Goal: Task Accomplishment & Management: Use online tool/utility

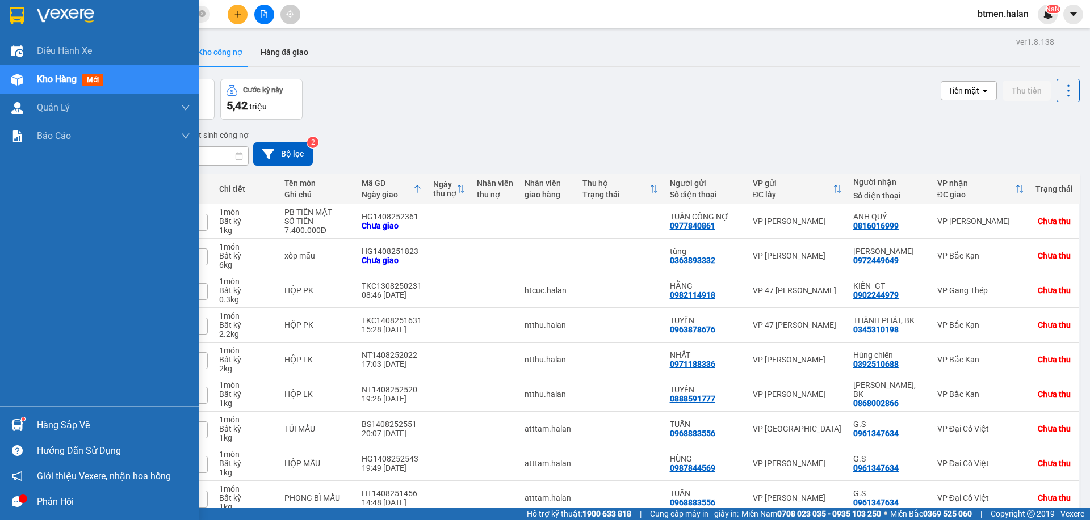
click at [40, 421] on div "Hàng sắp về" at bounding box center [113, 425] width 153 height 17
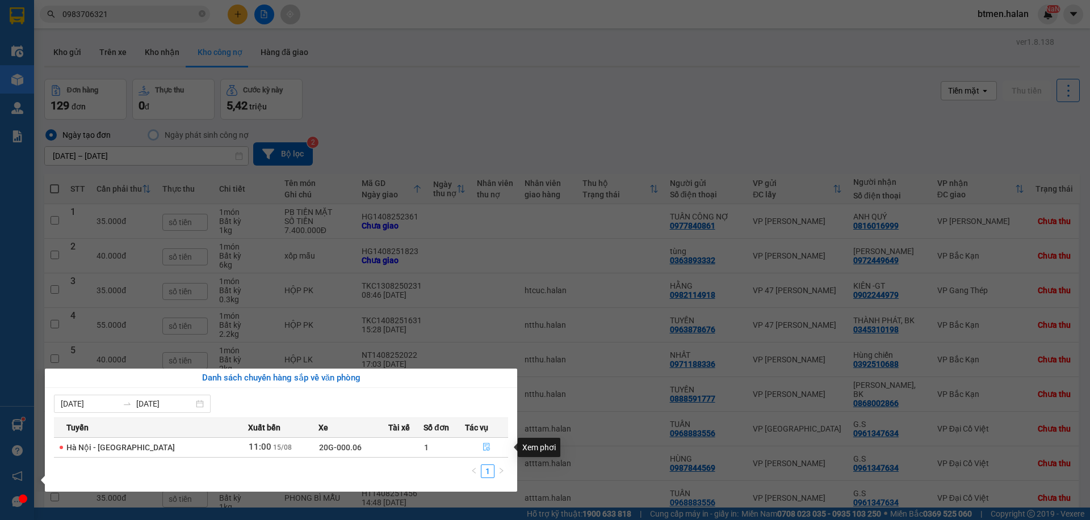
click at [485, 447] on icon "file-done" at bounding box center [486, 447] width 8 height 8
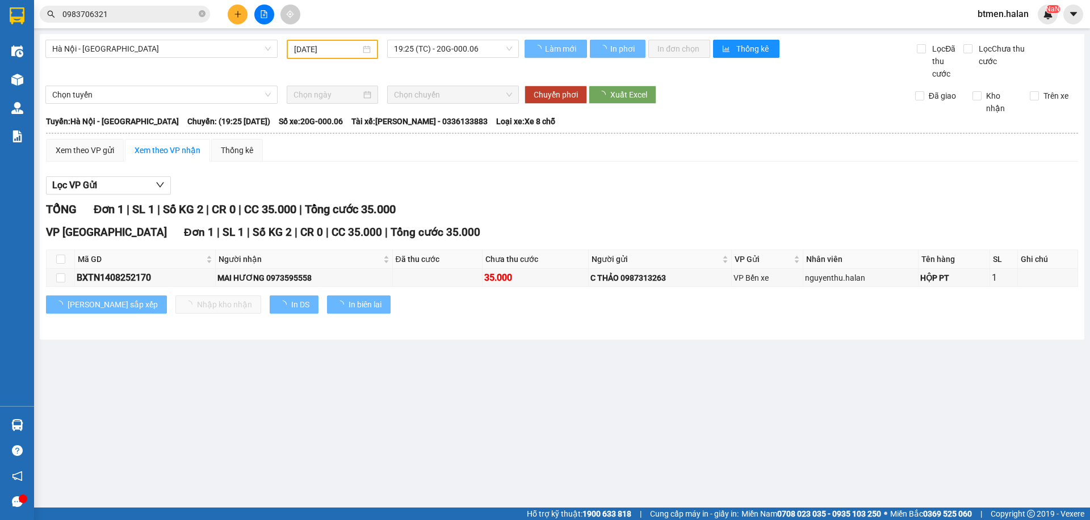
type input "[DATE]"
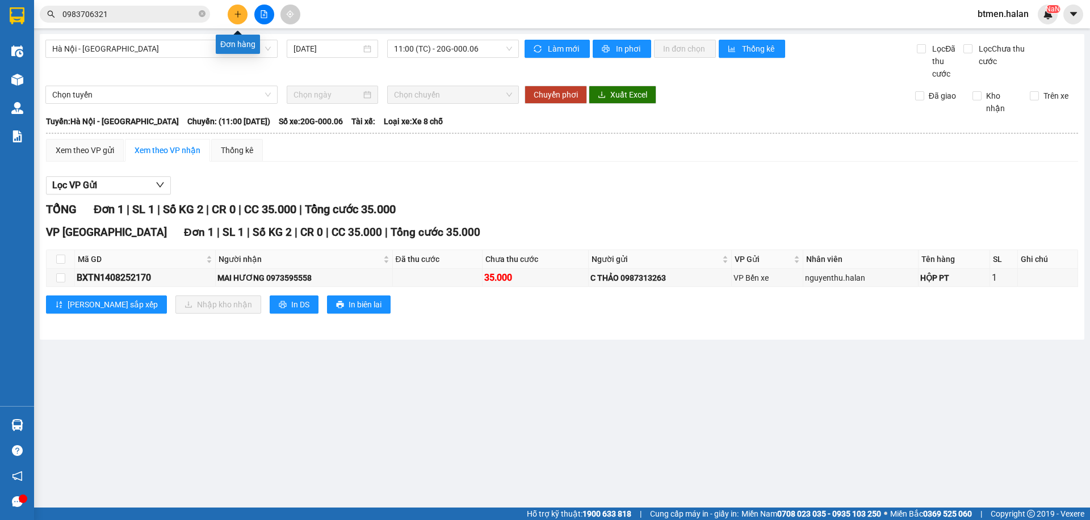
click at [232, 13] on button at bounding box center [238, 15] width 20 height 20
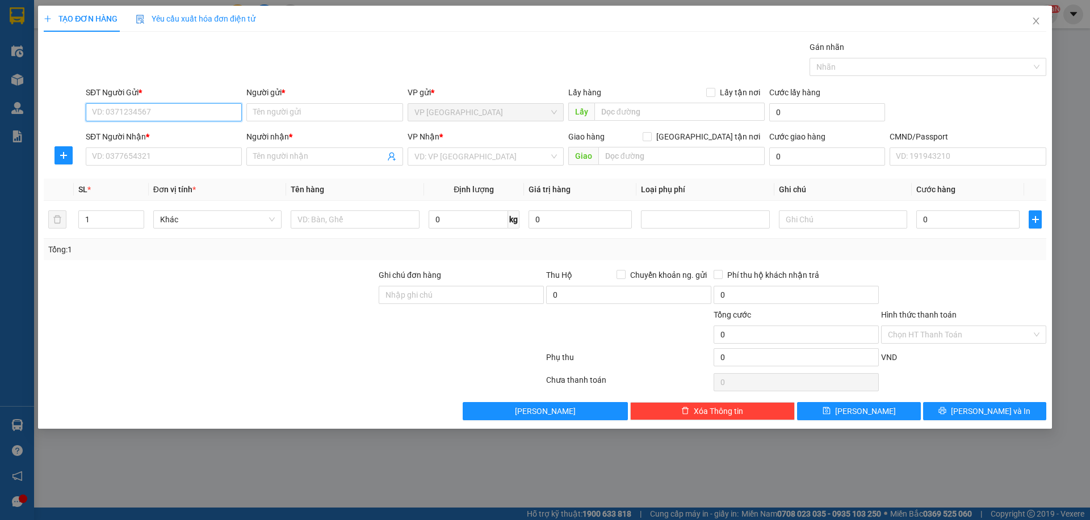
click at [192, 110] on input "SĐT Người Gửi *" at bounding box center [164, 112] width 156 height 18
click at [191, 132] on div "0978477025 - A QUÝ VY" at bounding box center [164, 135] width 142 height 12
type input "0978477025"
type input "A QUÝ VY"
type input "0978477025"
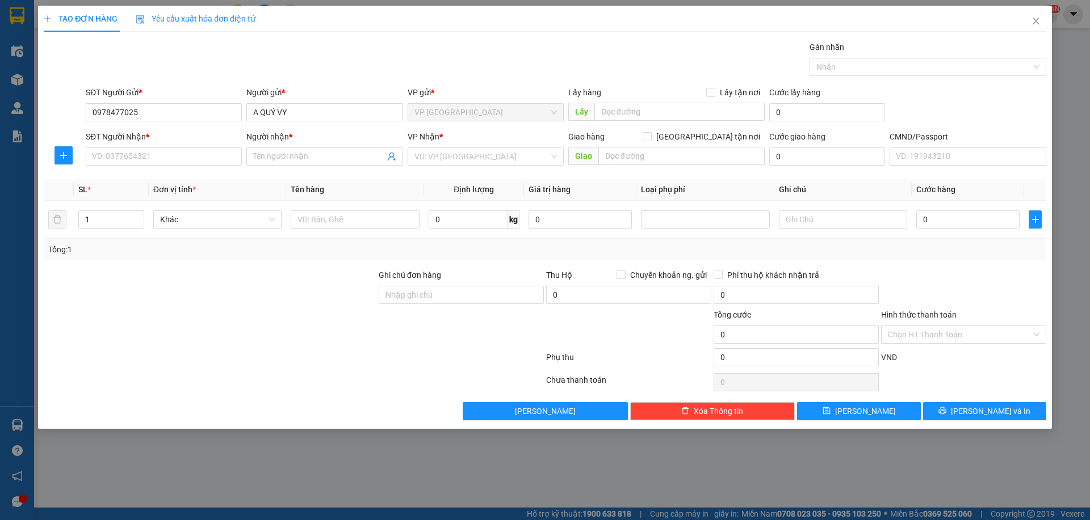
click at [192, 146] on div "SĐT Người Nhận *" at bounding box center [164, 139] width 156 height 17
click at [186, 156] on input "SĐT Người Nhận *" at bounding box center [164, 157] width 156 height 18
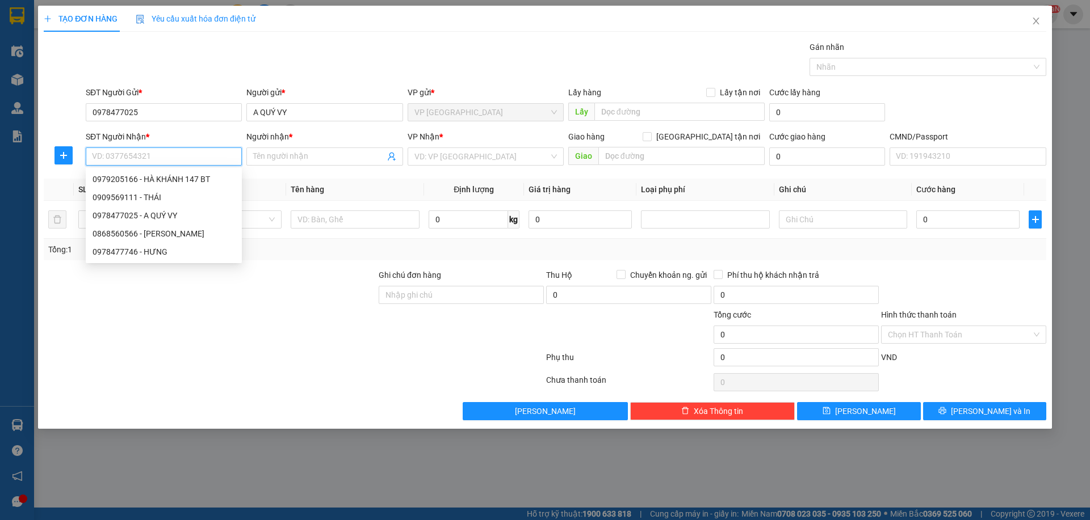
type input "0"
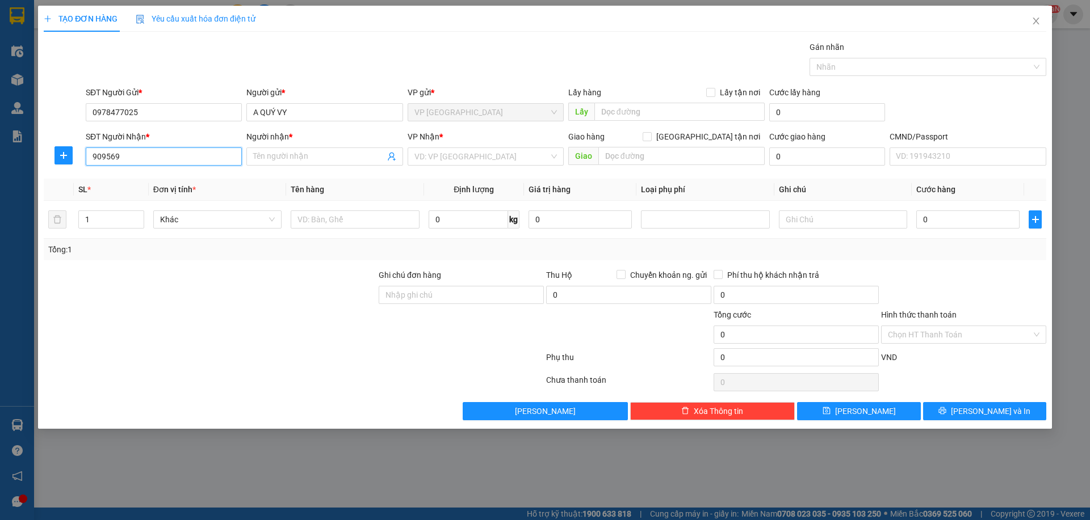
click at [90, 153] on input "909569" at bounding box center [164, 157] width 156 height 18
click at [172, 180] on div "0909569111 - THÁI" at bounding box center [164, 179] width 142 height 12
type input "0909569111"
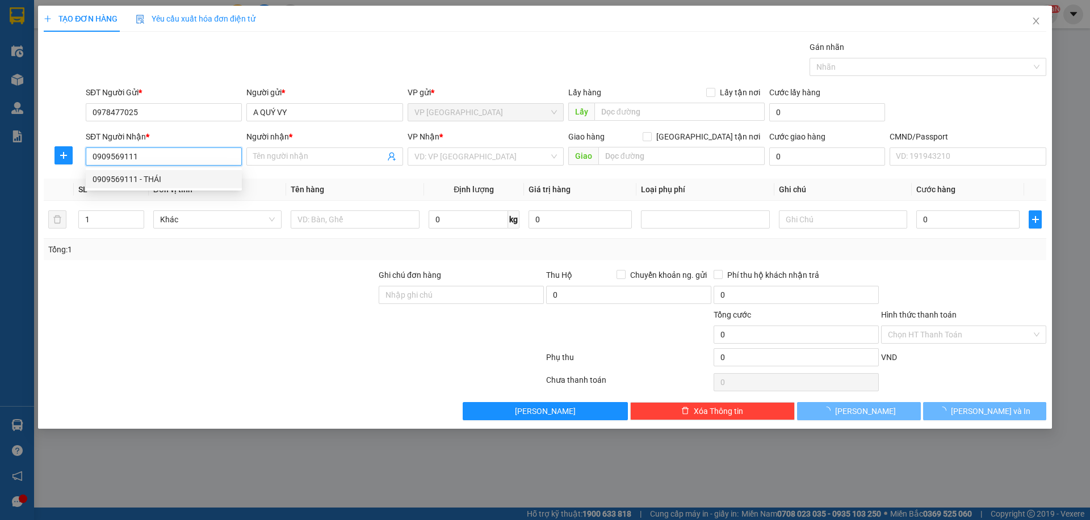
type input "THÁI"
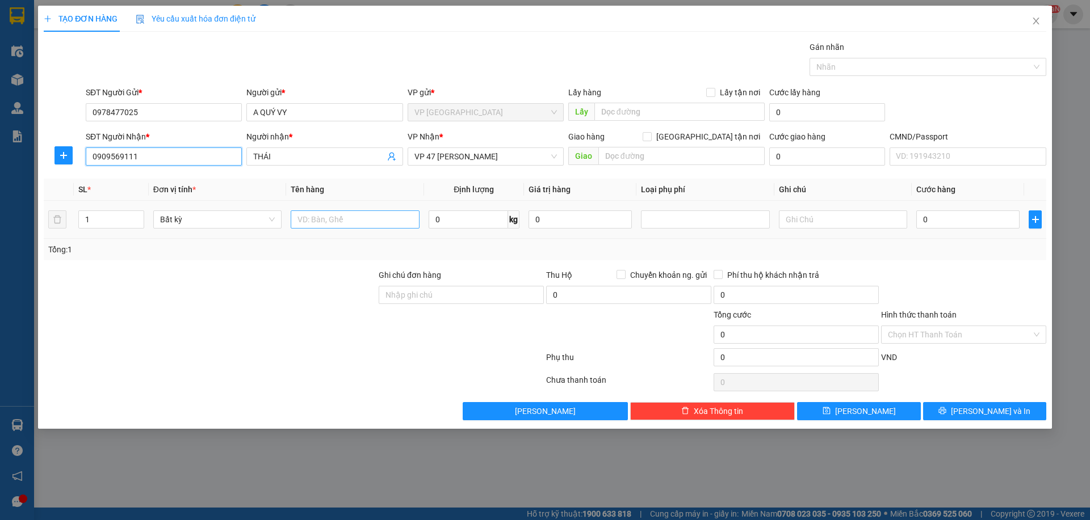
type input "0909569111"
click at [392, 228] on input "text" at bounding box center [355, 220] width 128 height 18
type input "HỘP PK"
click at [467, 215] on input "0" at bounding box center [468, 220] width 79 height 18
type input "0.1"
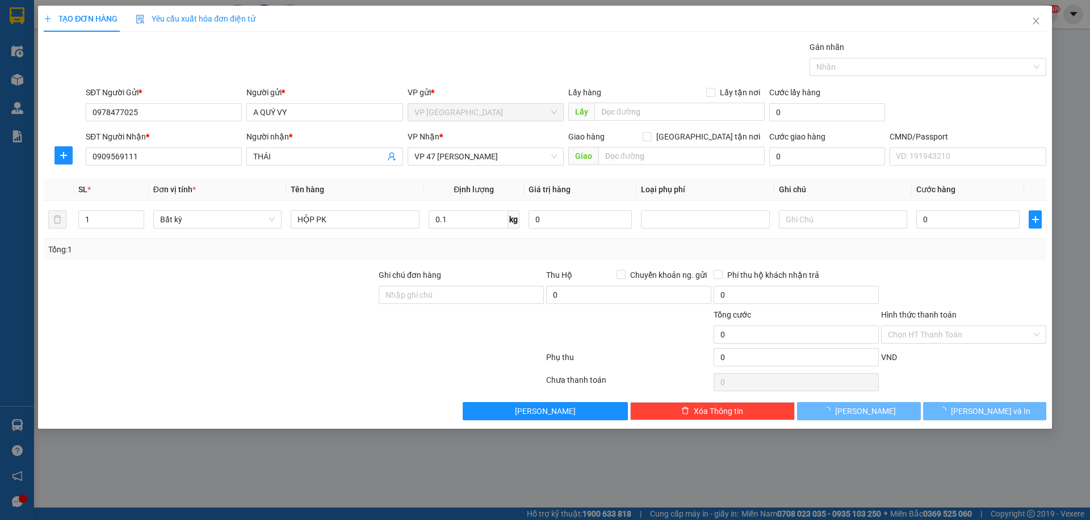
click at [1034, 294] on div at bounding box center [963, 289] width 167 height 40
type input "25.000"
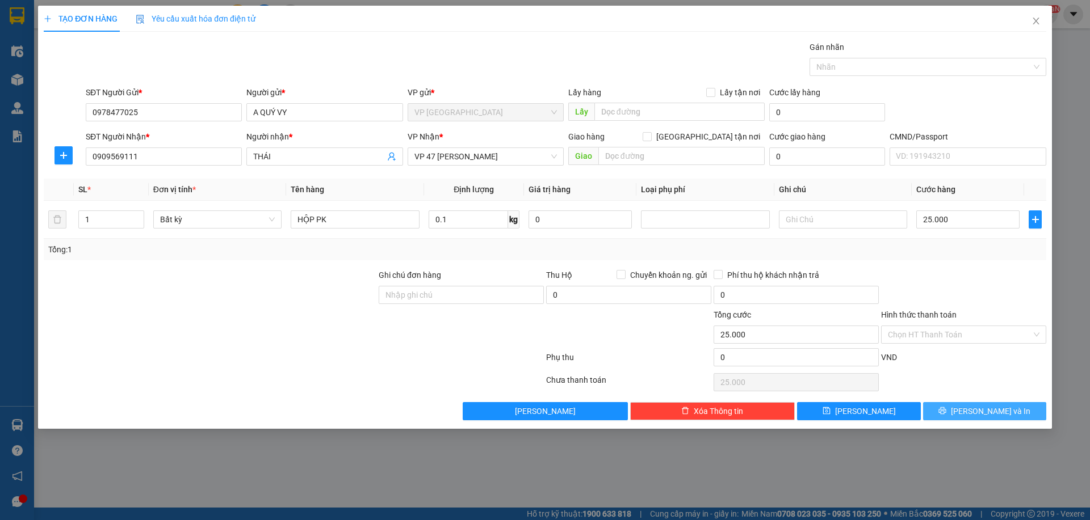
click at [993, 403] on button "[PERSON_NAME] và In" at bounding box center [984, 411] width 123 height 18
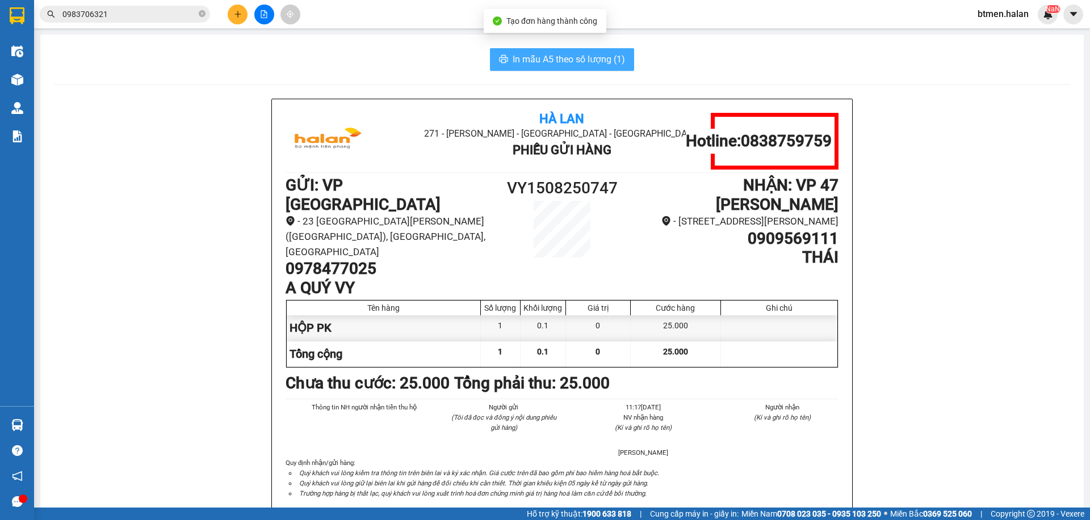
click at [561, 56] on span "In mẫu A5 theo số lượng (1)" at bounding box center [569, 59] width 112 height 14
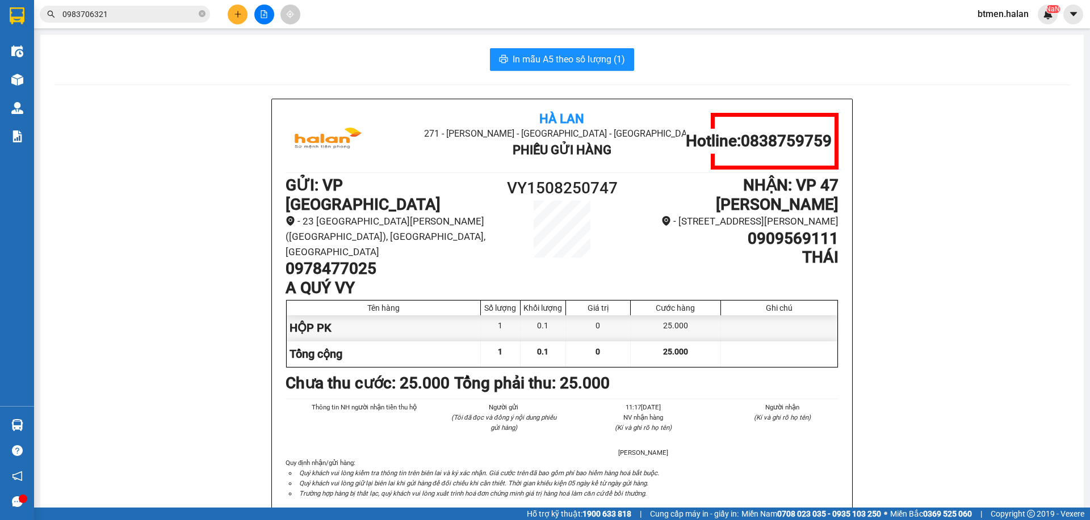
click at [557, 182] on h1 "VY1508250747" at bounding box center [562, 188] width 138 height 25
copy h1 "VY1508250747"
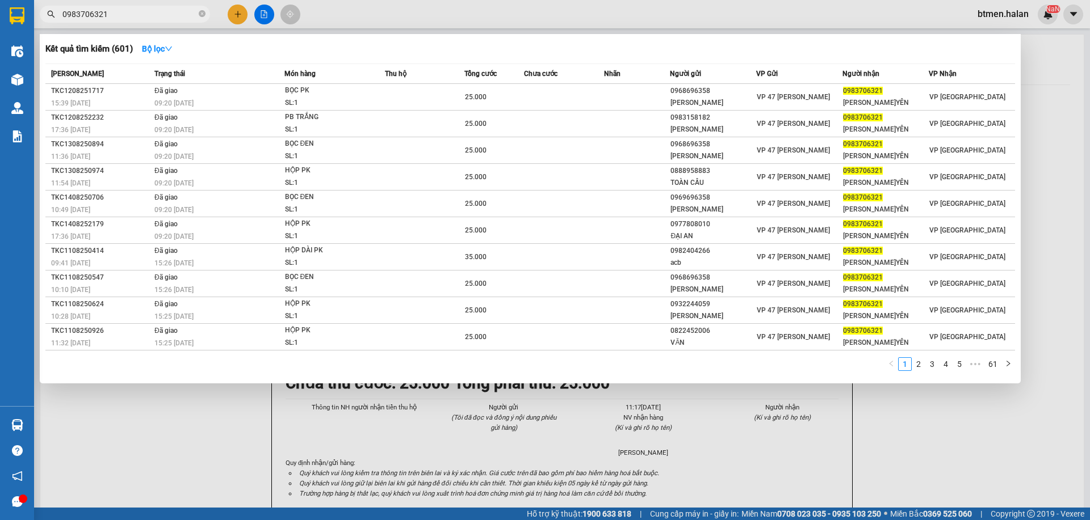
click at [161, 18] on input "0983706321" at bounding box center [129, 14] width 134 height 12
paste input "VY1508250747"
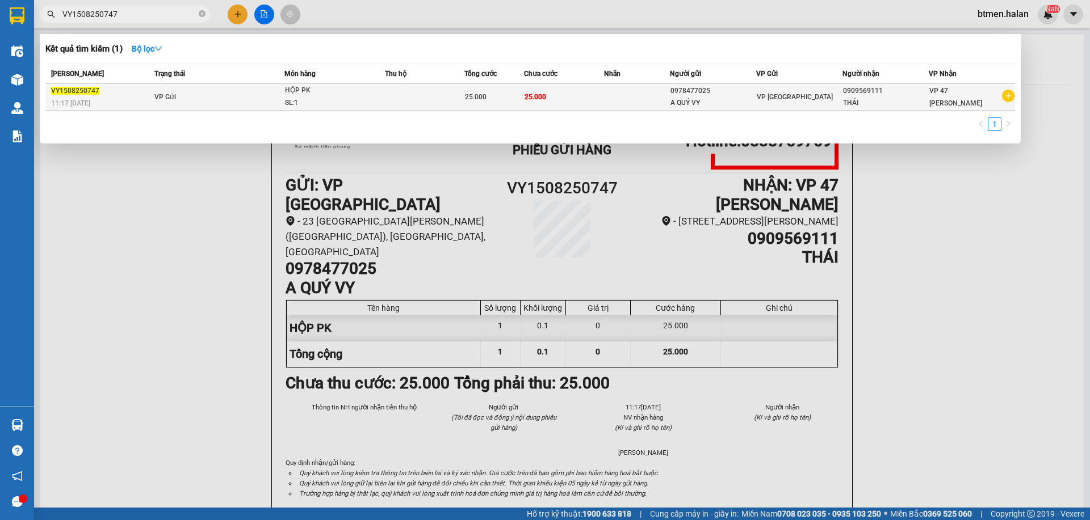
type input "VY1508250747"
click at [510, 102] on div "25.000" at bounding box center [494, 97] width 58 height 12
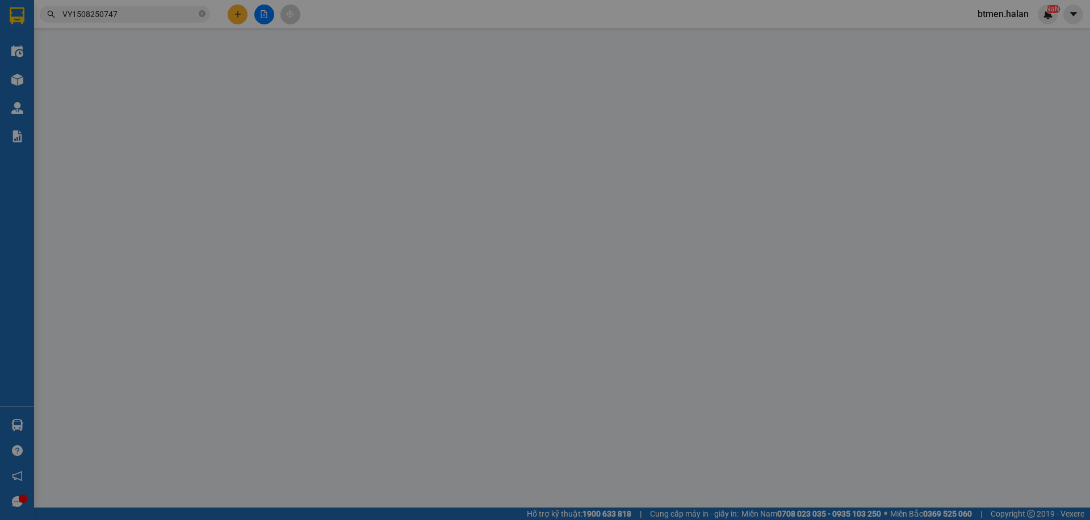
type input "0978477025"
type input "0909569111"
type input "25.000"
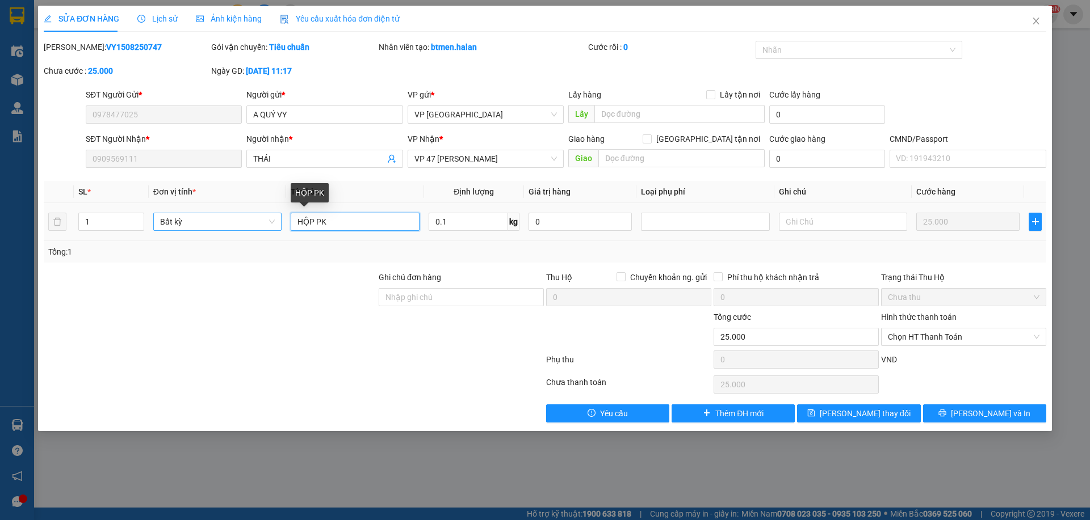
drag, startPoint x: 315, startPoint y: 223, endPoint x: 280, endPoint y: 220, distance: 34.7
click at [280, 220] on tr "1 Bất kỳ HỘP PK 0.1 kg 0 25.000" at bounding box center [545, 222] width 1002 height 38
click at [312, 224] on input "PB PK" at bounding box center [355, 222] width 128 height 18
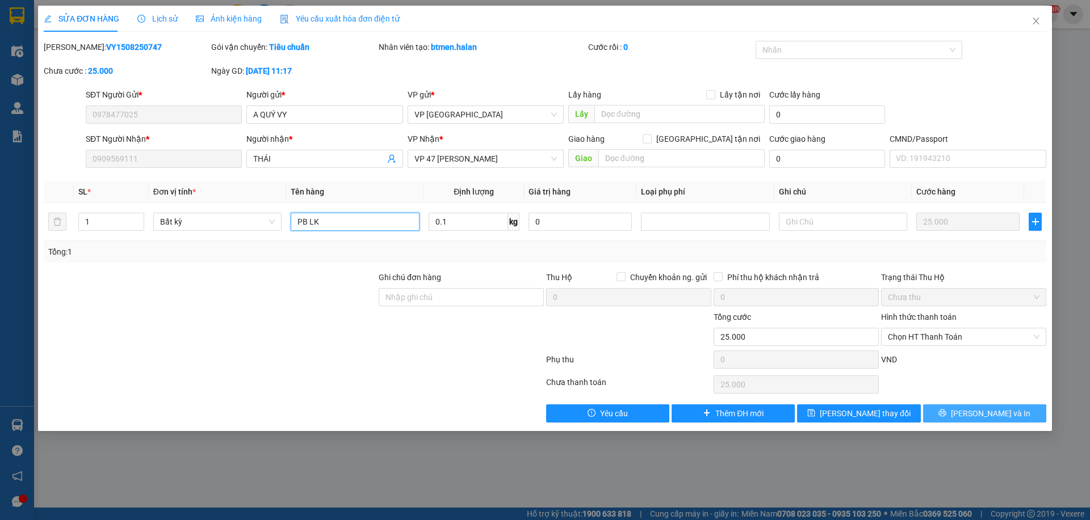
type input "PB LK"
click at [993, 412] on span "[PERSON_NAME] và In" at bounding box center [990, 414] width 79 height 12
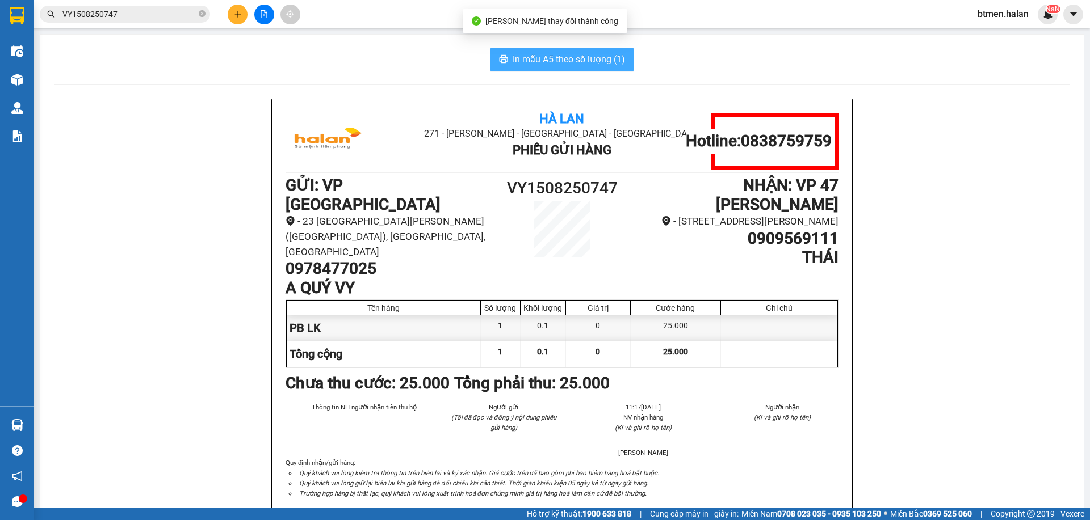
click at [549, 59] on span "In mẫu A5 theo số lượng (1)" at bounding box center [569, 59] width 112 height 14
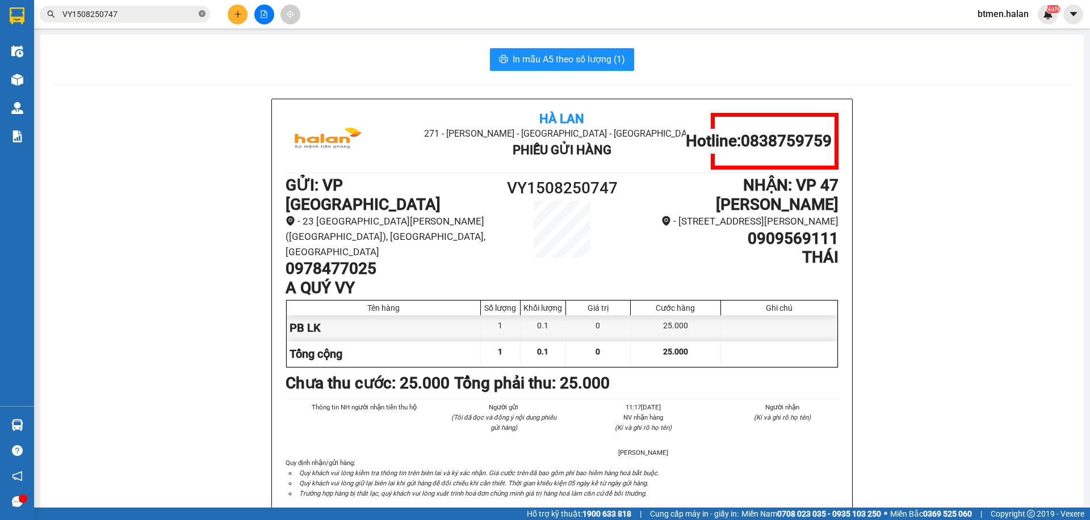
click at [199, 14] on icon "close-circle" at bounding box center [202, 13] width 7 height 7
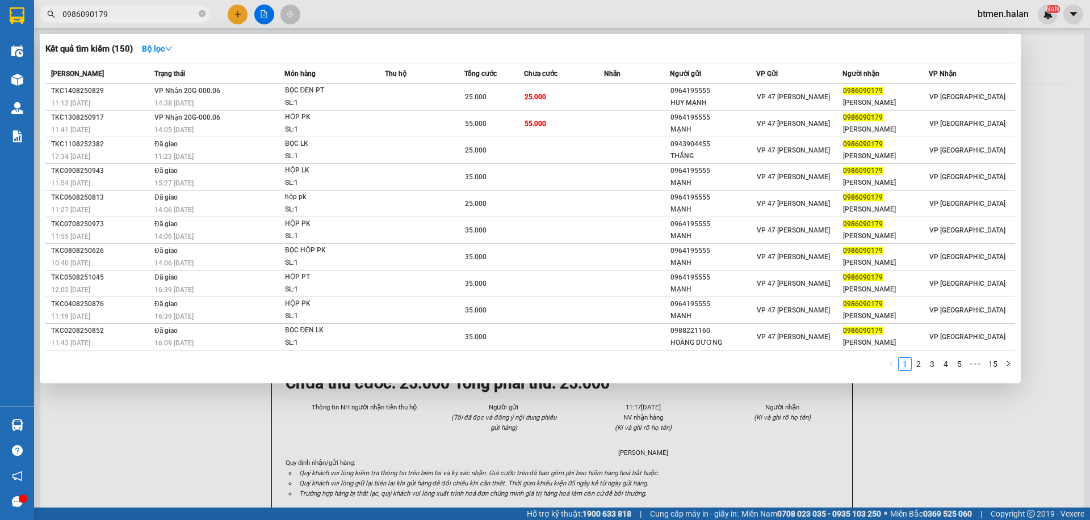
type input "0986090179"
click at [1028, 66] on div at bounding box center [545, 260] width 1090 height 520
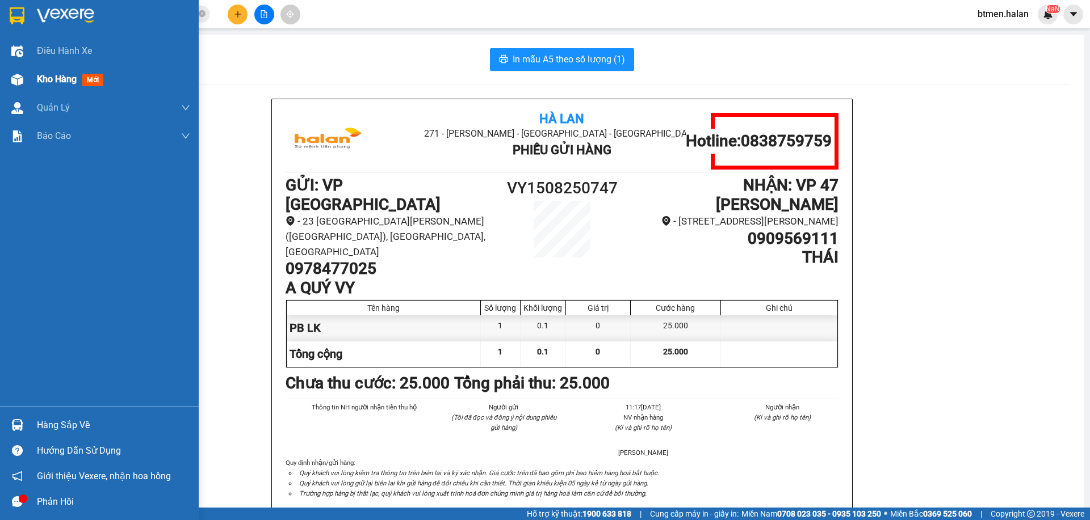
click at [29, 85] on div "Kho hàng mới" at bounding box center [99, 79] width 199 height 28
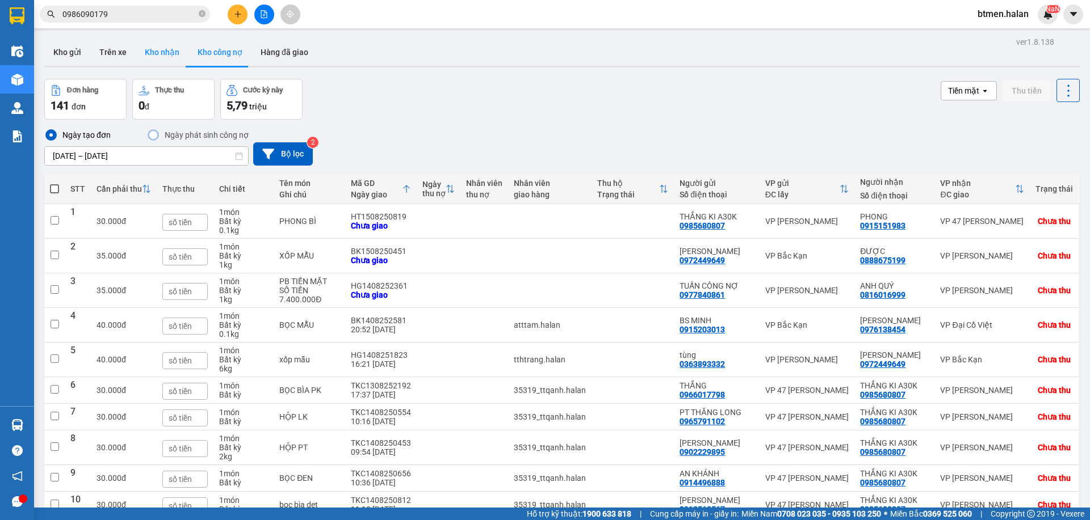
click at [174, 52] on button "Kho nhận" at bounding box center [162, 52] width 53 height 27
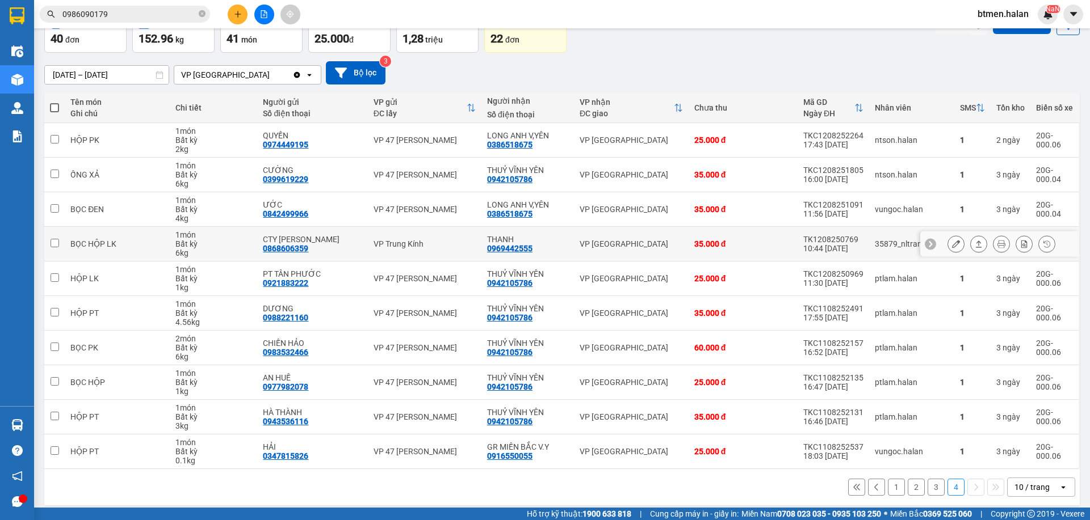
scroll to position [75, 0]
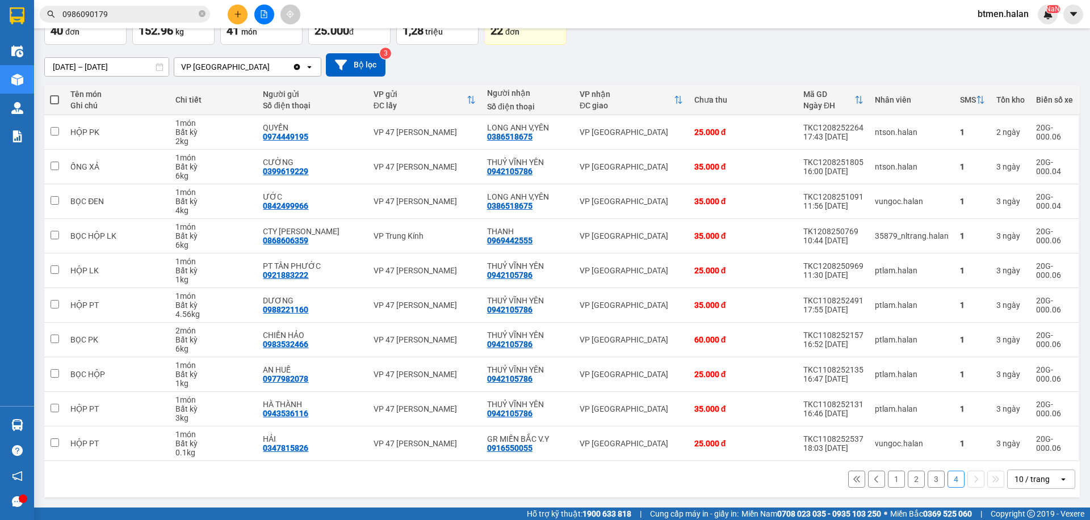
click at [888, 480] on button "1" at bounding box center [896, 479] width 17 height 17
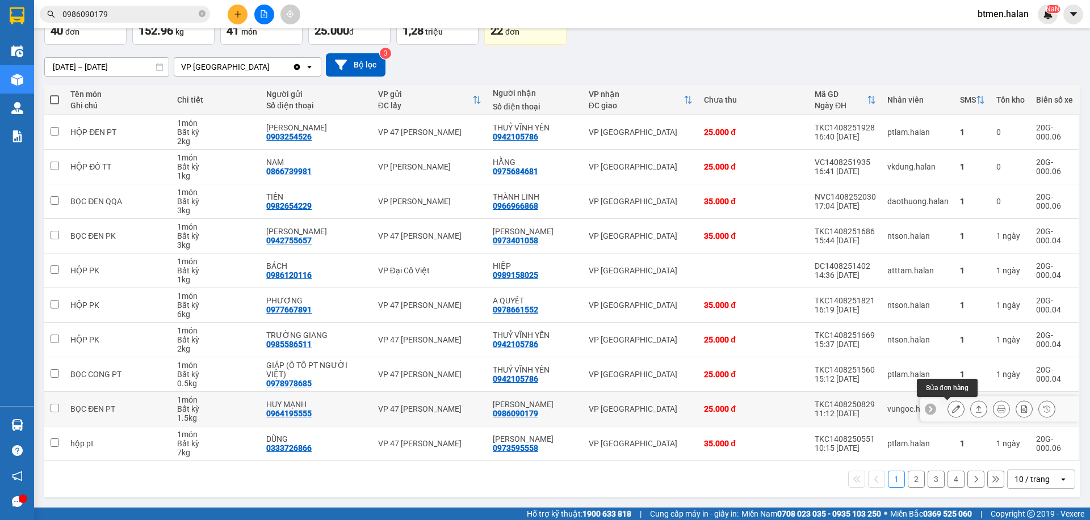
click at [952, 408] on icon at bounding box center [956, 409] width 8 height 8
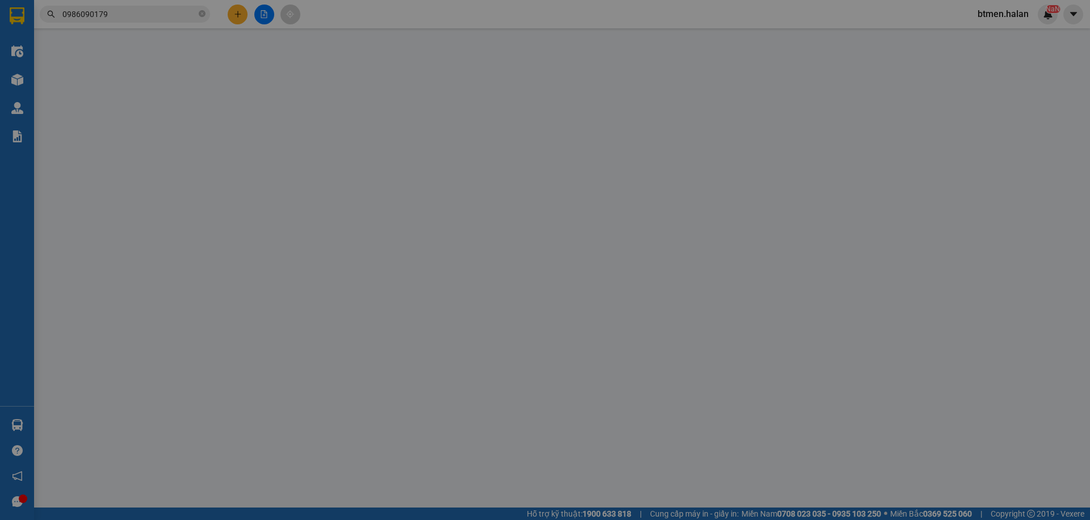
type input "0964195555"
type input "HUY MẠNH"
type input "0986090179"
type input "[PERSON_NAME]"
type input "25.000"
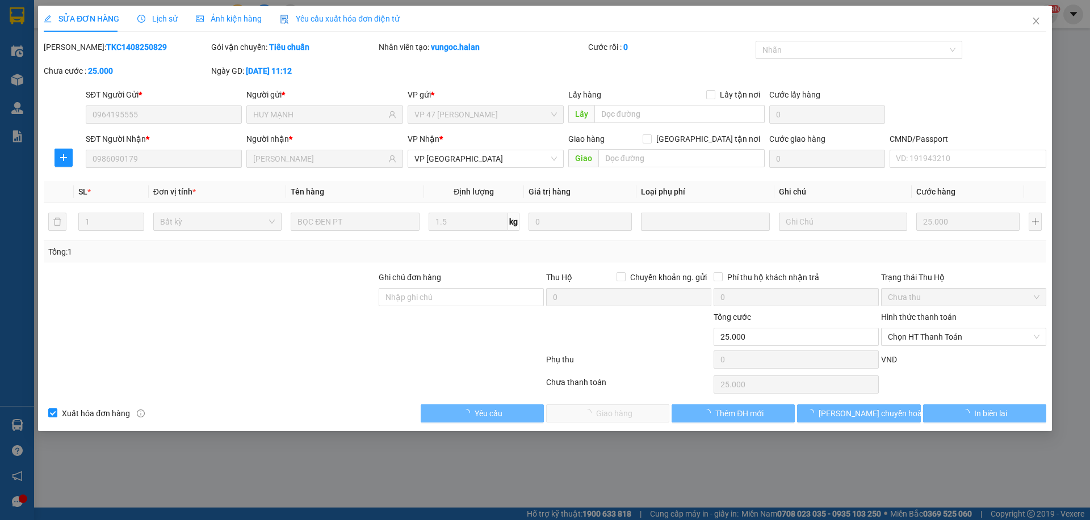
click at [945, 336] on span "Chọn HT Thanh Toán" at bounding box center [964, 337] width 152 height 17
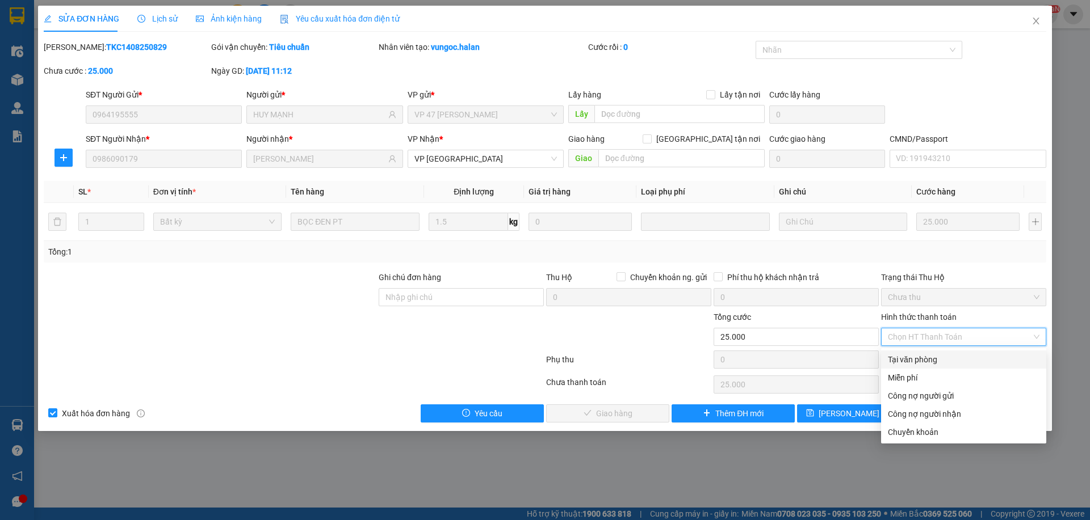
drag, startPoint x: 925, startPoint y: 359, endPoint x: 839, endPoint y: 372, distance: 86.7
click at [924, 359] on div "Tại văn phòng" at bounding box center [964, 360] width 152 height 12
type input "0"
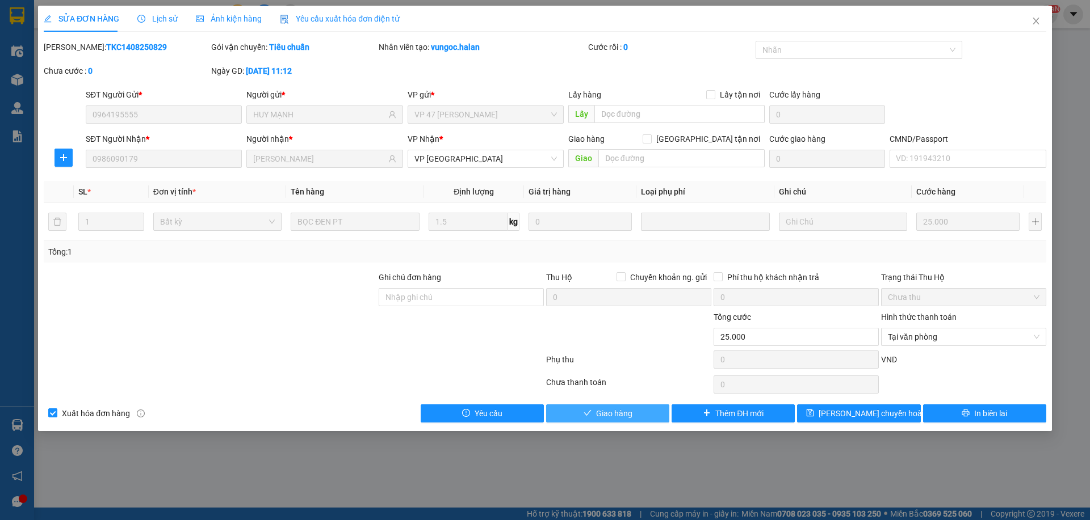
click at [629, 406] on button "Giao hàng" at bounding box center [607, 414] width 123 height 18
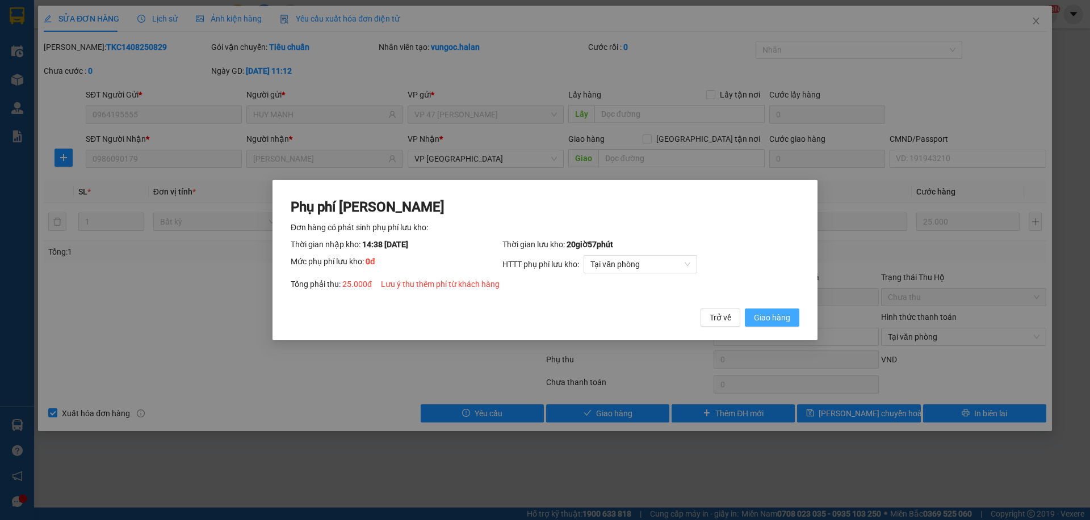
click at [776, 324] on span "Giao hàng" at bounding box center [772, 318] width 36 height 12
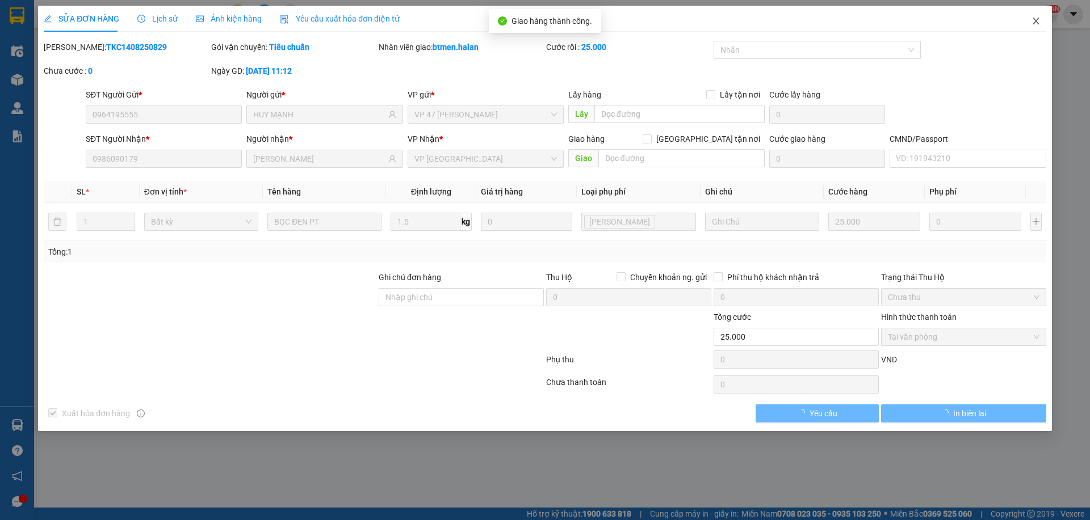
click at [1042, 23] on span "Close" at bounding box center [1036, 22] width 32 height 32
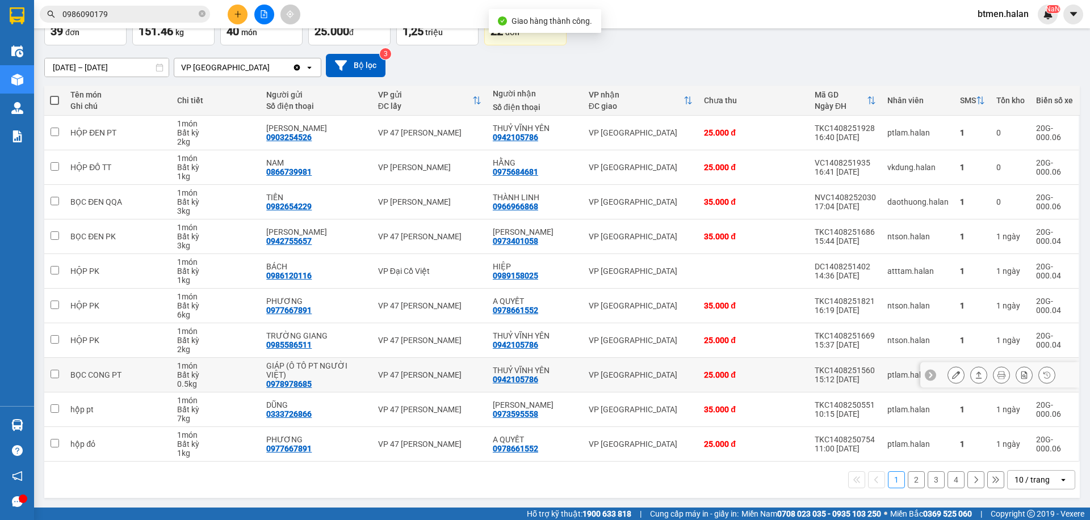
scroll to position [75, 0]
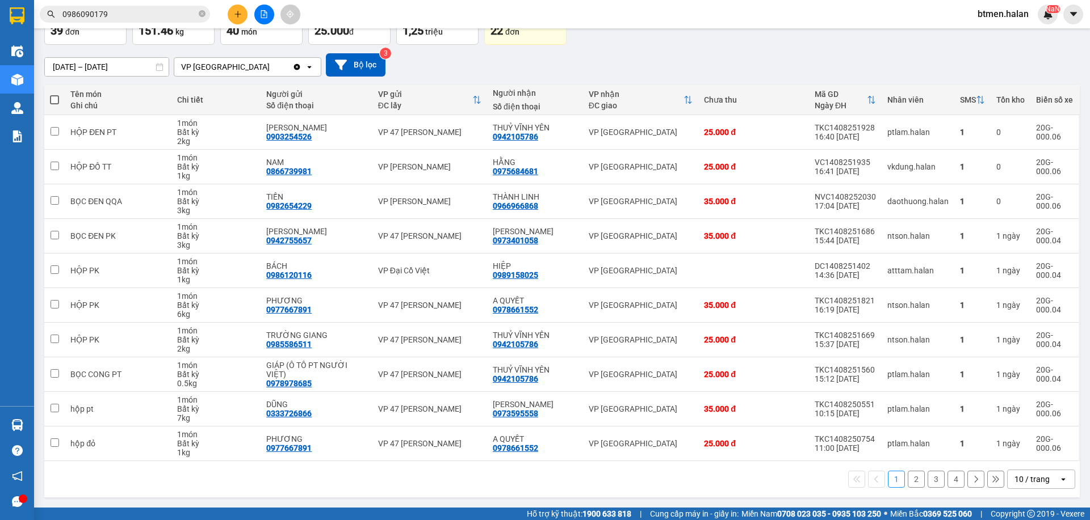
click at [908, 482] on button "2" at bounding box center [916, 479] width 17 height 17
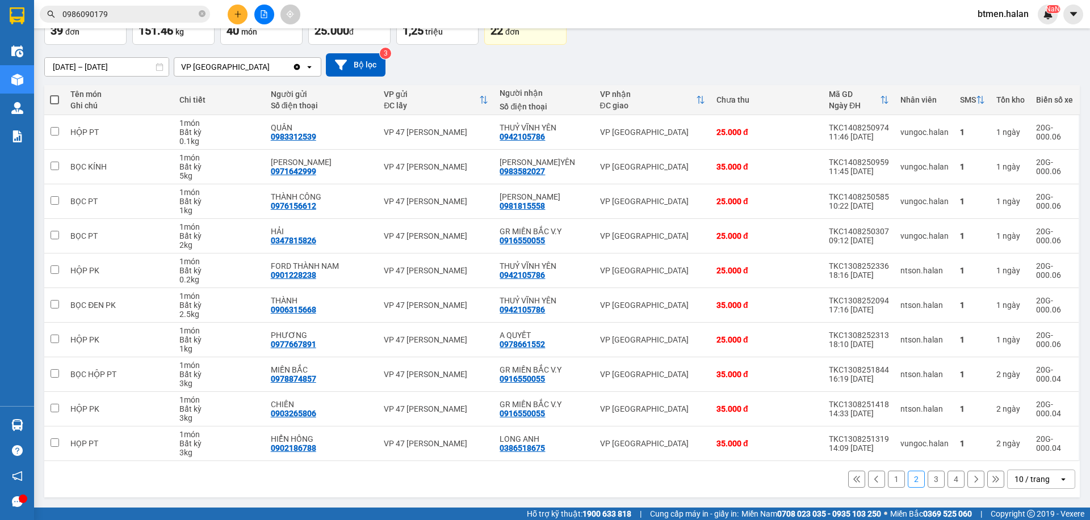
click at [928, 482] on button "3" at bounding box center [935, 479] width 17 height 17
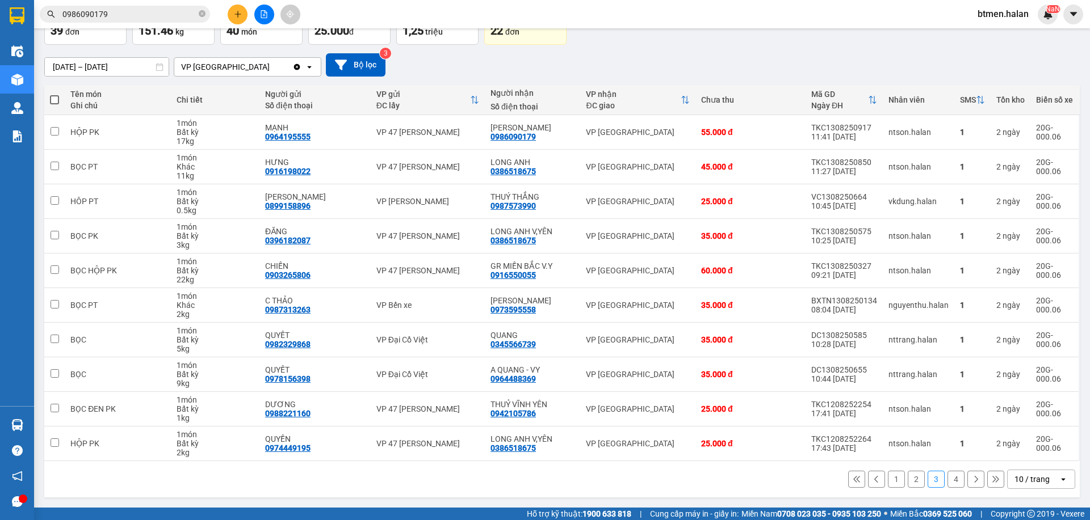
click at [1068, 62] on div "17/06/2025 – 15/08/2025 Press the down arrow key to interact with the calendar …" at bounding box center [561, 64] width 1035 height 23
click at [908, 481] on button "2" at bounding box center [916, 479] width 17 height 17
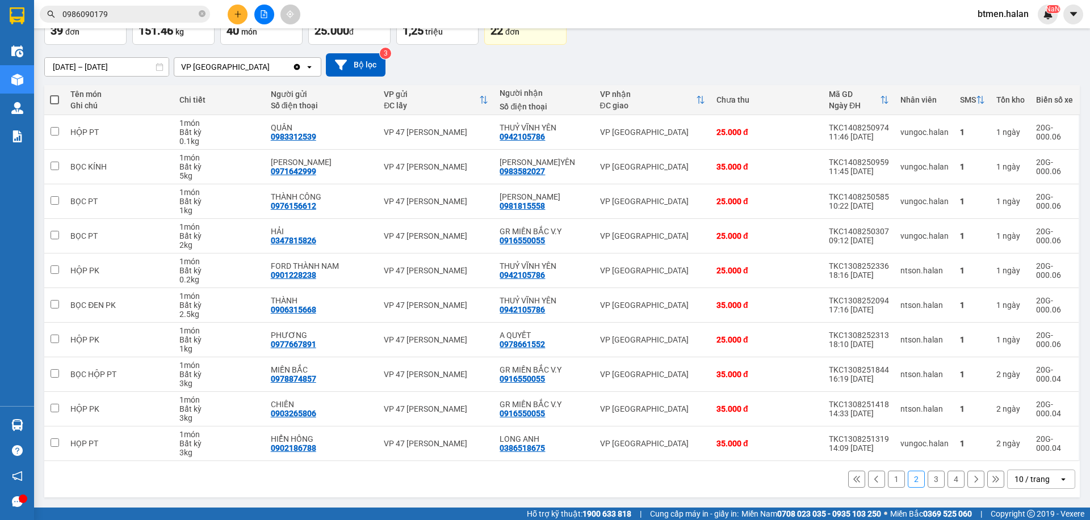
click at [927, 483] on button "3" at bounding box center [935, 479] width 17 height 17
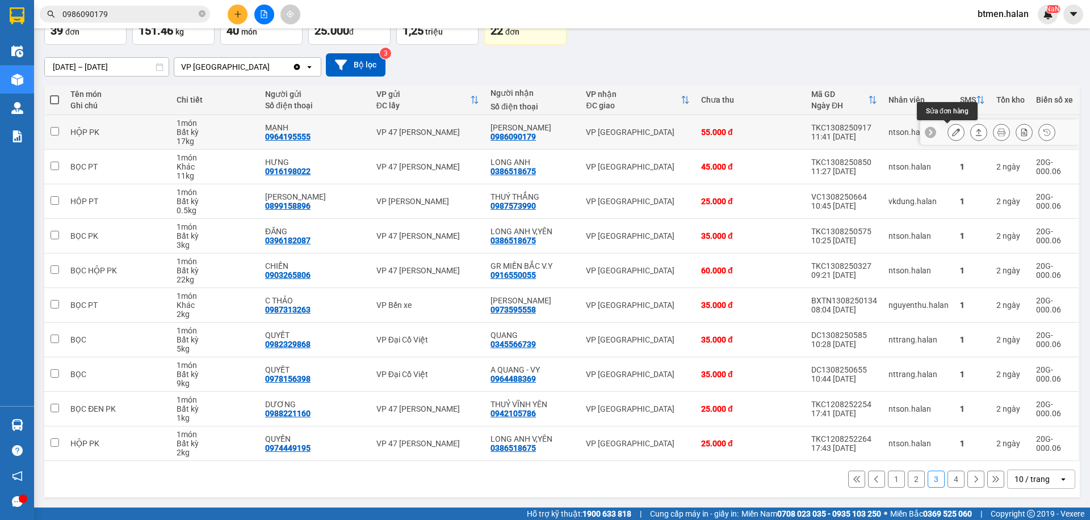
click at [952, 133] on icon at bounding box center [956, 132] width 8 height 8
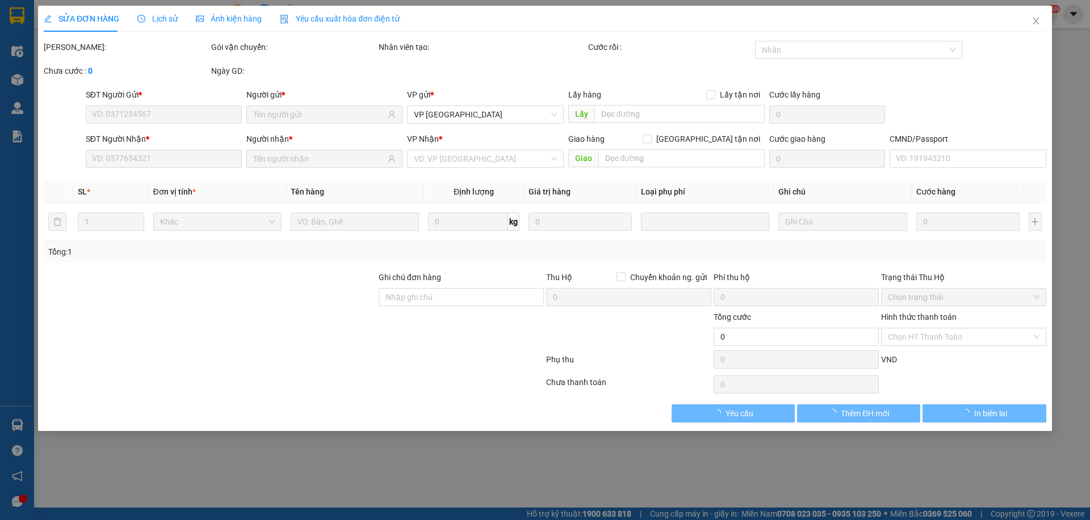
type input "0964195555"
type input "MẠNH"
type input "0986090179"
type input "[PERSON_NAME]"
type input "55.000"
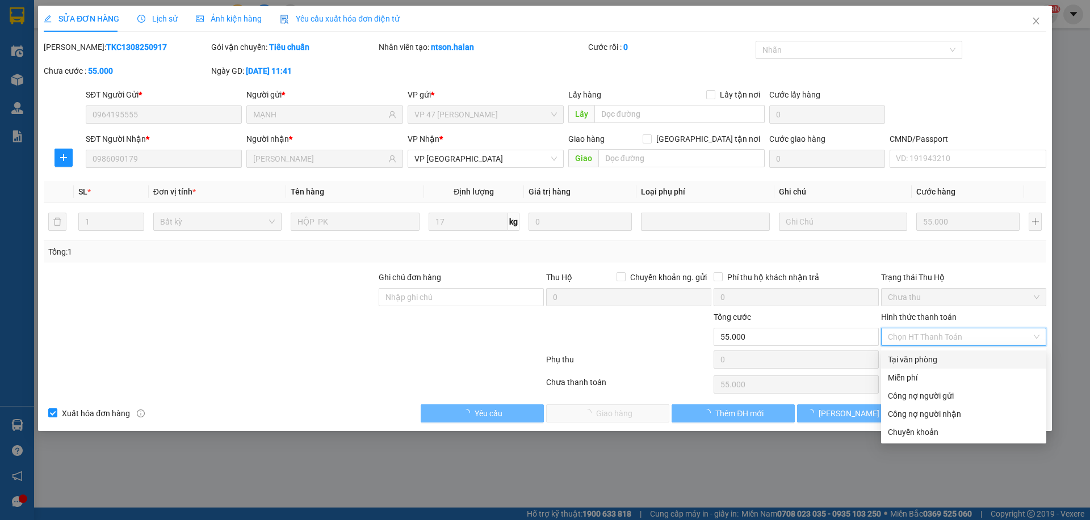
click at [920, 356] on div "Tại văn phòng" at bounding box center [964, 360] width 152 height 12
type input "0"
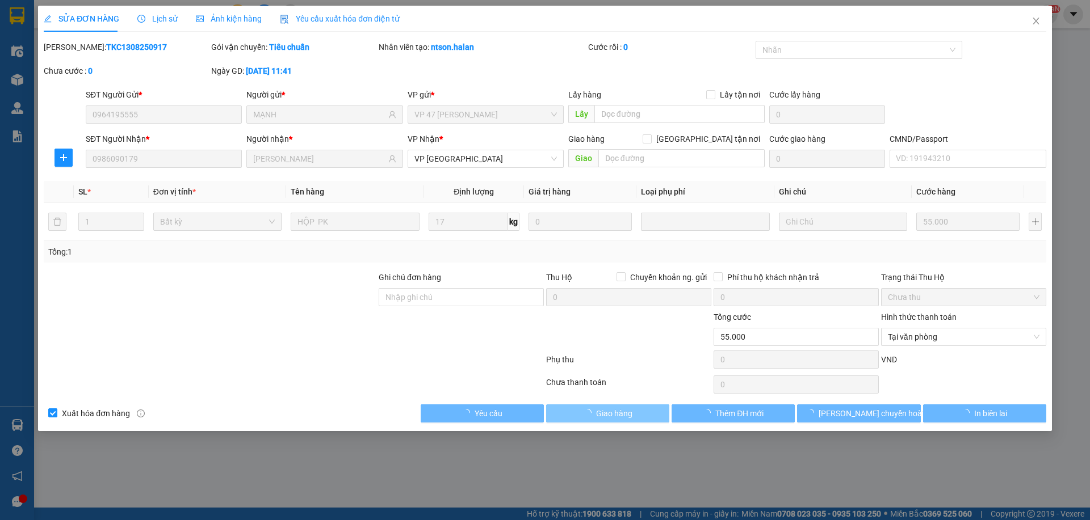
click at [586, 416] on icon "loading" at bounding box center [587, 413] width 11 height 11
click at [654, 414] on button "Giao hàng" at bounding box center [607, 414] width 123 height 18
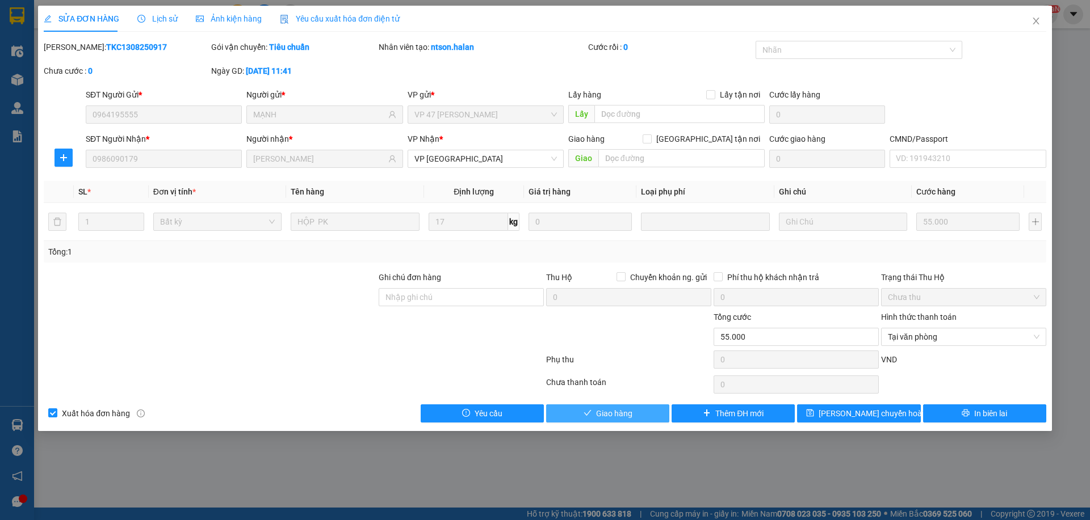
click at [654, 414] on button "Giao hàng" at bounding box center [607, 414] width 123 height 18
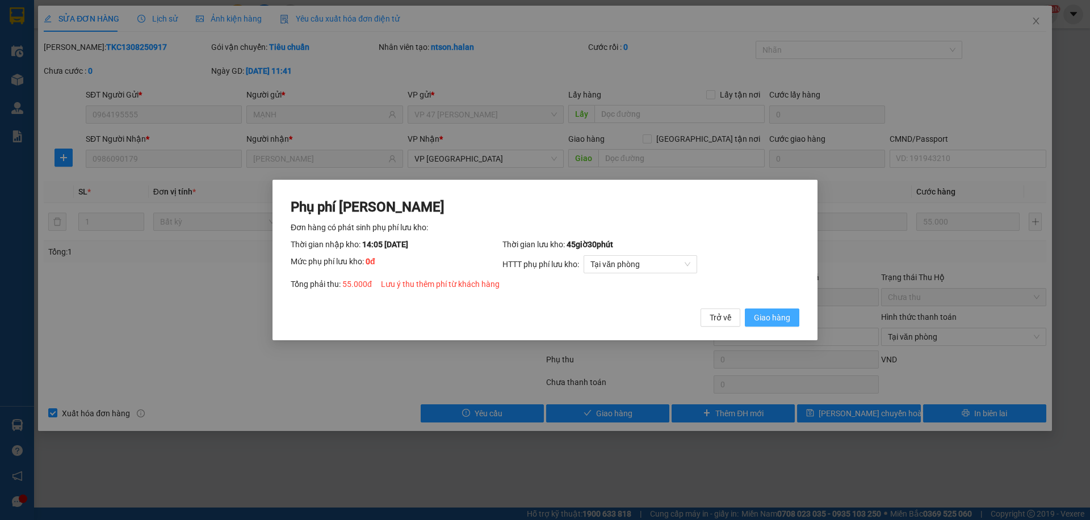
click at [781, 319] on span "Giao hàng" at bounding box center [772, 318] width 36 height 12
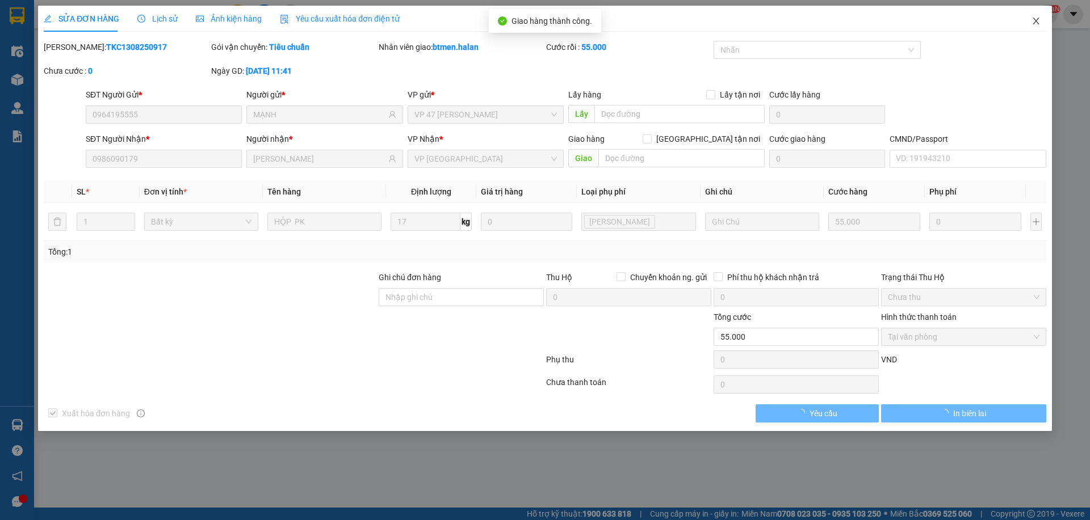
click at [1038, 26] on icon "close" at bounding box center [1035, 20] width 9 height 9
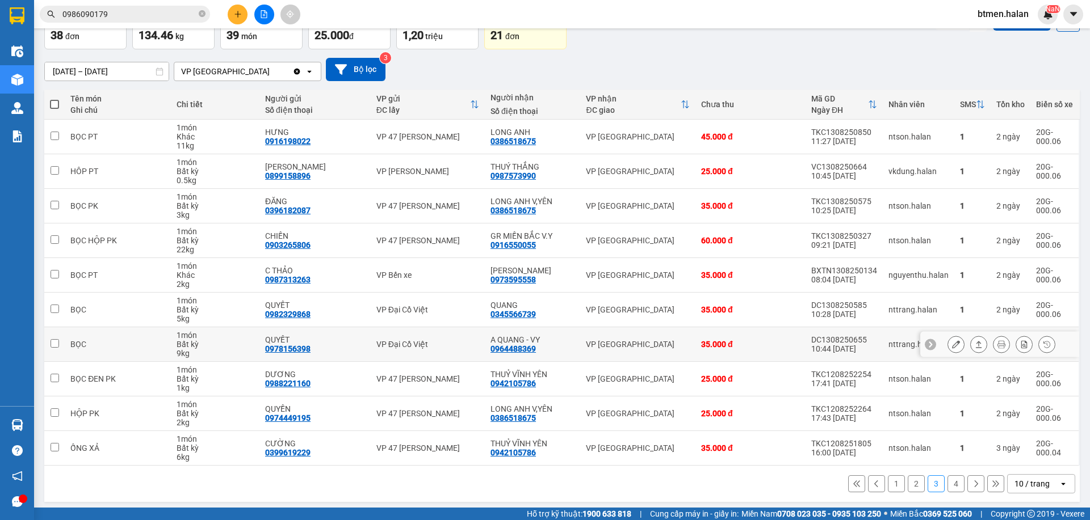
scroll to position [75, 0]
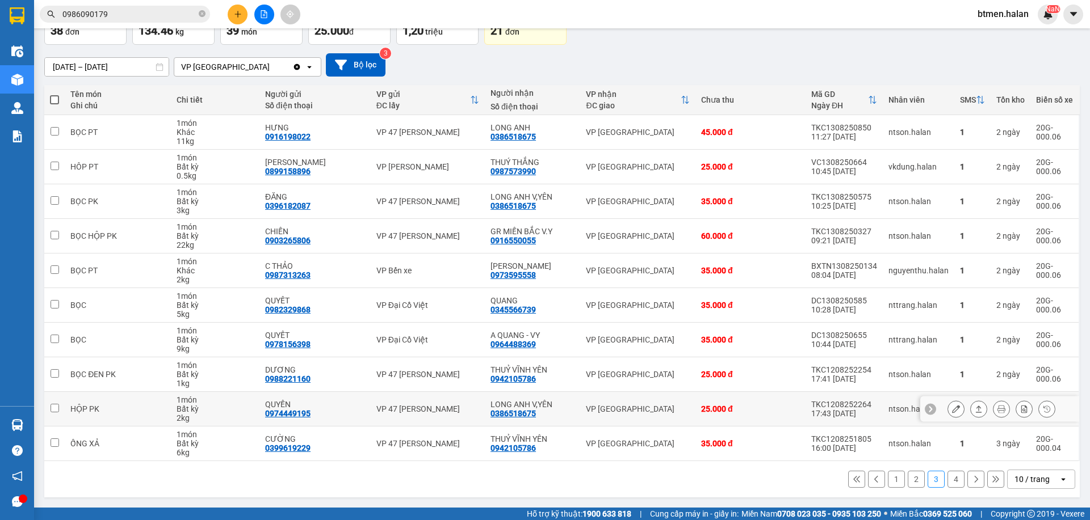
click at [519, 417] on div "0386518675" at bounding box center [512, 413] width 45 height 9
click at [518, 417] on div "0386518675" at bounding box center [512, 413] width 45 height 9
click at [512, 414] on div "0386518675" at bounding box center [512, 413] width 45 height 9
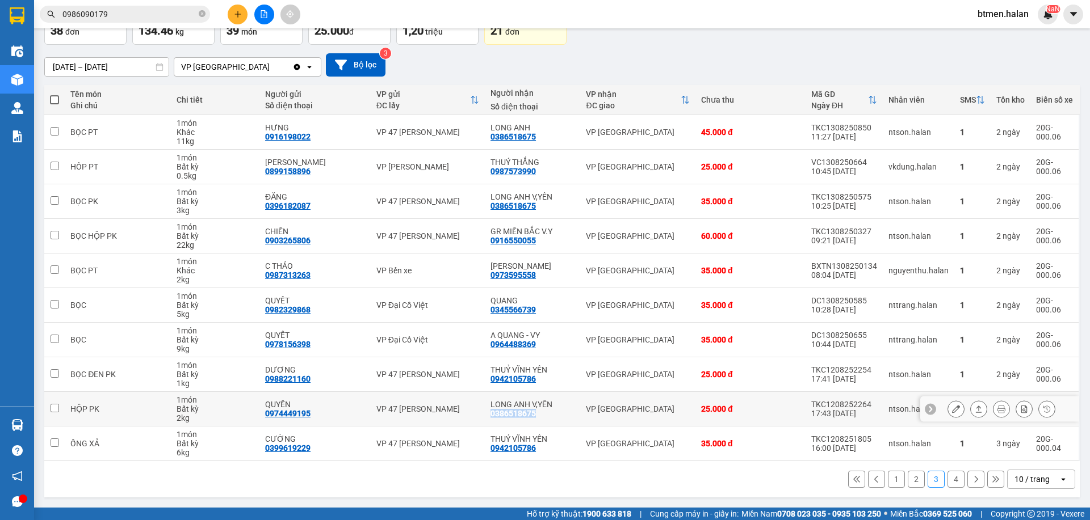
copy div "0386518675"
click at [142, 14] on input "0986090179" at bounding box center [129, 14] width 134 height 12
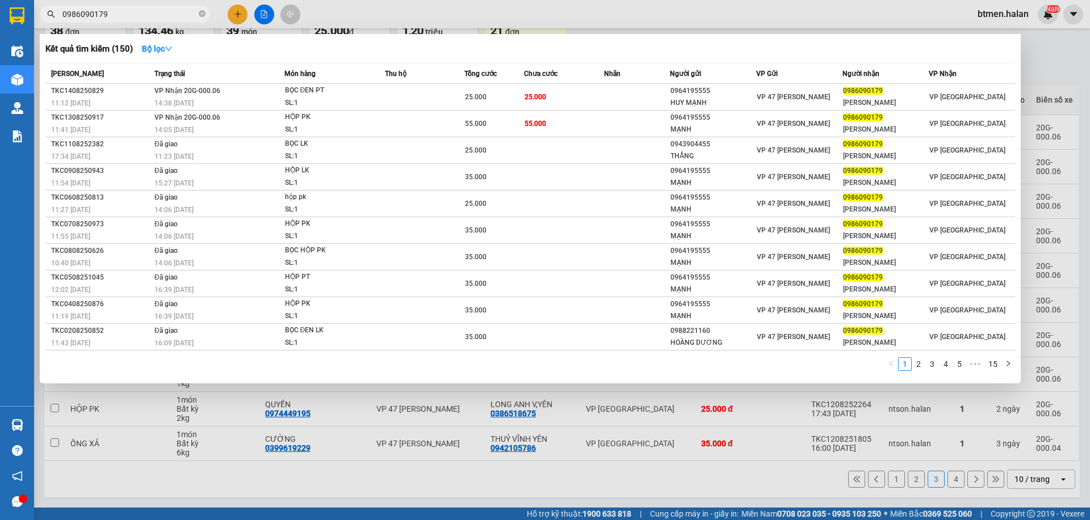
click at [142, 14] on input "0986090179" at bounding box center [129, 14] width 134 height 12
paste input "386518675"
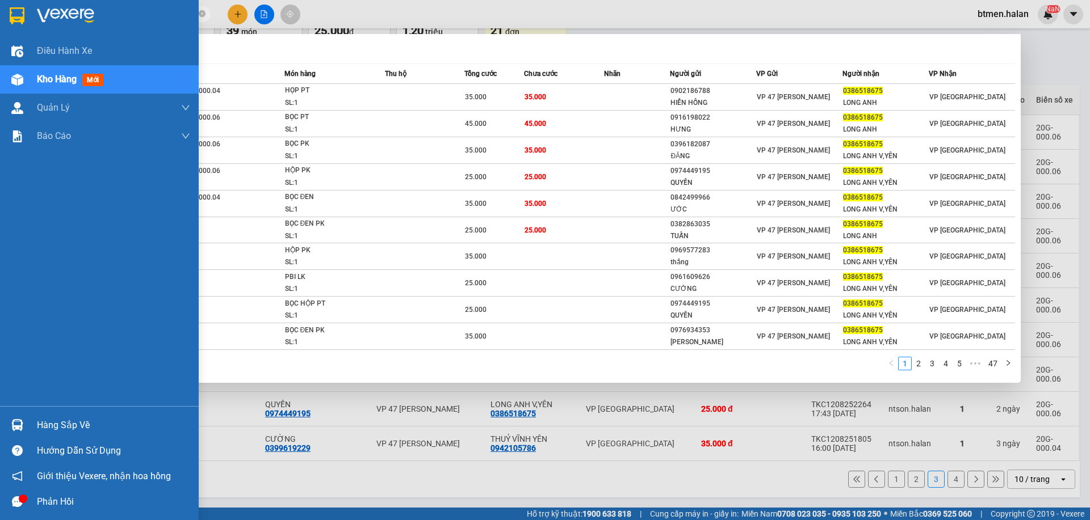
click at [48, 433] on div "Hàng sắp về" at bounding box center [113, 425] width 153 height 17
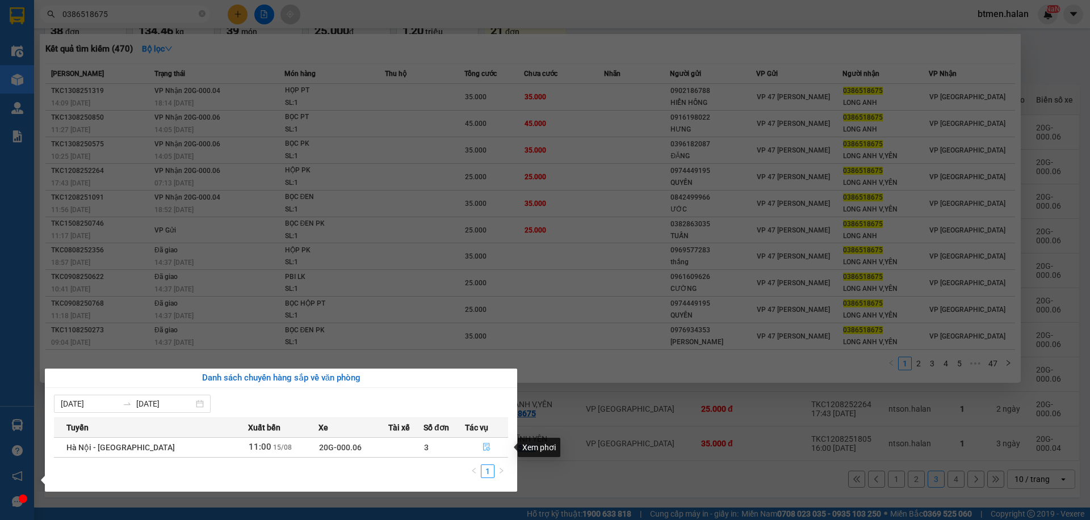
click at [475, 443] on button "button" at bounding box center [486, 448] width 43 height 18
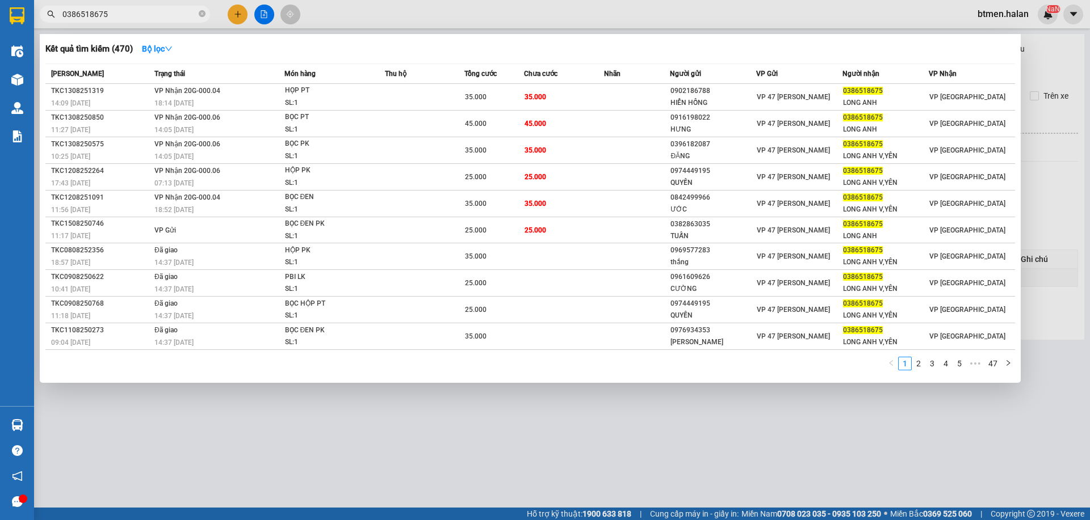
click at [486, 440] on div at bounding box center [545, 260] width 1090 height 520
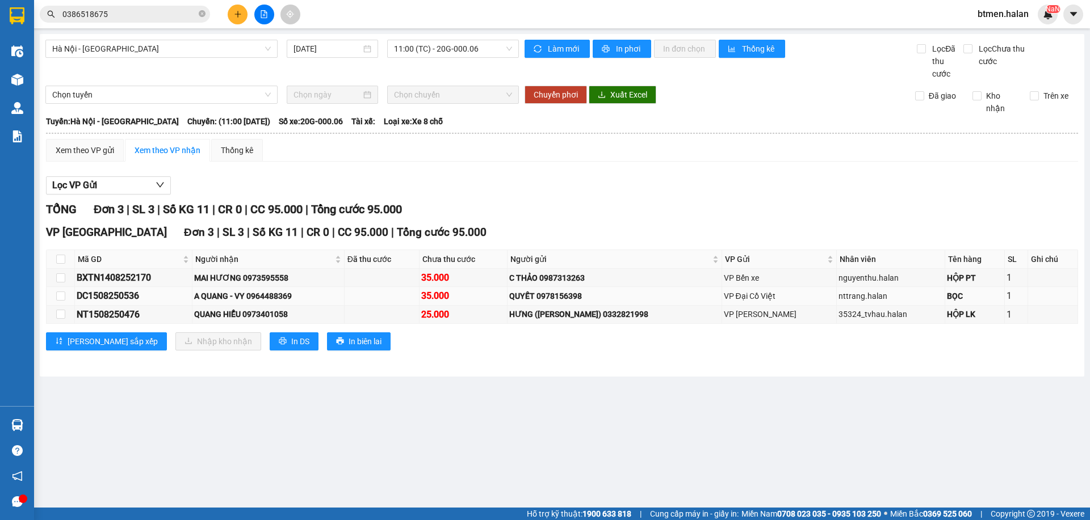
click at [287, 295] on div "A QUANG - VY 0964488369" at bounding box center [268, 296] width 148 height 12
copy div "0964488369"
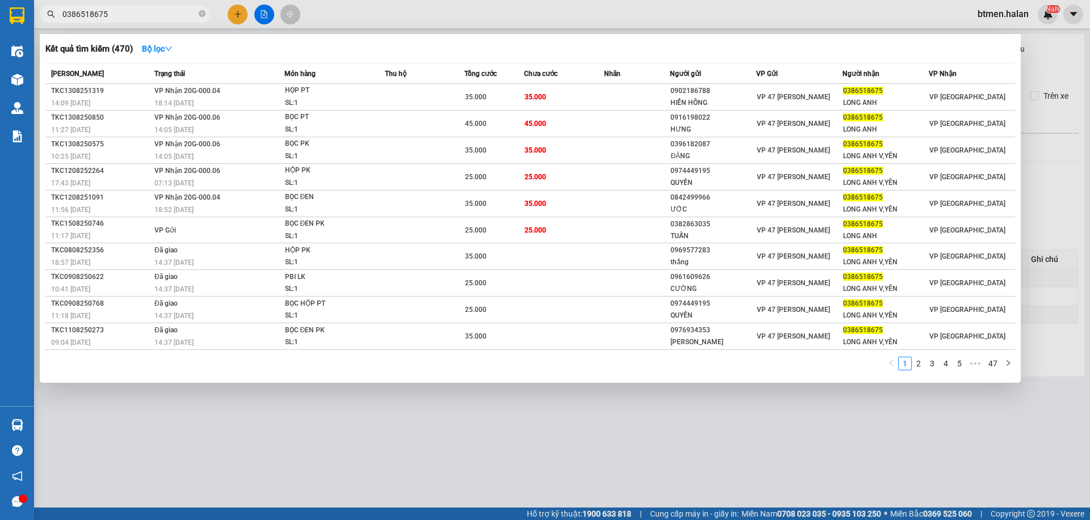
click at [162, 11] on input "0386518675" at bounding box center [129, 14] width 134 height 12
paste input "964488369"
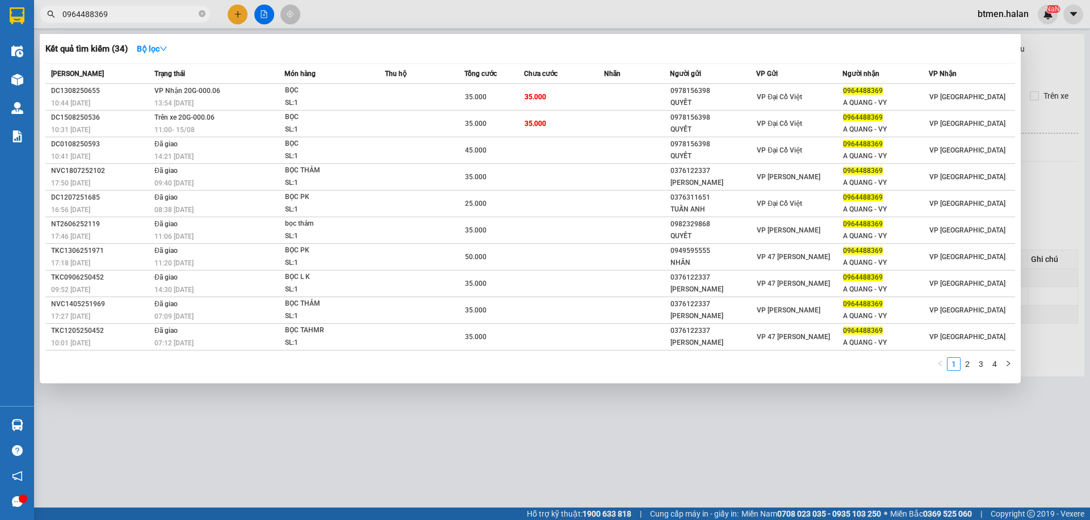
type input "0964488369"
click at [1042, 62] on div at bounding box center [545, 260] width 1090 height 520
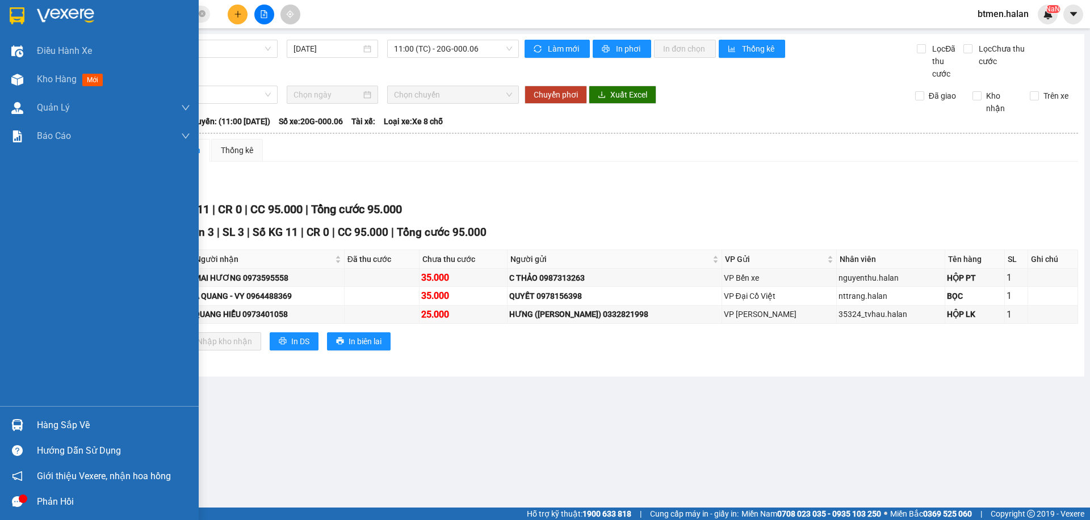
click at [35, 414] on div "Hàng sắp về" at bounding box center [99, 426] width 199 height 26
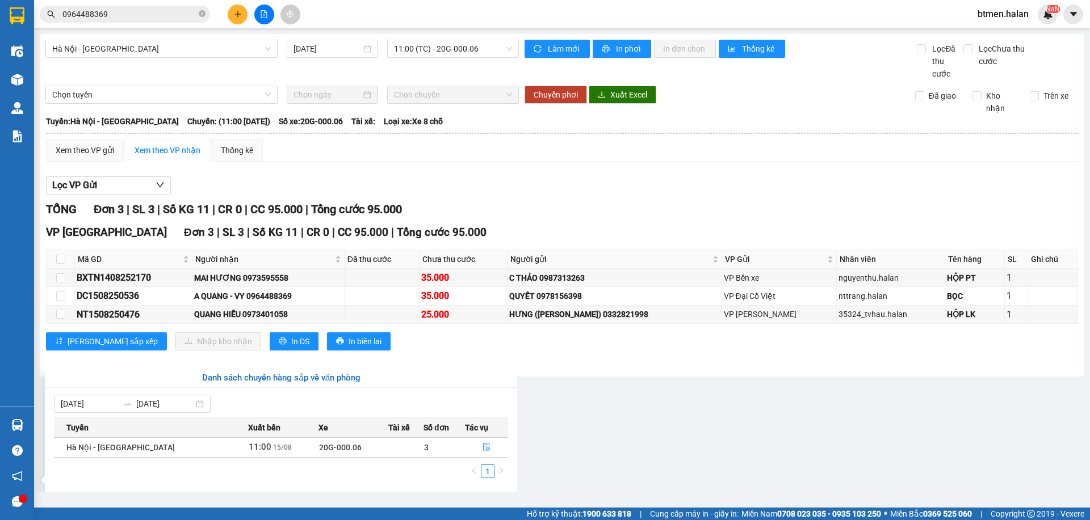
drag, startPoint x: 564, startPoint y: 425, endPoint x: 559, endPoint y: 415, distance: 11.2
click at [564, 424] on section "Kết quả tìm kiếm ( 34 ) Bộ lọc Mã ĐH Trạng thái Món hàng Thu hộ Tổng cước Chưa …" at bounding box center [545, 260] width 1090 height 520
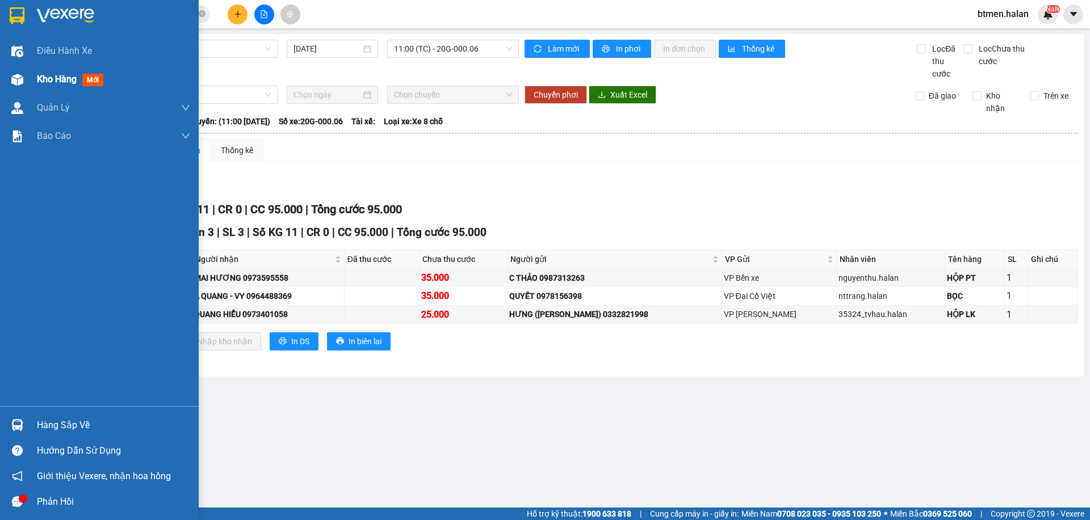
click at [28, 84] on div "Kho hàng mới" at bounding box center [99, 79] width 199 height 28
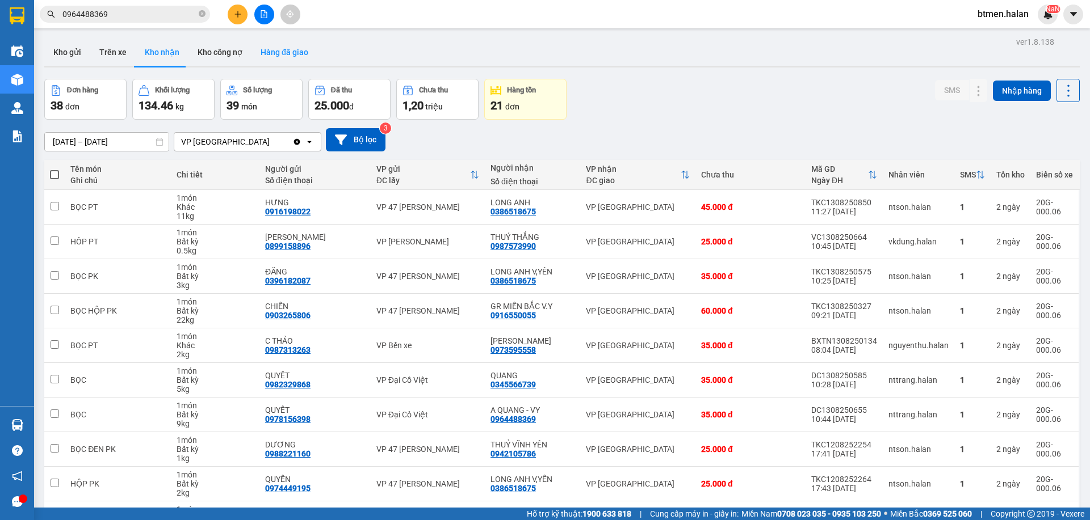
click at [285, 51] on button "Hàng đã giao" at bounding box center [284, 52] width 66 height 27
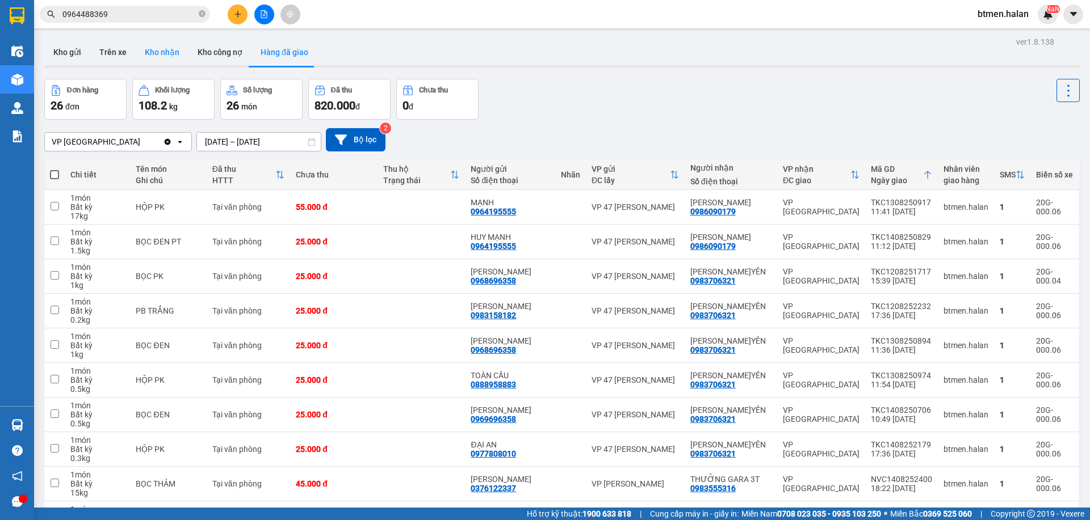
click at [165, 53] on button "Kho nhận" at bounding box center [162, 52] width 53 height 27
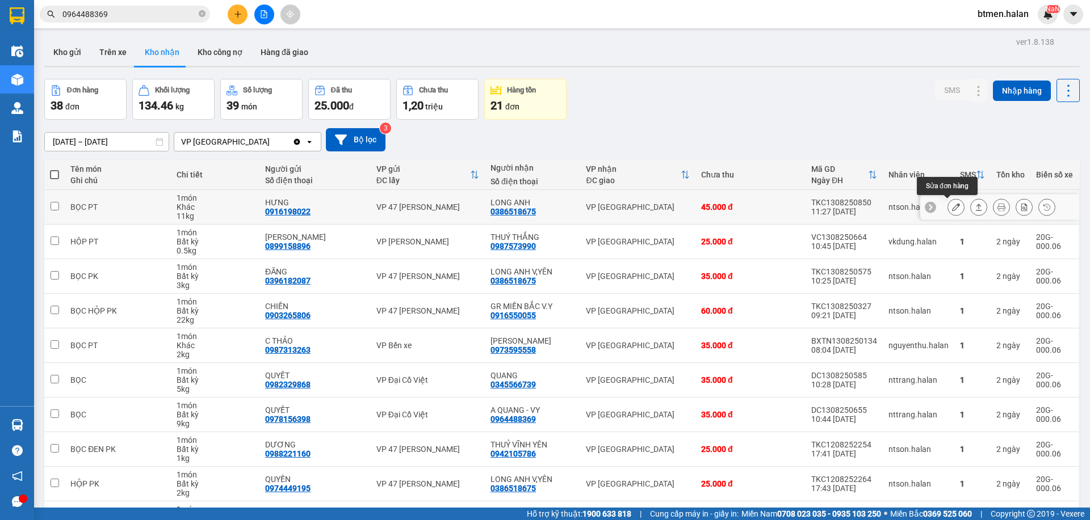
click at [952, 208] on icon at bounding box center [956, 207] width 8 height 8
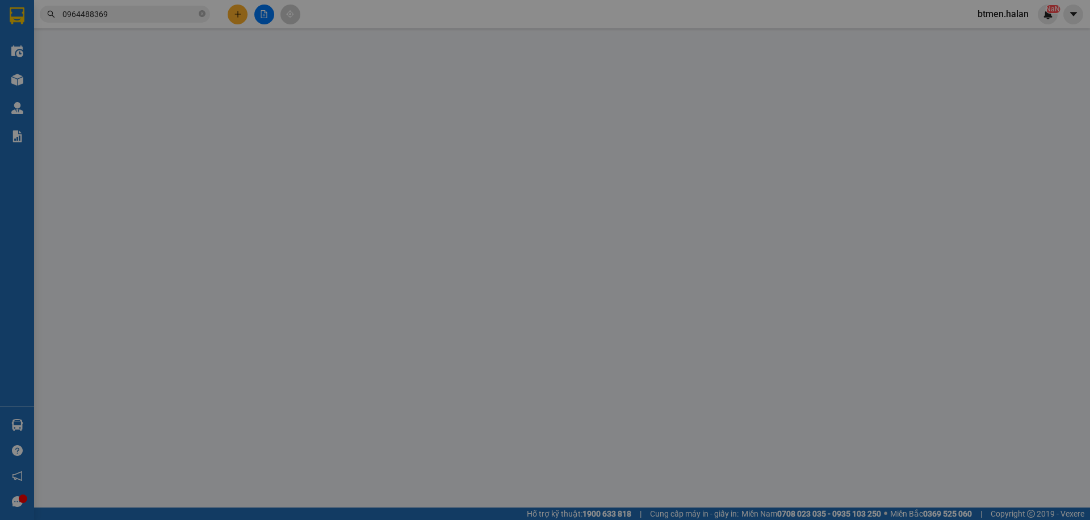
type input "0916198022"
type input "HƯNG"
type input "0386518675"
type input "LONG ANH"
type input "45.000"
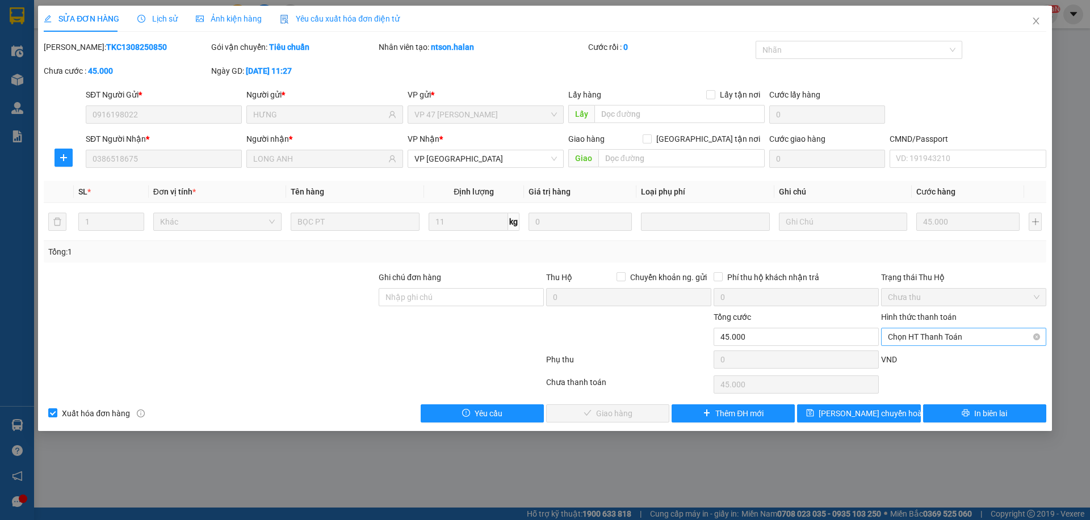
click at [920, 337] on span "Chọn HT Thanh Toán" at bounding box center [964, 337] width 152 height 17
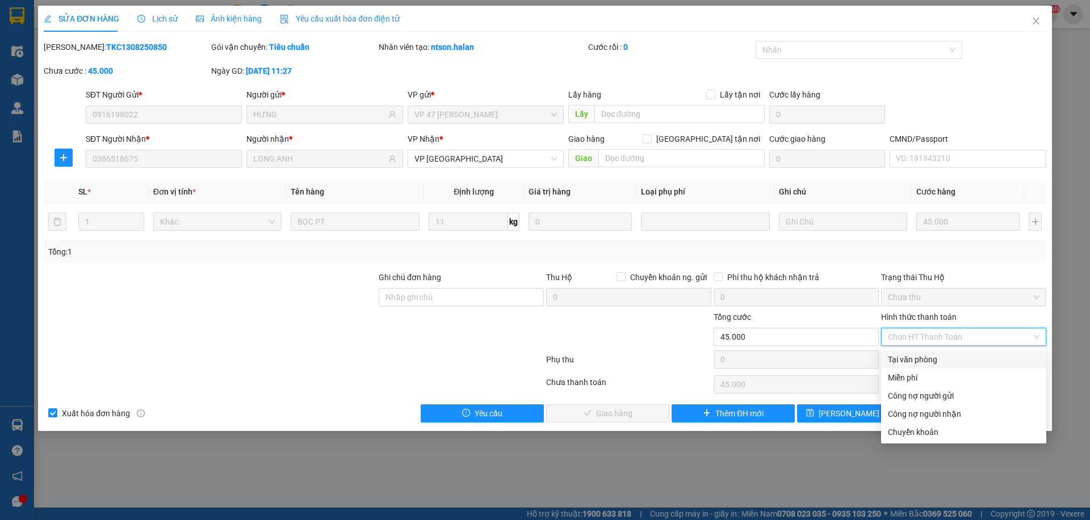
drag, startPoint x: 923, startPoint y: 361, endPoint x: 656, endPoint y: 387, distance: 268.6
click at [921, 361] on div "Tại văn phòng" at bounding box center [964, 360] width 152 height 12
type input "0"
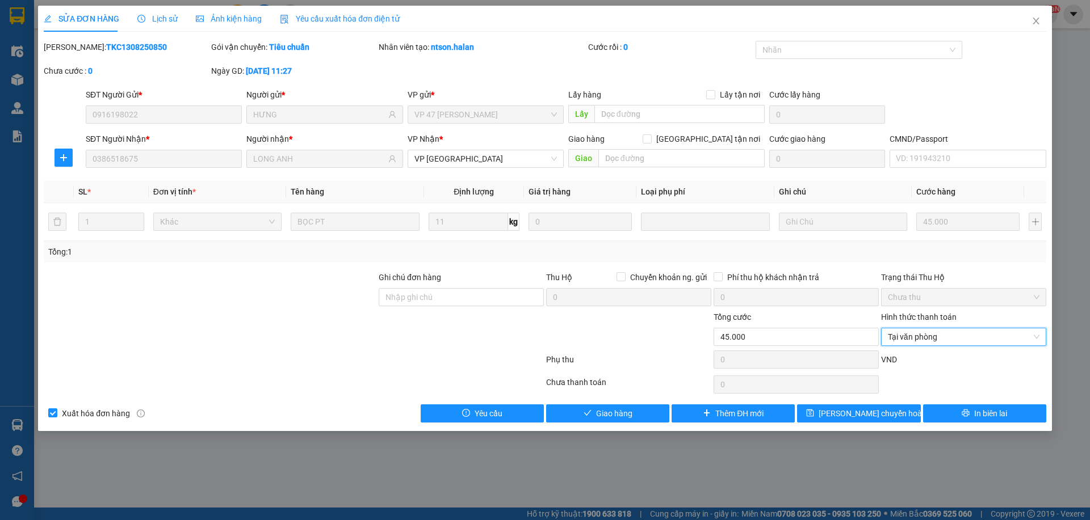
click at [617, 404] on div "Total Paid Fee 0 Total UnPaid Fee 45.000 Cash Collection Total Fee Mã ĐH: TKC13…" at bounding box center [545, 232] width 1002 height 382
click at [622, 409] on span "Giao hàng" at bounding box center [614, 414] width 36 height 12
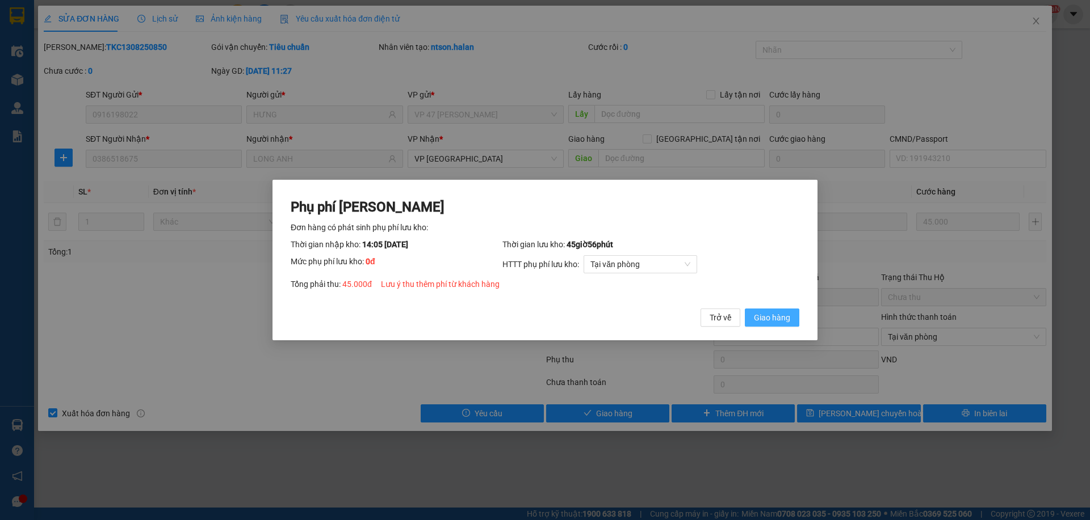
click at [754, 320] on span "Giao hàng" at bounding box center [772, 318] width 36 height 12
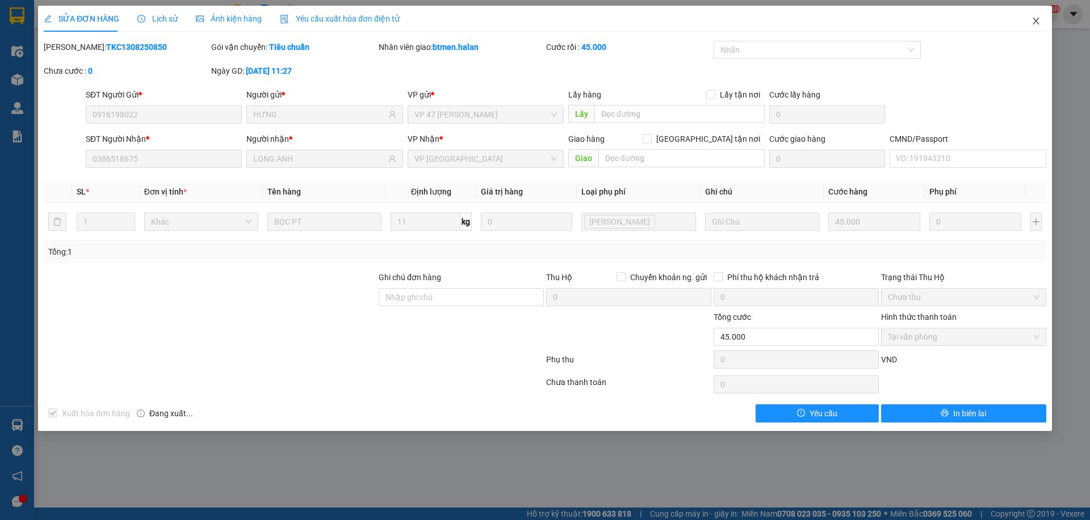
click at [1039, 24] on icon "close" at bounding box center [1035, 20] width 9 height 9
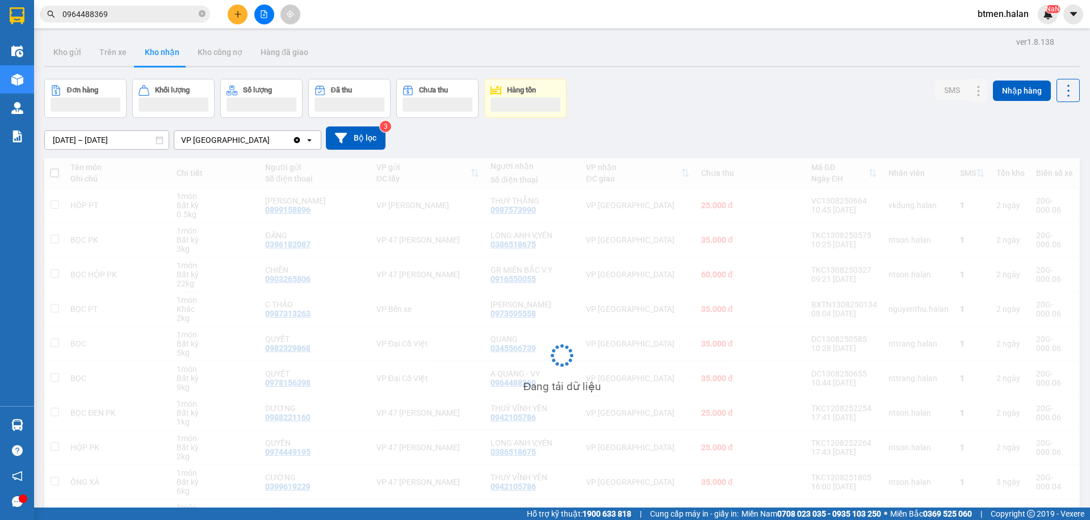
click at [184, 17] on input "0964488369" at bounding box center [129, 14] width 134 height 12
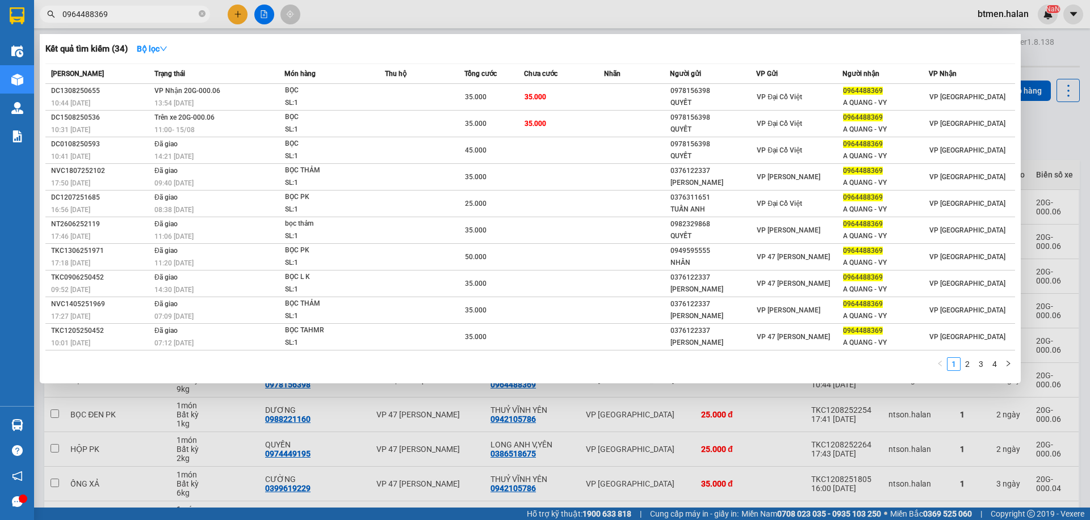
click at [184, 17] on input "0964488369" at bounding box center [129, 14] width 134 height 12
paste input "386518675"
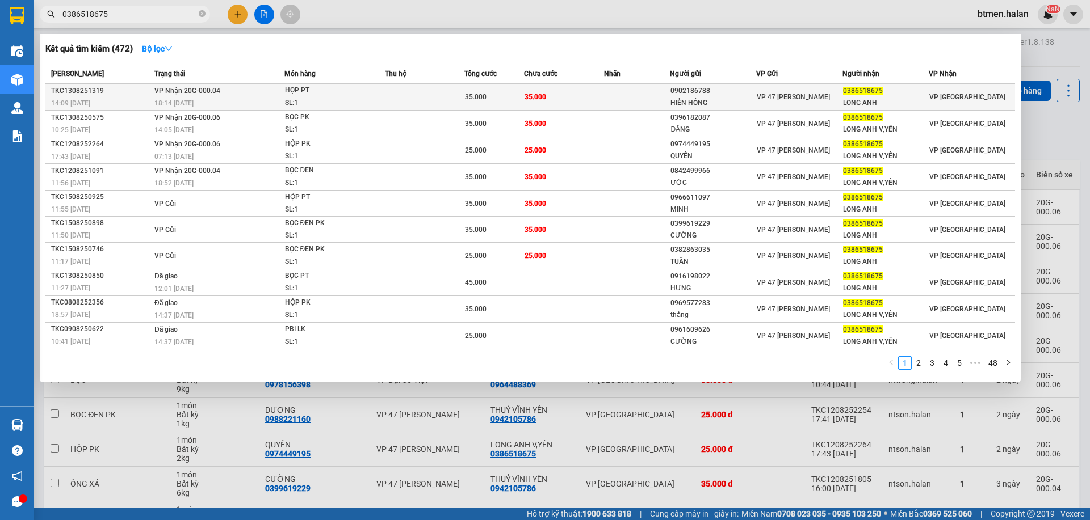
type input "0386518675"
click at [570, 93] on td "35.000" at bounding box center [563, 97] width 79 height 27
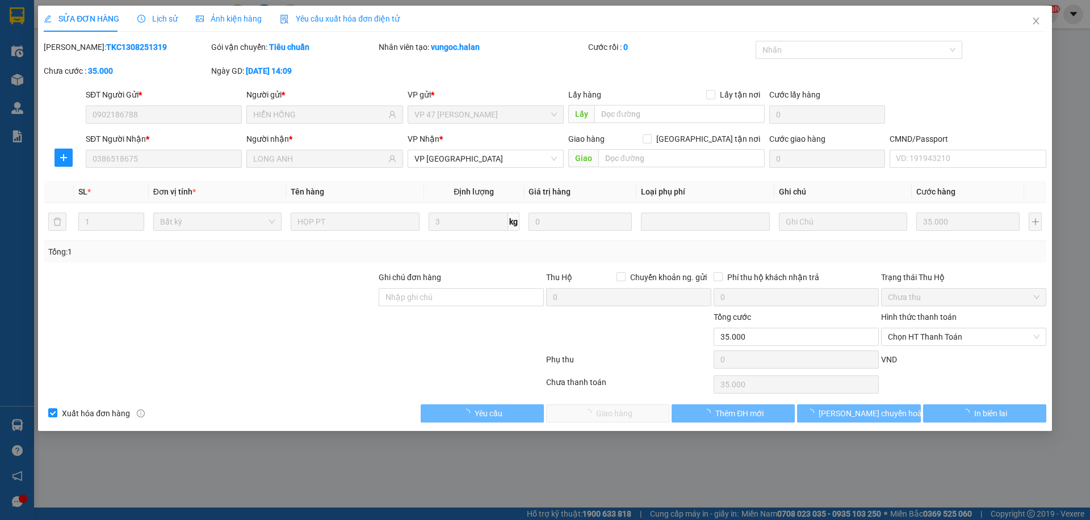
type input "0902186788"
type input "HIỂN HỒNG"
type input "0386518675"
type input "LONG ANH"
type input "35.000"
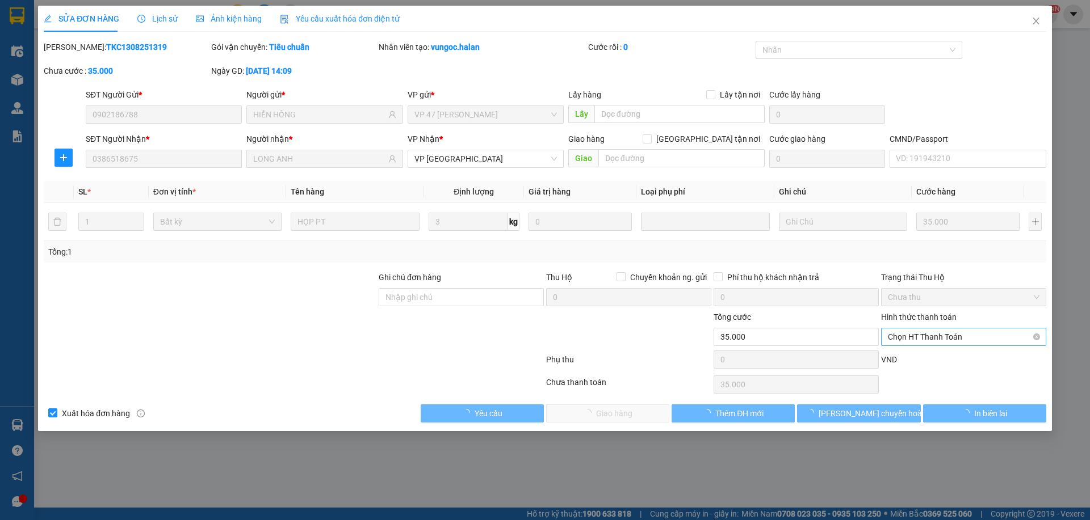
click at [926, 331] on span "Chọn HT Thanh Toán" at bounding box center [964, 337] width 152 height 17
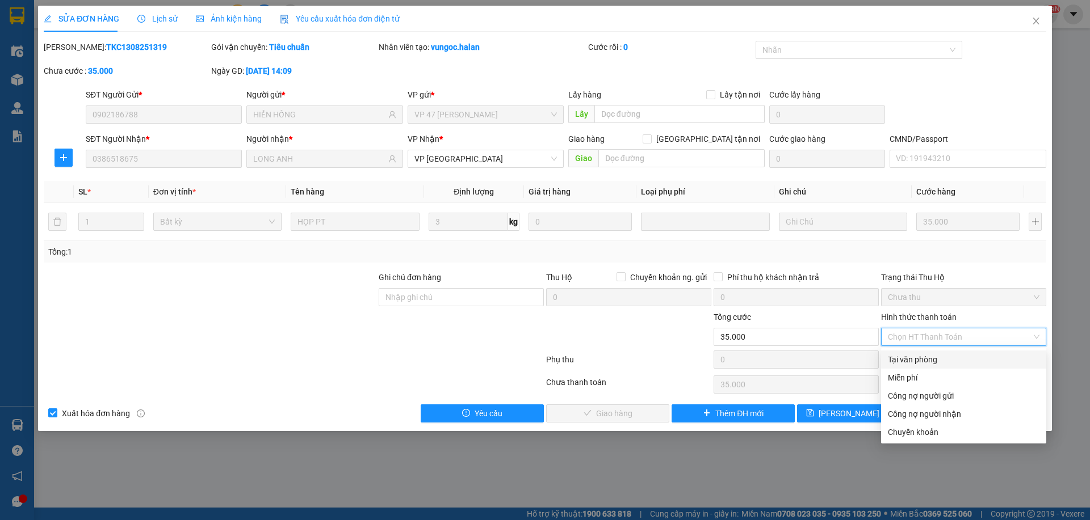
drag, startPoint x: 920, startPoint y: 360, endPoint x: 867, endPoint y: 372, distance: 54.2
click at [920, 360] on div "Tại văn phòng" at bounding box center [964, 360] width 152 height 12
type input "0"
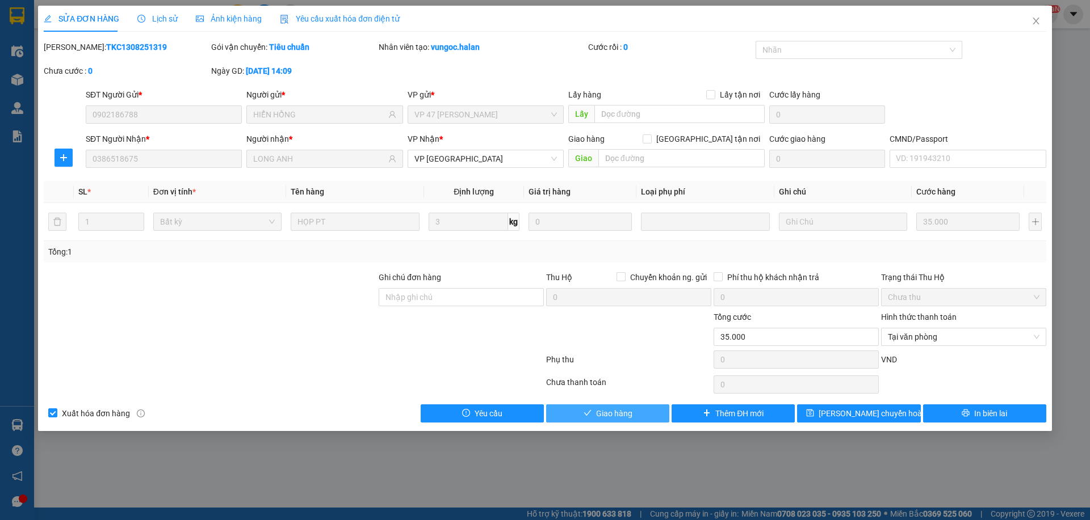
drag, startPoint x: 608, startPoint y: 409, endPoint x: 677, endPoint y: 381, distance: 74.3
click at [608, 410] on span "Giao hàng" at bounding box center [614, 414] width 36 height 12
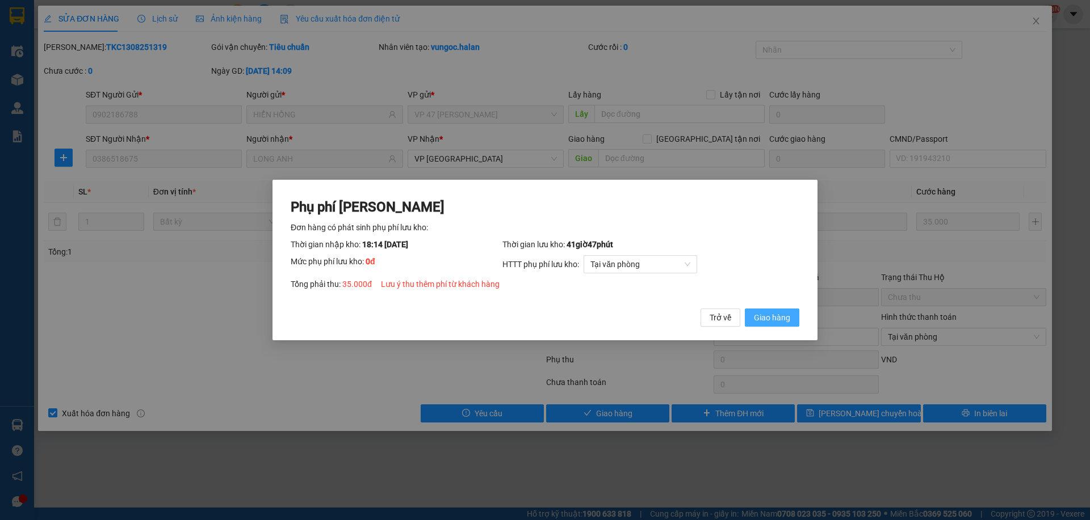
click at [747, 320] on button "Giao hàng" at bounding box center [772, 318] width 54 height 18
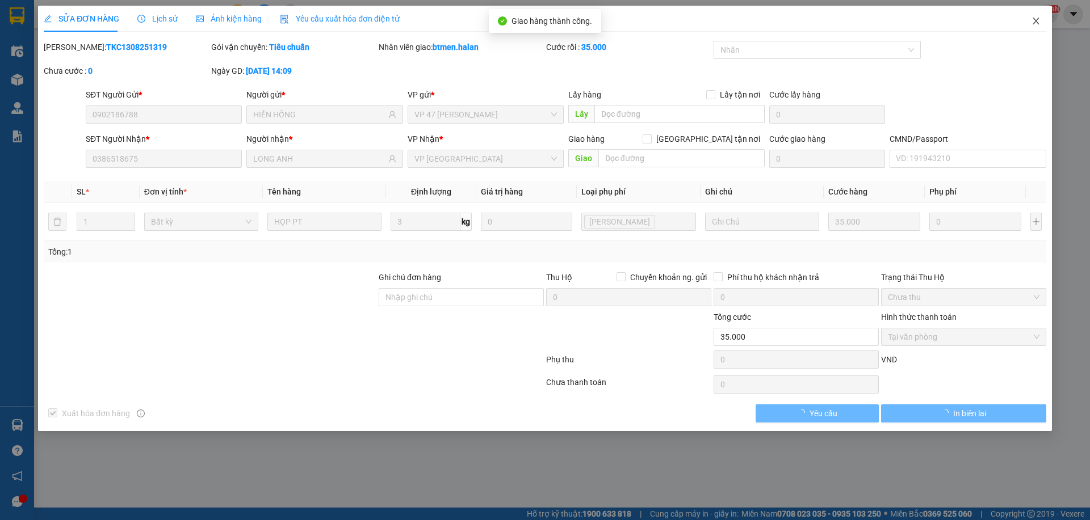
click at [1031, 26] on span "Close" at bounding box center [1036, 22] width 32 height 32
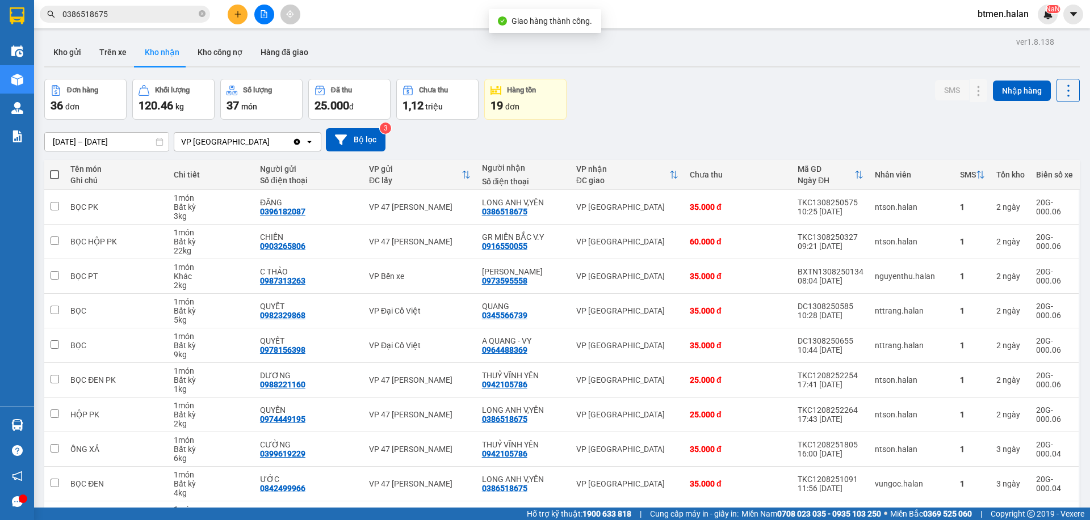
click at [142, 9] on input "0386518675" at bounding box center [129, 14] width 134 height 12
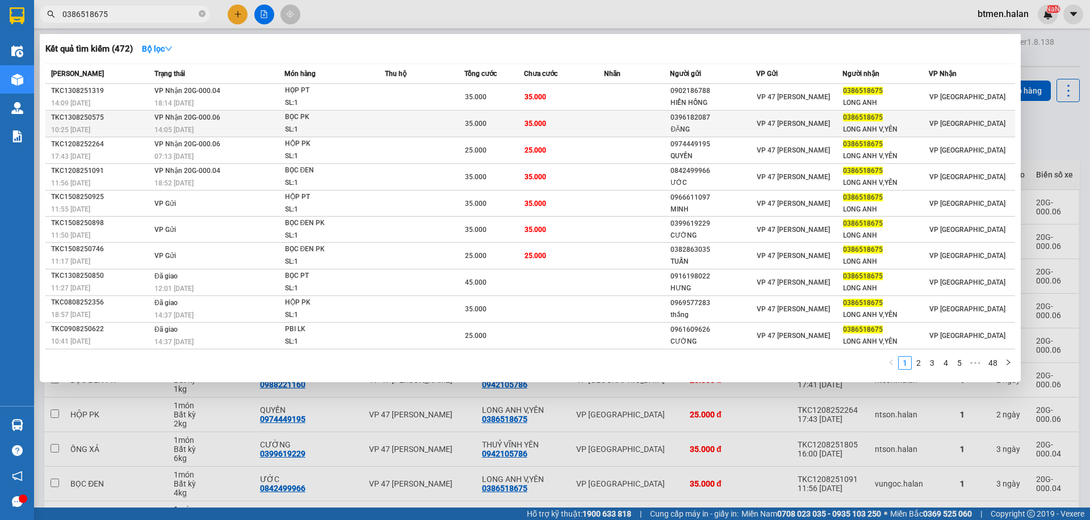
click at [567, 119] on td "35.000" at bounding box center [563, 124] width 79 height 27
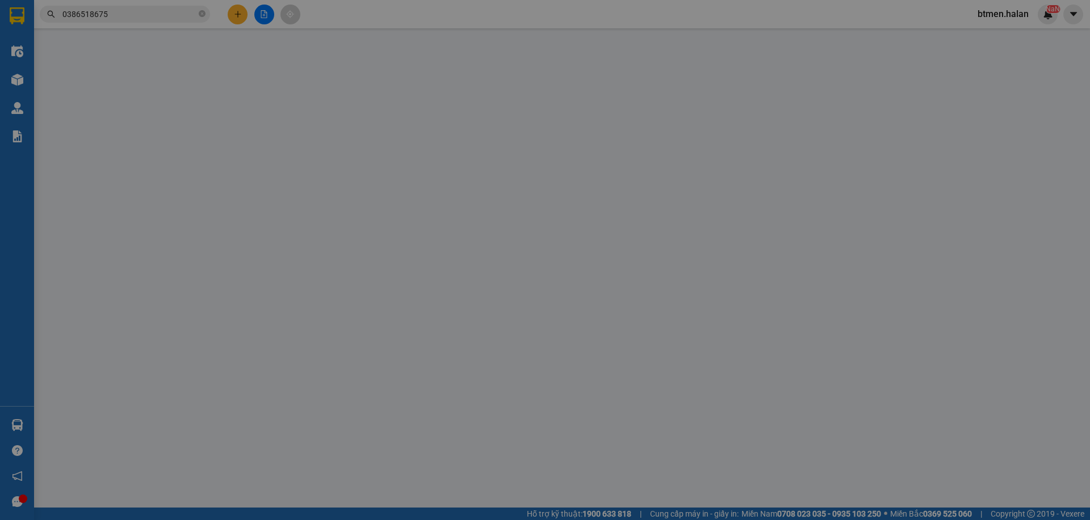
type input "0396182087"
type input "ĐĂNG"
type input "0386518675"
type input "LONG ANH V,YÊN"
type input "35.000"
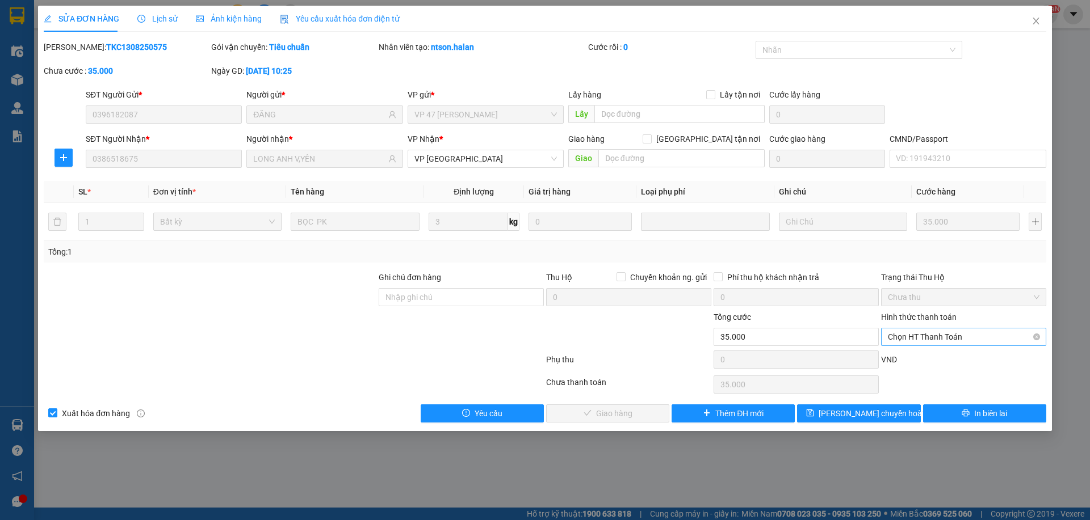
click at [922, 337] on span "Chọn HT Thanh Toán" at bounding box center [964, 337] width 152 height 17
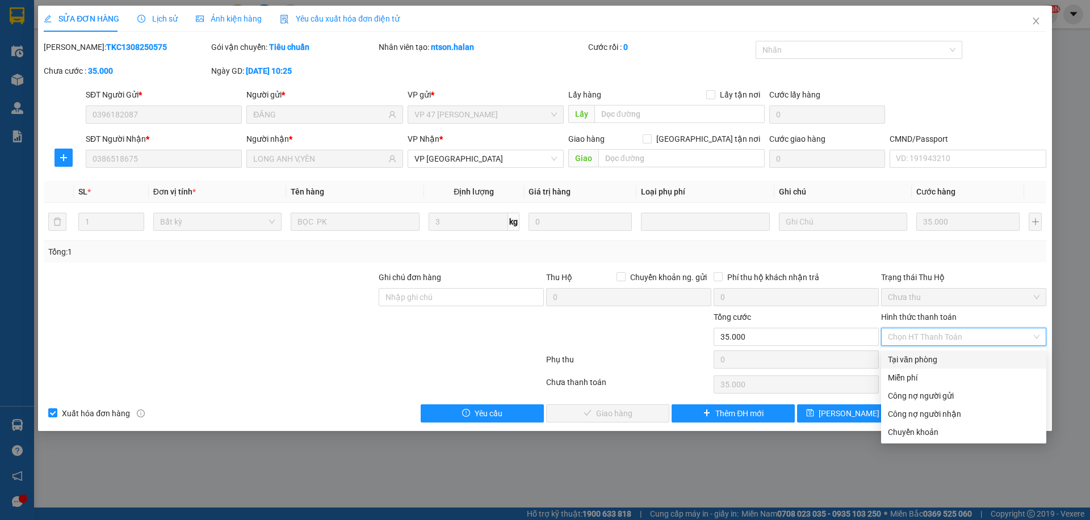
drag, startPoint x: 914, startPoint y: 358, endPoint x: 649, endPoint y: 398, distance: 268.1
click at [911, 360] on div "Tại văn phòng" at bounding box center [964, 360] width 152 height 12
type input "0"
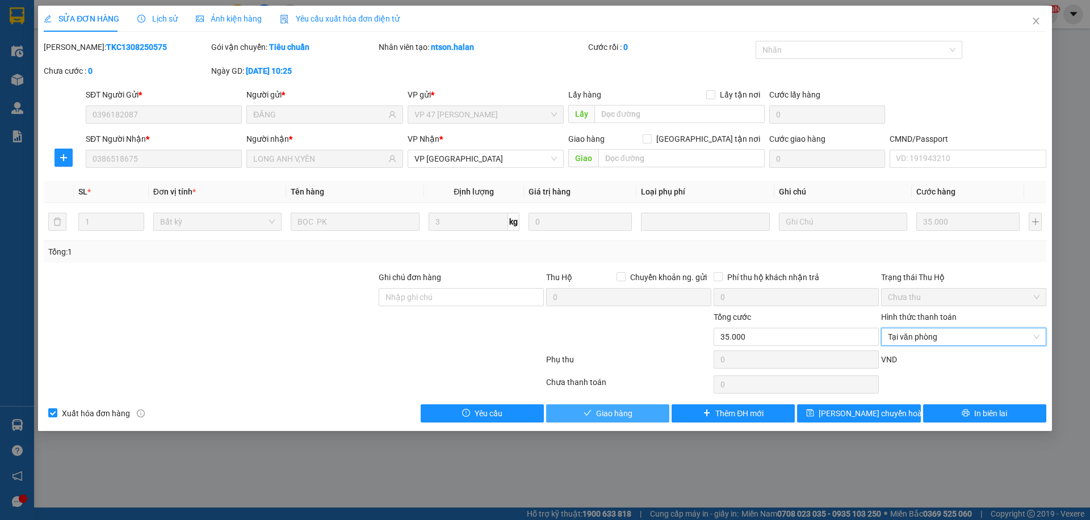
click at [593, 414] on button "Giao hàng" at bounding box center [607, 414] width 123 height 18
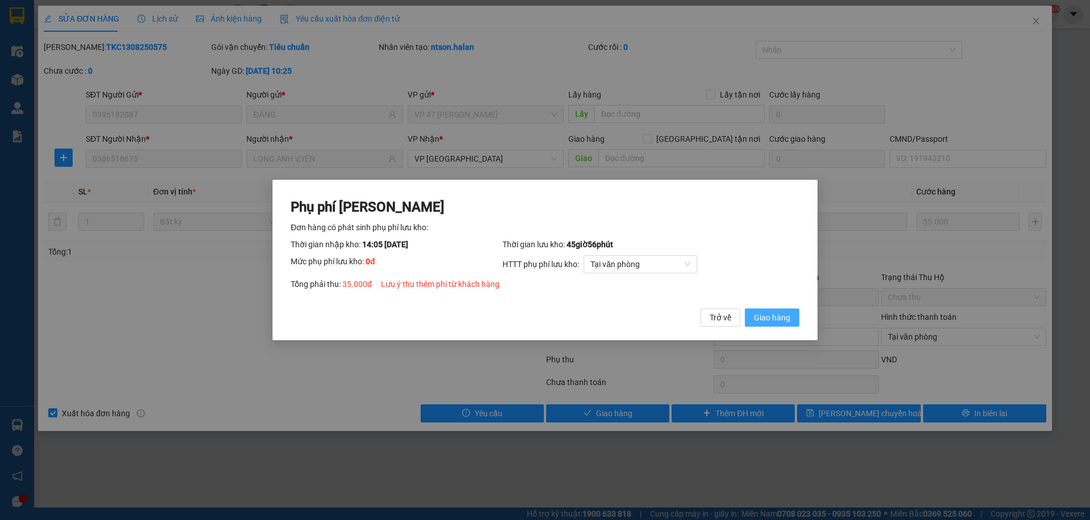
drag, startPoint x: 748, startPoint y: 318, endPoint x: 922, endPoint y: 138, distance: 250.9
click at [748, 318] on button "Giao hàng" at bounding box center [772, 318] width 54 height 18
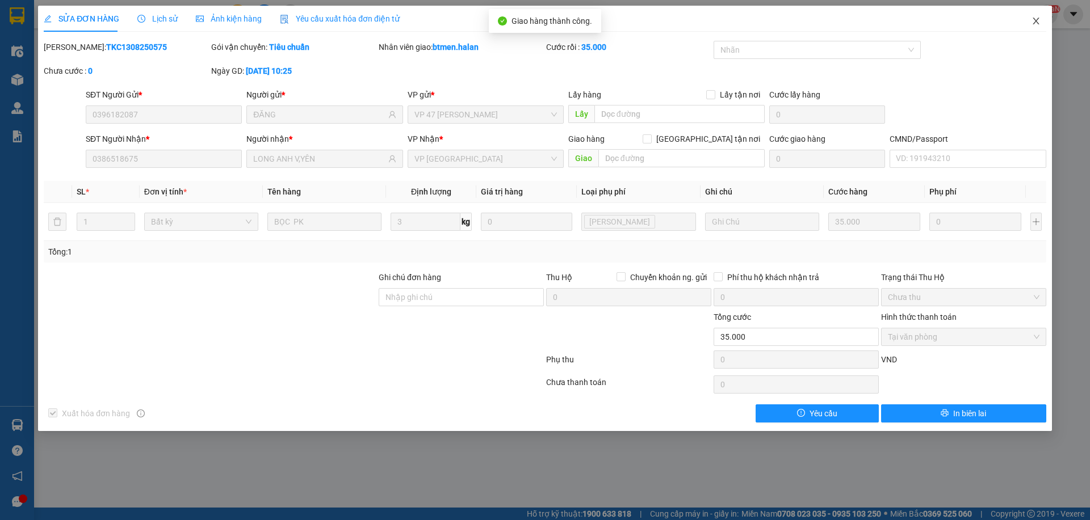
click at [1029, 27] on span "Close" at bounding box center [1036, 22] width 32 height 32
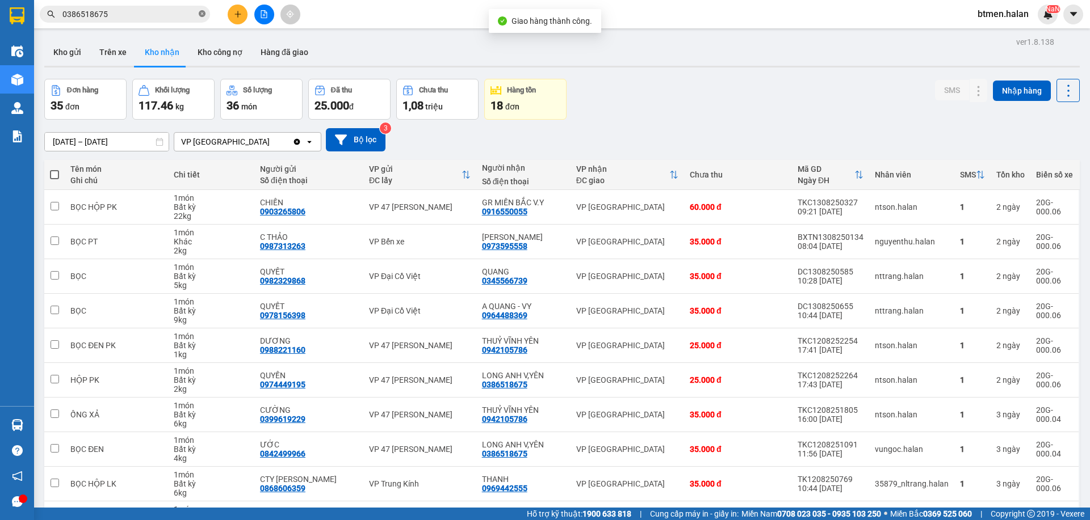
click at [203, 14] on icon "close-circle" at bounding box center [202, 13] width 7 height 7
paste input "0386518675"
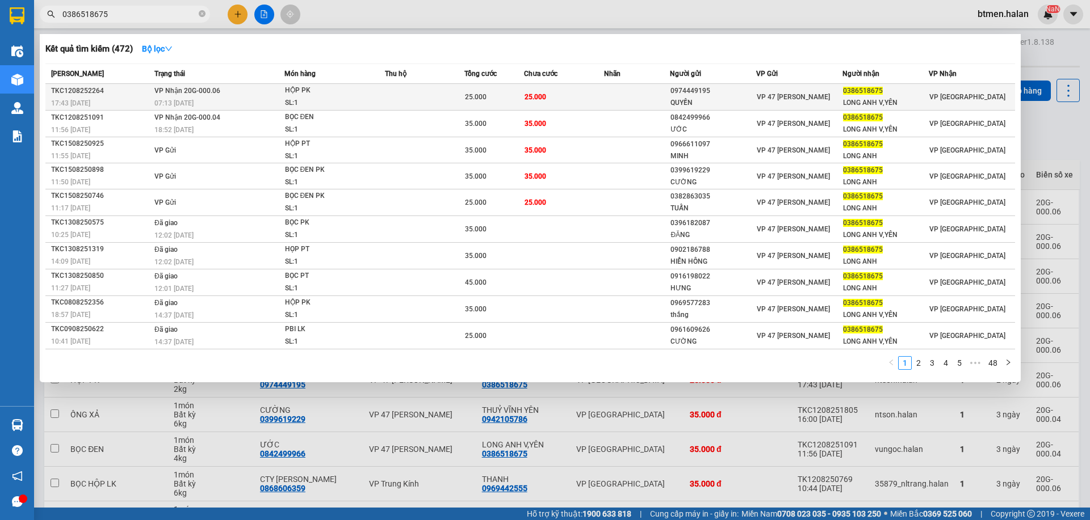
type input "0386518675"
click at [555, 95] on td "25.000" at bounding box center [563, 97] width 79 height 27
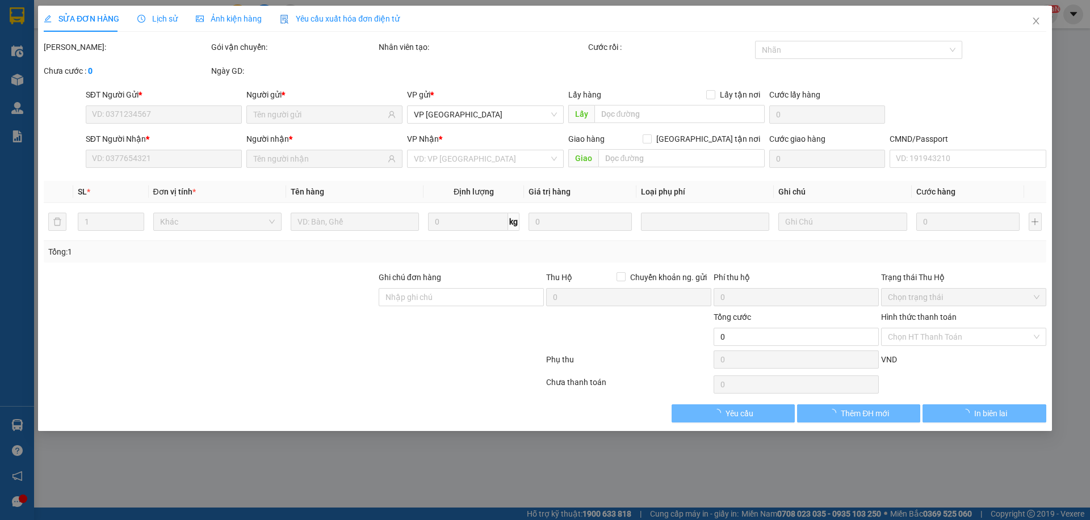
type input "0974449195"
type input "QUYỀN"
type input "0386518675"
type input "LONG ANH V,YÊN"
type input "25.000"
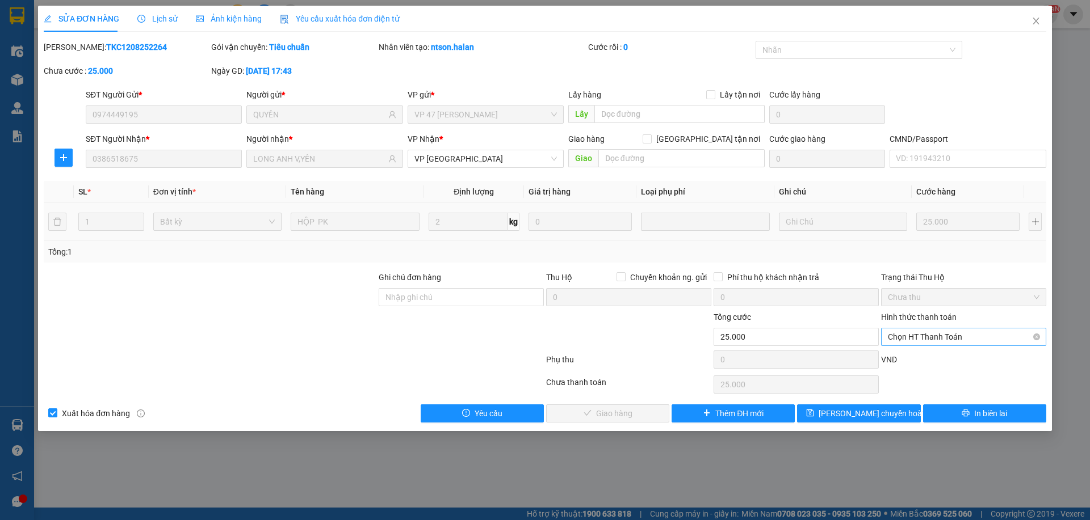
click at [944, 336] on span "Chọn HT Thanh Toán" at bounding box center [964, 337] width 152 height 17
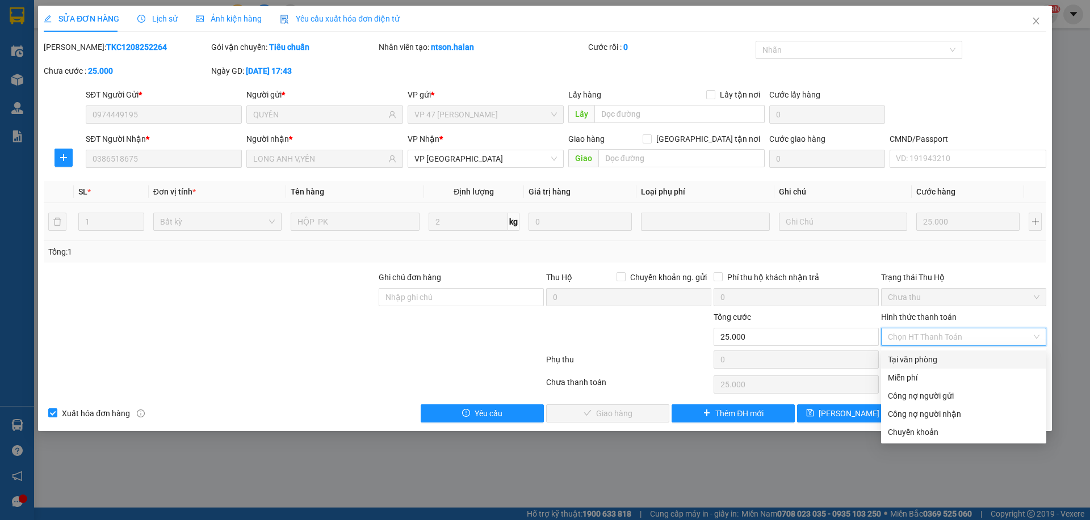
drag, startPoint x: 937, startPoint y: 354, endPoint x: 912, endPoint y: 370, distance: 29.1
click at [936, 355] on div "Tại văn phòng" at bounding box center [964, 360] width 152 height 12
type input "0"
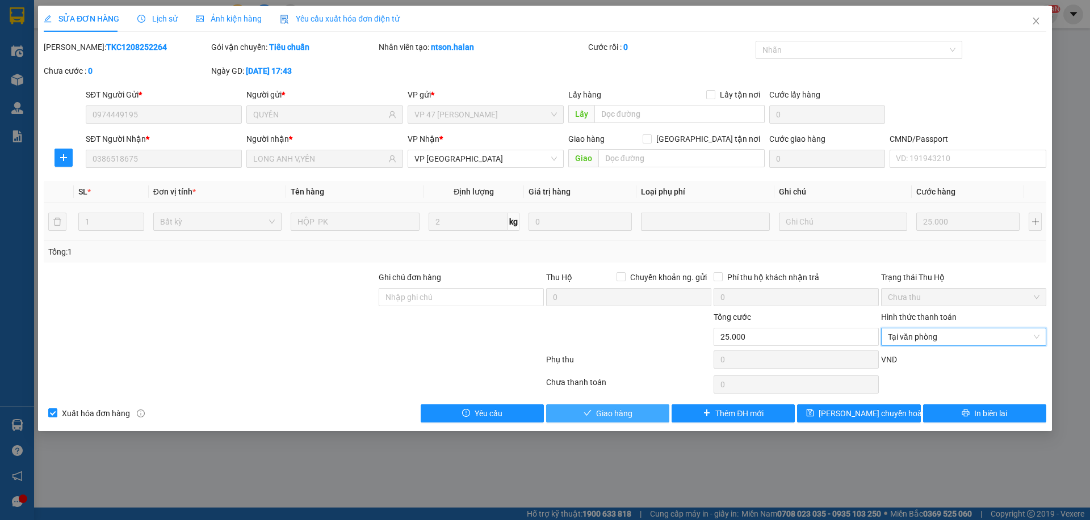
click at [637, 410] on button "Giao hàng" at bounding box center [607, 414] width 123 height 18
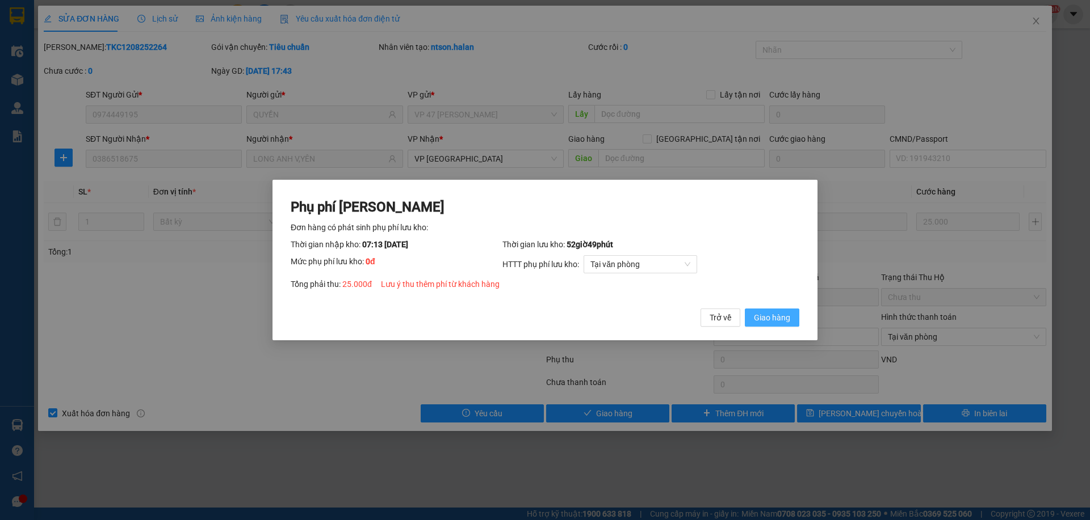
click at [767, 313] on span "Giao hàng" at bounding box center [772, 318] width 36 height 12
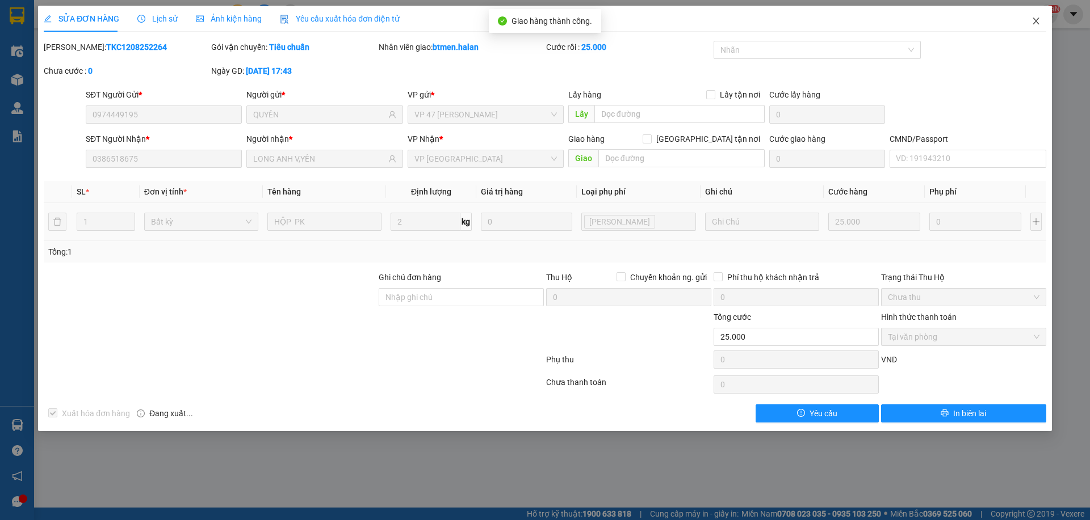
click at [1035, 18] on icon "close" at bounding box center [1035, 20] width 9 height 9
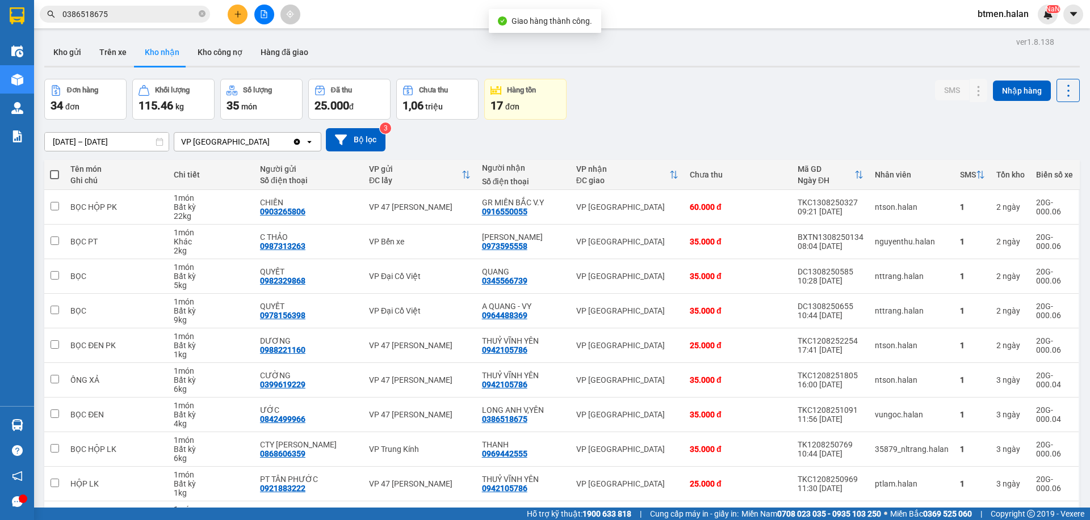
click at [114, 16] on input "0386518675" at bounding box center [129, 14] width 134 height 12
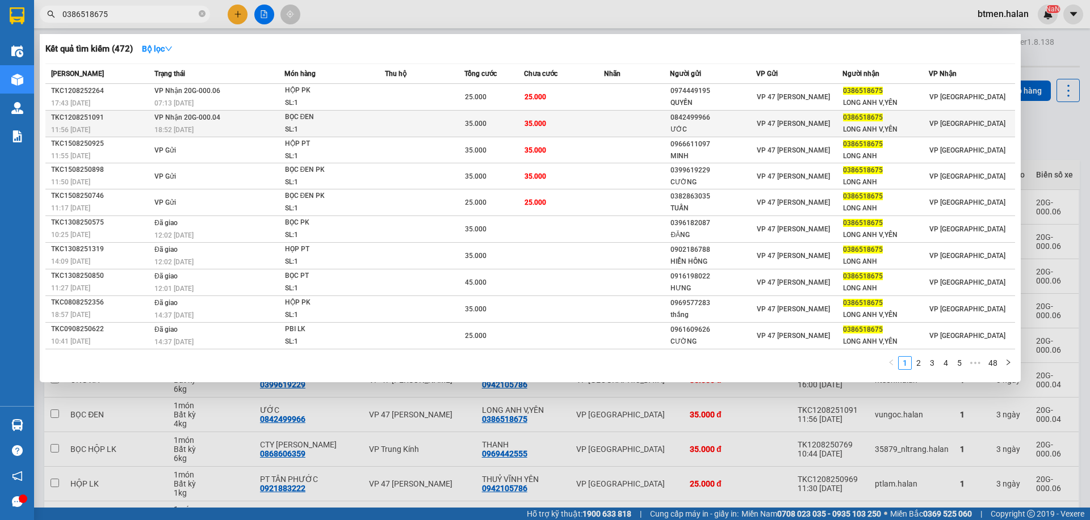
click at [607, 126] on td at bounding box center [637, 124] width 66 height 27
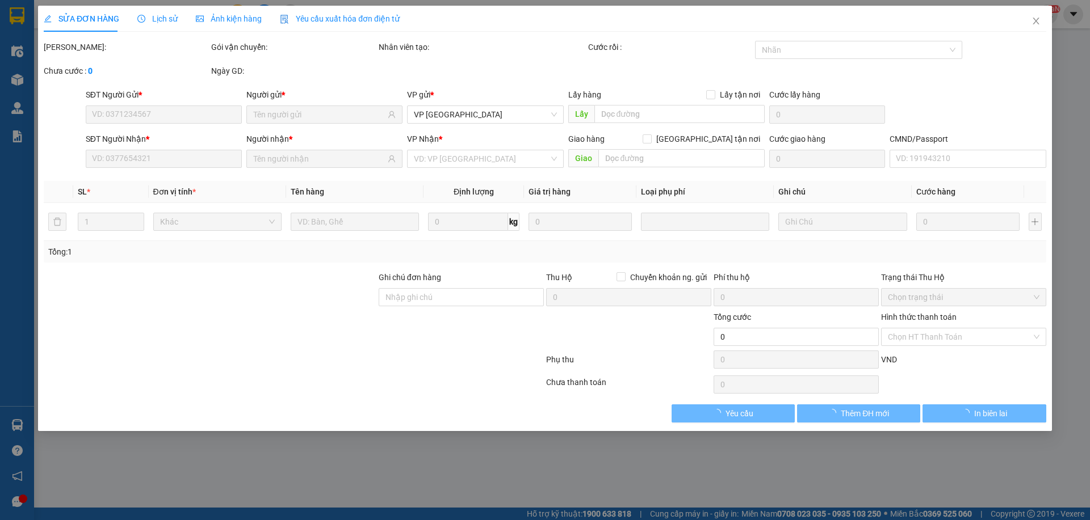
type input "0842499966"
type input "ƯỚC"
type input "0386518675"
type input "LONG ANH V,YÊN"
type input "35.000"
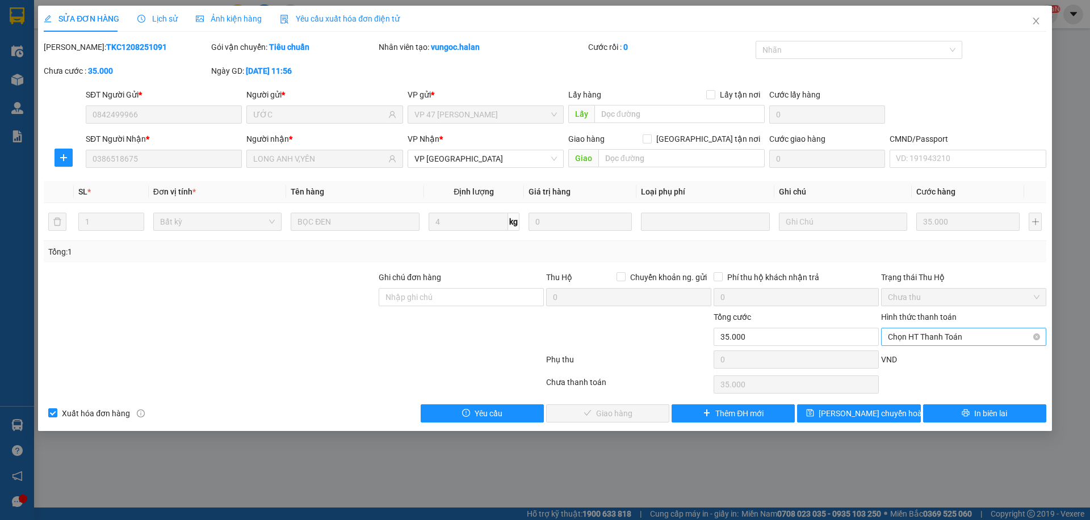
drag, startPoint x: 977, startPoint y: 333, endPoint x: 957, endPoint y: 348, distance: 24.7
click at [976, 333] on span "Chọn HT Thanh Toán" at bounding box center [964, 337] width 152 height 17
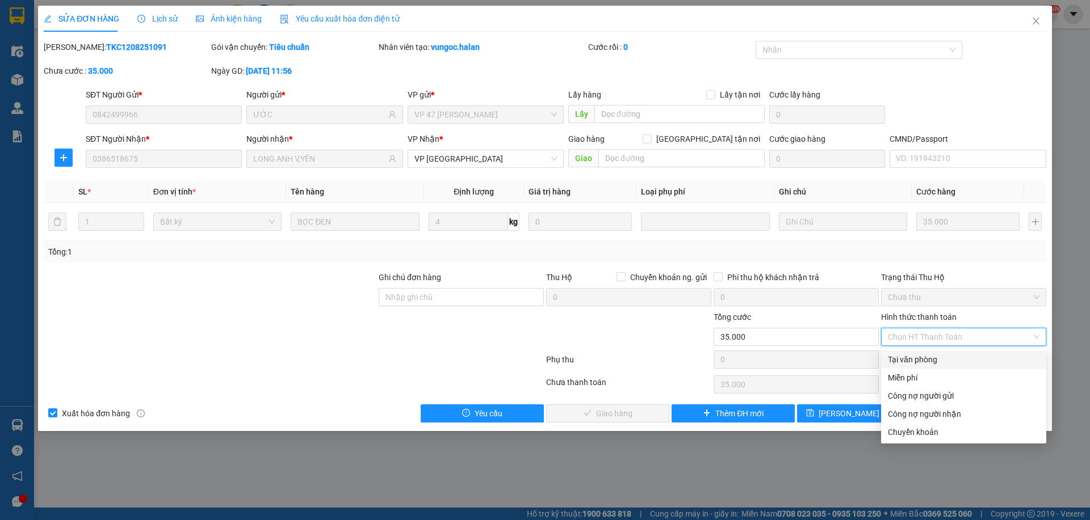
click at [933, 355] on div "Tại văn phòng" at bounding box center [964, 360] width 152 height 12
type input "0"
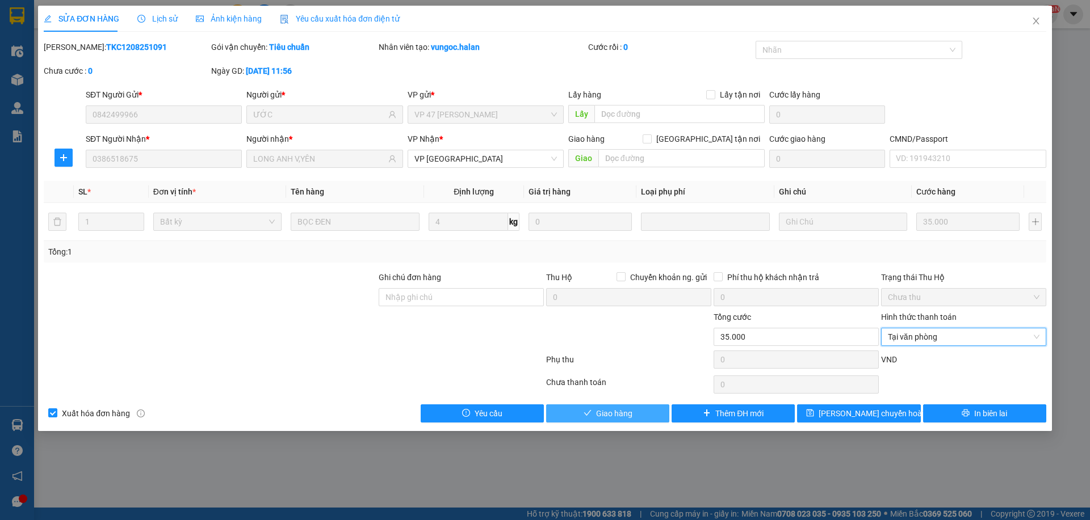
click at [589, 410] on icon "check" at bounding box center [588, 413] width 8 height 8
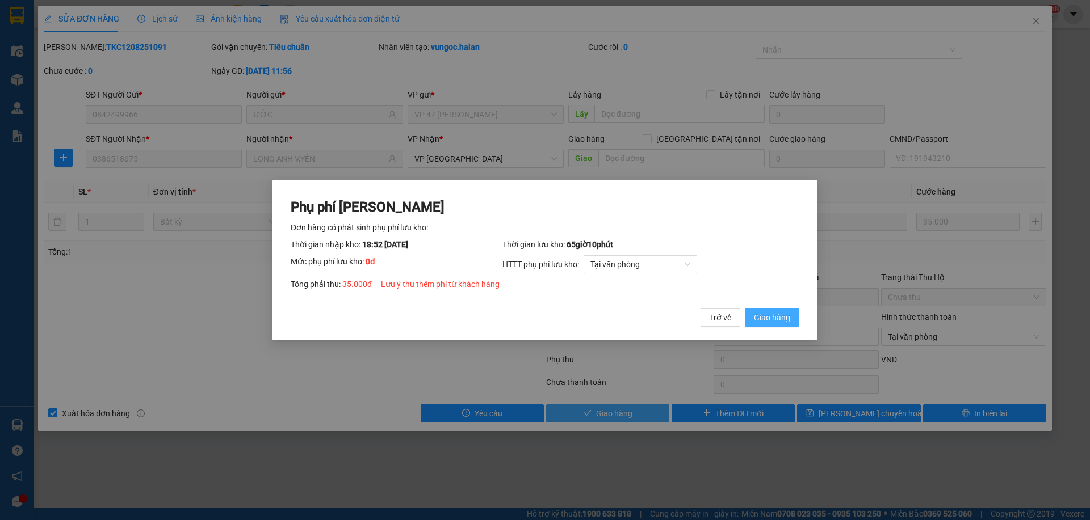
click at [768, 309] on button "Giao hàng" at bounding box center [772, 318] width 54 height 18
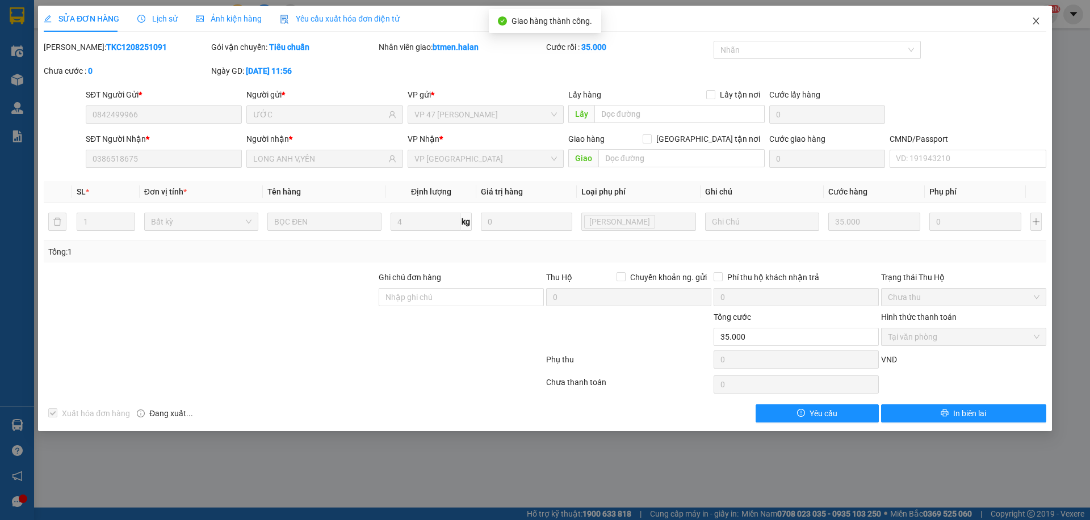
click at [1038, 21] on icon "close" at bounding box center [1035, 20] width 9 height 9
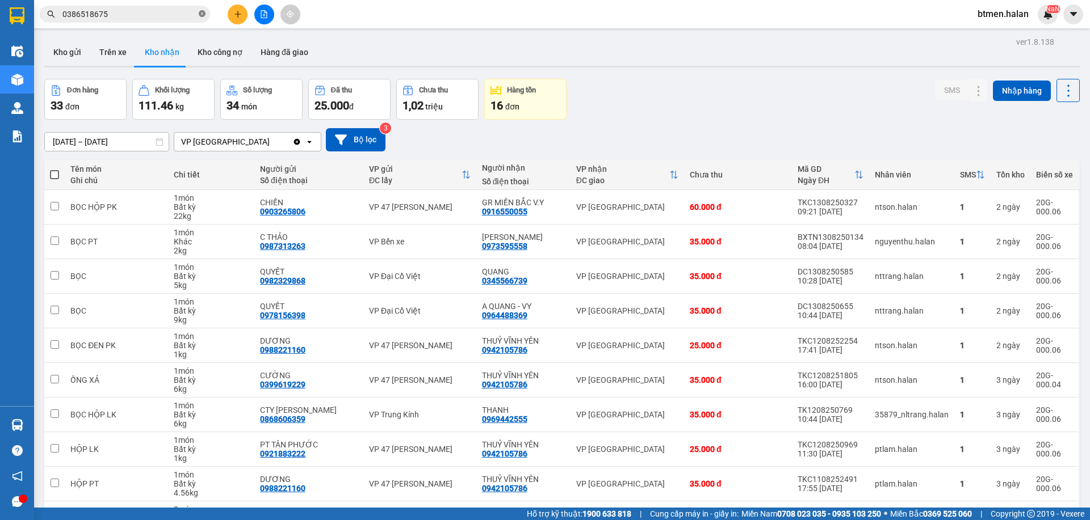
click at [203, 11] on icon "close-circle" at bounding box center [202, 13] width 7 height 7
paste input "0386518675"
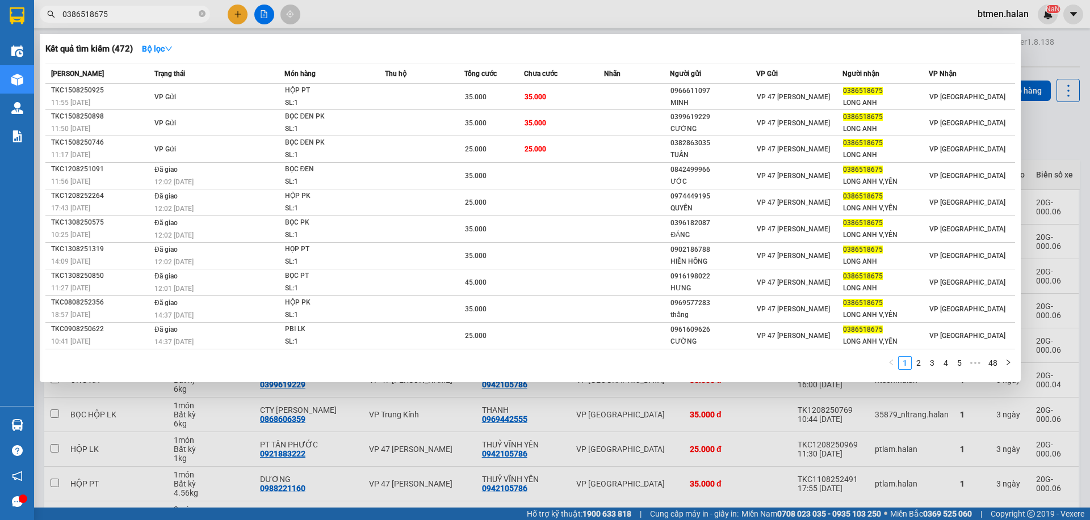
type input "0386518675"
click at [1064, 60] on div at bounding box center [545, 260] width 1090 height 520
click at [133, 14] on input "0386518675" at bounding box center [129, 14] width 134 height 12
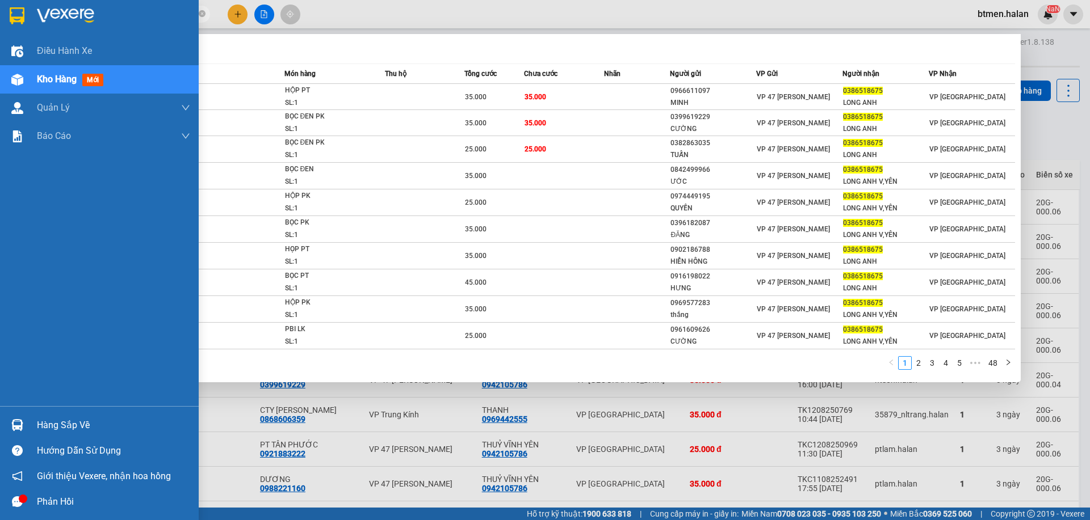
click at [10, 422] on div at bounding box center [17, 425] width 20 height 20
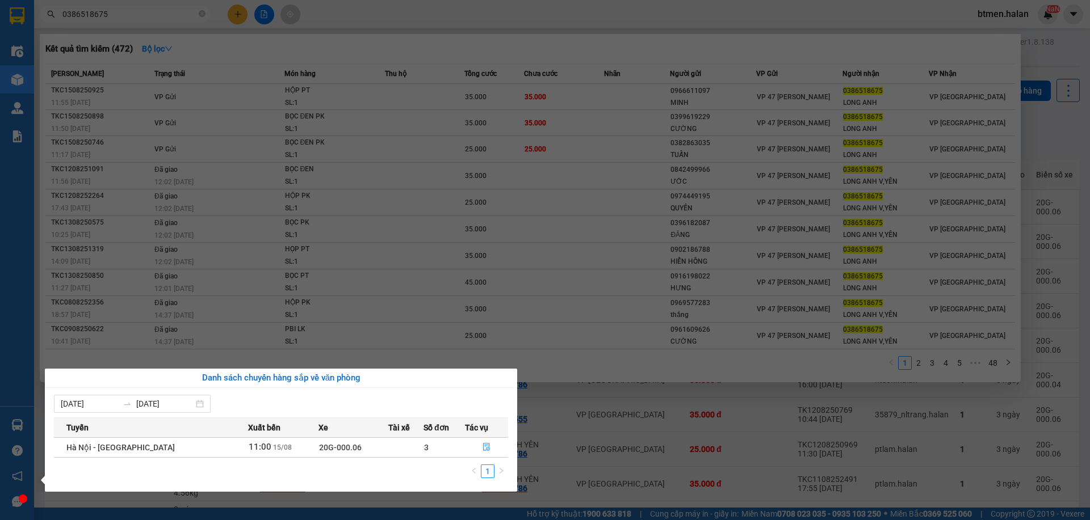
click at [1057, 102] on section "Kết quả tìm kiếm ( 472 ) Bộ lọc Mã ĐH Trạng thái Món hàng Thu hộ Tổng cước Chưa…" at bounding box center [545, 260] width 1090 height 520
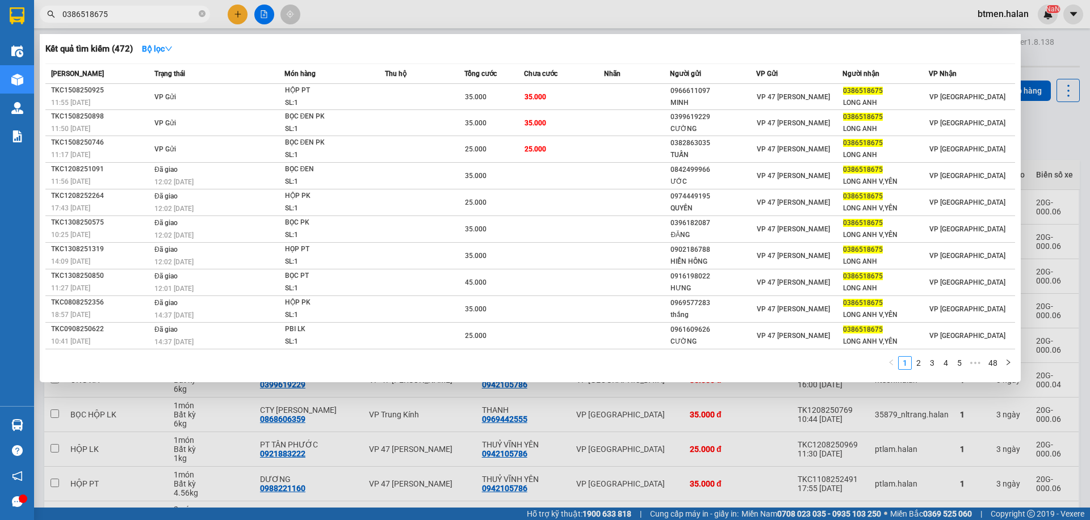
click at [1051, 141] on div at bounding box center [545, 260] width 1090 height 520
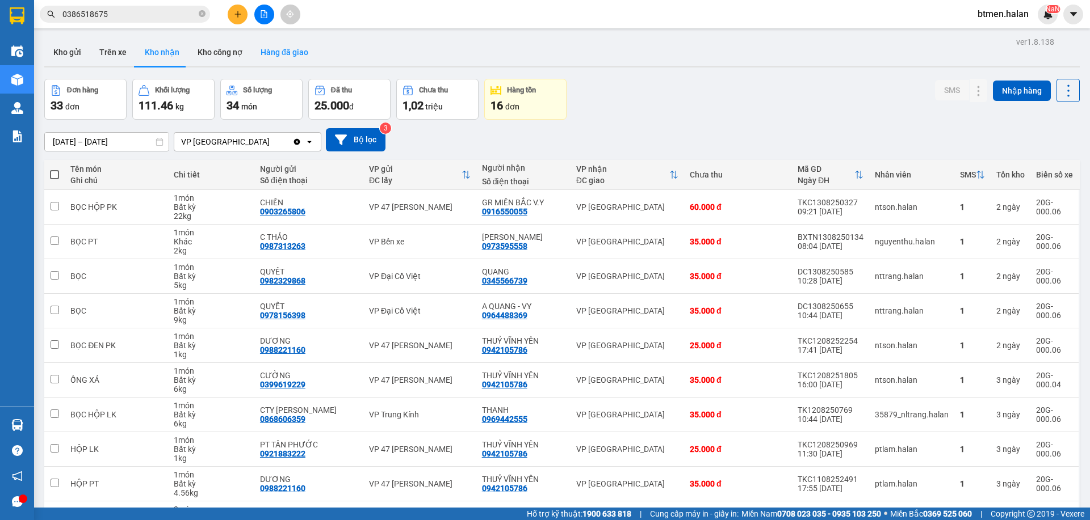
click at [282, 51] on button "Hàng đã giao" at bounding box center [284, 52] width 66 height 27
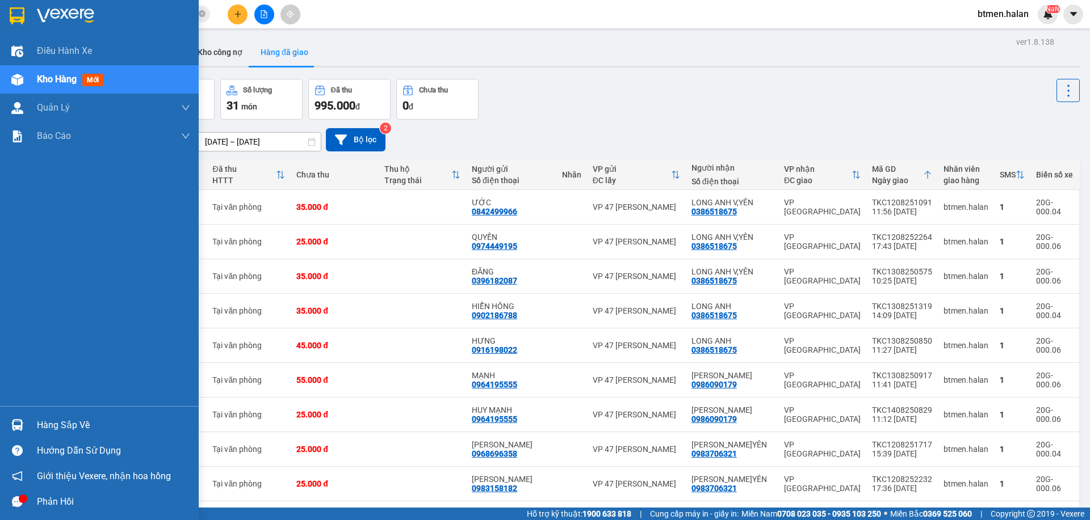
click at [44, 422] on div "Hàng sắp về" at bounding box center [113, 425] width 153 height 17
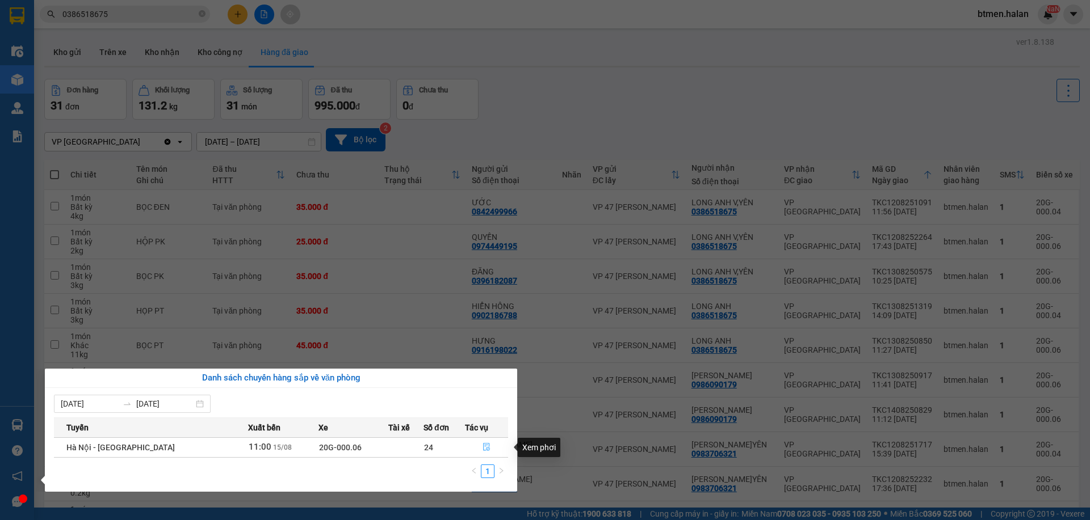
click at [483, 446] on icon "file-done" at bounding box center [486, 448] width 7 height 8
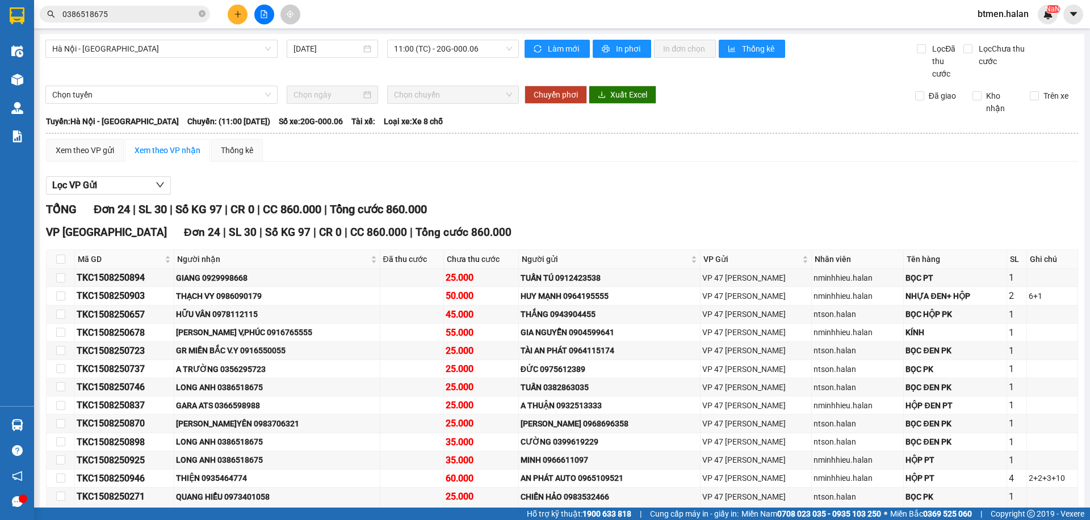
click at [1056, 62] on div "Làm mới In phơi In đơn chọn Thống kê Lọc Đã thu cước Lọc Chưa thu cước" at bounding box center [799, 60] width 560 height 40
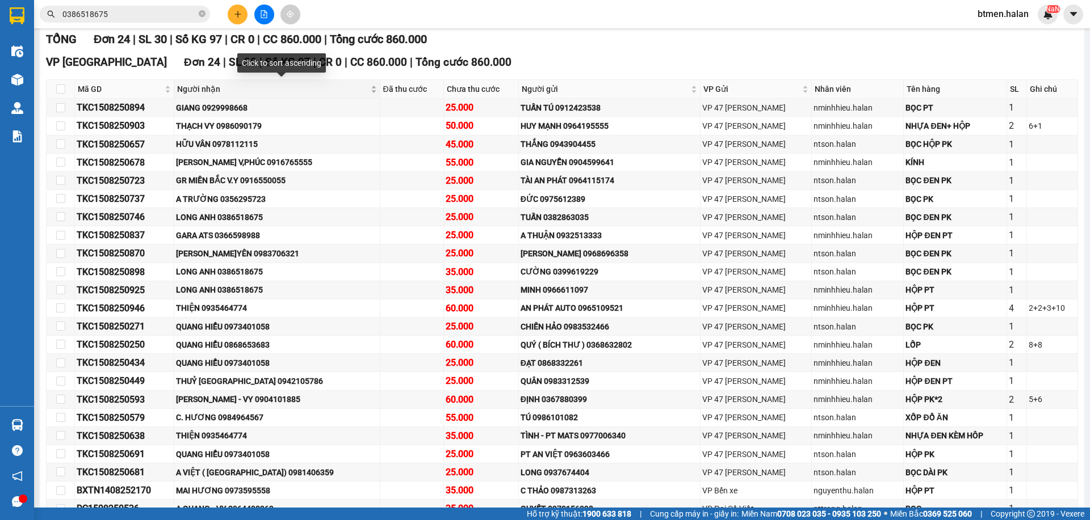
click at [213, 88] on span "Người nhận" at bounding box center [272, 89] width 191 height 12
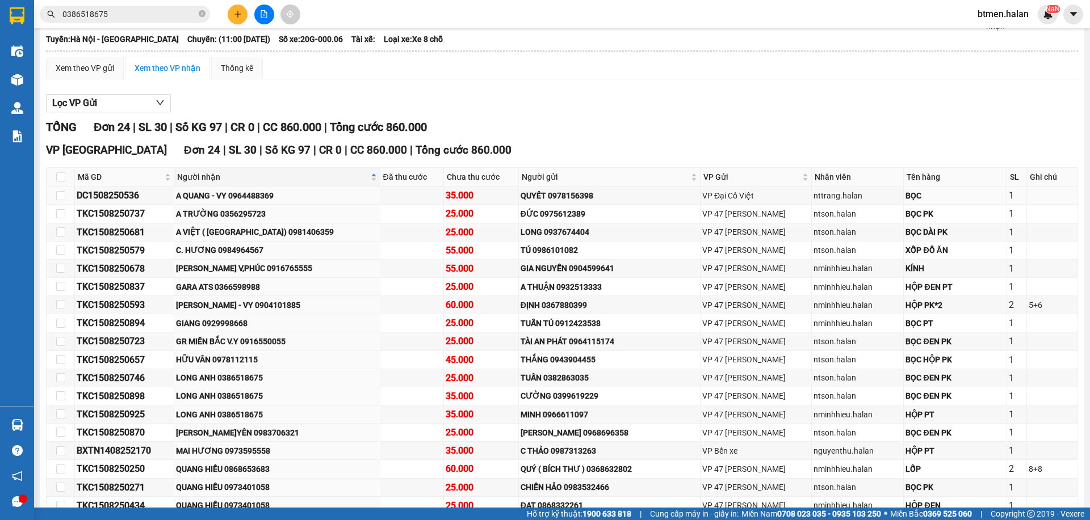
scroll to position [0, 0]
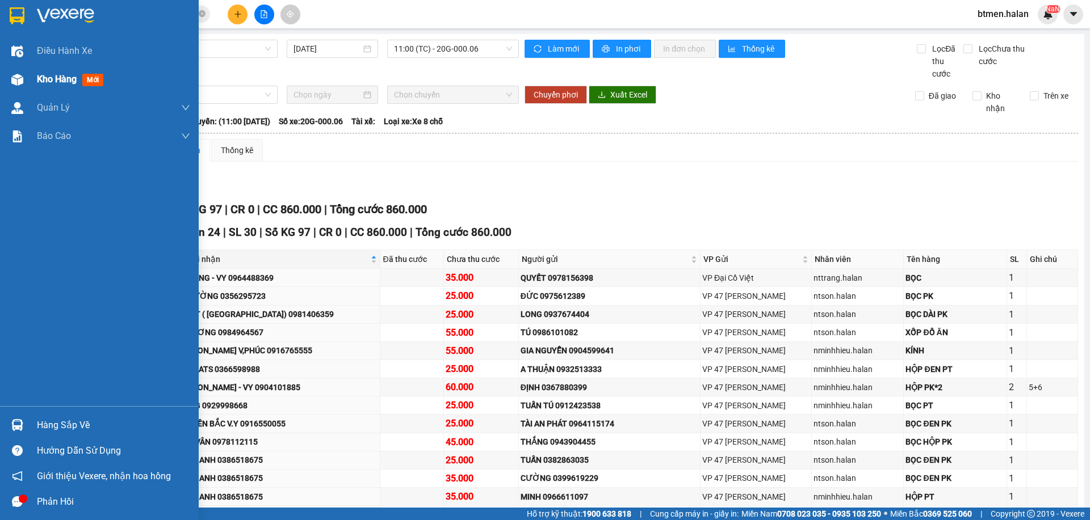
click at [29, 81] on div "Kho hàng mới" at bounding box center [99, 79] width 199 height 28
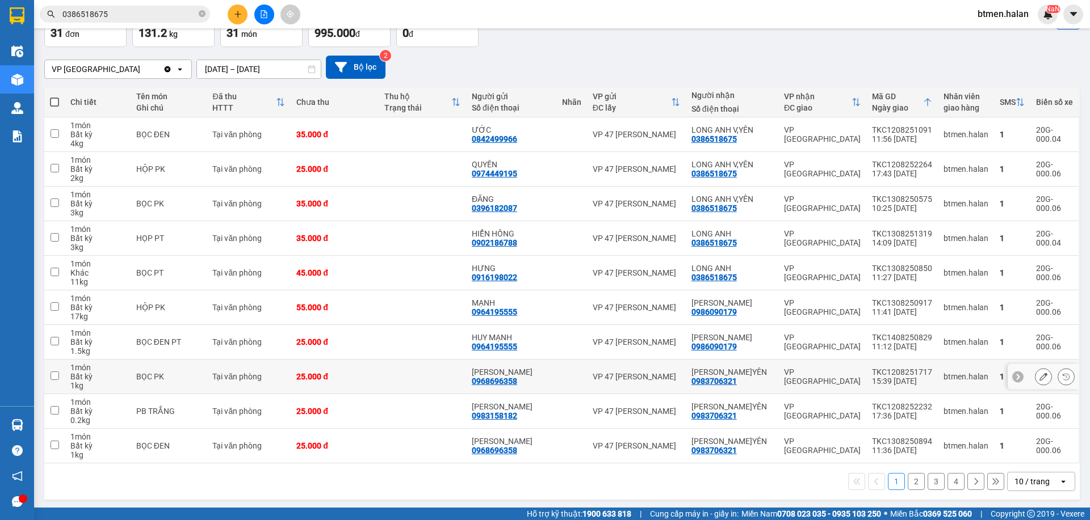
scroll to position [75, 0]
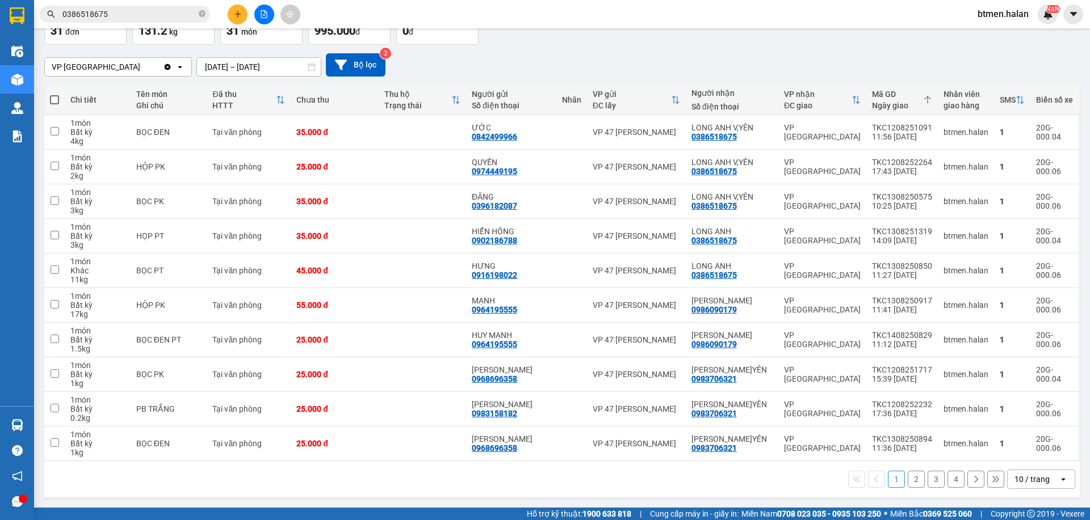
click at [908, 483] on button "2" at bounding box center [916, 479] width 17 height 17
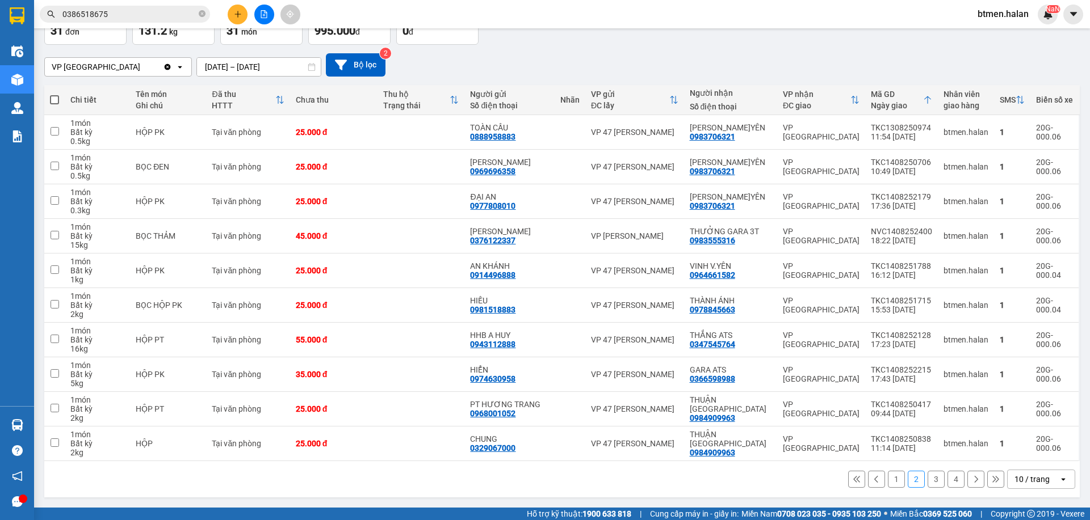
click at [927, 479] on button "3" at bounding box center [935, 479] width 17 height 17
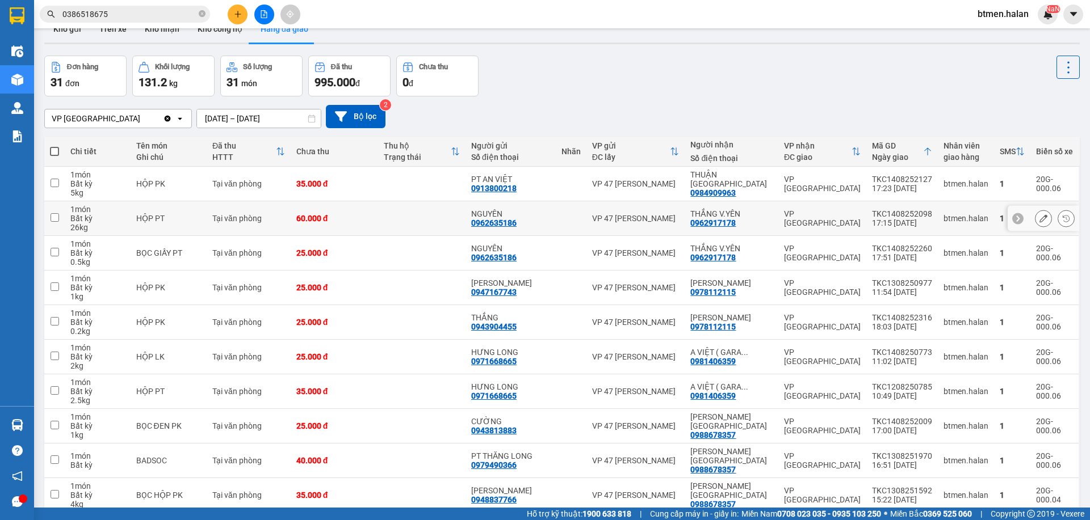
scroll to position [0, 0]
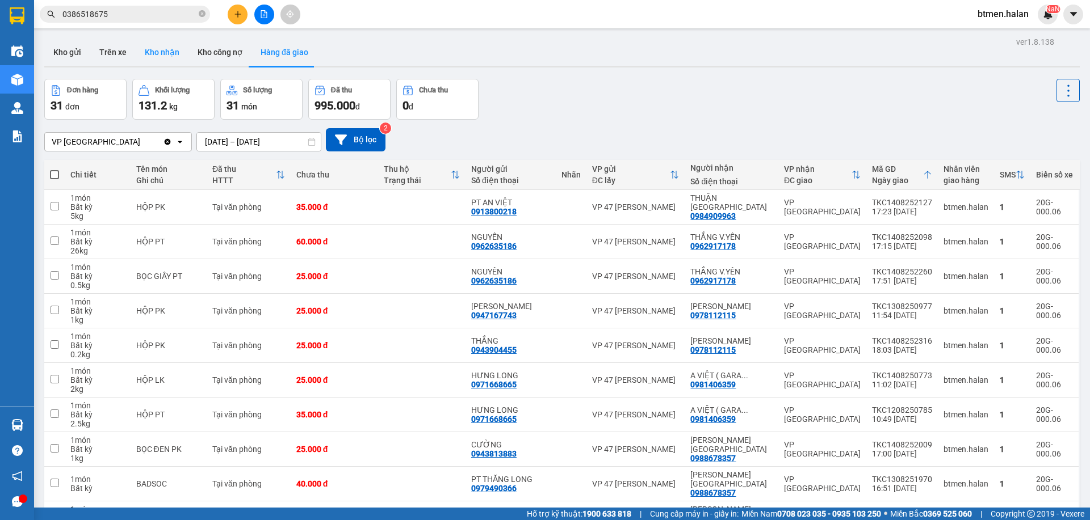
click at [148, 48] on button "Kho nhận" at bounding box center [162, 52] width 53 height 27
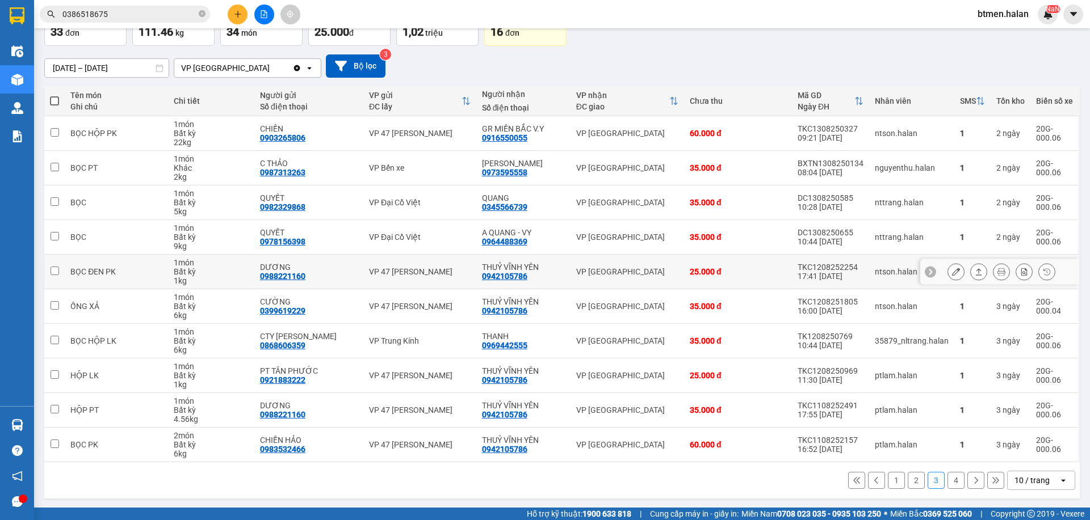
scroll to position [75, 0]
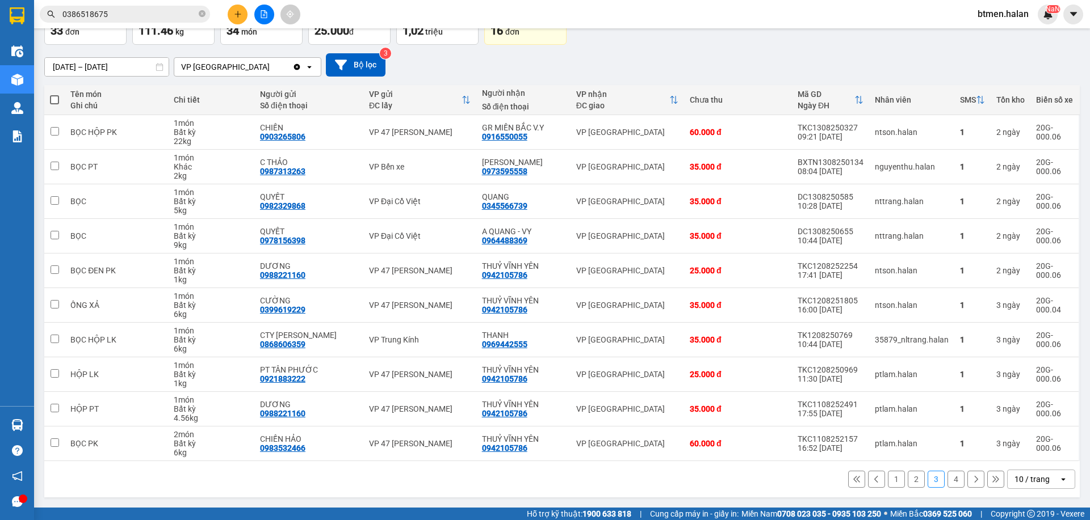
click at [889, 479] on button "1" at bounding box center [896, 479] width 17 height 17
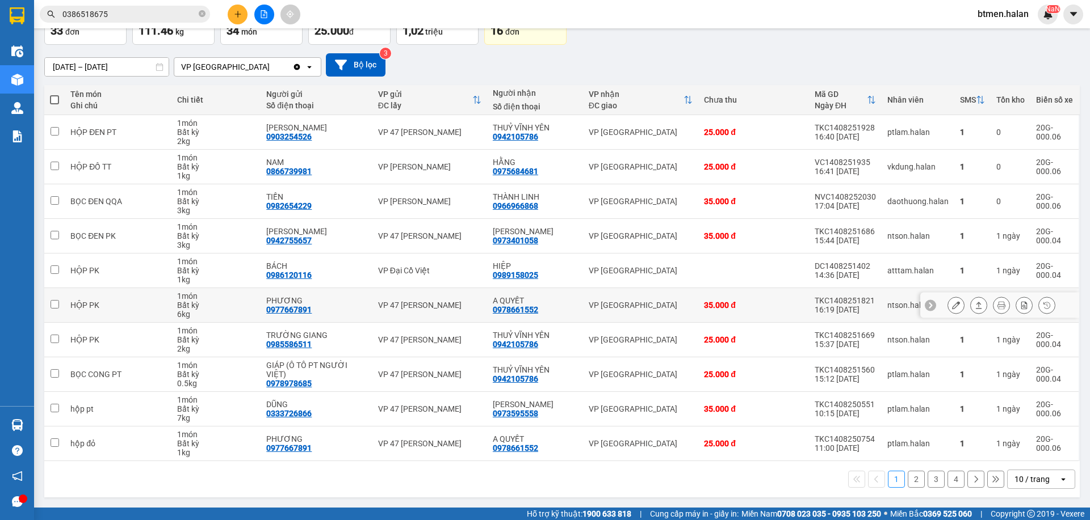
click at [506, 310] on div "0978661552" at bounding box center [515, 309] width 45 height 9
copy div "0978661552"
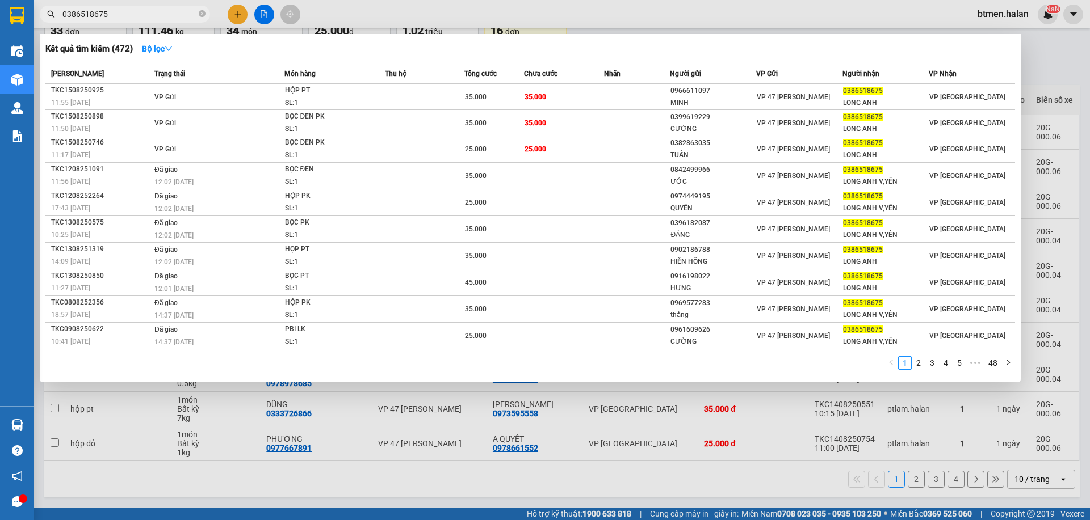
click at [155, 20] on span "0386518675" at bounding box center [125, 14] width 170 height 17
click at [204, 12] on span "0386518675" at bounding box center [125, 14] width 170 height 17
click at [202, 12] on icon "close-circle" at bounding box center [202, 13] width 7 height 7
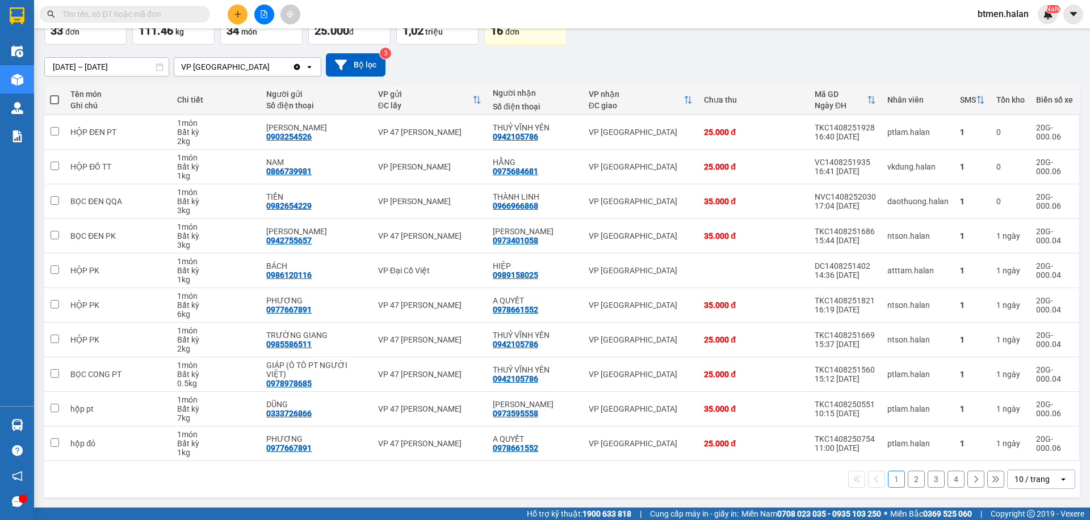
paste input "0978661552"
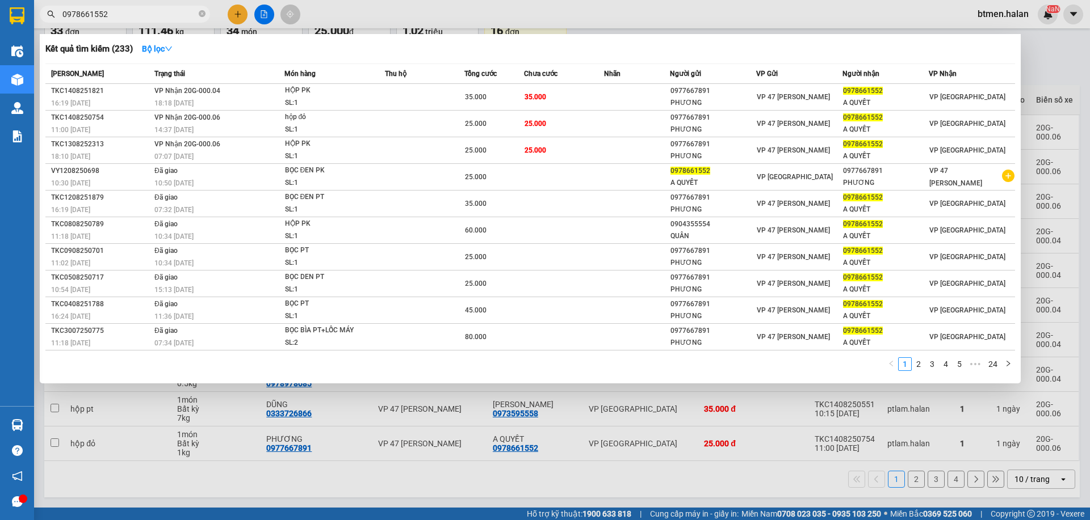
click at [1050, 57] on div at bounding box center [545, 260] width 1090 height 520
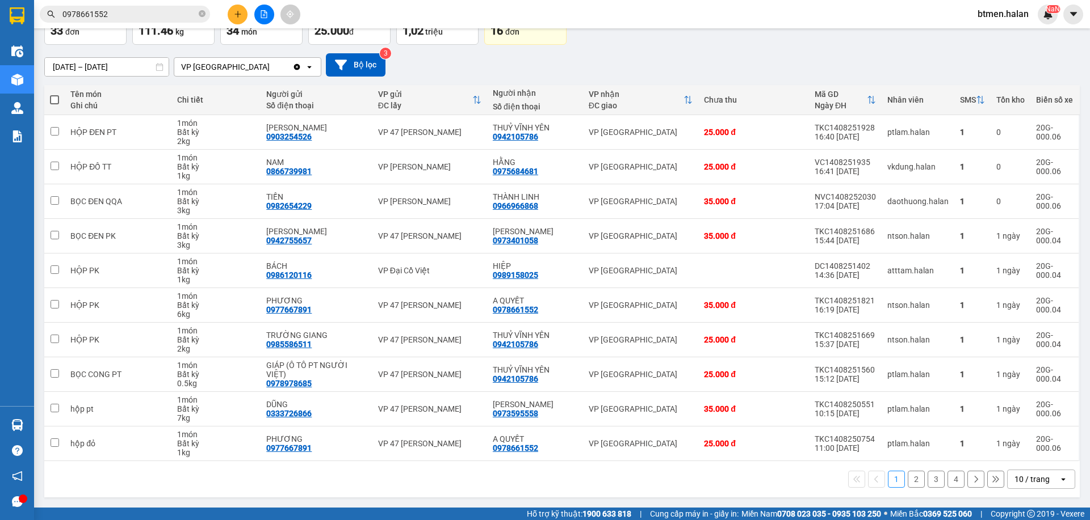
click at [908, 476] on button "2" at bounding box center [916, 479] width 17 height 17
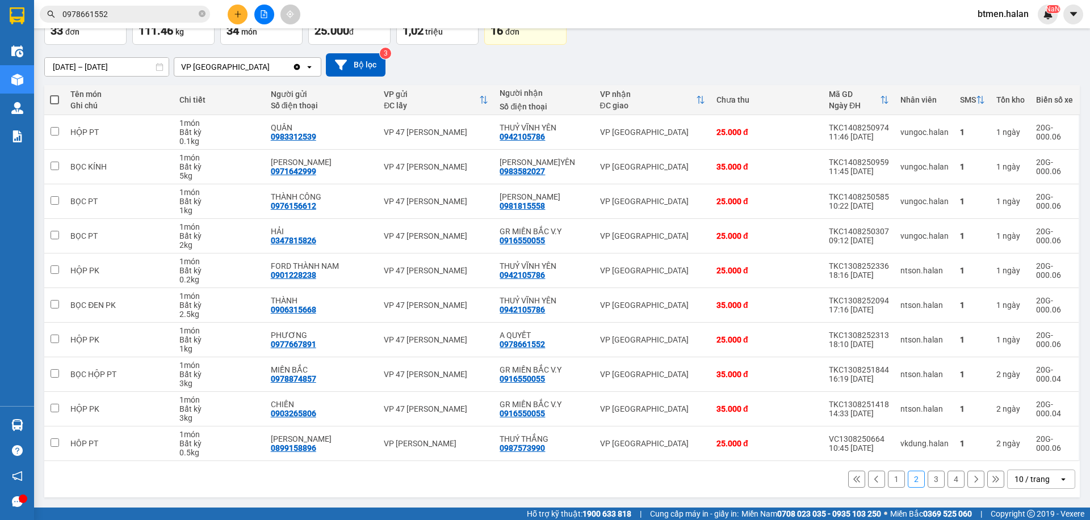
click at [927, 478] on button "3" at bounding box center [935, 479] width 17 height 17
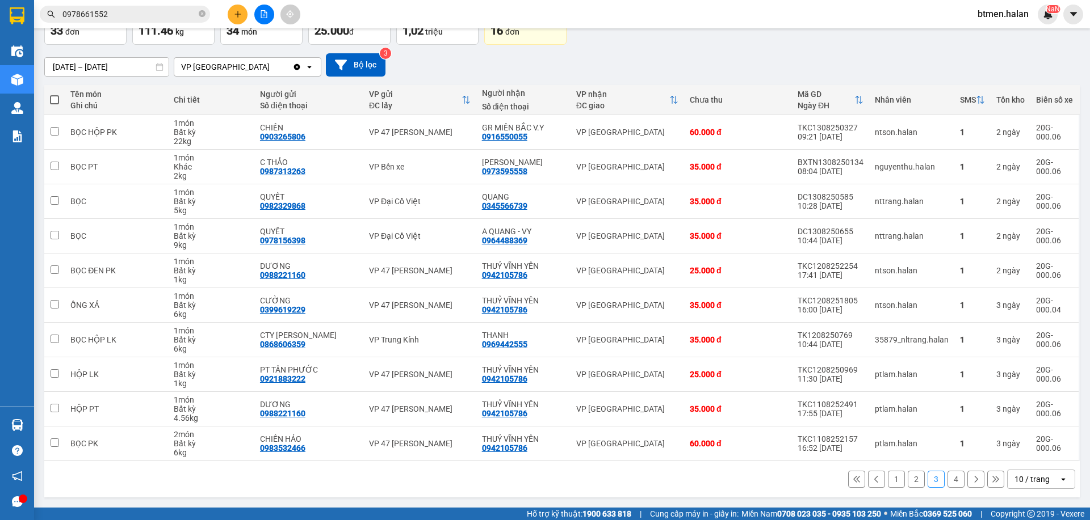
click at [948, 481] on button "4" at bounding box center [955, 479] width 17 height 17
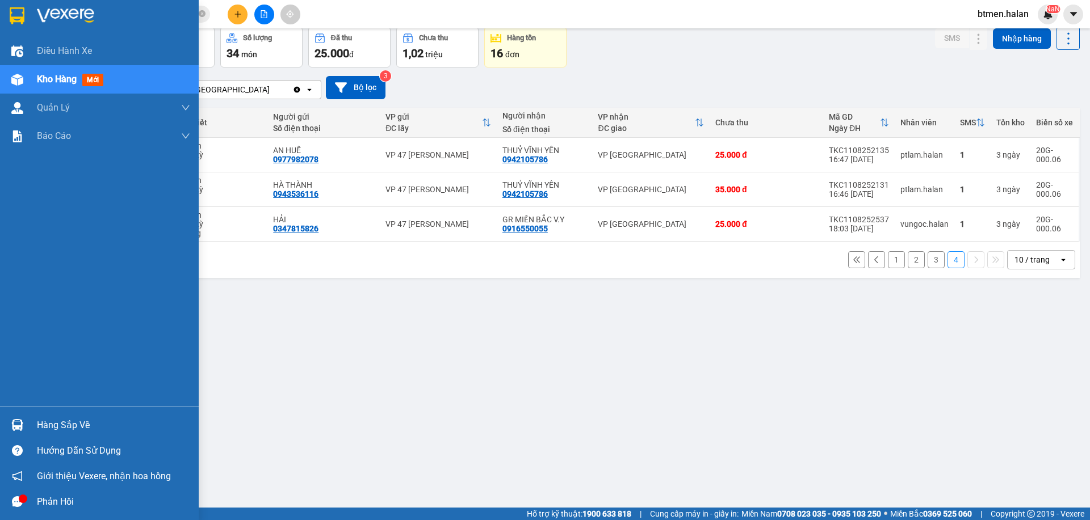
drag, startPoint x: 51, startPoint y: 420, endPoint x: 95, endPoint y: 418, distance: 44.3
click at [52, 420] on div "Hàng sắp về" at bounding box center [113, 425] width 153 height 17
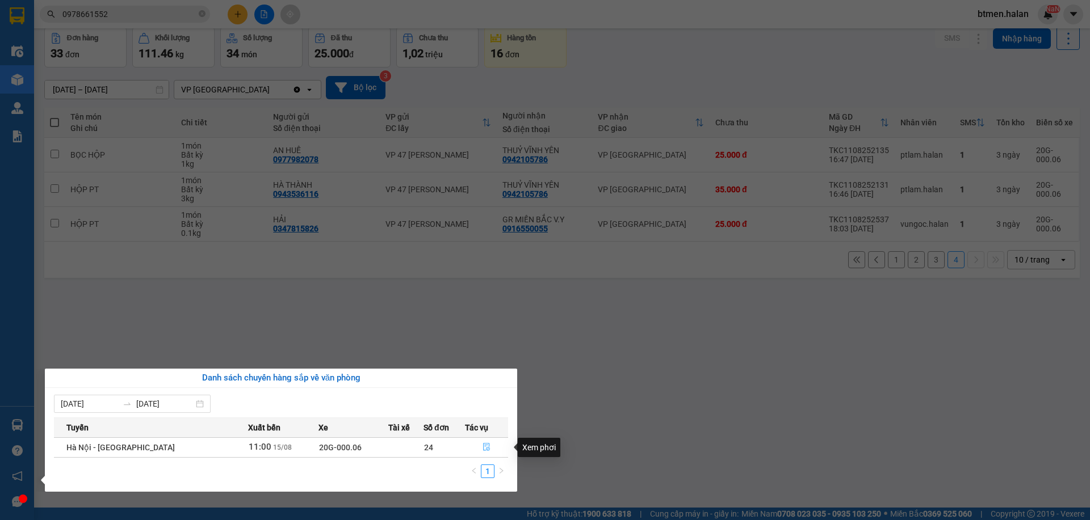
click at [482, 450] on icon "file-done" at bounding box center [486, 447] width 8 height 8
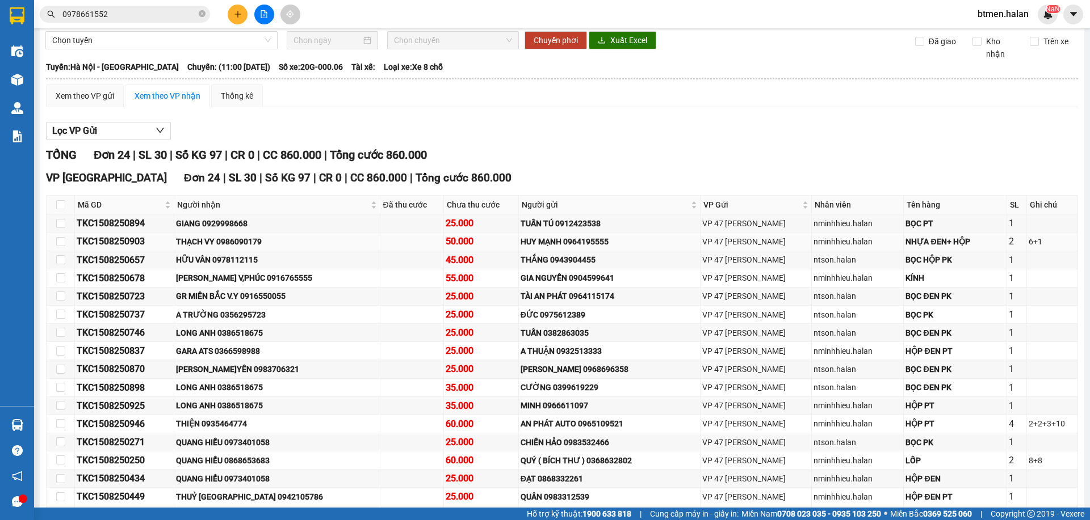
scroll to position [57, 0]
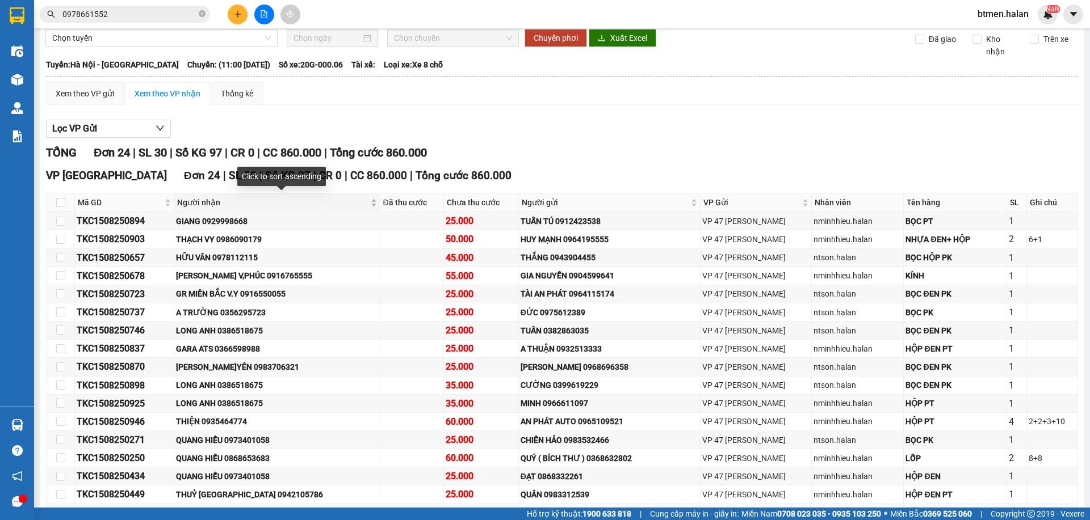
click at [205, 207] on span "Người nhận" at bounding box center [272, 202] width 191 height 12
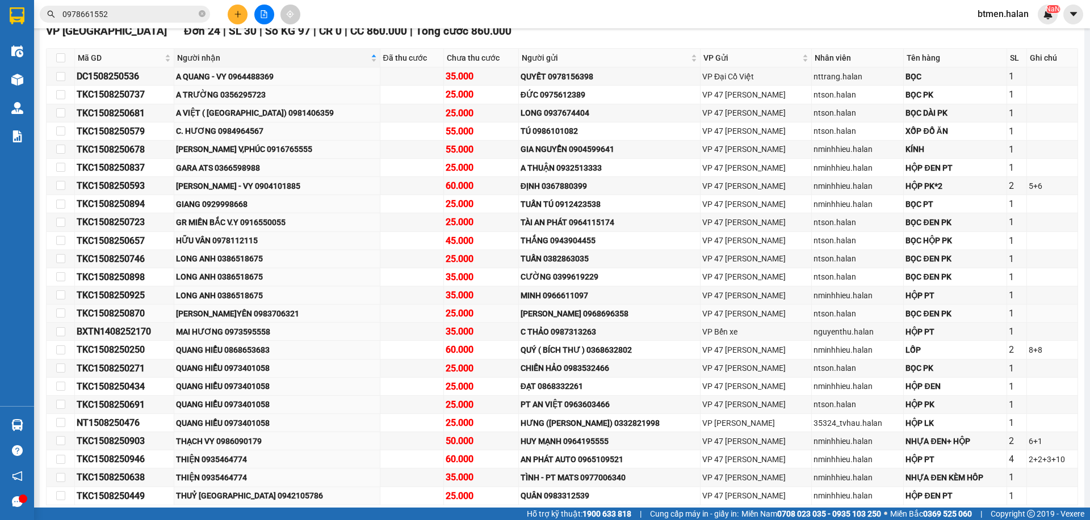
scroll to position [227, 0]
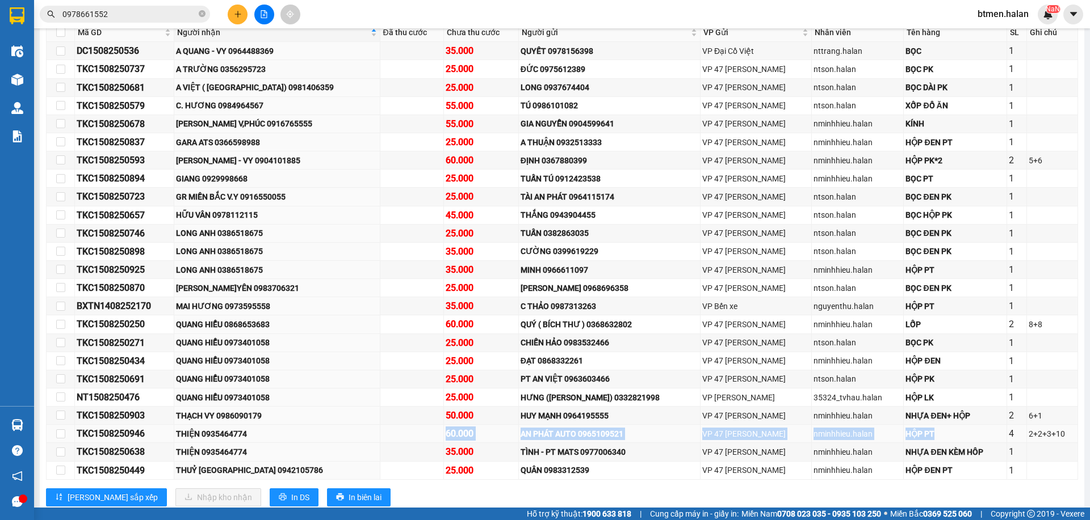
drag, startPoint x: 439, startPoint y: 430, endPoint x: 964, endPoint y: 429, distance: 525.0
click at [964, 429] on tr "TKC1508250946 THIỆN 0935464774 60.000 AN PHÁT AUTO 0965109521 VP 47 Trần Khát C…" at bounding box center [562, 434] width 1031 height 18
drag, startPoint x: 663, startPoint y: 416, endPoint x: 715, endPoint y: 422, distance: 52.6
click at [715, 422] on tr "TKC1508250903 THẠCH VY 0986090179 50.000 HUY MẠNH 0964195555 VP 47 Trần Khát Ch…" at bounding box center [562, 416] width 1031 height 18
click at [218, 182] on div "GIANG 0929998668" at bounding box center [277, 179] width 202 height 12
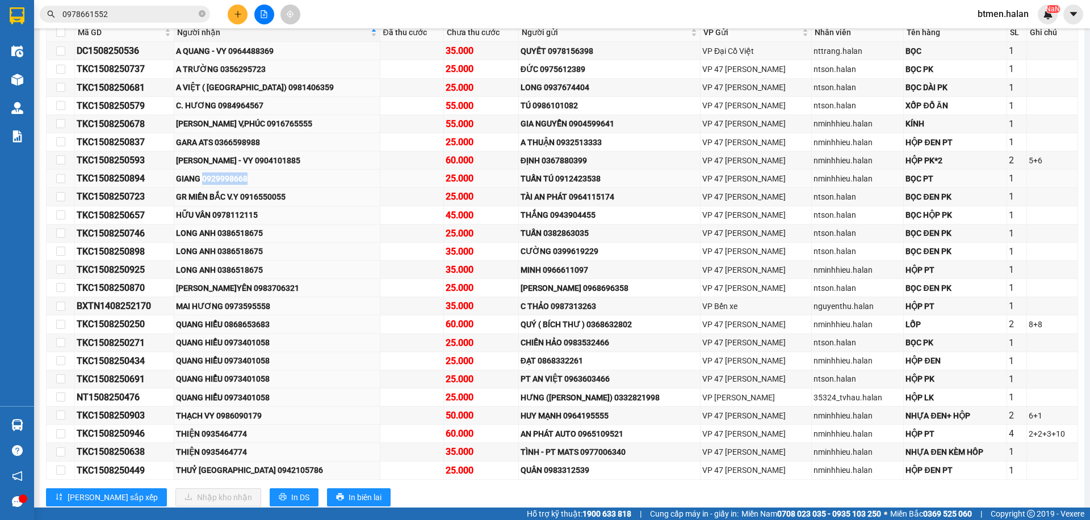
click at [218, 182] on div "GIANG 0929998668" at bounding box center [277, 179] width 202 height 12
copy div "0929998668"
click at [114, 12] on input "0978661552" at bounding box center [129, 14] width 134 height 12
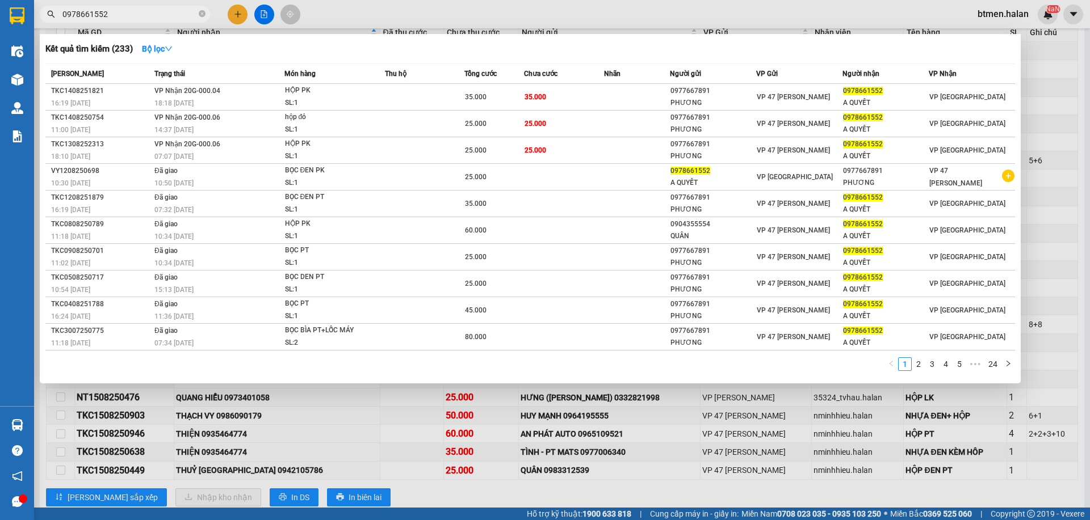
click at [114, 12] on input "0978661552" at bounding box center [129, 14] width 134 height 12
paste input "29998668"
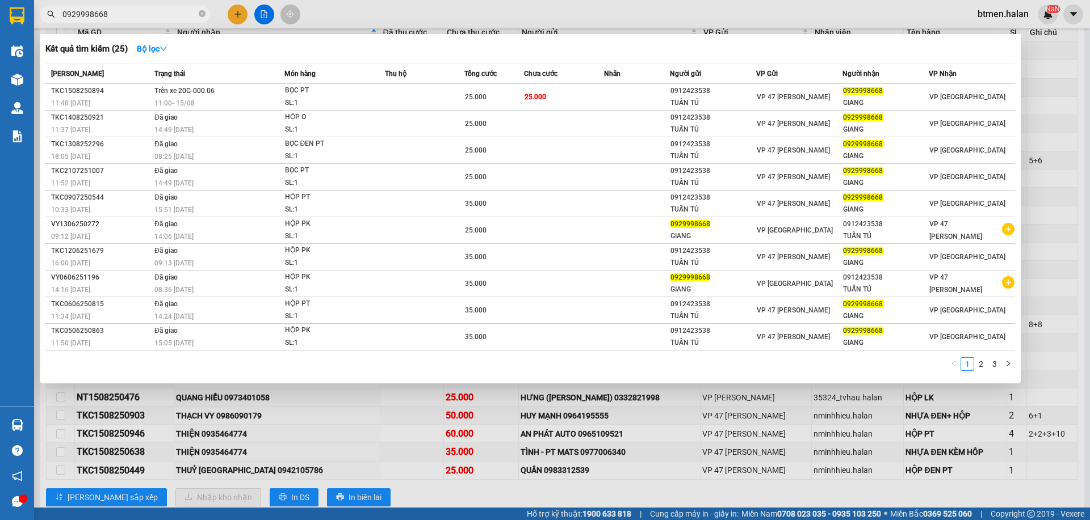
type input "0929998668"
click at [1024, 53] on div at bounding box center [545, 260] width 1090 height 520
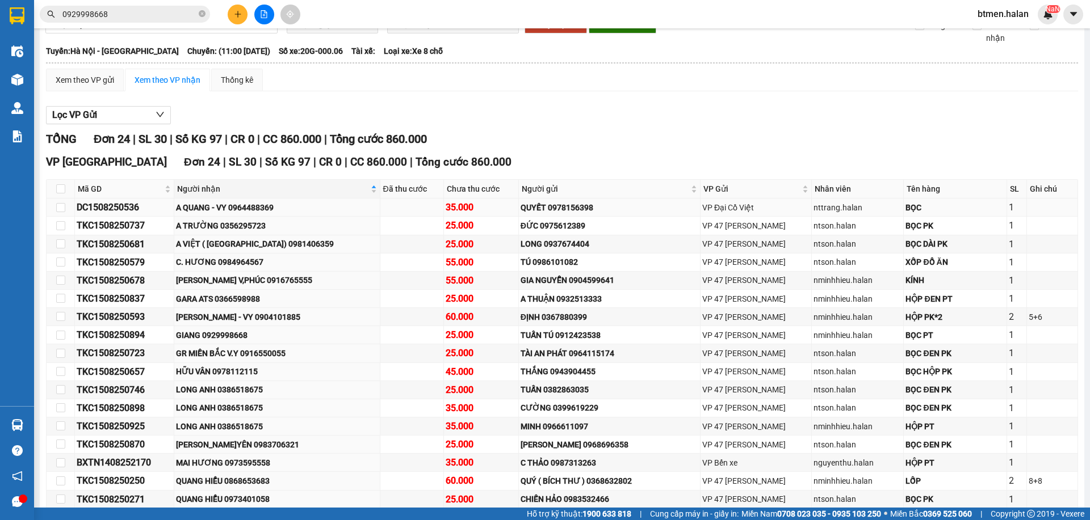
scroll to position [0, 0]
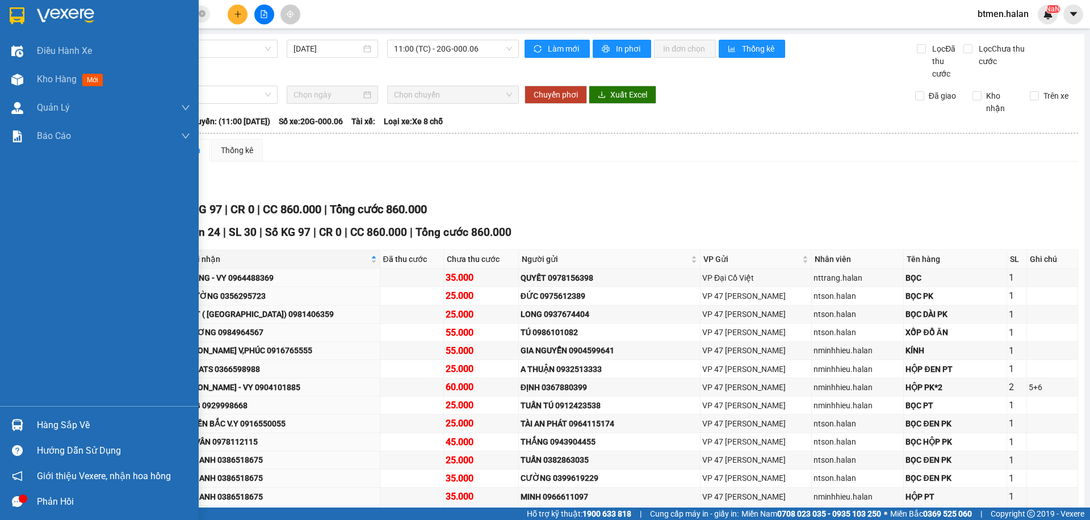
click at [56, 425] on div "Hàng sắp về" at bounding box center [113, 425] width 153 height 17
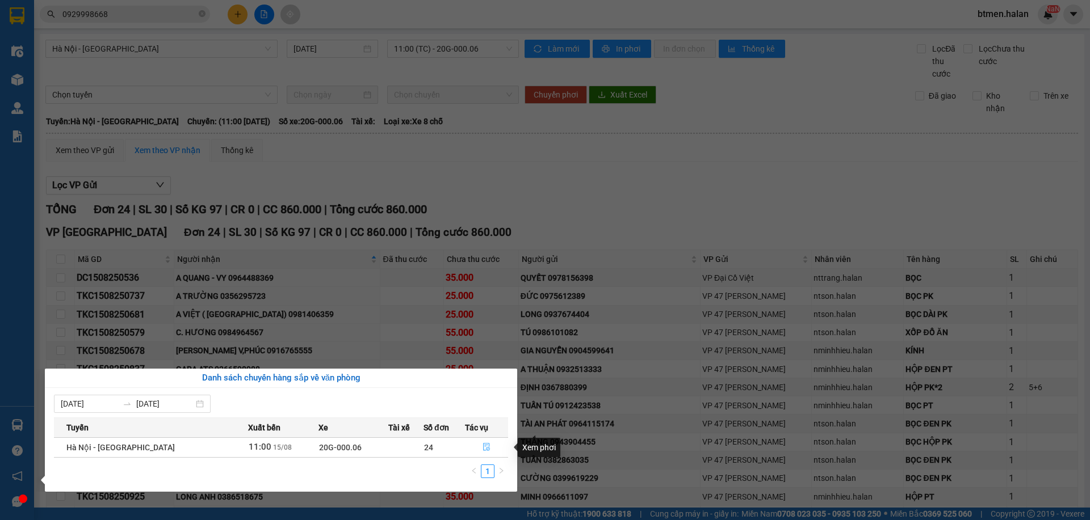
click at [479, 448] on button "button" at bounding box center [486, 448] width 43 height 18
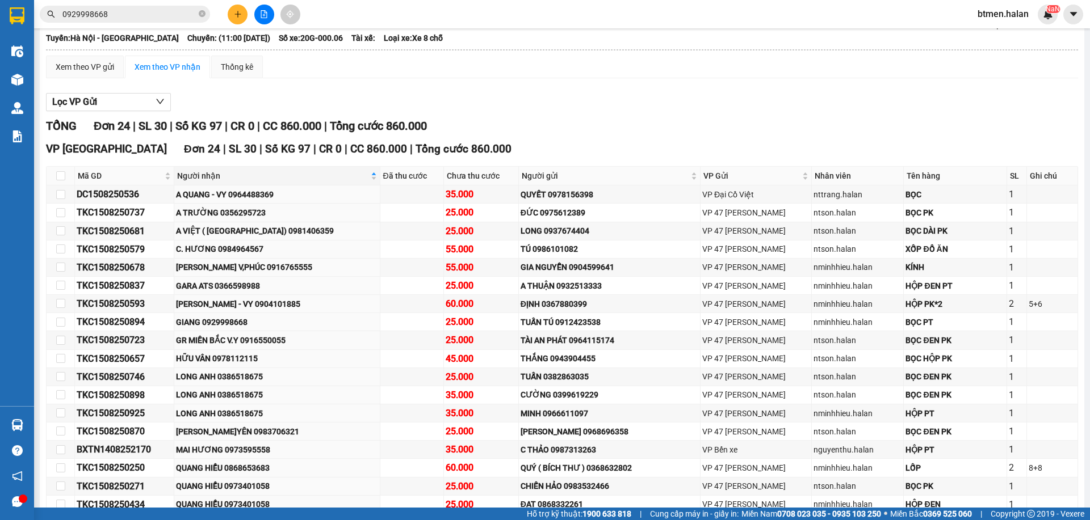
scroll to position [170, 0]
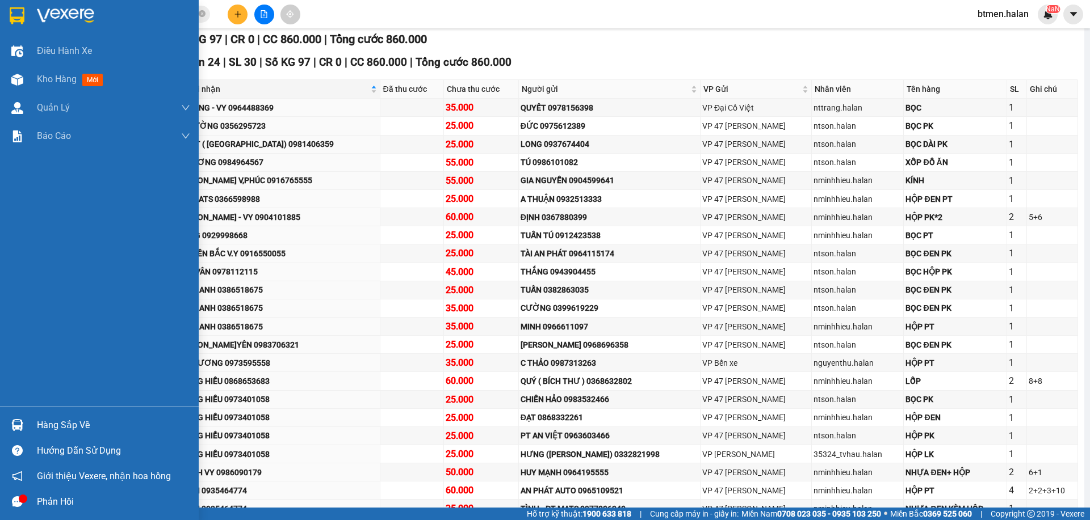
click at [32, 436] on div "Hàng sắp về" at bounding box center [99, 426] width 199 height 26
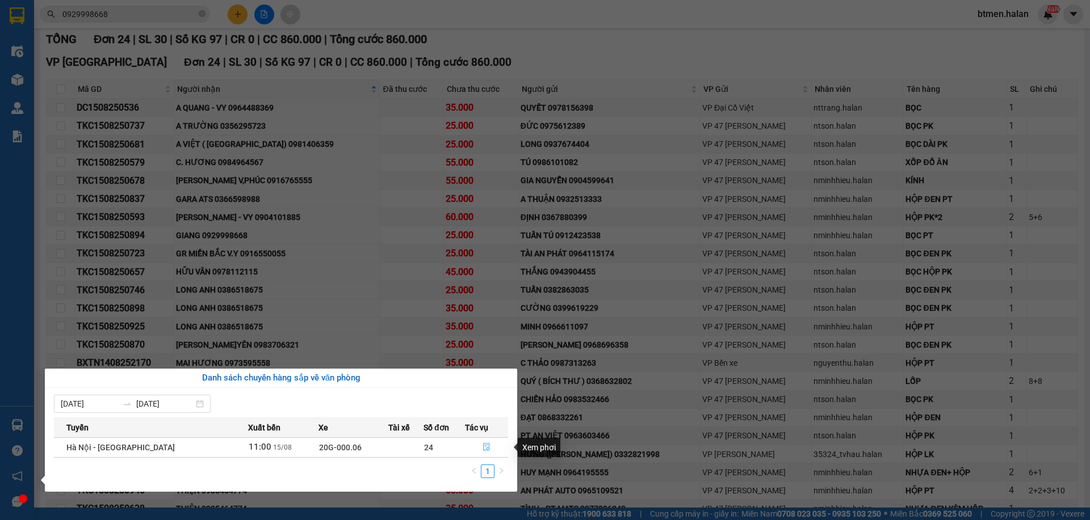
click at [485, 446] on icon "file-done" at bounding box center [486, 448] width 7 height 8
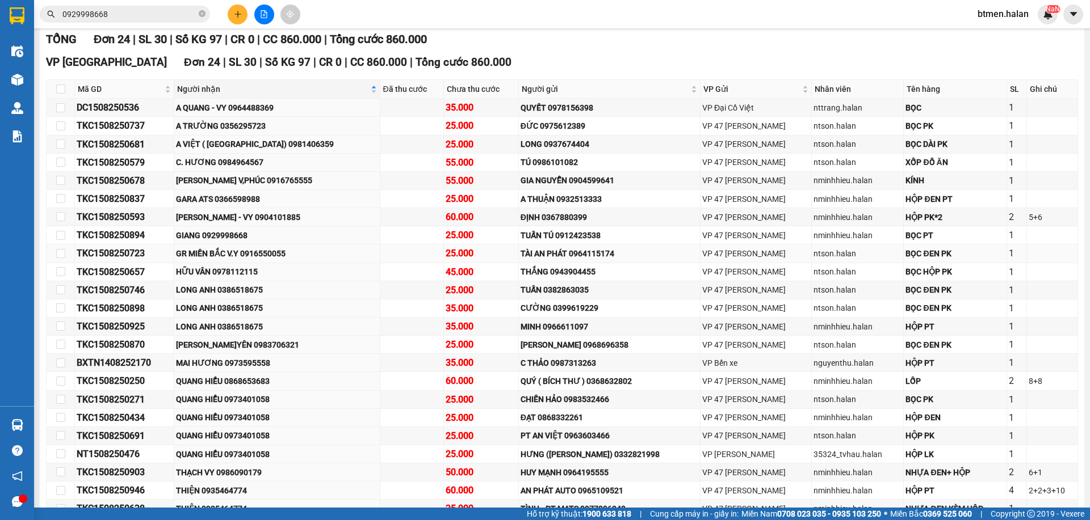
click at [246, 251] on div "GR MIỀN BẮC V.Y 0916550055" at bounding box center [277, 253] width 202 height 12
copy div "GR MIỀN BẮC V.Y 0916550055"
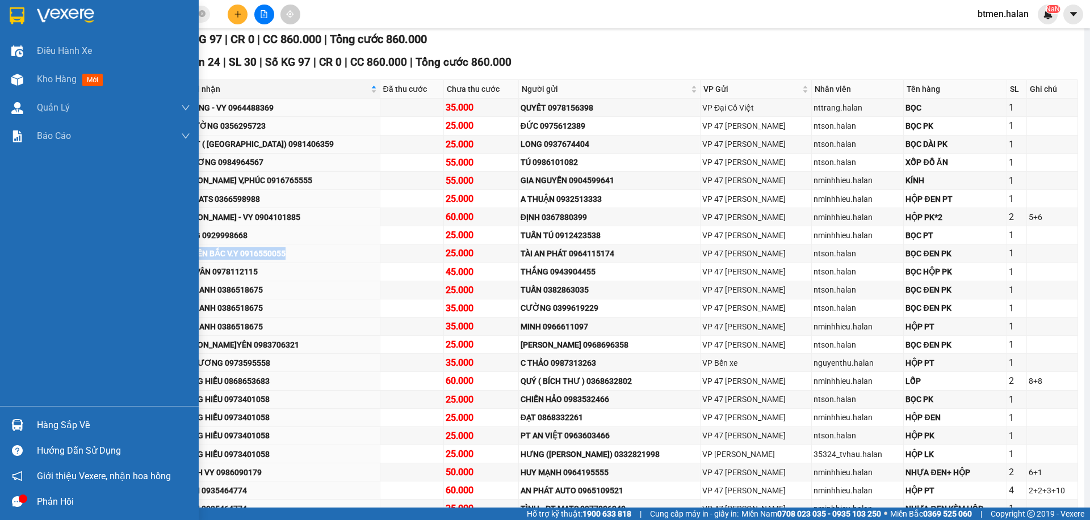
click at [46, 425] on div "Hàng sắp về" at bounding box center [113, 425] width 153 height 17
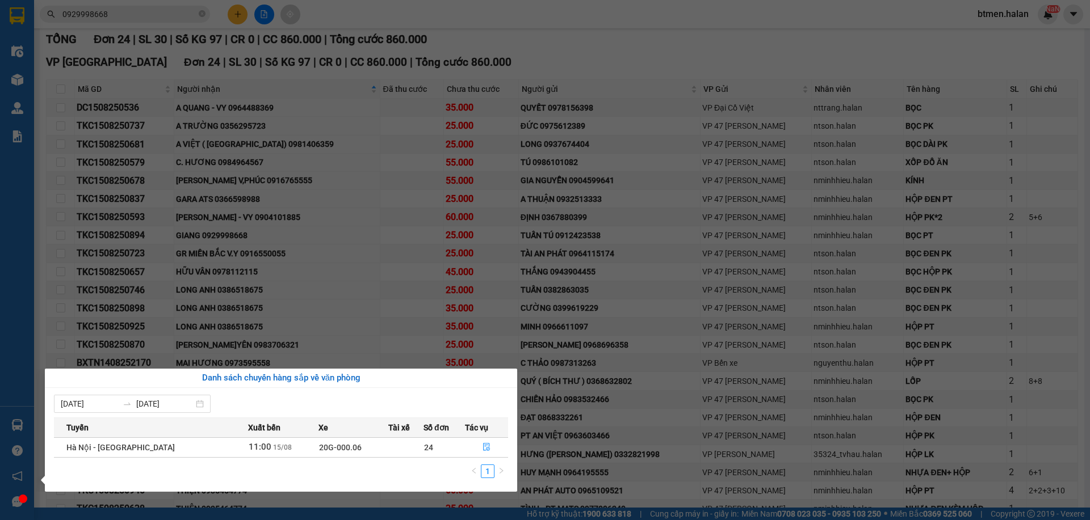
click at [528, 87] on section "Kết quả tìm kiếm ( 25 ) Bộ lọc Mã ĐH Trạng thái Món hàng Thu hộ Tổng cước Chưa …" at bounding box center [545, 260] width 1090 height 520
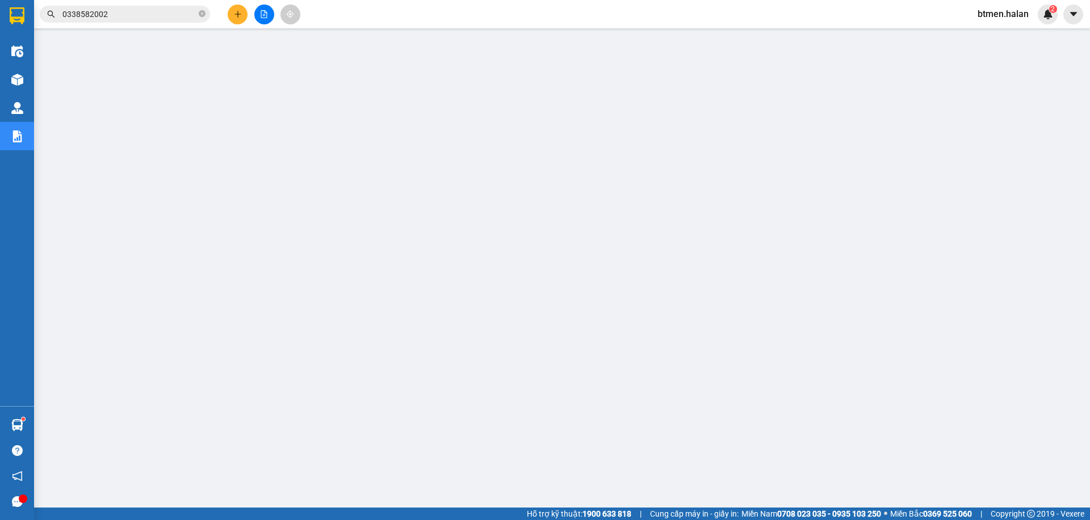
click at [142, 14] on input "0338582002" at bounding box center [129, 14] width 134 height 12
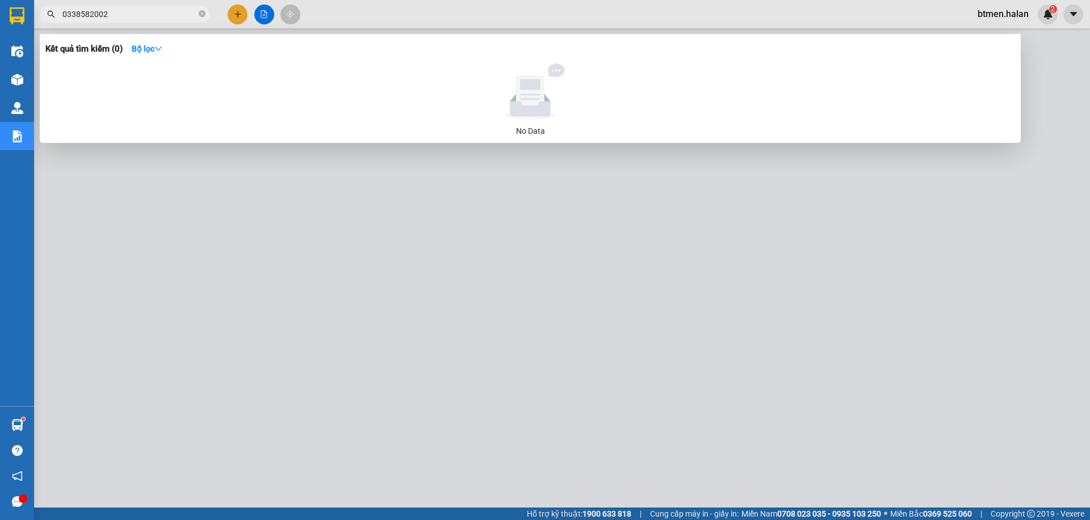
click at [142, 14] on input "0338582002" at bounding box center [129, 14] width 134 height 12
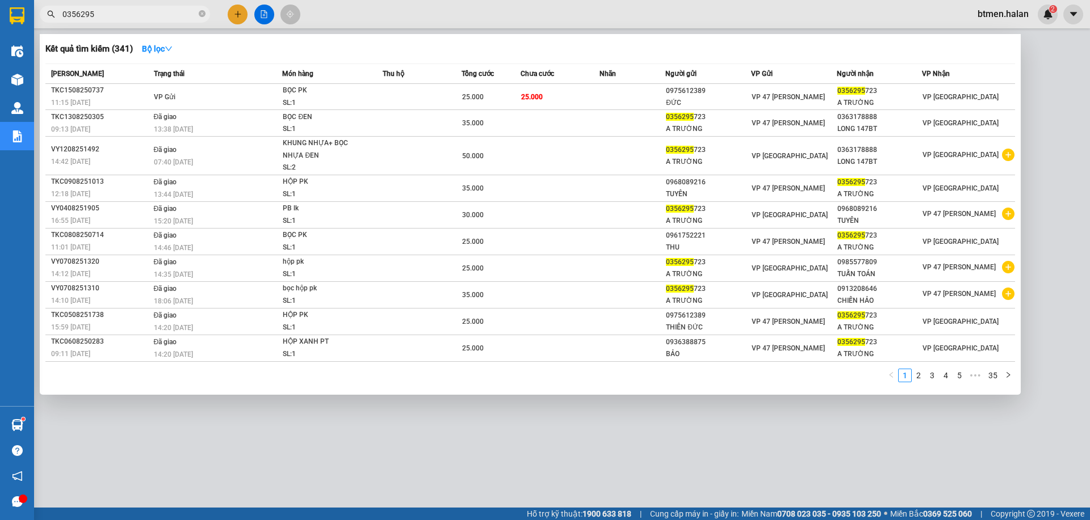
type input "0356295"
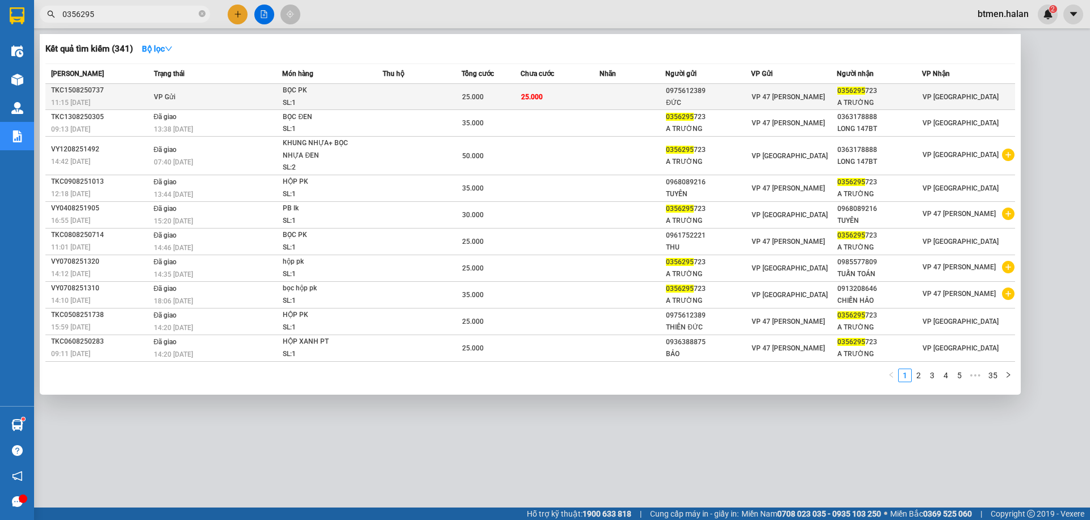
click at [412, 96] on td at bounding box center [422, 97] width 79 height 26
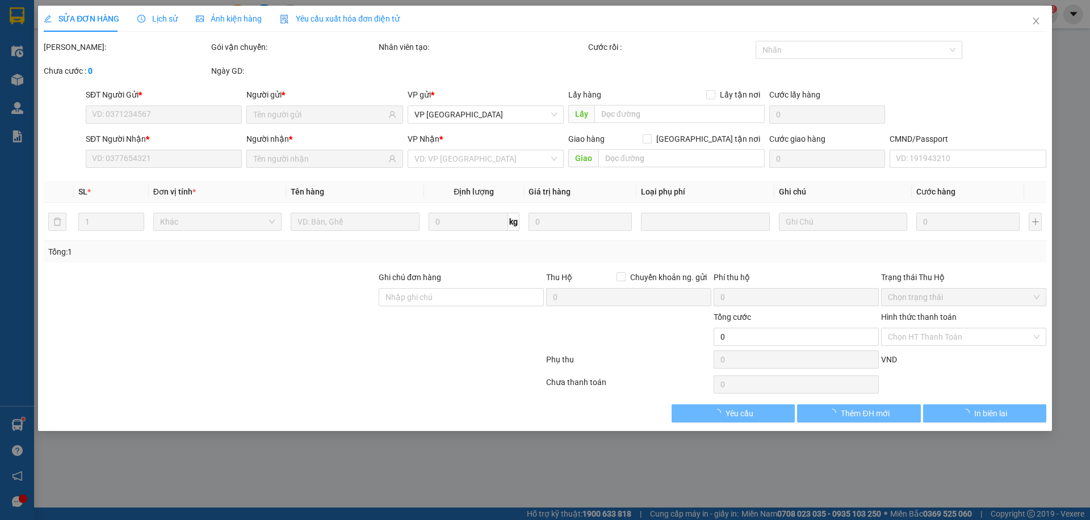
type input "0975612389"
type input "ĐỨC"
type input "0356295723"
type input "A TRƯỜNG"
type input "25.000"
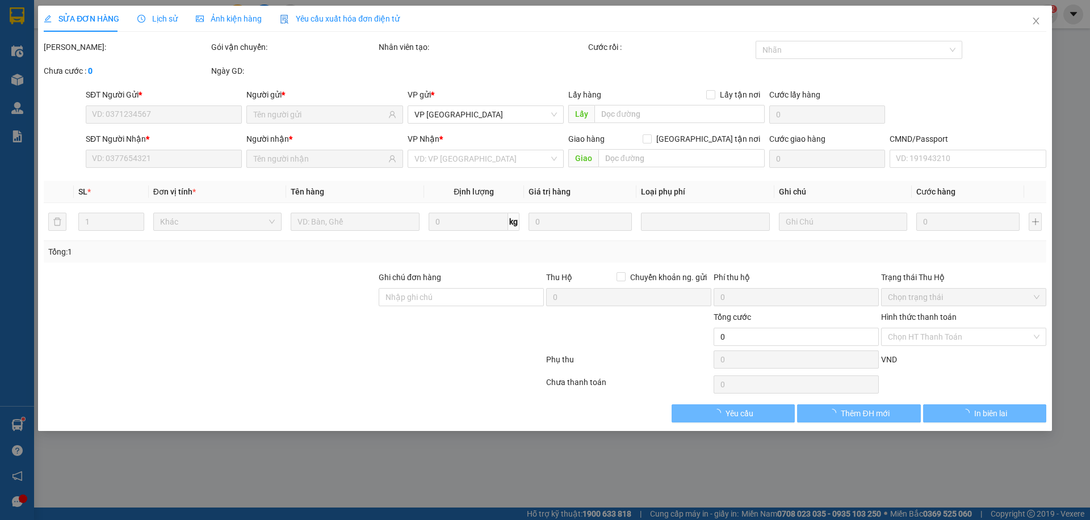
type input "25.000"
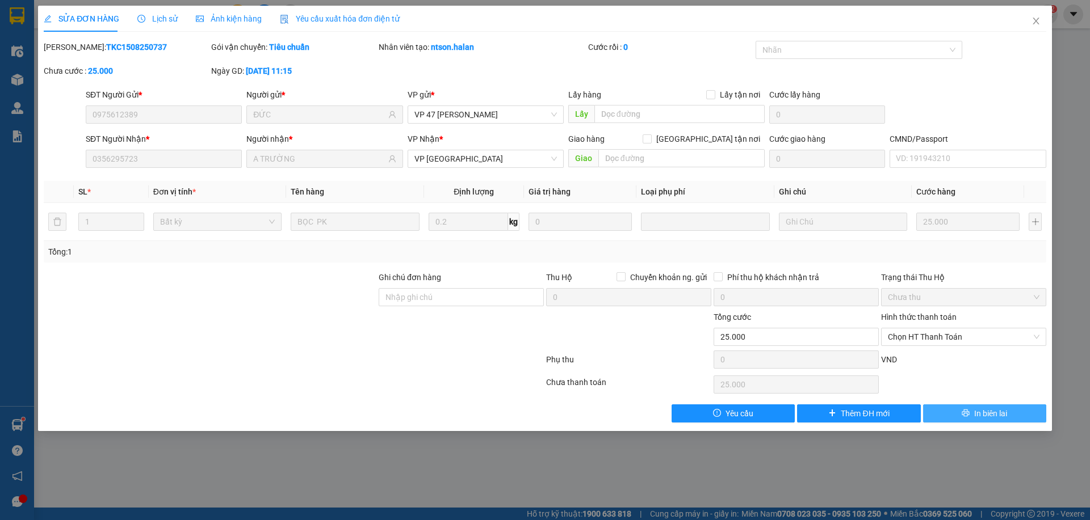
click at [992, 422] on div "SỬA ĐƠN HÀNG Lịch sử Ảnh kiện hàng Yêu cầu xuất hóa đơn điện tử Total Paid Fee …" at bounding box center [545, 219] width 1014 height 426
click at [992, 414] on span "In biên lai" at bounding box center [990, 414] width 33 height 12
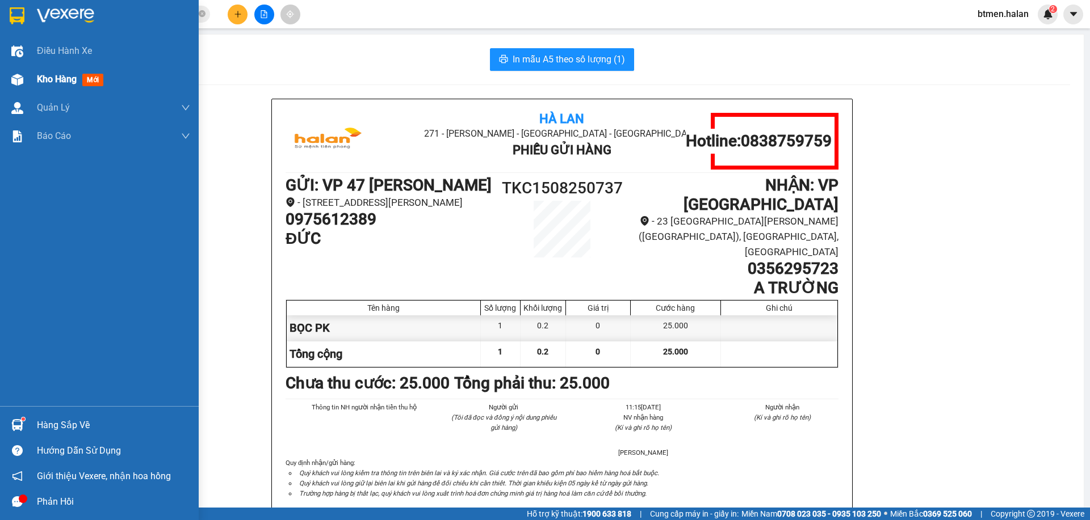
click at [31, 83] on div "Kho hàng mới" at bounding box center [99, 79] width 199 height 28
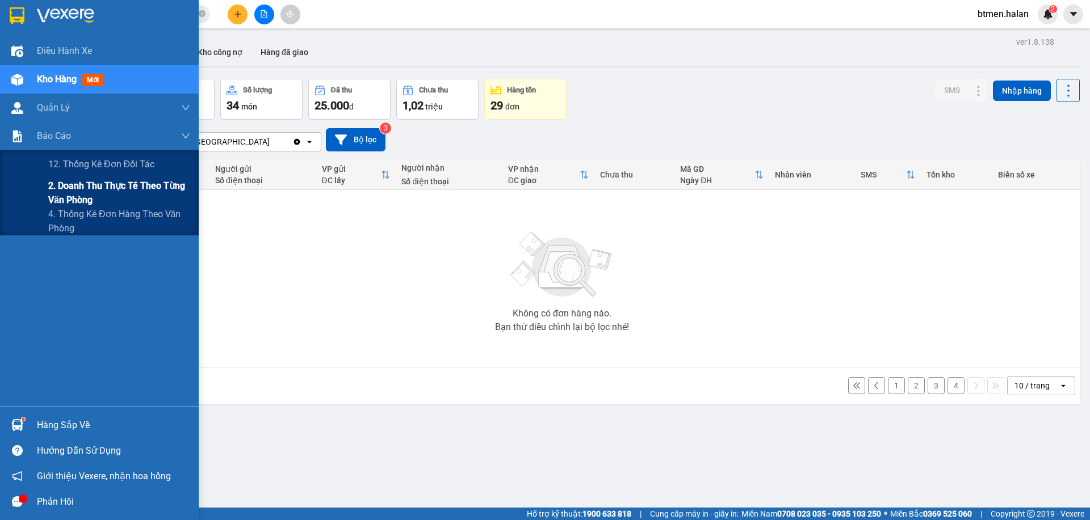
click at [65, 200] on span "2. Doanh thu thực tế theo từng văn phòng" at bounding box center [119, 193] width 142 height 28
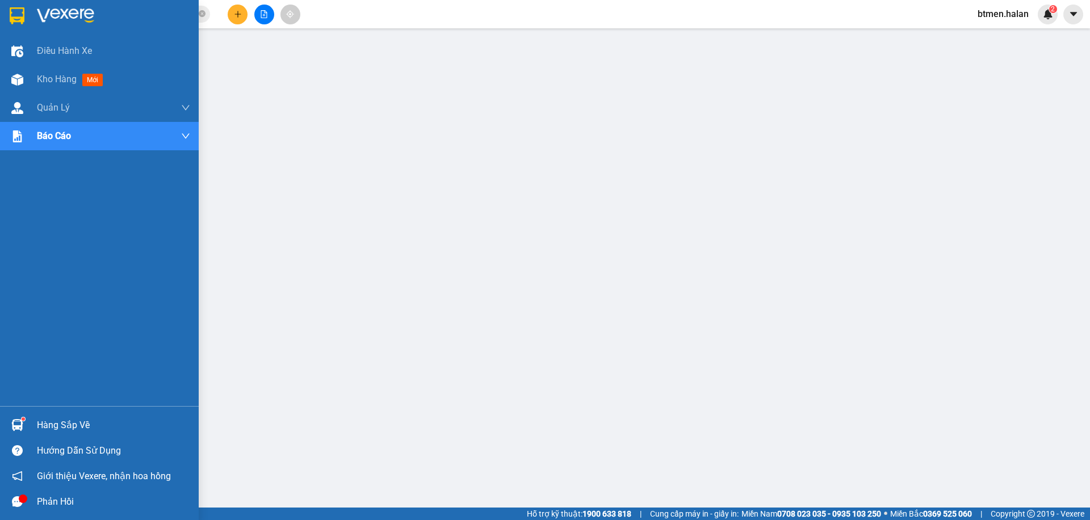
click at [59, 424] on div "Hàng sắp về" at bounding box center [113, 425] width 153 height 17
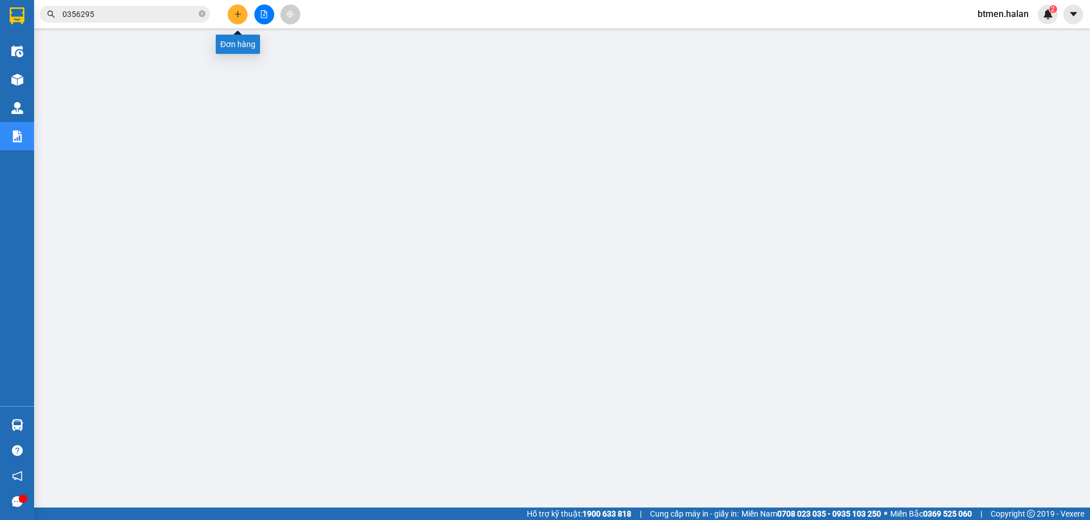
click at [234, 17] on icon "plus" at bounding box center [238, 14] width 8 height 8
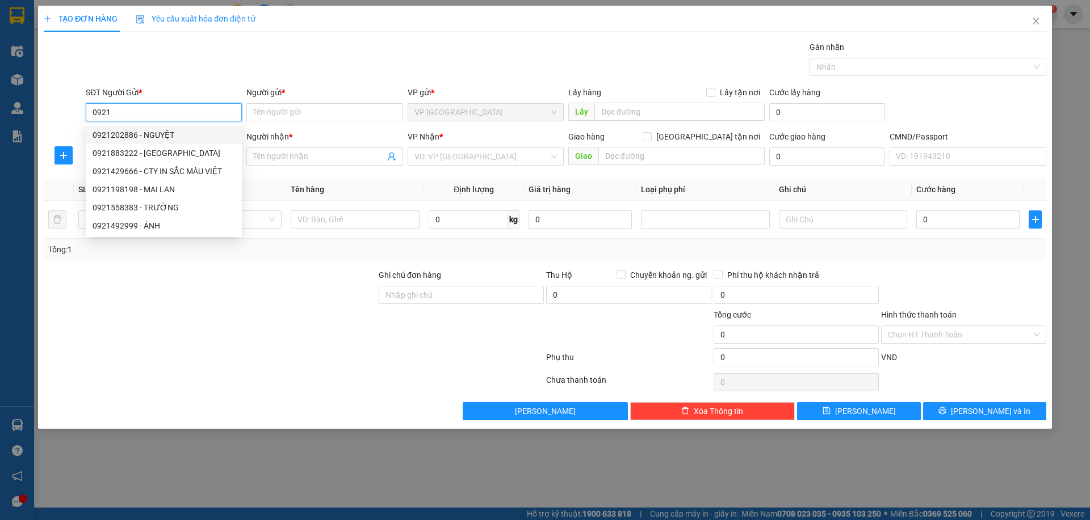
click at [172, 132] on div "0921202886 - NGUYỆT" at bounding box center [164, 135] width 142 height 12
type input "0921202886"
type input "NGUYỆT"
checkbox input "true"
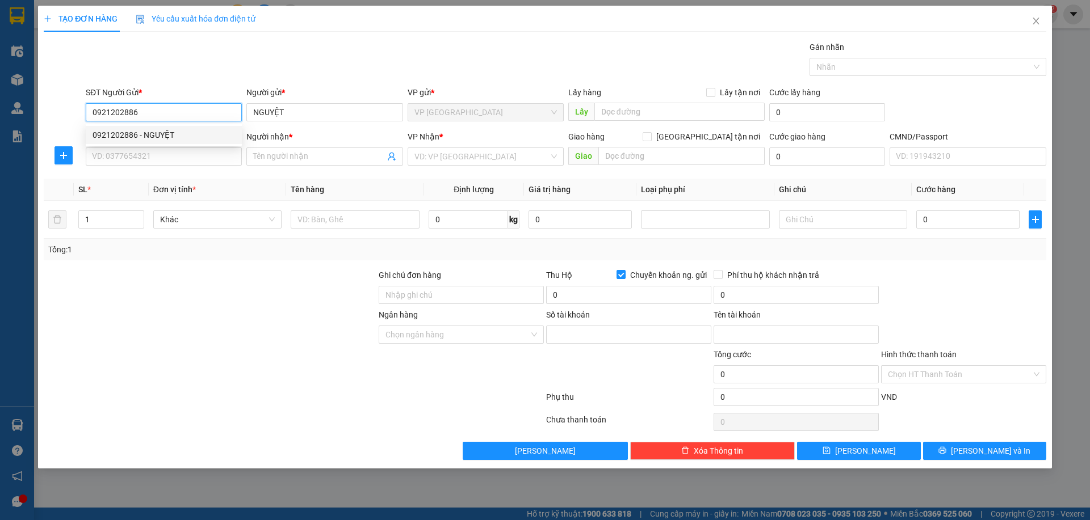
type input "383938398888"
type input "NGUYỄN VĂN LUÂN"
type input "0921202886"
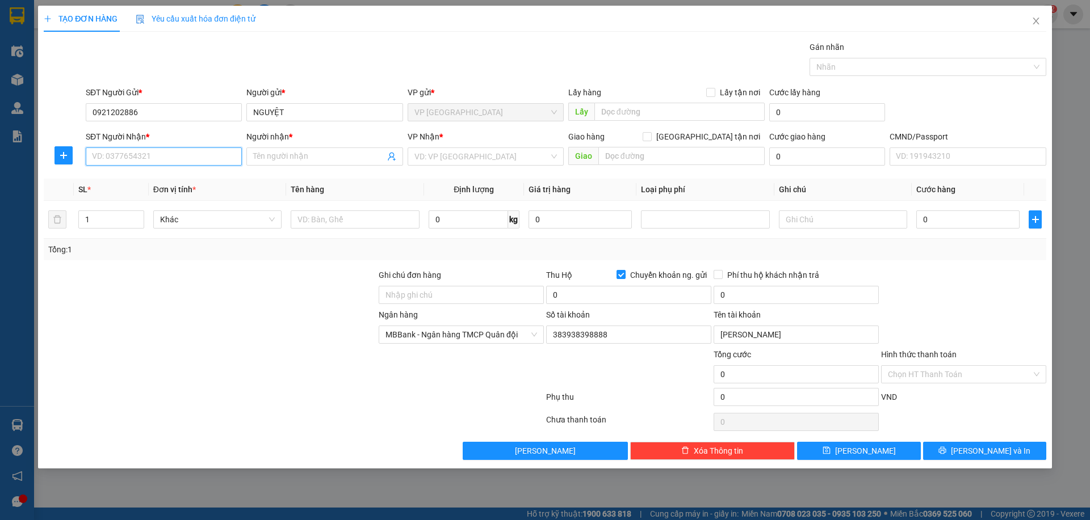
click at [158, 150] on input "SĐT Người Nhận *" at bounding box center [164, 157] width 156 height 18
click at [190, 179] on div "0334329023 - ngọc" at bounding box center [164, 179] width 142 height 12
type input "0334329023"
type input "ngọc"
checkbox input "false"
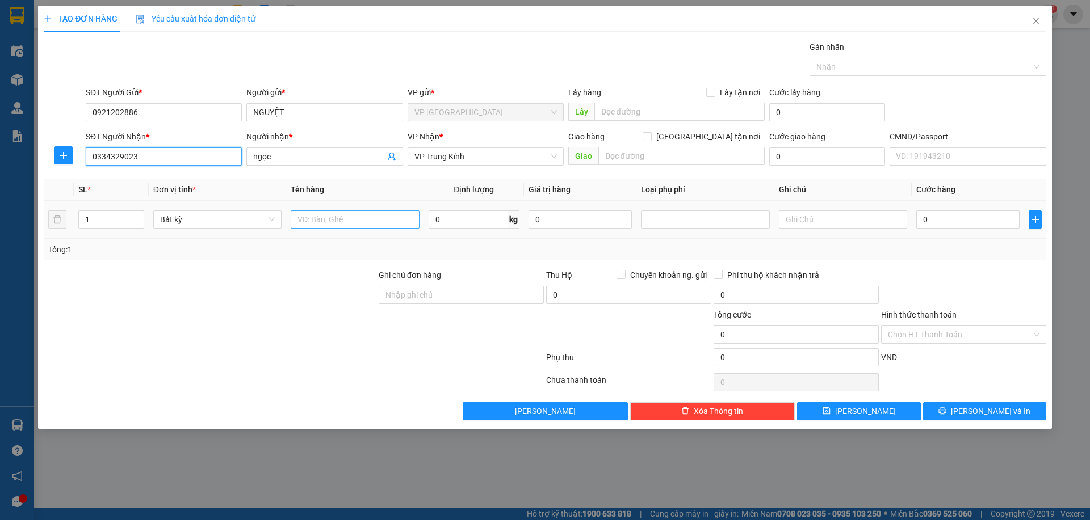
type input "0334329023"
click at [367, 224] on input "text" at bounding box center [355, 220] width 128 height 18
type input "sọt mèo"
click at [147, 159] on input "0334329023" at bounding box center [164, 157] width 156 height 18
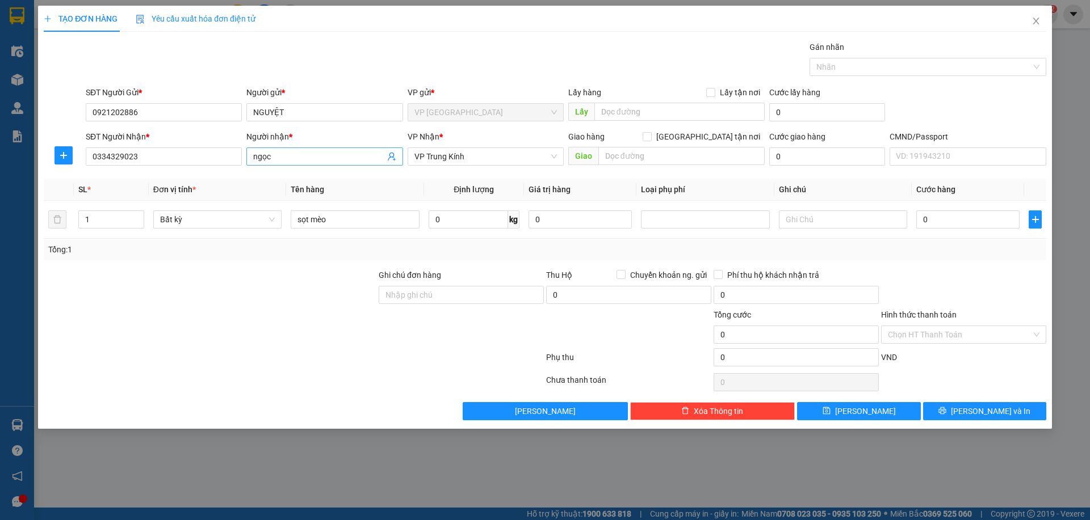
click at [283, 158] on input "ngọc" at bounding box center [318, 156] width 131 height 12
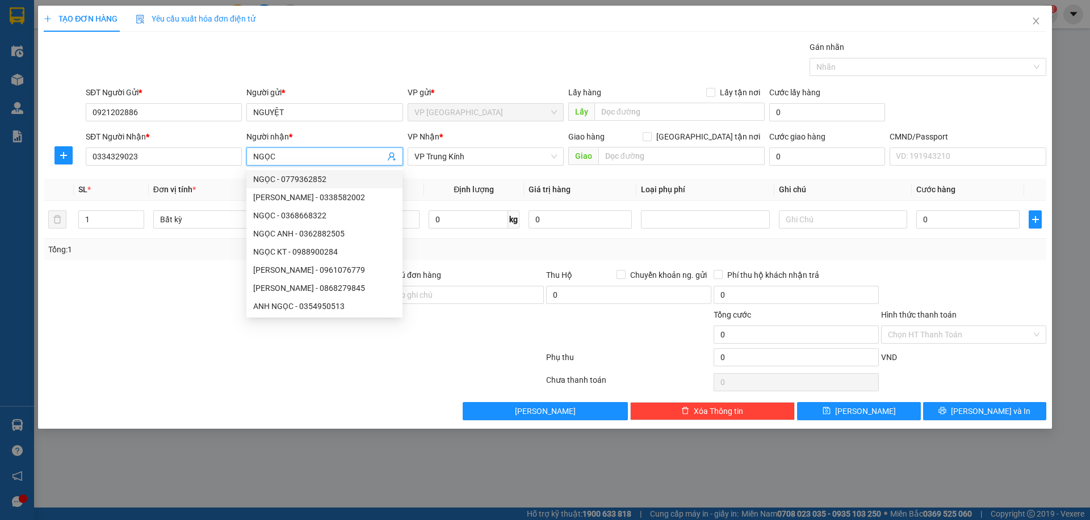
type input "NGỌC"
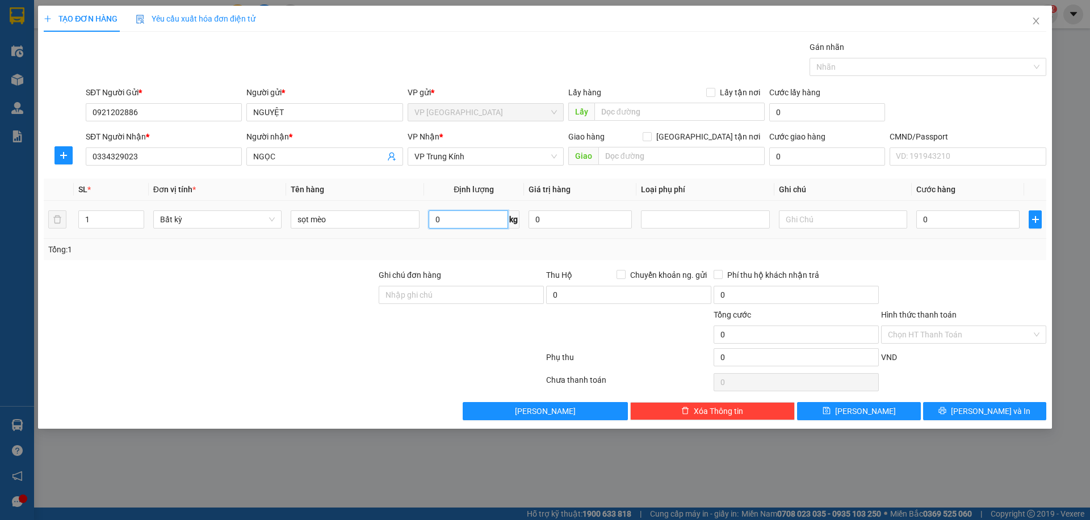
click at [485, 225] on input "0" at bounding box center [468, 220] width 79 height 18
type input "2"
click at [966, 277] on div at bounding box center [963, 289] width 167 height 40
type input "25.000"
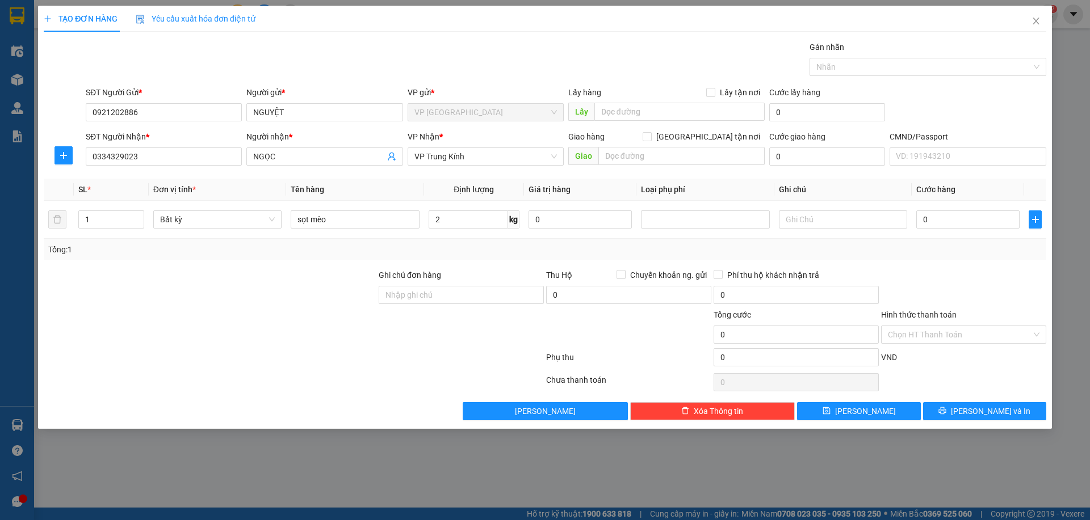
type input "25.000"
click at [623, 273] on input "Chuyển khoản ng. gửi" at bounding box center [620, 274] width 8 height 8
checkbox input "true"
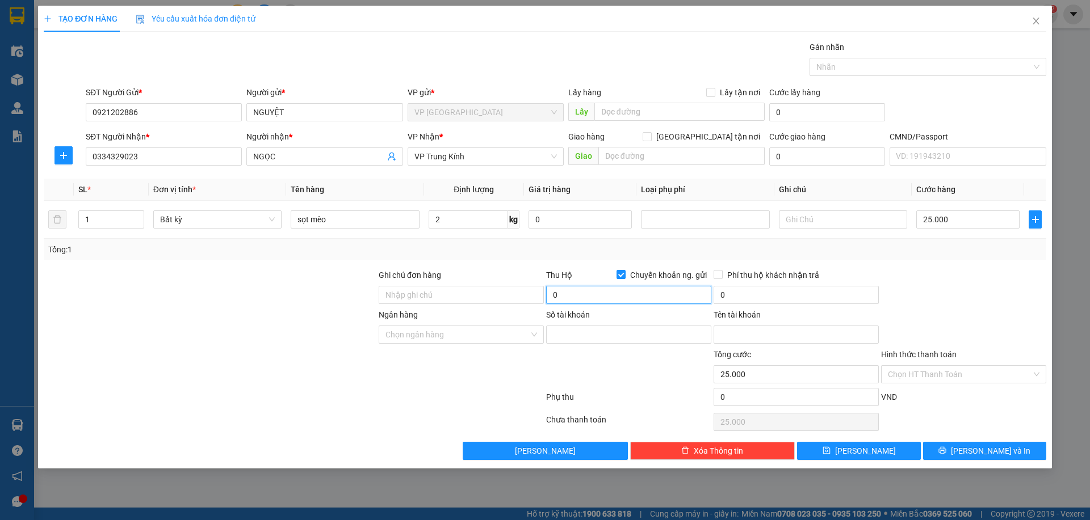
click at [581, 287] on input "0" at bounding box center [628, 295] width 165 height 18
type input "550.000"
type input "30.000"
click at [719, 276] on input "Phí thu hộ khách nhận trả" at bounding box center [717, 274] width 8 height 8
checkbox input "true"
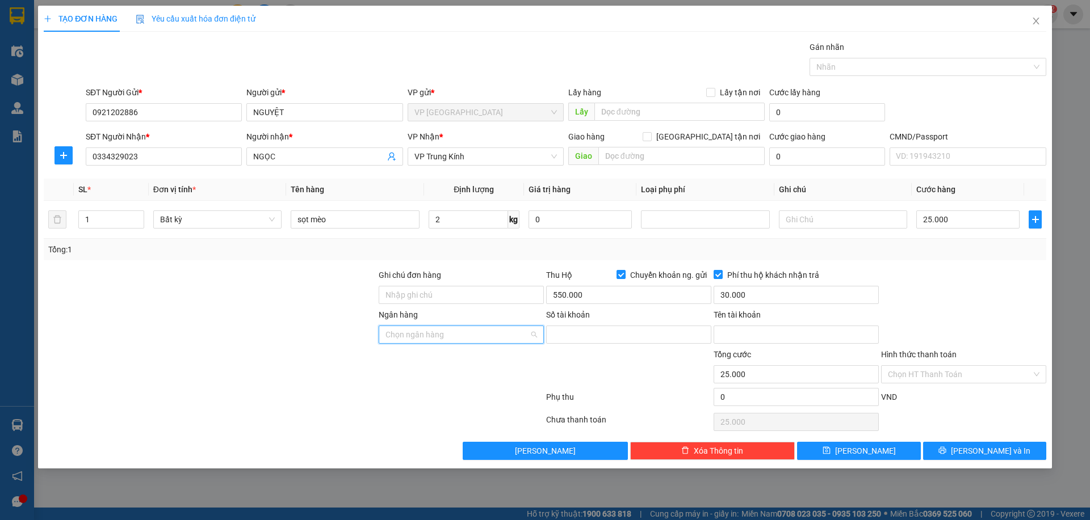
click at [464, 339] on input "Ngân hàng" at bounding box center [457, 334] width 144 height 17
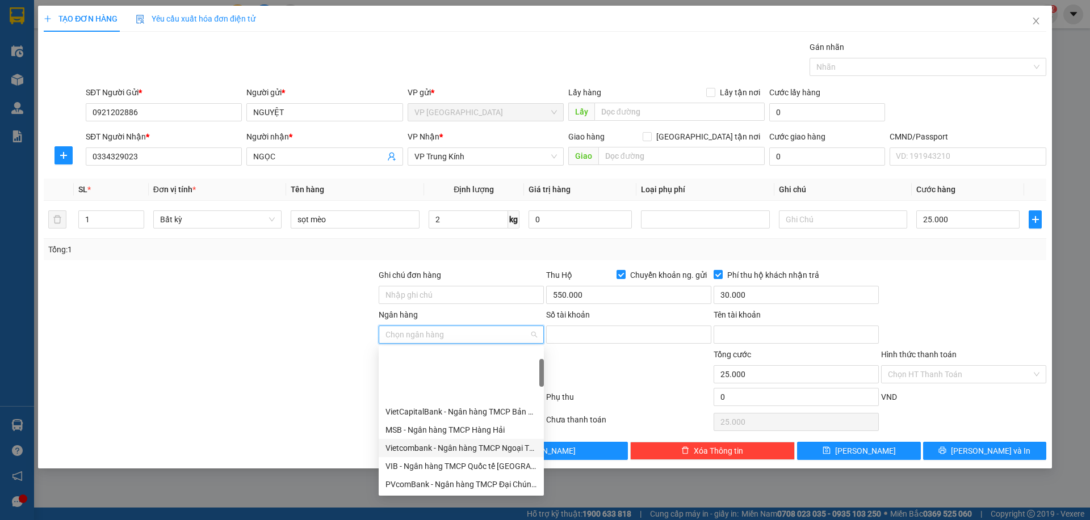
scroll to position [57, 0]
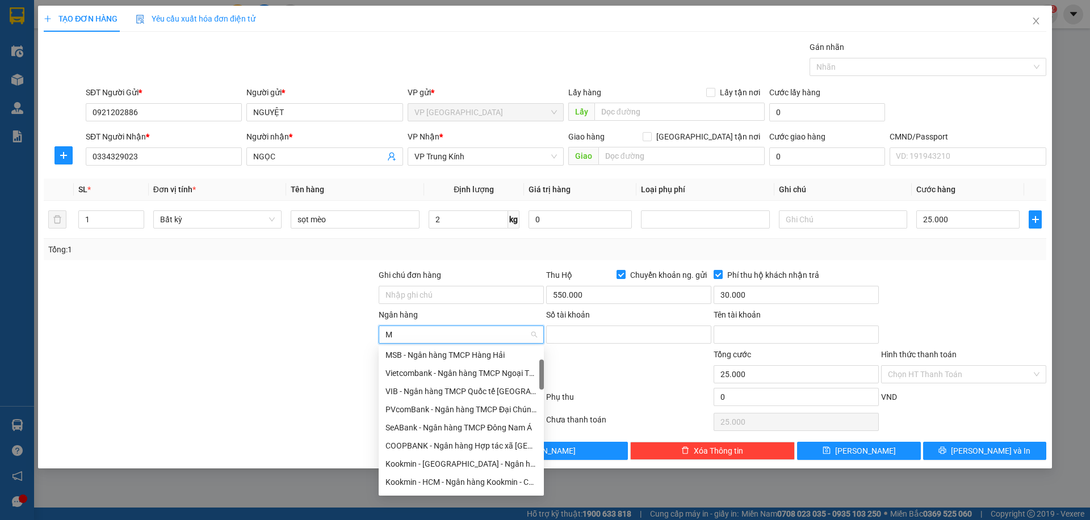
type input "MB"
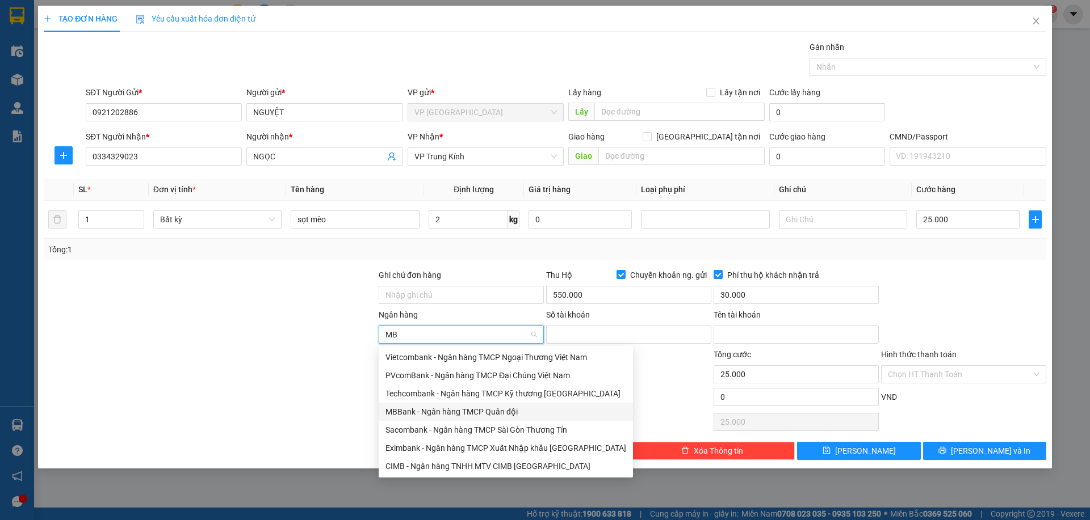
click at [425, 414] on div "MBBank - Ngân hàng TMCP Quân đội" at bounding box center [505, 412] width 241 height 12
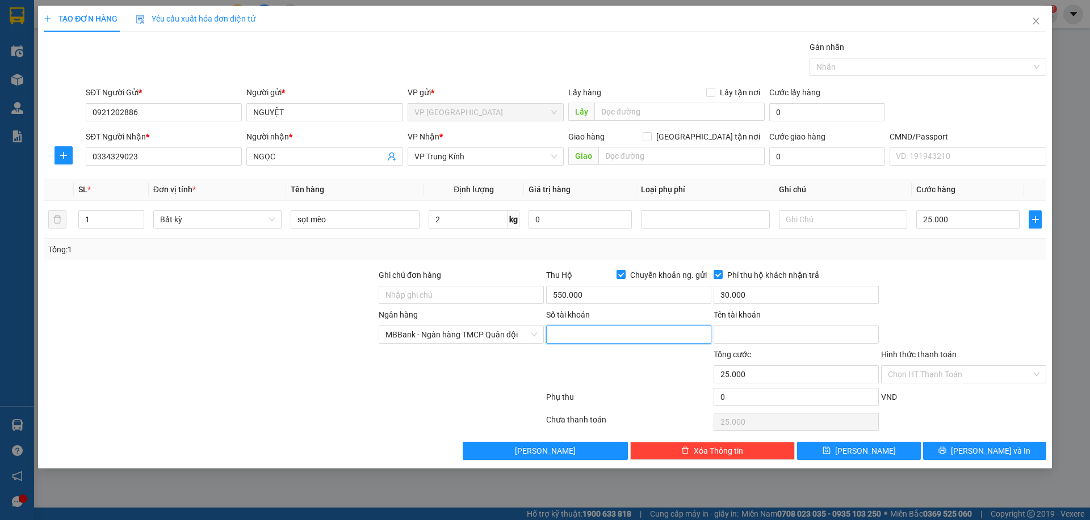
click at [644, 330] on input "Số tài khoản" at bounding box center [628, 335] width 165 height 18
type input "383938398888"
click at [773, 334] on input "Tên tài khoản" at bounding box center [795, 335] width 165 height 18
type input "NGUYỄN VĂN LUÂN"
click at [990, 452] on span "[PERSON_NAME] và In" at bounding box center [990, 451] width 79 height 12
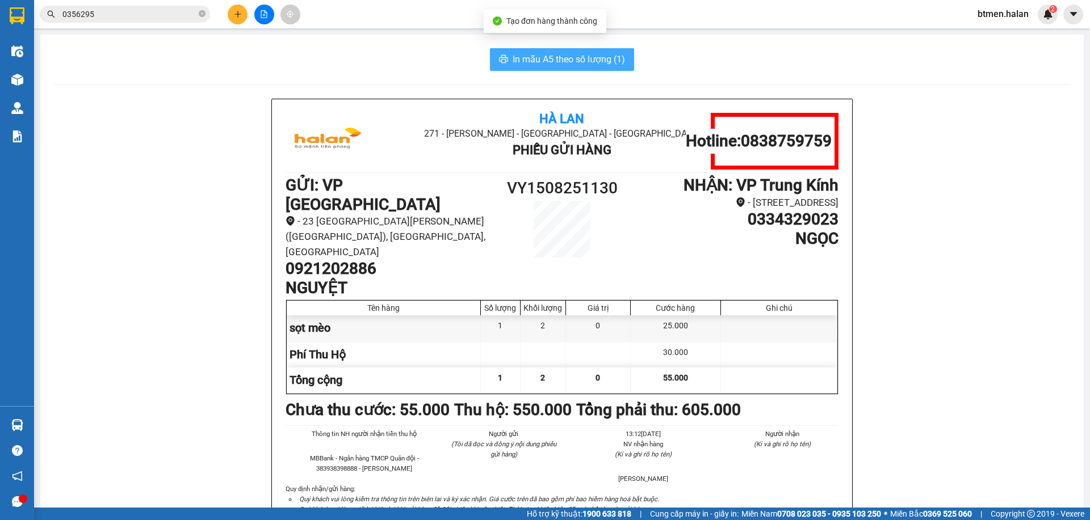
click at [566, 54] on span "In mẫu A5 theo số lượng (1)" at bounding box center [569, 59] width 112 height 14
click at [229, 21] on div at bounding box center [263, 15] width 85 height 20
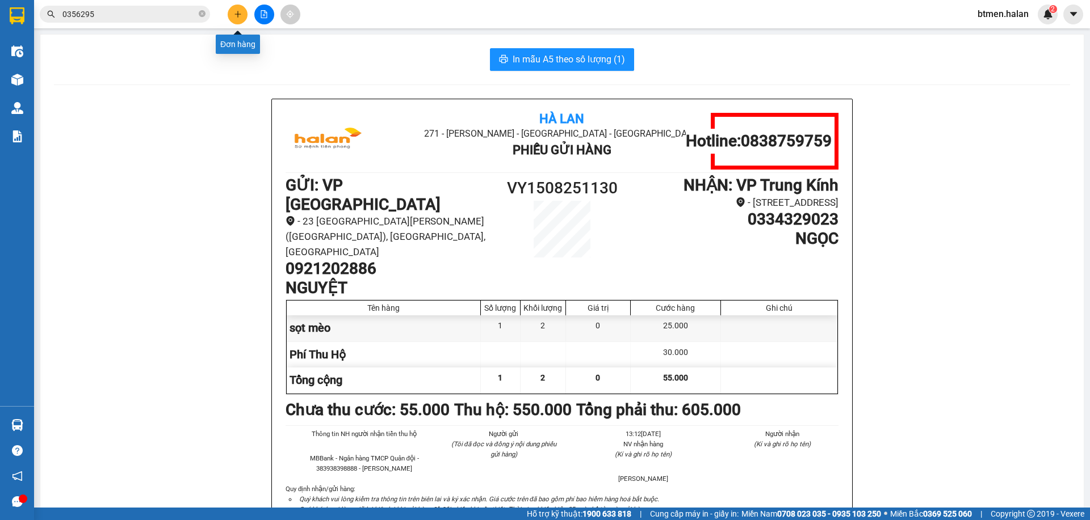
click at [234, 19] on button at bounding box center [238, 15] width 20 height 20
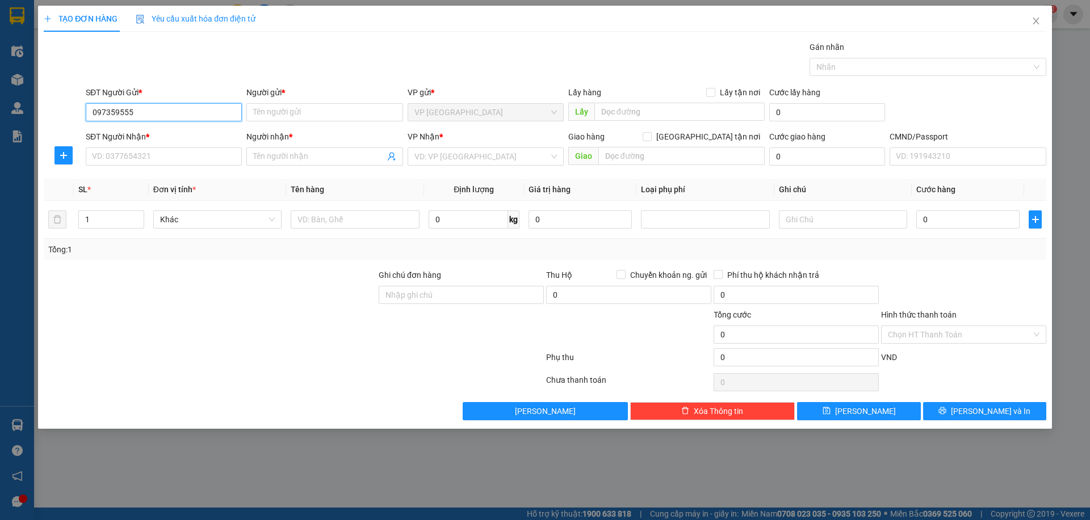
type input "0973595558"
click at [188, 135] on div "0973595558 - MAI HƯƠNG" at bounding box center [164, 135] width 142 height 12
type input "[PERSON_NAME]"
type input "0973595558"
click at [62, 157] on icon "plus" at bounding box center [63, 155] width 9 height 9
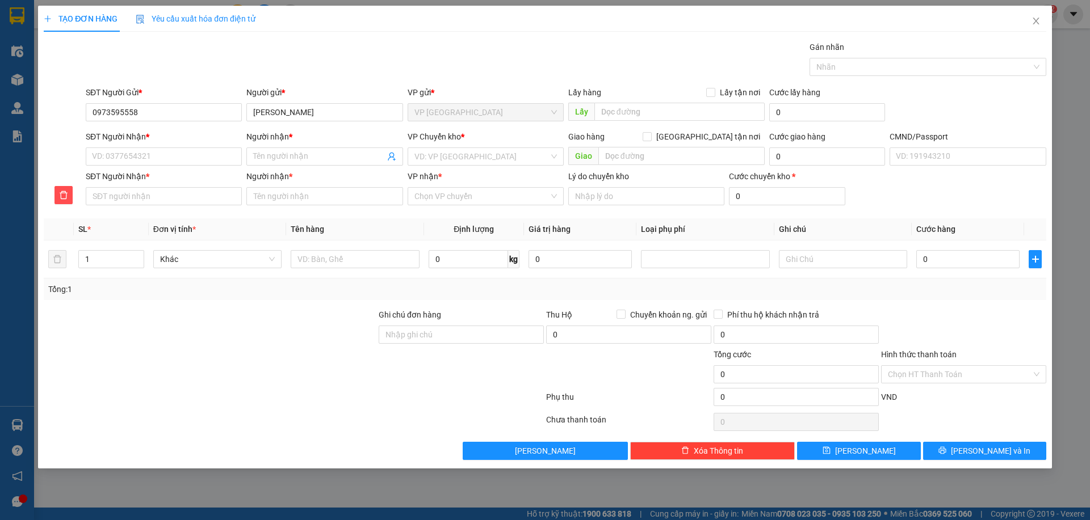
click at [128, 166] on div "SĐT Người Nhận * VD: 0377654321" at bounding box center [164, 151] width 156 height 40
click at [145, 161] on input "SĐT Người Nhận *" at bounding box center [164, 157] width 156 height 18
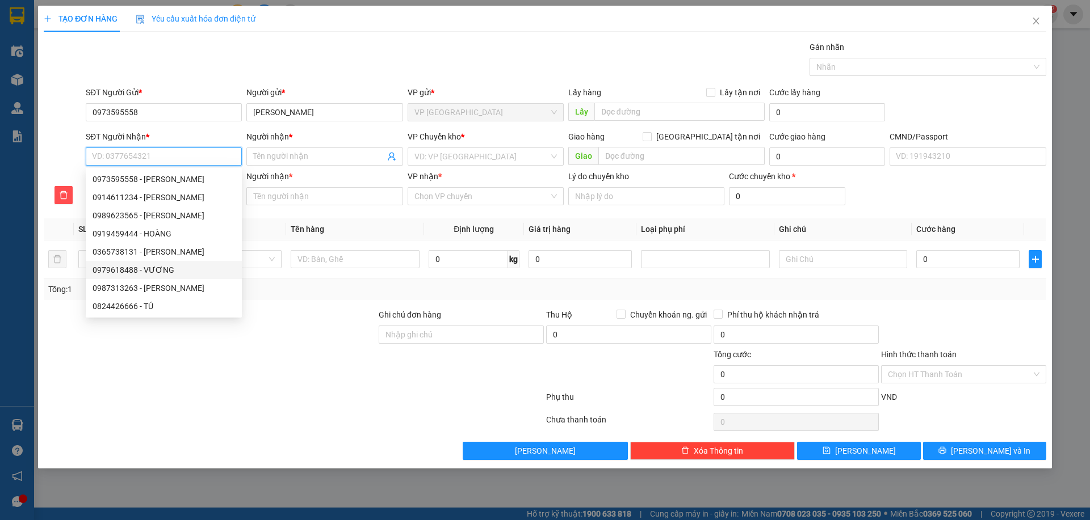
type input "0"
type input "09"
type input "097"
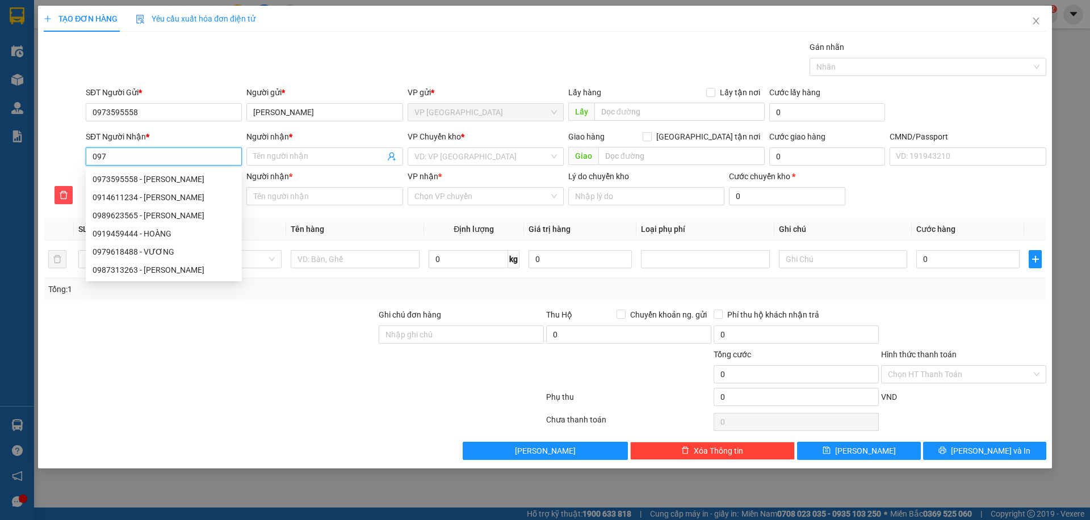
type input "097"
type input "0979"
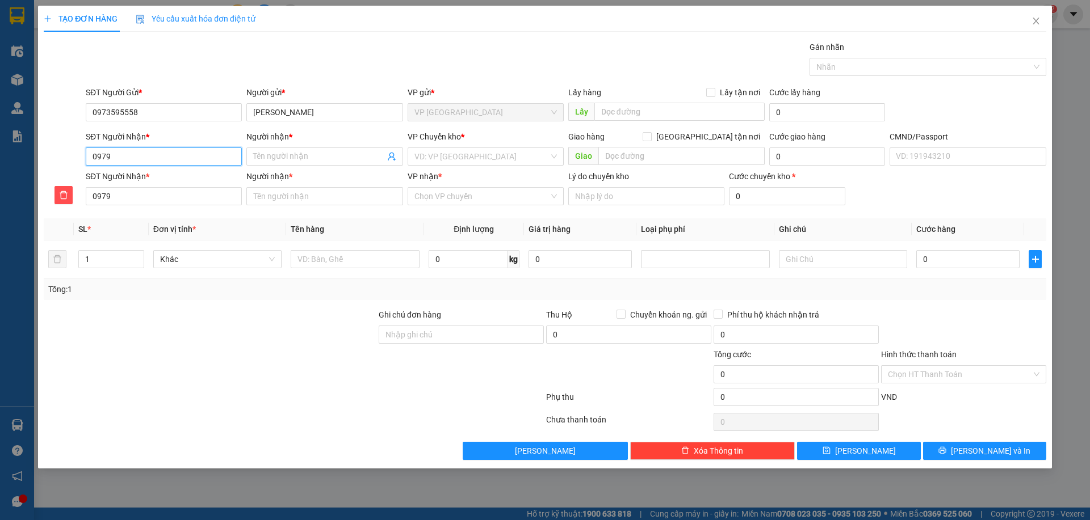
type input "09796"
type input "097961"
type input "0979618"
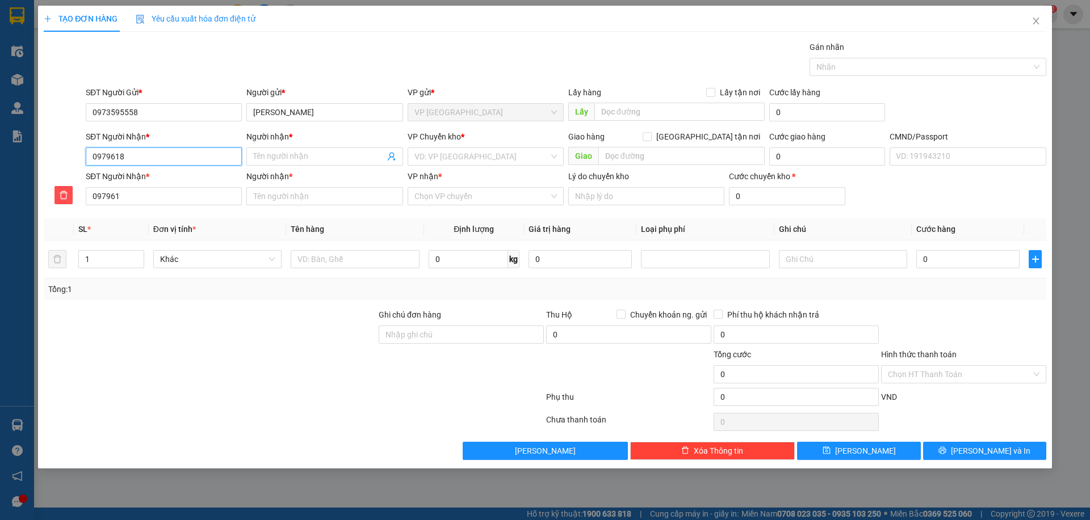
type input "0979618"
click at [140, 181] on div "0979618488 - VƯƠNG" at bounding box center [164, 179] width 142 height 12
type input "0979618488"
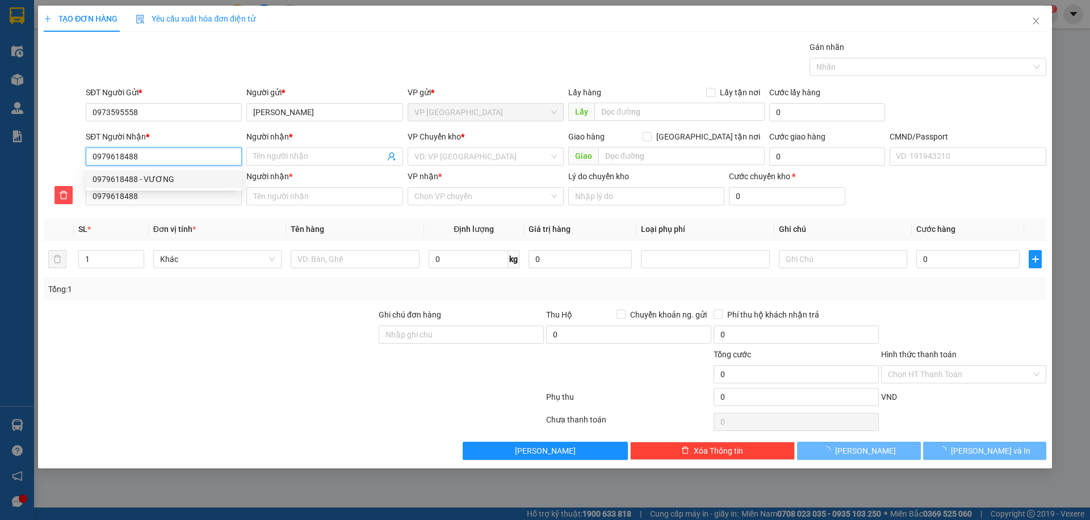
type input "VƯƠNG"
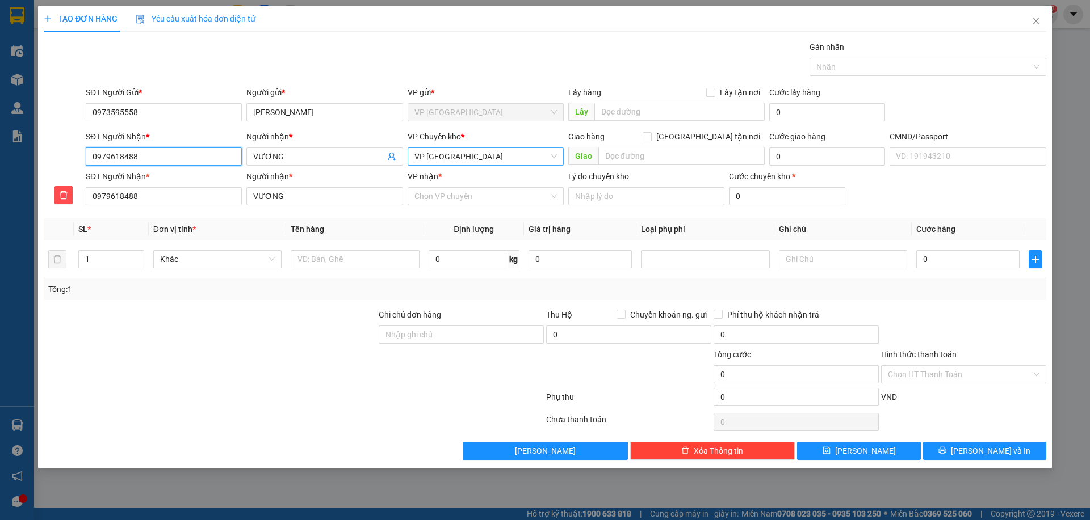
click at [430, 162] on span "VP [GEOGRAPHIC_DATA]" at bounding box center [485, 156] width 142 height 17
type input "0979618488"
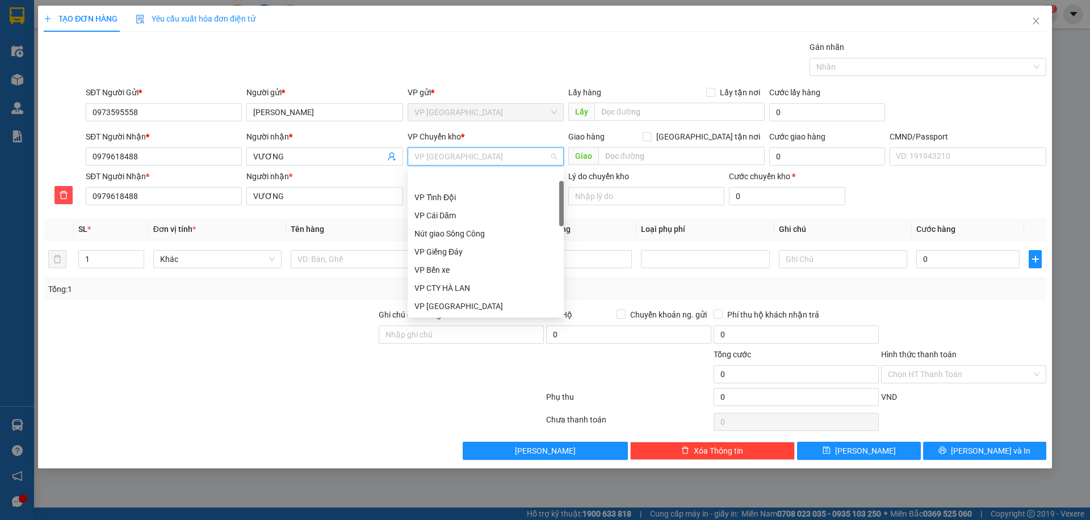
scroll to position [36, 0]
type input "TR"
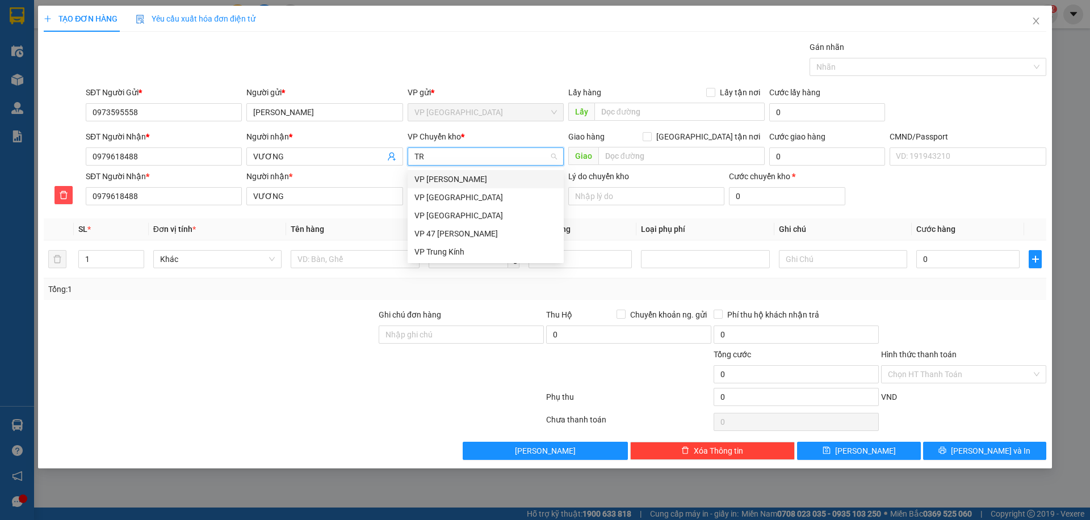
scroll to position [0, 0]
drag, startPoint x: 449, startPoint y: 245, endPoint x: 442, endPoint y: 248, distance: 7.4
click at [449, 246] on div "VP Trung Kính" at bounding box center [486, 252] width 156 height 18
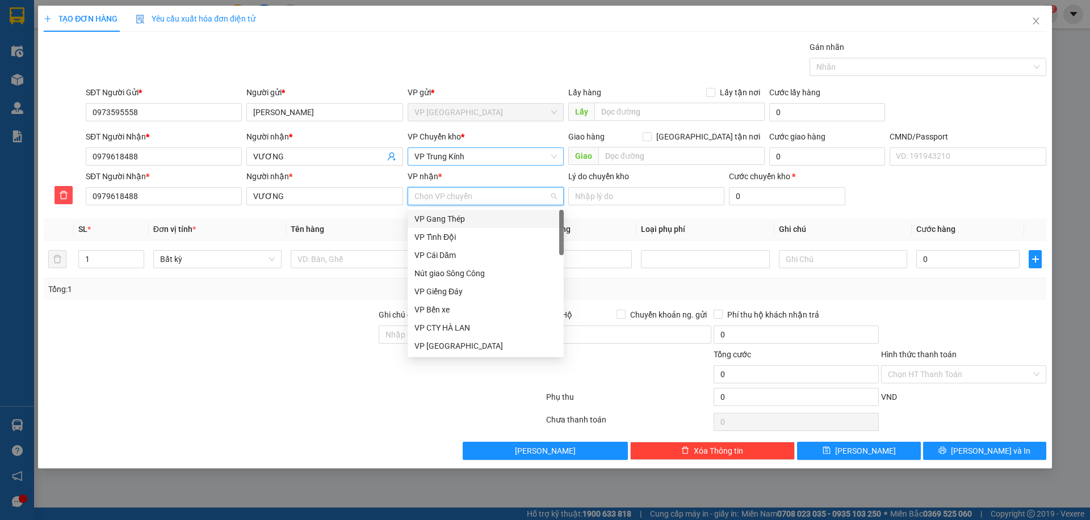
click at [426, 188] on input "VP nhận *" at bounding box center [481, 196] width 135 height 17
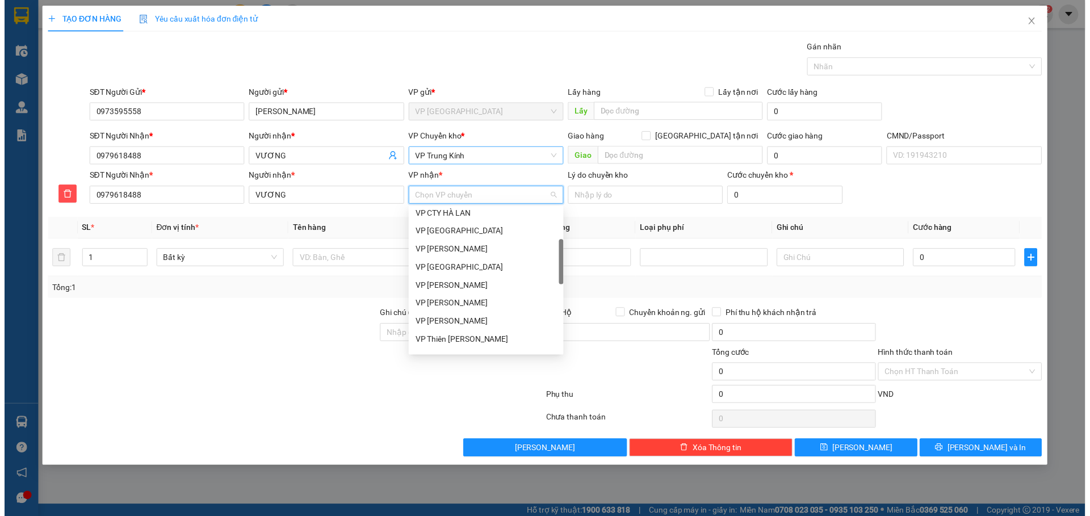
scroll to position [57, 0]
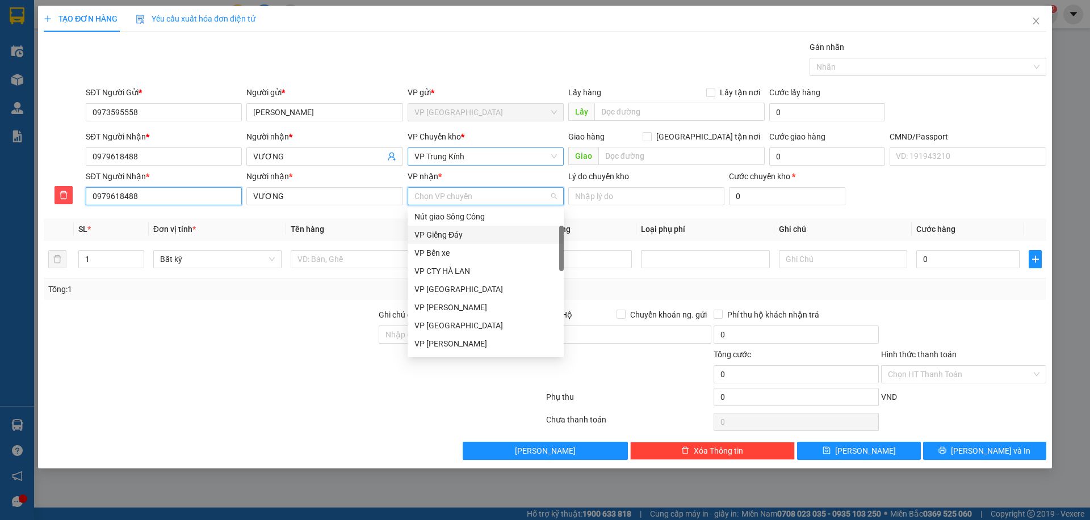
click at [180, 195] on input "0979618488" at bounding box center [164, 196] width 156 height 18
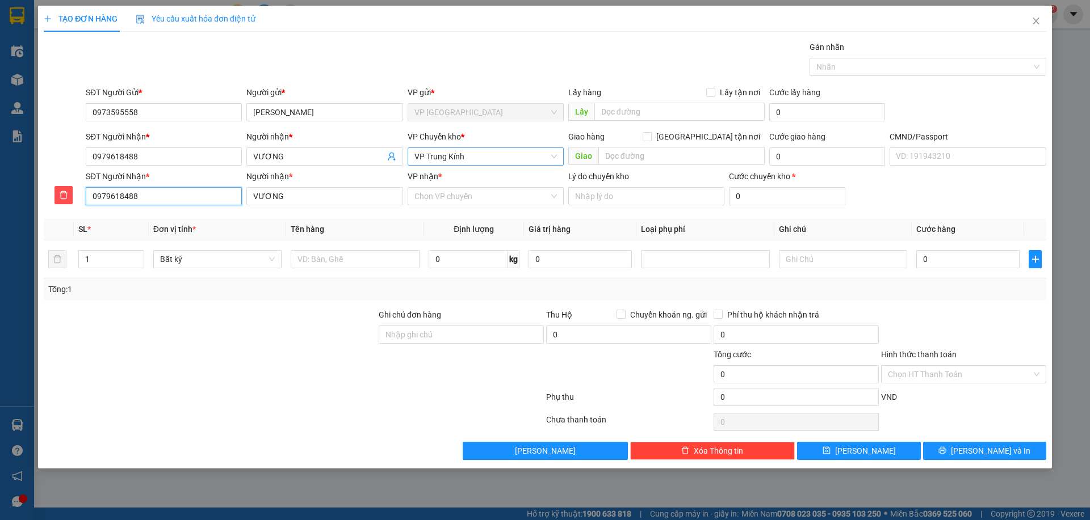
click at [180, 195] on input "0979618488" at bounding box center [164, 196] width 156 height 18
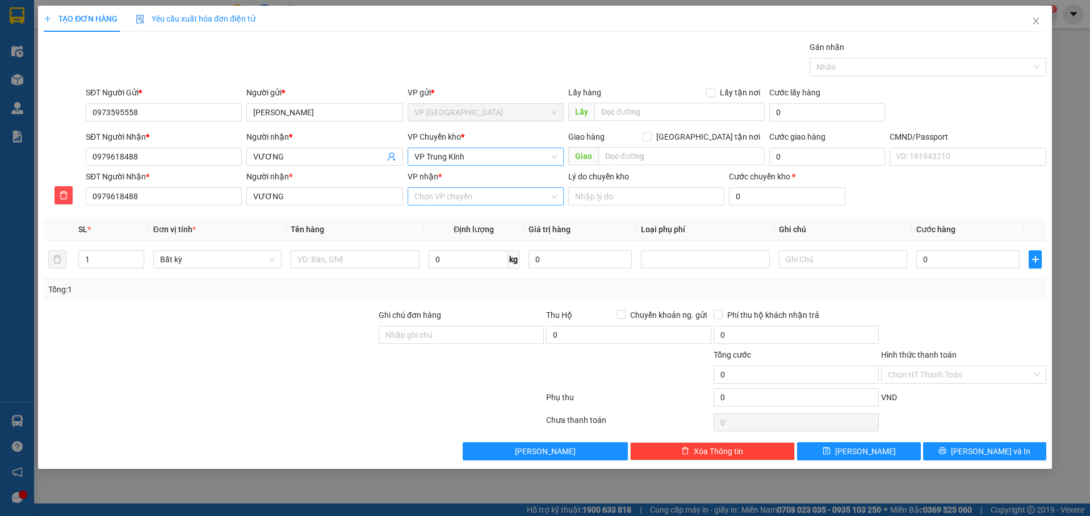
click at [456, 188] on input "VP nhận *" at bounding box center [481, 196] width 135 height 17
click at [465, 209] on body "Kết quả tìm kiếm ( 341 ) Bộ lọc Mã ĐH Trạng thái Món hàng Thu hộ Tổng cước Chưa…" at bounding box center [545, 258] width 1090 height 516
click at [413, 197] on div "Chọn VP chuyển" at bounding box center [486, 196] width 156 height 18
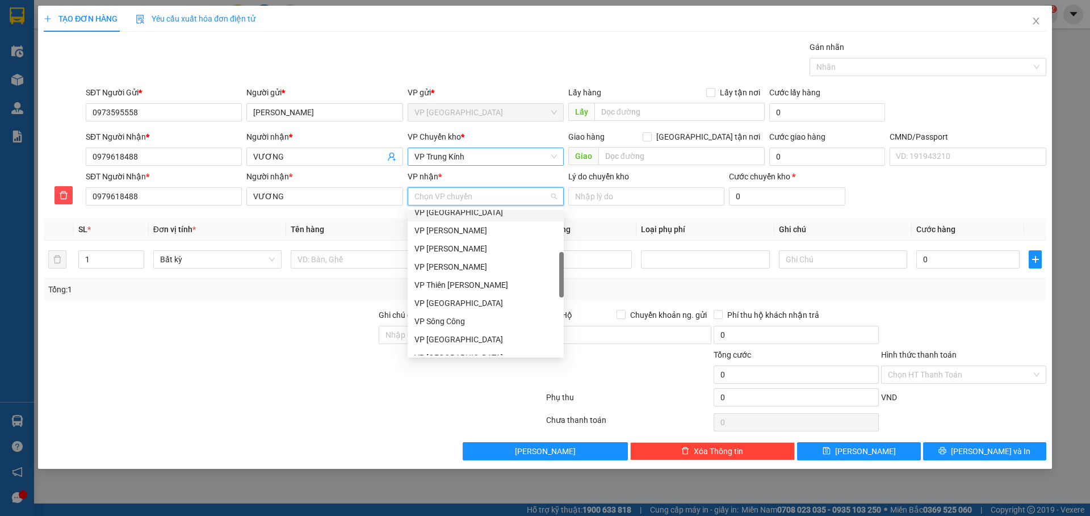
click at [446, 215] on div "VP [GEOGRAPHIC_DATA]" at bounding box center [485, 212] width 142 height 12
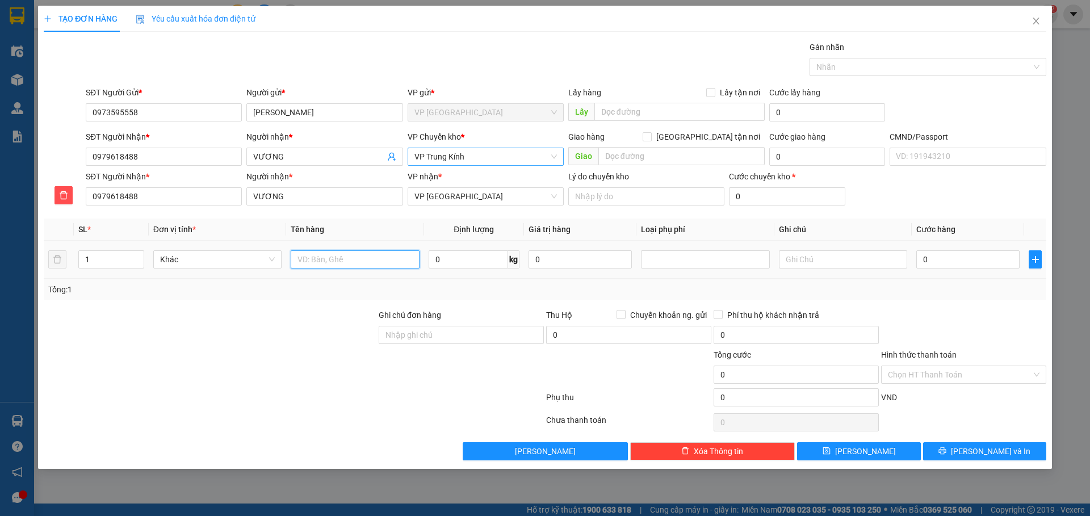
click at [367, 268] on input "text" at bounding box center [355, 259] width 128 height 18
type input "BỌC TRẮNG PK"
click at [467, 264] on input "0" at bounding box center [468, 259] width 79 height 18
type input "0.2"
click at [346, 259] on input "BỌC TRẮNG PK" at bounding box center [355, 259] width 128 height 18
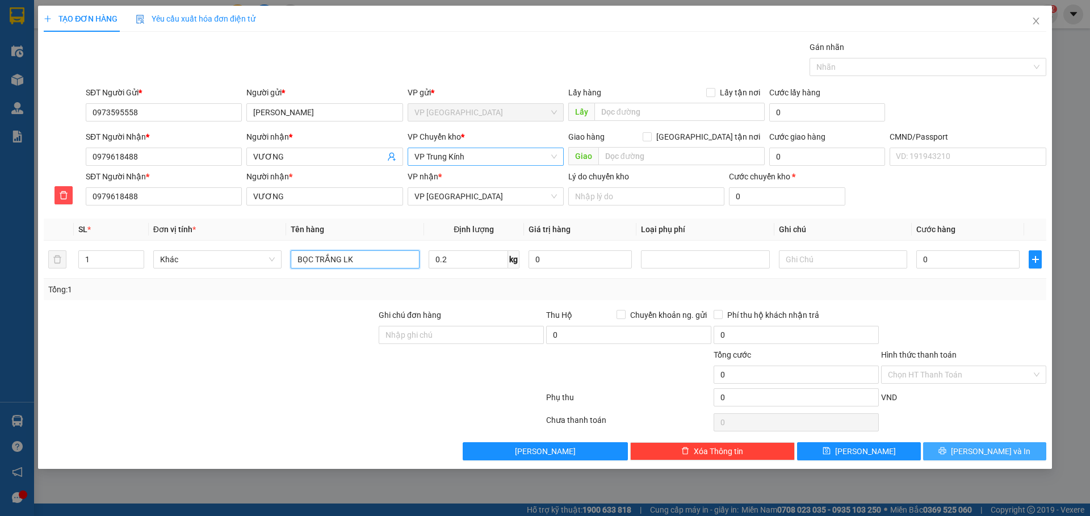
type input "BỌC TRẮNG LK"
click at [971, 450] on button "[PERSON_NAME] và In" at bounding box center [984, 451] width 123 height 18
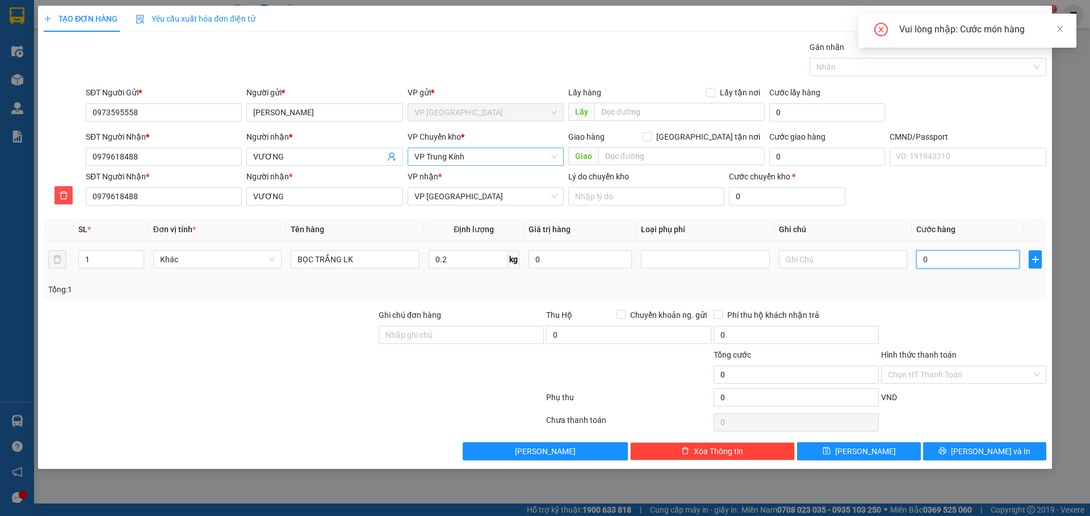
click at [931, 261] on input "0" at bounding box center [967, 259] width 103 height 18
type input "3"
type input "35"
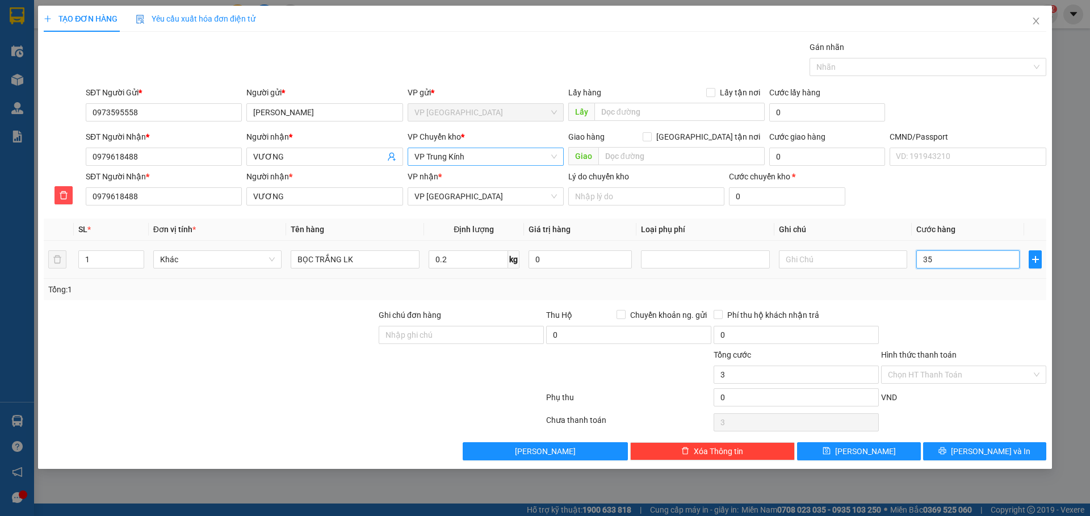
type input "35"
type input "350"
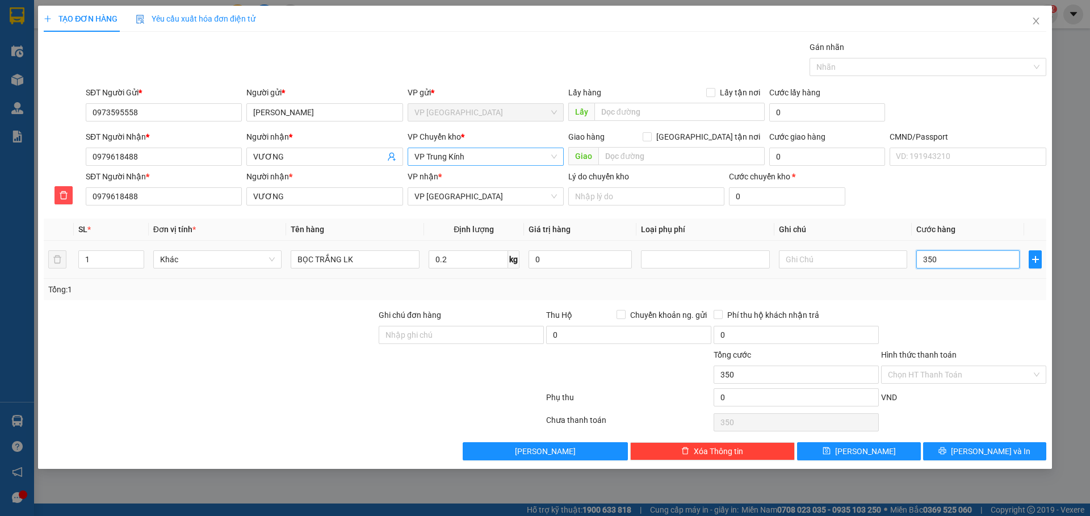
type input "3.500"
type input "35.000"
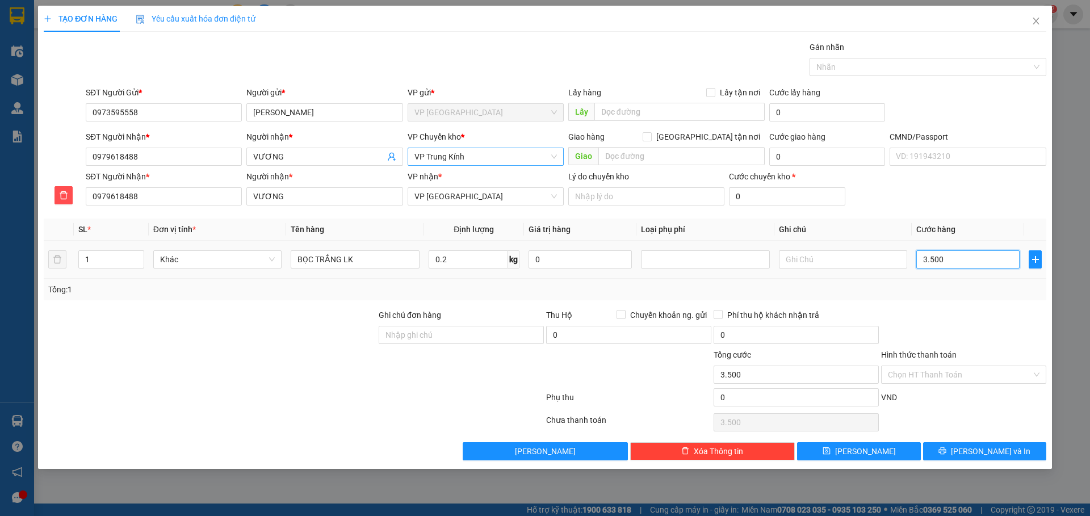
type input "35.000"
click at [980, 447] on span "[PERSON_NAME] và In" at bounding box center [990, 451] width 79 height 12
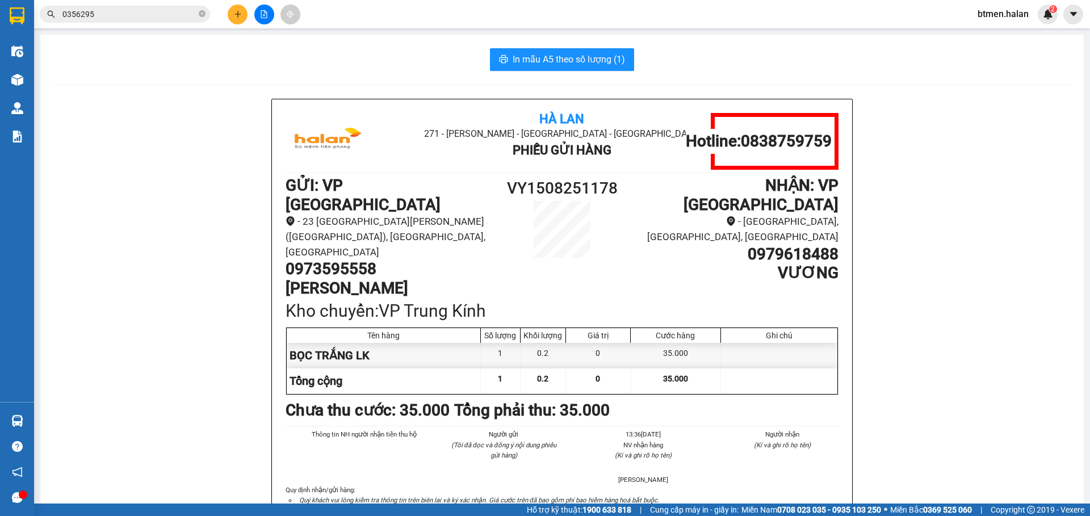
click at [384, 60] on div "In mẫu A5 theo số lượng (1)" at bounding box center [562, 59] width 1016 height 23
click at [533, 57] on span "In mẫu A5 theo số lượng (1)" at bounding box center [569, 59] width 112 height 14
click at [351, 259] on h1 "0973595558" at bounding box center [389, 268] width 207 height 19
copy h1 "0973595558"
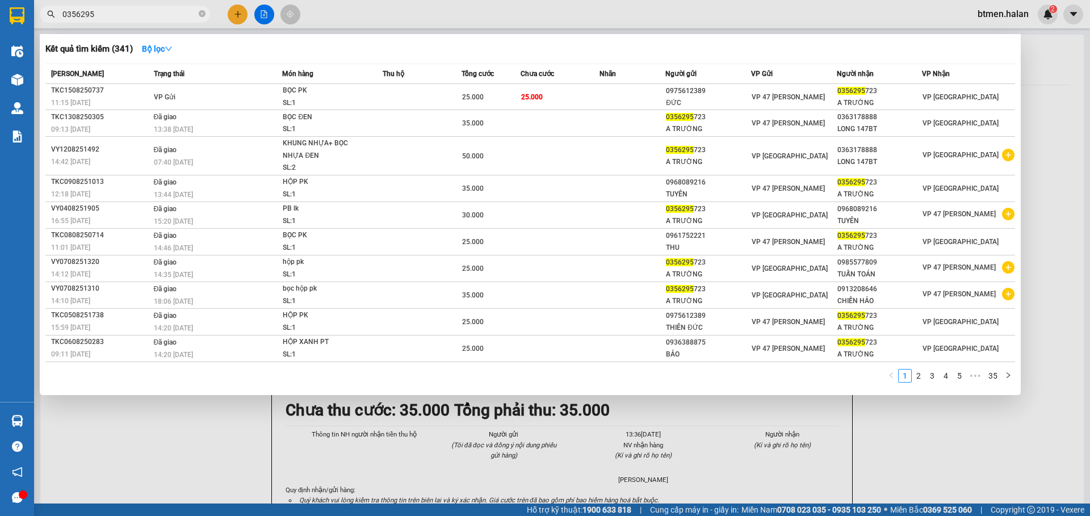
click at [124, 16] on input "0356295" at bounding box center [129, 14] width 134 height 12
paste input "973595558"
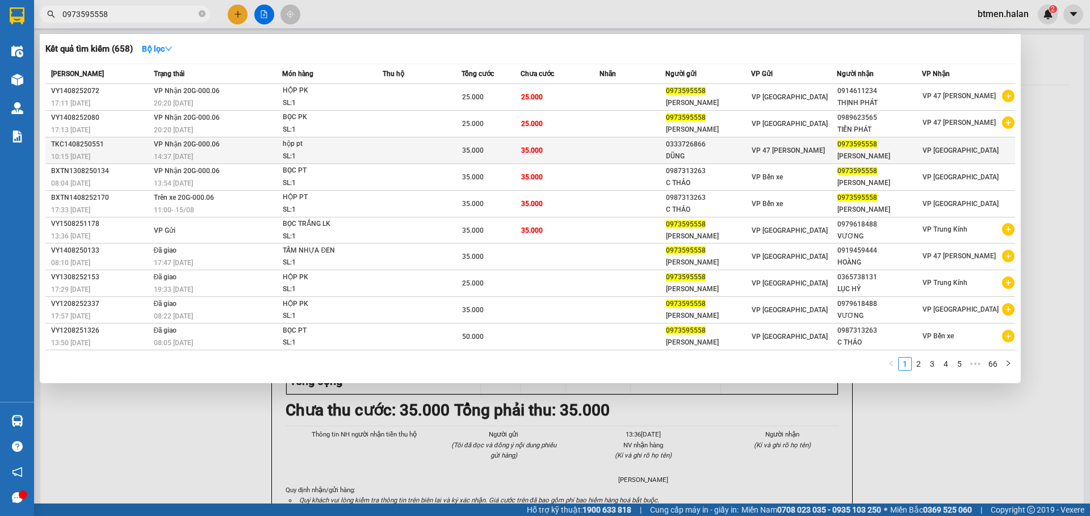
type input "0973595558"
click at [637, 146] on td at bounding box center [632, 150] width 66 height 27
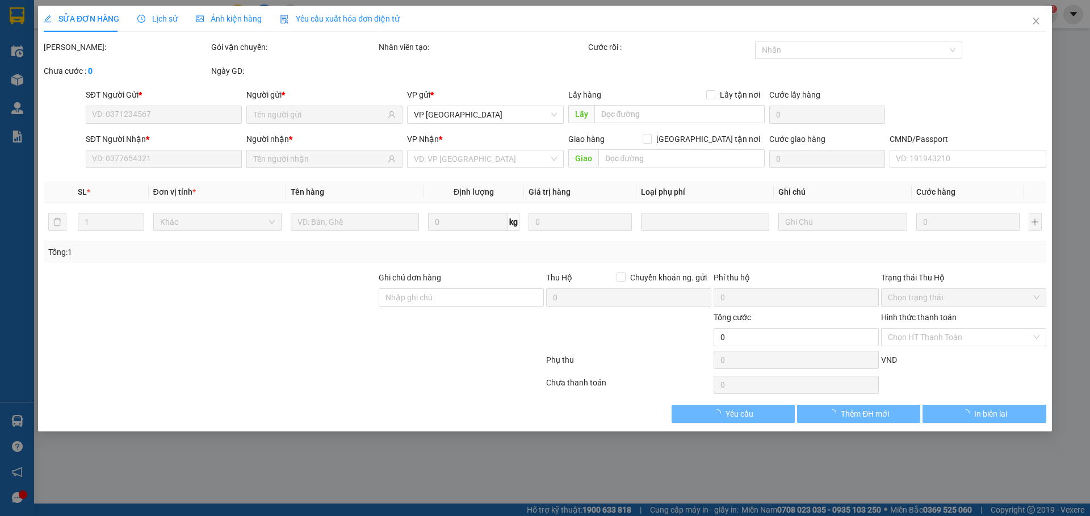
type input "0333726866"
type input "DŨNG"
type input "0973595558"
type input "[PERSON_NAME]"
type input "35.000"
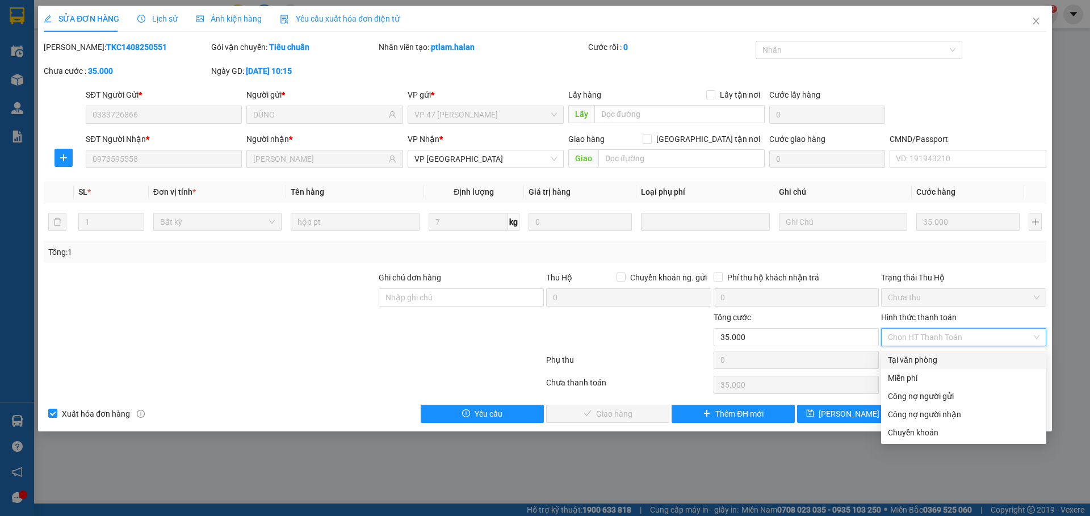
click at [907, 354] on div "Tại văn phòng" at bounding box center [964, 360] width 152 height 12
type input "0"
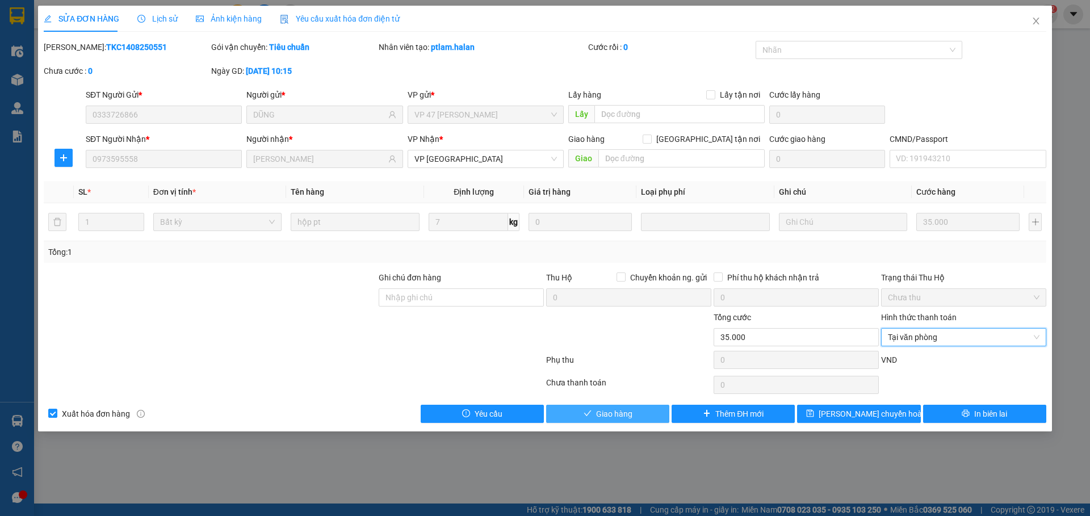
click at [629, 413] on span "Giao hàng" at bounding box center [614, 414] width 36 height 12
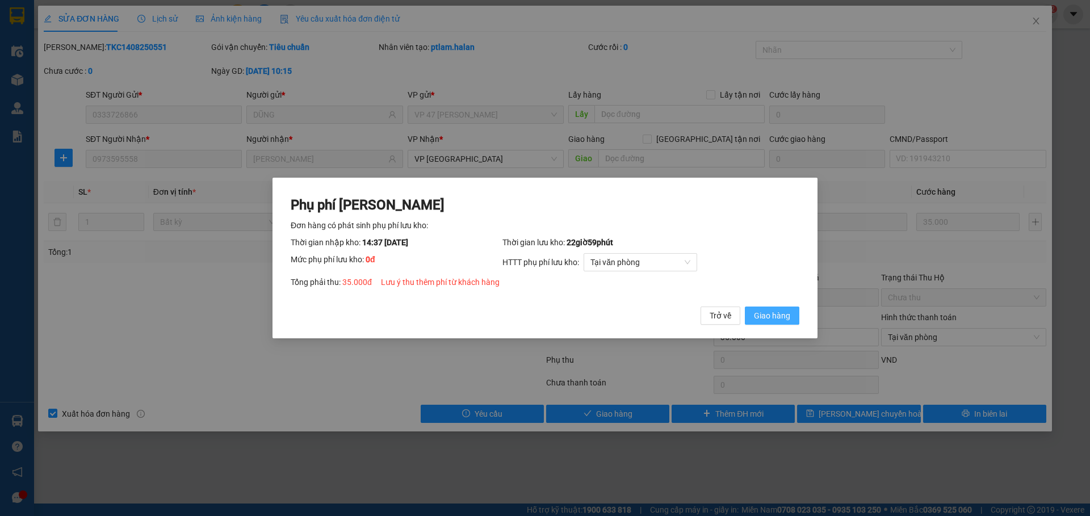
click at [774, 322] on span "Giao hàng" at bounding box center [772, 315] width 36 height 12
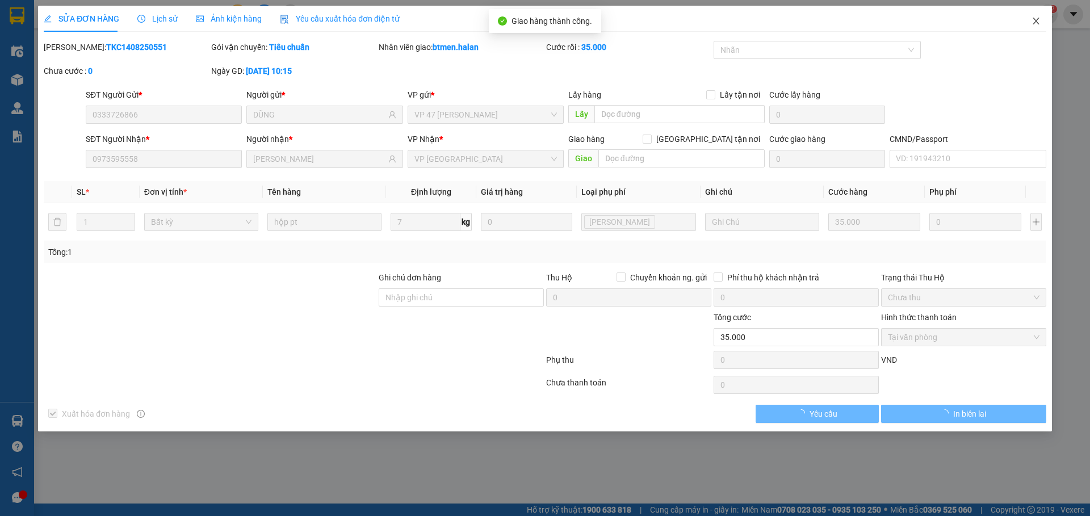
click at [1039, 12] on span "Close" at bounding box center [1036, 22] width 32 height 32
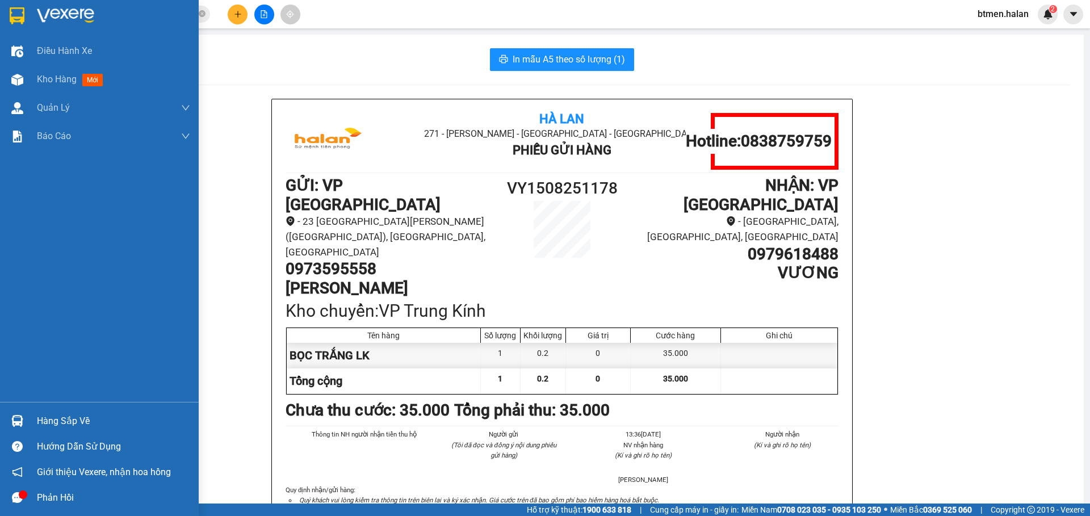
click at [30, 426] on div "Hàng sắp về" at bounding box center [99, 421] width 199 height 26
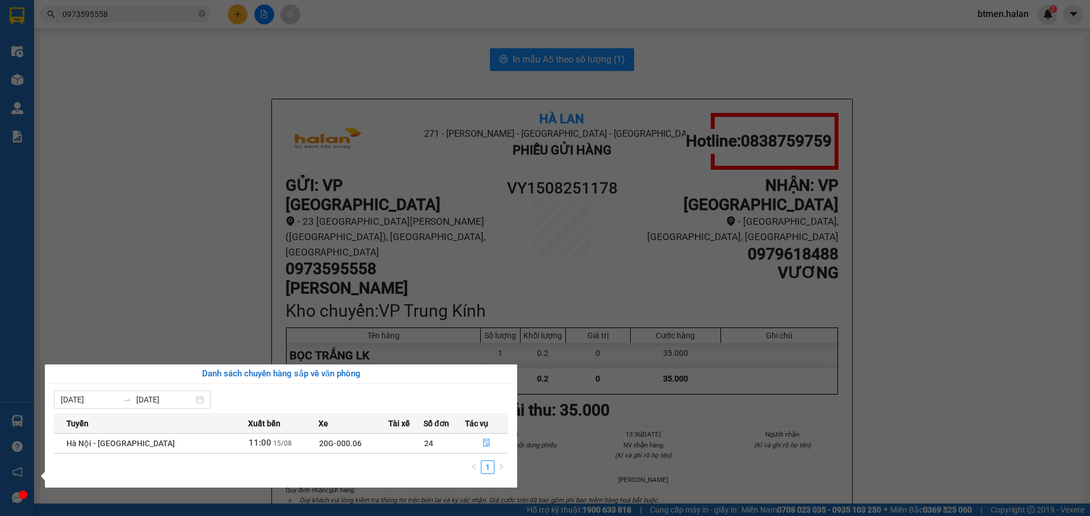
click at [259, 219] on section "Kết quả tìm kiếm ( 658 ) Bộ lọc Mã ĐH Trạng thái Món hàng Thu hộ Tổng cước Chưa…" at bounding box center [545, 258] width 1090 height 516
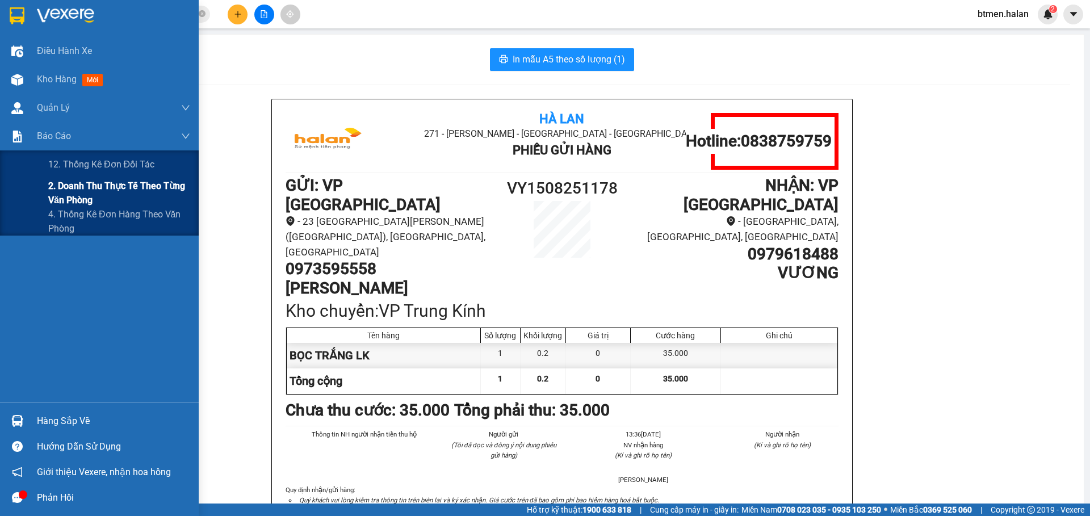
click at [61, 179] on span "2. Doanh thu thực tế theo từng văn phòng" at bounding box center [119, 193] width 142 height 28
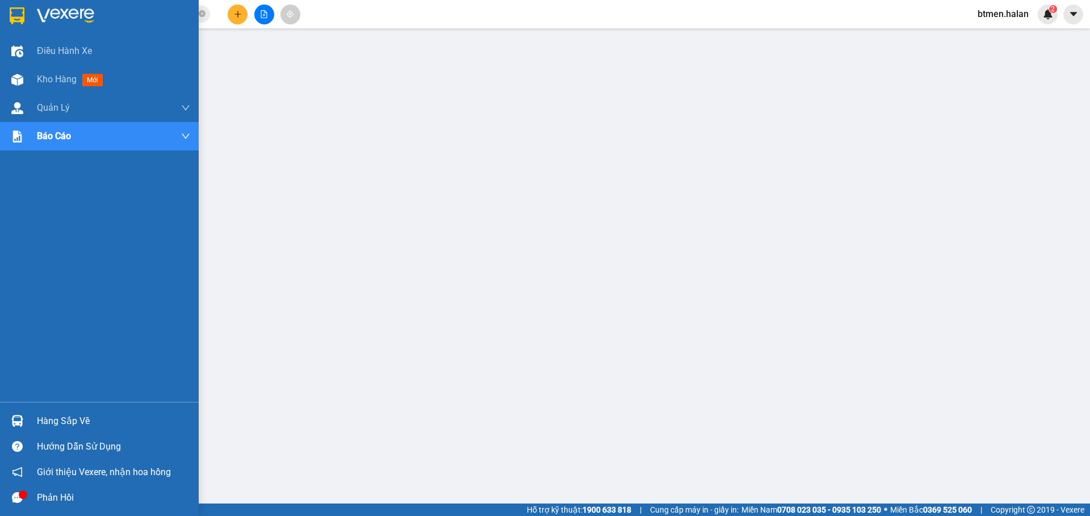
click at [45, 418] on div "Hàng sắp về" at bounding box center [113, 421] width 153 height 17
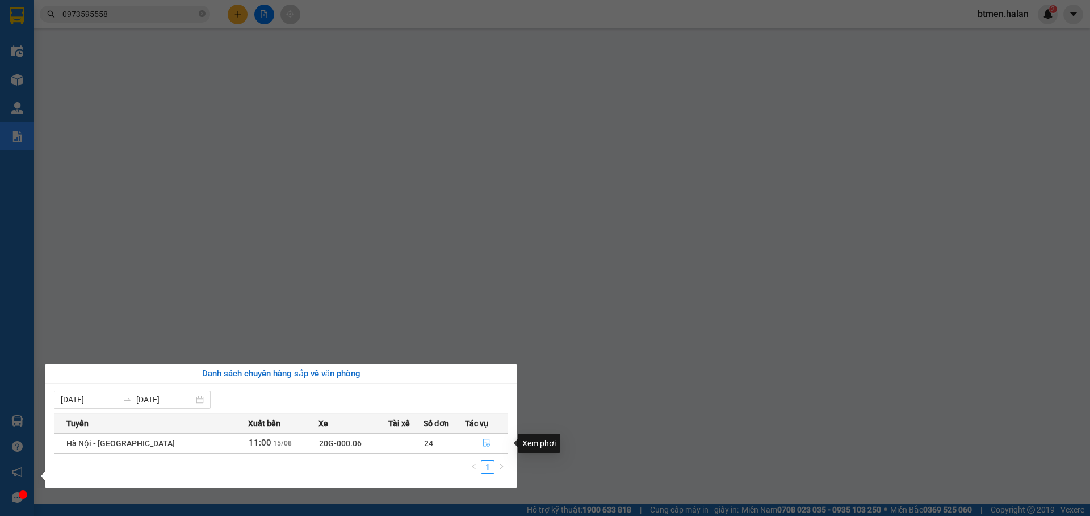
click at [482, 443] on icon "file-done" at bounding box center [486, 443] width 8 height 8
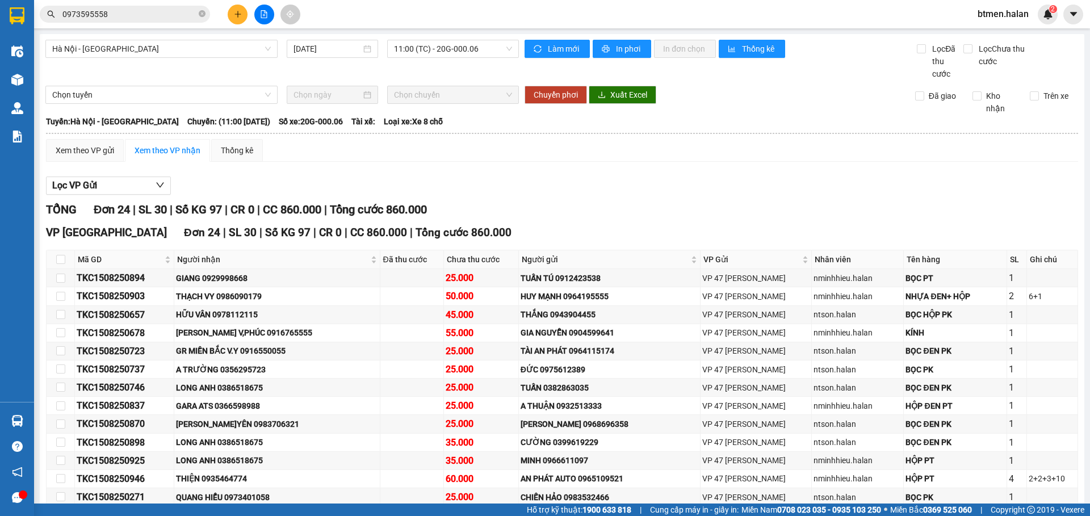
type input "[DATE]"
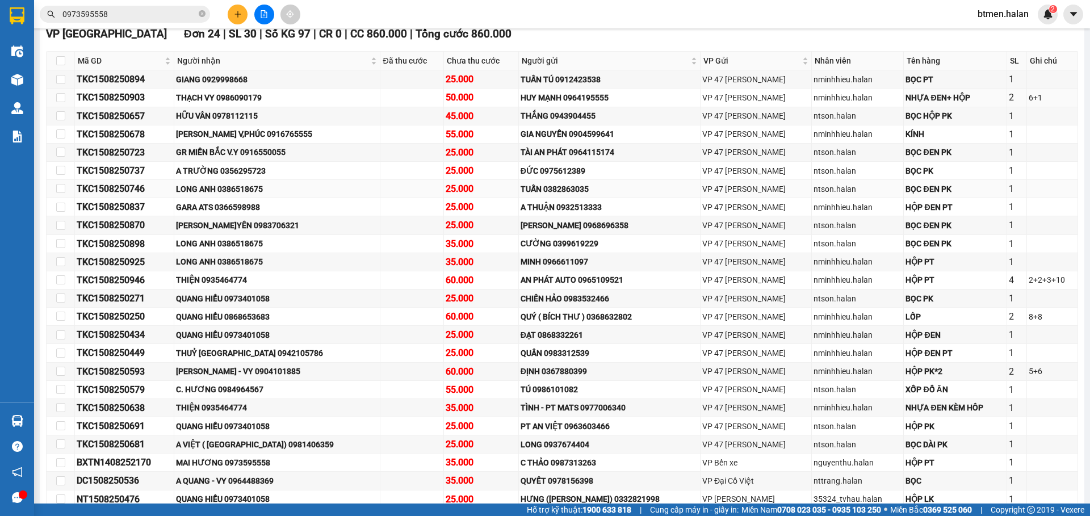
scroll to position [227, 0]
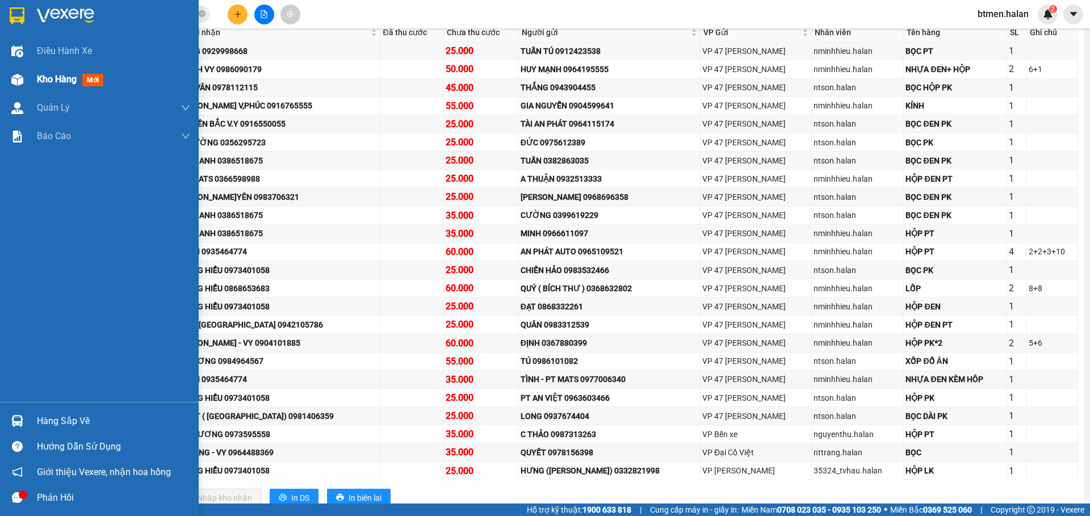
click at [64, 85] on div "Kho hàng mới" at bounding box center [72, 79] width 71 height 14
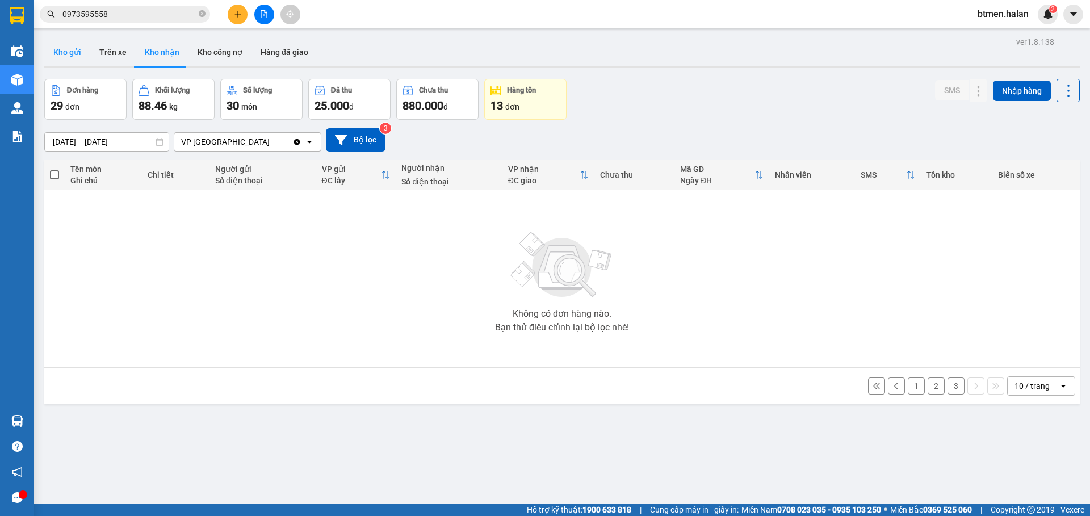
click at [86, 52] on button "Kho gửi" at bounding box center [67, 52] width 46 height 27
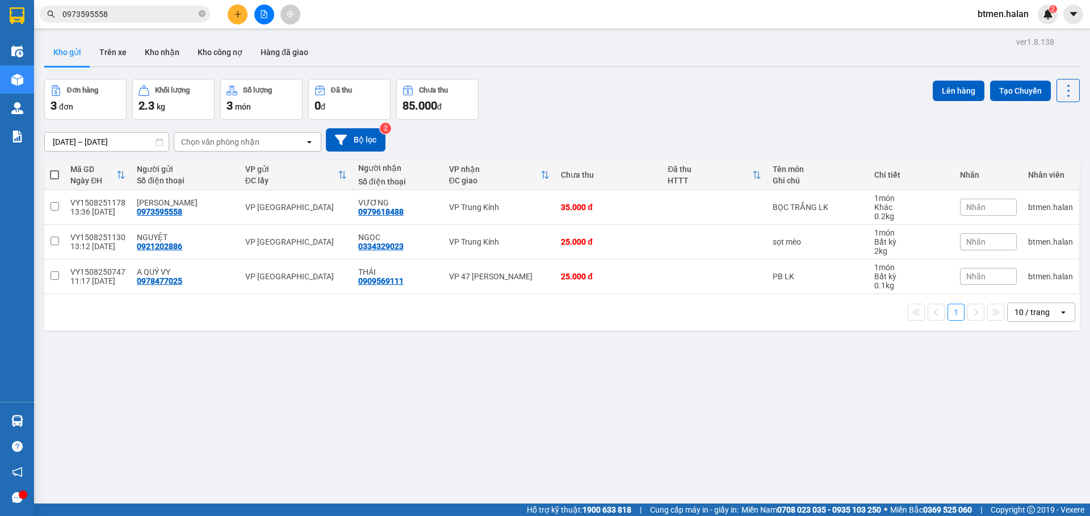
click at [56, 175] on span at bounding box center [54, 174] width 9 height 9
click at [54, 169] on input "checkbox" at bounding box center [54, 169] width 0 height 0
checkbox input "true"
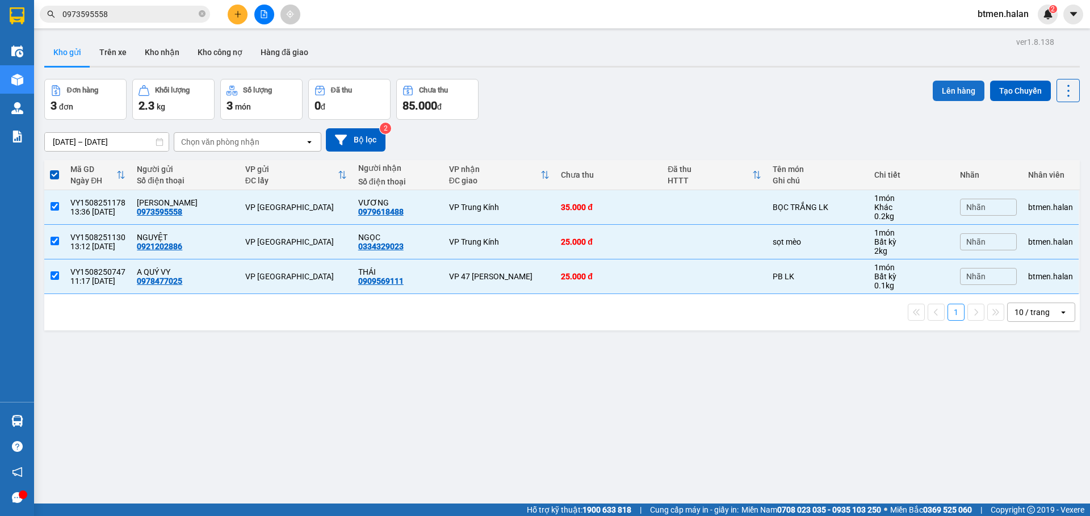
click at [950, 88] on button "Lên hàng" at bounding box center [959, 91] width 52 height 20
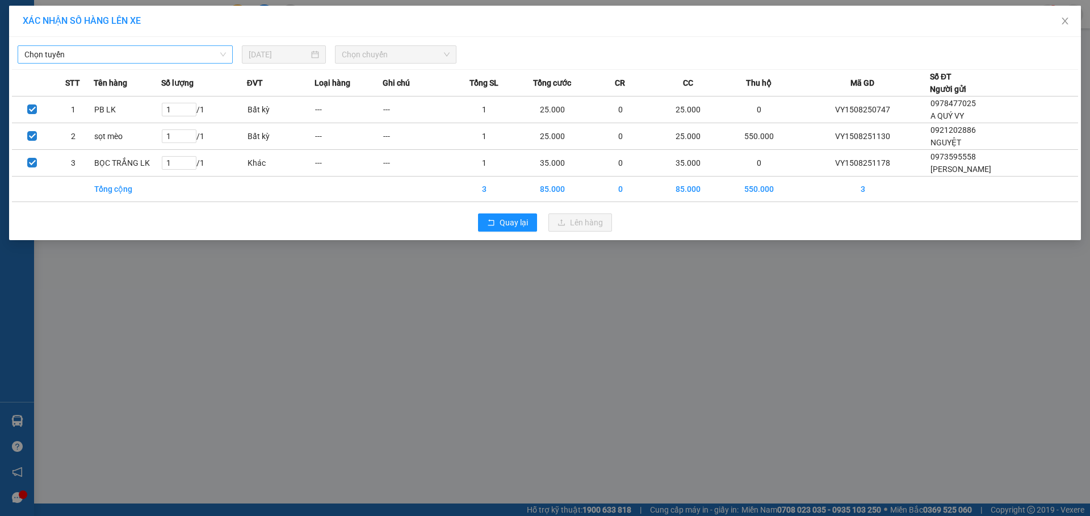
click at [158, 50] on span "Chọn tuyến" at bounding box center [125, 54] width 202 height 17
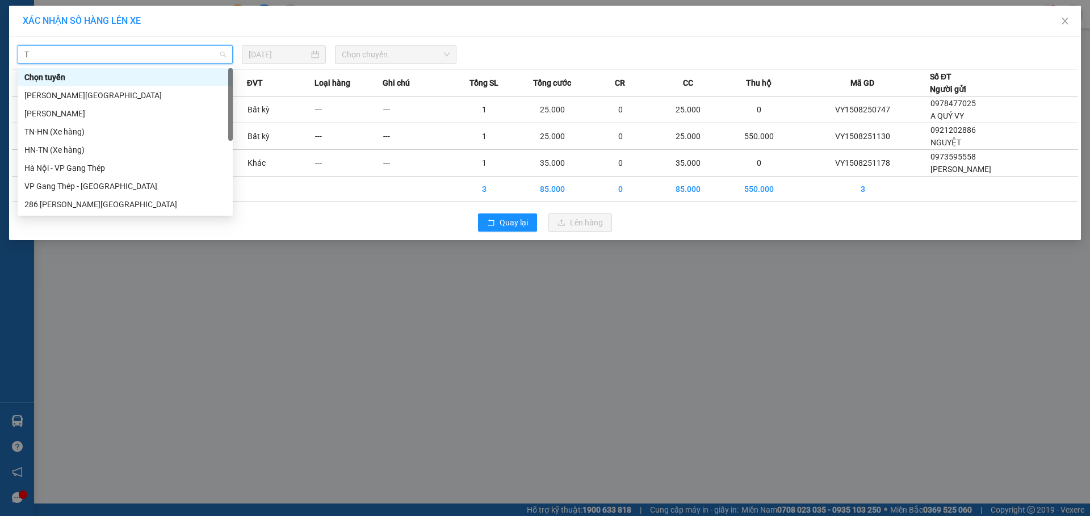
type input "TQ"
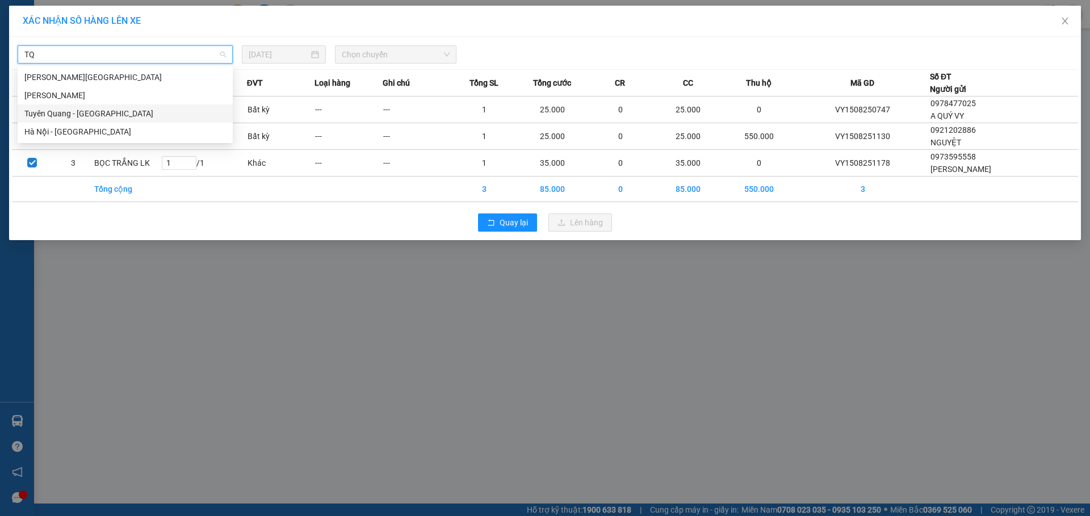
click at [103, 110] on div "Tuyên Quang - Hà Nội" at bounding box center [125, 113] width 202 height 12
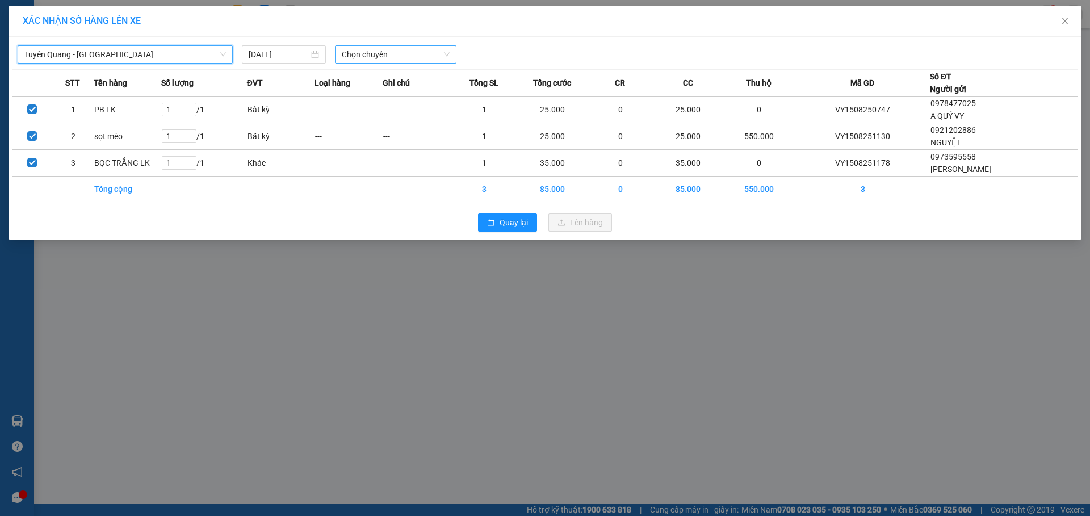
click at [394, 60] on span "Chọn chuyến" at bounding box center [396, 54] width 108 height 17
drag, startPoint x: 384, startPoint y: 111, endPoint x: 394, endPoint y: 121, distance: 14.9
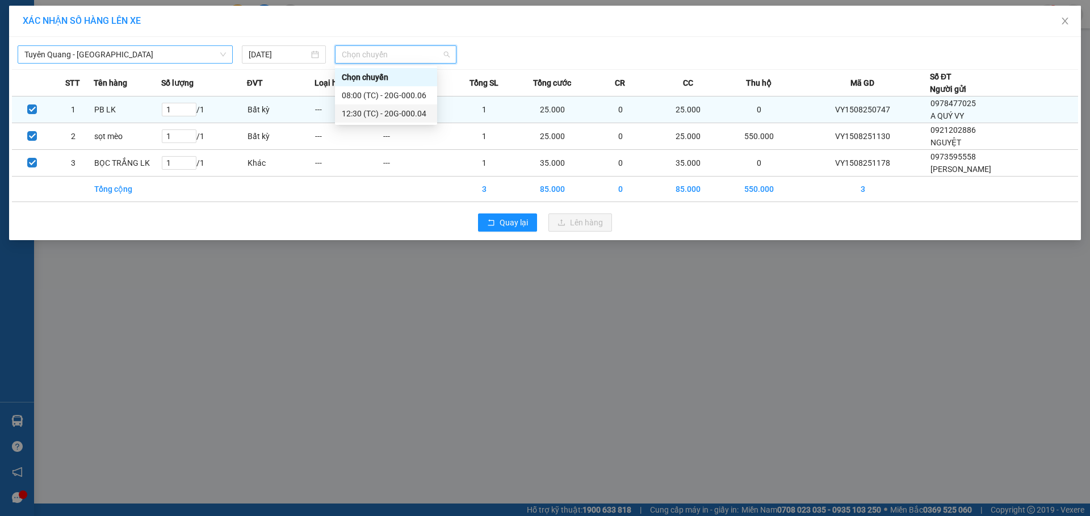
click at [385, 112] on div "12:30 (TC) - 20G-000.04" at bounding box center [386, 113] width 89 height 12
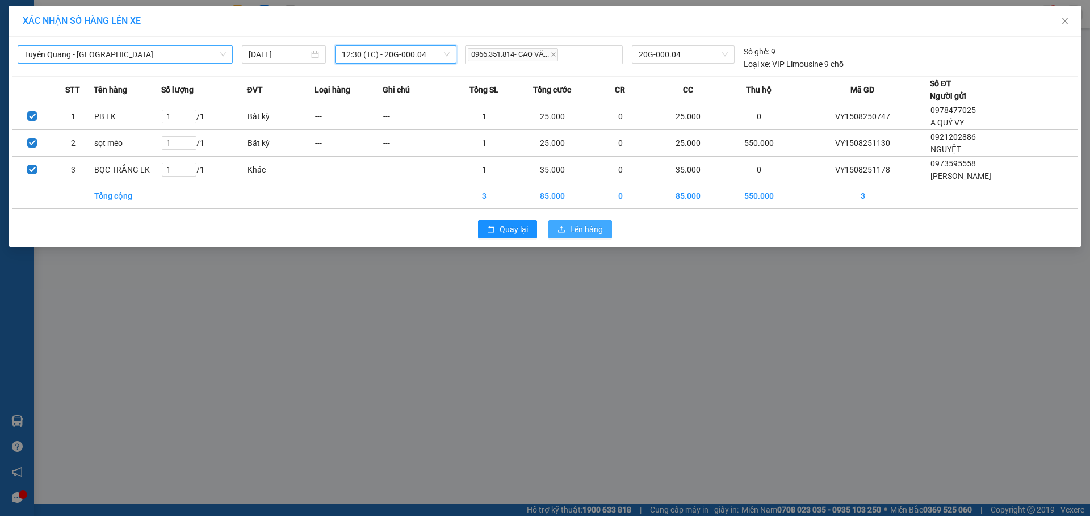
click at [574, 226] on span "Lên hàng" at bounding box center [586, 229] width 33 height 12
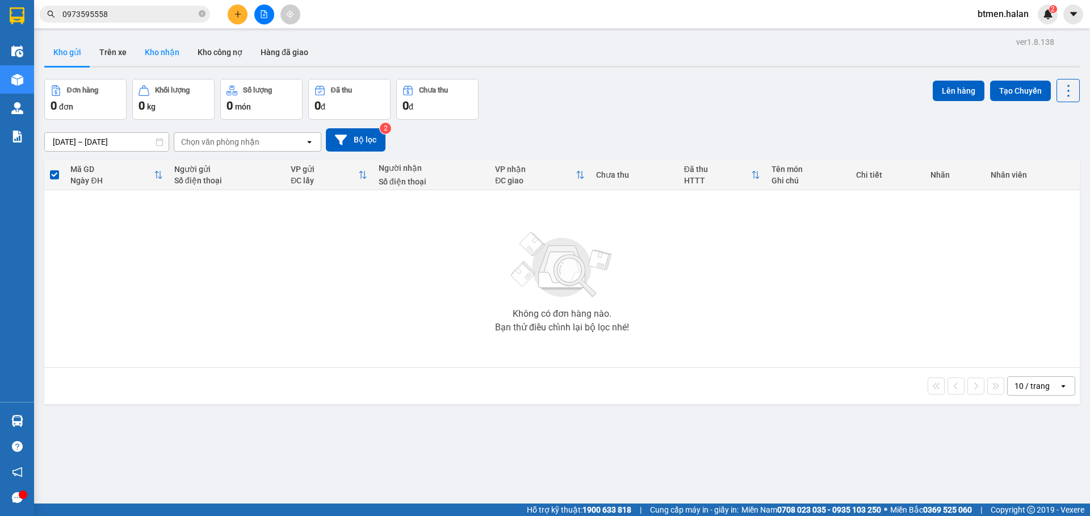
click at [146, 58] on button "Kho nhận" at bounding box center [162, 52] width 53 height 27
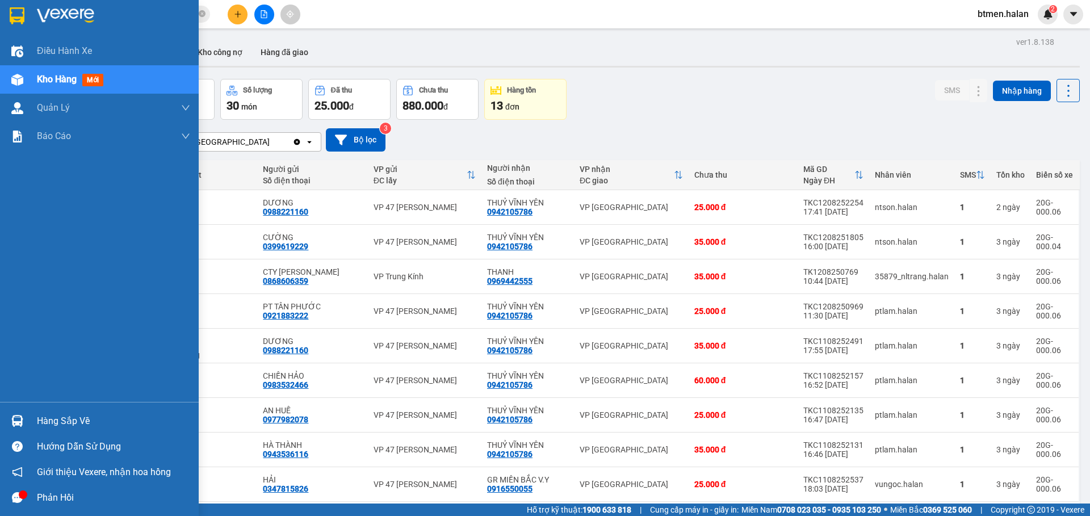
click at [33, 426] on div "Hàng sắp về" at bounding box center [99, 421] width 199 height 26
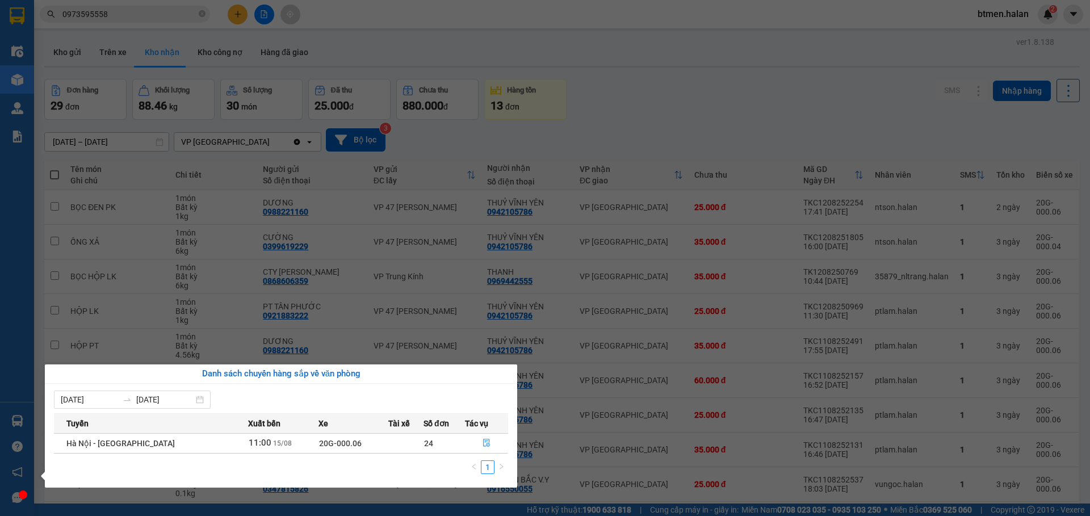
click at [674, 102] on section "Kết quả tìm kiếm ( 658 ) Bộ lọc Mã ĐH Trạng thái Món hàng Thu hộ Tổng cước Chưa…" at bounding box center [545, 258] width 1090 height 516
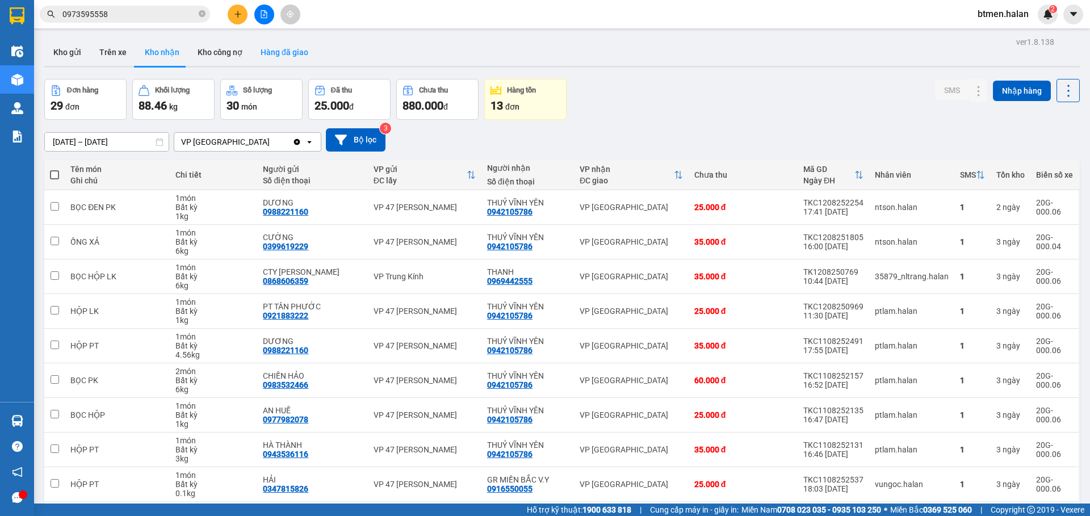
click at [292, 46] on button "Hàng đã giao" at bounding box center [284, 52] width 66 height 27
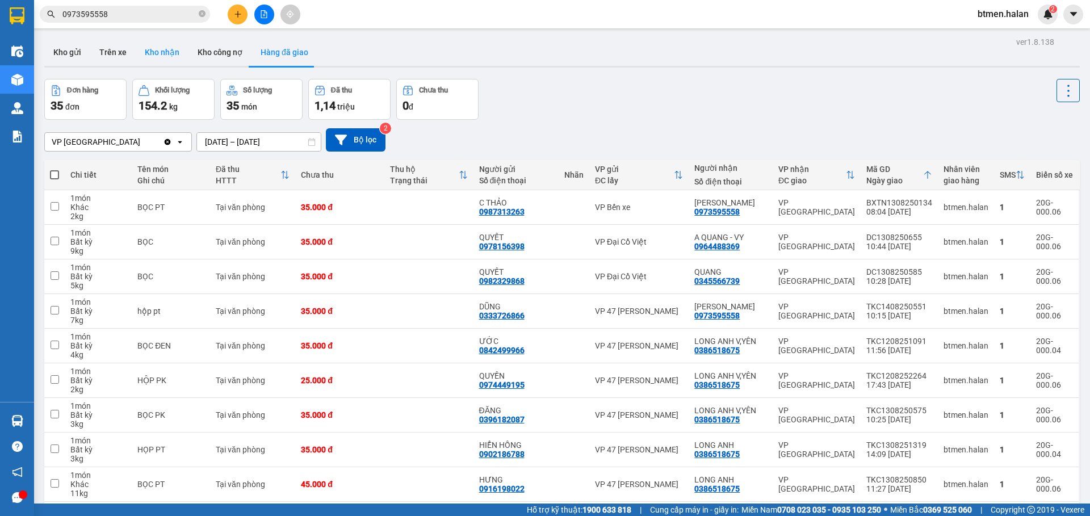
click at [141, 53] on button "Kho nhận" at bounding box center [162, 52] width 53 height 27
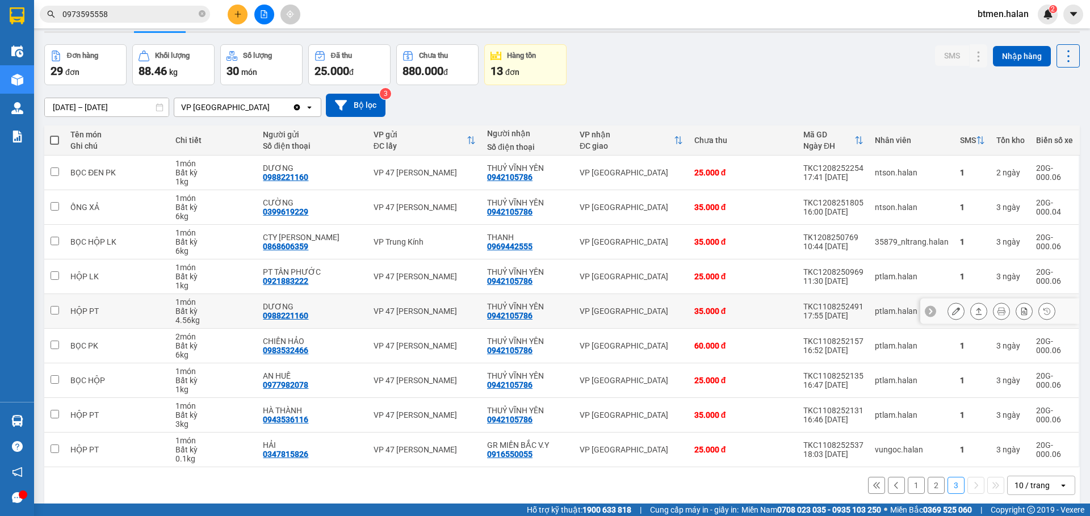
scroll to position [52, 0]
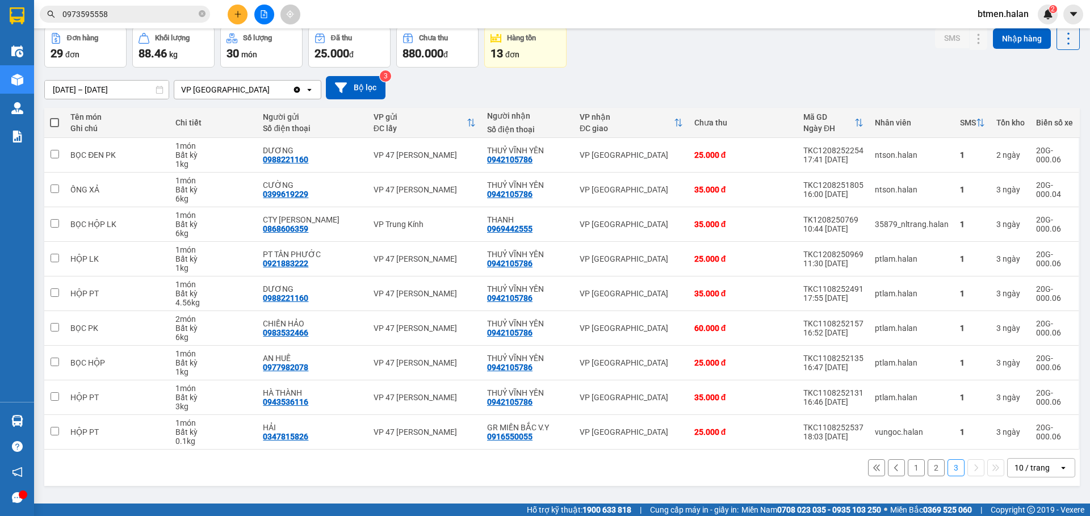
click at [927, 472] on button "2" at bounding box center [935, 467] width 17 height 17
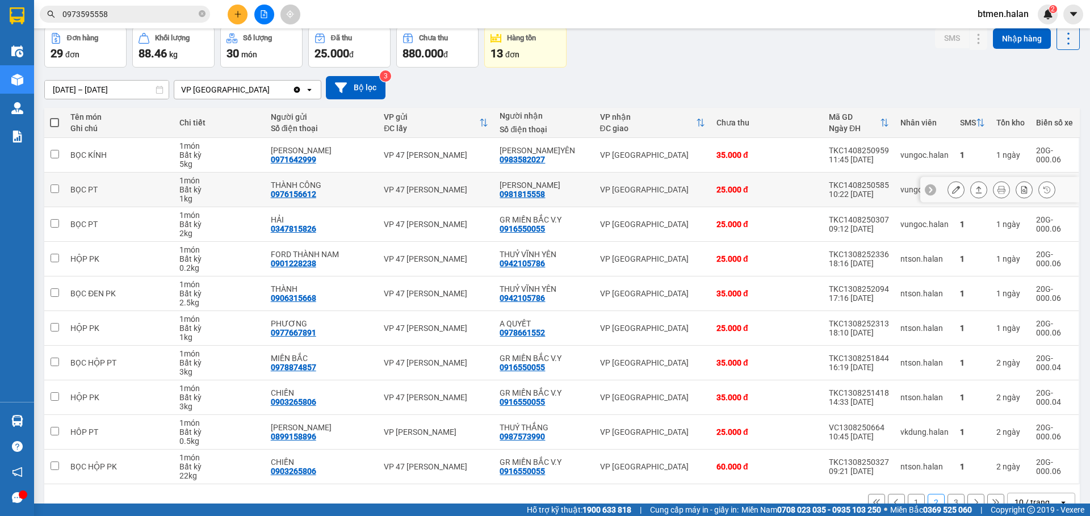
click at [539, 195] on div "0981815558" at bounding box center [521, 194] width 45 height 9
copy div "0981815558"
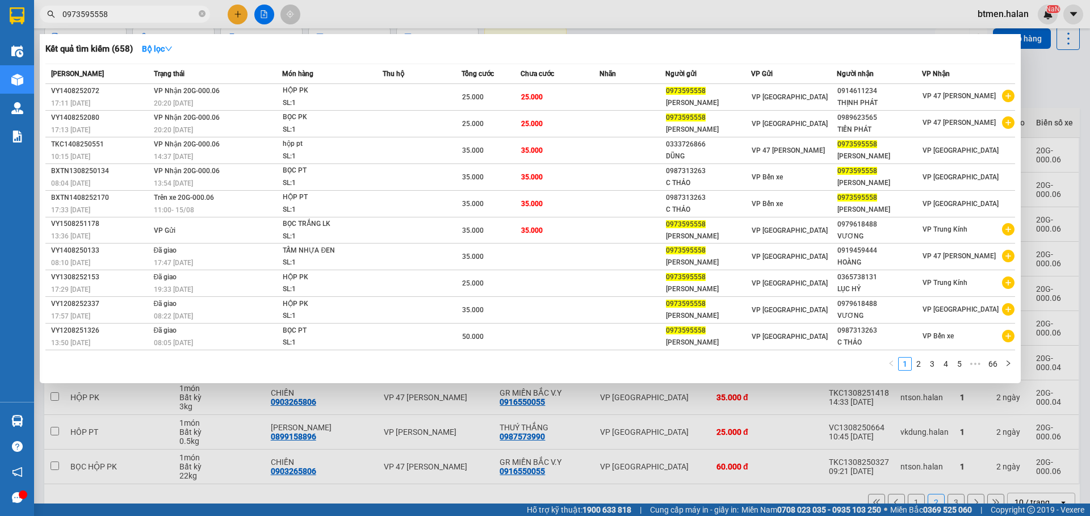
click at [184, 13] on input "0973595558" at bounding box center [129, 14] width 134 height 12
paste input "8181"
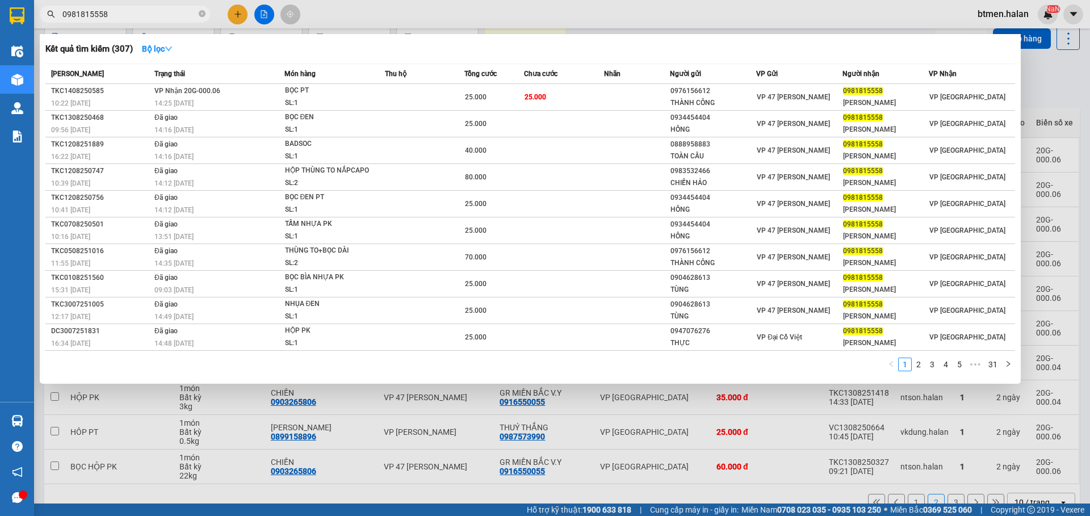
click at [1074, 81] on div at bounding box center [545, 258] width 1090 height 516
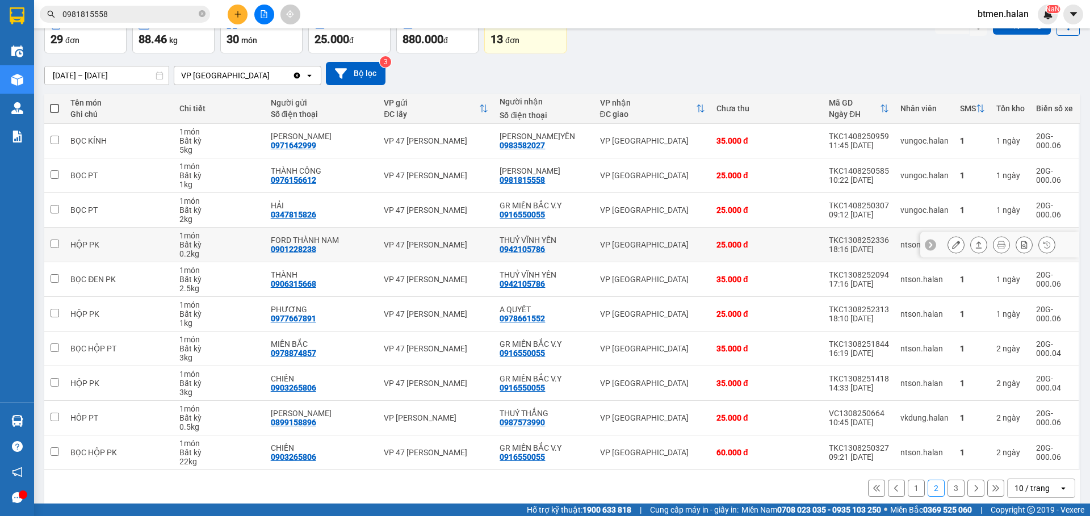
scroll to position [79, 0]
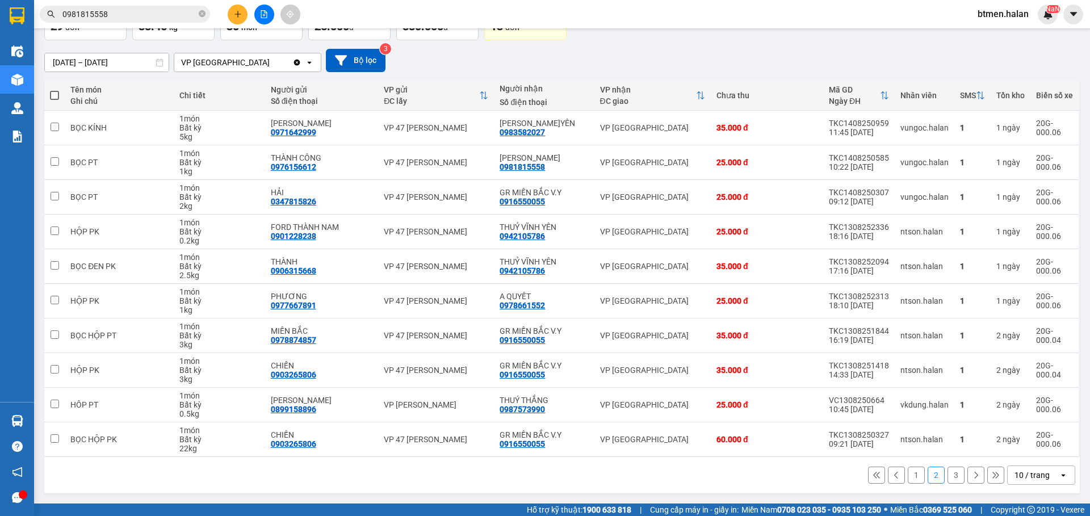
click at [908, 475] on button "1" at bounding box center [916, 475] width 17 height 17
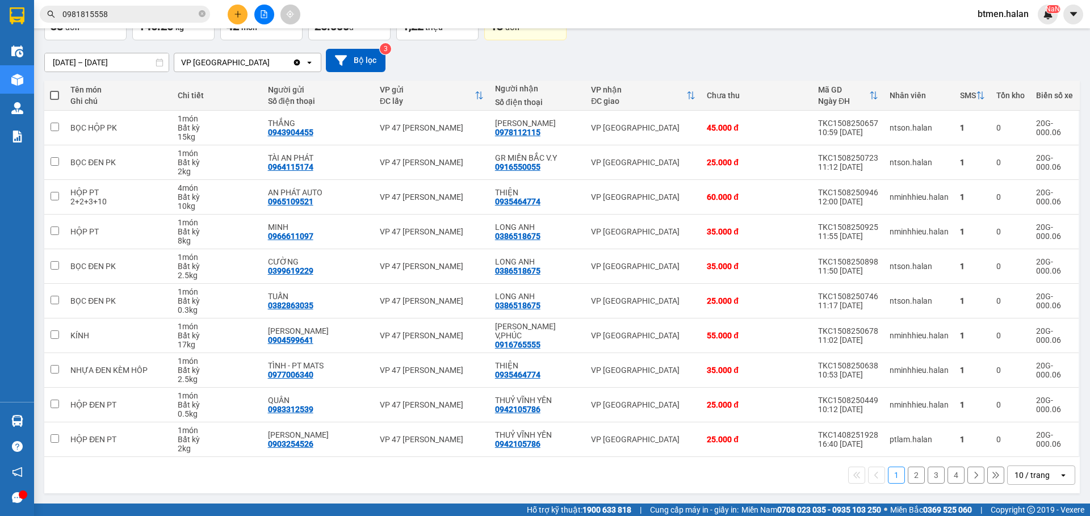
click at [908, 477] on button "2" at bounding box center [916, 475] width 17 height 17
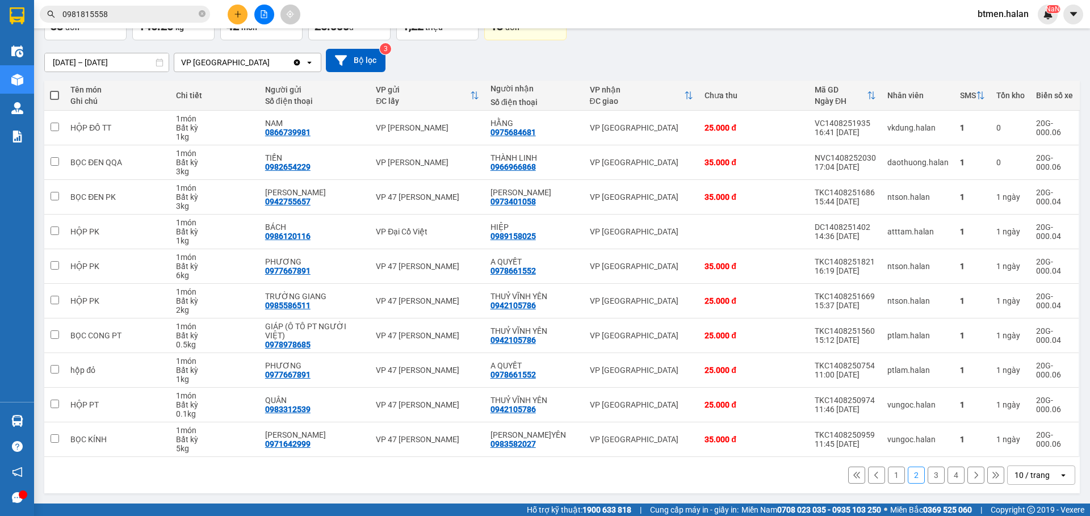
click at [947, 476] on button "4" at bounding box center [955, 475] width 17 height 17
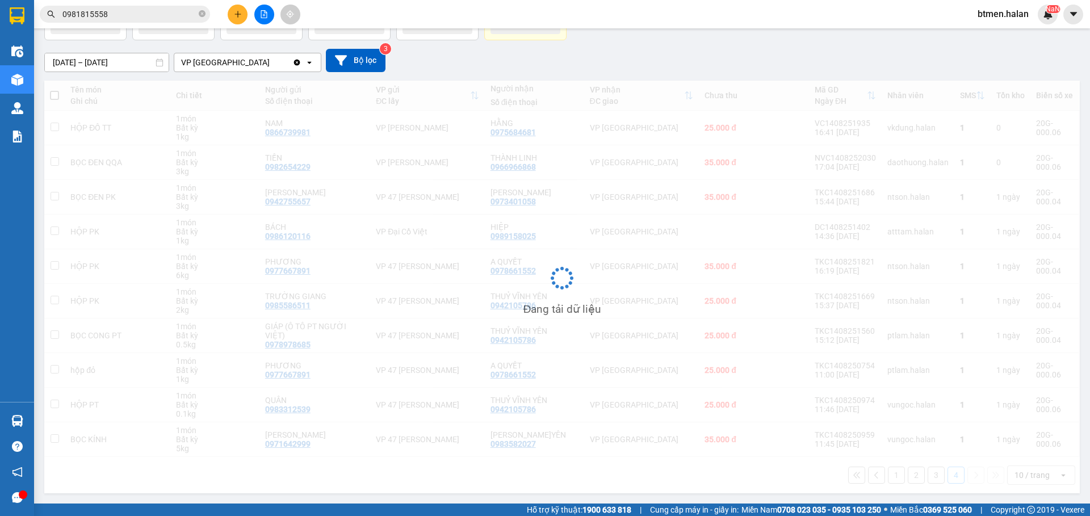
scroll to position [52, 0]
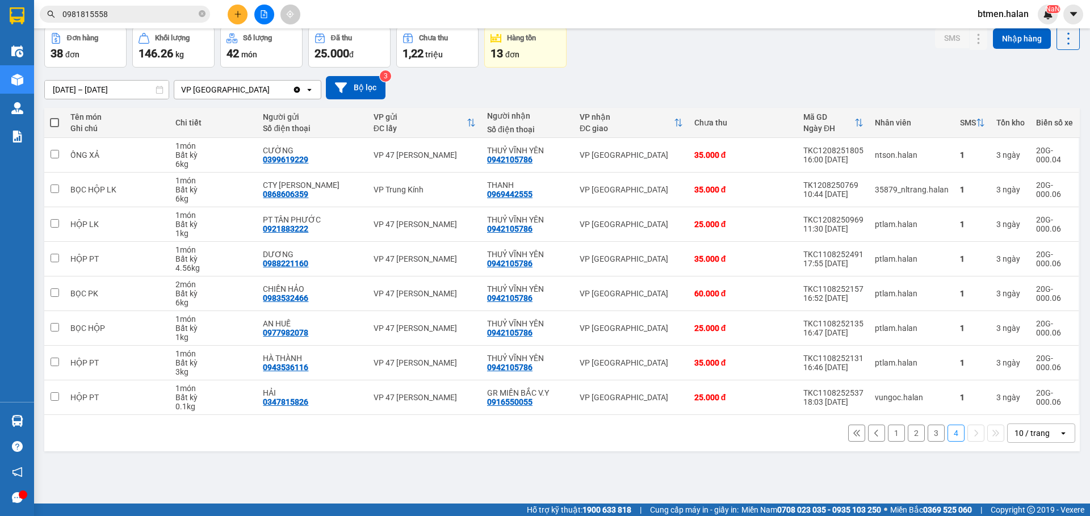
click at [932, 435] on button "3" at bounding box center [935, 433] width 17 height 17
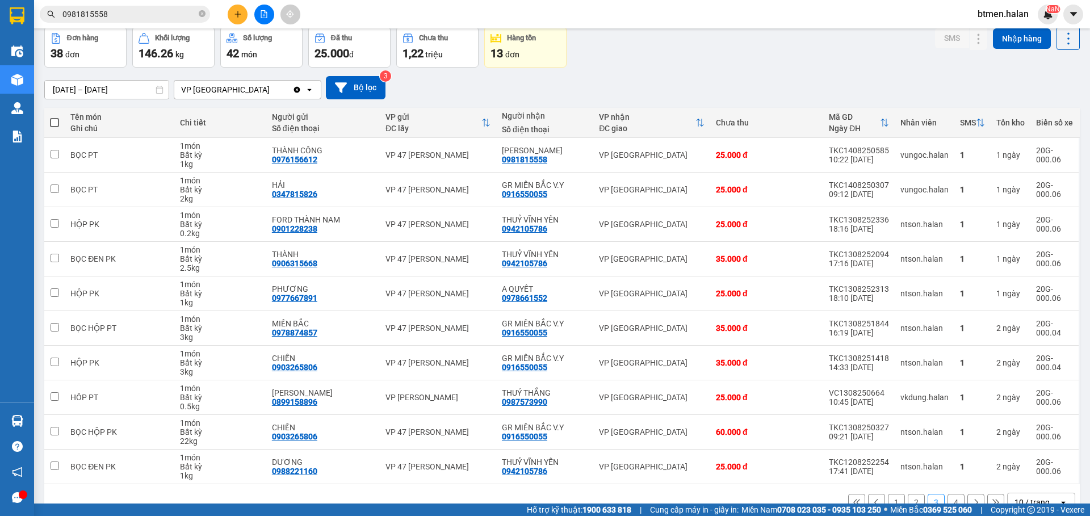
click at [951, 494] on button "4" at bounding box center [955, 502] width 17 height 17
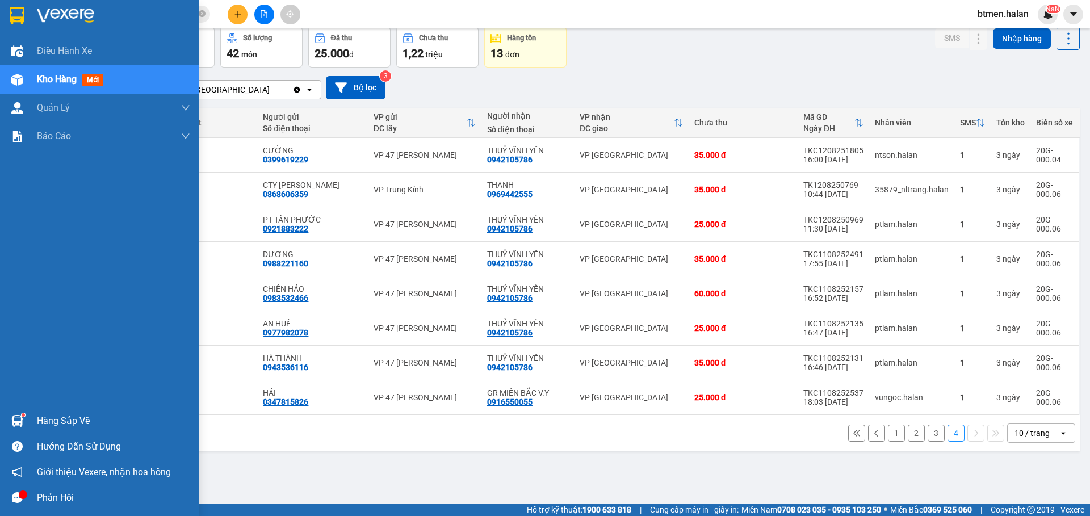
click at [60, 421] on div "Hàng sắp về" at bounding box center [113, 421] width 153 height 17
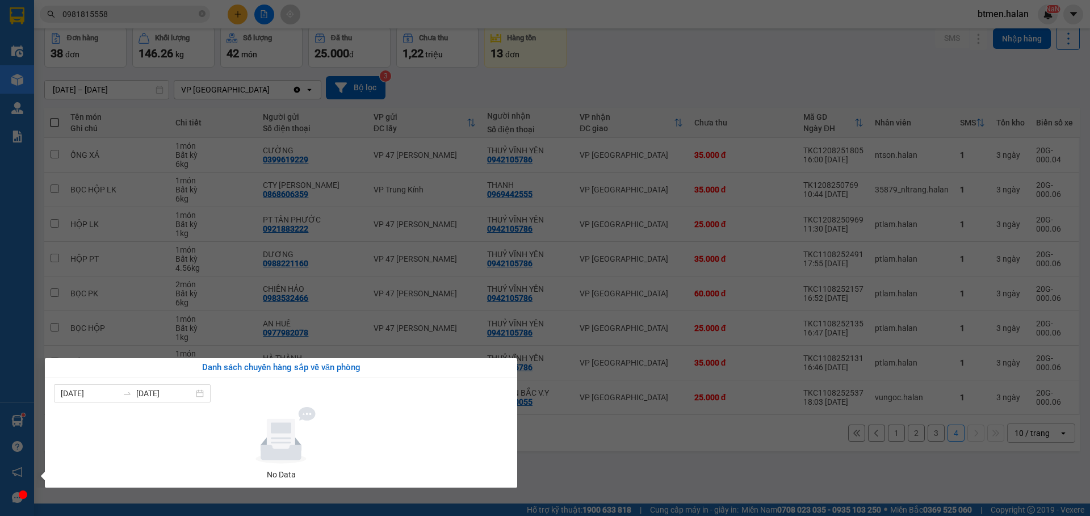
click at [646, 42] on section "Kết quả tìm kiếm ( 307 ) Bộ lọc Mã ĐH Trạng thái Món hàng Thu hộ Tổng cước Chưa…" at bounding box center [545, 258] width 1090 height 516
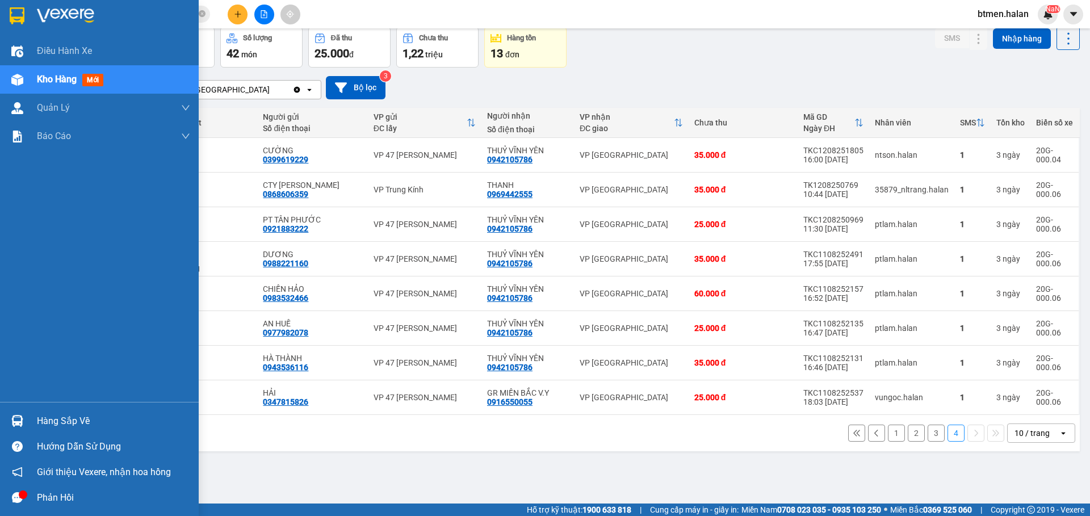
click at [40, 419] on div "Hàng sắp về" at bounding box center [113, 421] width 153 height 17
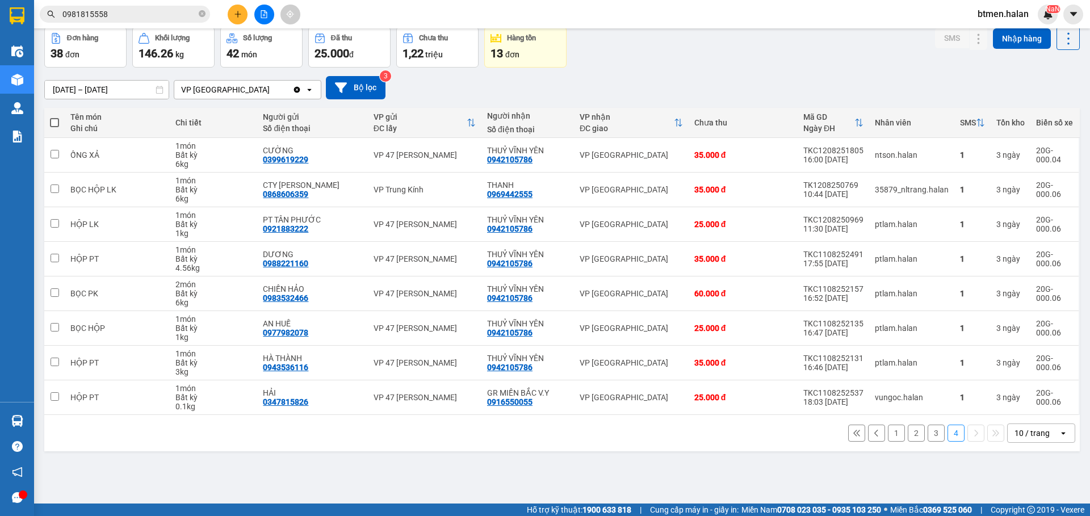
click at [591, 454] on section "Kết quả tìm kiếm ( 307 ) Bộ lọc Mã ĐH Trạng thái Món hàng Thu hộ Tổng cước Chưa…" at bounding box center [545, 258] width 1090 height 516
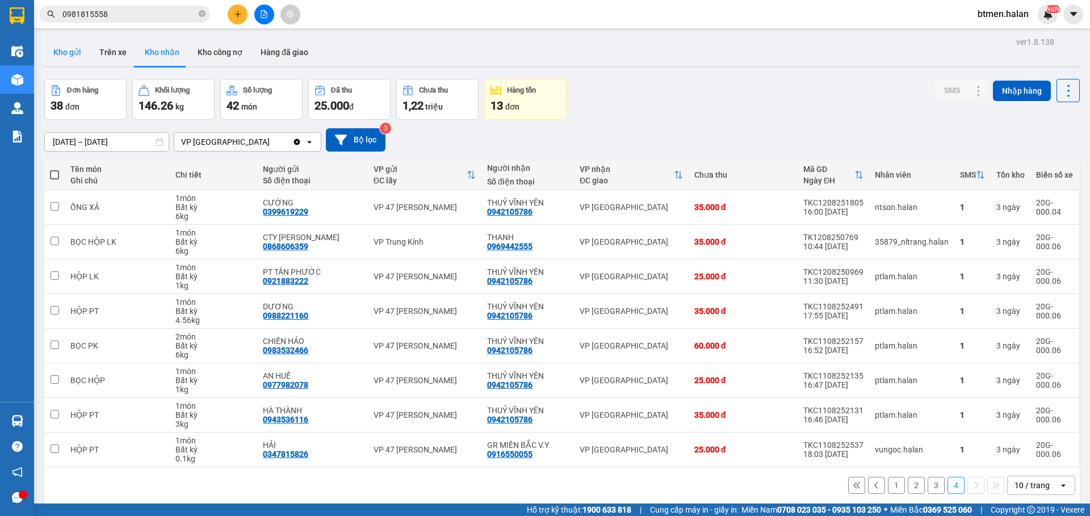
click at [58, 54] on button "Kho gửi" at bounding box center [67, 52] width 46 height 27
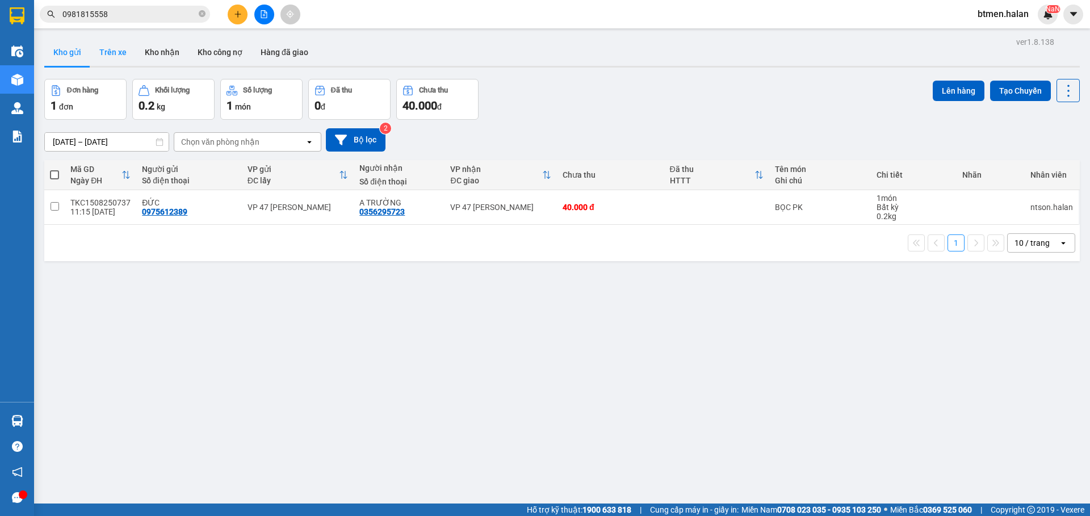
click at [117, 53] on button "Trên xe" at bounding box center [112, 52] width 45 height 27
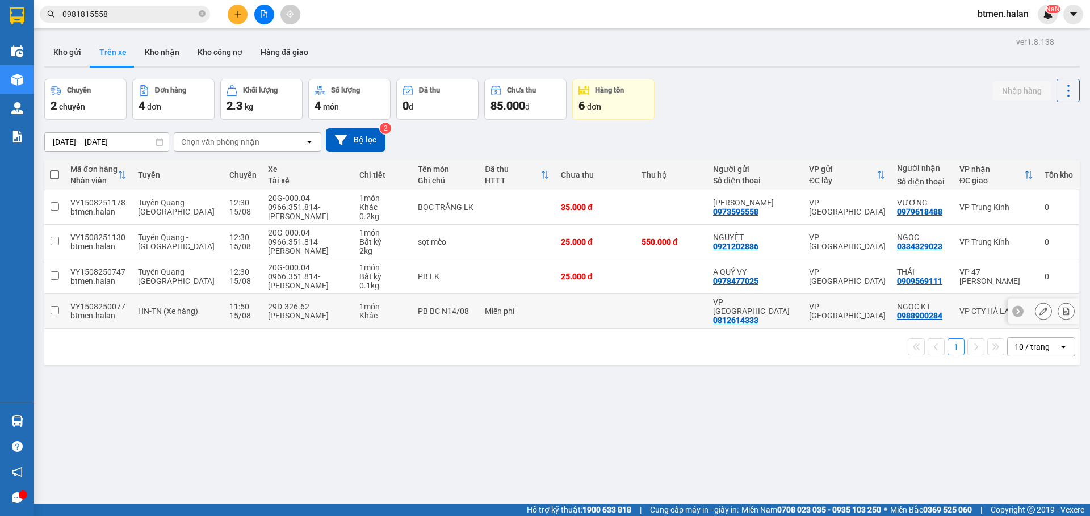
click at [737, 316] on div "0812614333" at bounding box center [735, 320] width 45 height 9
copy div "0812614333"
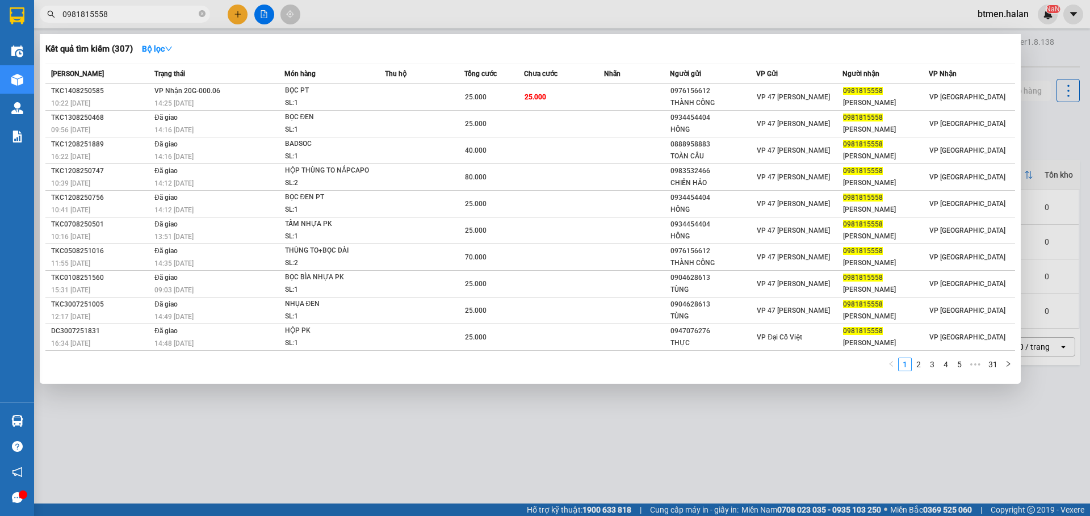
click at [112, 16] on input "0981815558" at bounding box center [129, 14] width 134 height 12
paste input "812614333"
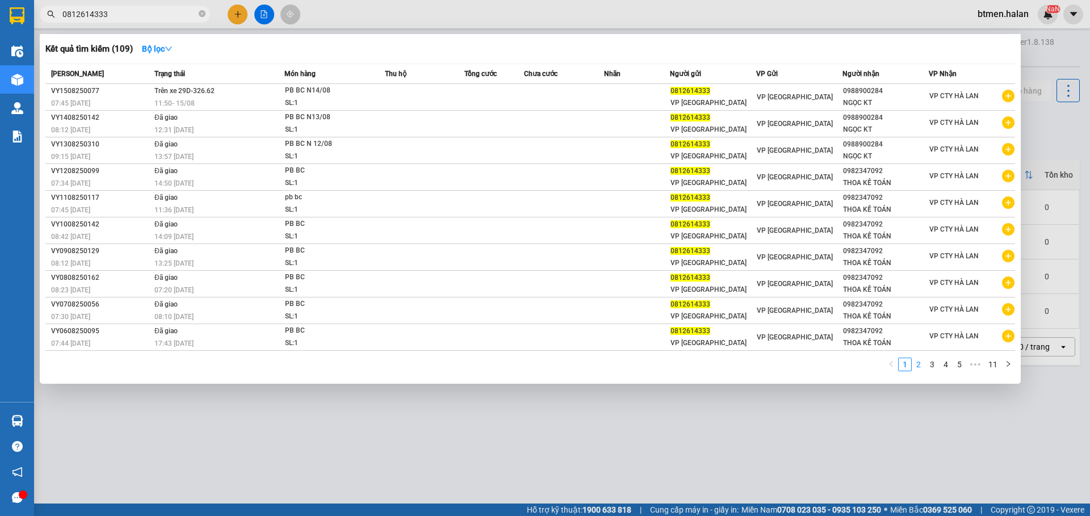
type input "0812614333"
click at [922, 364] on link "2" at bounding box center [918, 364] width 12 height 12
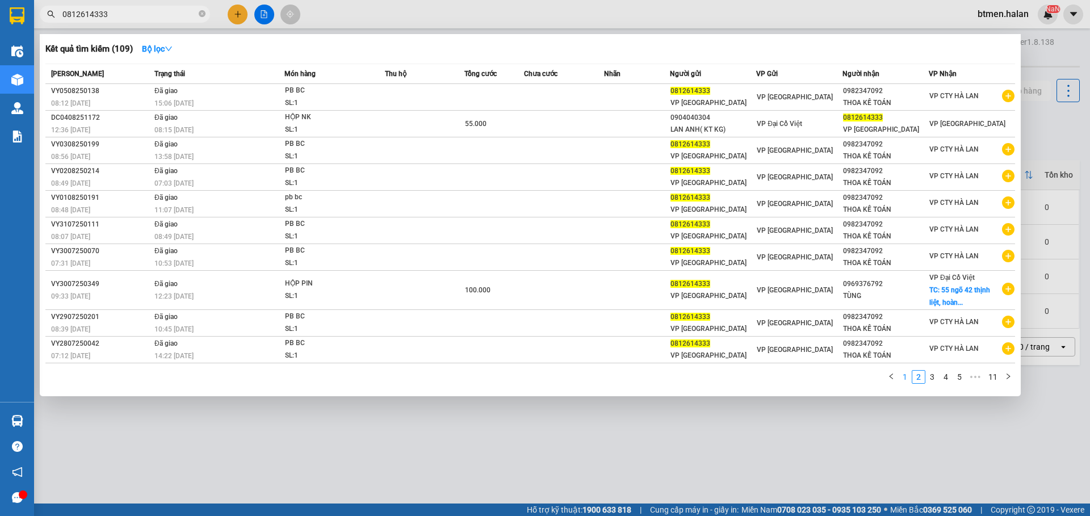
click at [905, 373] on link "1" at bounding box center [905, 377] width 12 height 12
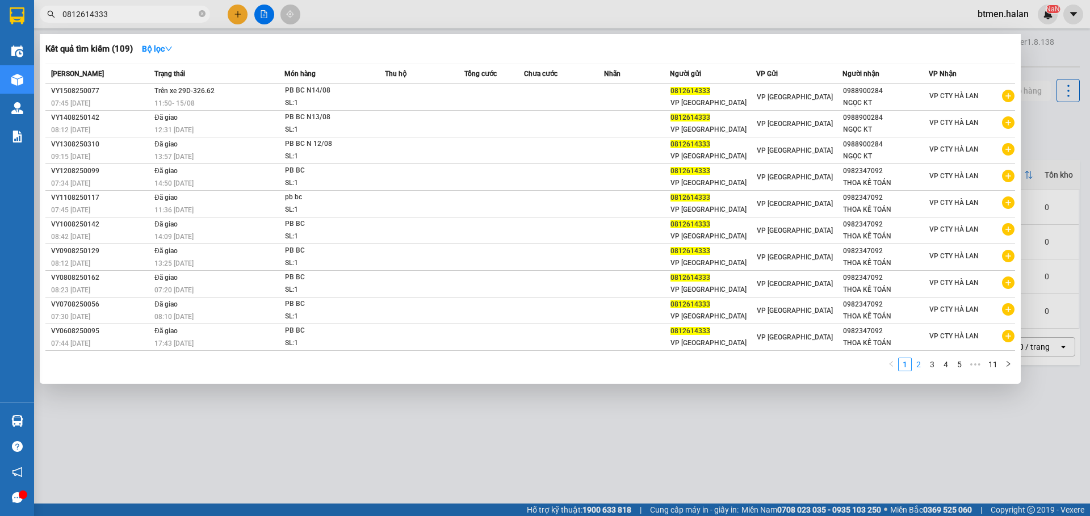
click at [916, 361] on link "2" at bounding box center [918, 364] width 12 height 12
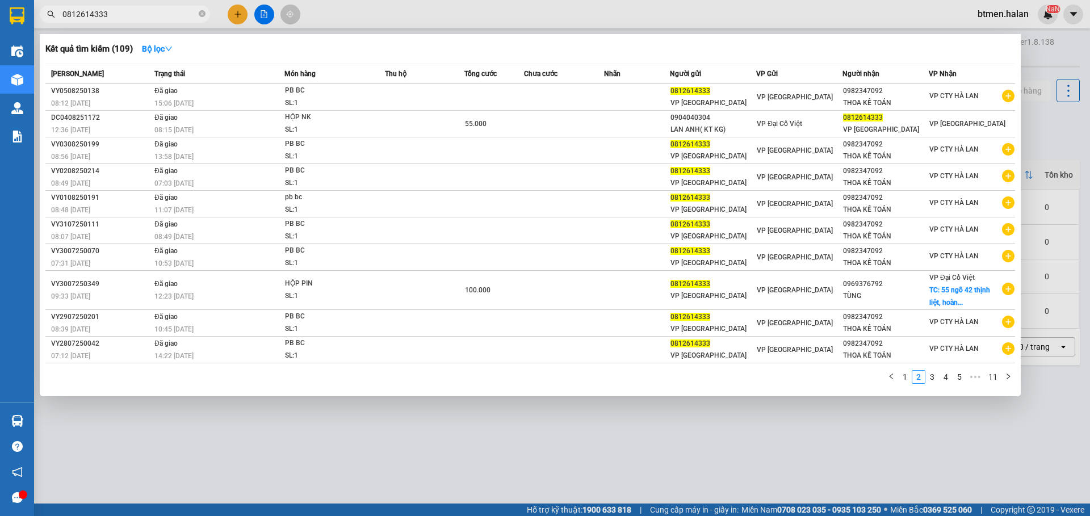
click at [1046, 65] on div at bounding box center [545, 258] width 1090 height 516
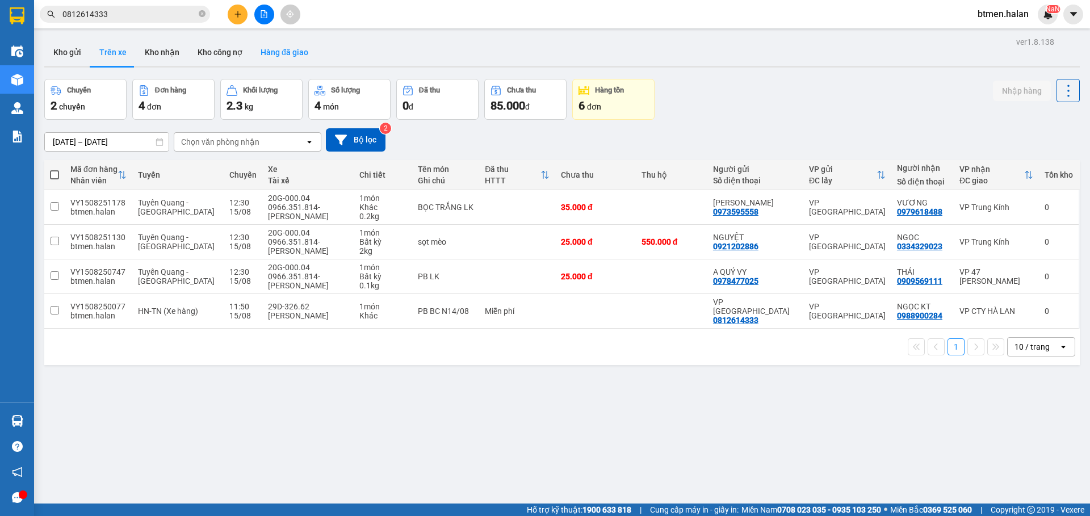
click at [271, 52] on button "Hàng đã giao" at bounding box center [284, 52] width 66 height 27
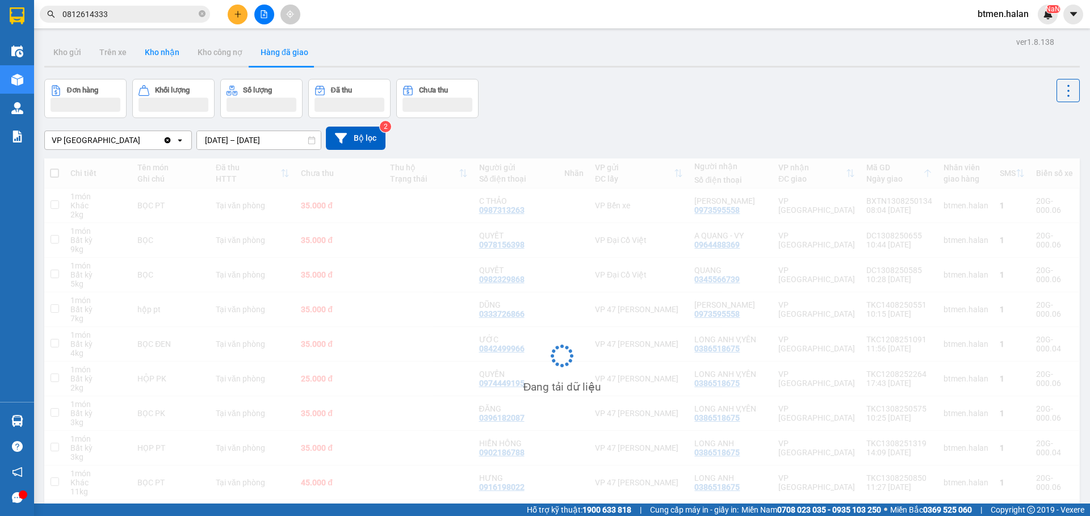
click at [170, 58] on button "Kho nhận" at bounding box center [162, 52] width 53 height 27
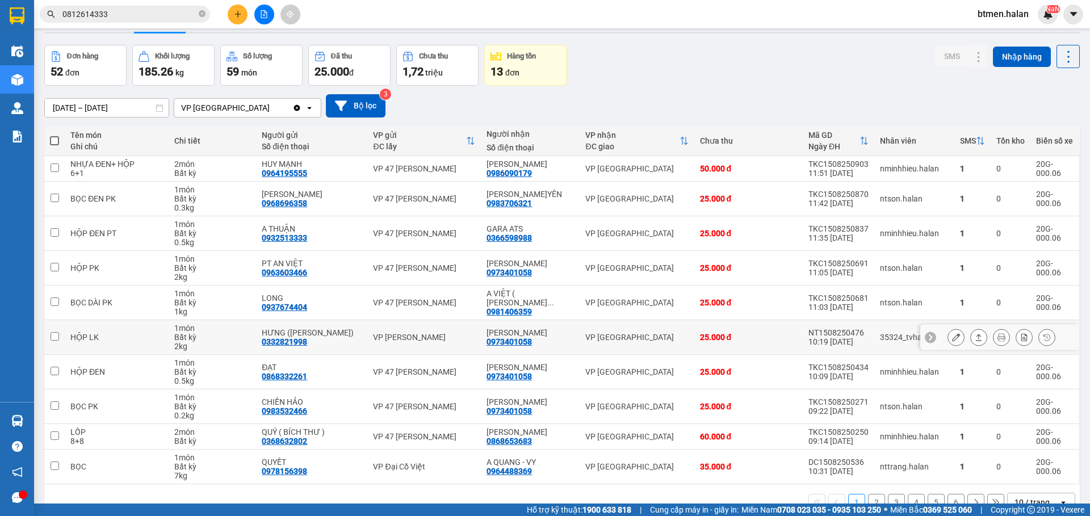
scroll to position [61, 0]
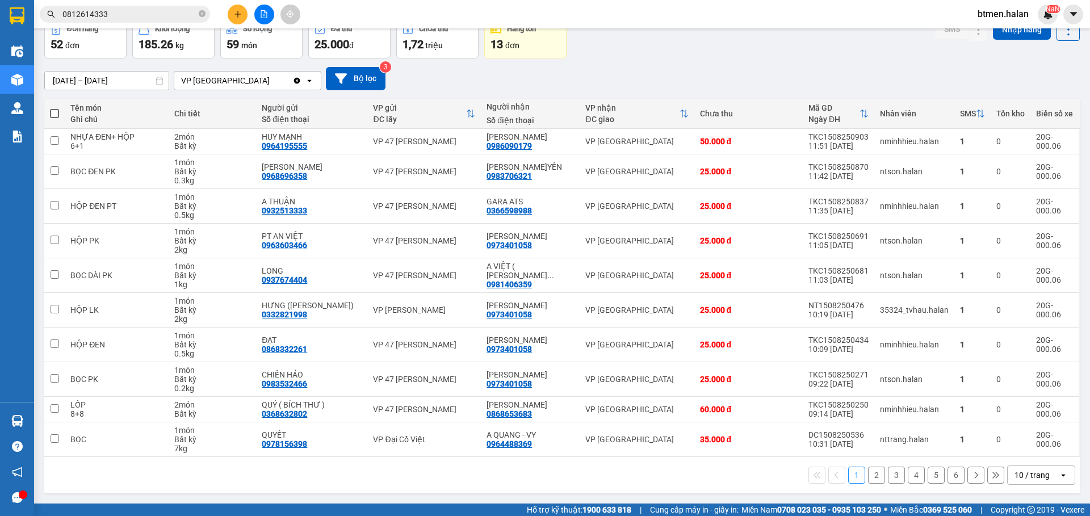
click at [952, 476] on button "6" at bounding box center [955, 475] width 17 height 17
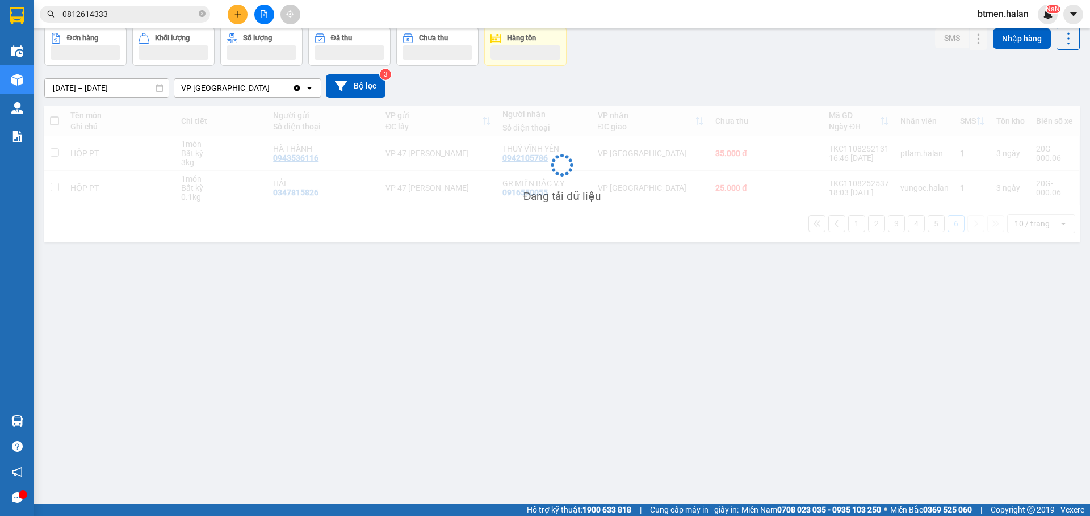
scroll to position [52, 0]
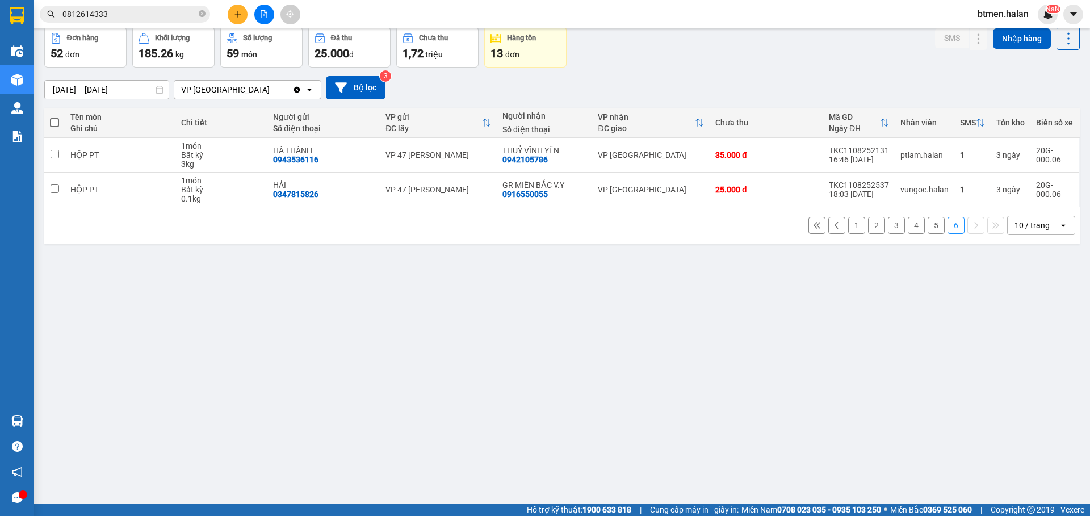
click at [927, 226] on button "5" at bounding box center [935, 225] width 17 height 17
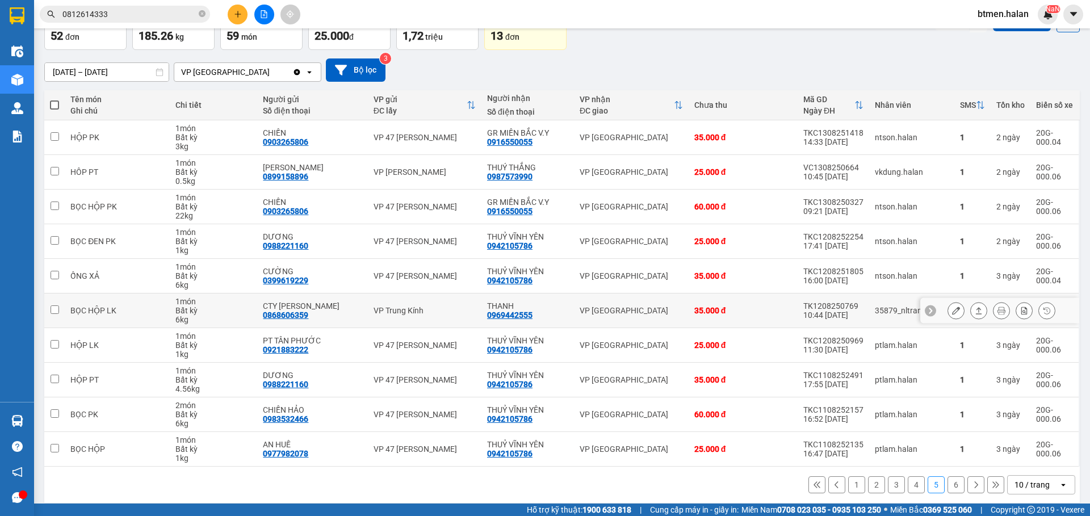
scroll to position [79, 0]
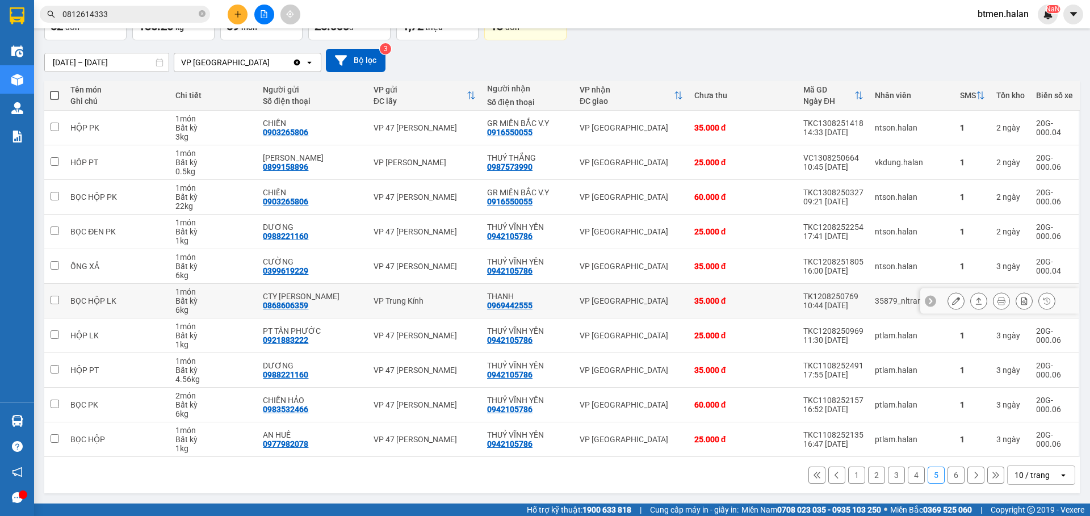
click at [952, 303] on icon at bounding box center [956, 301] width 8 height 8
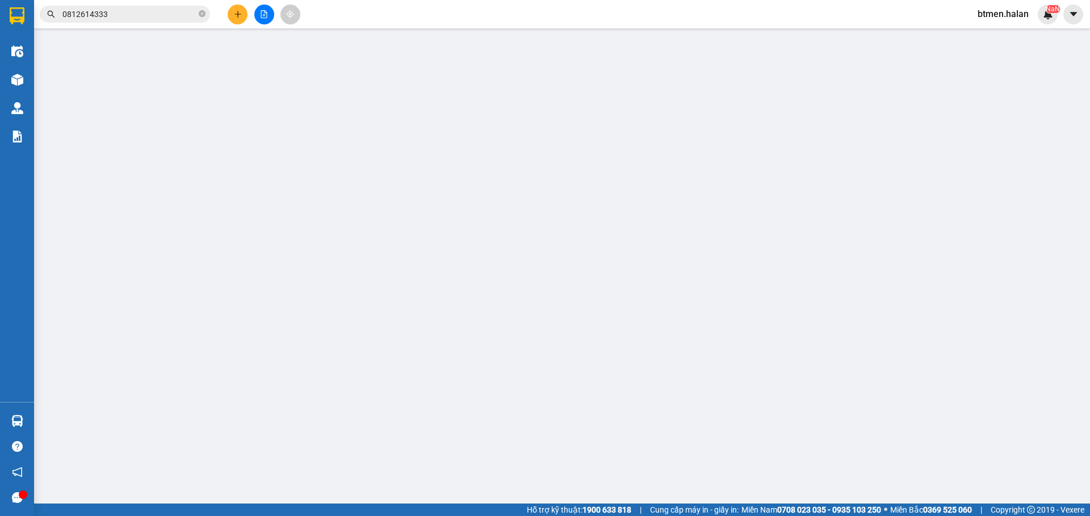
type input "0868606359"
type input "CTY [PERSON_NAME]"
type input "0969442555"
type input "THANH"
type input "35.000"
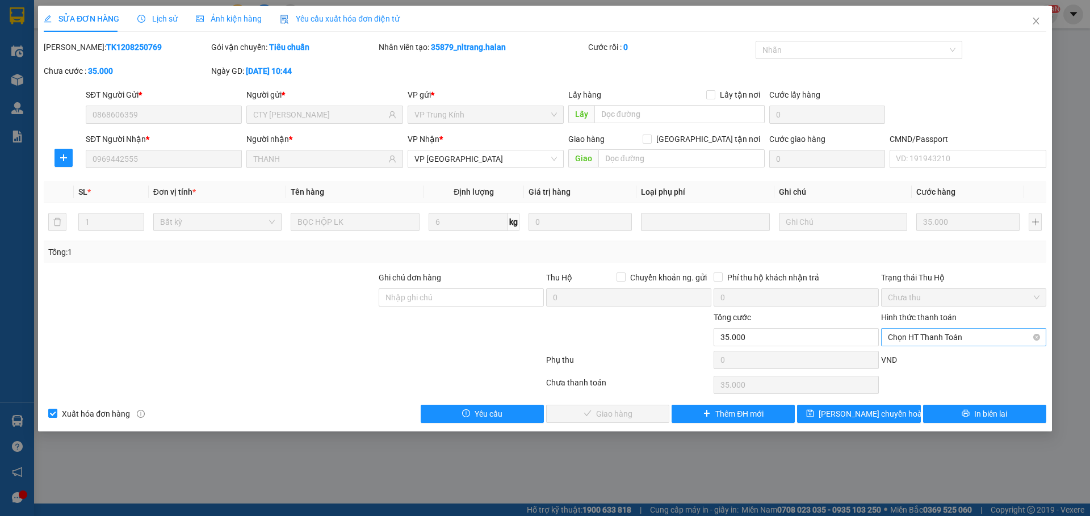
click at [932, 338] on span "Chọn HT Thanh Toán" at bounding box center [964, 337] width 152 height 17
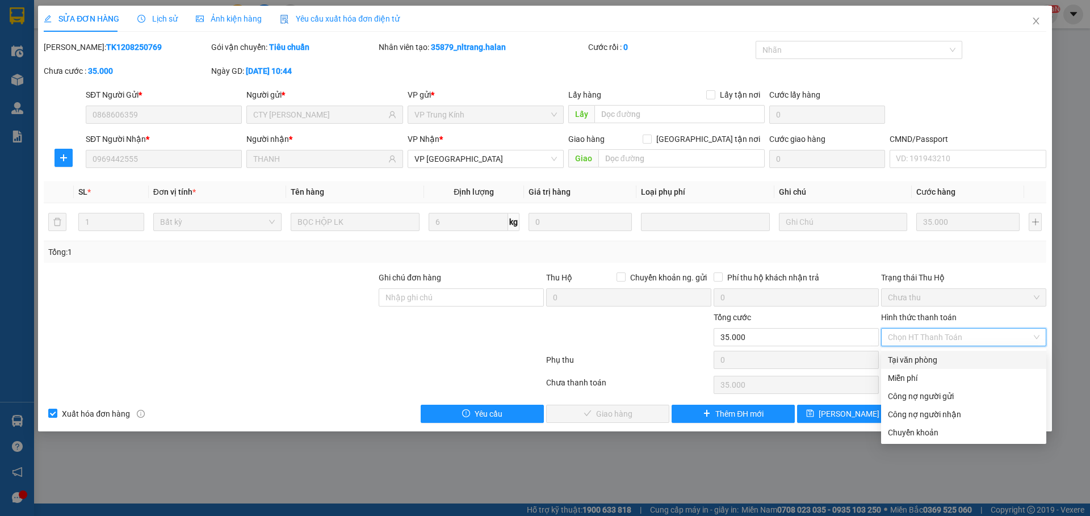
drag, startPoint x: 925, startPoint y: 358, endPoint x: 806, endPoint y: 385, distance: 122.3
click at [925, 359] on div "Tại văn phòng" at bounding box center [964, 360] width 152 height 12
type input "0"
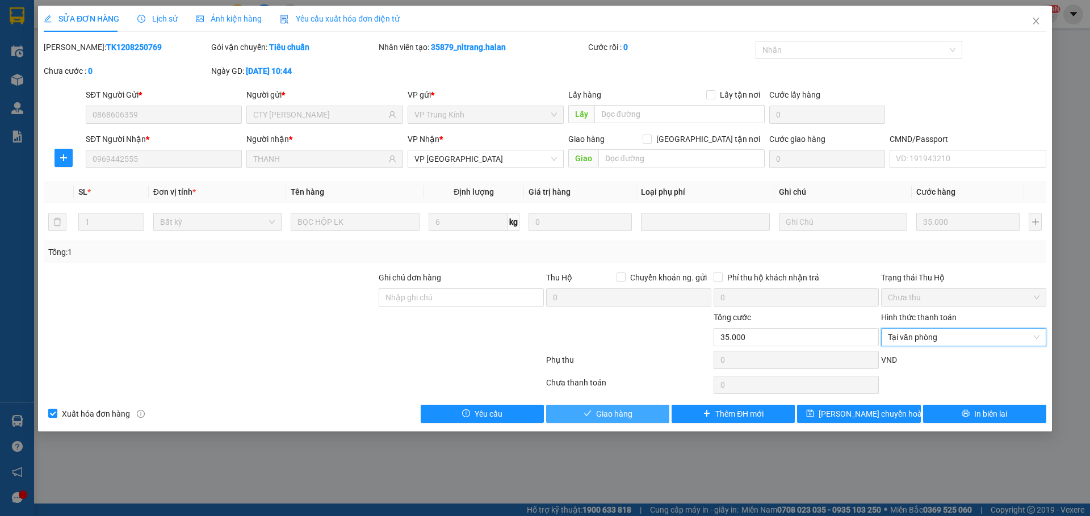
click at [585, 415] on icon "check" at bounding box center [588, 413] width 8 height 8
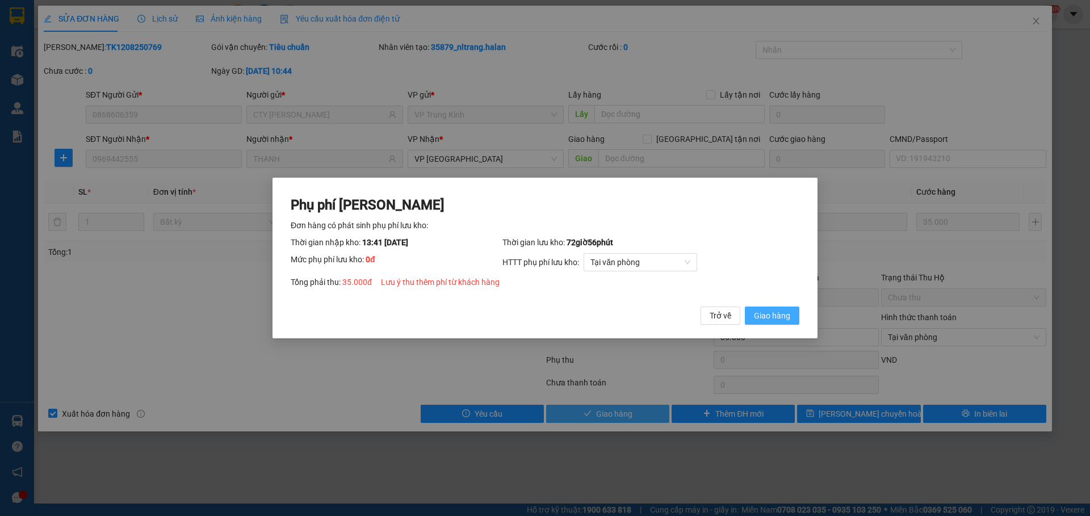
drag, startPoint x: 792, startPoint y: 313, endPoint x: 891, endPoint y: 245, distance: 120.3
click at [792, 313] on button "Giao hàng" at bounding box center [772, 316] width 54 height 18
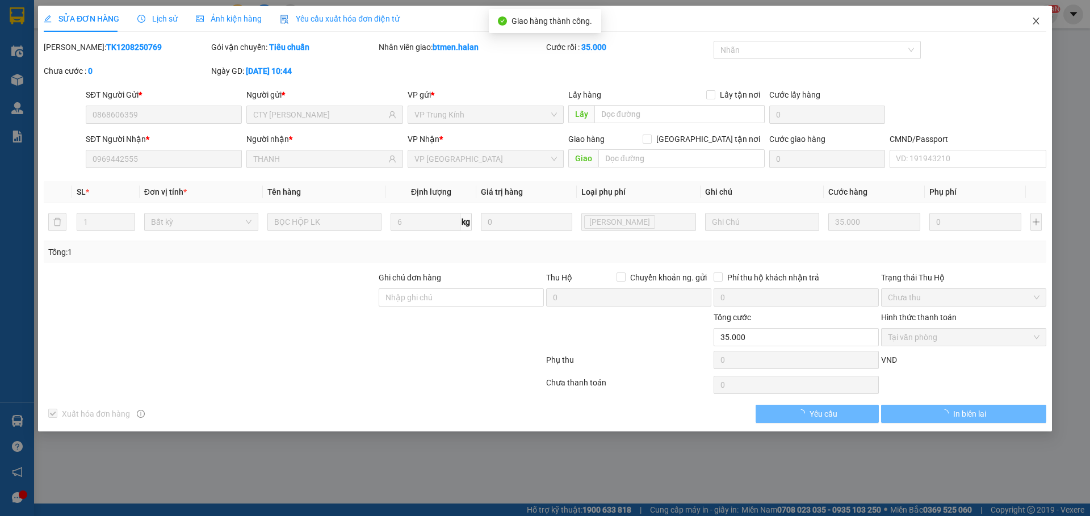
click at [1034, 25] on icon "close" at bounding box center [1035, 20] width 9 height 9
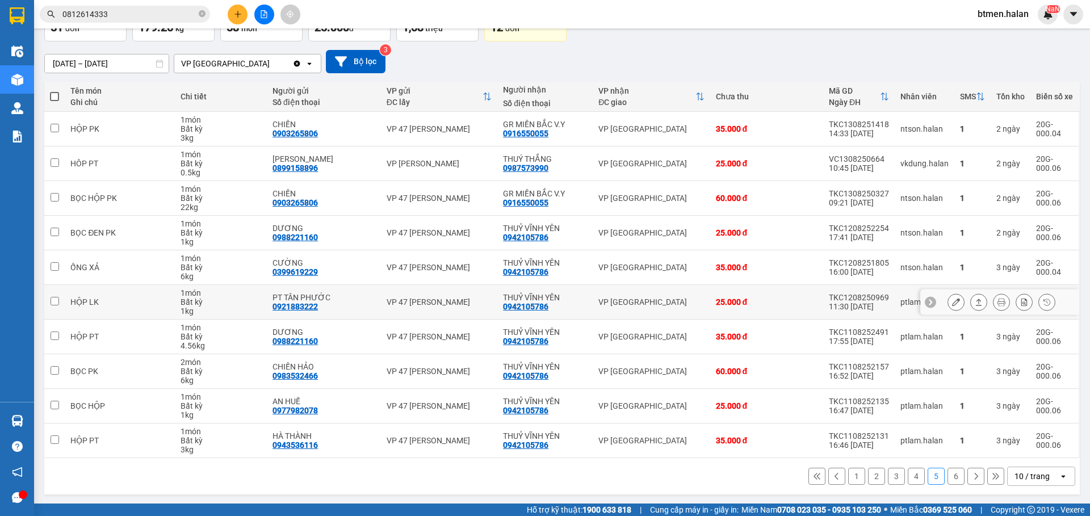
scroll to position [79, 0]
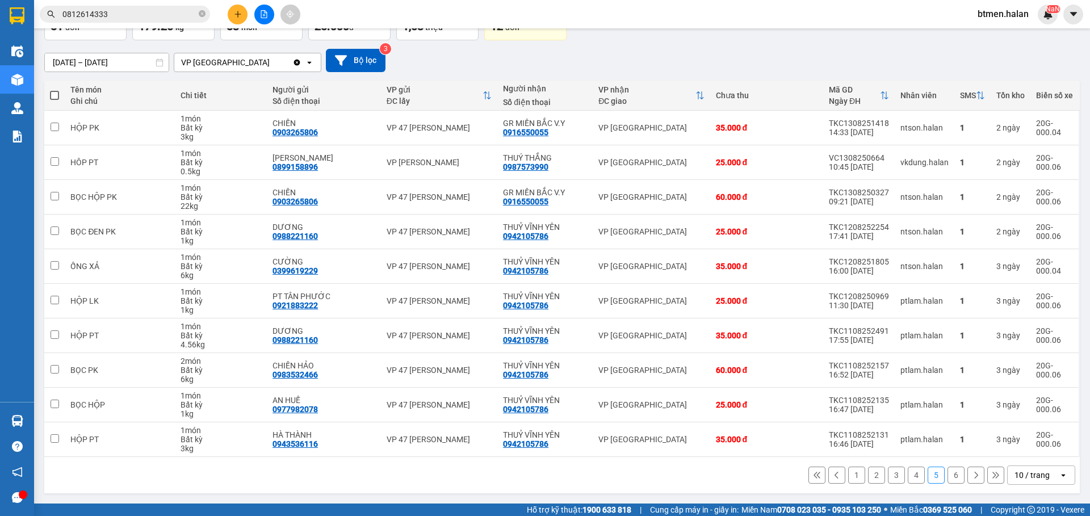
click at [947, 479] on button "6" at bounding box center [955, 475] width 17 height 17
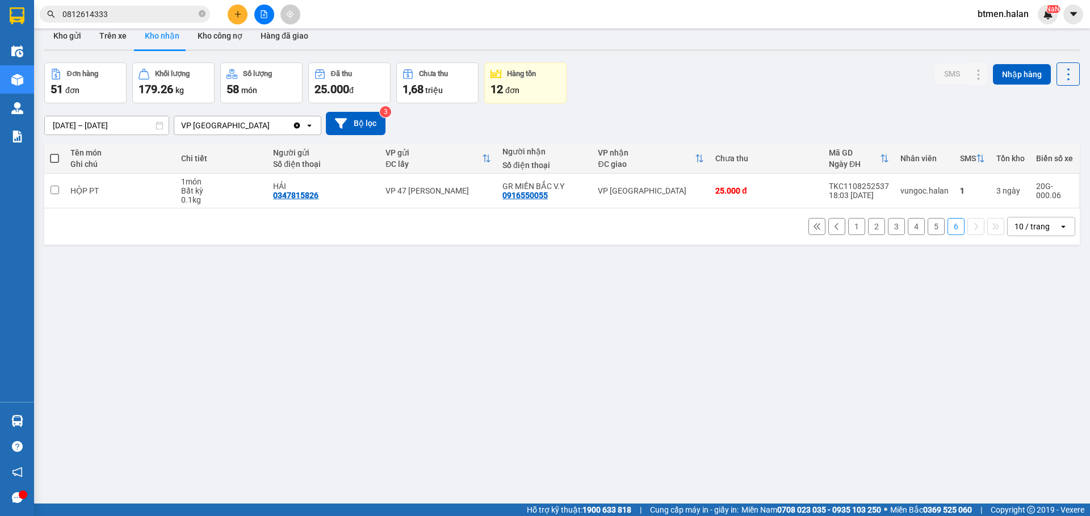
scroll to position [0, 0]
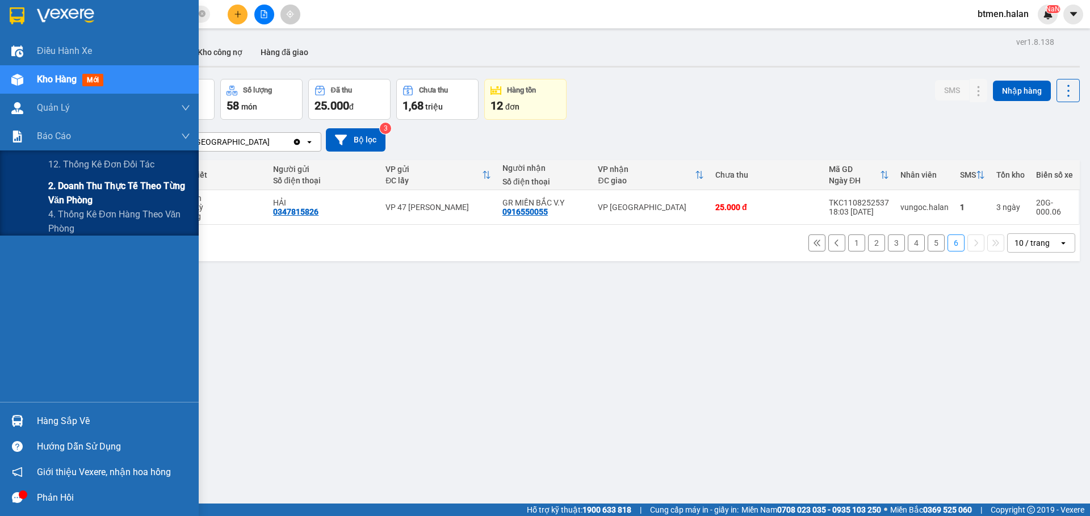
click at [54, 194] on span "2. Doanh thu thực tế theo từng văn phòng" at bounding box center [119, 193] width 142 height 28
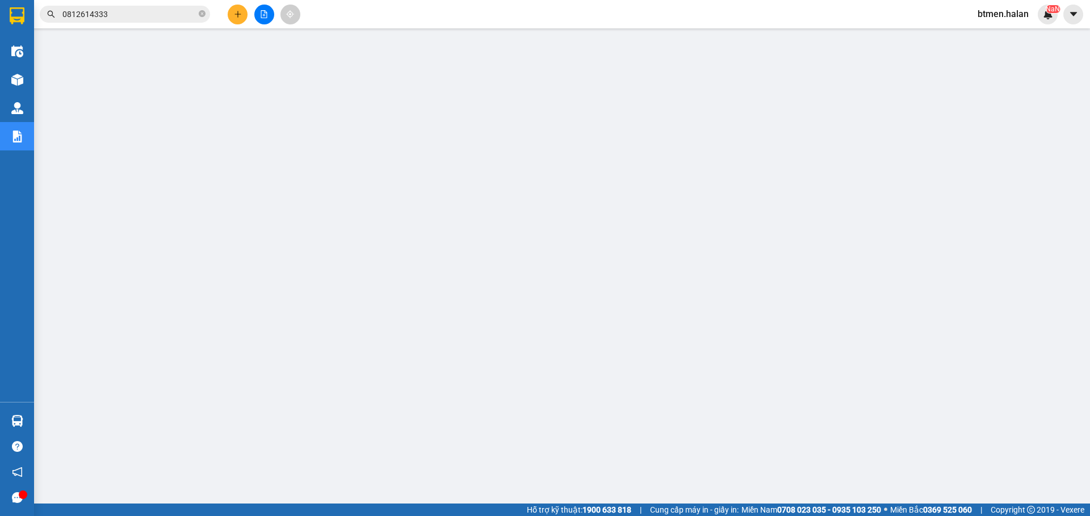
click at [119, 20] on span "0812614333" at bounding box center [125, 14] width 170 height 17
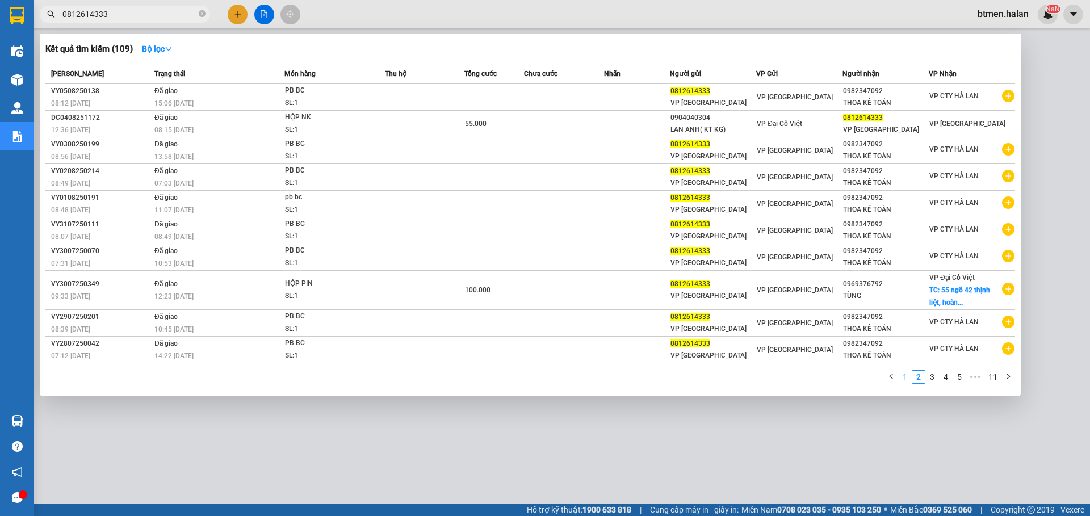
click at [903, 378] on link "1" at bounding box center [905, 377] width 12 height 12
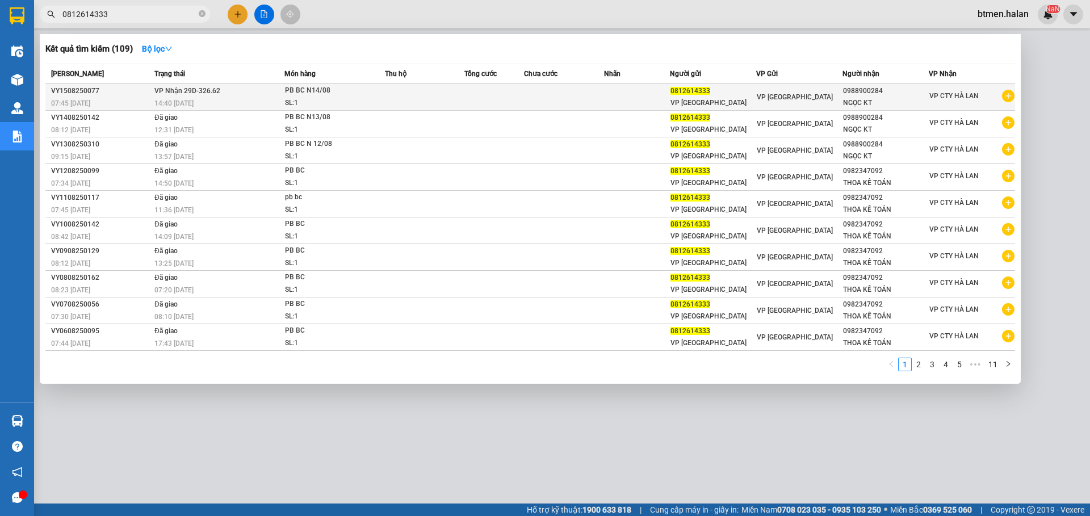
click at [384, 99] on span "PB BC N14/08 SL: 1" at bounding box center [335, 97] width 100 height 24
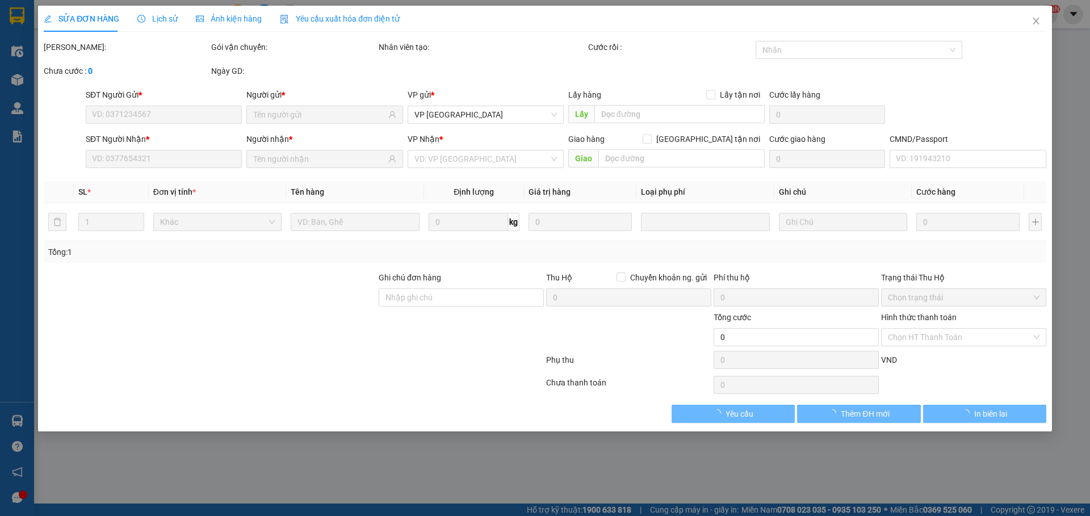
type input "0812614333"
type input "0988900284"
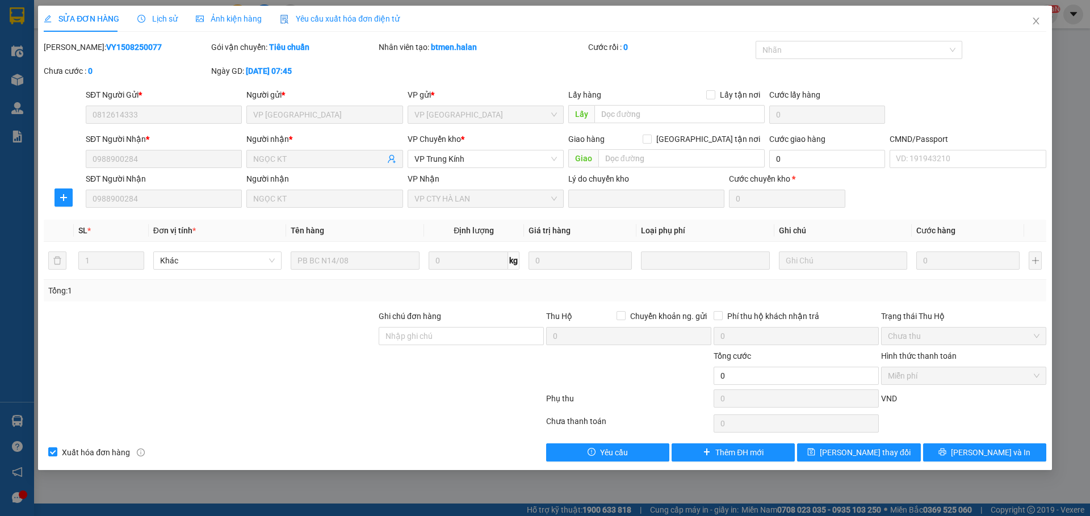
click at [167, 22] on span "Lịch sử" at bounding box center [157, 18] width 40 height 9
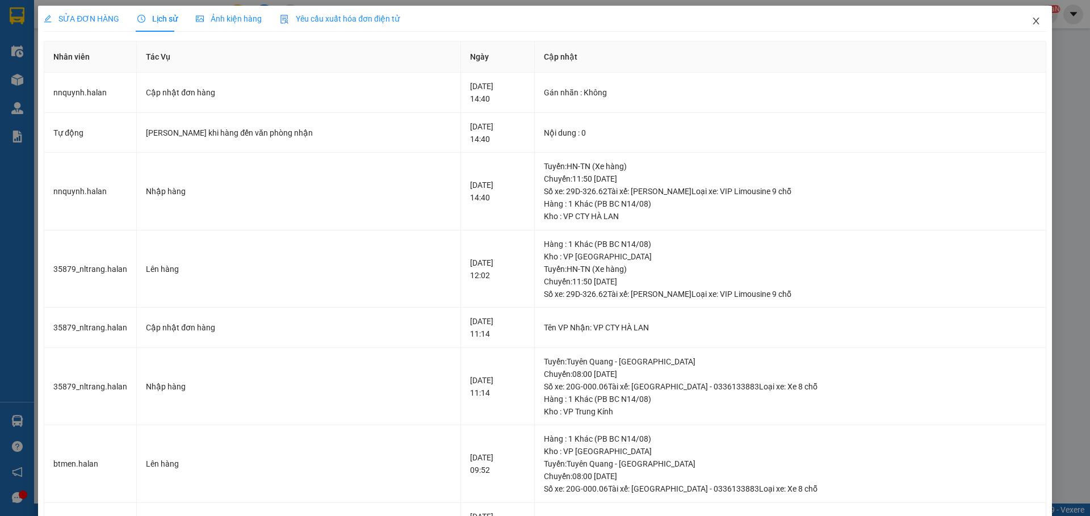
click at [1031, 23] on icon "close" at bounding box center [1035, 20] width 9 height 9
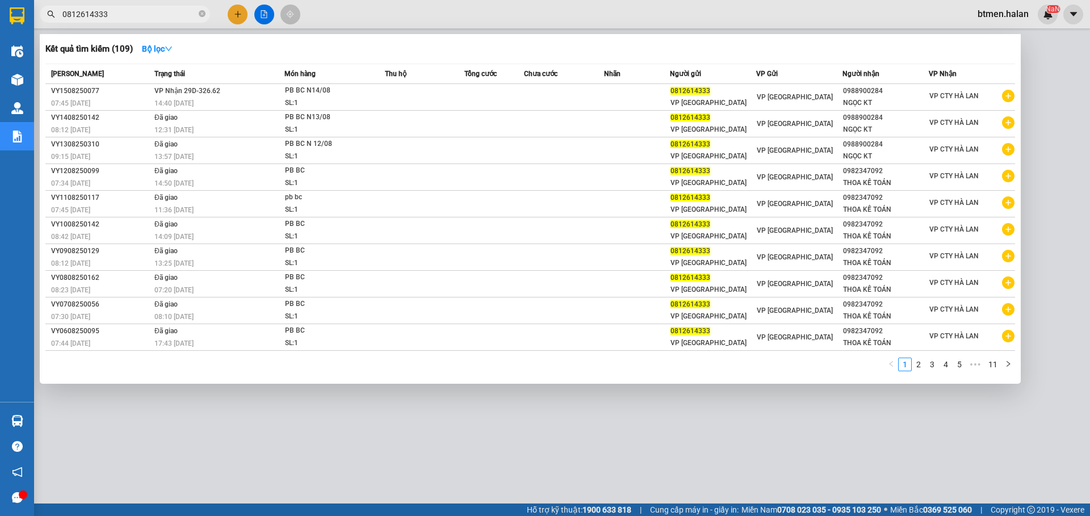
click at [140, 20] on input "0812614333" at bounding box center [129, 14] width 134 height 12
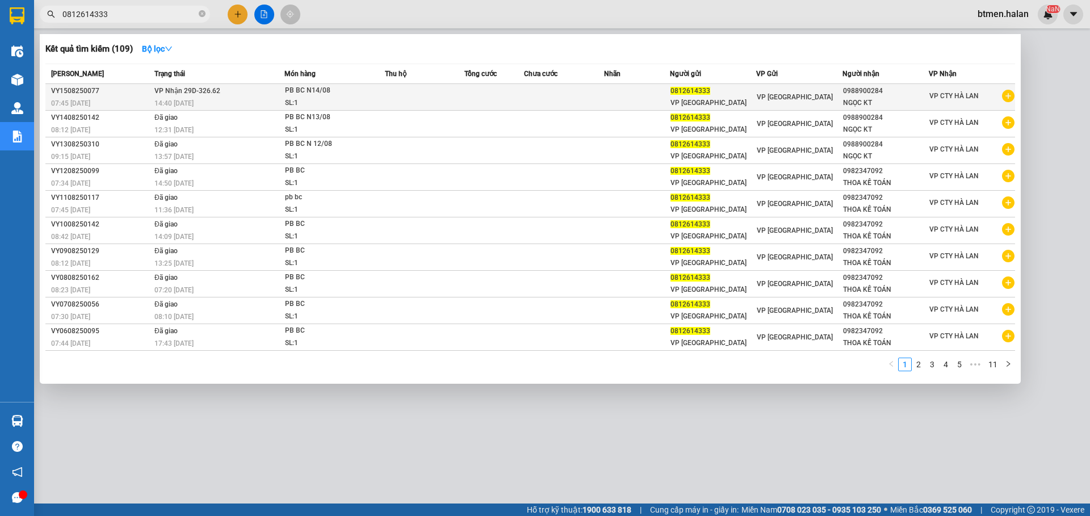
click at [337, 93] on div "PB BC N14/08" at bounding box center [327, 91] width 85 height 12
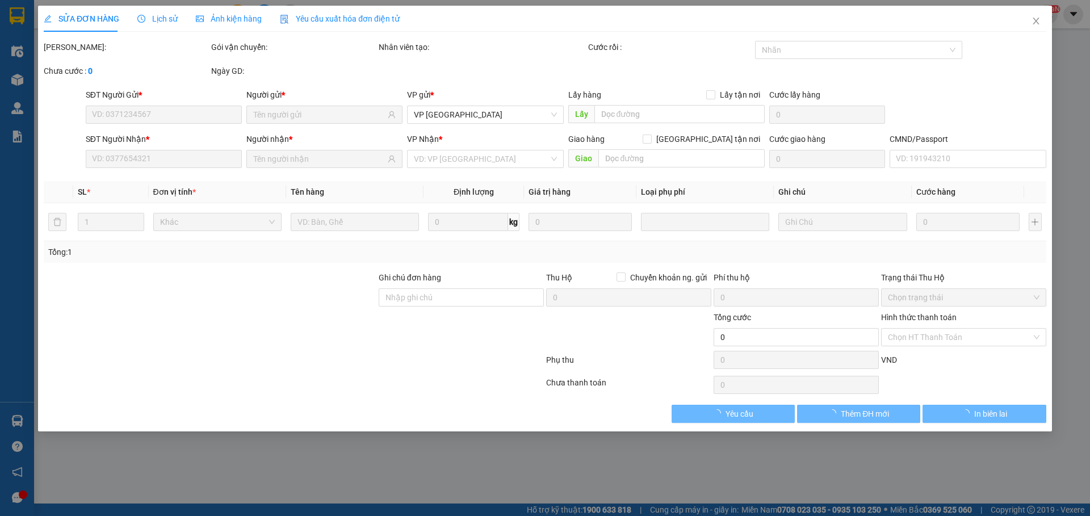
type input "0812614333"
type input "0988900284"
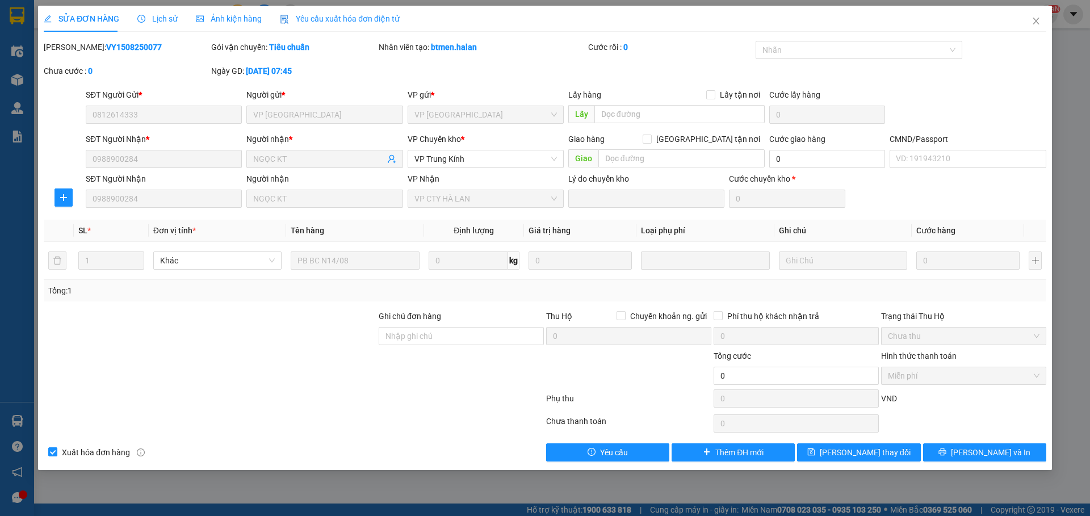
click at [159, 16] on span "Lịch sử" at bounding box center [157, 18] width 40 height 9
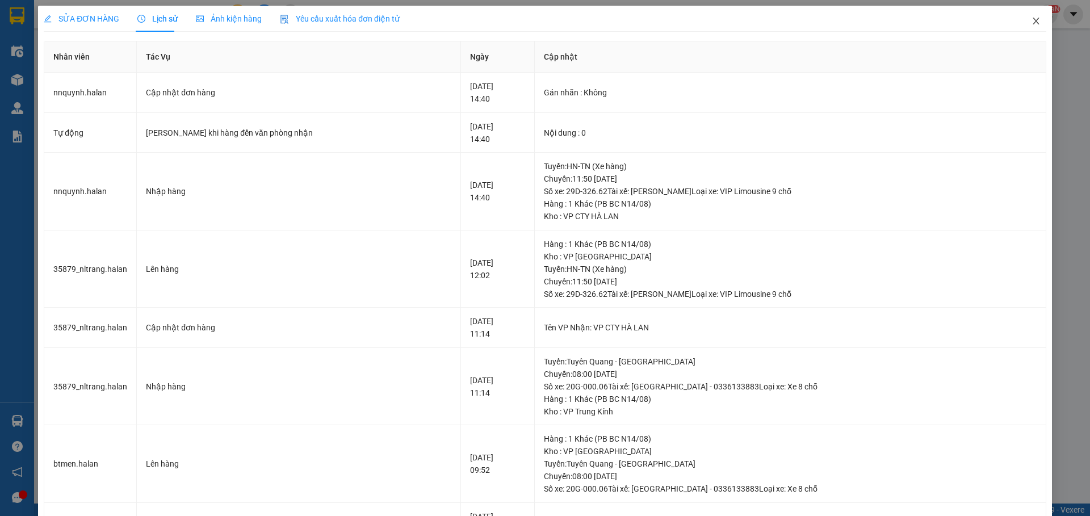
click at [1031, 22] on icon "close" at bounding box center [1035, 20] width 9 height 9
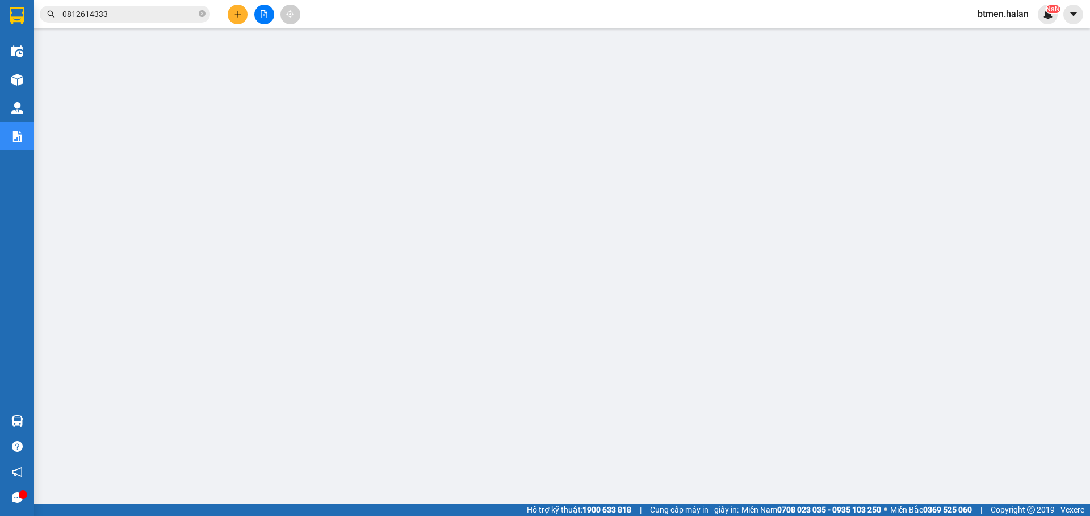
click at [119, 17] on input "0812614333" at bounding box center [129, 14] width 134 height 12
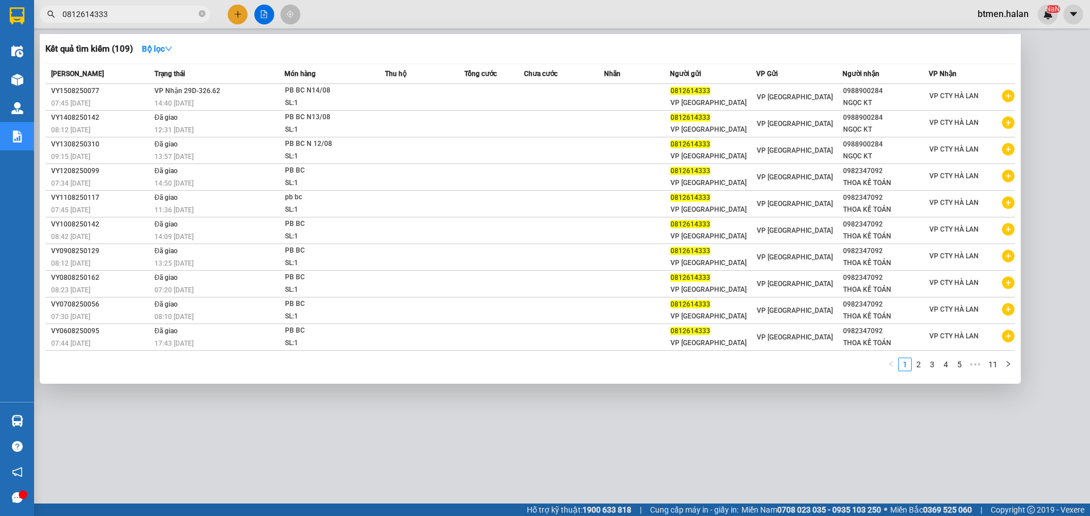
click at [788, 439] on div at bounding box center [545, 258] width 1090 height 516
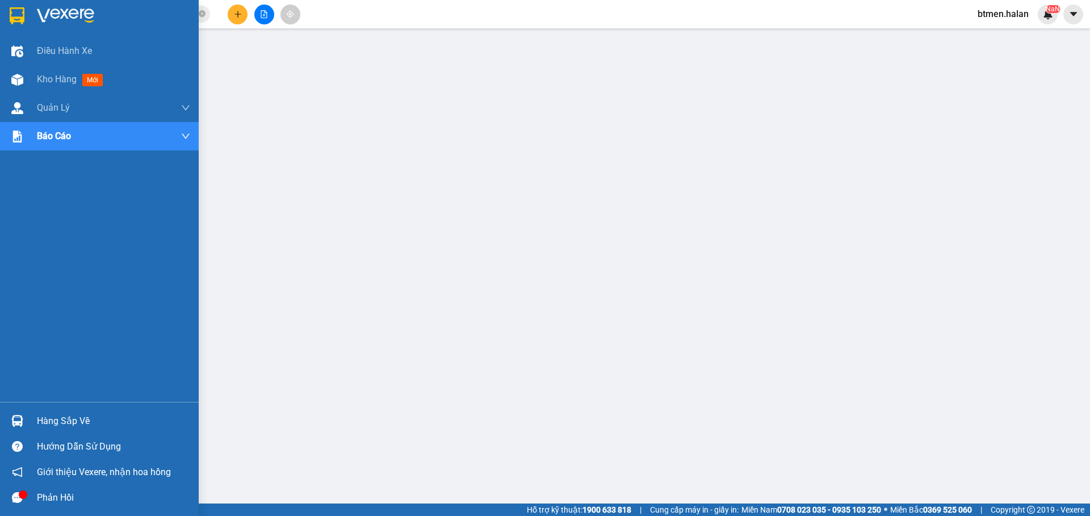
drag, startPoint x: 48, startPoint y: 423, endPoint x: 124, endPoint y: 440, distance: 77.9
click at [49, 423] on div "Hàng sắp về" at bounding box center [113, 421] width 153 height 17
click at [47, 414] on div "Hàng sắp về" at bounding box center [113, 421] width 153 height 17
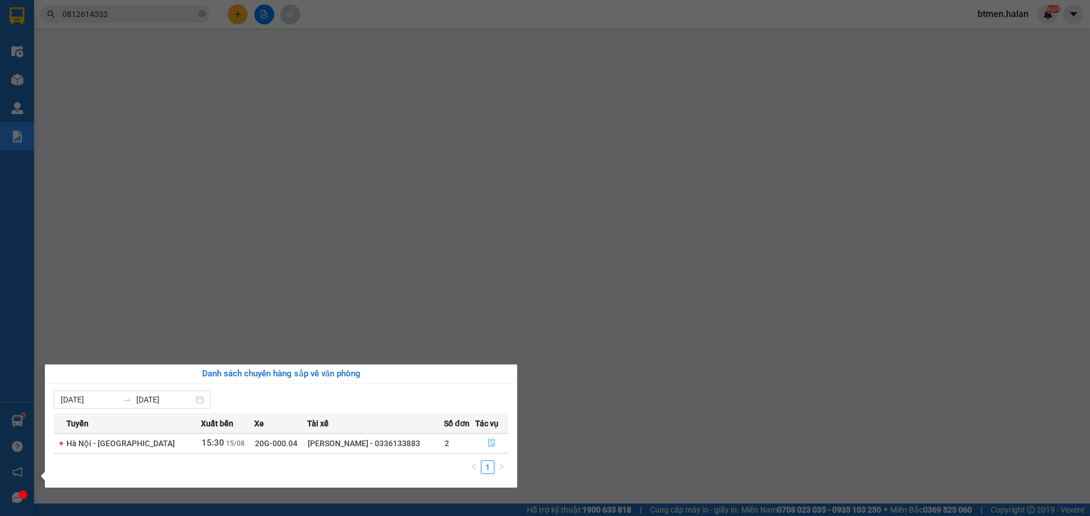
click at [492, 440] on icon "file-done" at bounding box center [492, 443] width 8 height 8
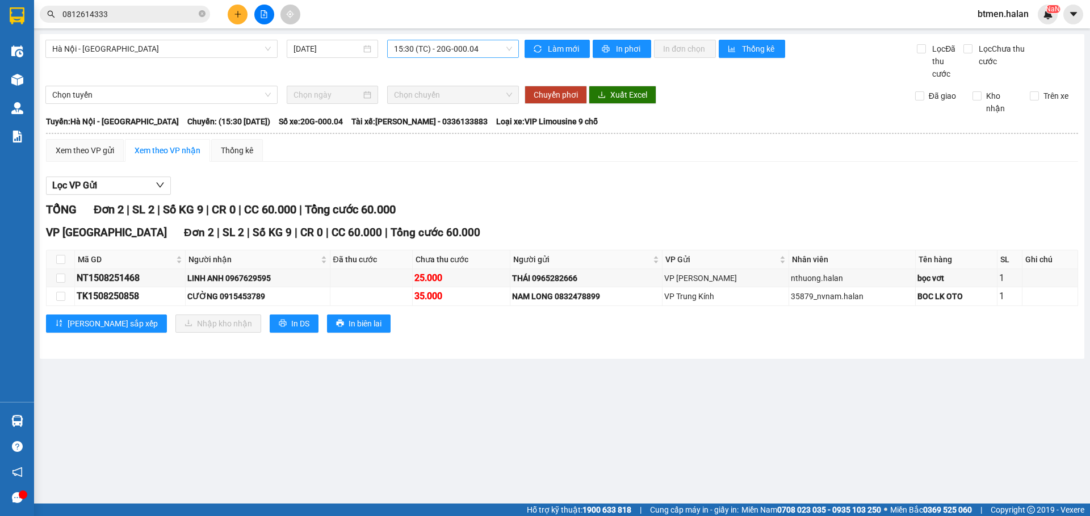
drag, startPoint x: 513, startPoint y: 153, endPoint x: 455, endPoint y: 42, distance: 124.9
click at [510, 144] on div "Xem theo VP gửi Xem theo VP nhận Thống kê" at bounding box center [562, 150] width 1032 height 23
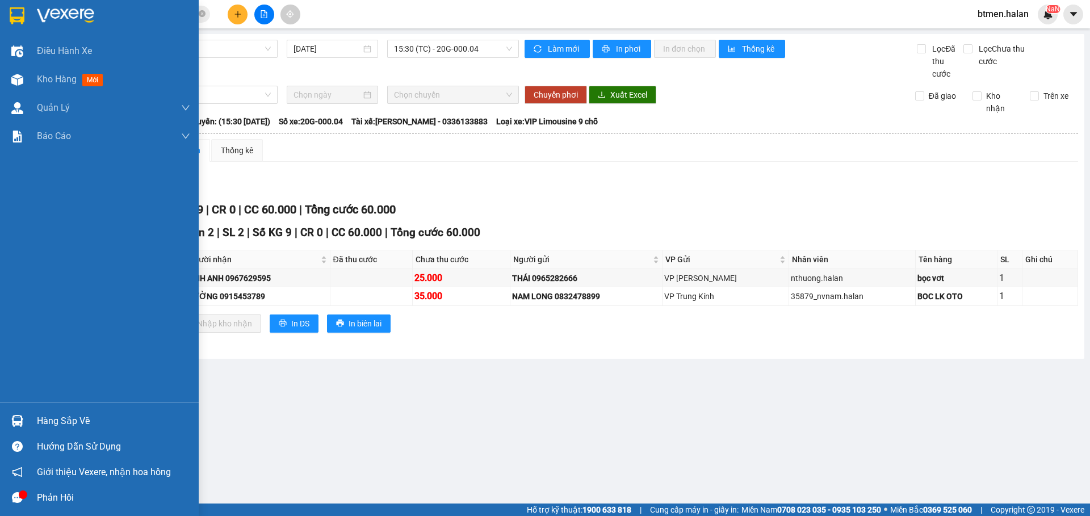
click at [31, 417] on div "Hàng sắp về" at bounding box center [99, 421] width 199 height 26
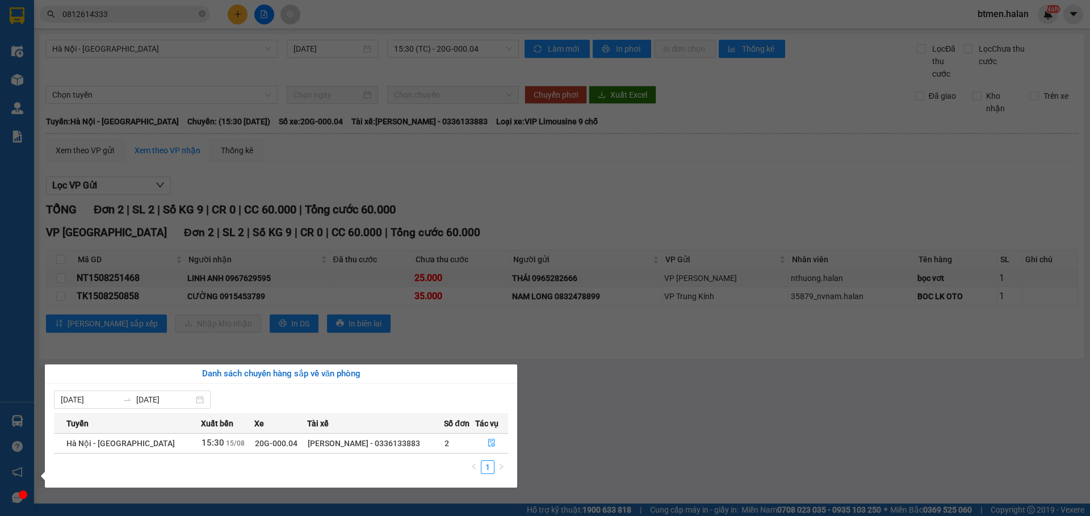
click at [664, 451] on section "Kết quả tìm kiếm ( 109 ) Bộ lọc Mã ĐH Trạng thái Món hàng Thu hộ Tổng cước Chưa…" at bounding box center [545, 258] width 1090 height 516
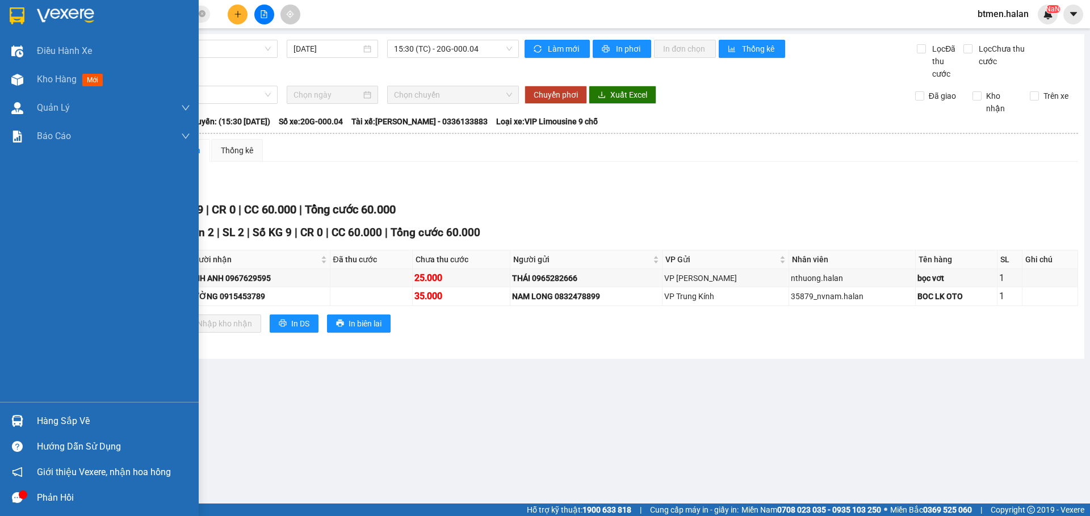
click at [26, 421] on div at bounding box center [17, 421] width 20 height 20
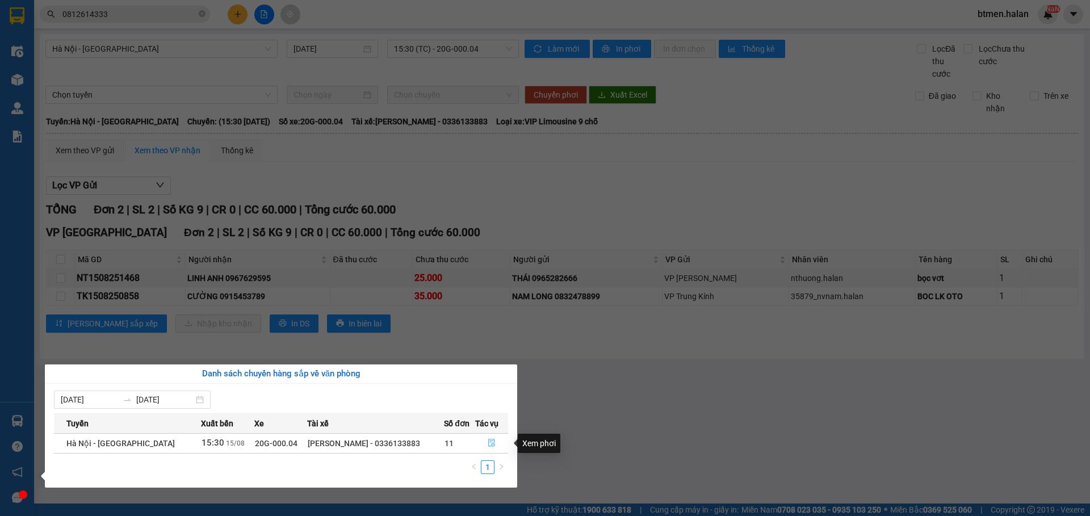
click at [485, 444] on button "button" at bounding box center [492, 443] width 32 height 18
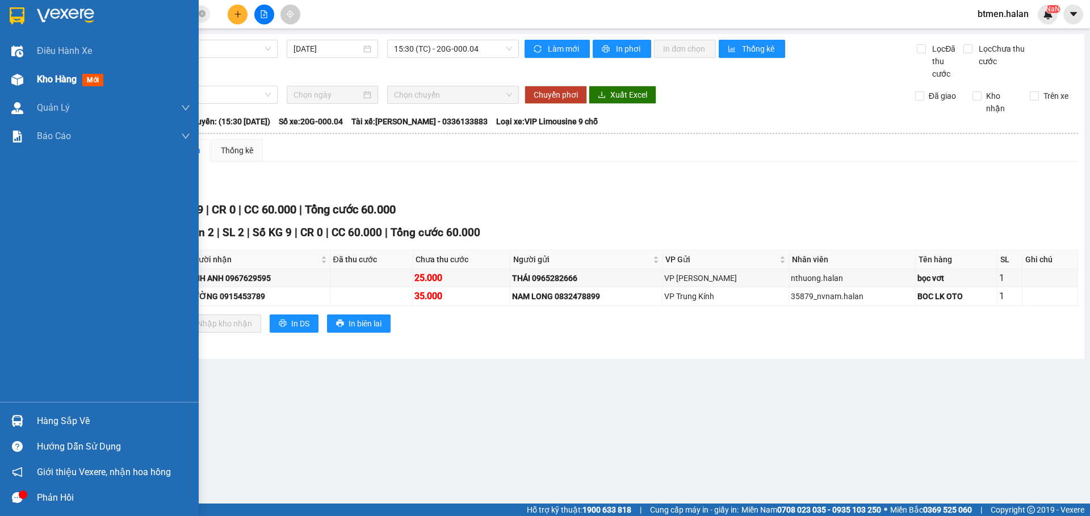
click at [32, 74] on div "Kho hàng mới" at bounding box center [99, 79] width 199 height 28
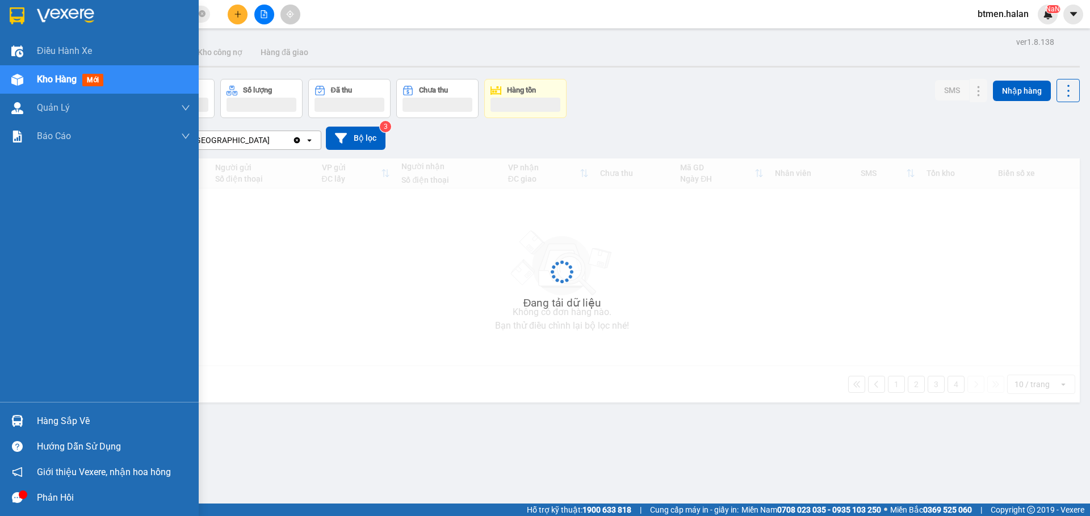
click at [36, 426] on div "Hàng sắp về" at bounding box center [99, 421] width 199 height 26
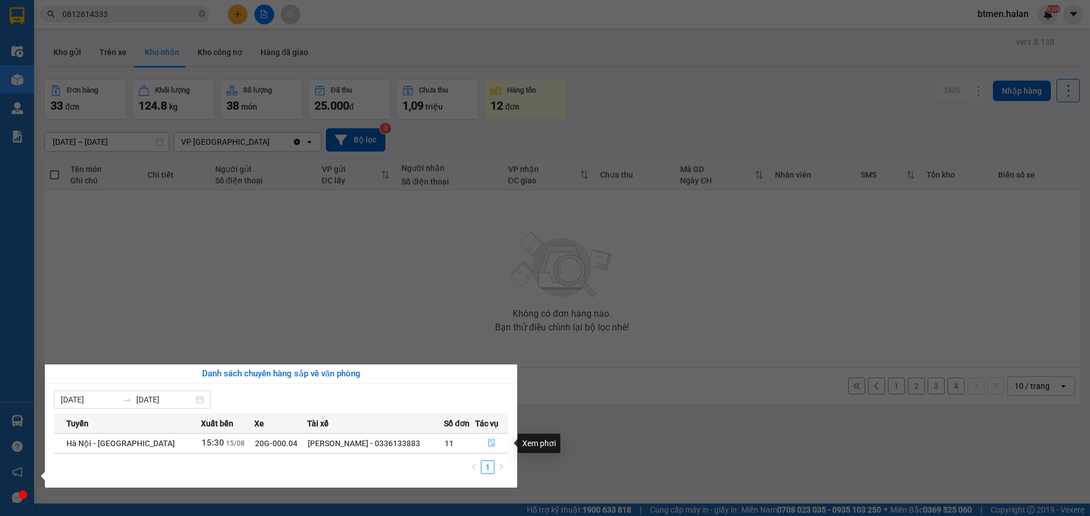
click at [489, 439] on icon "file-done" at bounding box center [491, 443] width 7 height 8
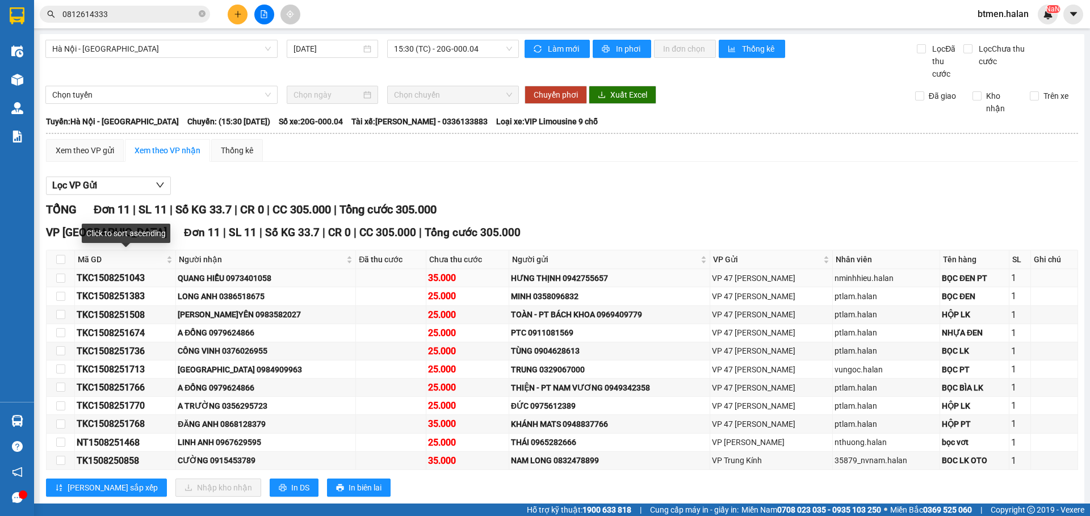
scroll to position [25, 0]
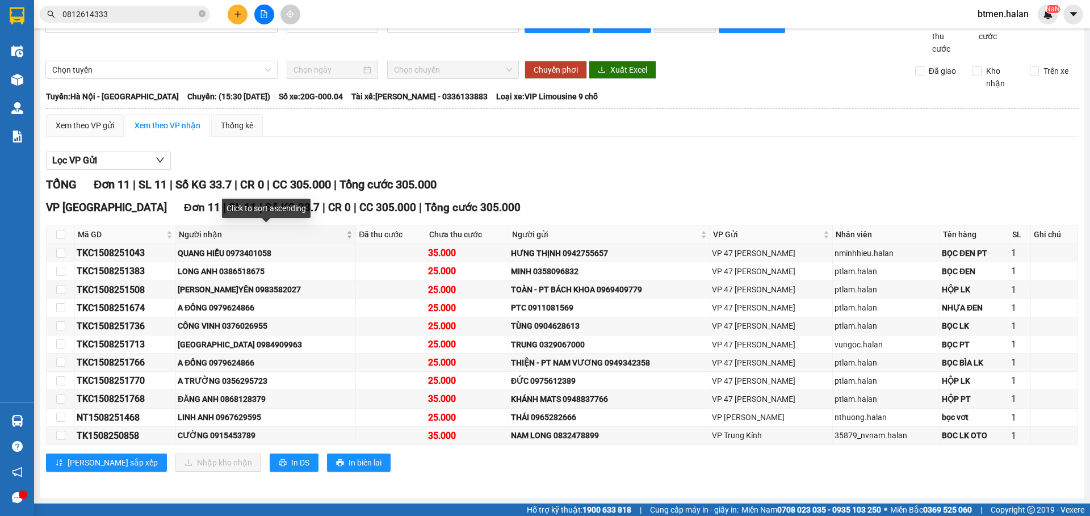
click at [210, 233] on span "Người nhận" at bounding box center [261, 234] width 165 height 12
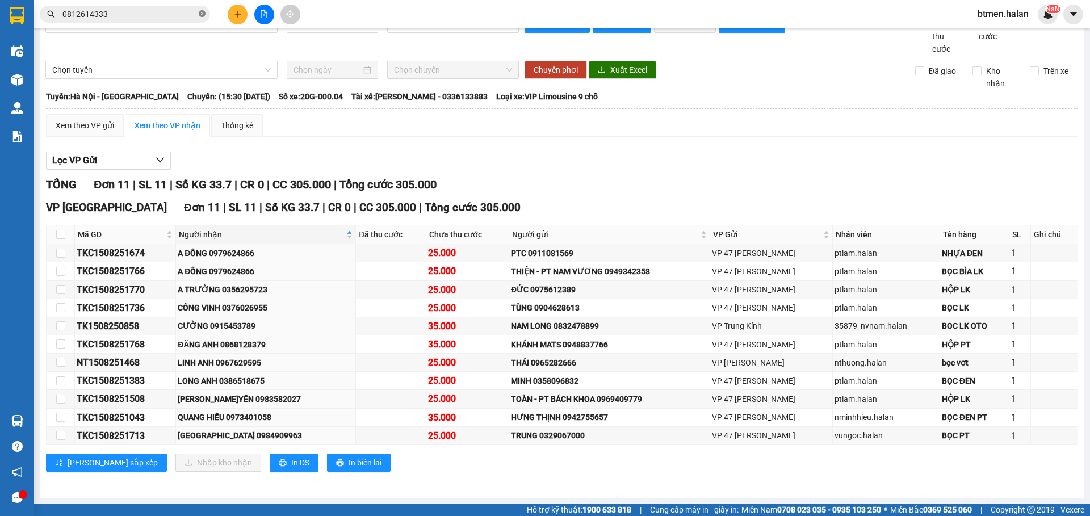
click at [201, 15] on icon "close-circle" at bounding box center [202, 13] width 7 height 7
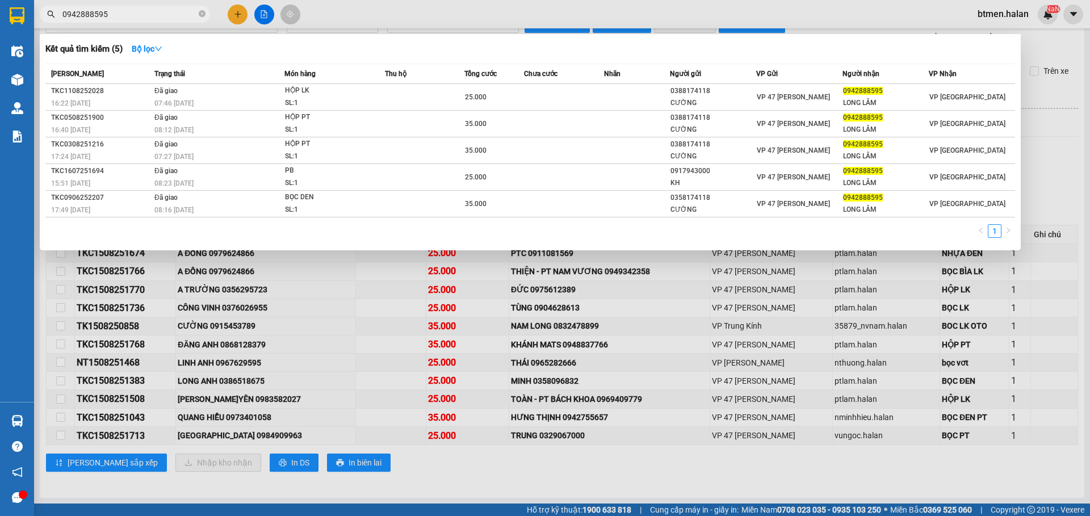
type input "0942888595"
click at [335, 356] on div at bounding box center [545, 258] width 1090 height 516
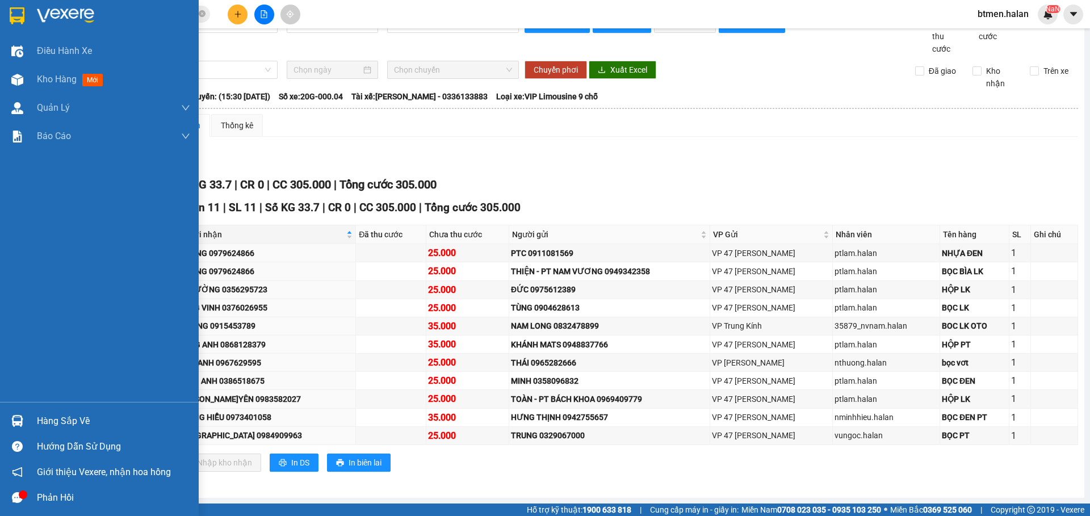
click at [51, 418] on div "Hàng sắp về" at bounding box center [113, 421] width 153 height 17
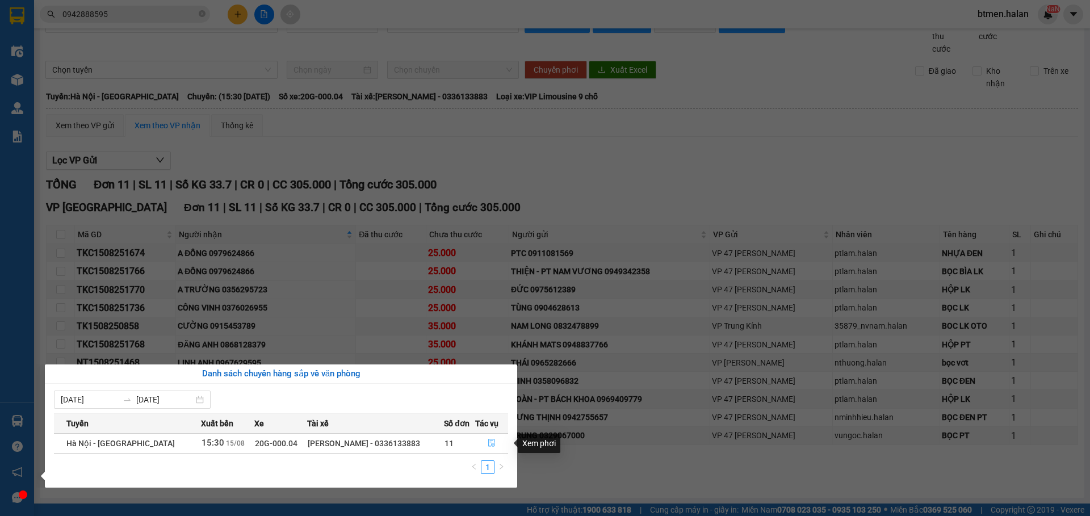
click at [488, 442] on icon "file-done" at bounding box center [492, 443] width 8 height 8
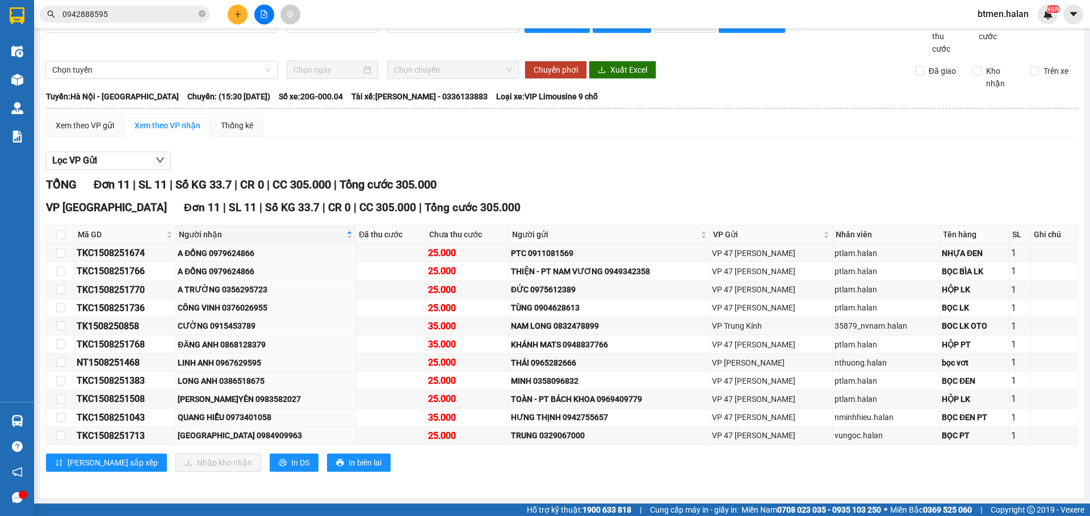
click at [234, 14] on icon "plus" at bounding box center [238, 14] width 8 height 8
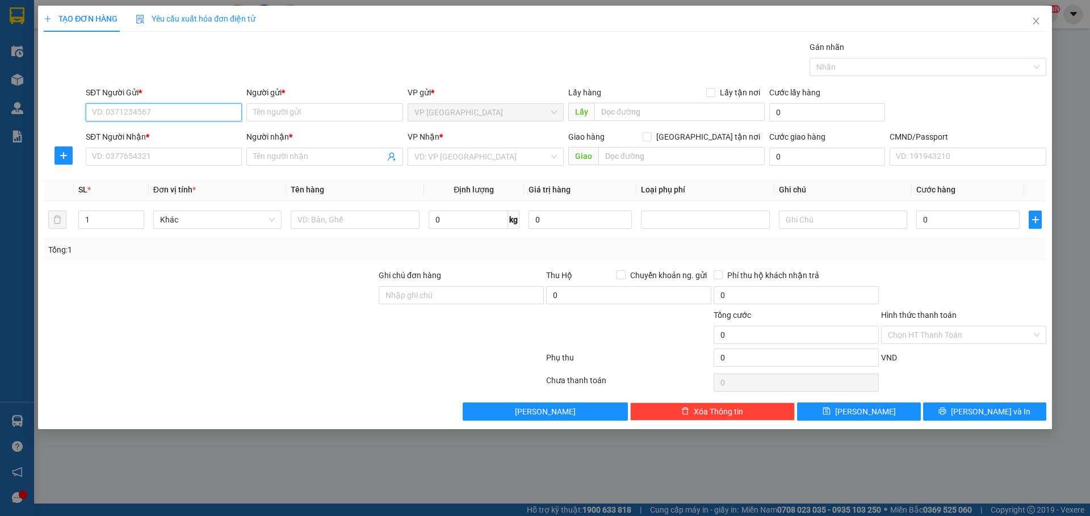
click at [173, 115] on input "SĐT Người Gửi *" at bounding box center [164, 112] width 156 height 18
type input "0985797222"
click at [309, 116] on input "Người gửi *" at bounding box center [324, 112] width 156 height 18
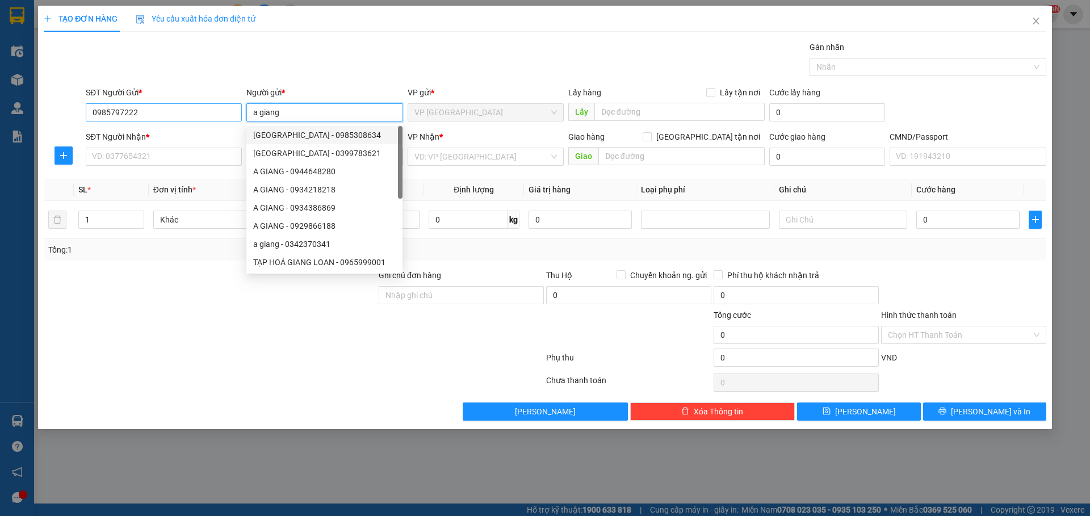
drag, startPoint x: 286, startPoint y: 116, endPoint x: 217, endPoint y: 115, distance: 68.1
click at [217, 115] on div "SĐT Người Gửi * 0985797222 Người gửi * a giang VP gửi * VP Vĩnh Yên Lấy hàng Lấ…" at bounding box center [565, 106] width 965 height 40
type input "A GIANG"
click at [201, 152] on input "SĐT Người Nhận *" at bounding box center [164, 157] width 156 height 18
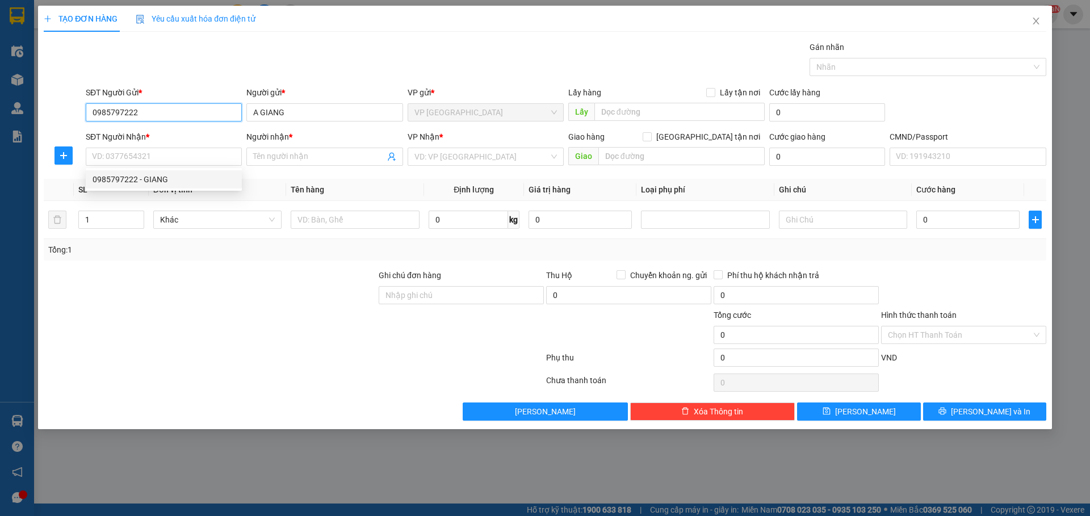
click at [188, 111] on input "0985797222" at bounding box center [164, 112] width 156 height 18
paste input "398378659"
type input "0398378659"
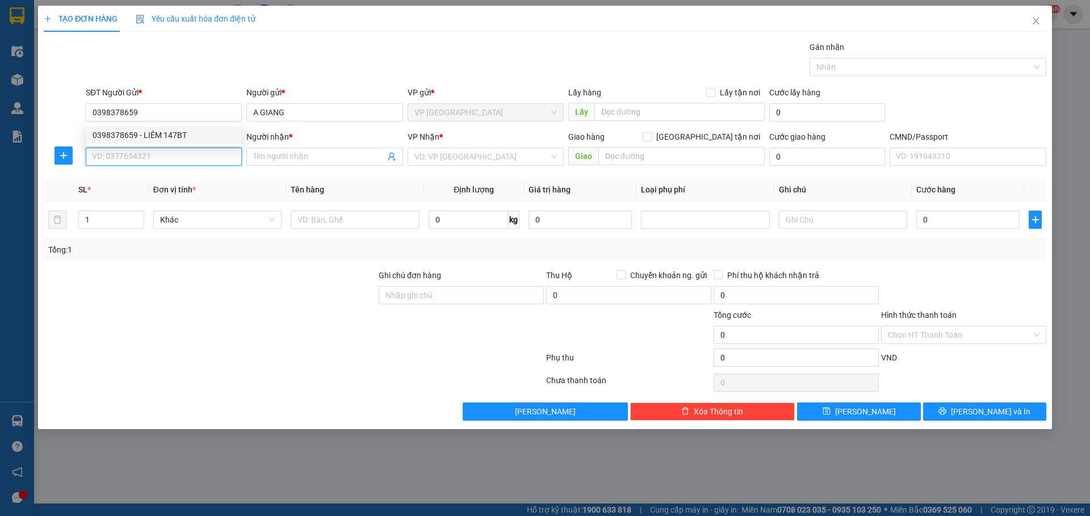
click at [202, 159] on input "SĐT Người Nhận *" at bounding box center [164, 157] width 156 height 18
paste input "0398378659"
type input "0398378659"
click at [190, 180] on div "0398378659 - LIÊM 147BT" at bounding box center [164, 179] width 142 height 12
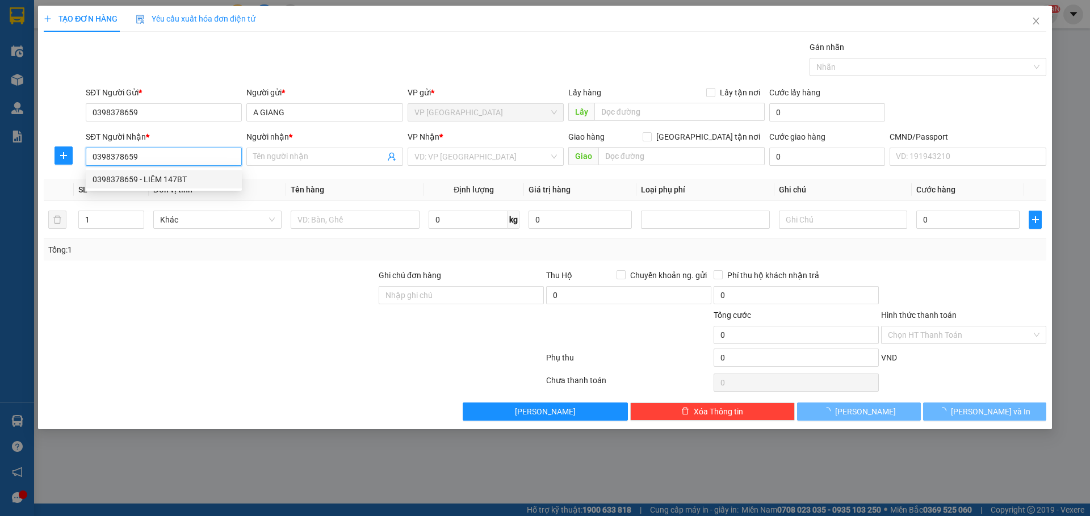
type input "LIÊM 147BT"
type input "0398378659"
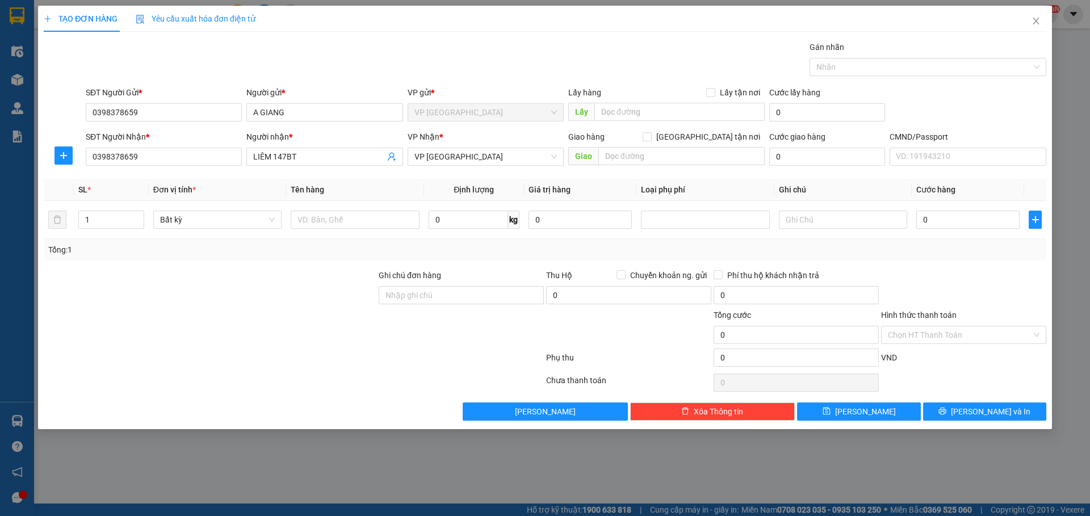
click at [156, 103] on div "SĐT Người Gửi *" at bounding box center [164, 94] width 156 height 17
click at [159, 110] on input "0398378659" at bounding box center [164, 112] width 156 height 18
paste input "985797222"
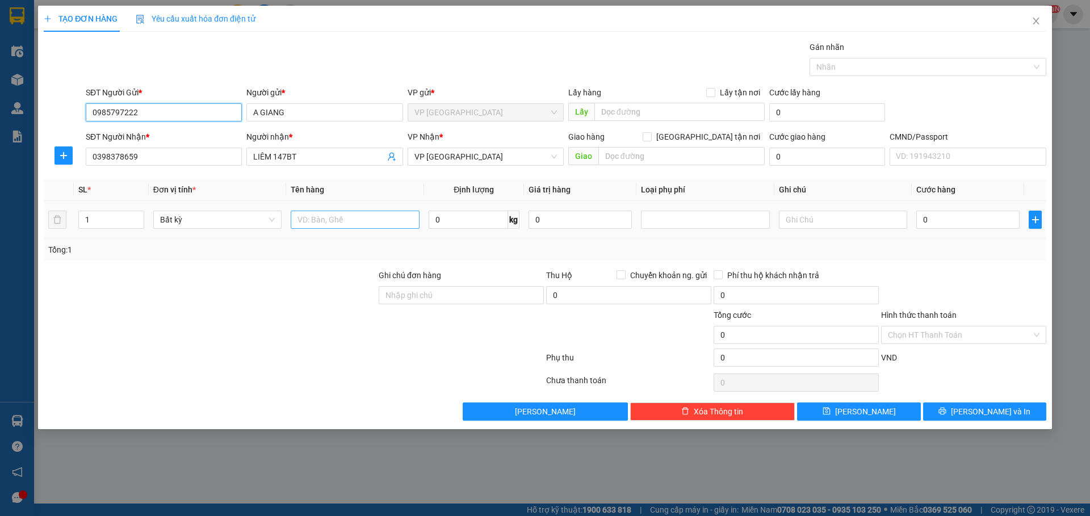
type input "0985797222"
click at [361, 221] on input "text" at bounding box center [355, 220] width 128 height 18
click at [337, 221] on input "TÚI CÚC TTL" at bounding box center [355, 220] width 128 height 18
type input "TÚI CÚC TL"
click at [471, 227] on input "0" at bounding box center [468, 220] width 79 height 18
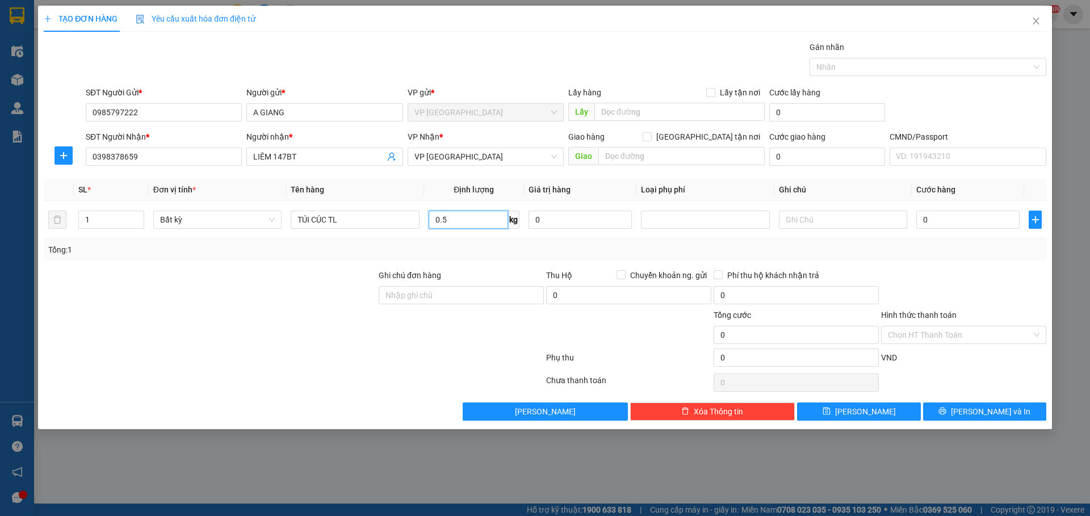
type input "0.5"
click at [1019, 281] on div at bounding box center [963, 289] width 167 height 40
type input "25.000"
drag, startPoint x: 1001, startPoint y: 335, endPoint x: 985, endPoint y: 333, distance: 15.5
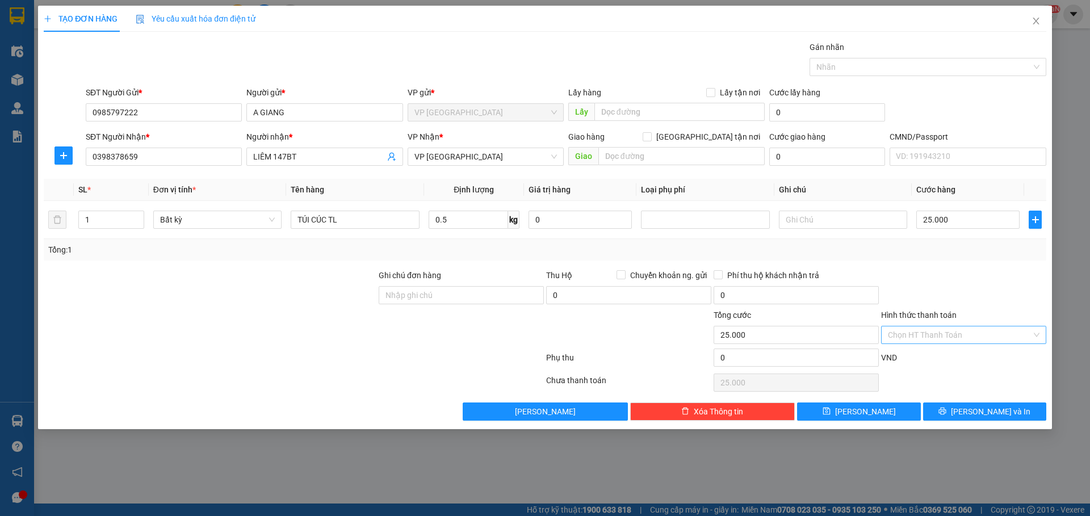
click at [1000, 334] on input "Hình thức thanh toán" at bounding box center [960, 334] width 144 height 17
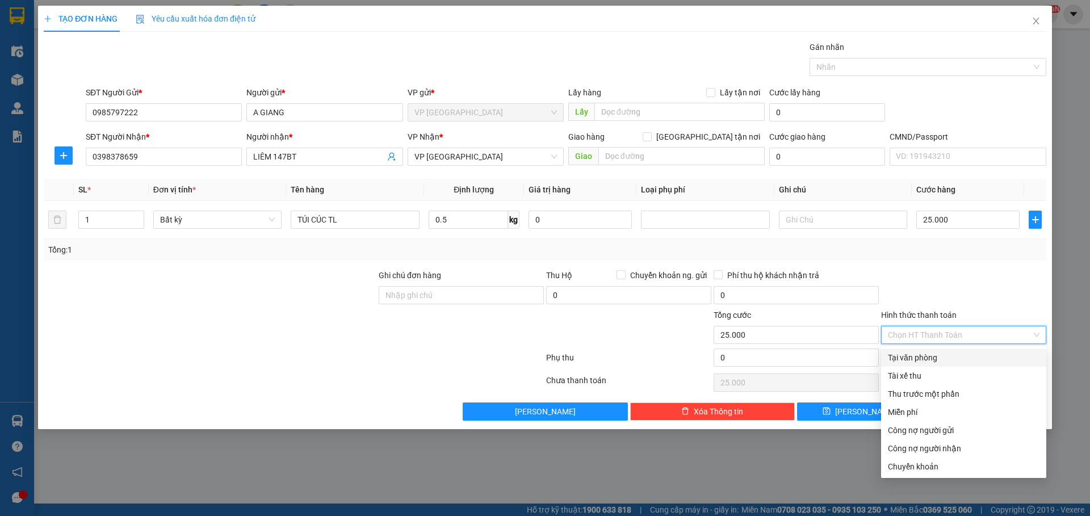
click at [928, 355] on div "Tại văn phòng" at bounding box center [964, 357] width 152 height 12
type input "0"
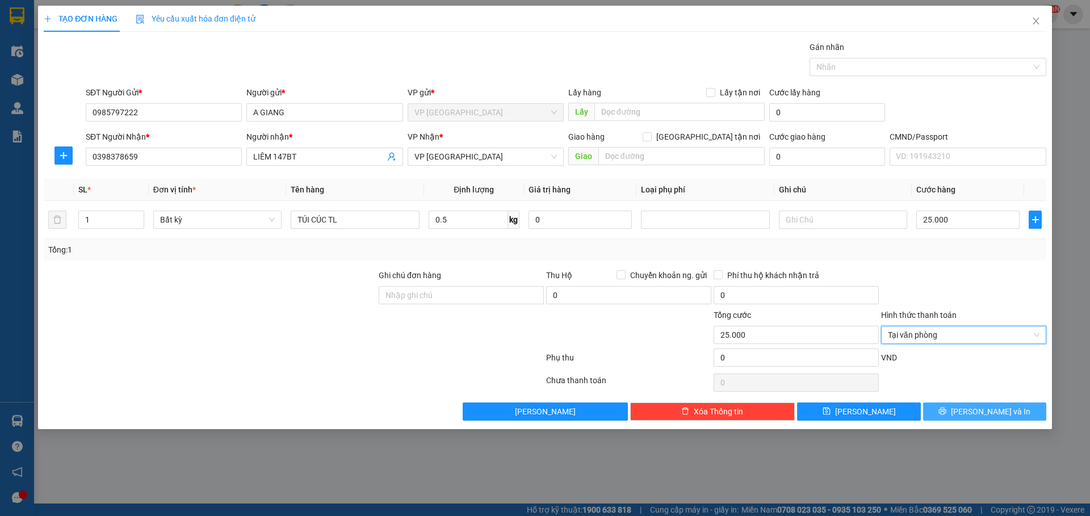
click at [948, 411] on button "[PERSON_NAME] và In" at bounding box center [984, 411] width 123 height 18
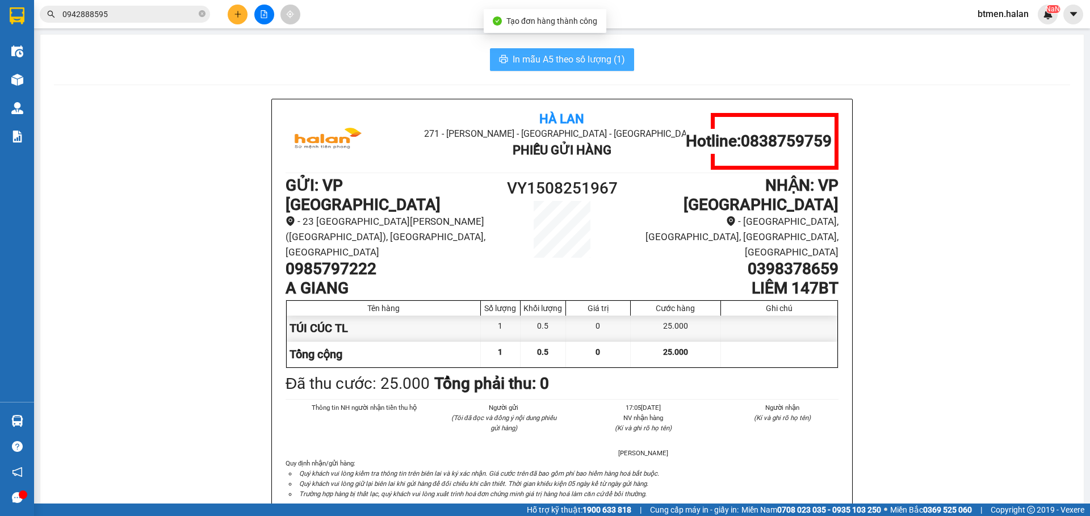
click at [599, 62] on span "In mẫu A5 theo số lượng (1)" at bounding box center [569, 59] width 112 height 14
click at [563, 53] on span "In mẫu A5 theo số lượng (1)" at bounding box center [569, 59] width 112 height 14
click at [228, 12] on button at bounding box center [238, 15] width 20 height 20
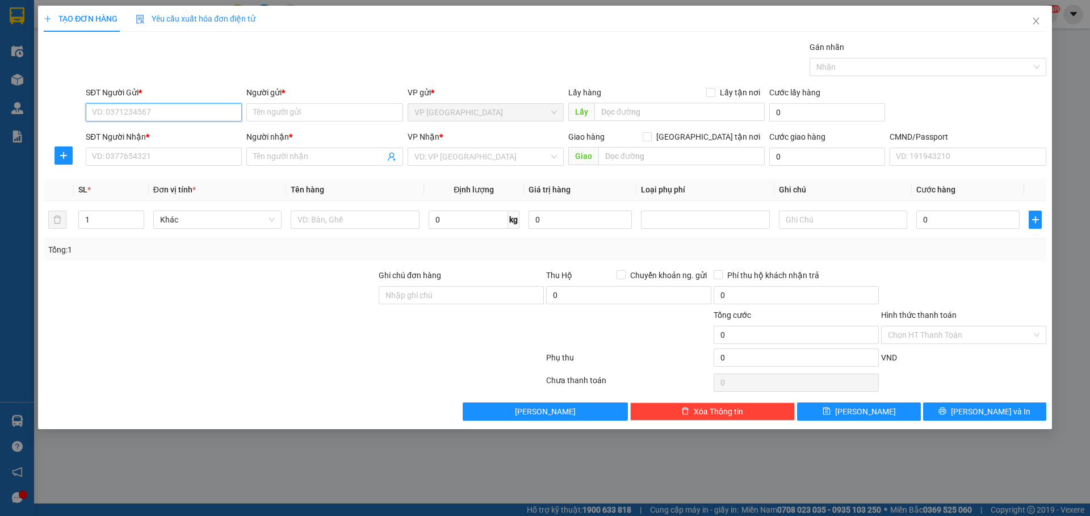
click at [179, 108] on input "SĐT Người Gửi *" at bounding box center [164, 112] width 156 height 18
click at [186, 172] on div "0983876797 - TOÀN" at bounding box center [164, 171] width 142 height 12
type input "0983876797"
type input "TOÀN"
type input "010073000677"
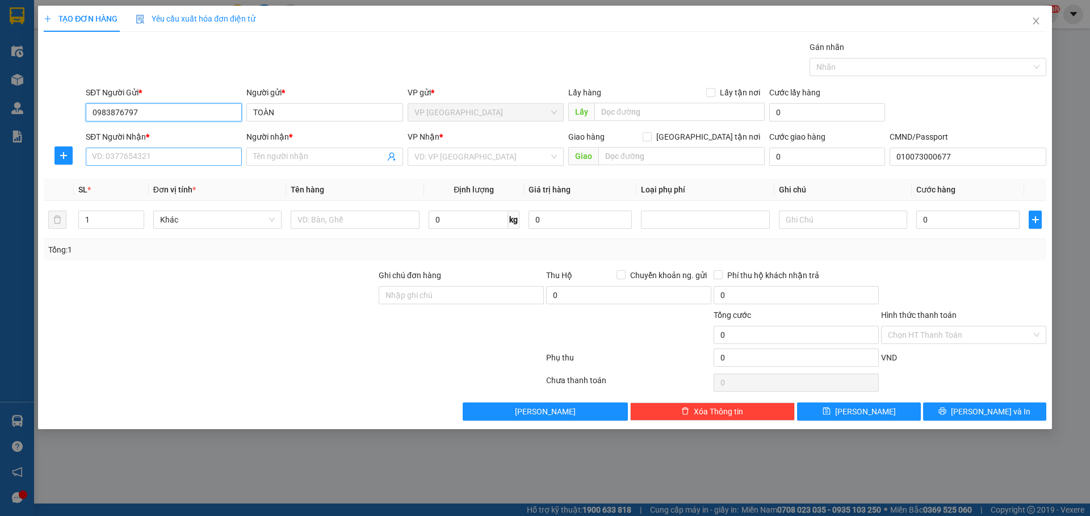
type input "0983876797"
click at [188, 163] on input "SĐT Người Nhận *" at bounding box center [164, 157] width 156 height 18
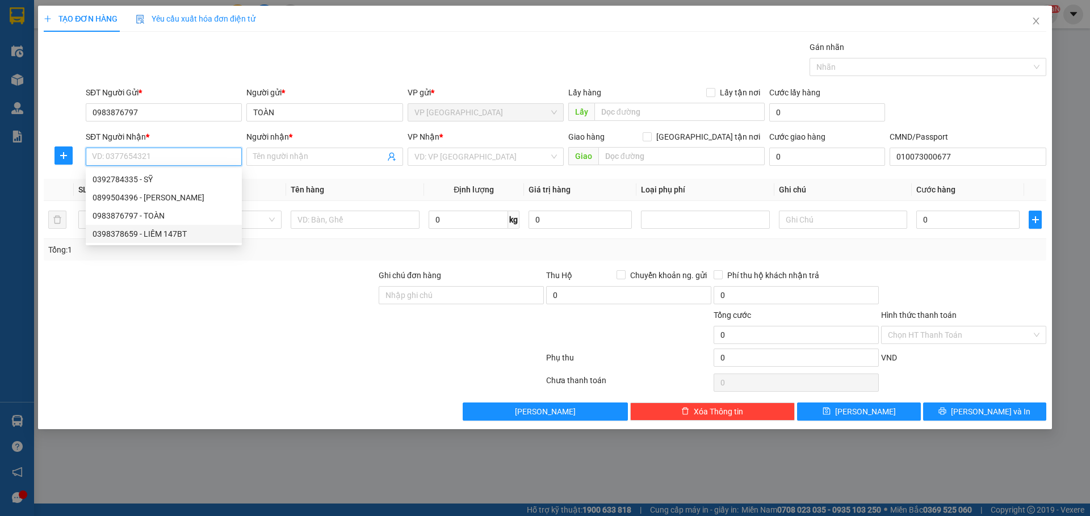
click at [175, 226] on div "0398378659 - LIÊM 147BT" at bounding box center [164, 234] width 156 height 18
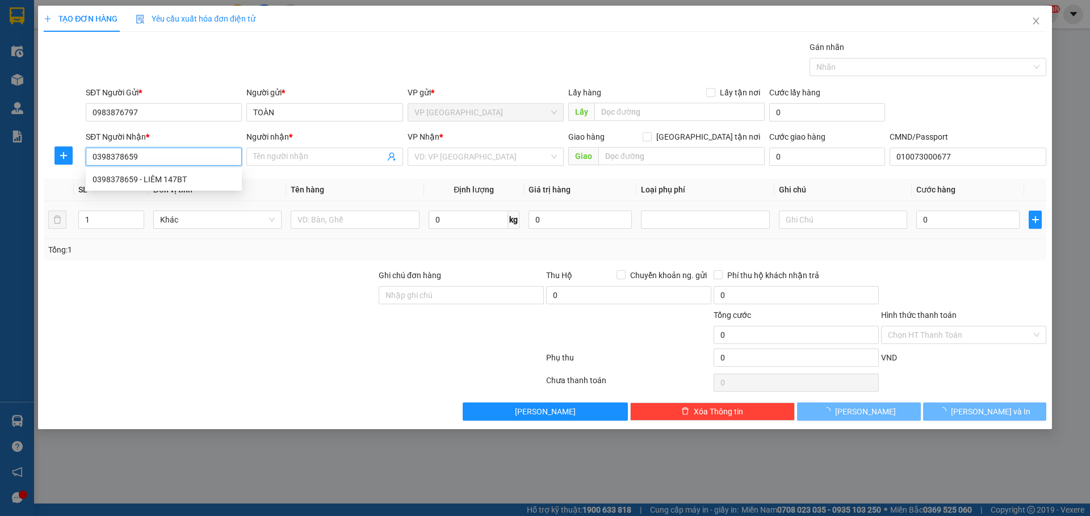
type input "0398378659"
type input "LIÊM 147BT"
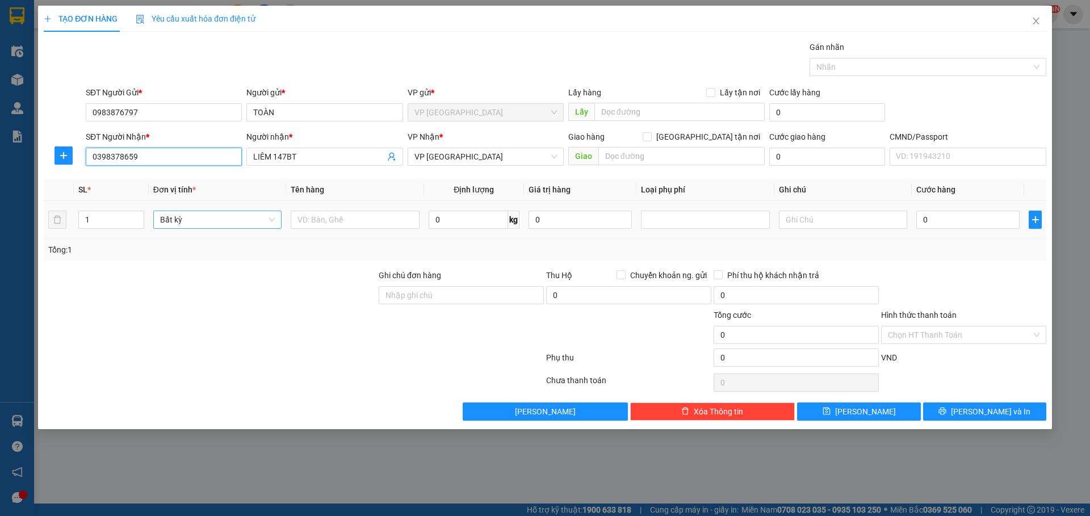
click at [236, 224] on span "Bất kỳ" at bounding box center [217, 219] width 115 height 17
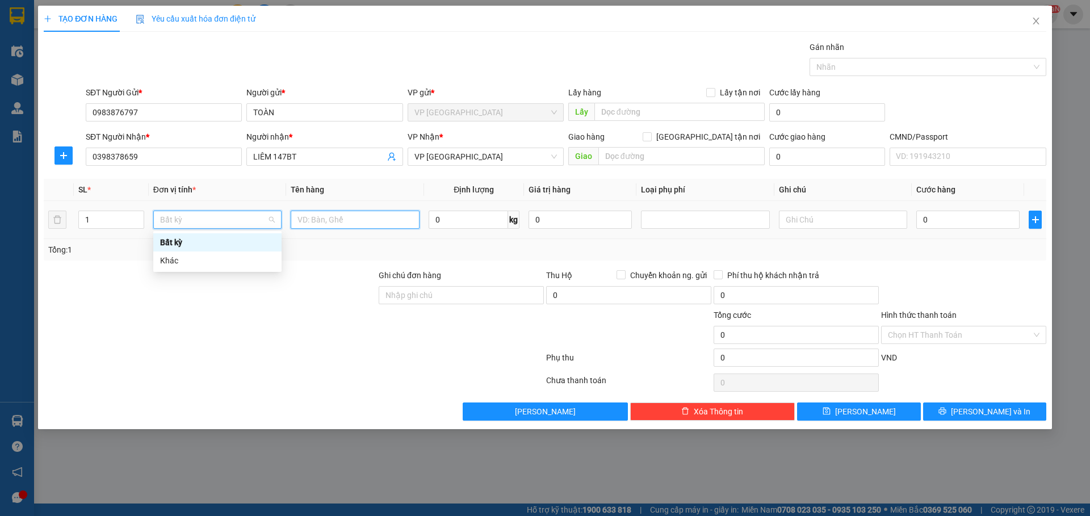
click at [320, 225] on input "text" at bounding box center [355, 220] width 128 height 18
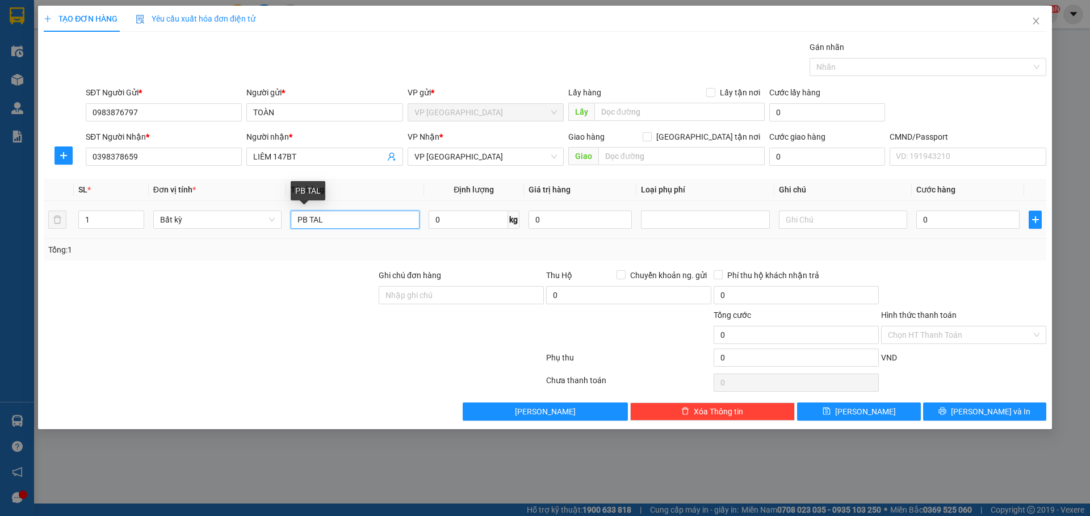
click at [316, 223] on input "PB TAL" at bounding box center [355, 220] width 128 height 18
type input "PB TL"
click at [451, 223] on input "0" at bounding box center [468, 220] width 79 height 18
type input "0.2"
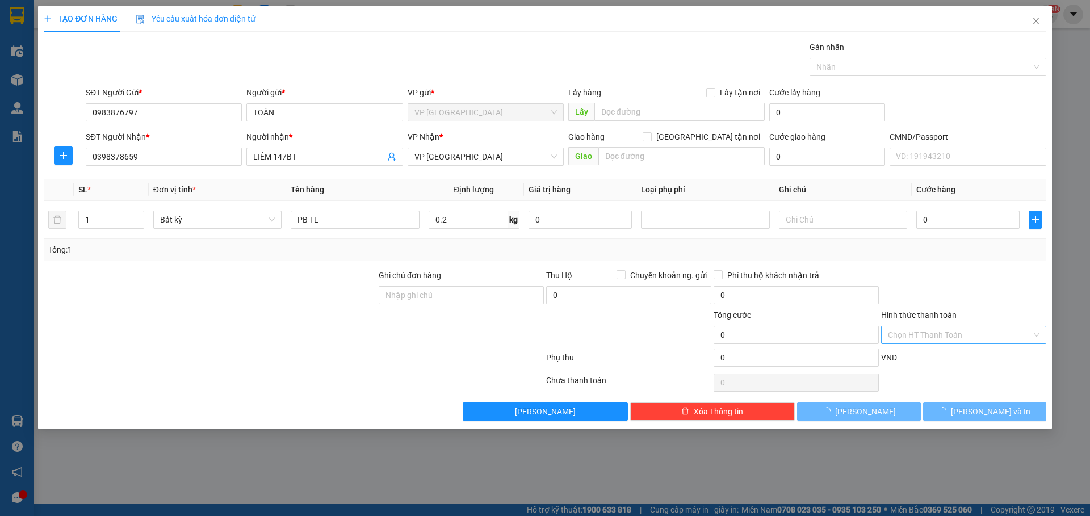
click at [955, 342] on input "Hình thức thanh toán" at bounding box center [960, 334] width 144 height 17
type input "25.000"
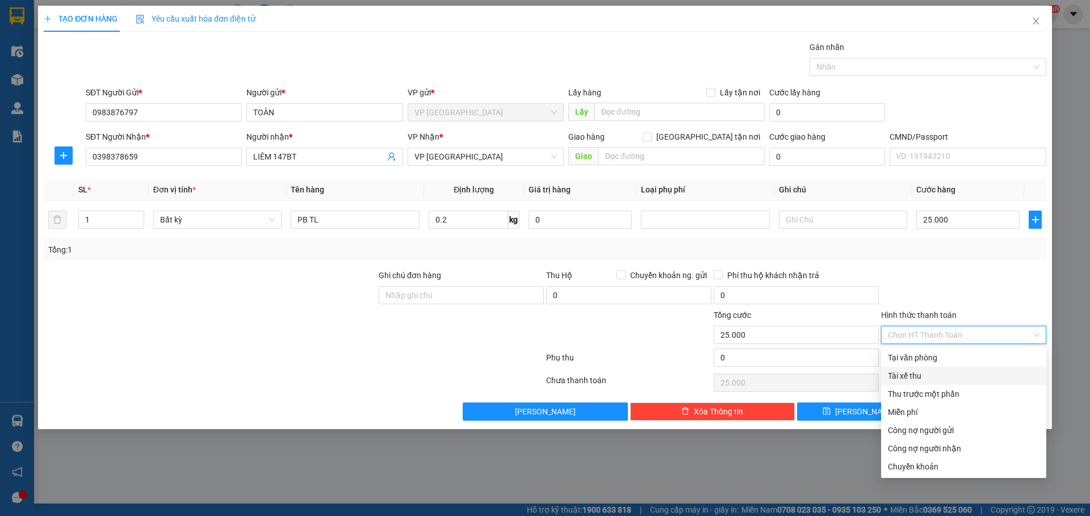
click at [941, 364] on div "Tại văn phòng" at bounding box center [963, 358] width 165 height 18
type input "0"
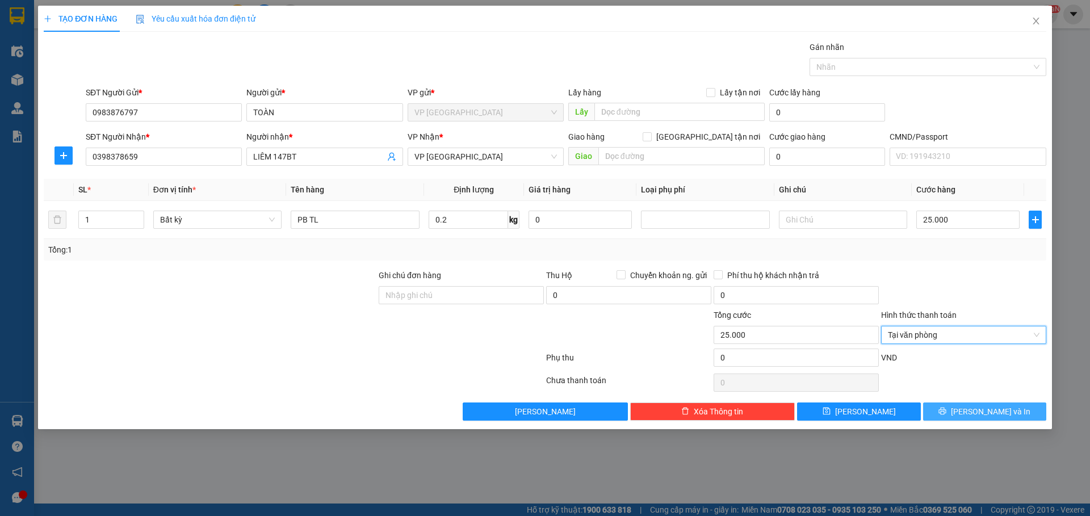
click at [981, 410] on span "[PERSON_NAME] và In" at bounding box center [990, 411] width 79 height 12
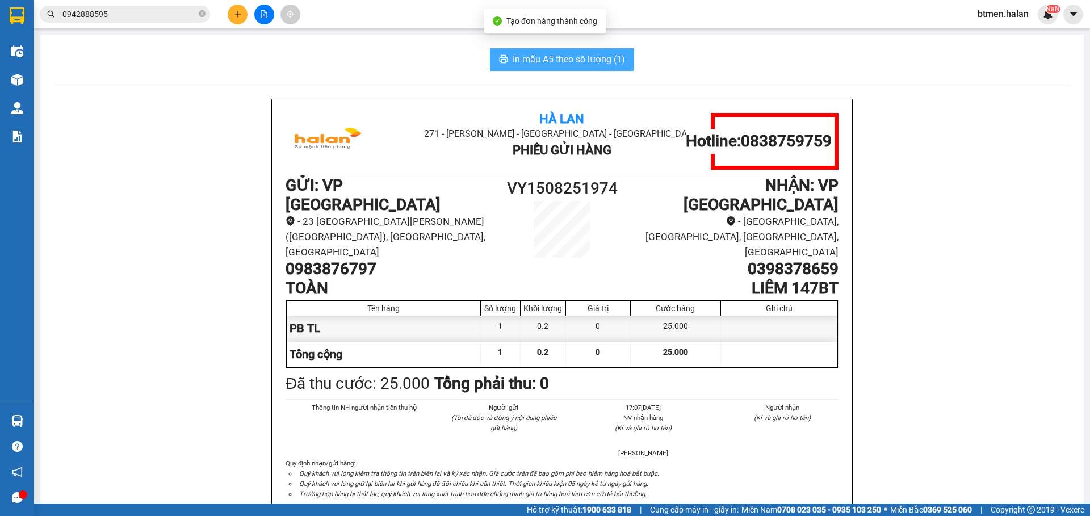
click at [601, 58] on span "In mẫu A5 theo số lượng (1)" at bounding box center [569, 59] width 112 height 14
drag, startPoint x: 180, startPoint y: 119, endPoint x: 201, endPoint y: 52, distance: 70.2
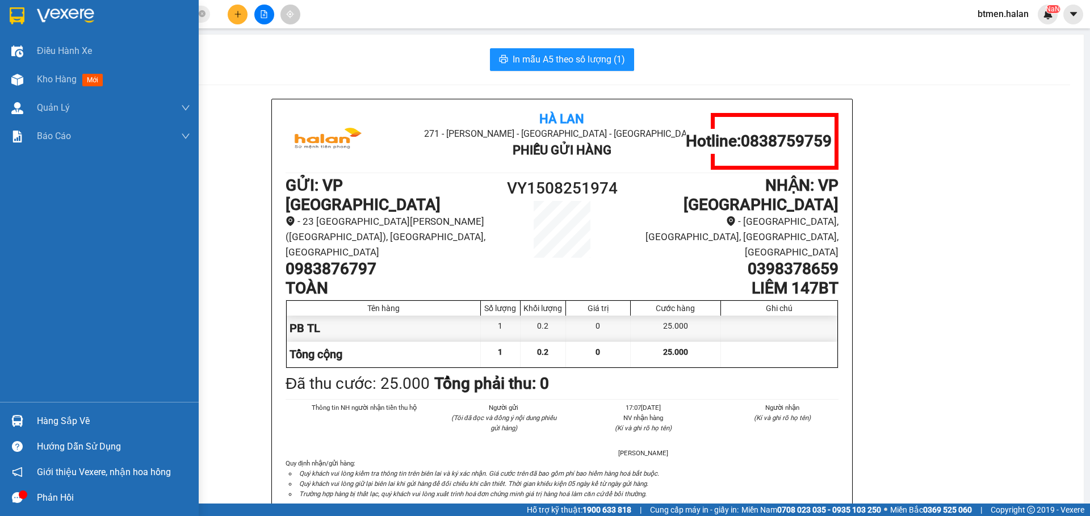
drag, startPoint x: 48, startPoint y: 422, endPoint x: 174, endPoint y: 442, distance: 127.0
click at [50, 422] on div "Hàng sắp về" at bounding box center [113, 421] width 153 height 17
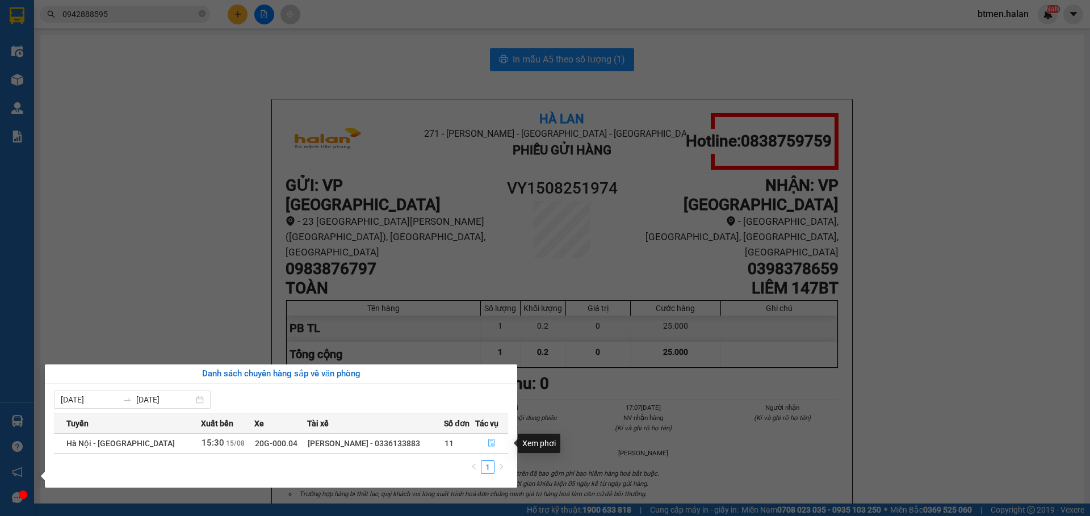
click at [485, 441] on button "button" at bounding box center [492, 443] width 32 height 18
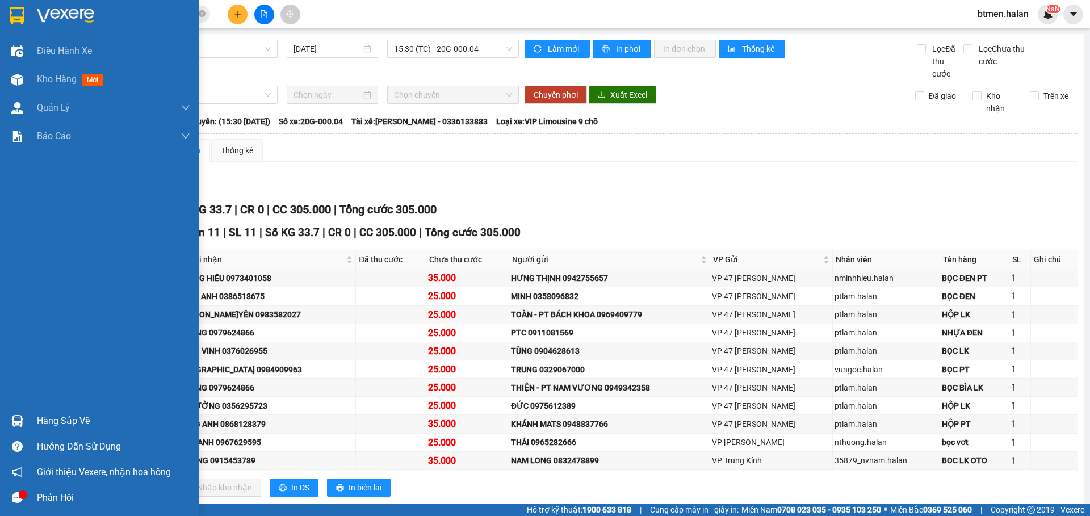
drag, startPoint x: 35, startPoint y: 425, endPoint x: 103, endPoint y: 427, distance: 68.2
click at [36, 425] on div "Hàng sắp về" at bounding box center [99, 421] width 199 height 26
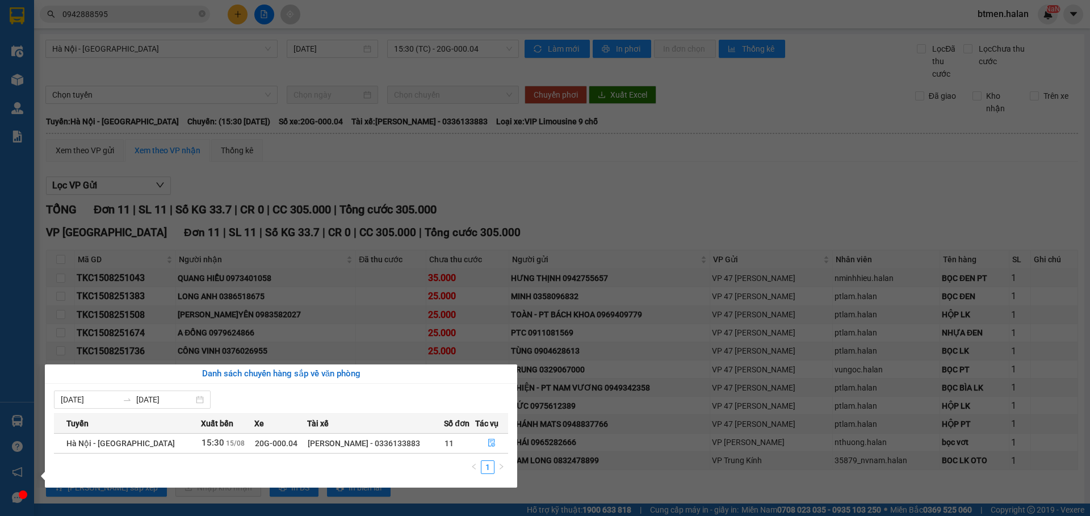
click at [569, 187] on section "Kết quả tìm kiếm ( 5 ) Bộ lọc Mã ĐH Trạng thái Món hàng Thu hộ Tổng cước Chưa c…" at bounding box center [545, 258] width 1090 height 516
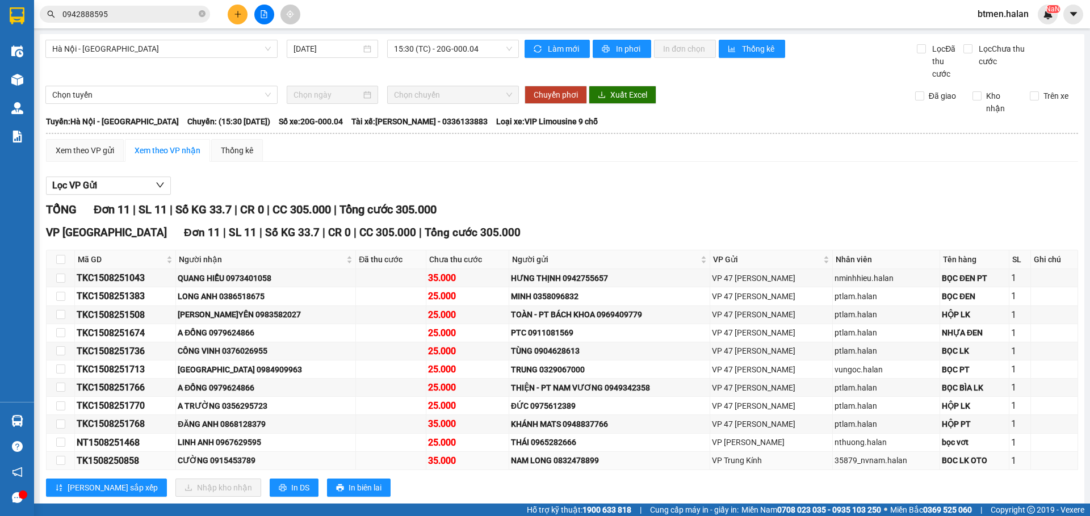
click at [233, 456] on div "CƯỜNG 0915453789" at bounding box center [266, 460] width 176 height 12
copy div "0915453789"
click at [253, 316] on div "[PERSON_NAME]YÊN 0983582027" at bounding box center [266, 314] width 176 height 12
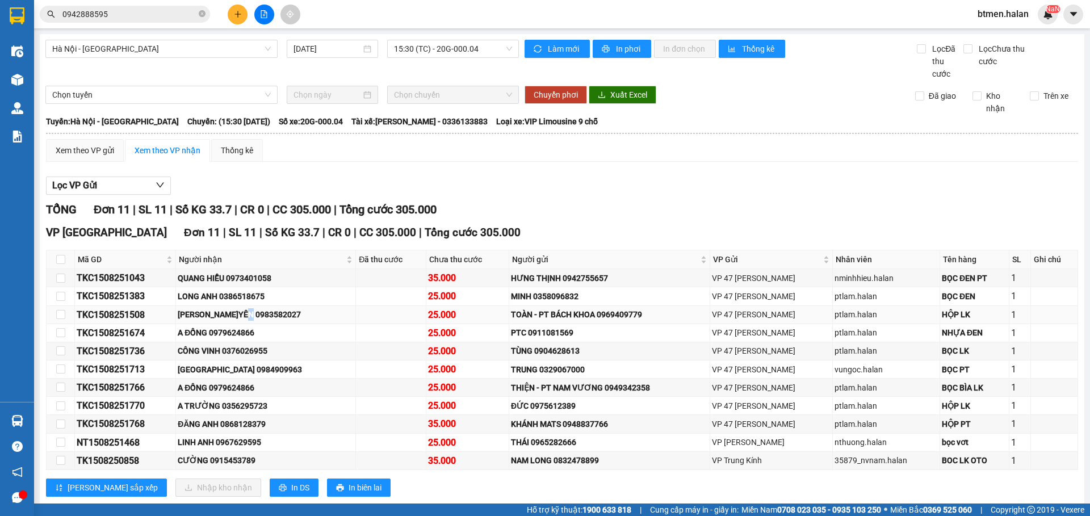
click at [252, 315] on div "[PERSON_NAME]YÊN 0983582027" at bounding box center [266, 314] width 176 height 12
copy div "[PERSON_NAME]YÊN 0983582027"
click at [215, 264] on span "Người nhận" at bounding box center [261, 259] width 165 height 12
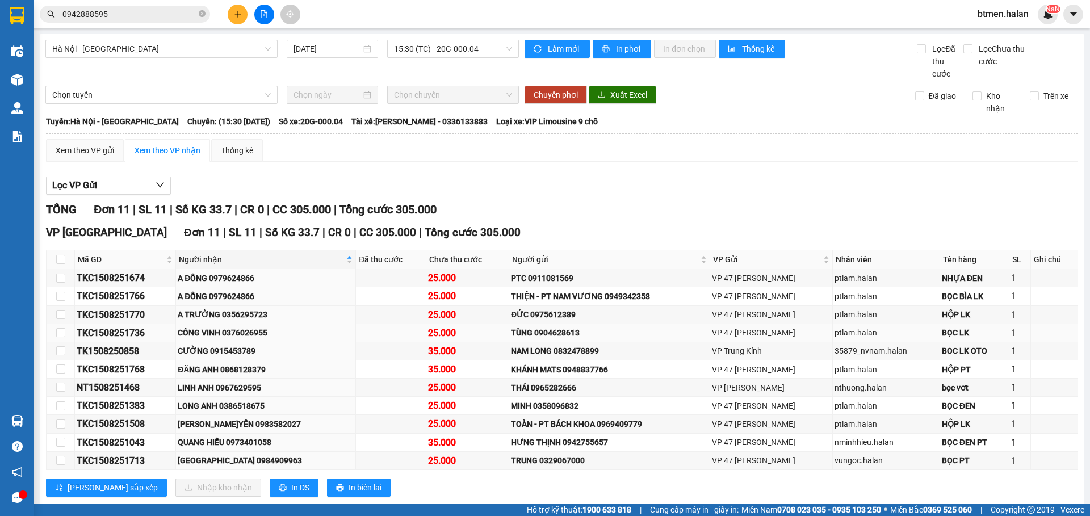
click at [240, 334] on div "CÔNG VINH 0376026955" at bounding box center [266, 332] width 176 height 12
copy div "0376026955"
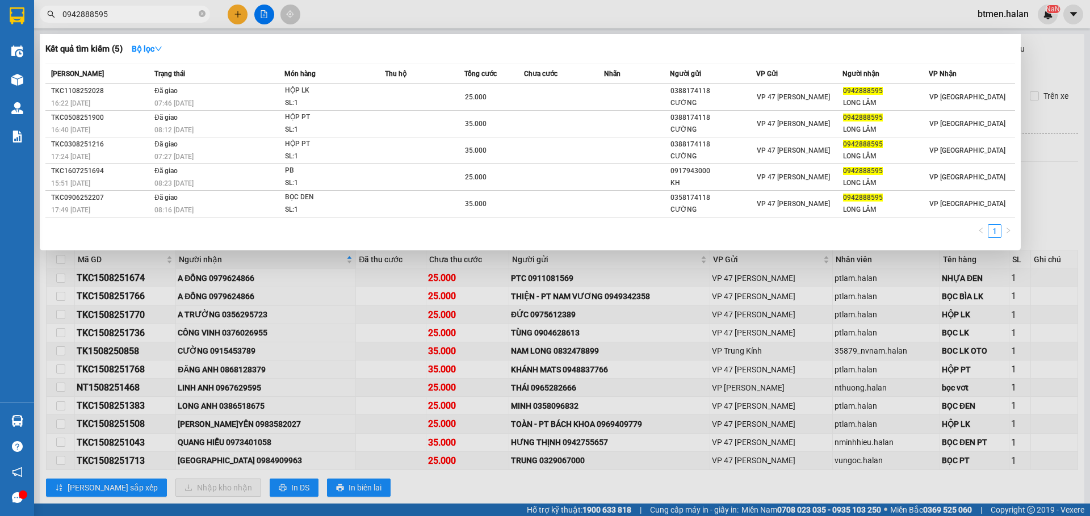
click at [128, 18] on input "0942888595" at bounding box center [129, 14] width 134 height 12
paste input "37602695"
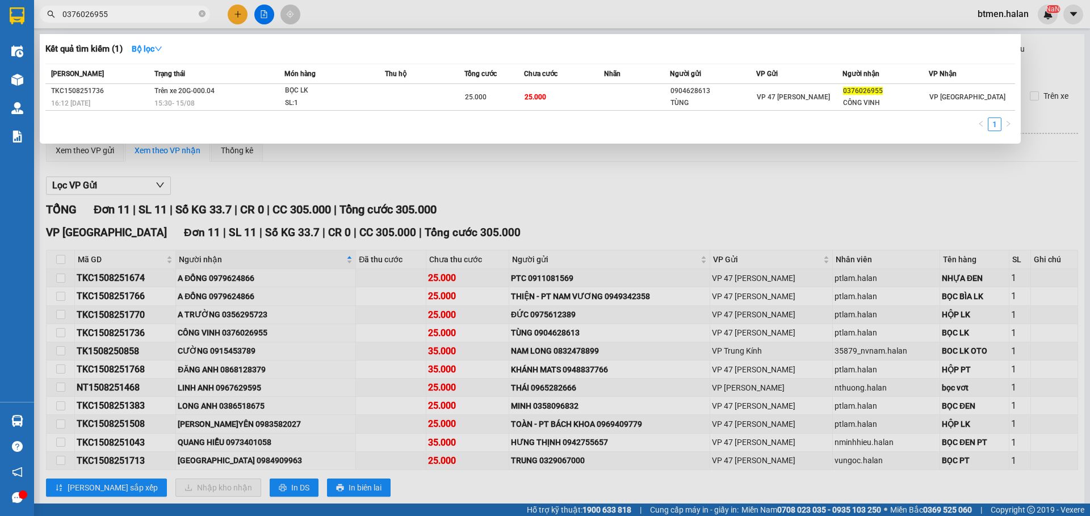
type input "0376026955"
click at [349, 312] on div at bounding box center [545, 258] width 1090 height 516
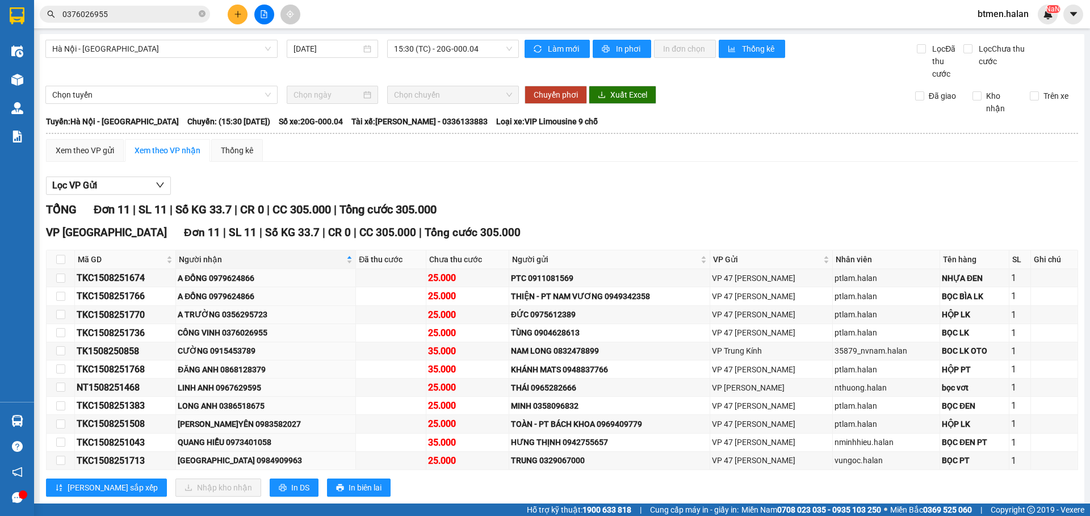
click at [235, 12] on icon "plus" at bounding box center [238, 14] width 8 height 8
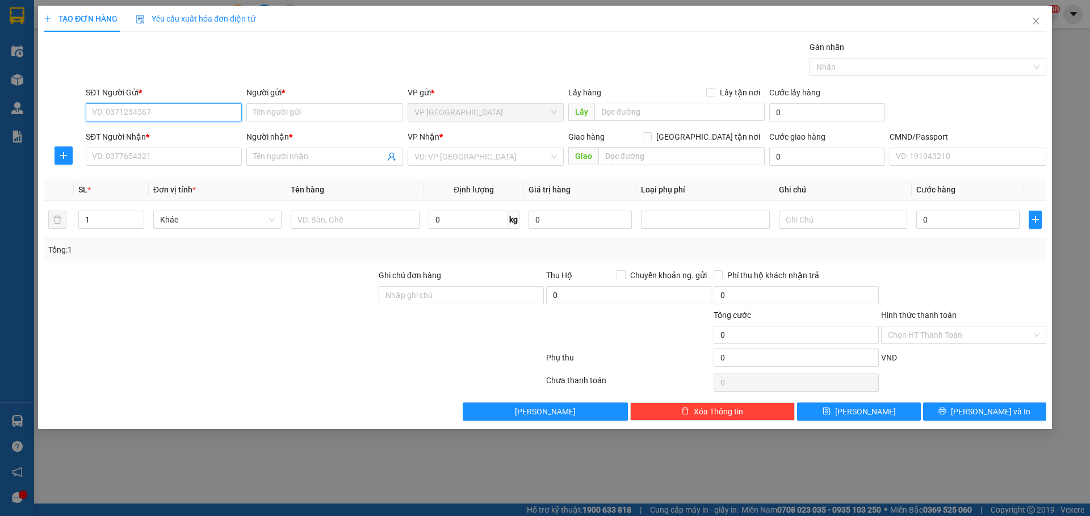
click at [174, 113] on input "SĐT Người Gửi *" at bounding box center [164, 112] width 156 height 18
click at [179, 130] on div "0562525666 - MẠNH" at bounding box center [164, 135] width 142 height 12
type input "0562525666"
type input "MẠNH"
checkbox input "true"
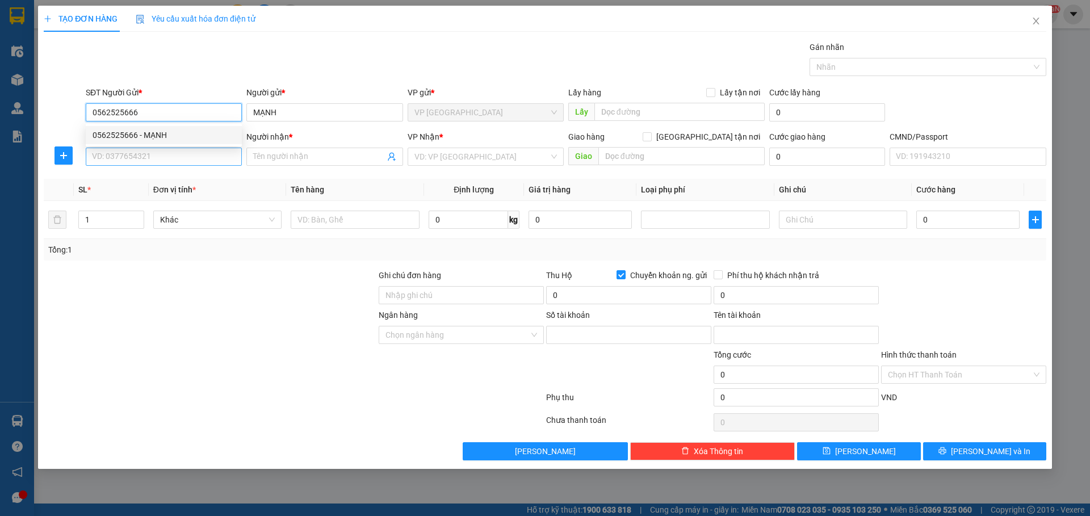
type input "379956789"
type input "PHAN CÔNG MẠNH"
type input "0562525666"
click at [152, 154] on input "SĐT Người Nhận *" at bounding box center [164, 157] width 156 height 18
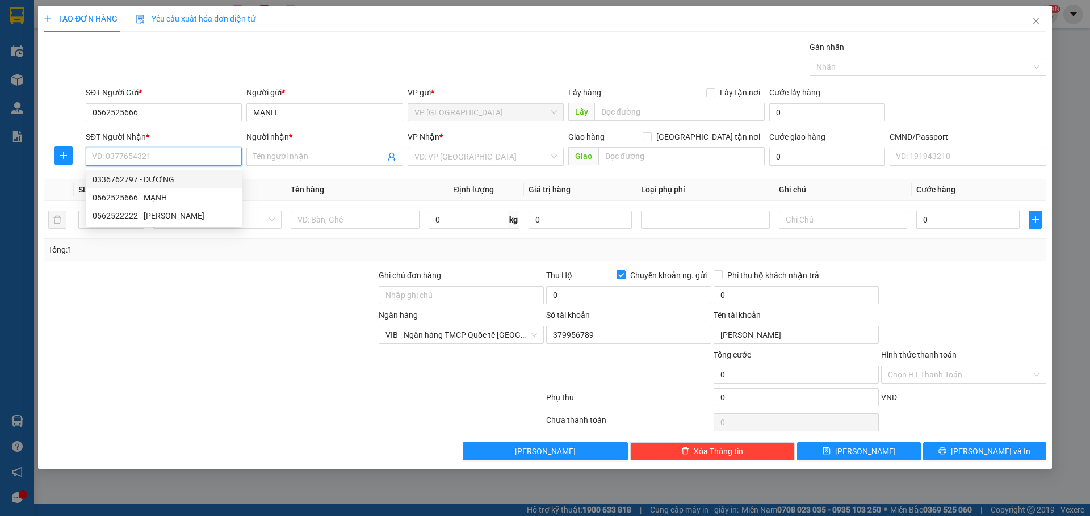
click at [164, 180] on div "0336762797 - DƯƠNG" at bounding box center [164, 179] width 142 height 12
type input "0336762797"
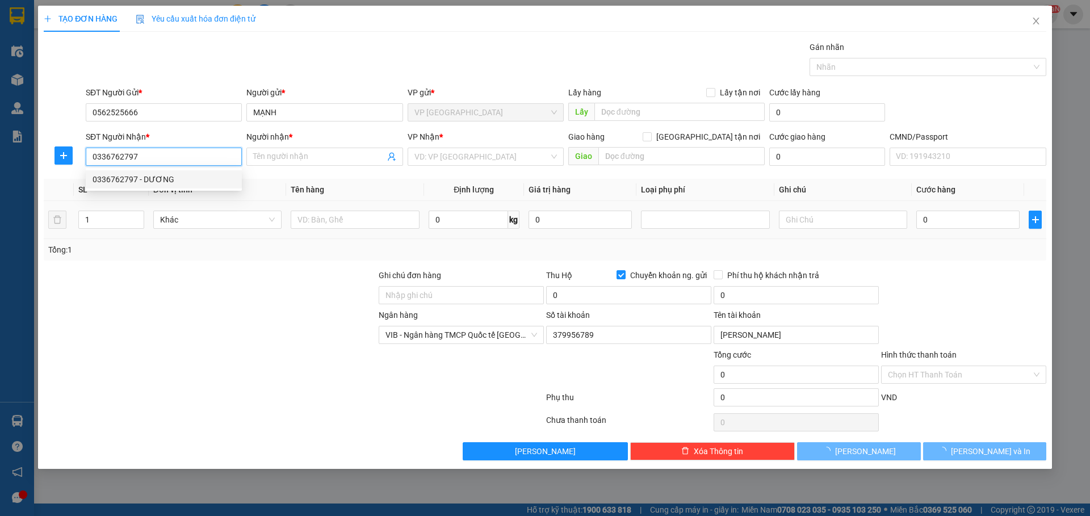
type input "DƯƠNG"
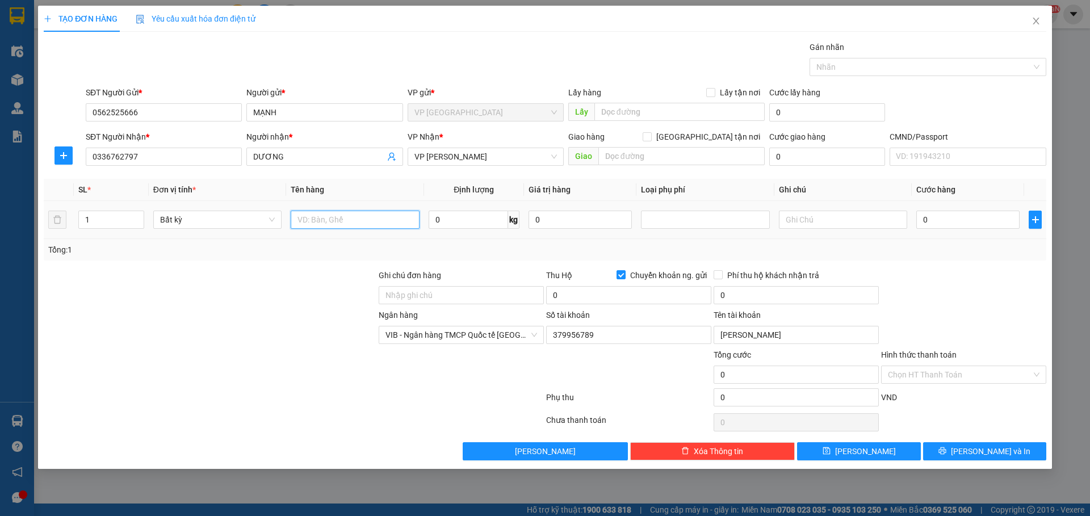
click at [355, 223] on input "text" at bounding box center [355, 220] width 128 height 18
type input "HỘP ĐIỆN THOẠI"
click at [482, 221] on input "0" at bounding box center [468, 220] width 79 height 18
type input "0.5"
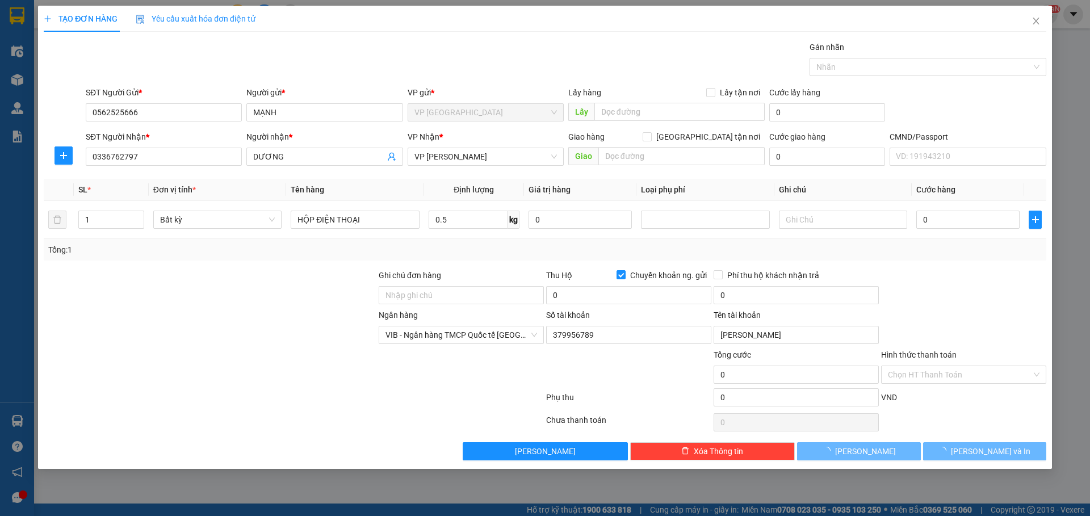
click at [992, 274] on div at bounding box center [963, 289] width 167 height 40
type input "25.000"
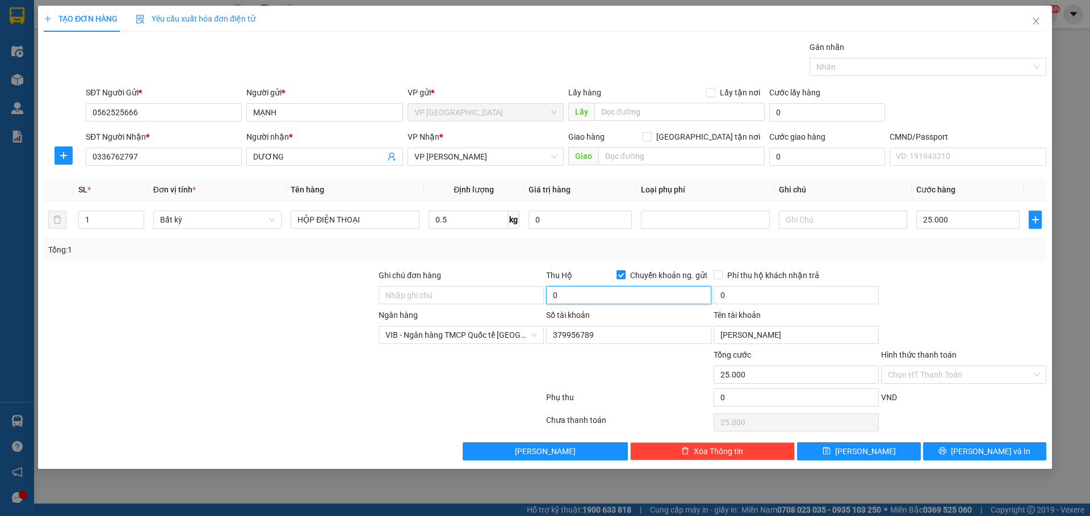
click at [572, 297] on input "0" at bounding box center [628, 295] width 165 height 18
type input "2.500.000"
type input "40.000"
click at [774, 293] on input "40.000" at bounding box center [795, 295] width 165 height 18
click at [946, 453] on icon "printer" at bounding box center [942, 451] width 8 height 8
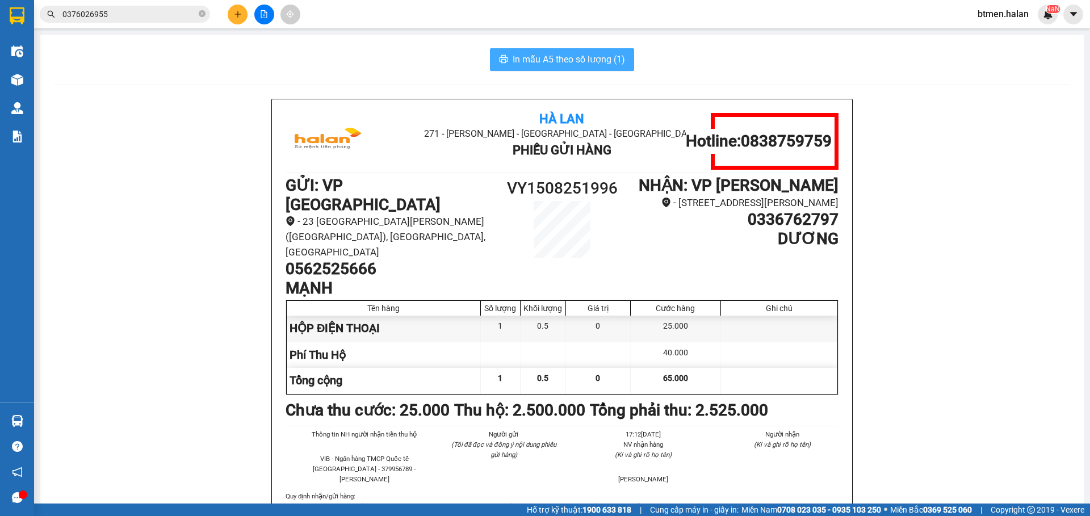
click at [556, 60] on span "In mẫu A5 theo số lượng (1)" at bounding box center [569, 59] width 112 height 14
click at [359, 259] on h1 "0562525666" at bounding box center [389, 268] width 207 height 19
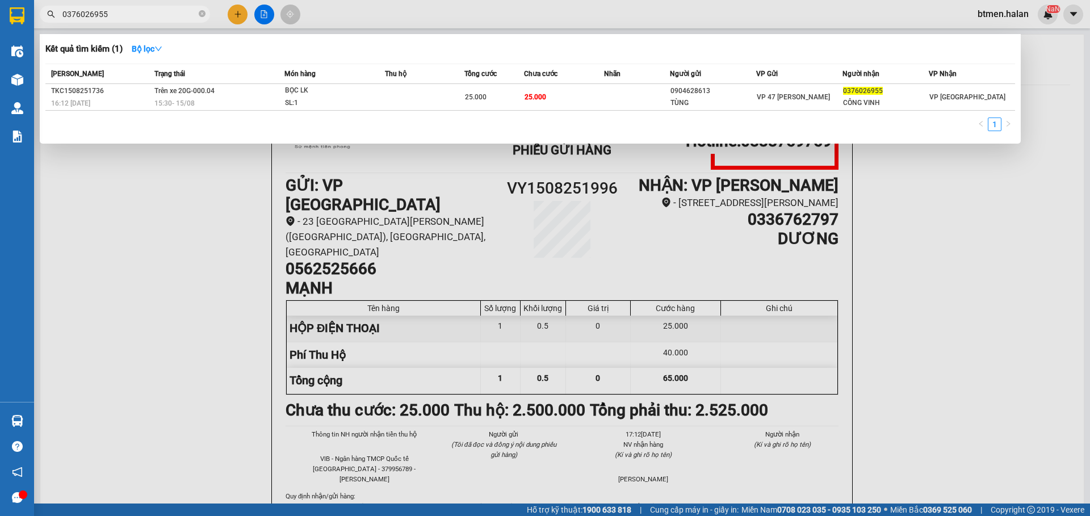
click at [182, 11] on input "0376026955" at bounding box center [129, 14] width 134 height 12
click at [144, 334] on div at bounding box center [545, 258] width 1090 height 516
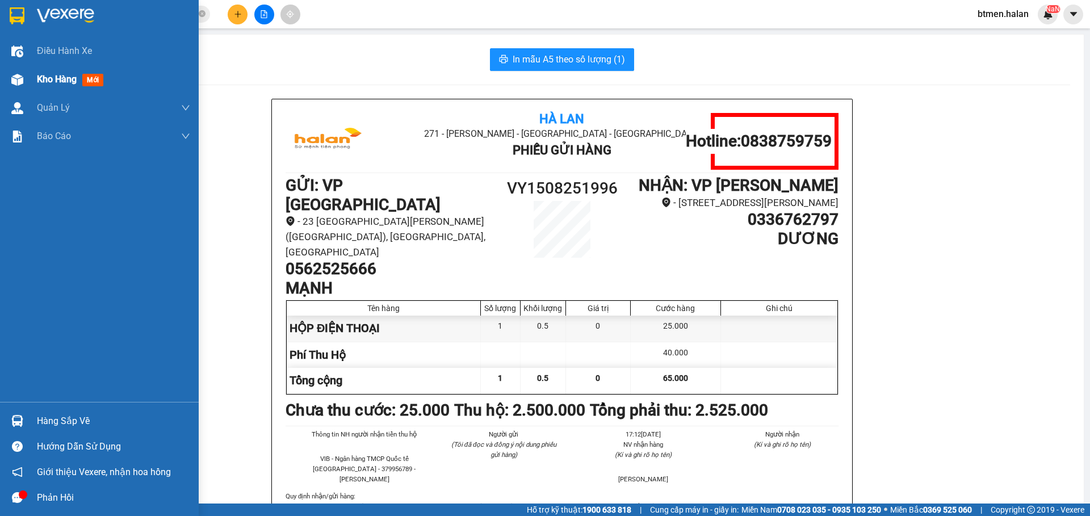
click at [49, 72] on div "Kho hàng mới" at bounding box center [72, 79] width 71 height 14
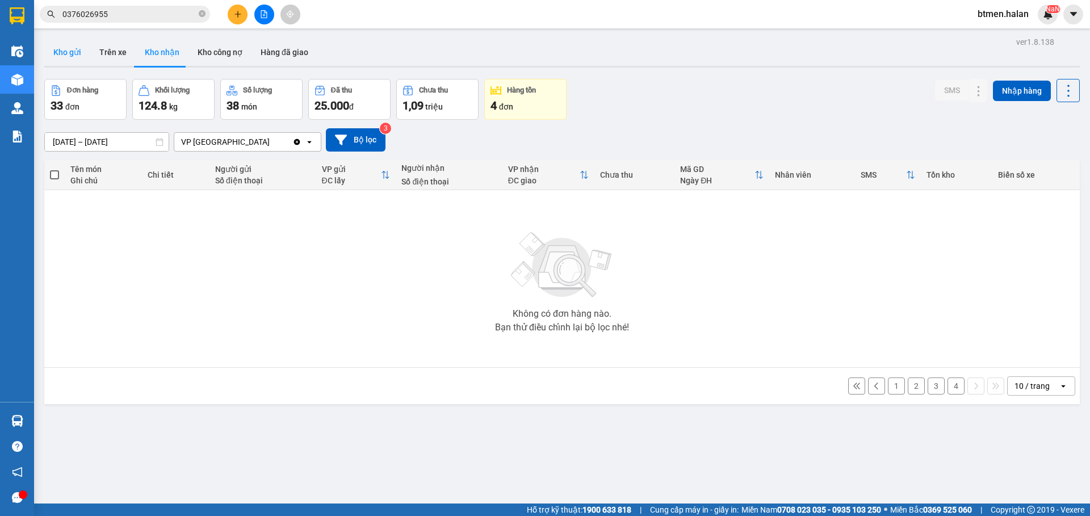
click at [61, 52] on button "Kho gửi" at bounding box center [67, 52] width 46 height 27
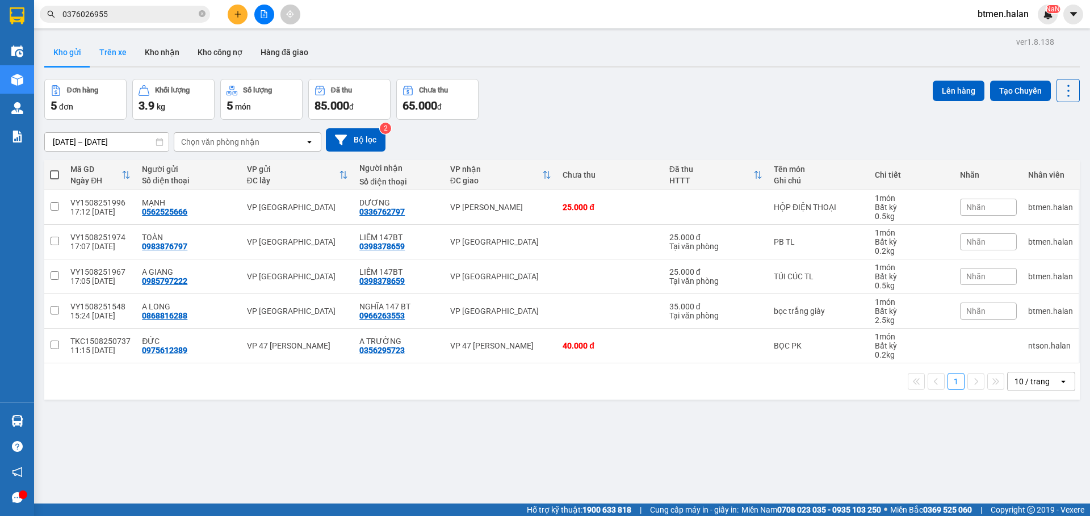
click at [117, 52] on button "Trên xe" at bounding box center [112, 52] width 45 height 27
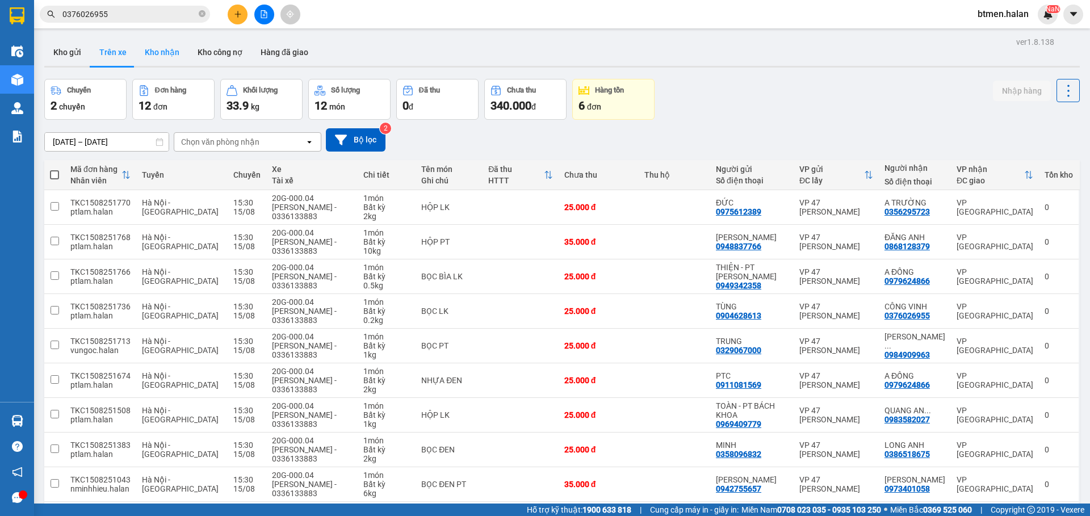
click at [172, 48] on button "Kho nhận" at bounding box center [162, 52] width 53 height 27
type input "[DATE] – [DATE]"
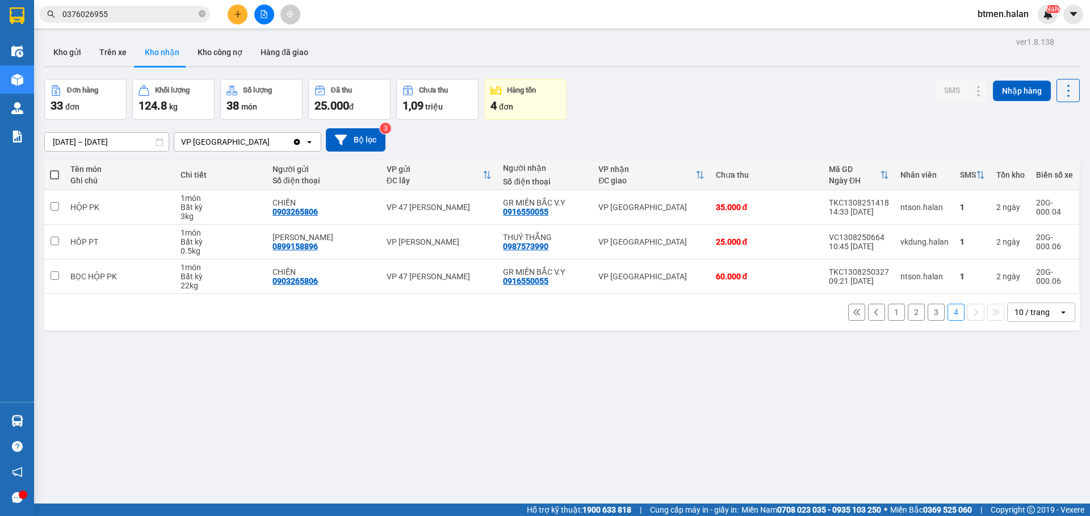
drag, startPoint x: 348, startPoint y: 389, endPoint x: 350, endPoint y: 382, distance: 7.0
click at [348, 389] on div "ver 1.8.138 Kho gửi Trên xe Kho nhận Kho công nợ Hàng đã giao Đơn hàng 33 đơn K…" at bounding box center [562, 292] width 1044 height 516
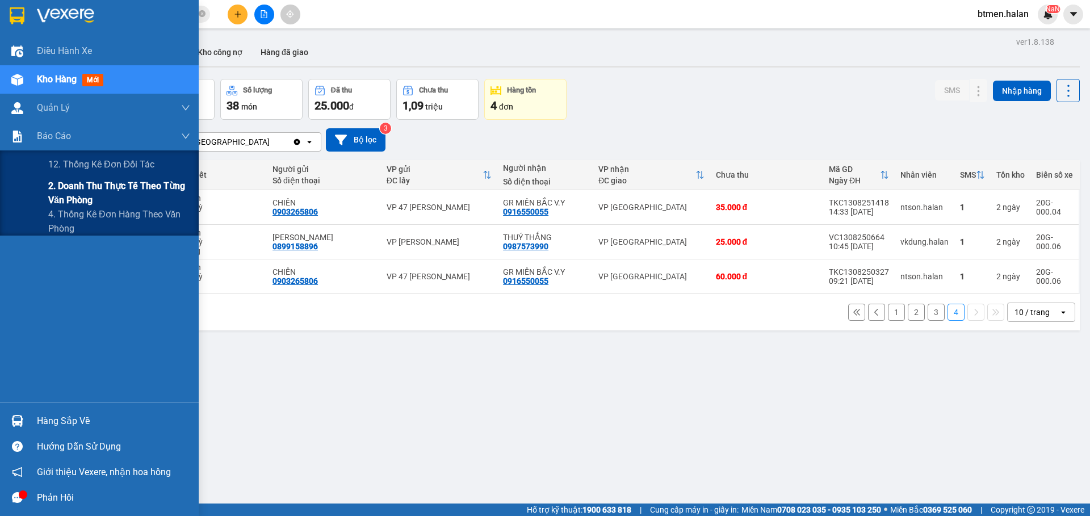
click at [86, 191] on span "2. Doanh thu thực tế theo từng văn phòng" at bounding box center [119, 193] width 142 height 28
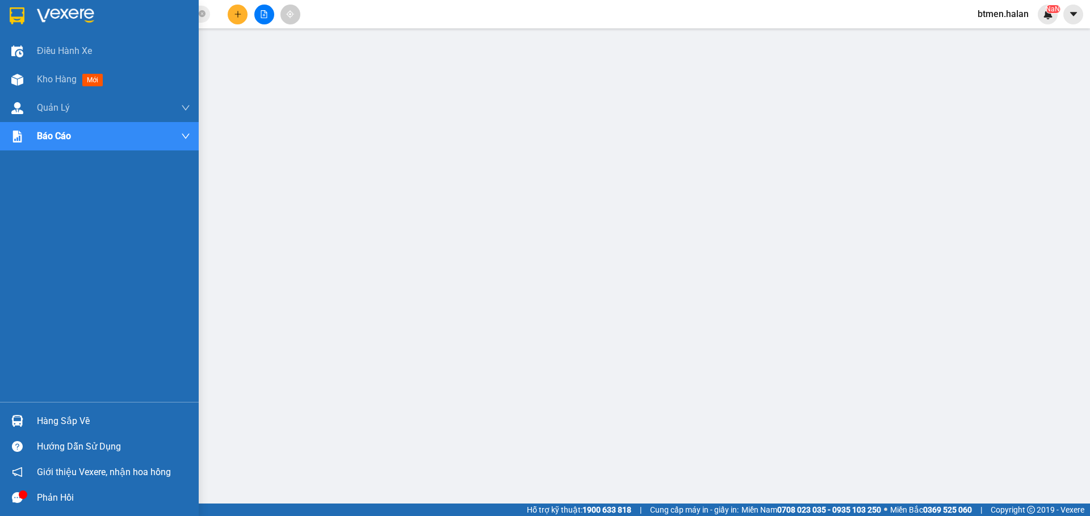
drag, startPoint x: 54, startPoint y: 427, endPoint x: 81, endPoint y: 423, distance: 26.4
click at [55, 426] on div "Hàng sắp về" at bounding box center [113, 421] width 153 height 17
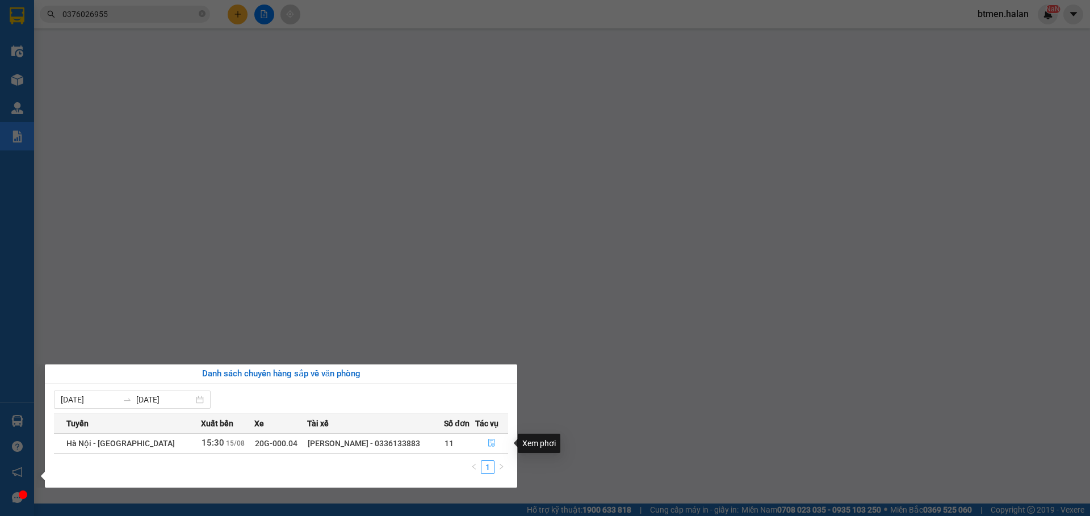
click at [485, 443] on button "button" at bounding box center [492, 443] width 32 height 18
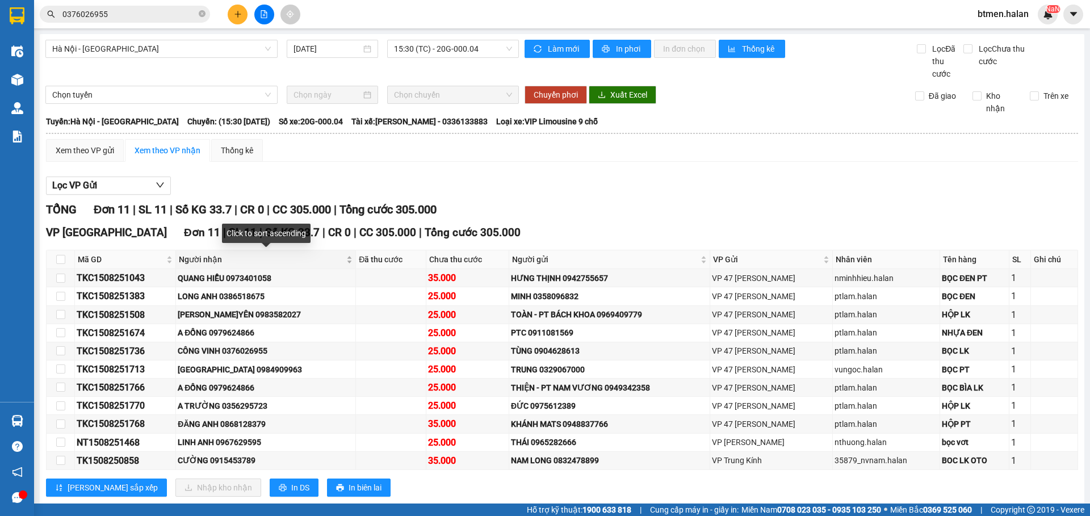
click at [219, 265] on span "Người nhận" at bounding box center [261, 259] width 165 height 12
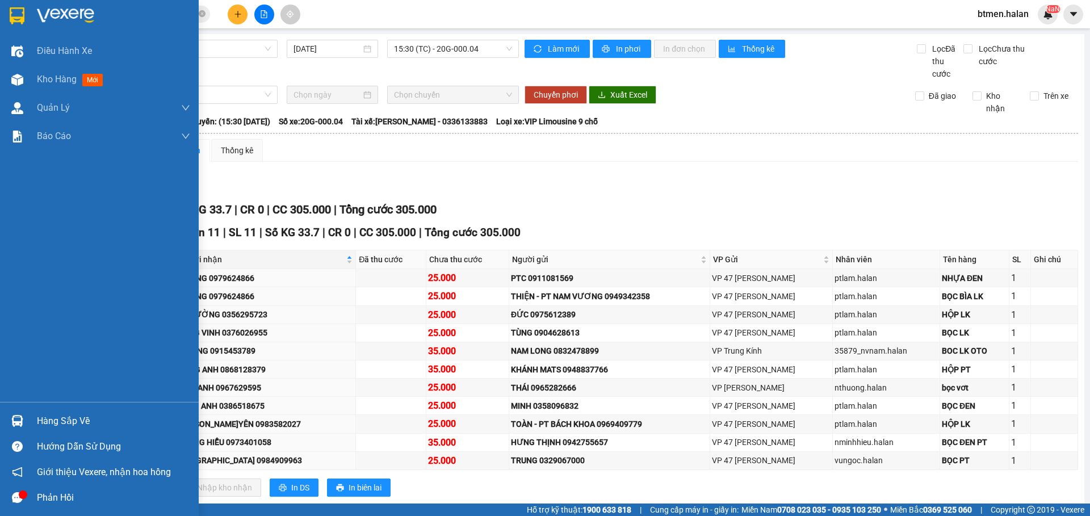
drag, startPoint x: 54, startPoint y: 430, endPoint x: 87, endPoint y: 422, distance: 33.9
click at [57, 429] on div "Hàng sắp về" at bounding box center [99, 421] width 199 height 26
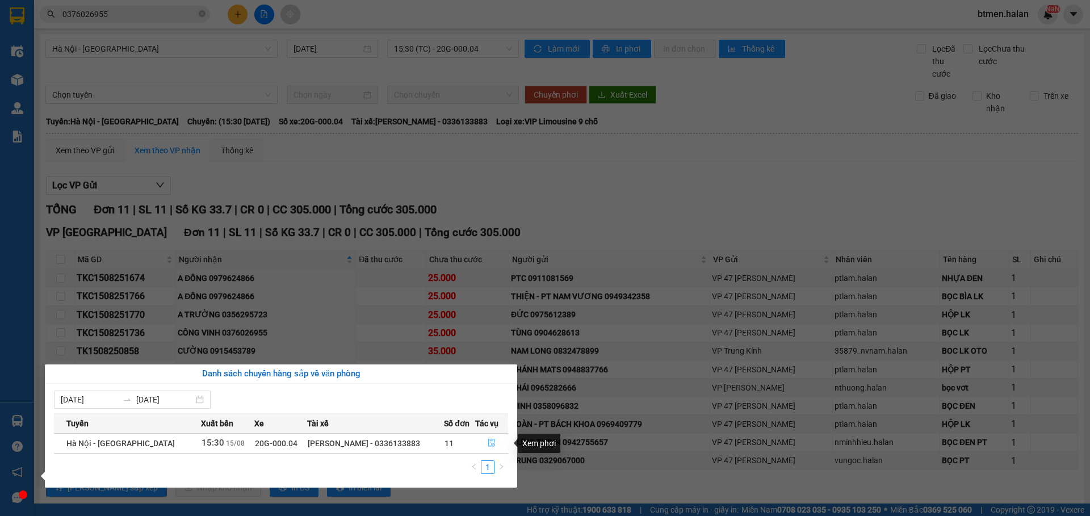
click at [492, 442] on icon "file-done" at bounding box center [492, 443] width 8 height 8
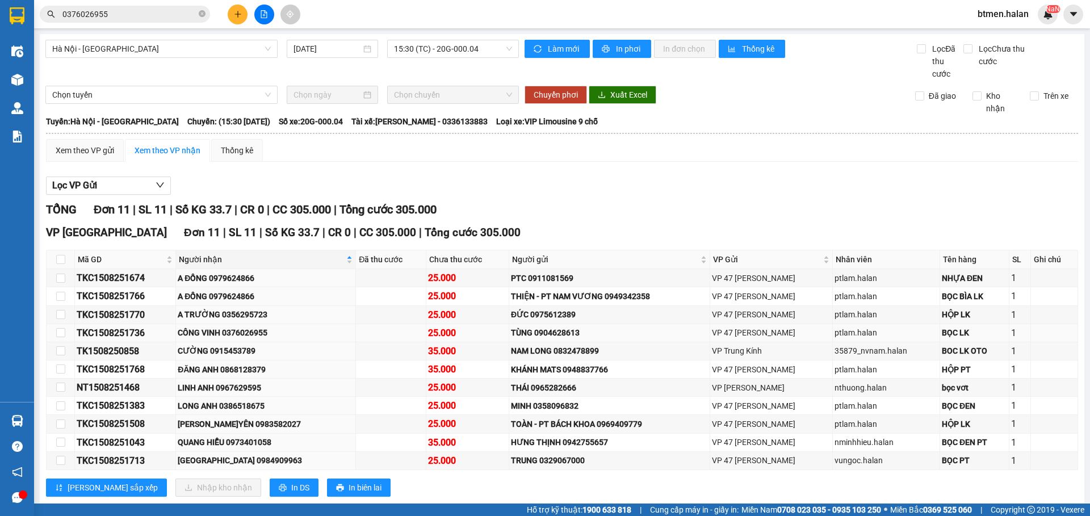
click at [257, 333] on div "CÔNG VINH 0376026955" at bounding box center [266, 332] width 176 height 12
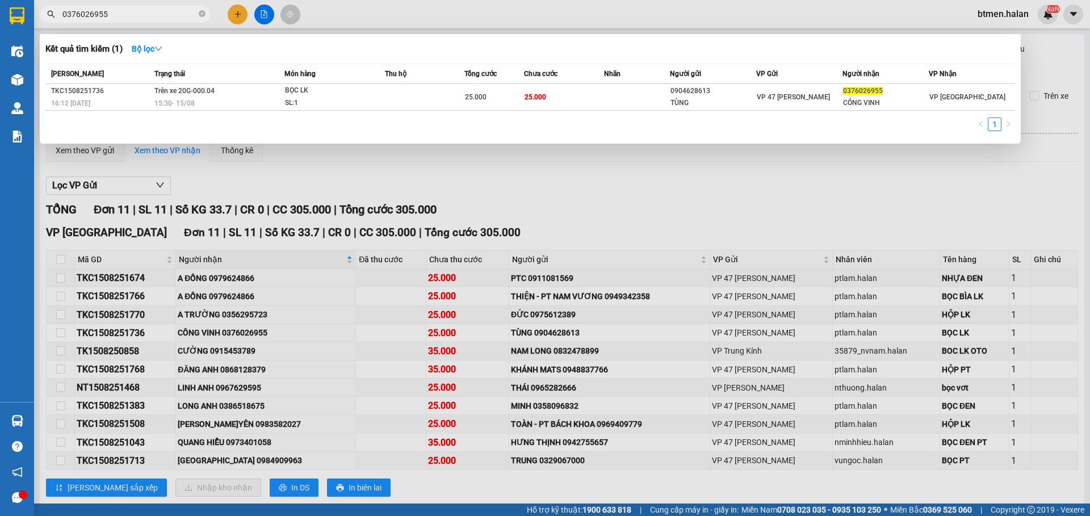
click at [174, 19] on input "0376026955" at bounding box center [129, 14] width 134 height 12
click at [627, 197] on div at bounding box center [545, 258] width 1090 height 516
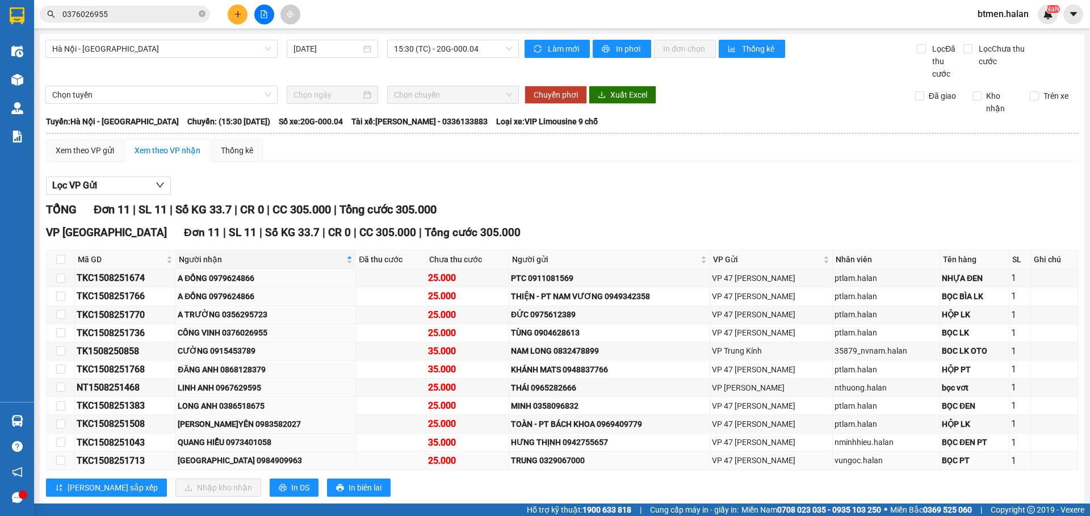
click at [229, 462] on div "[GEOGRAPHIC_DATA] 0984909963" at bounding box center [266, 460] width 176 height 12
click at [244, 439] on div "QUANG HIỂU 0973401058" at bounding box center [266, 442] width 176 height 12
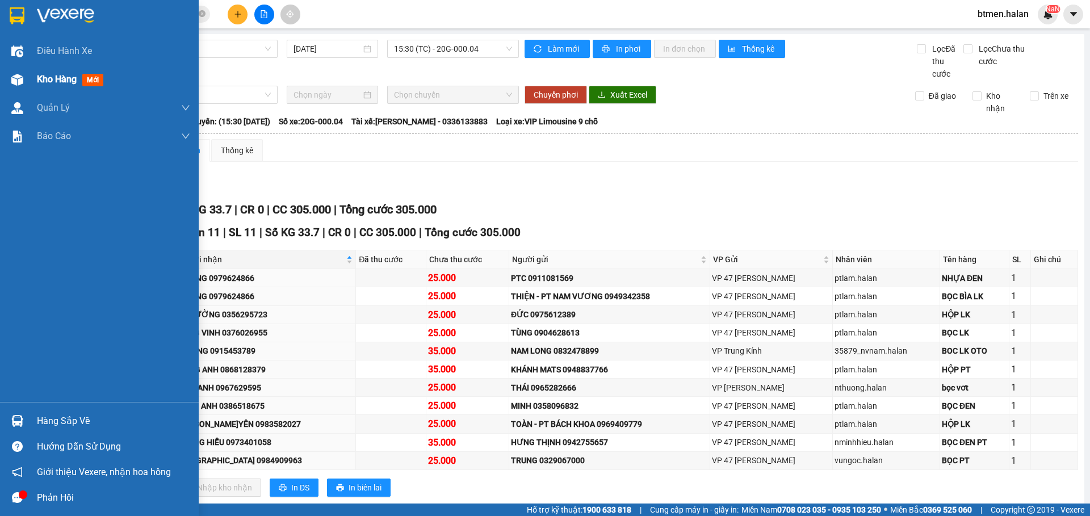
click at [33, 69] on div "Kho hàng mới" at bounding box center [99, 79] width 199 height 28
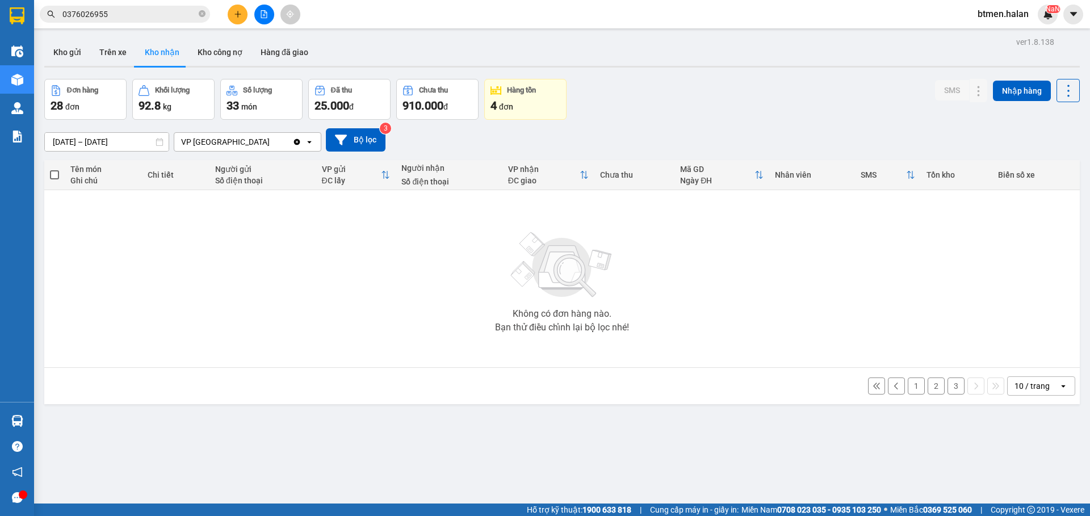
click at [713, 87] on div "Đơn hàng 28 đơn Khối lượng 92.8 kg Số lượng 33 món Đã thu 25.000 đ Chưa thu 910…" at bounding box center [561, 99] width 1035 height 41
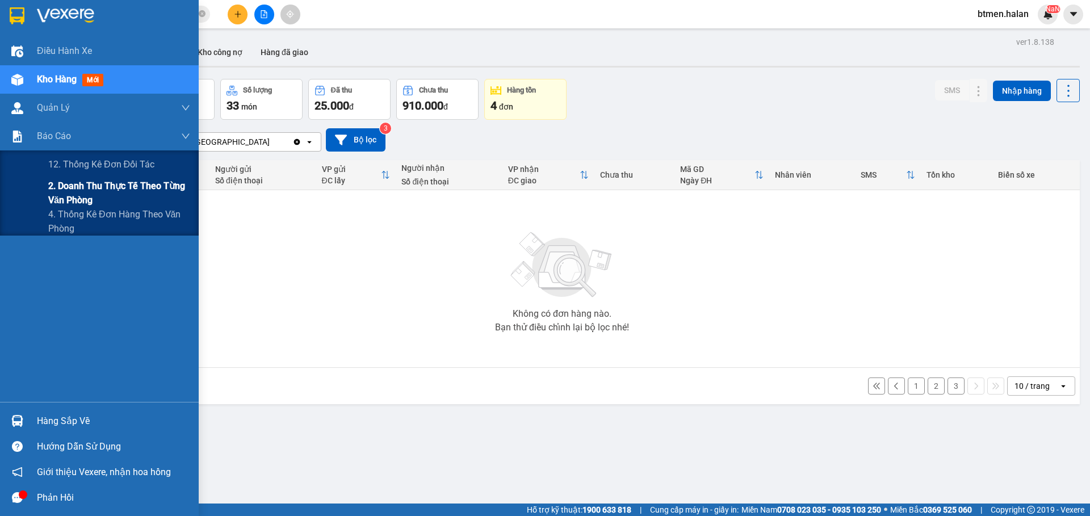
click at [55, 186] on span "2. Doanh thu thực tế theo từng văn phòng" at bounding box center [119, 193] width 142 height 28
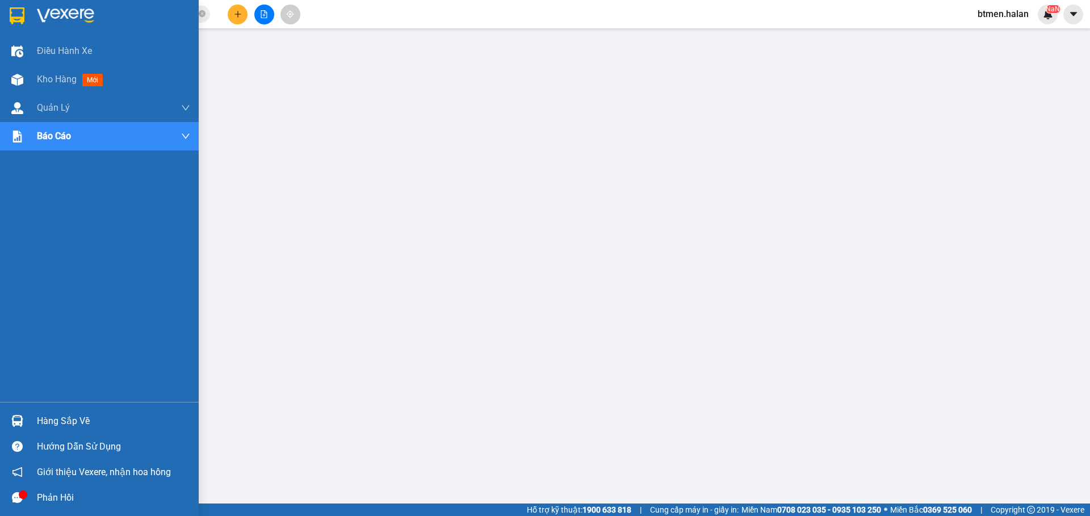
click at [30, 420] on div "Hàng sắp về" at bounding box center [99, 421] width 199 height 26
drag, startPoint x: 57, startPoint y: 423, endPoint x: 75, endPoint y: 428, distance: 19.4
click at [62, 426] on div "Hàng sắp về" at bounding box center [113, 421] width 153 height 17
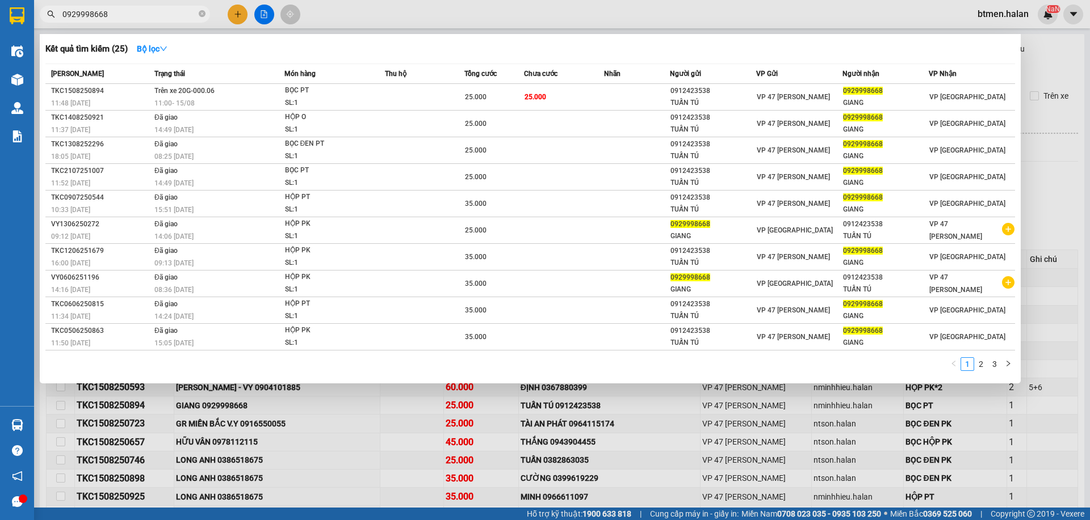
click at [153, 16] on input "0929998668" at bounding box center [129, 14] width 134 height 12
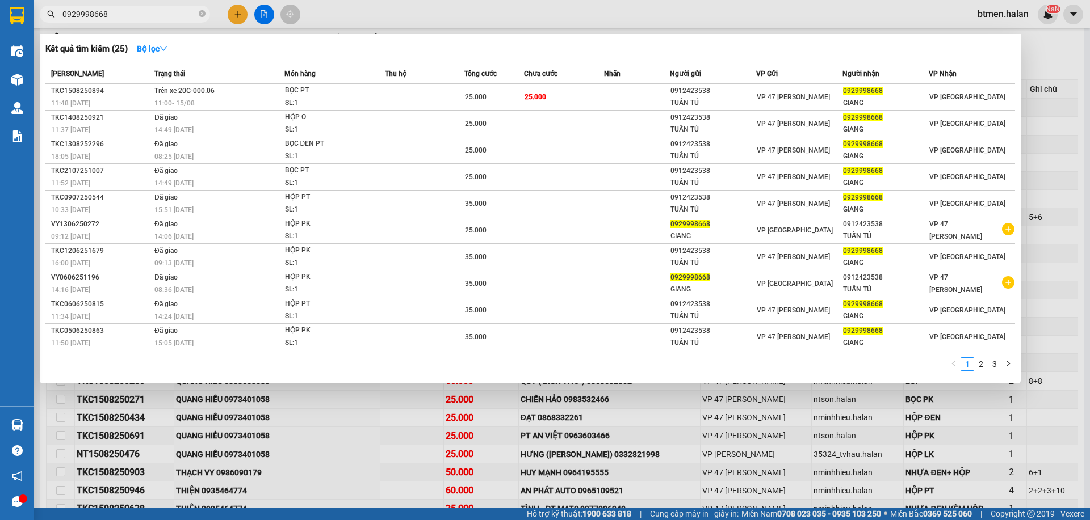
click at [153, 16] on input "0929998668" at bounding box center [129, 14] width 134 height 12
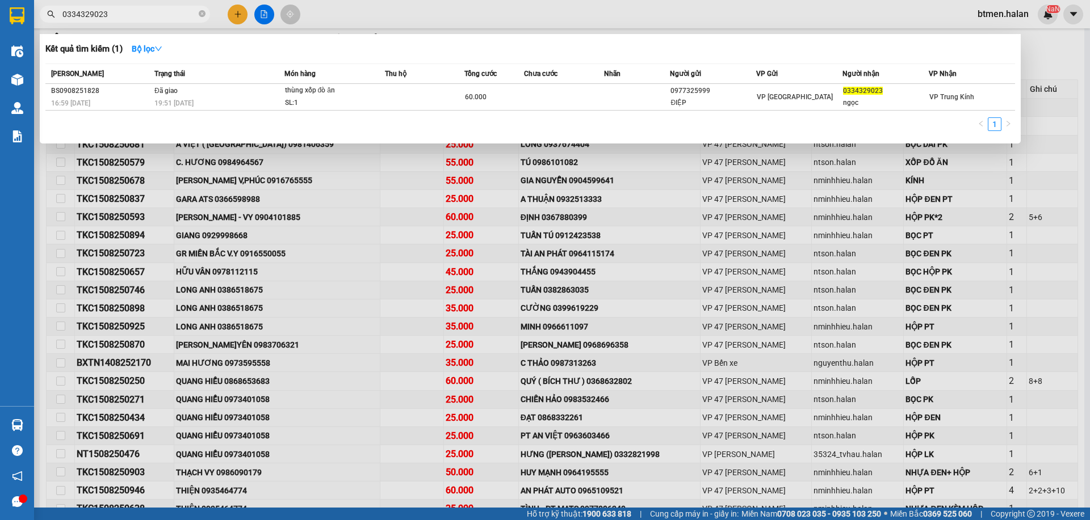
click at [1058, 52] on div at bounding box center [545, 260] width 1090 height 520
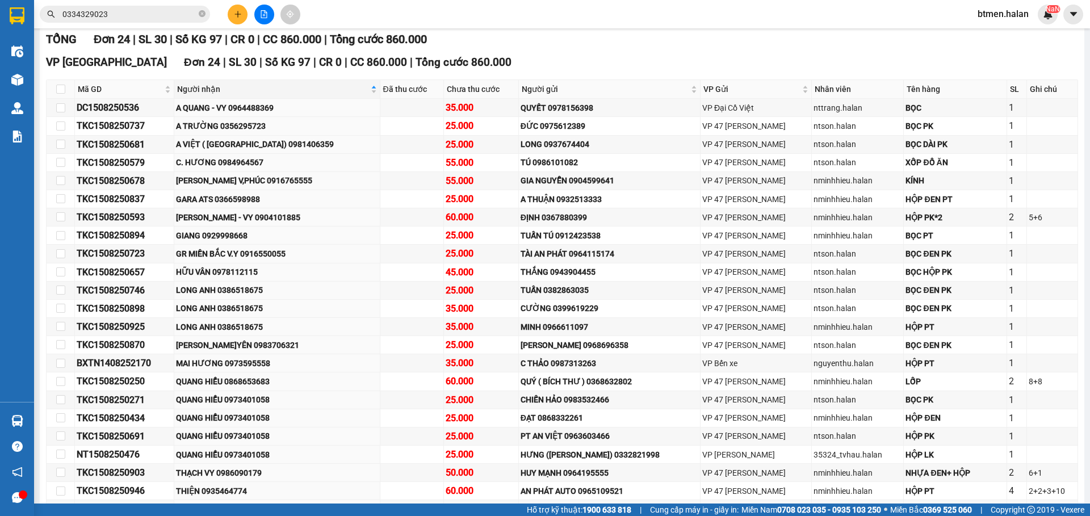
click at [147, 14] on input "0334329023" at bounding box center [129, 14] width 134 height 12
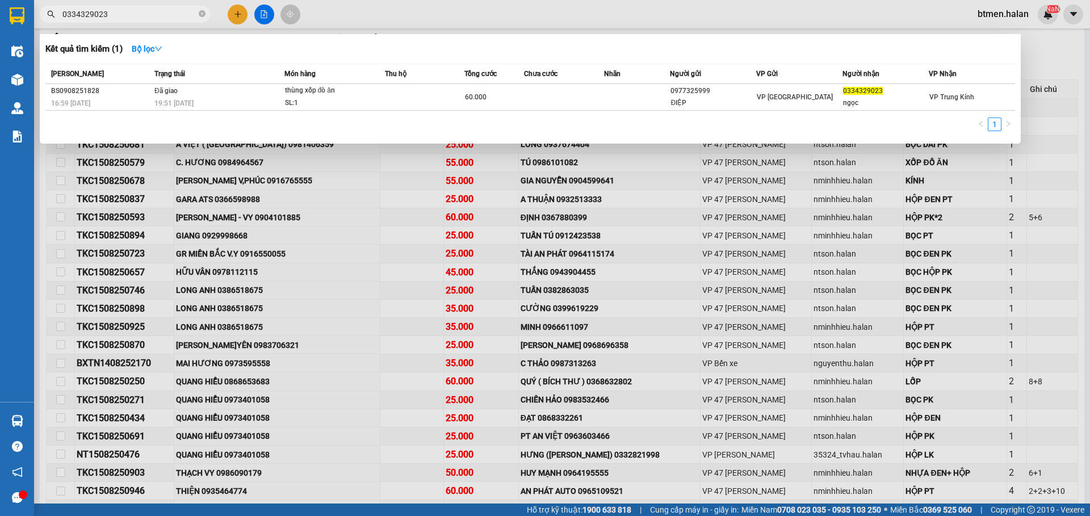
paste input "0979618488"
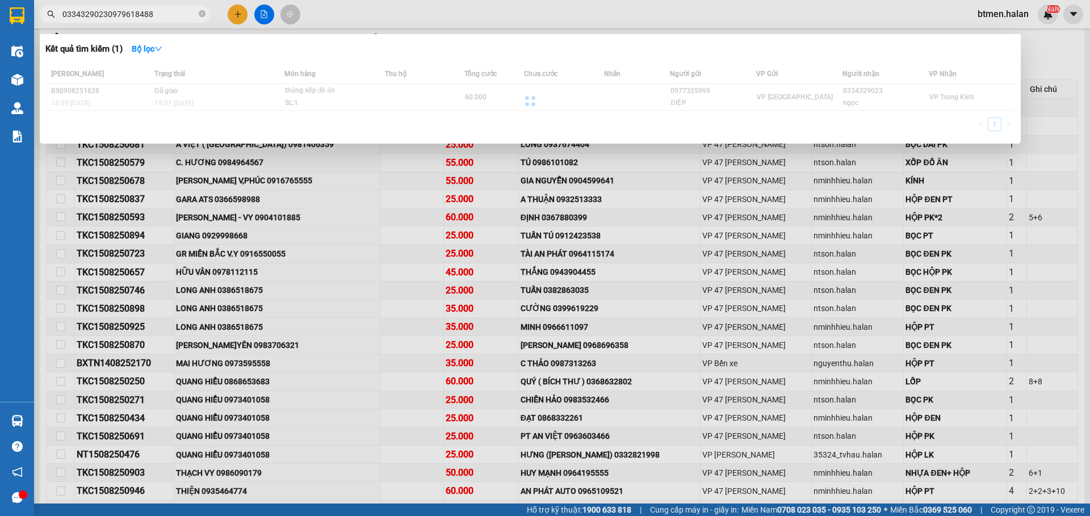
click at [147, 14] on input "03343290230979618488" at bounding box center [129, 14] width 134 height 12
paste input "text"
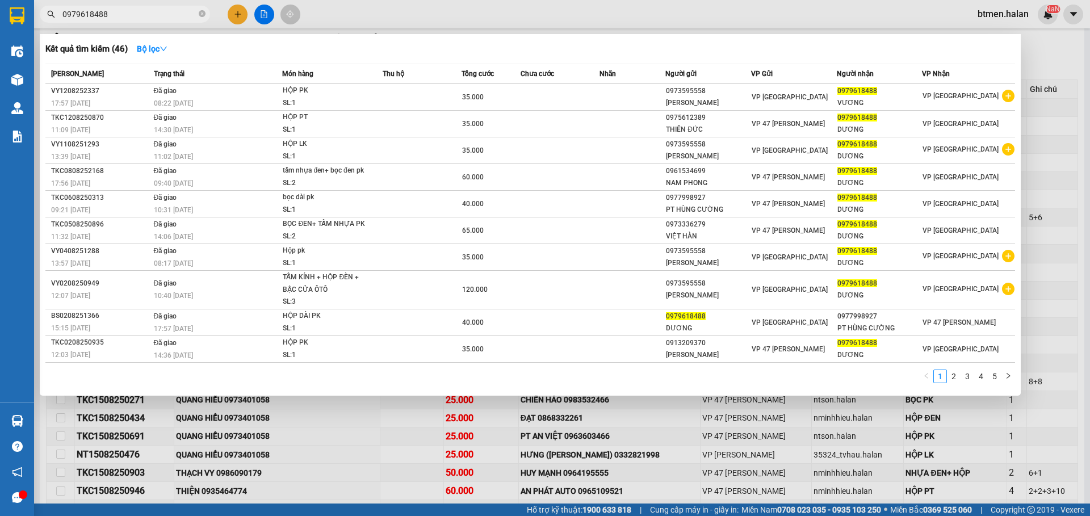
click at [1051, 64] on div at bounding box center [545, 258] width 1090 height 516
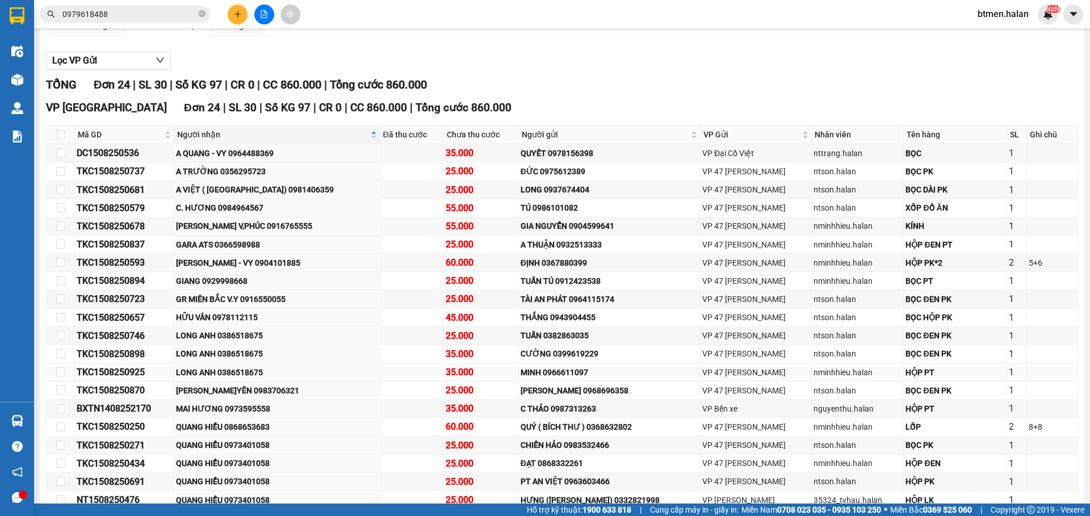
scroll to position [262, 0]
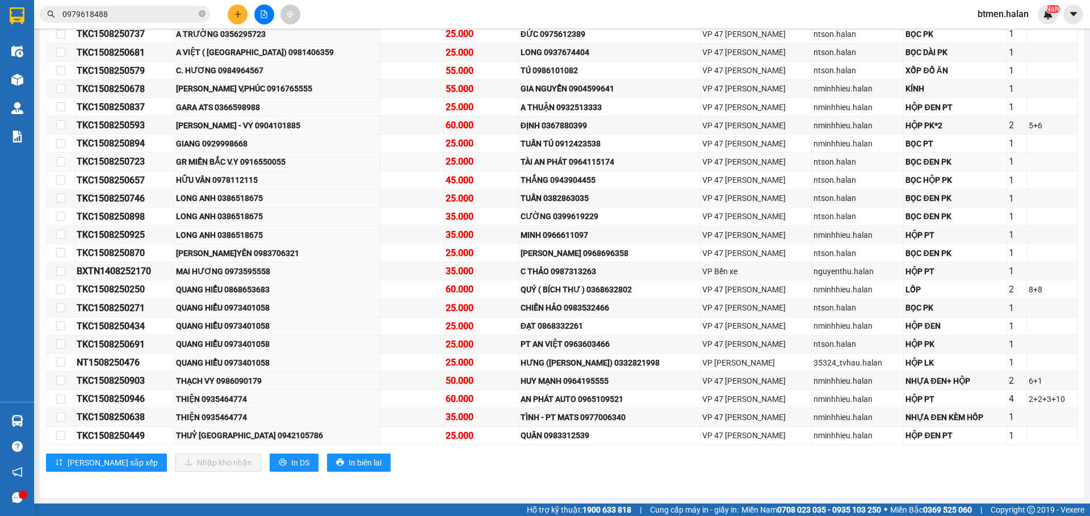
click at [275, 165] on div "GR MIỀN BẮC V.Y 0916550055" at bounding box center [277, 162] width 202 height 12
copy div "0916550055"
click at [112, 10] on input "0979618488" at bounding box center [129, 14] width 134 height 12
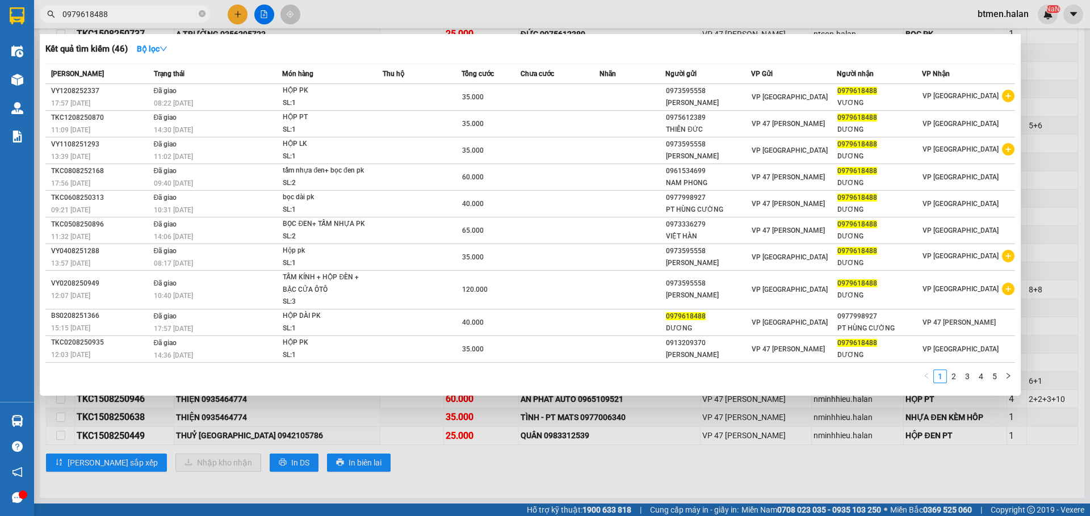
click at [112, 10] on input "0979618488" at bounding box center [129, 14] width 134 height 12
paste input "16550055"
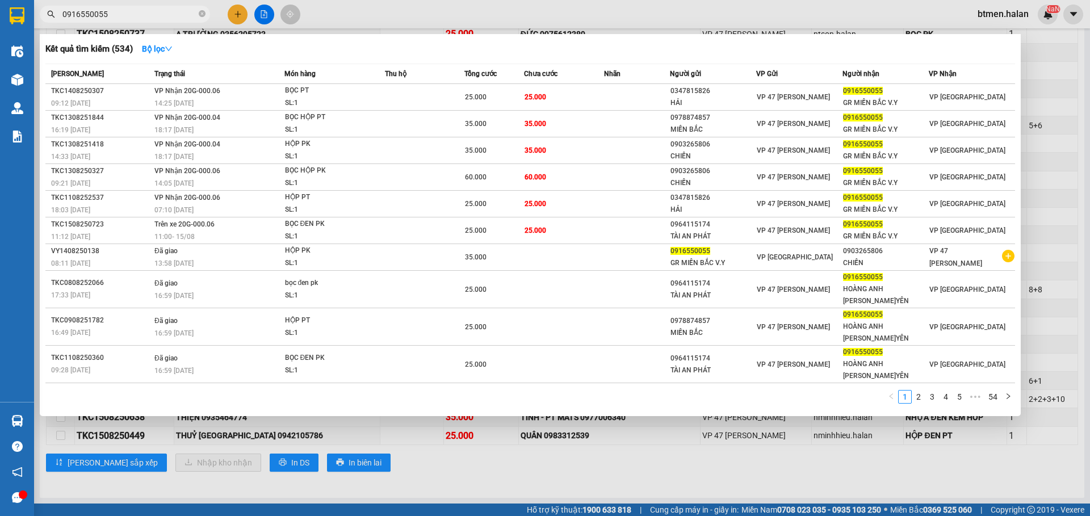
type input "0916550055"
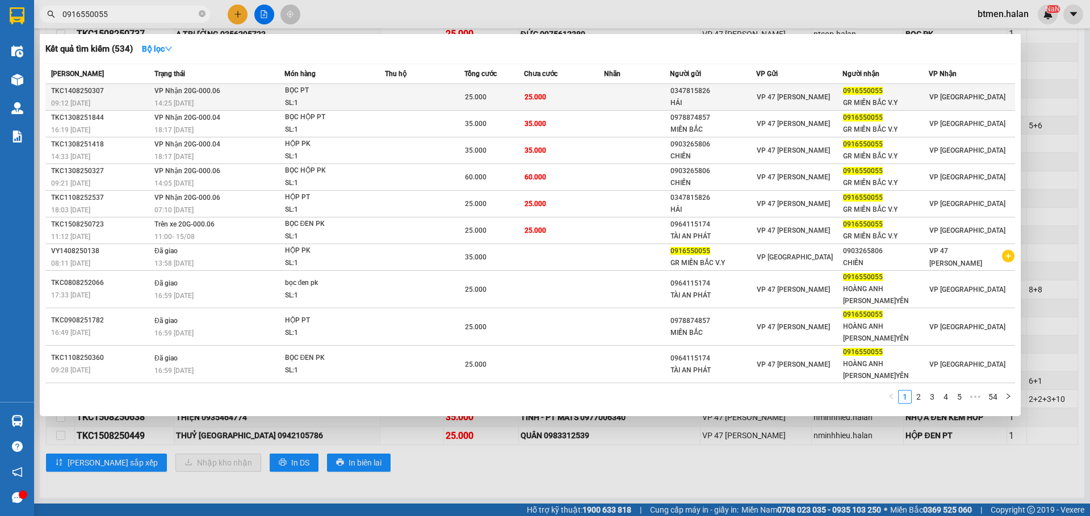
click at [389, 95] on td at bounding box center [424, 97] width 79 height 27
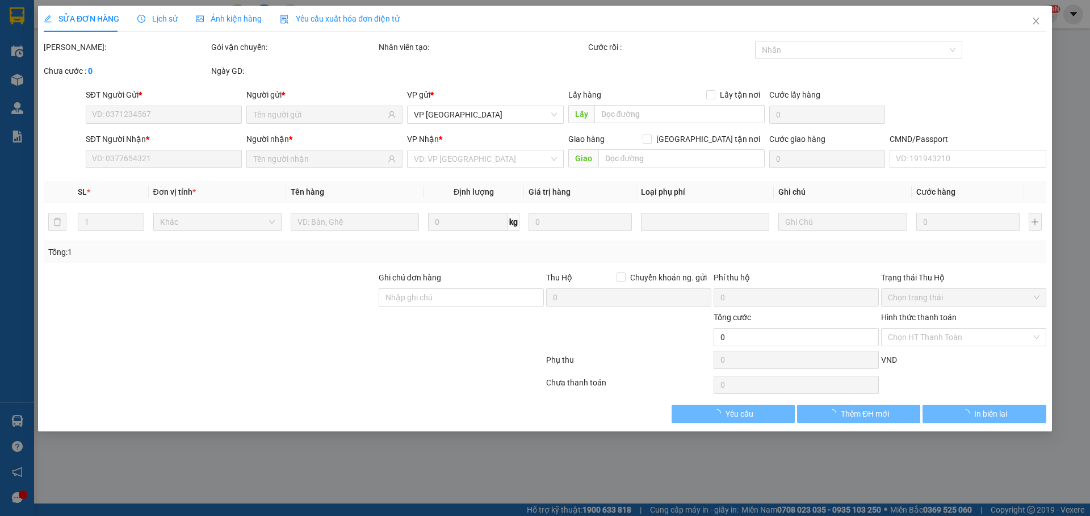
type input "0347815826"
type input "HẢI"
type input "0916550055"
type input "GR MIỀN BẮC V.Y"
type input "25.000"
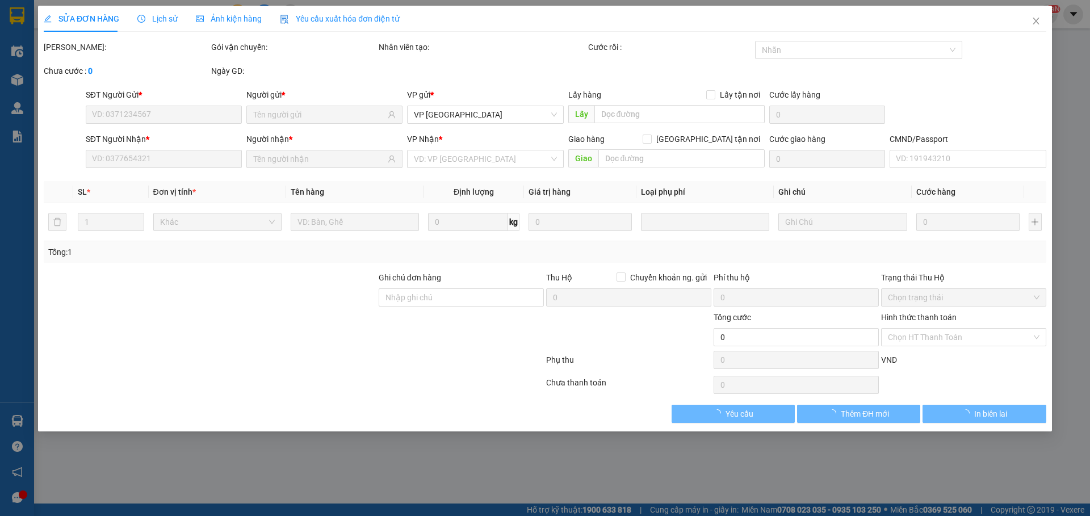
type input "25.000"
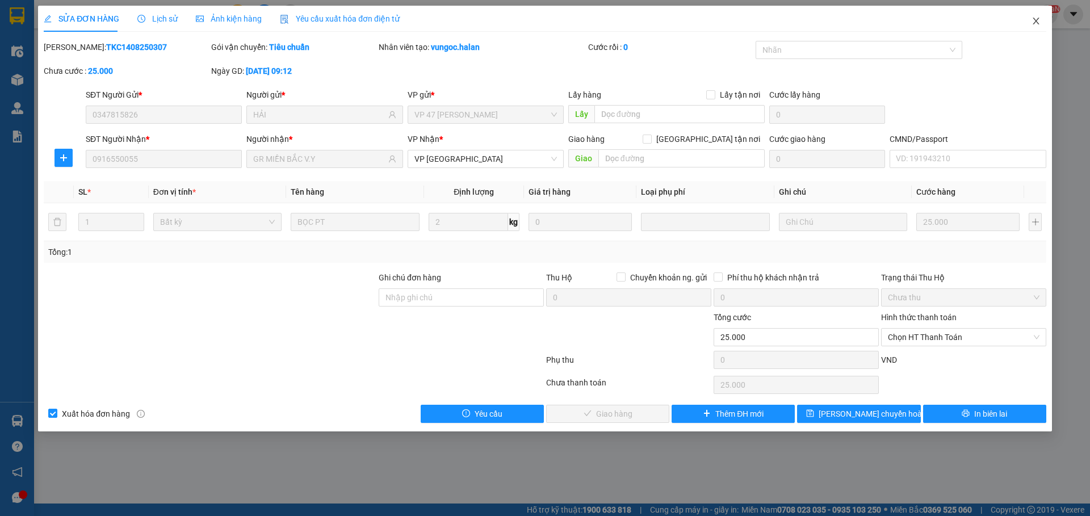
click at [1038, 23] on icon "close" at bounding box center [1035, 20] width 9 height 9
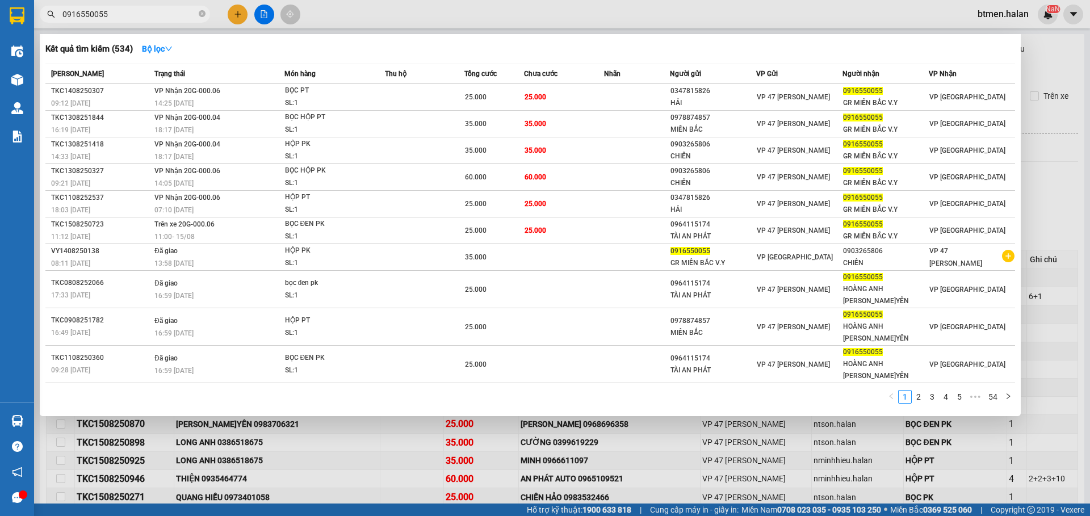
click at [165, 13] on input "0916550055" at bounding box center [129, 14] width 134 height 12
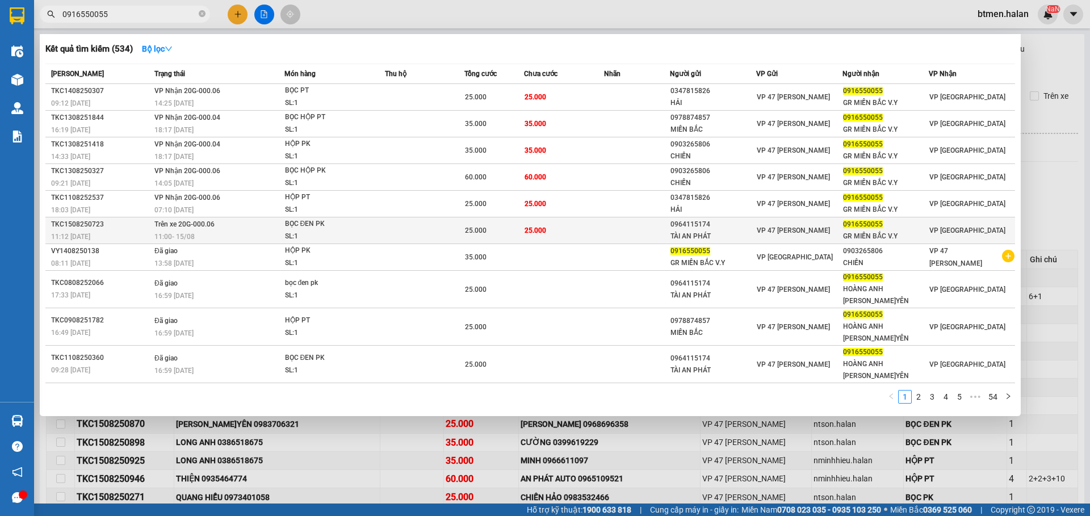
click at [409, 227] on td at bounding box center [424, 230] width 79 height 27
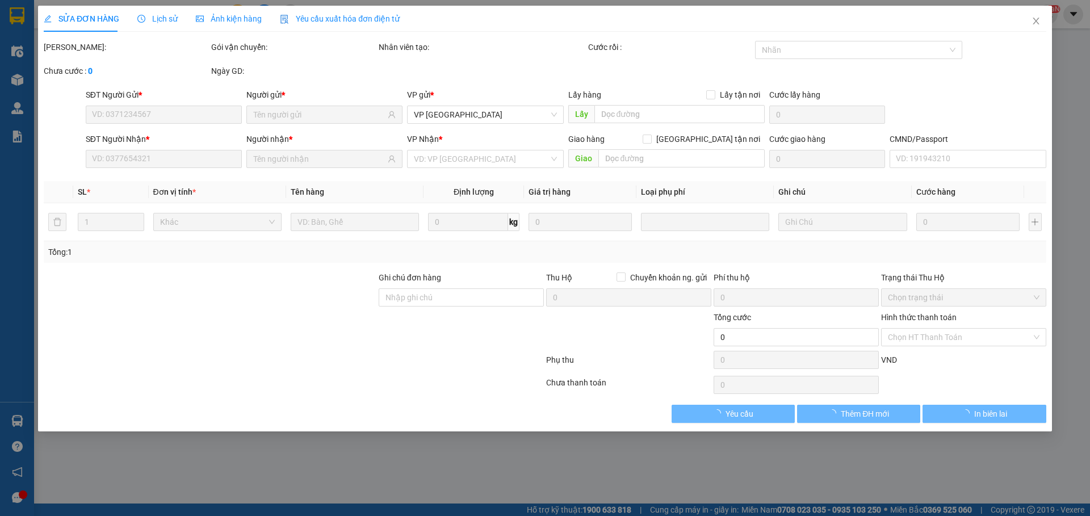
type input "0964115174"
type input "TÀI AN PHÁT"
type input "0916550055"
type input "GR MIỀN BẮC V.Y"
type input "25.000"
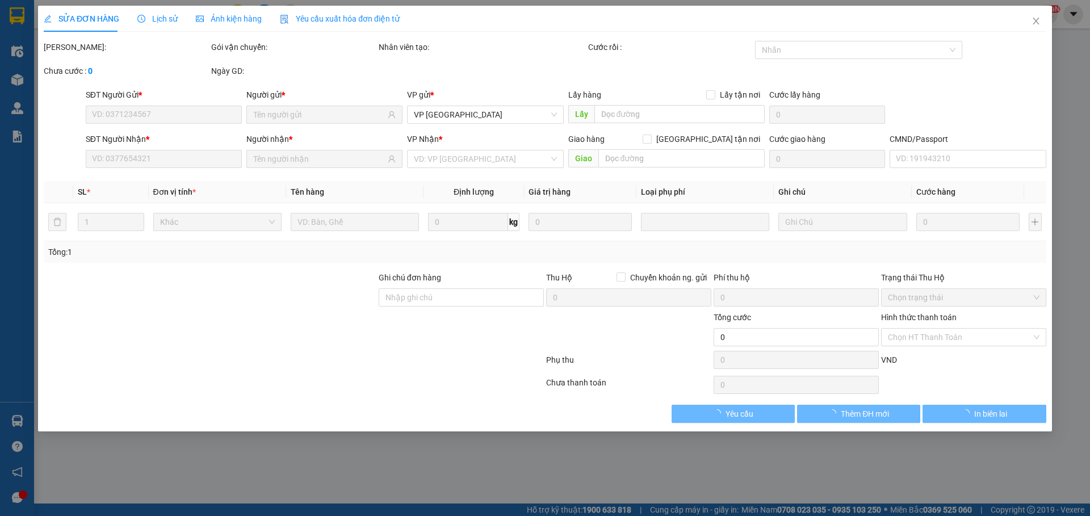
type input "25.000"
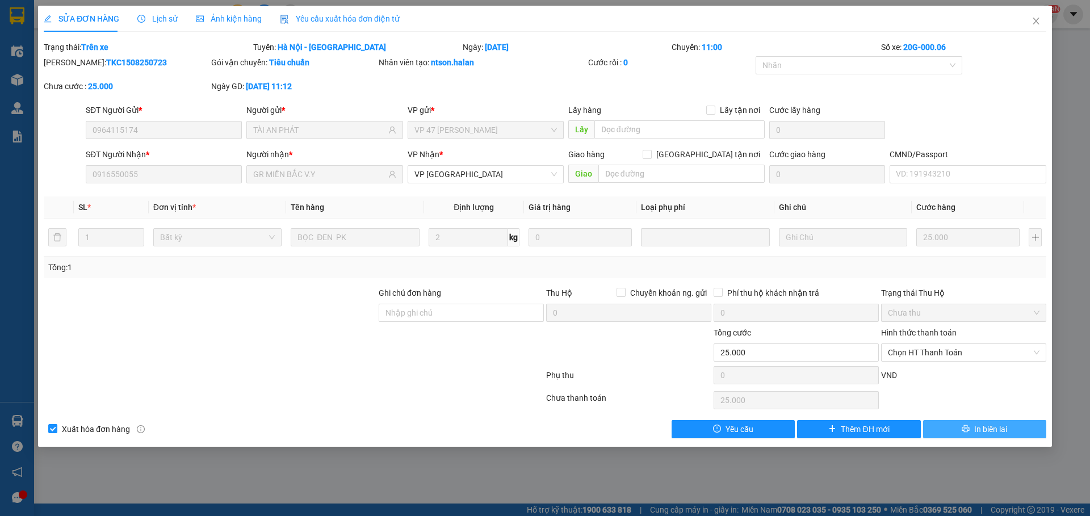
click at [996, 423] on span "In biên lai" at bounding box center [990, 429] width 33 height 12
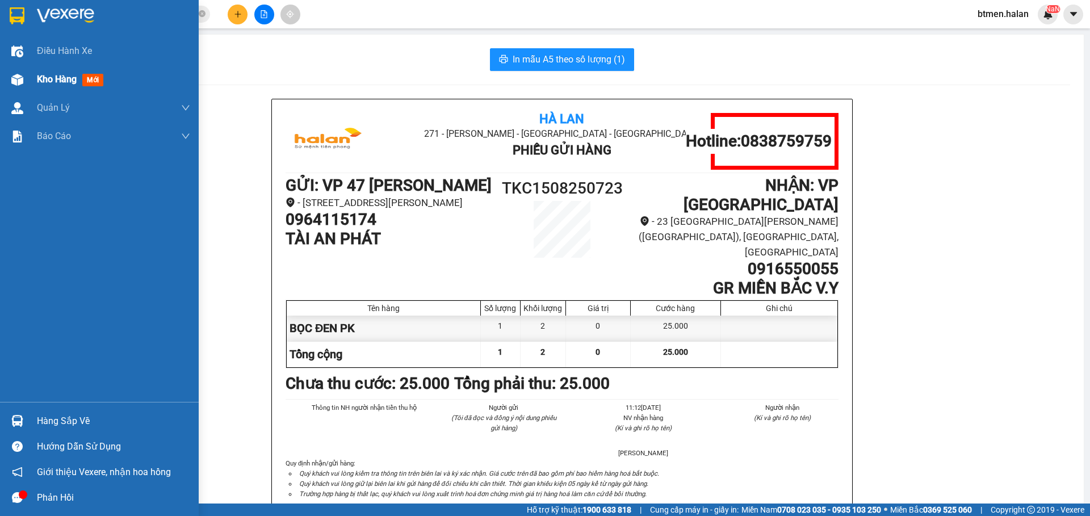
click at [32, 84] on div "Kho hàng mới" at bounding box center [99, 79] width 199 height 28
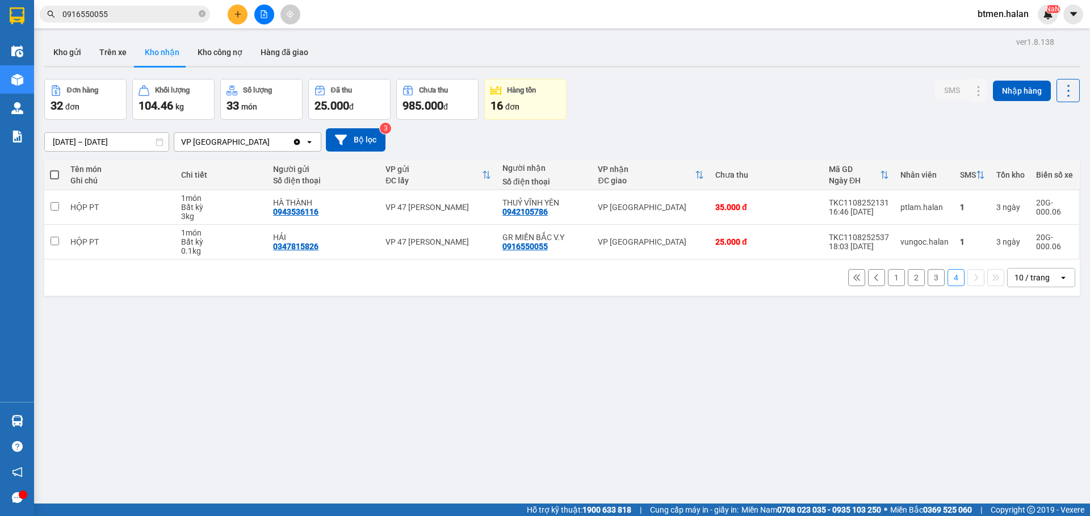
click at [927, 279] on button "3" at bounding box center [935, 277] width 17 height 17
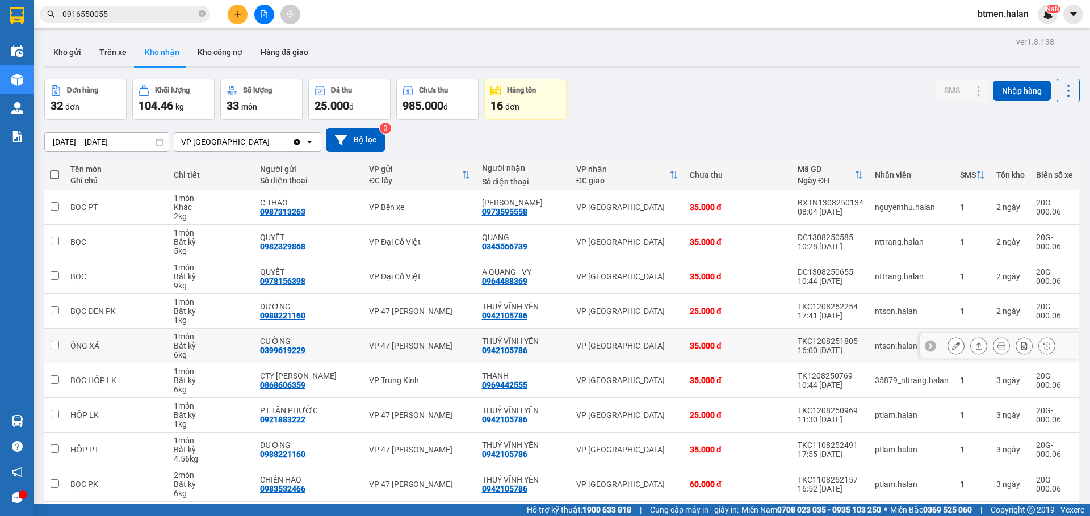
click at [518, 352] on div "0942105786" at bounding box center [504, 350] width 45 height 9
copy div "0942105786"
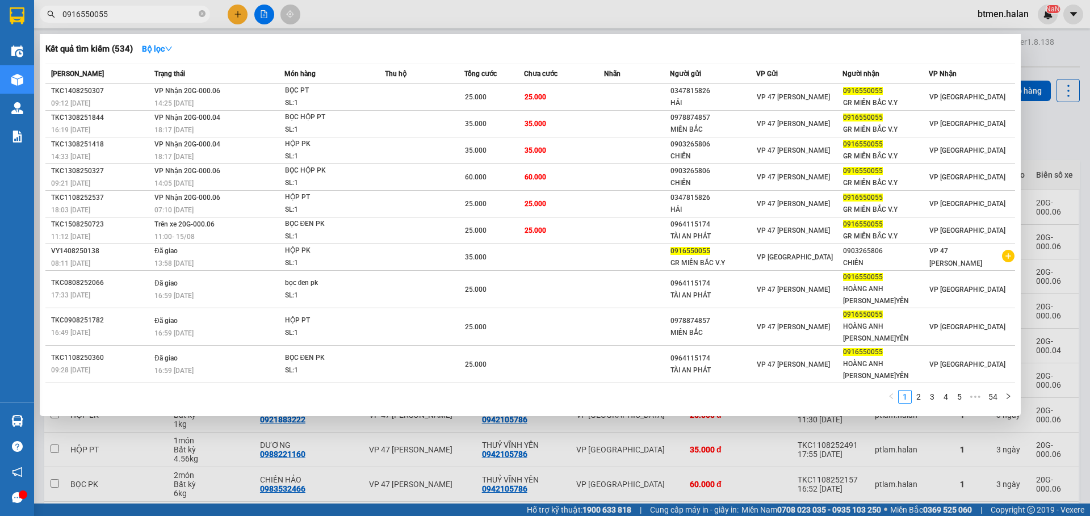
click at [158, 21] on span "0916550055" at bounding box center [125, 14] width 170 height 17
click at [204, 12] on icon "close-circle" at bounding box center [202, 13] width 7 height 7
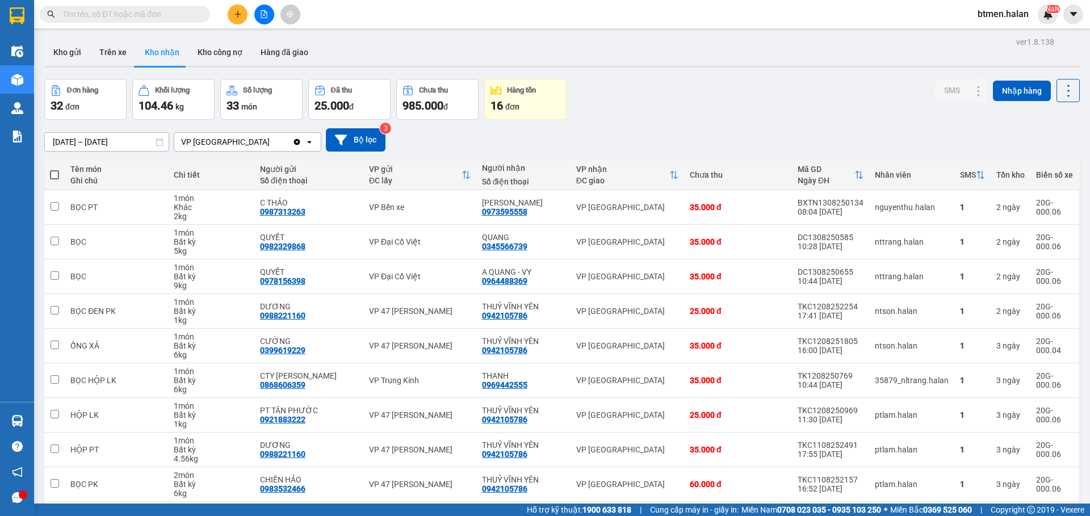
paste input "0942105786"
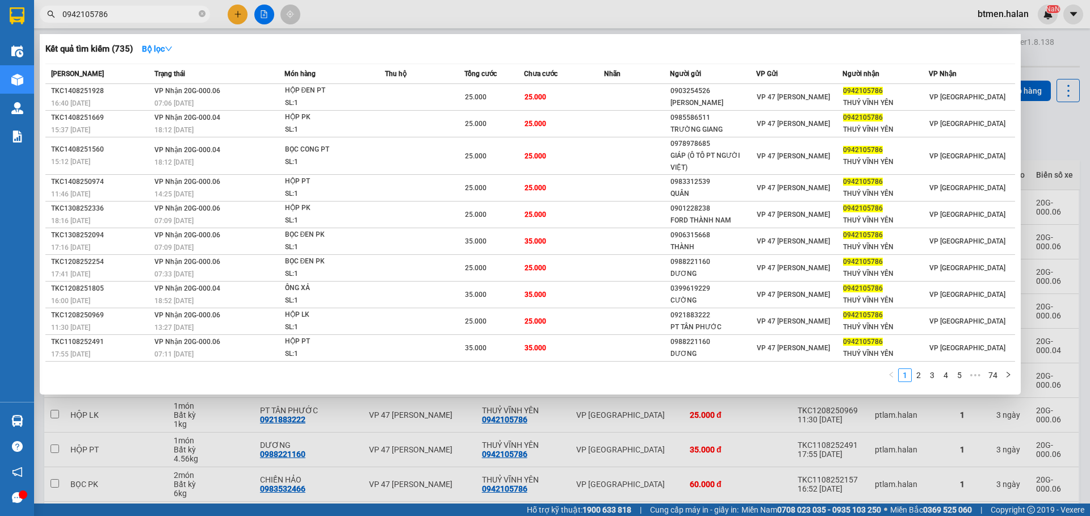
type input "0942105786"
click at [916, 381] on link "2" at bounding box center [918, 375] width 12 height 12
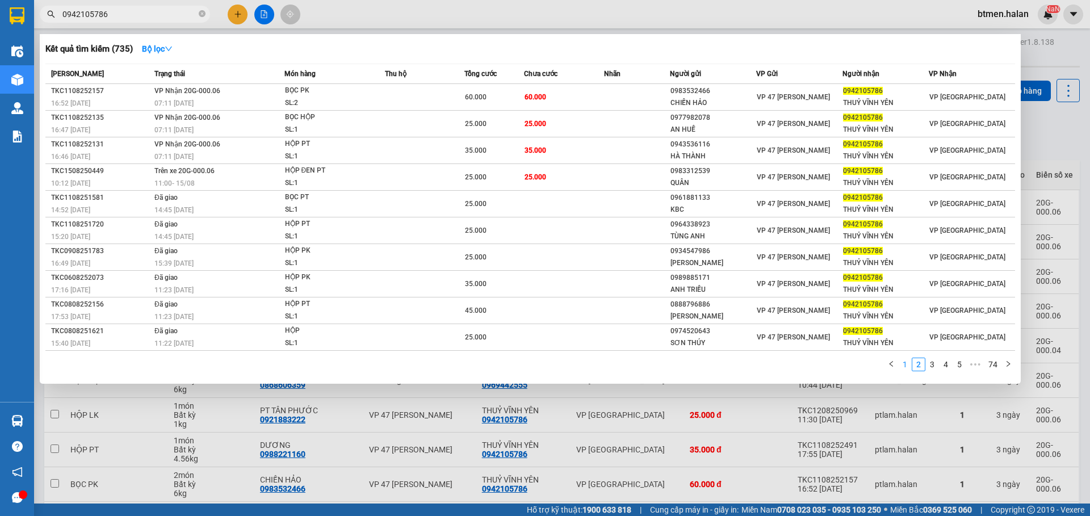
click at [904, 368] on link "1" at bounding box center [905, 364] width 12 height 12
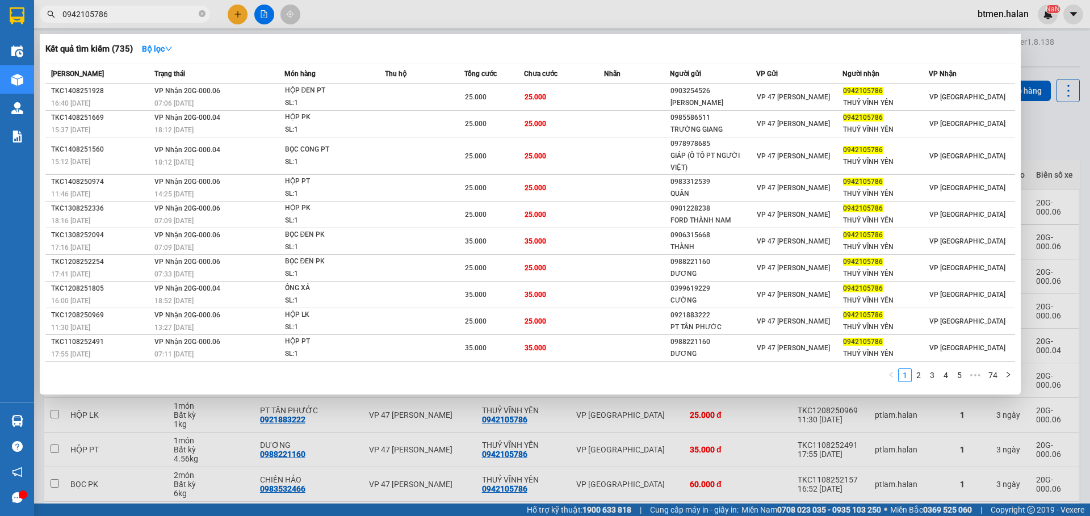
click at [372, 56] on div "Kết quả tìm kiếm ( 735 ) Bộ lọc" at bounding box center [529, 49] width 969 height 18
click at [388, 52] on div "Kết quả tìm kiếm ( 735 ) Bộ lọc" at bounding box center [529, 49] width 969 height 18
click at [1036, 69] on div at bounding box center [545, 258] width 1090 height 516
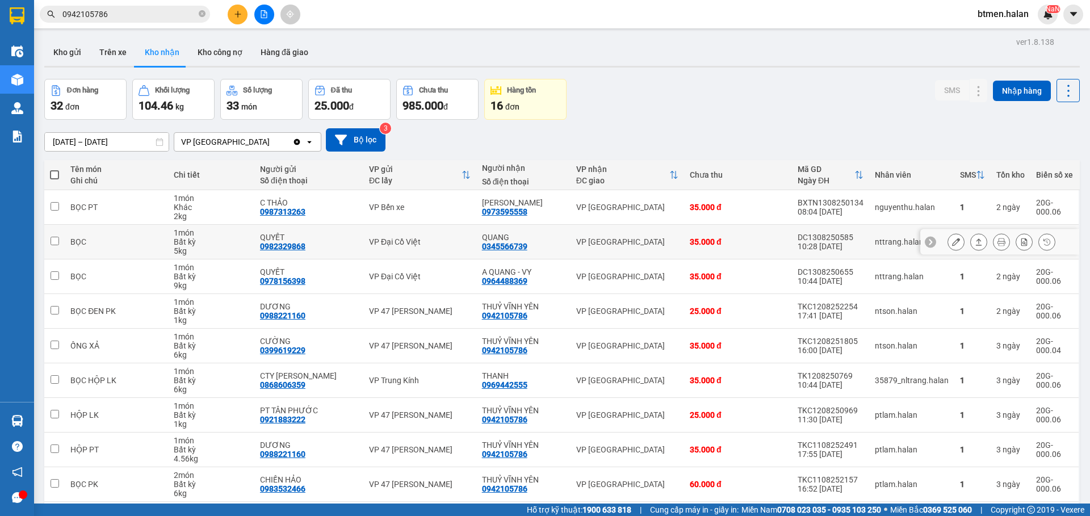
click at [948, 242] on button at bounding box center [956, 242] width 16 height 20
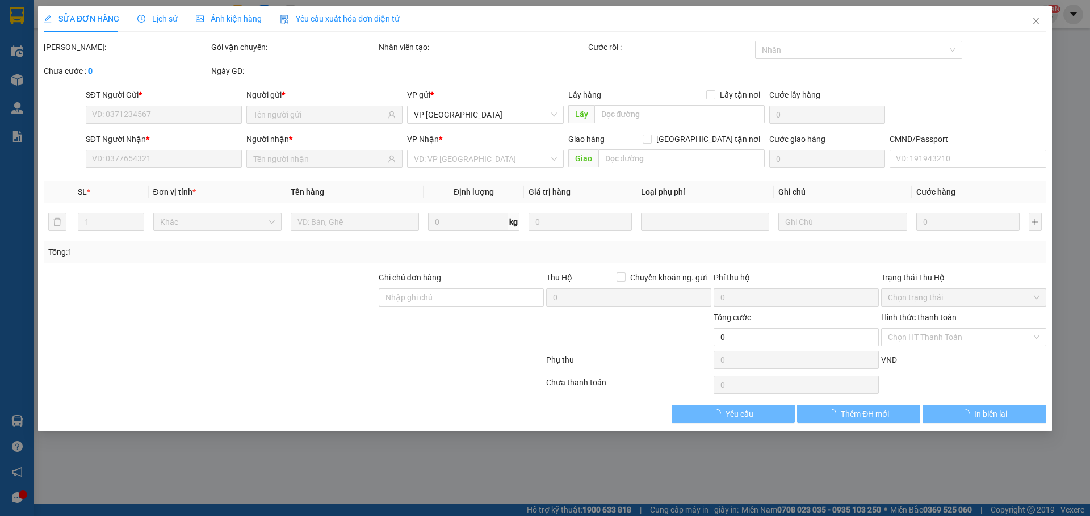
type input "0982329868"
type input "QUYẾT"
type input "0345566739"
type input "QUANG"
type input "35.000"
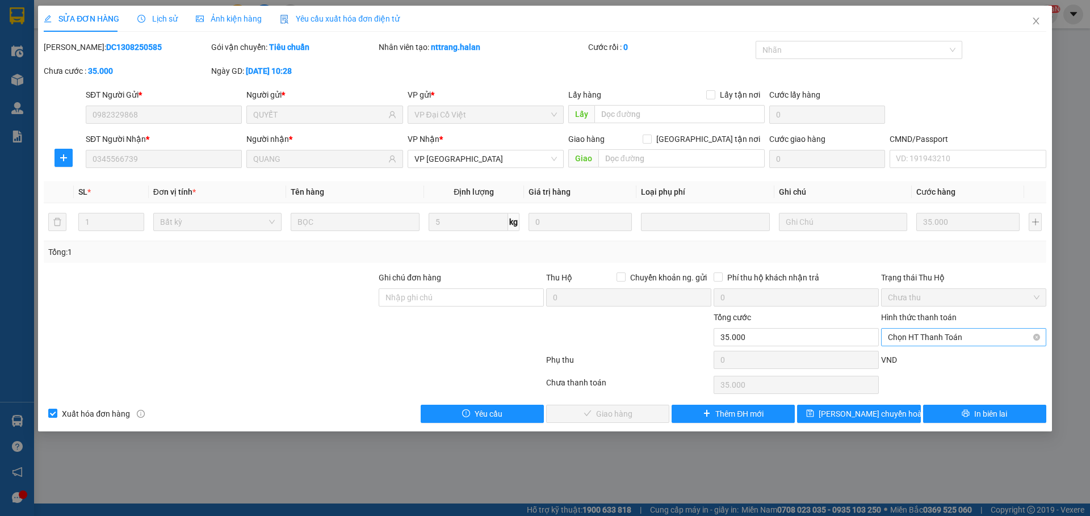
click at [917, 338] on span "Chọn HT Thanh Toán" at bounding box center [964, 337] width 152 height 17
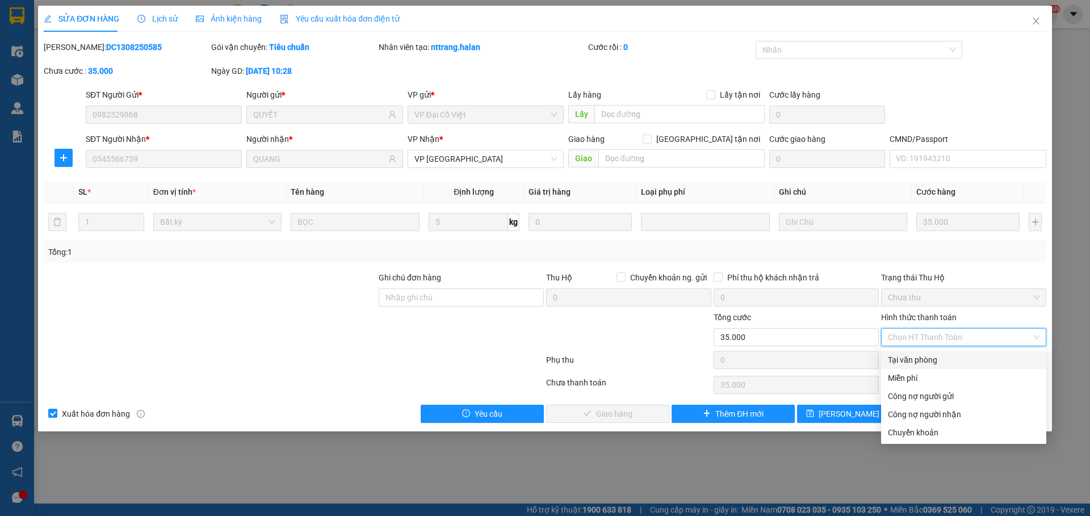
drag, startPoint x: 909, startPoint y: 355, endPoint x: 707, endPoint y: 403, distance: 207.6
click at [909, 356] on div "Tại văn phòng" at bounding box center [964, 360] width 152 height 12
type input "0"
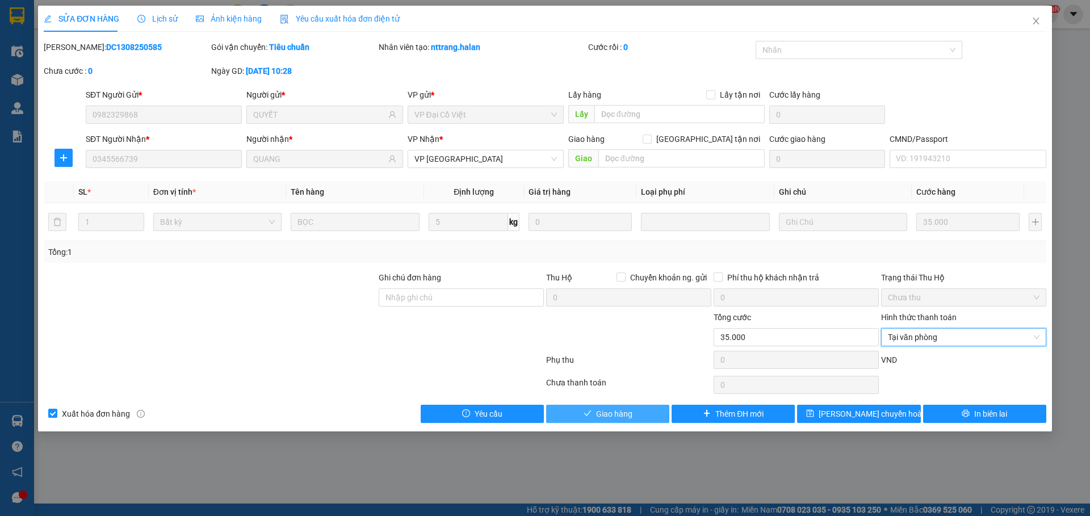
drag, startPoint x: 651, startPoint y: 408, endPoint x: 721, endPoint y: 377, distance: 76.8
click at [649, 408] on button "Giao hàng" at bounding box center [607, 414] width 123 height 18
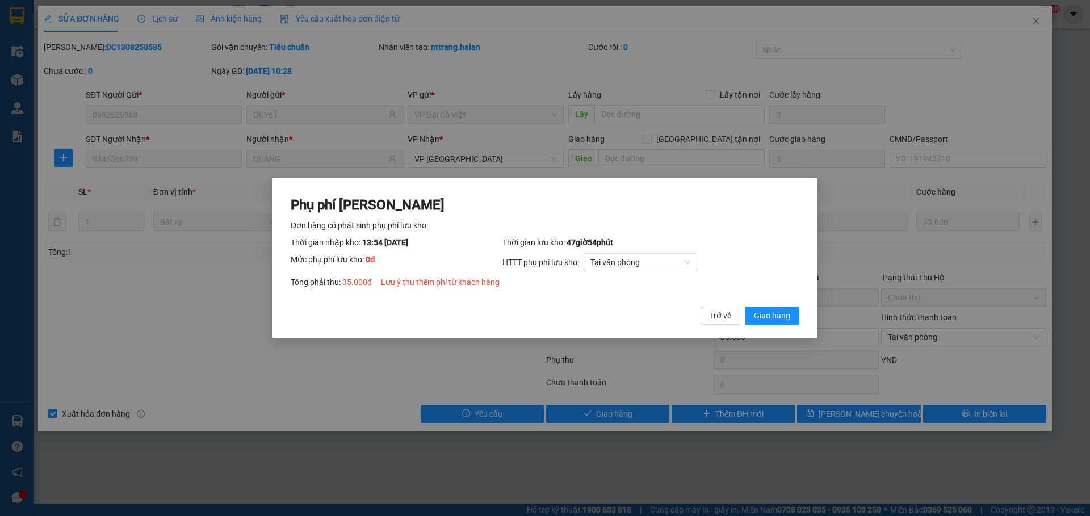
click at [777, 305] on div "Phụ phí Lưu kho Đơn hàng có phát sinh phụ phí lưu kho: Thời gian nhập kho: 13:5…" at bounding box center [545, 260] width 509 height 129
click at [769, 311] on span "Giao hàng" at bounding box center [772, 315] width 36 height 12
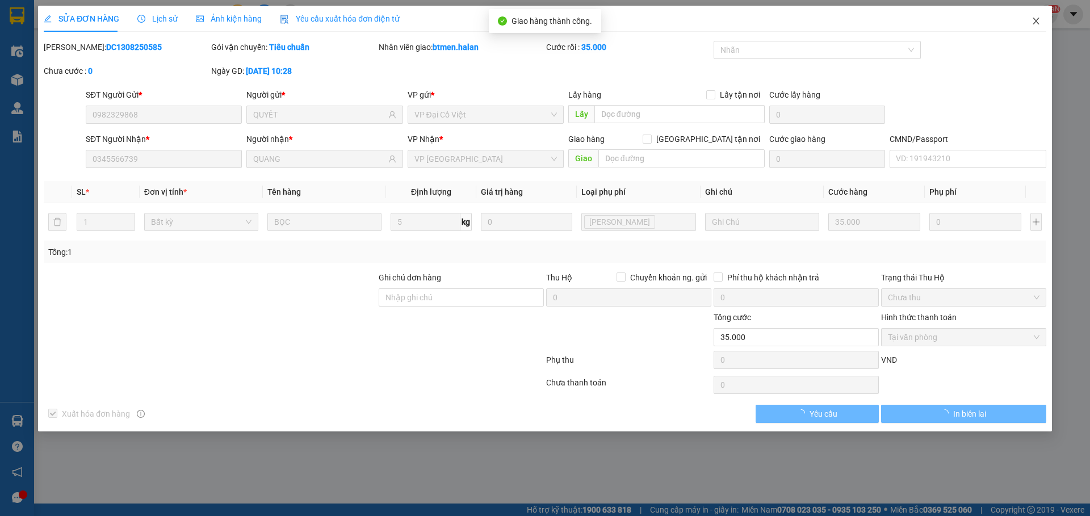
click at [1035, 24] on icon "close" at bounding box center [1035, 20] width 9 height 9
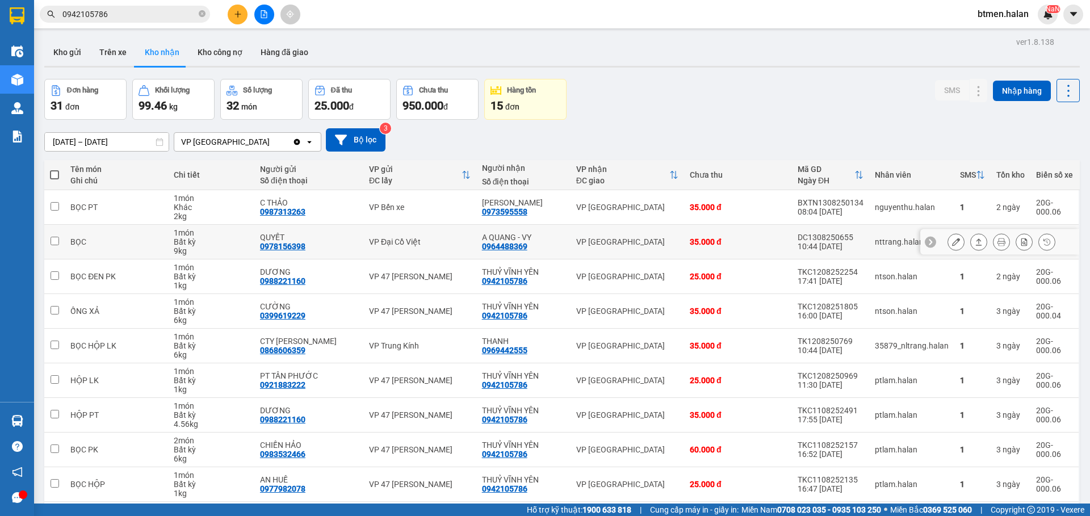
click at [948, 246] on button at bounding box center [956, 242] width 16 height 20
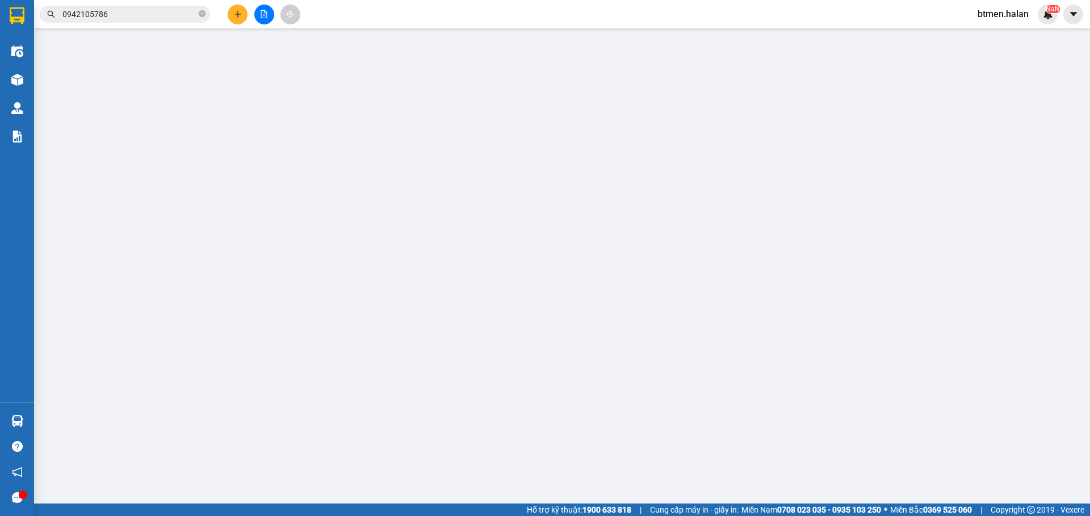
type input "0978156398"
type input "QUYẾT"
type input "0964488369"
type input "A QUANG - VY"
type input "35.000"
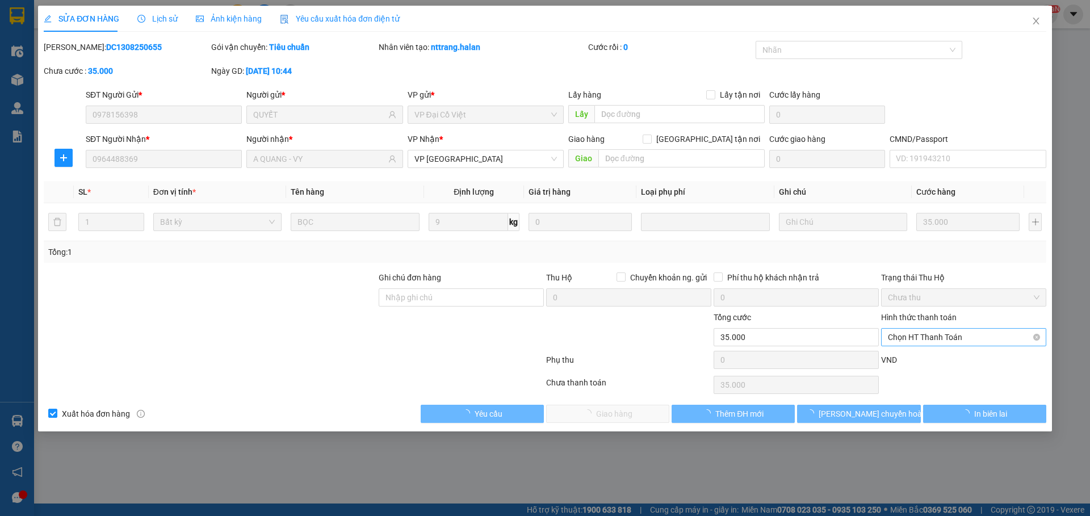
click at [931, 338] on span "Chọn HT Thanh Toán" at bounding box center [964, 337] width 152 height 17
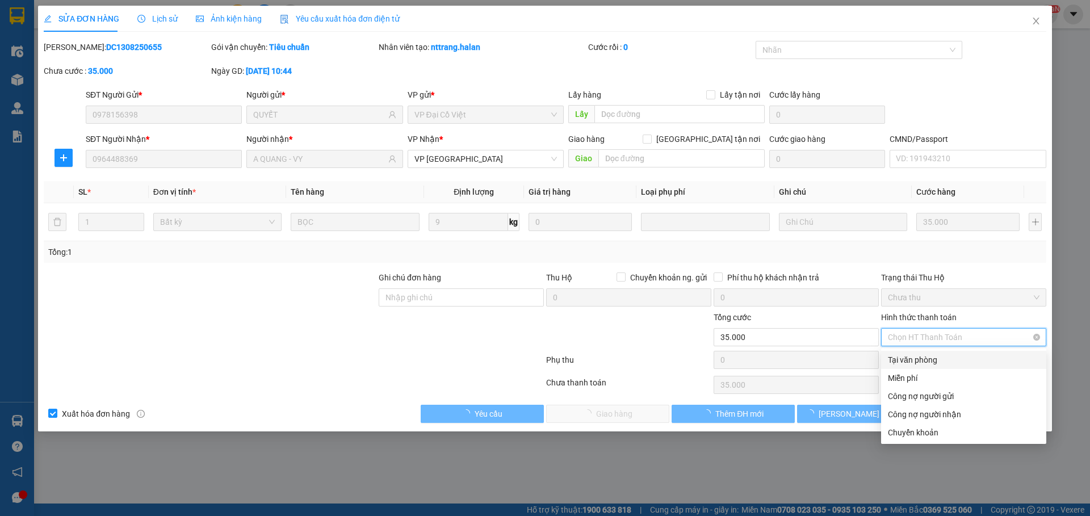
click at [901, 358] on div "Tại văn phòng" at bounding box center [964, 360] width 152 height 12
type input "0"
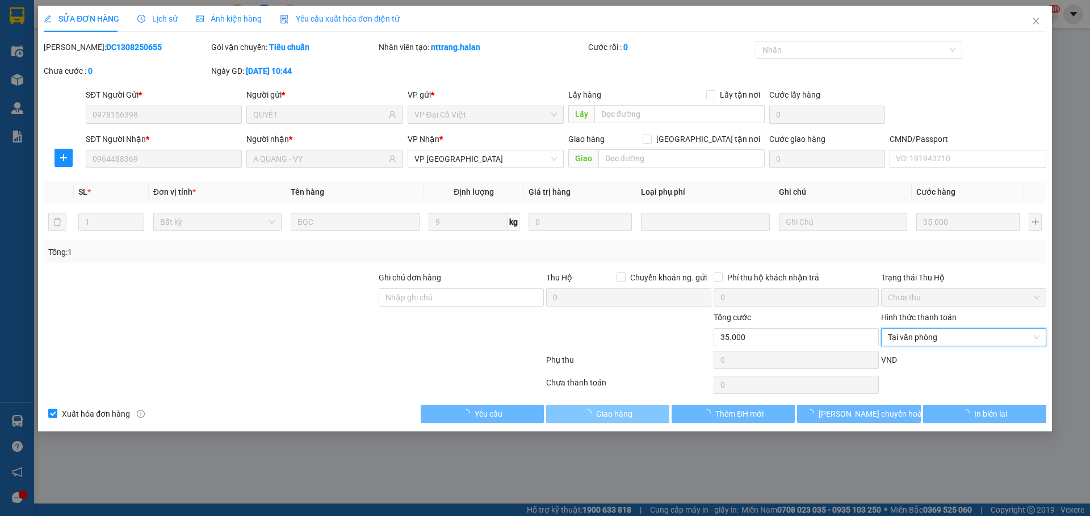
click at [618, 417] on span "Giao hàng" at bounding box center [614, 414] width 36 height 12
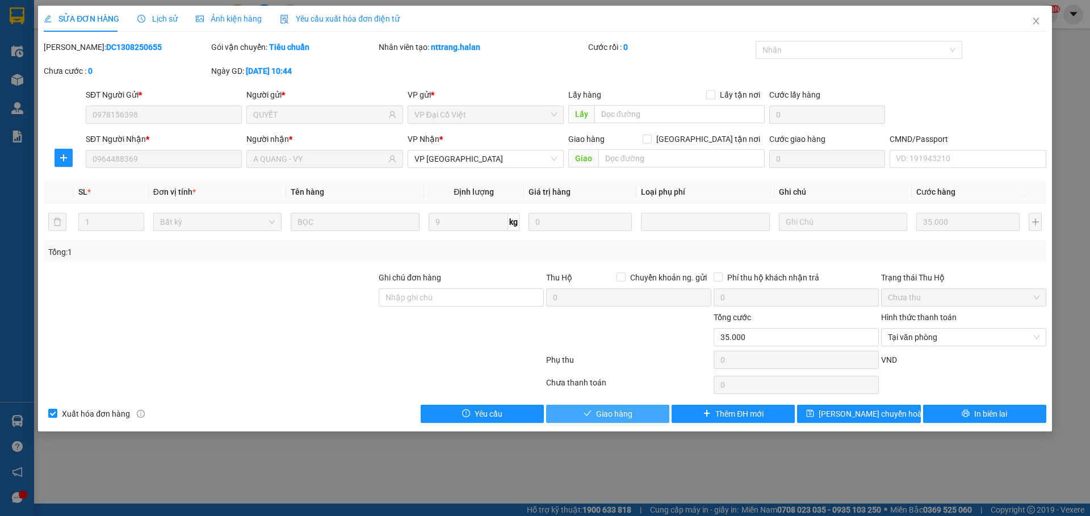
click at [624, 408] on span "Giao hàng" at bounding box center [614, 414] width 36 height 12
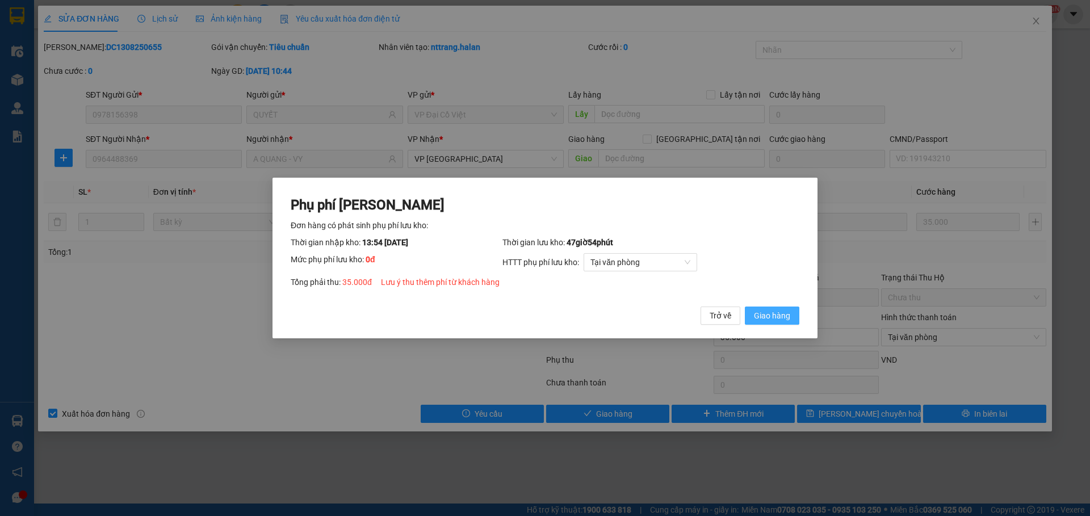
click at [790, 320] on span "Giao hàng" at bounding box center [772, 315] width 36 height 12
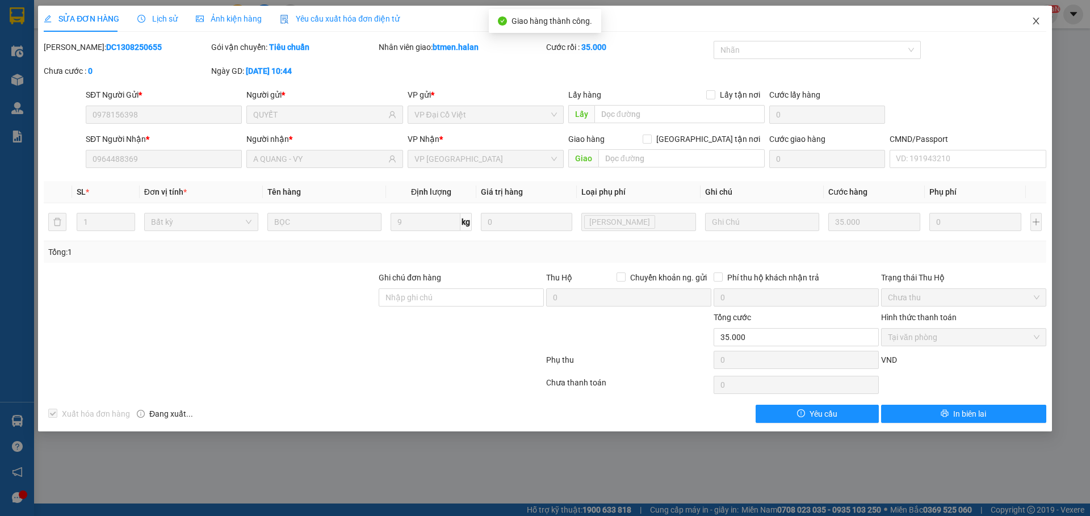
click at [1034, 17] on icon "close" at bounding box center [1035, 20] width 9 height 9
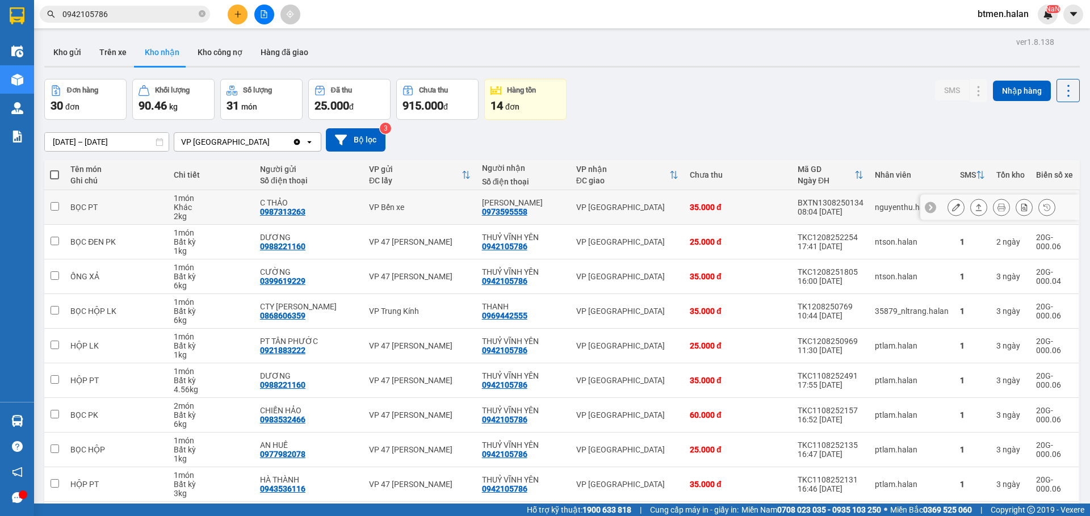
click at [496, 211] on div "0973595558" at bounding box center [504, 211] width 45 height 9
copy div "0973595558"
click at [171, 18] on input "0942105786" at bounding box center [129, 14] width 134 height 12
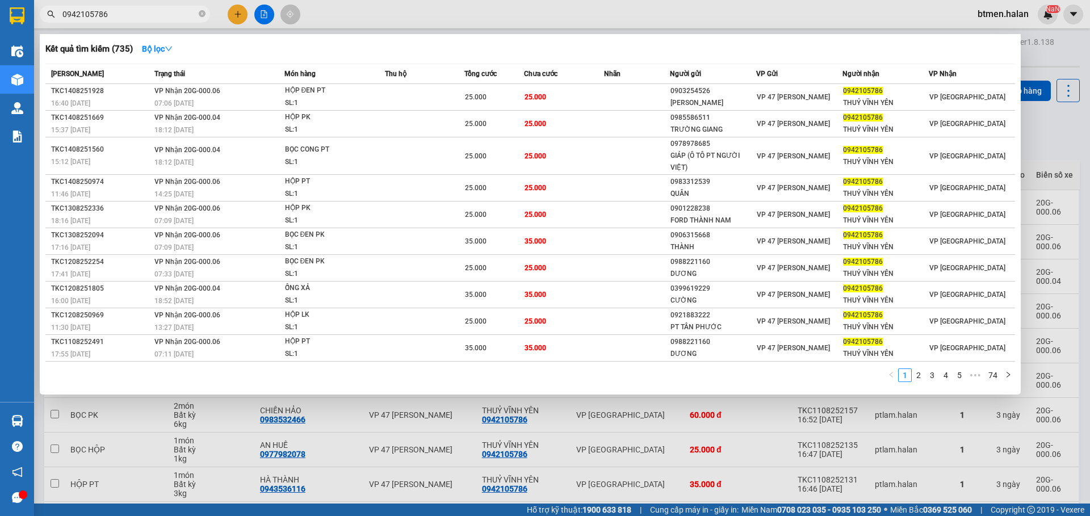
click at [171, 18] on input "0942105786" at bounding box center [129, 14] width 134 height 12
paste input "73595558"
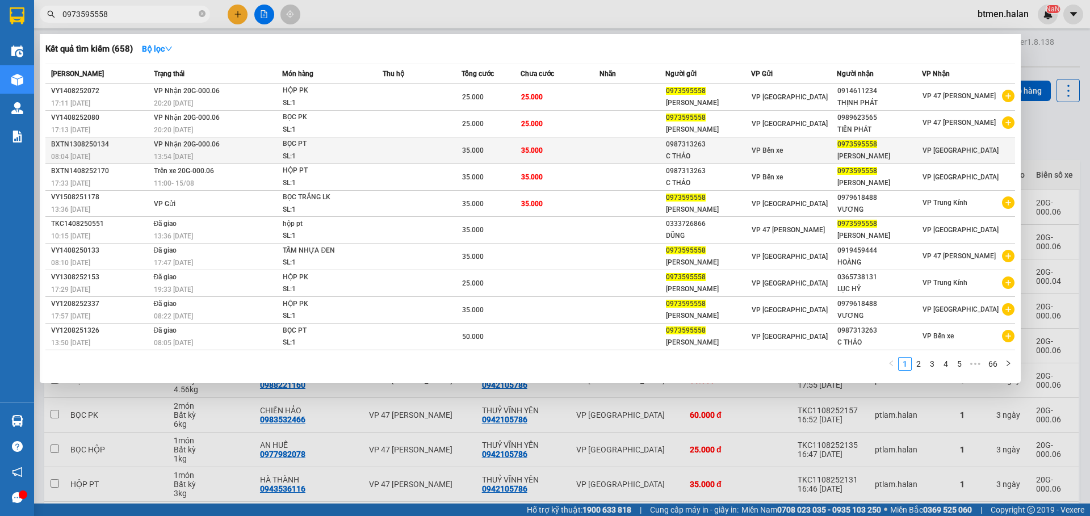
type input "0973595558"
click at [703, 141] on div "0987313263" at bounding box center [708, 144] width 85 height 12
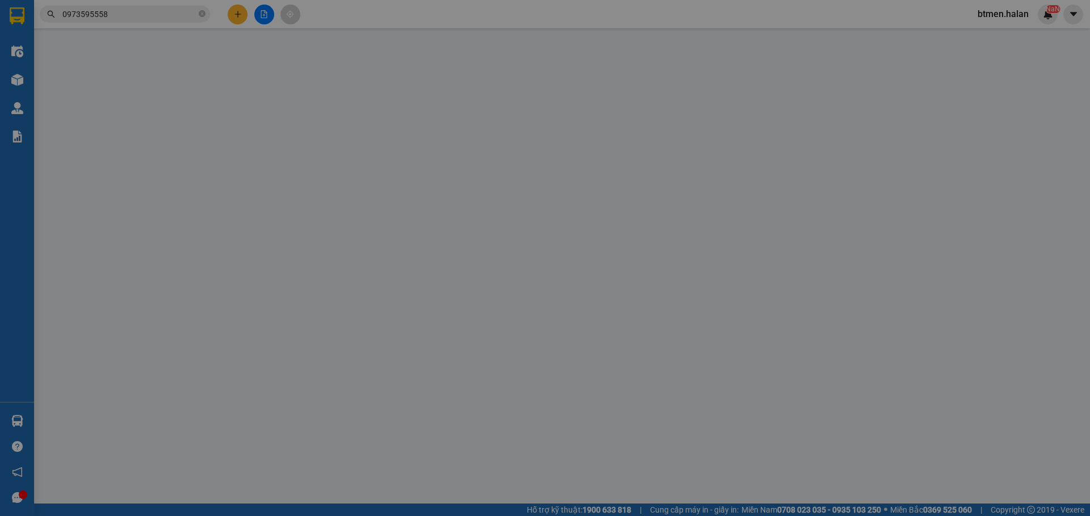
type input "0987313263"
type input "C THẢO"
type input "0973595558"
type input "[PERSON_NAME]"
type input "35.000"
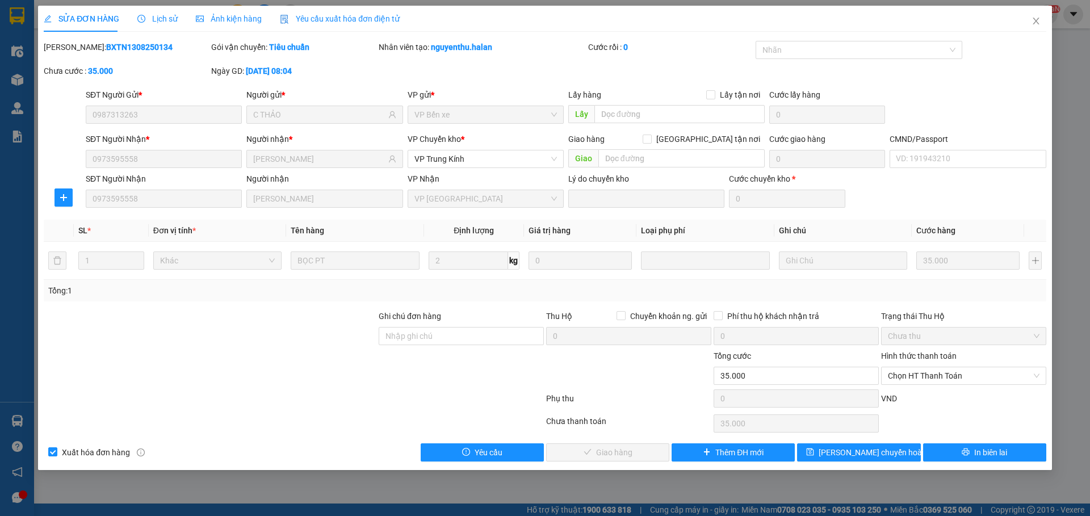
click at [932, 385] on div "Hình thức thanh toán Chọn HT Thanh Toán" at bounding box center [963, 370] width 165 height 40
click at [931, 380] on span "Chọn HT Thanh Toán" at bounding box center [964, 375] width 152 height 17
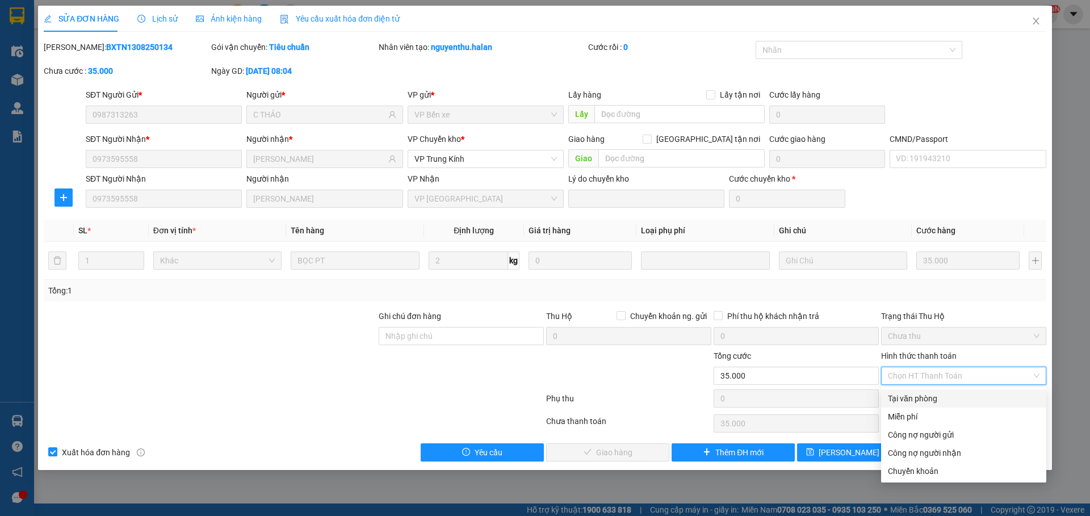
click at [918, 401] on div "Tại văn phòng" at bounding box center [964, 398] width 152 height 12
type input "0"
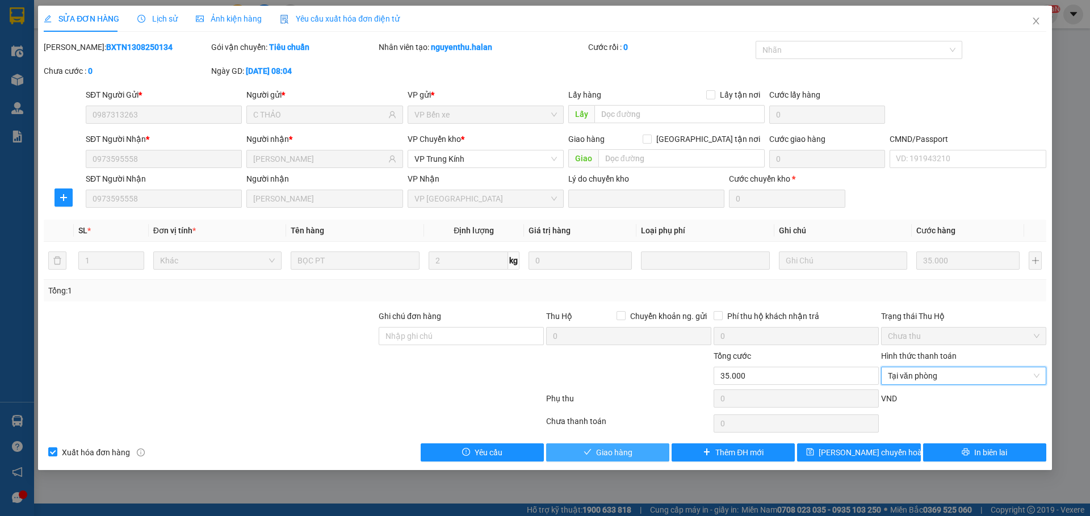
click at [634, 452] on button "Giao hàng" at bounding box center [607, 452] width 123 height 18
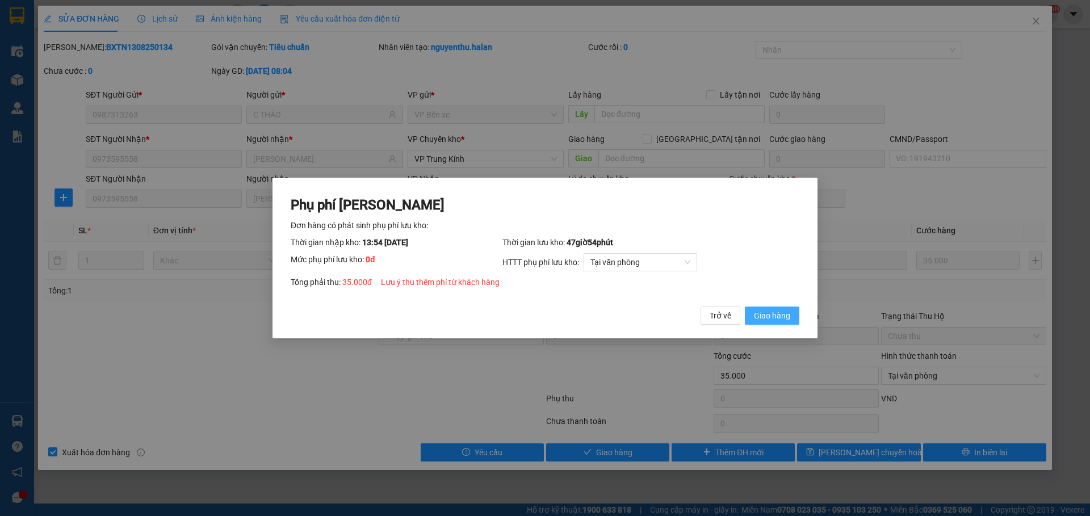
click at [771, 314] on span "Giao hàng" at bounding box center [772, 315] width 36 height 12
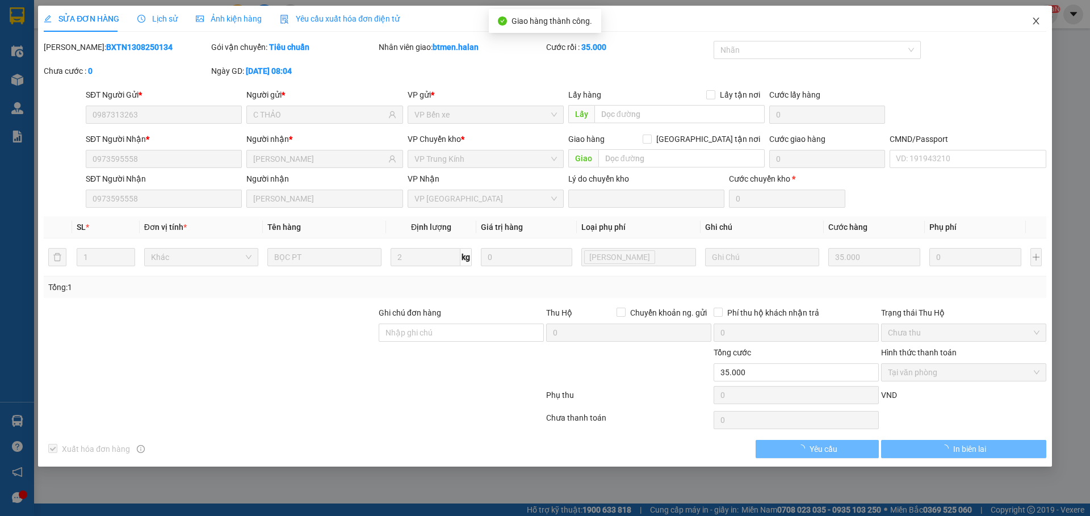
click at [1039, 18] on icon "close" at bounding box center [1035, 20] width 9 height 9
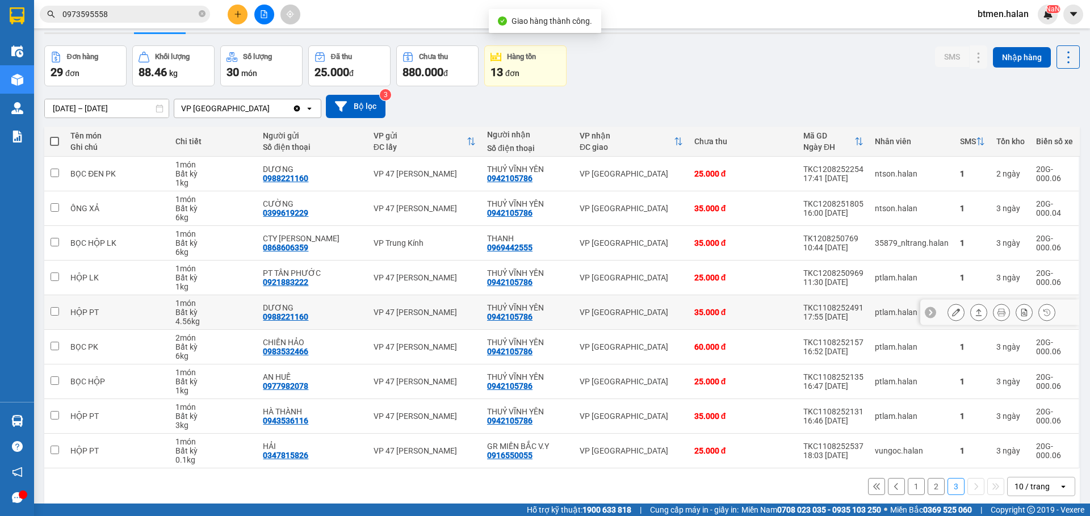
scroll to position [52, 0]
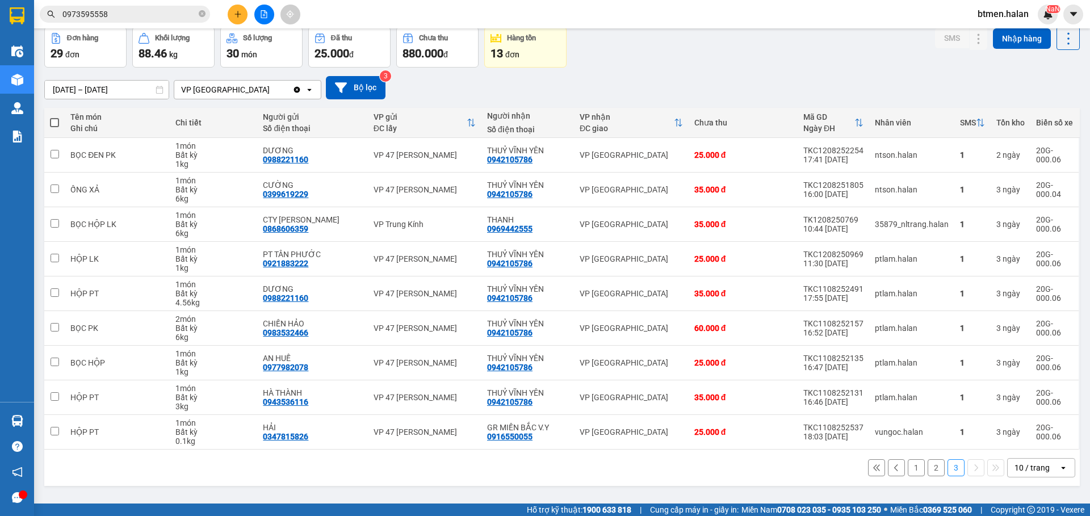
click at [931, 468] on button "2" at bounding box center [935, 467] width 17 height 17
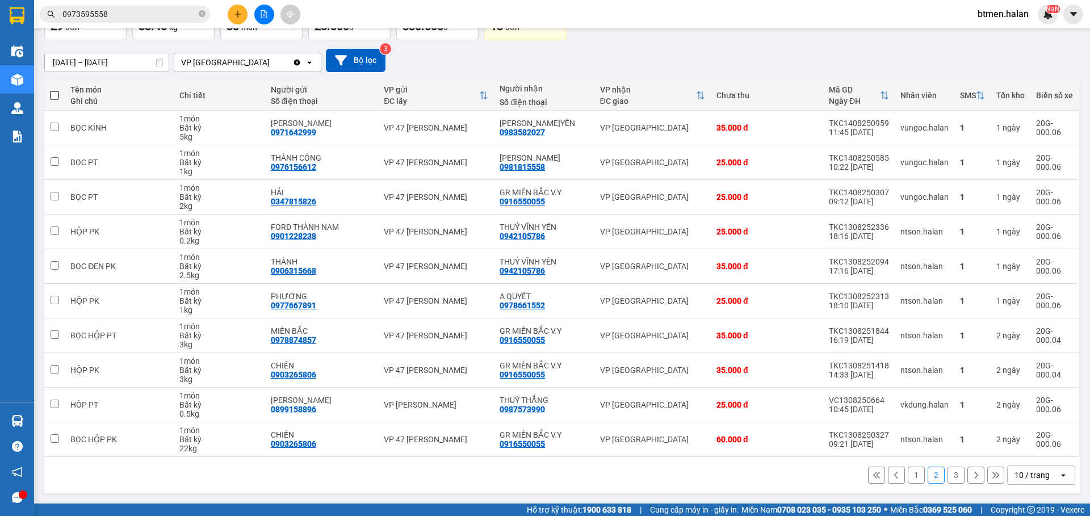
click at [950, 468] on button "3" at bounding box center [955, 475] width 17 height 17
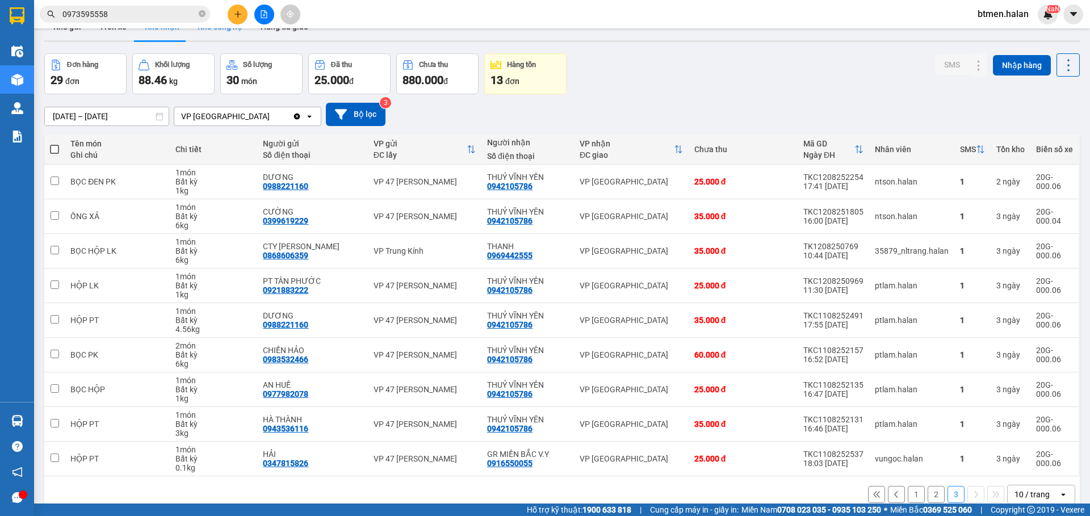
scroll to position [0, 0]
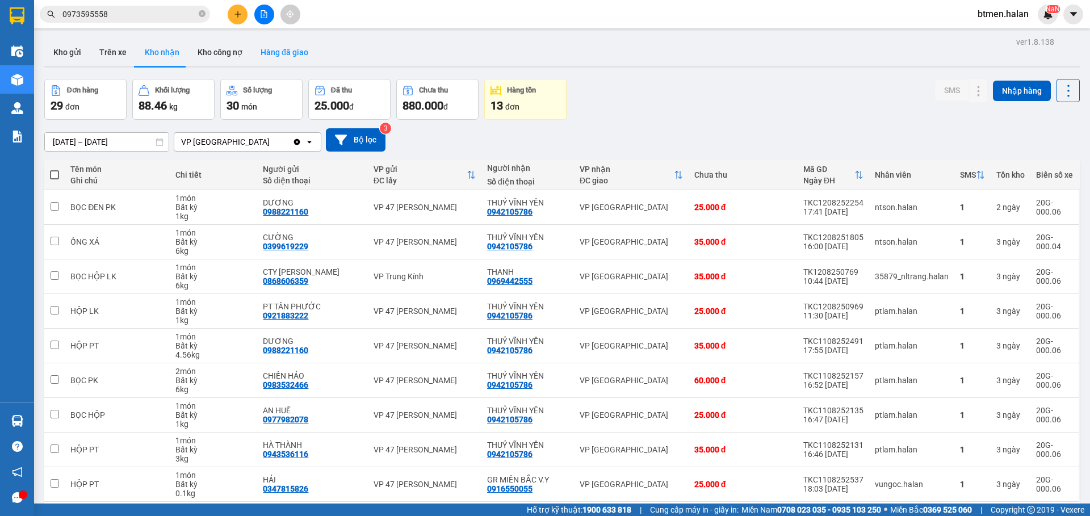
click at [278, 54] on button "Hàng đã giao" at bounding box center [284, 52] width 66 height 27
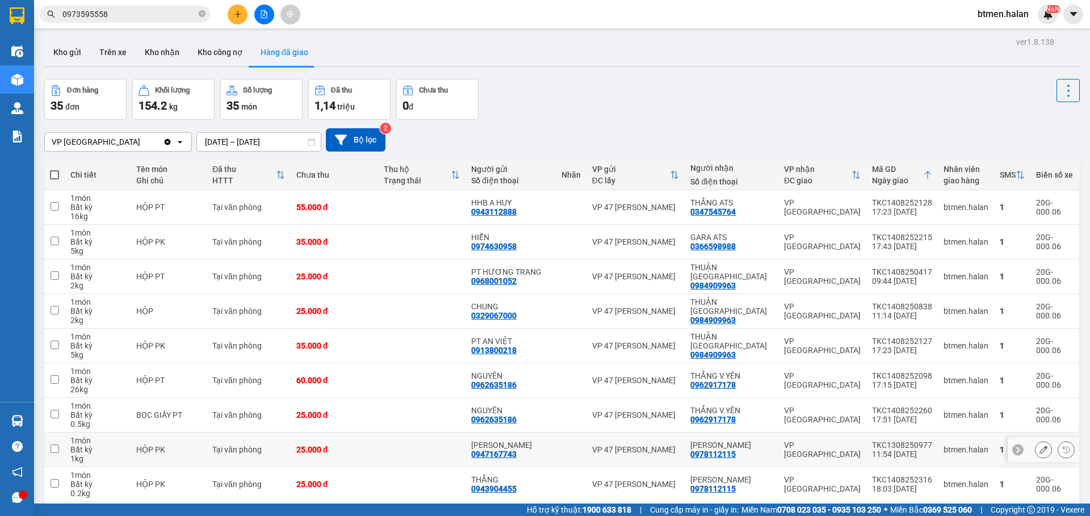
scroll to position [79, 0]
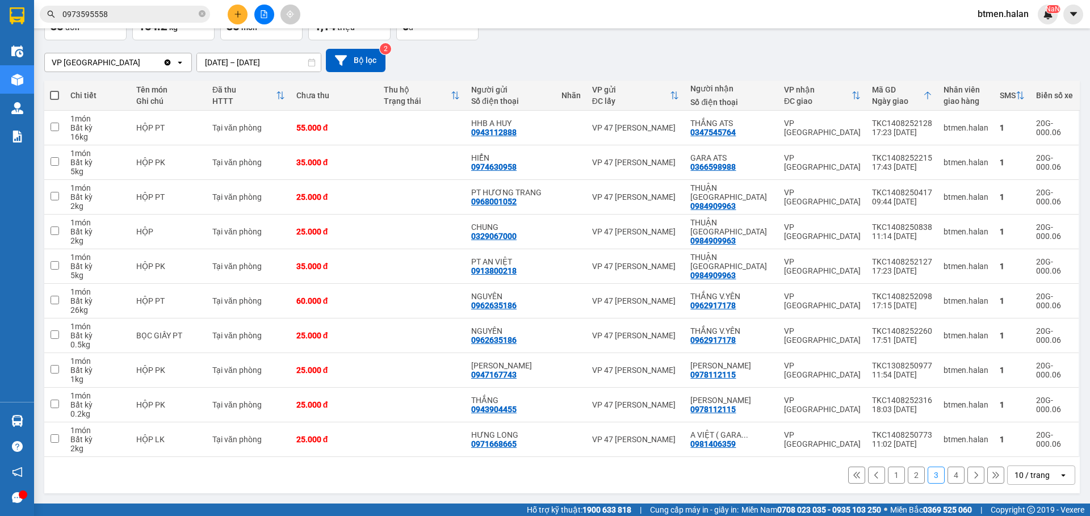
click at [892, 477] on button "1" at bounding box center [896, 475] width 17 height 17
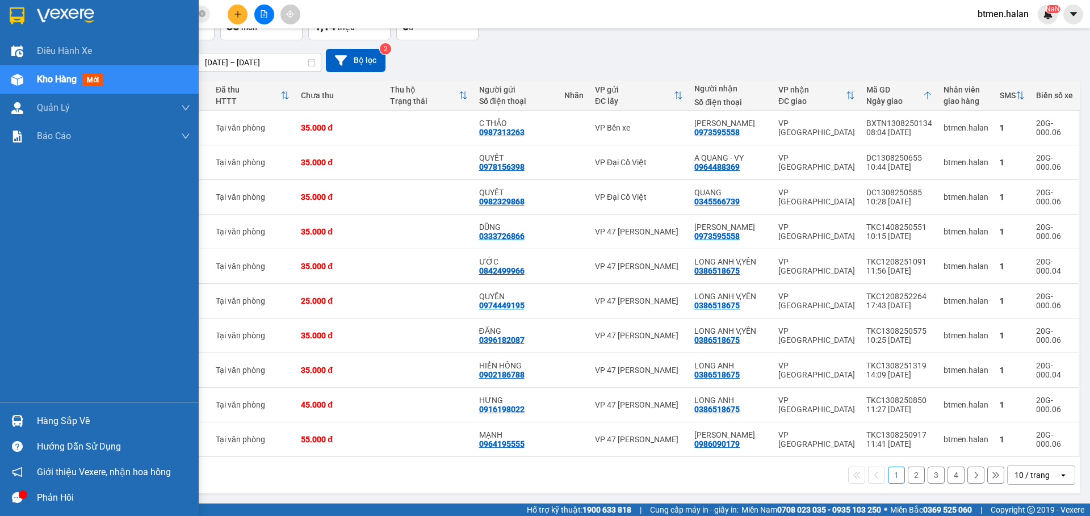
drag, startPoint x: 46, startPoint y: 426, endPoint x: 65, endPoint y: 428, distance: 19.4
click at [47, 426] on div "Hàng sắp về" at bounding box center [113, 421] width 153 height 17
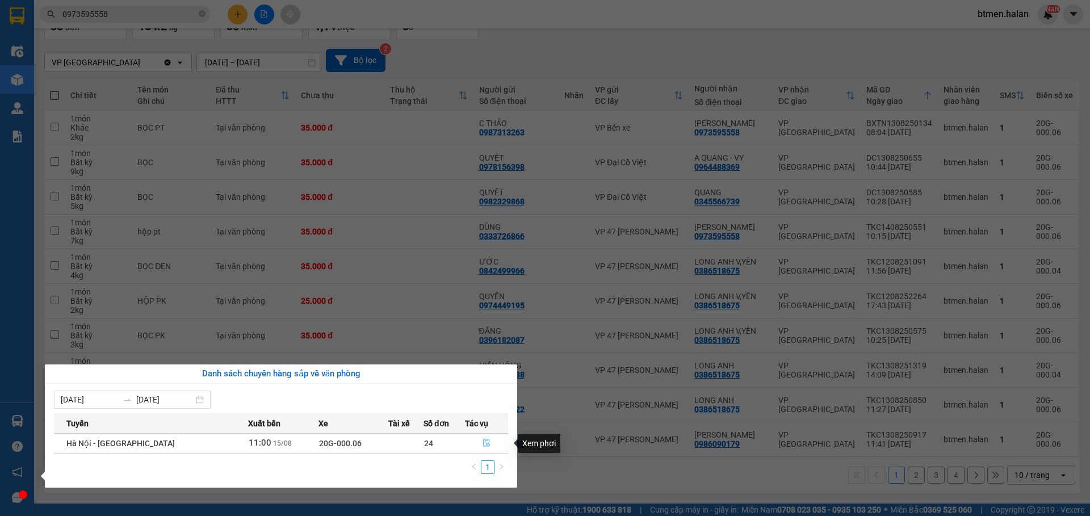
click at [483, 441] on icon "file-done" at bounding box center [486, 443] width 7 height 8
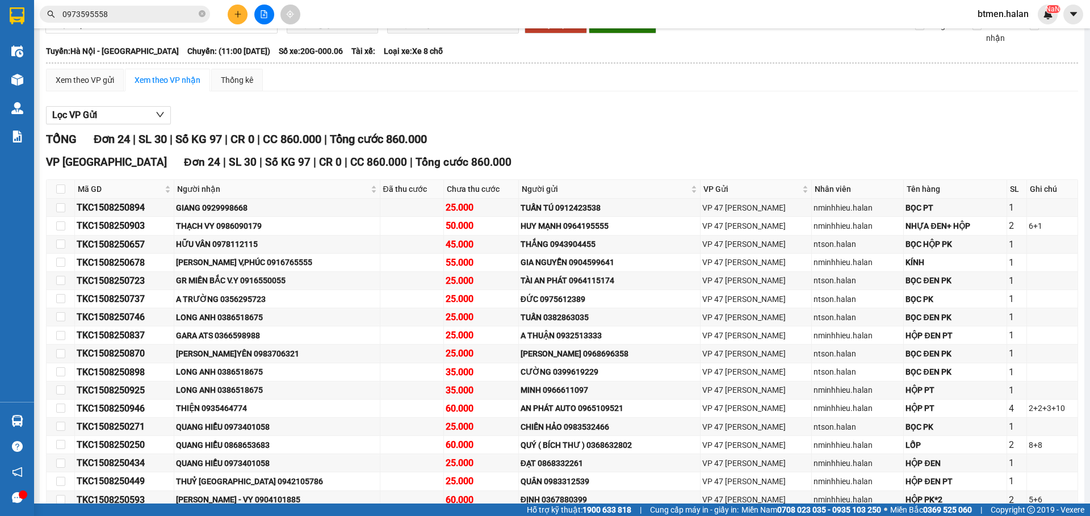
scroll to position [170, 0]
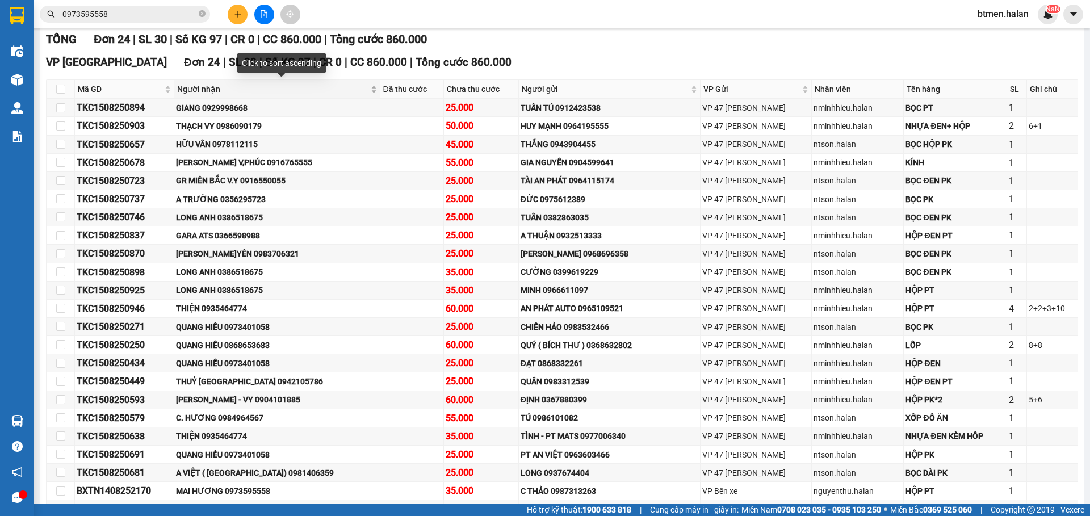
click at [215, 87] on span "Người nhận" at bounding box center [272, 89] width 191 height 12
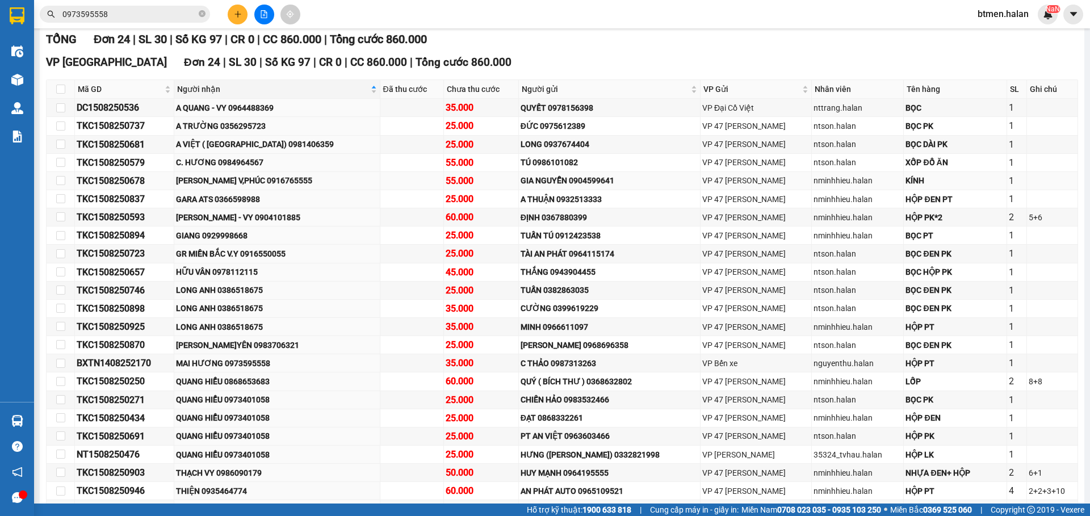
click at [65, 180] on td at bounding box center [61, 181] width 28 height 18
click at [58, 182] on input "checkbox" at bounding box center [60, 180] width 9 height 9
checkbox input "true"
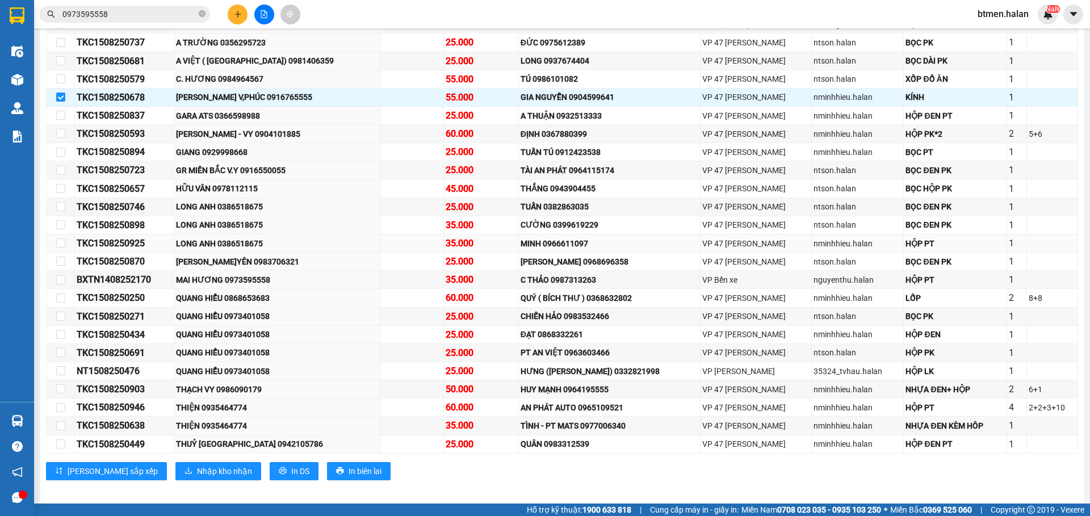
scroll to position [262, 0]
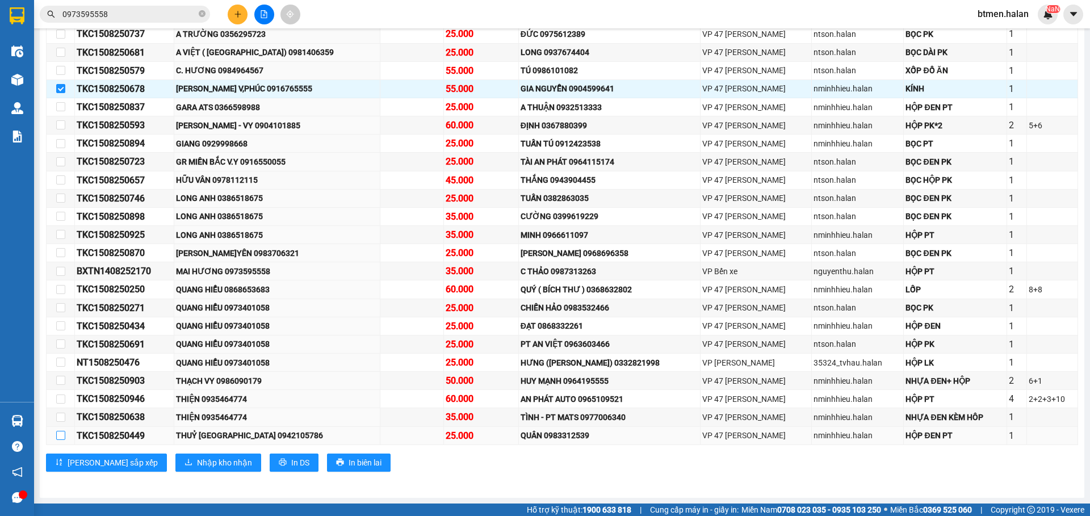
click at [62, 435] on input "checkbox" at bounding box center [60, 435] width 9 height 9
checkbox input "true"
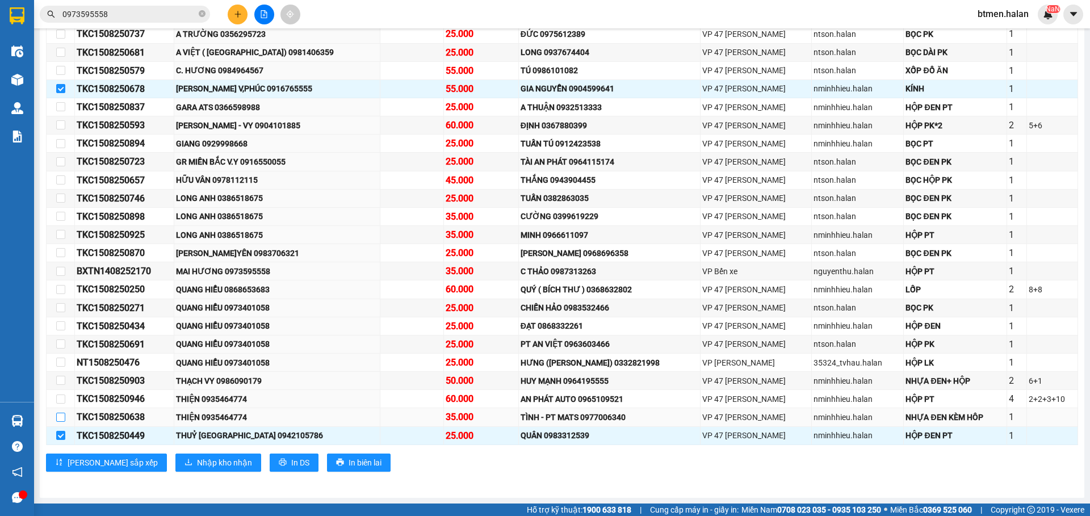
click at [60, 419] on input "checkbox" at bounding box center [60, 417] width 9 height 9
checkbox input "true"
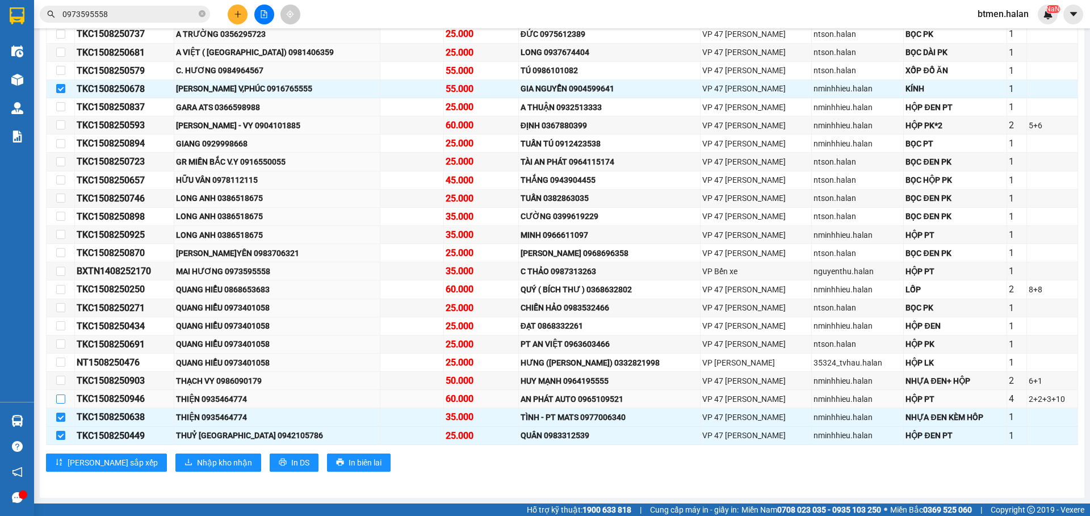
click at [62, 401] on input "checkbox" at bounding box center [60, 398] width 9 height 9
checkbox input "true"
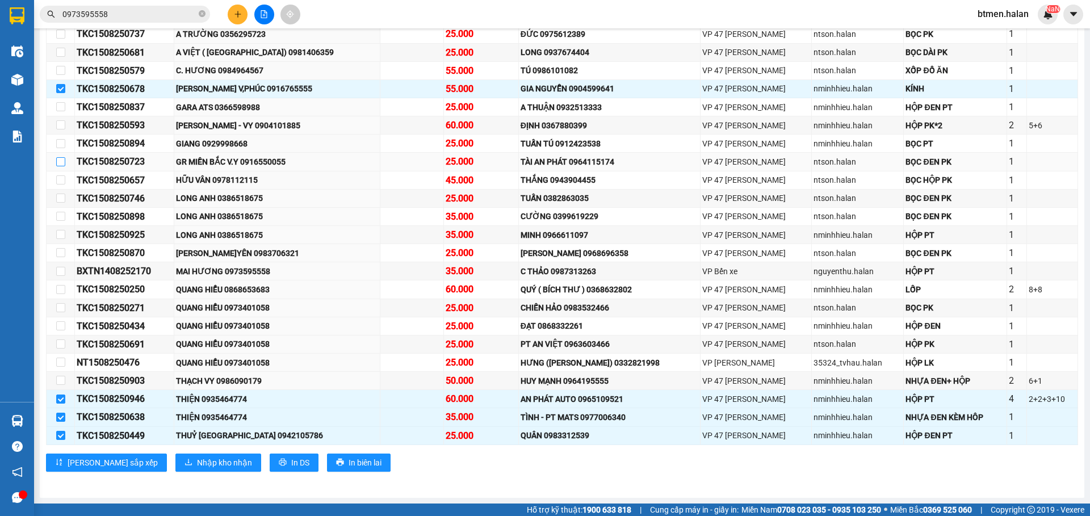
click at [61, 163] on input "checkbox" at bounding box center [60, 161] width 9 height 9
checkbox input "true"
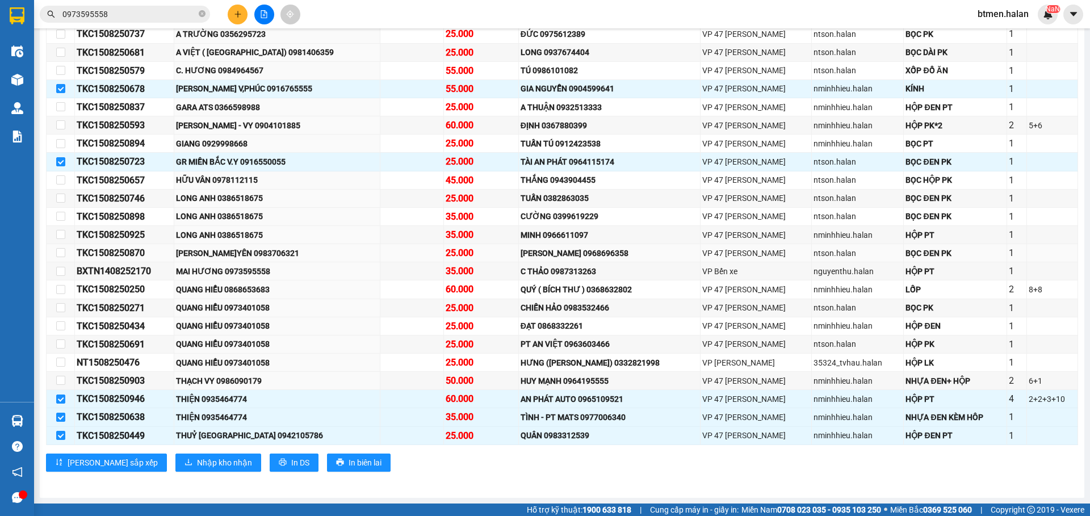
scroll to position [205, 0]
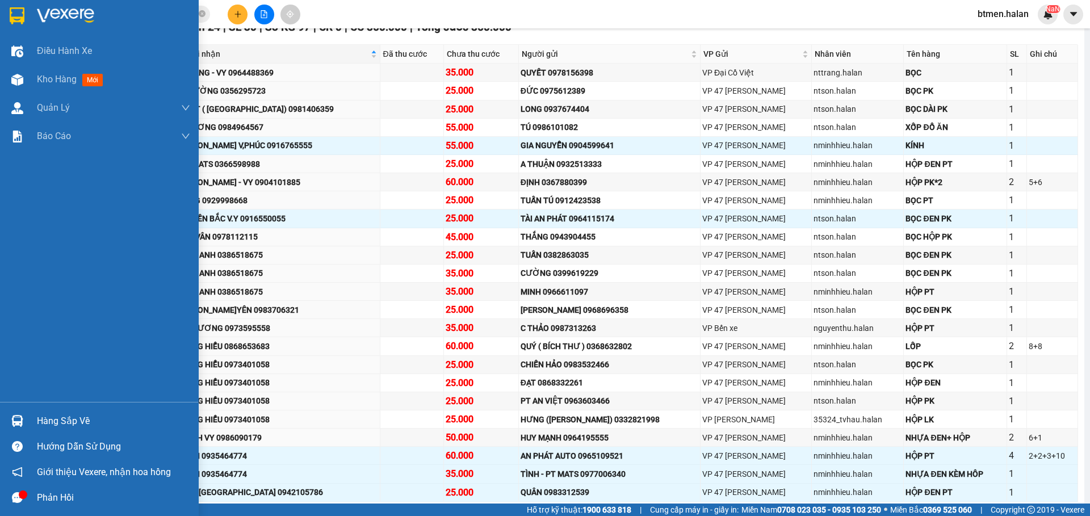
click at [35, 421] on div "Hàng sắp về" at bounding box center [99, 421] width 199 height 26
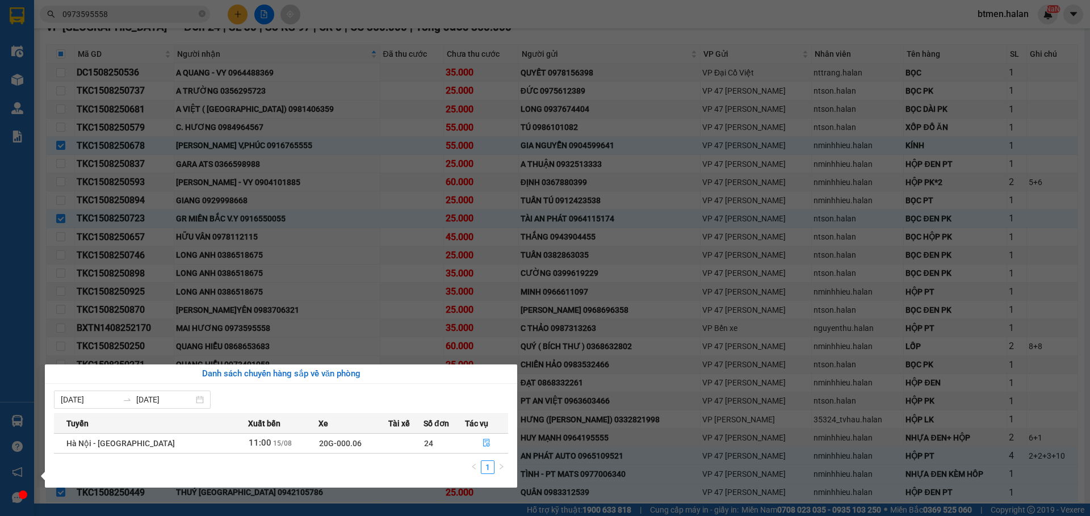
click at [357, 288] on section "Kết quả tìm kiếm ( 658 ) Bộ lọc Mã ĐH Trạng thái Món hàng Thu hộ Tổng cước Chưa…" at bounding box center [545, 258] width 1090 height 516
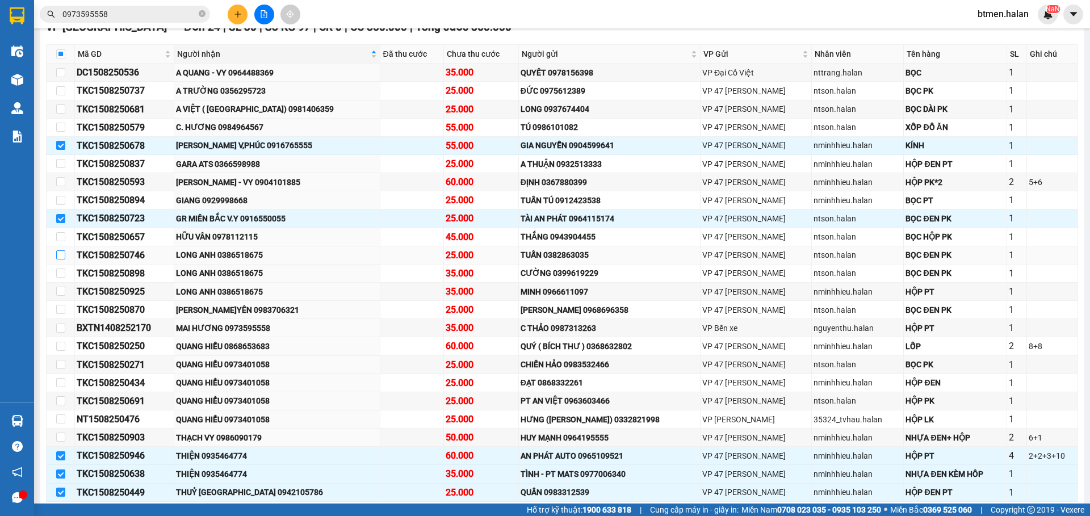
click at [61, 257] on input "checkbox" at bounding box center [60, 254] width 9 height 9
checkbox input "true"
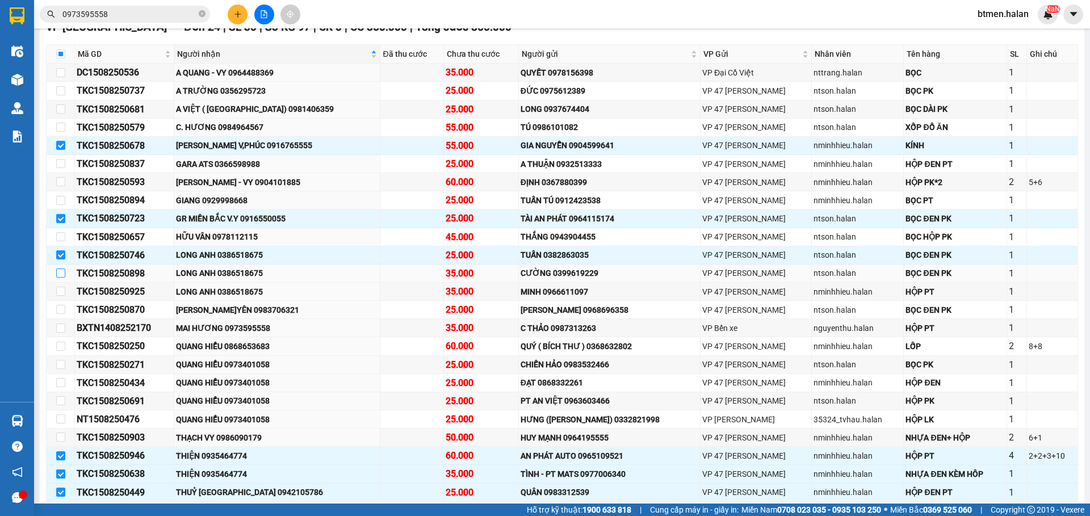
click at [61, 276] on input "checkbox" at bounding box center [60, 272] width 9 height 9
checkbox input "true"
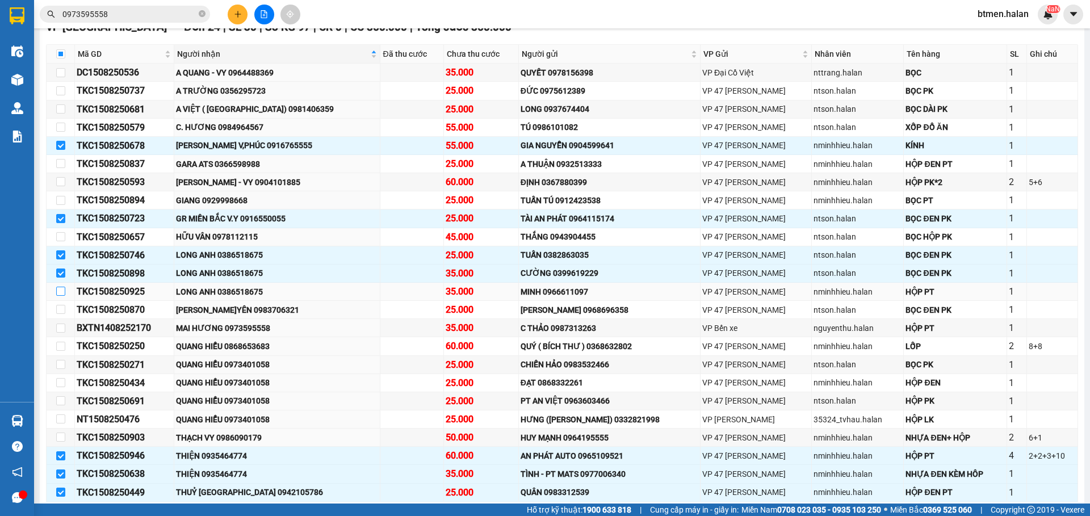
click at [61, 287] on input "checkbox" at bounding box center [60, 291] width 9 height 9
checkbox input "true"
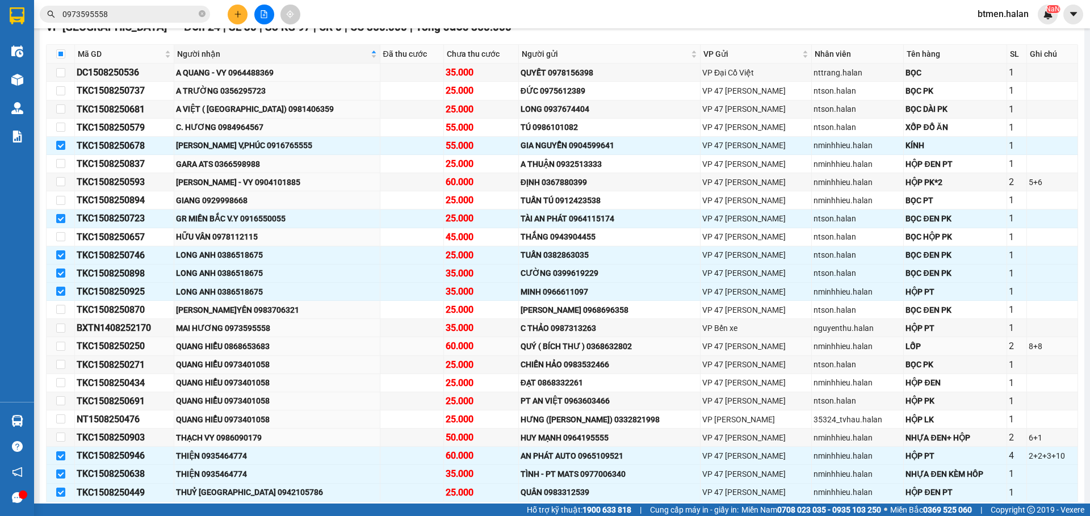
scroll to position [262, 0]
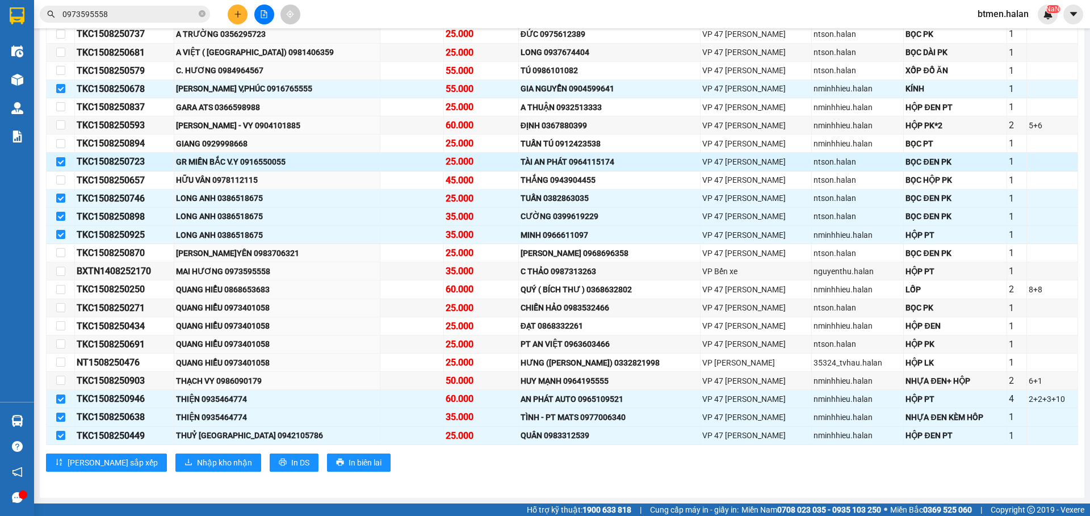
click at [58, 166] on label at bounding box center [60, 162] width 9 height 12
click at [58, 166] on input "checkbox" at bounding box center [60, 161] width 9 height 9
checkbox input "false"
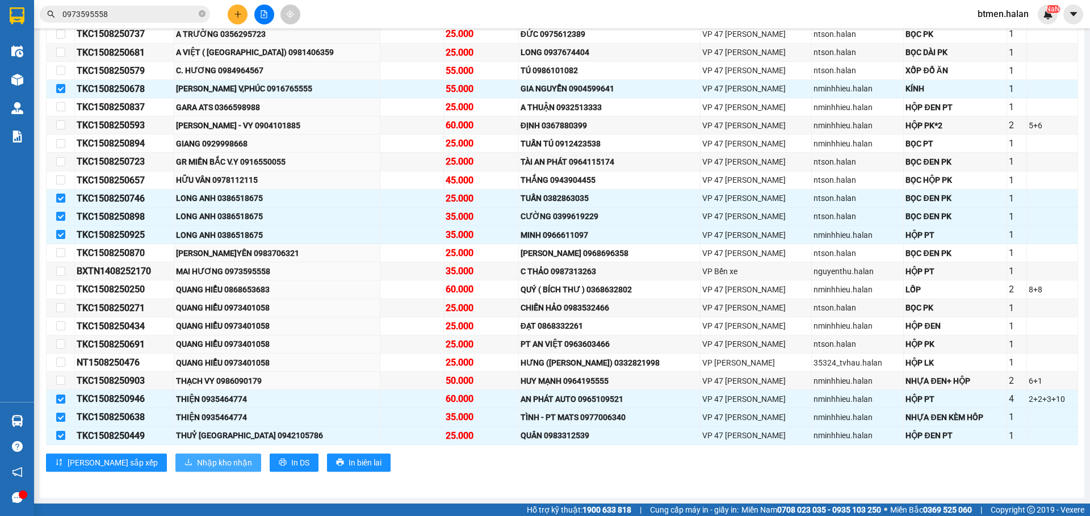
click at [197, 464] on span "Nhập kho nhận" at bounding box center [224, 462] width 55 height 12
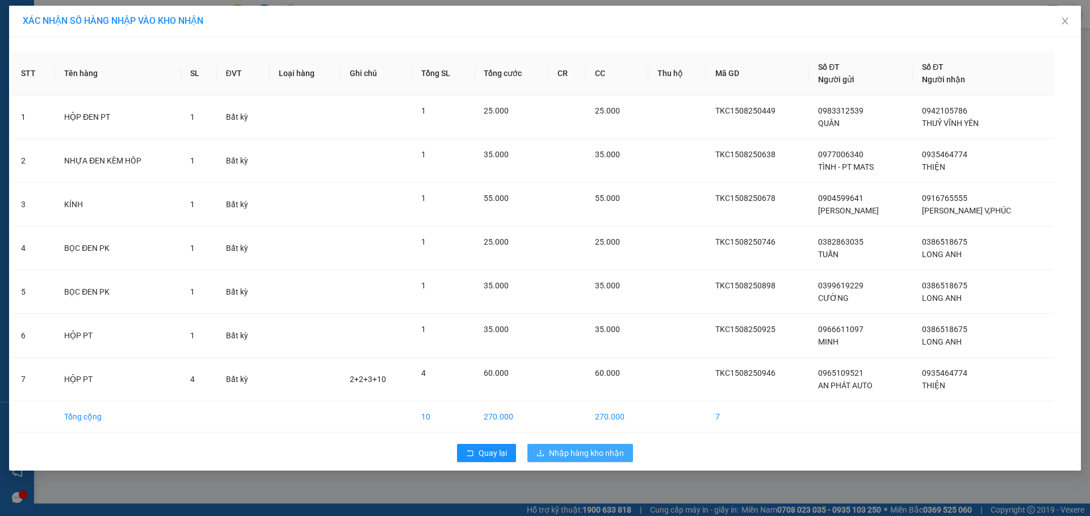
click at [581, 448] on span "Nhập hàng kho nhận" at bounding box center [586, 453] width 75 height 12
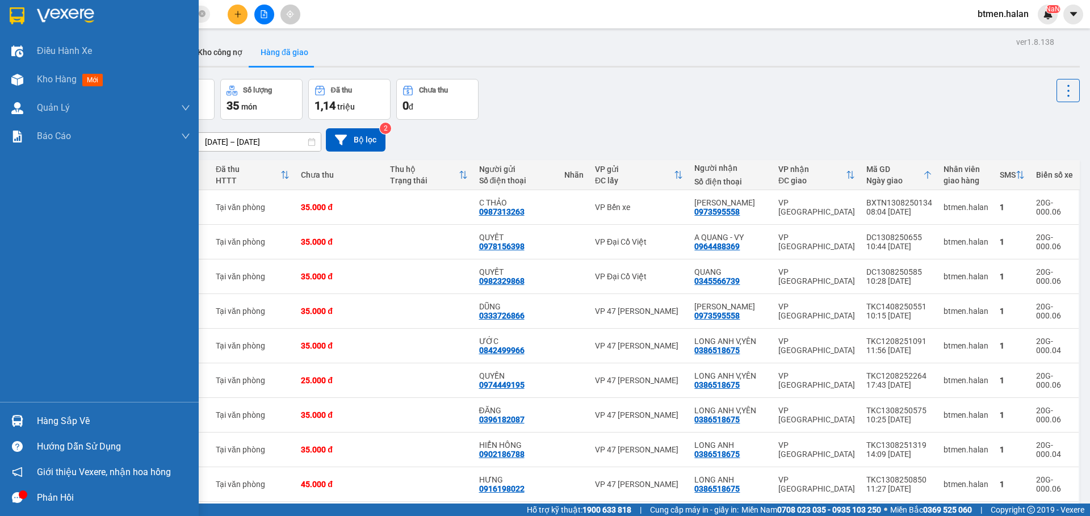
click at [65, 422] on div "Hàng sắp về" at bounding box center [113, 421] width 153 height 17
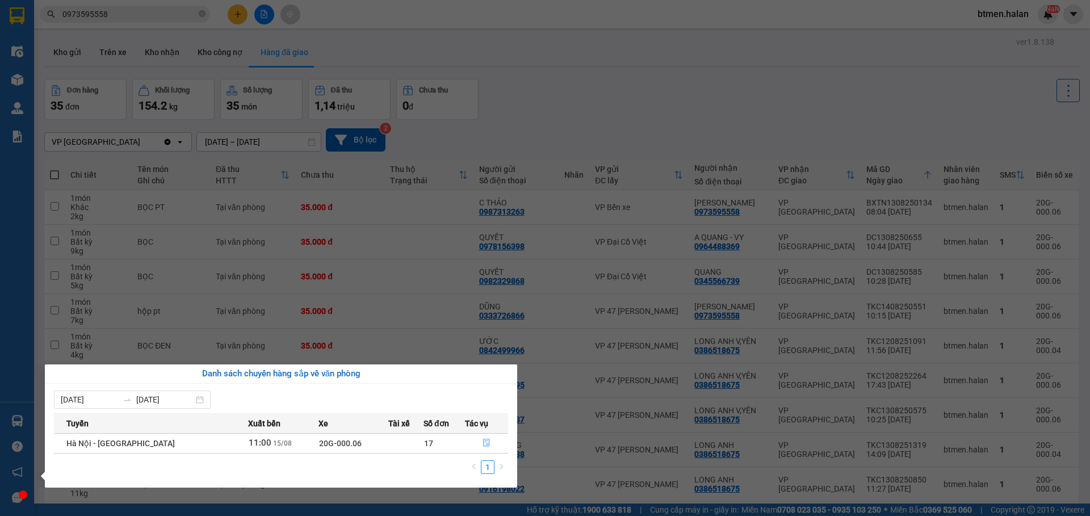
click at [483, 443] on icon "file-done" at bounding box center [486, 443] width 8 height 8
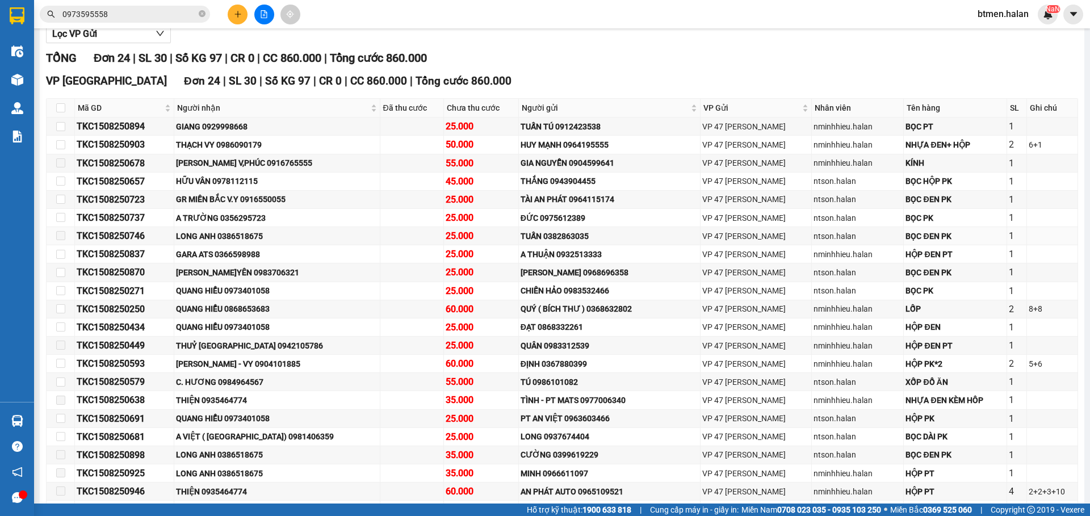
scroll to position [170, 0]
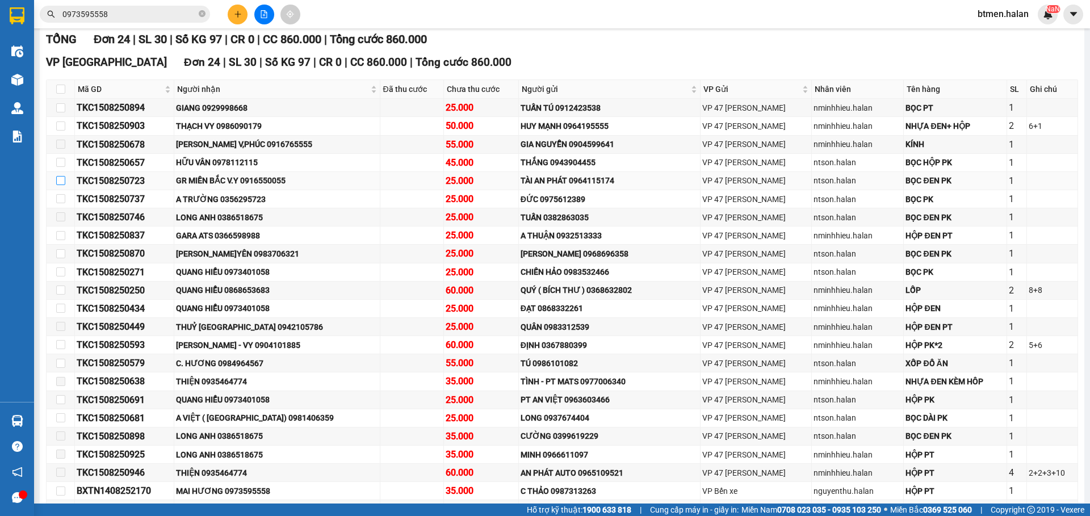
click at [57, 179] on input "checkbox" at bounding box center [60, 180] width 9 height 9
checkbox input "true"
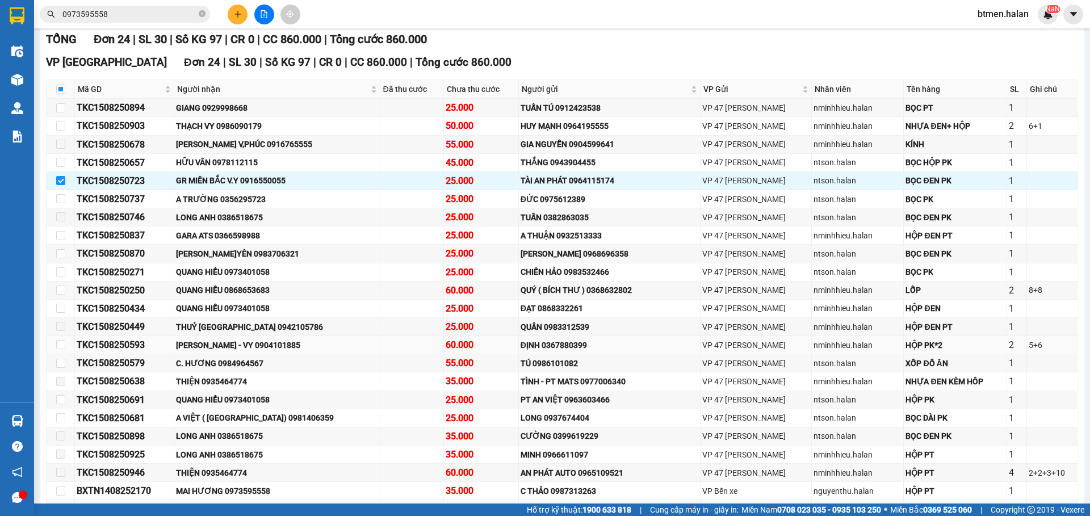
scroll to position [262, 0]
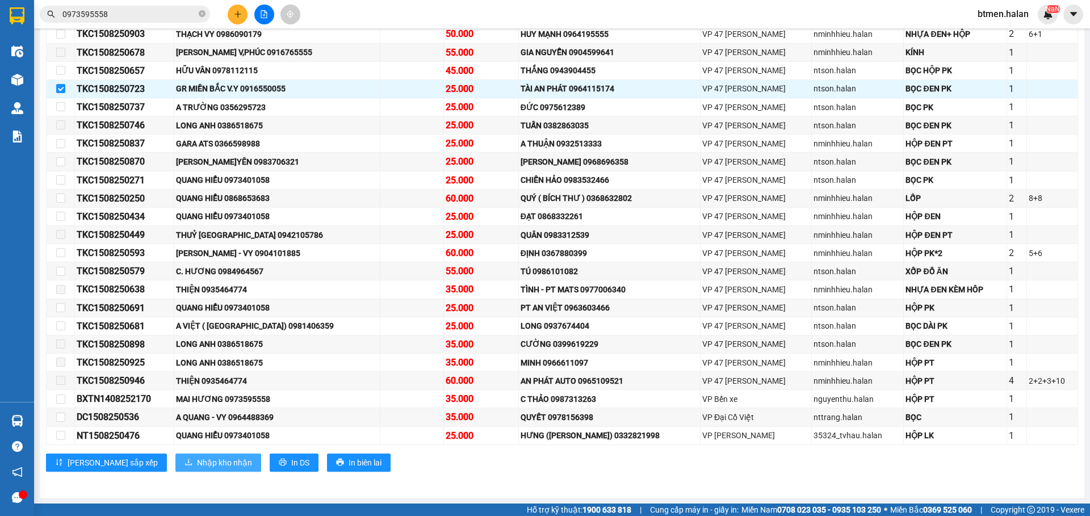
click at [197, 463] on span "Nhập kho nhận" at bounding box center [224, 462] width 55 height 12
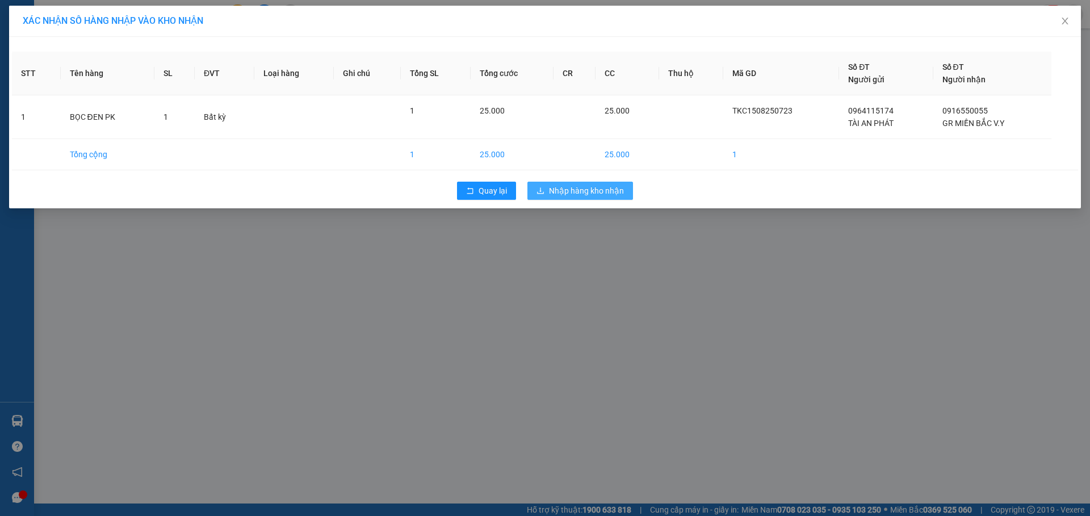
click at [582, 196] on span "Nhập hàng kho nhận" at bounding box center [586, 190] width 75 height 12
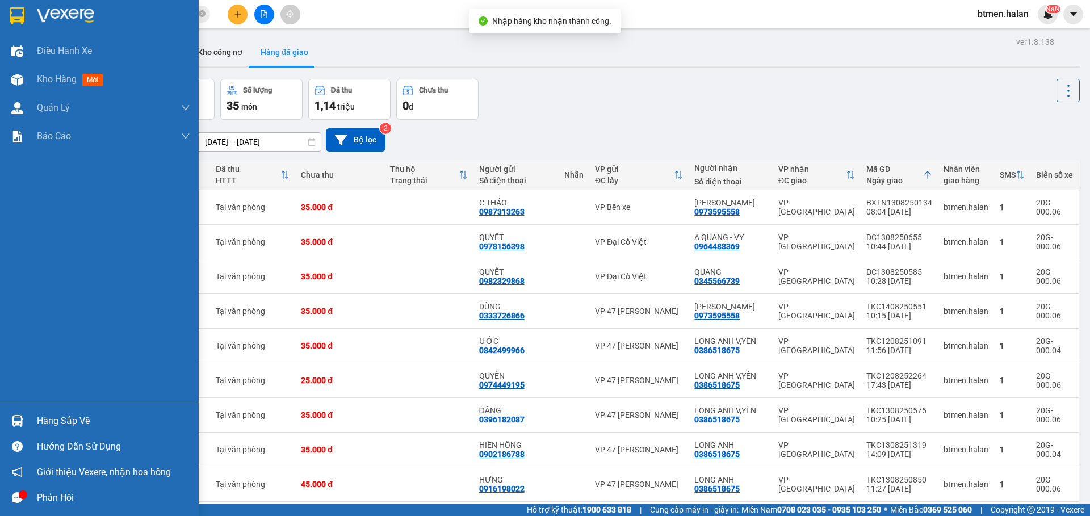
click at [26, 428] on div at bounding box center [17, 421] width 20 height 20
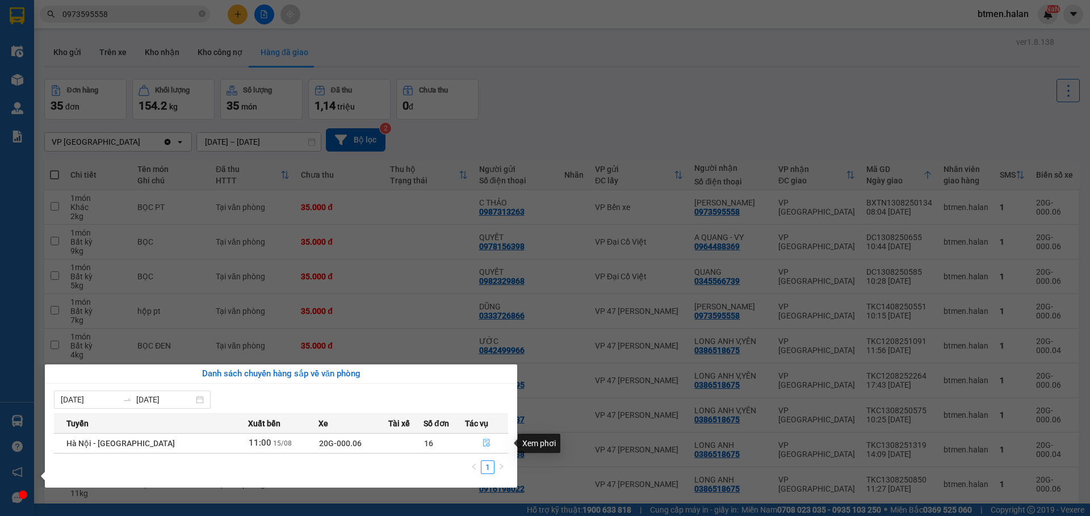
click at [482, 446] on icon "file-done" at bounding box center [486, 443] width 8 height 8
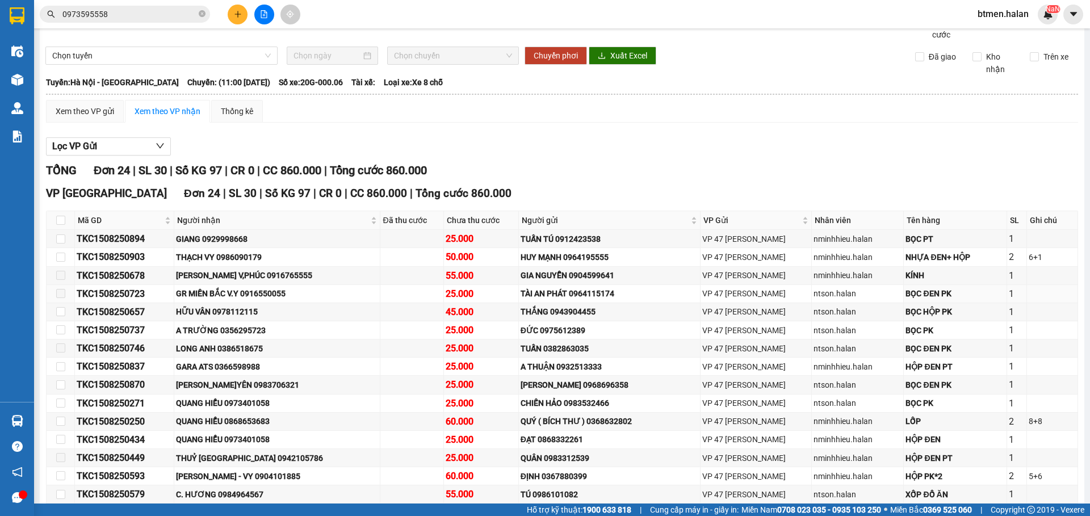
scroll to position [114, 0]
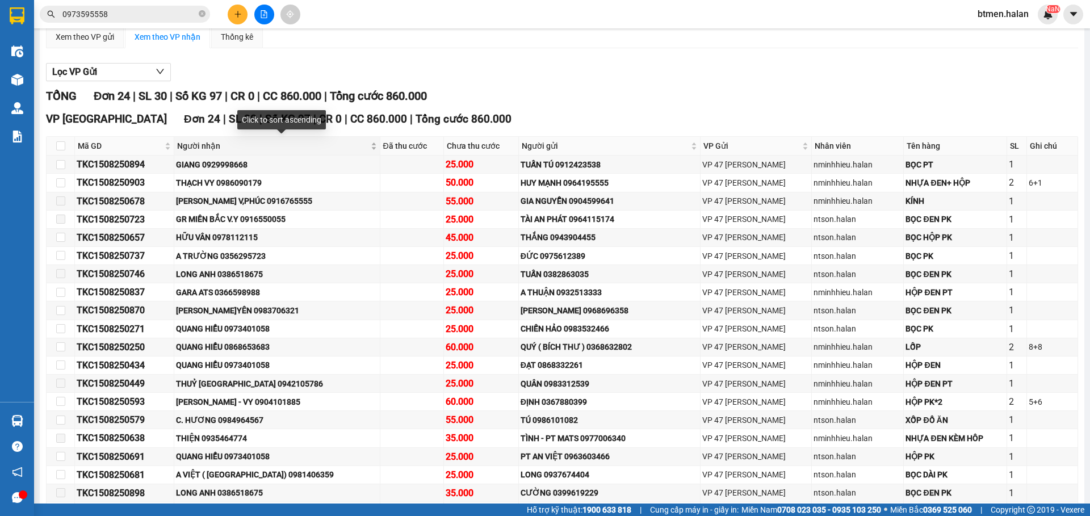
click at [215, 147] on span "Người nhận" at bounding box center [272, 146] width 191 height 12
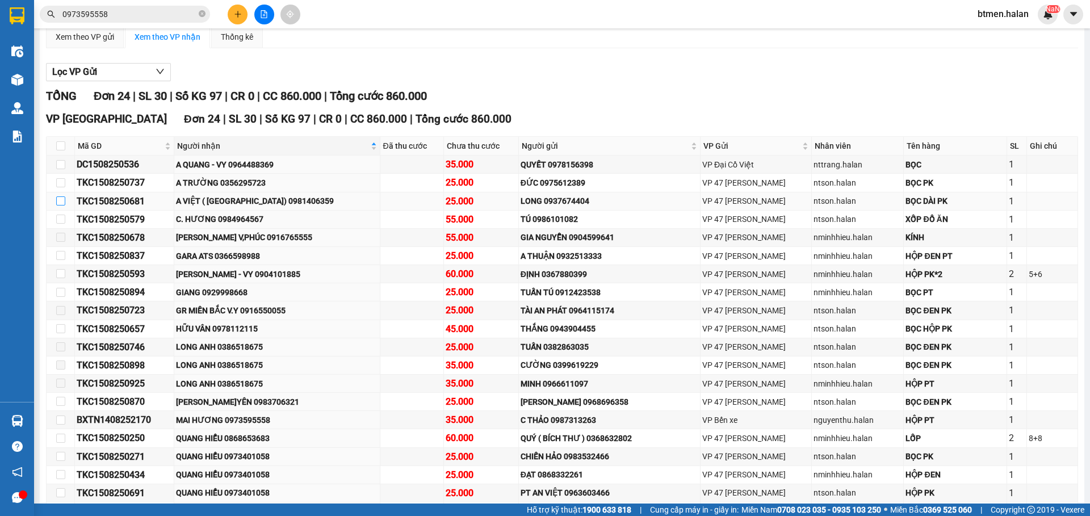
click at [61, 200] on input "checkbox" at bounding box center [60, 200] width 9 height 9
checkbox input "true"
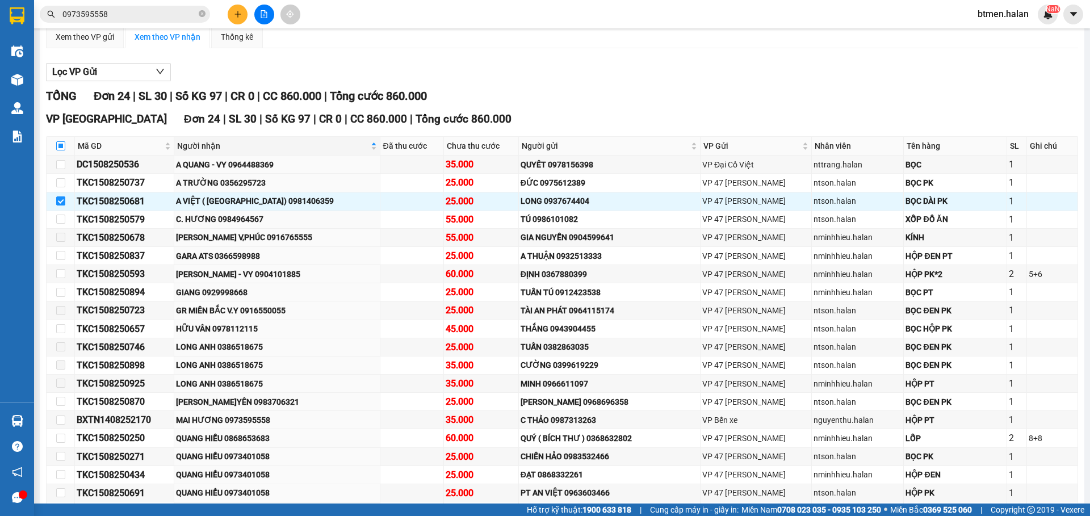
click at [60, 145] on input "checkbox" at bounding box center [60, 145] width 9 height 9
checkbox input "true"
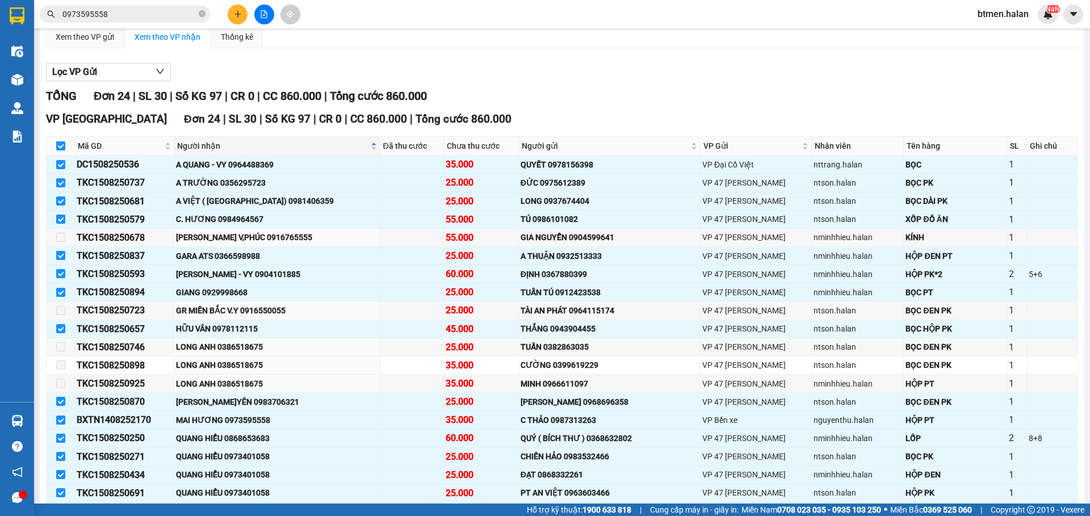
checkbox input "true"
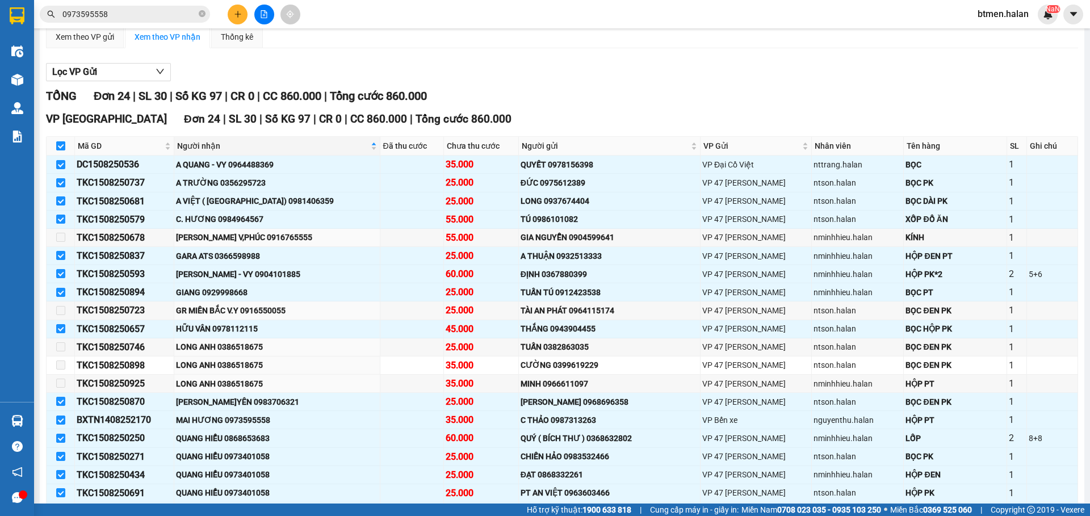
checkbox input "true"
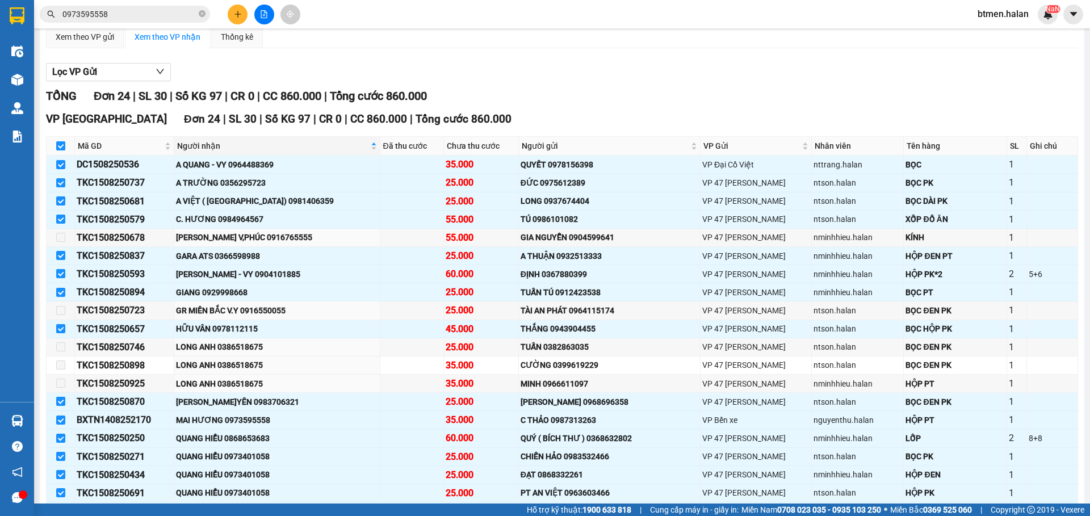
checkbox input "true"
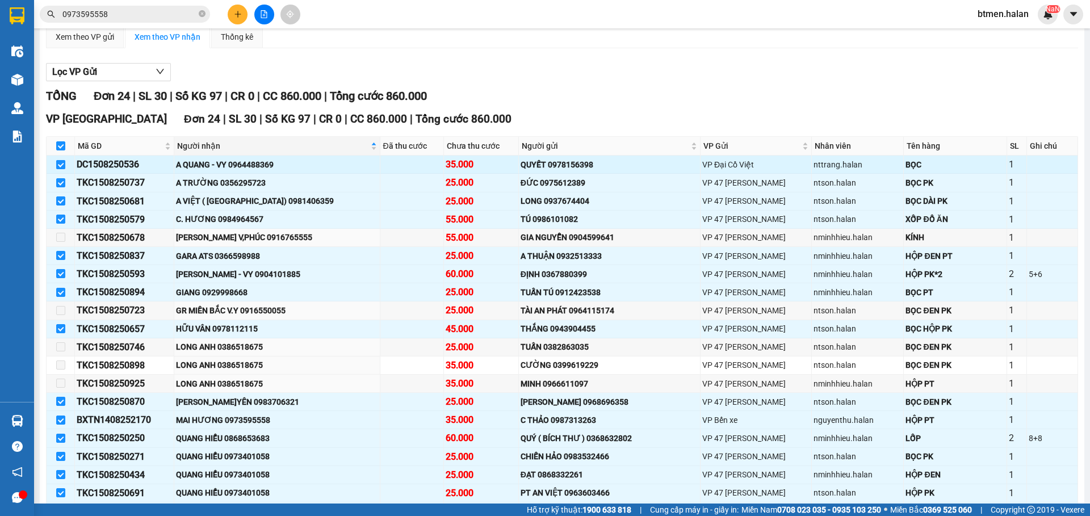
click at [57, 165] on input "checkbox" at bounding box center [60, 164] width 9 height 9
checkbox input "false"
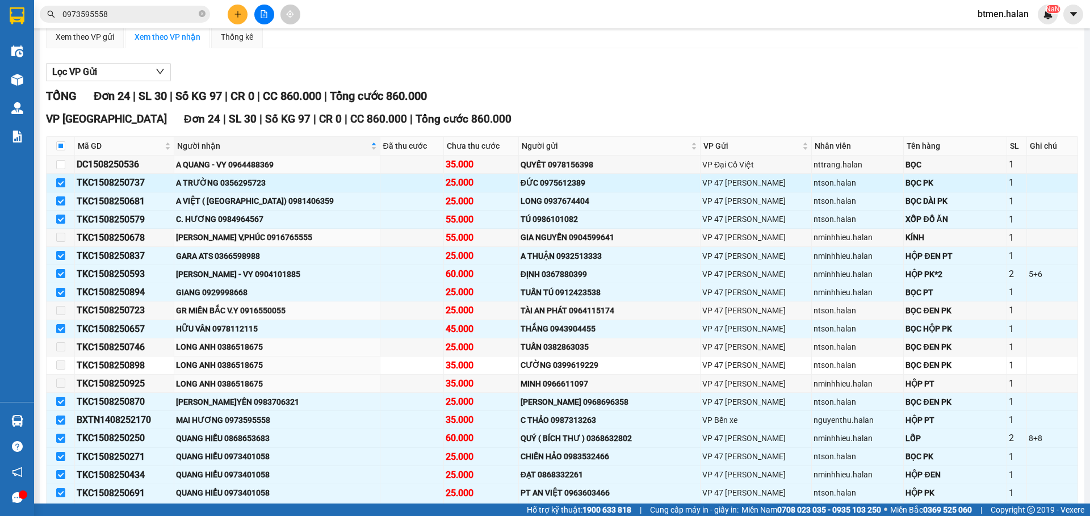
click at [60, 183] on input "checkbox" at bounding box center [60, 182] width 9 height 9
checkbox input "false"
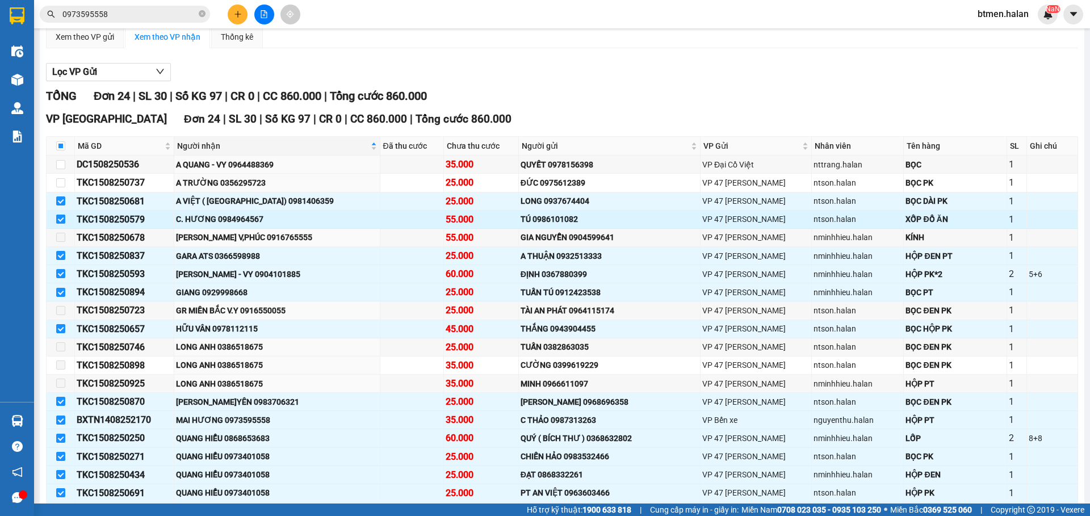
click at [60, 223] on input "checkbox" at bounding box center [60, 219] width 9 height 9
checkbox input "false"
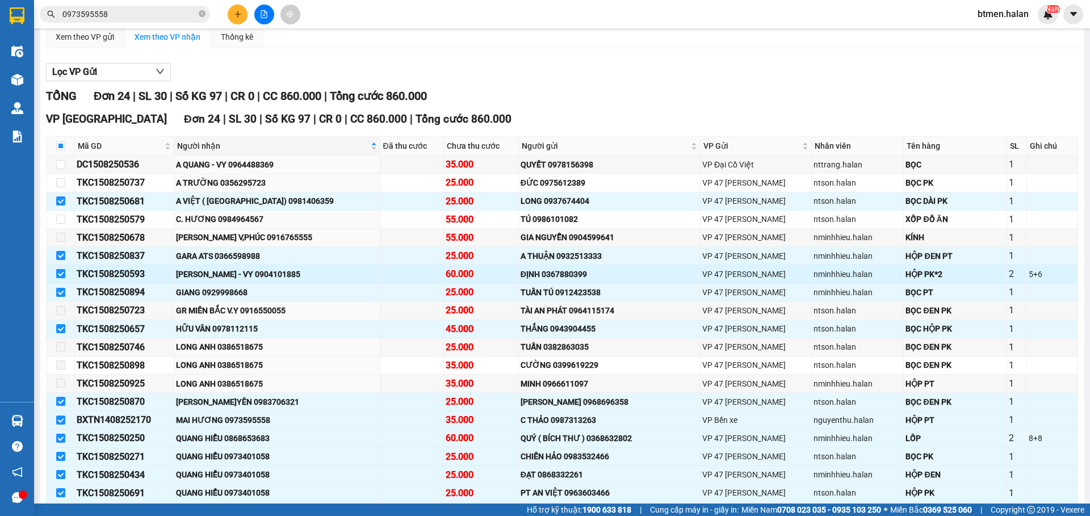
click at [59, 275] on input "checkbox" at bounding box center [60, 273] width 9 height 9
checkbox input "false"
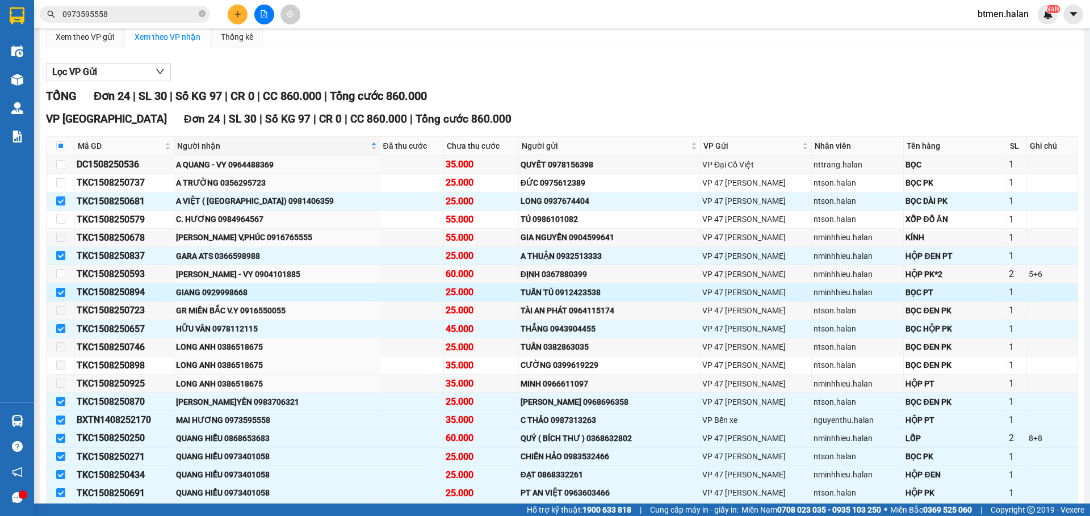
click at [62, 293] on input "checkbox" at bounding box center [60, 292] width 9 height 9
checkbox input "false"
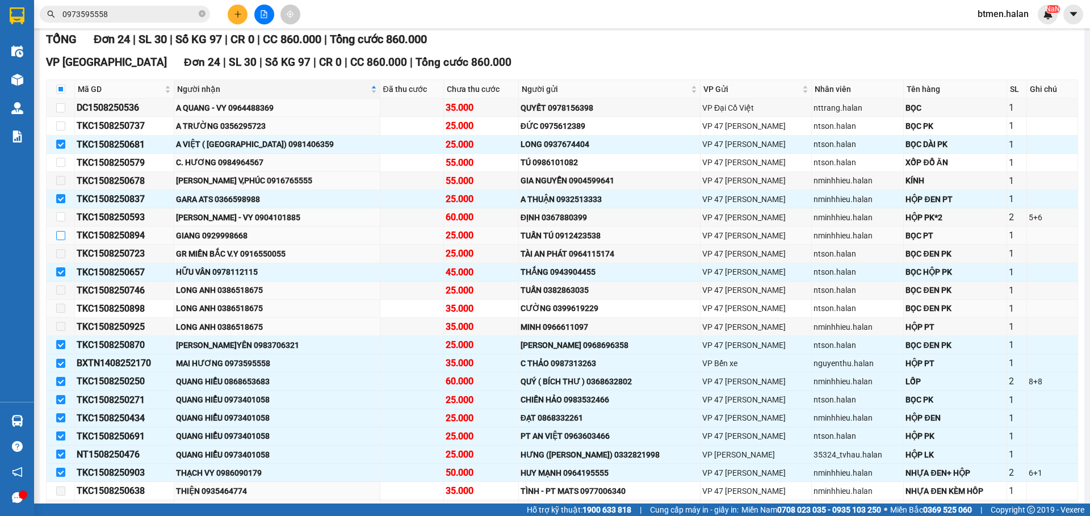
scroll to position [227, 0]
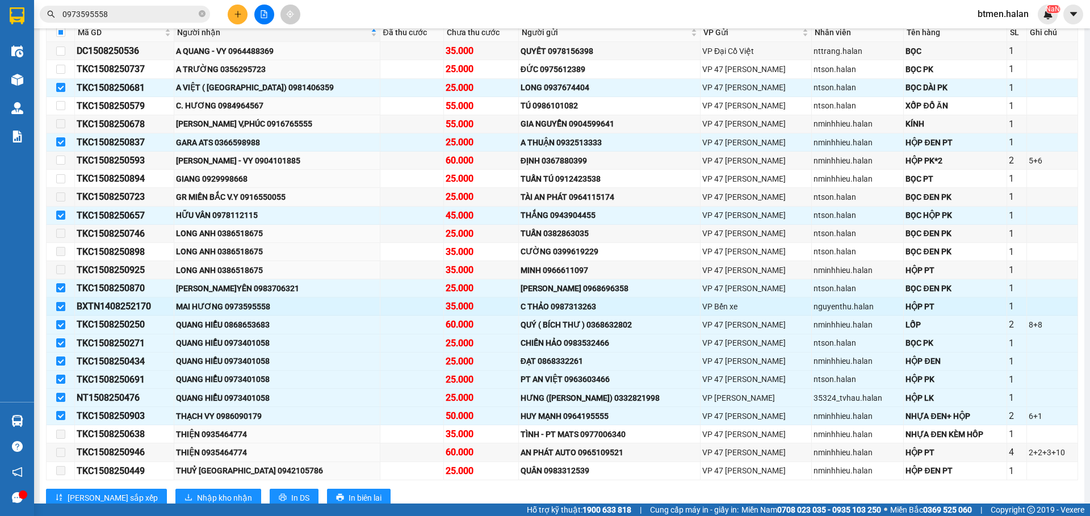
click at [62, 305] on input "checkbox" at bounding box center [60, 306] width 9 height 9
checkbox input "false"
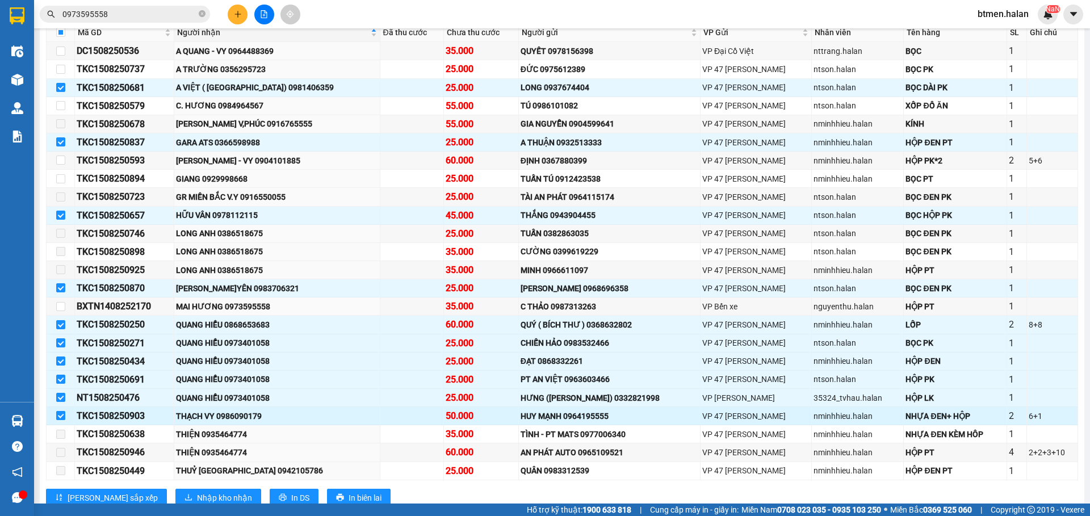
click at [59, 417] on input "checkbox" at bounding box center [60, 415] width 9 height 9
checkbox input "false"
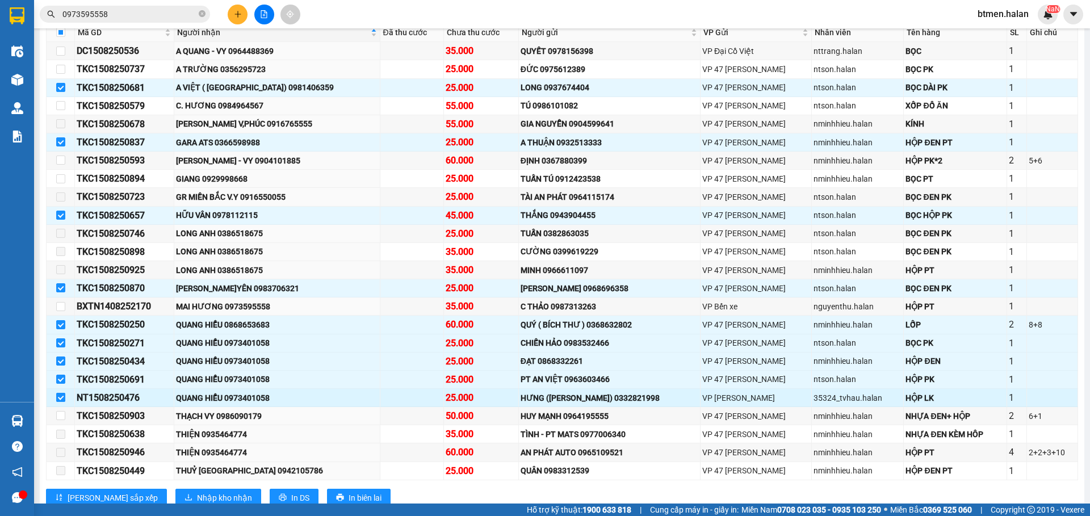
click at [62, 395] on input "checkbox" at bounding box center [60, 397] width 9 height 9
checkbox input "false"
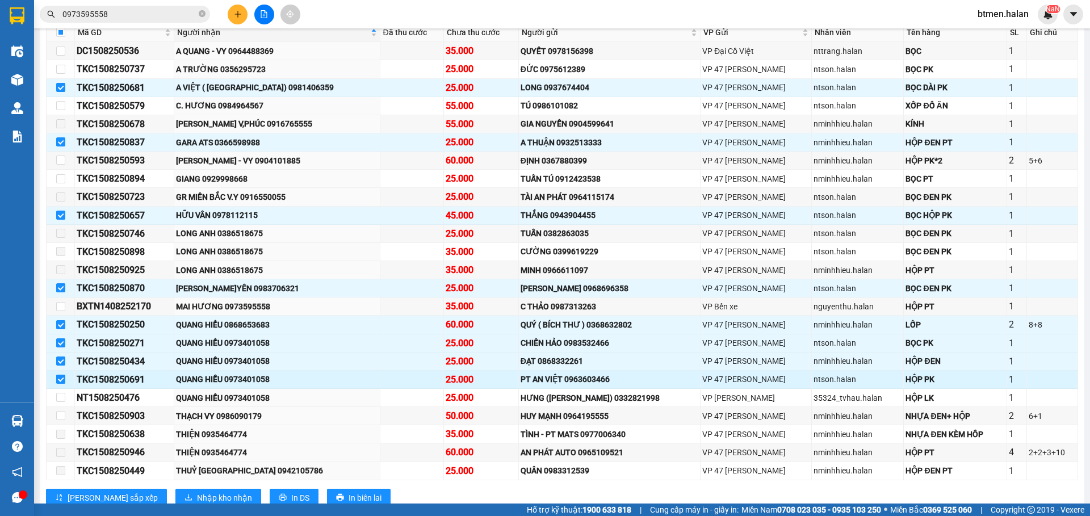
click at [62, 383] on input "checkbox" at bounding box center [60, 379] width 9 height 9
checkbox input "false"
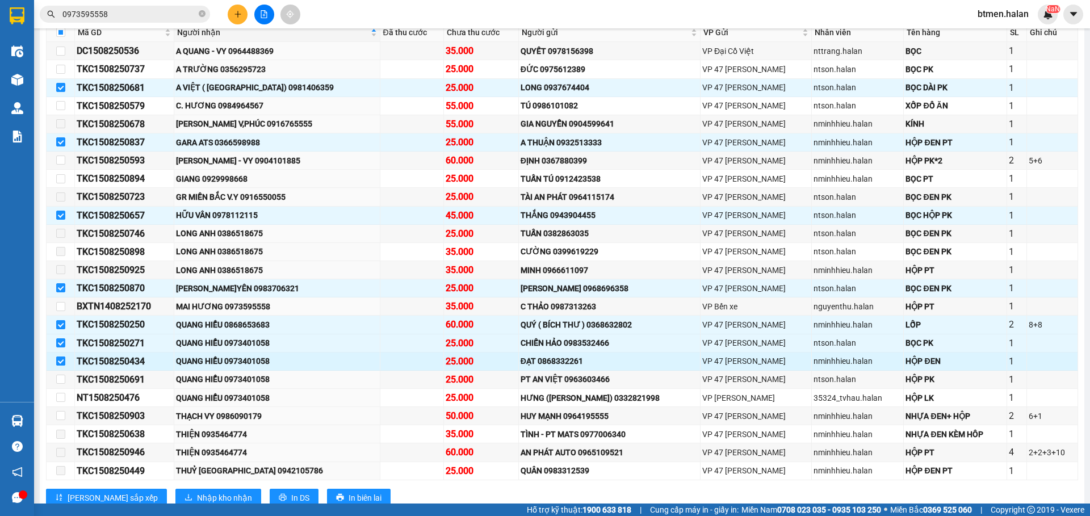
click at [59, 358] on input "checkbox" at bounding box center [60, 360] width 9 height 9
checkbox input "false"
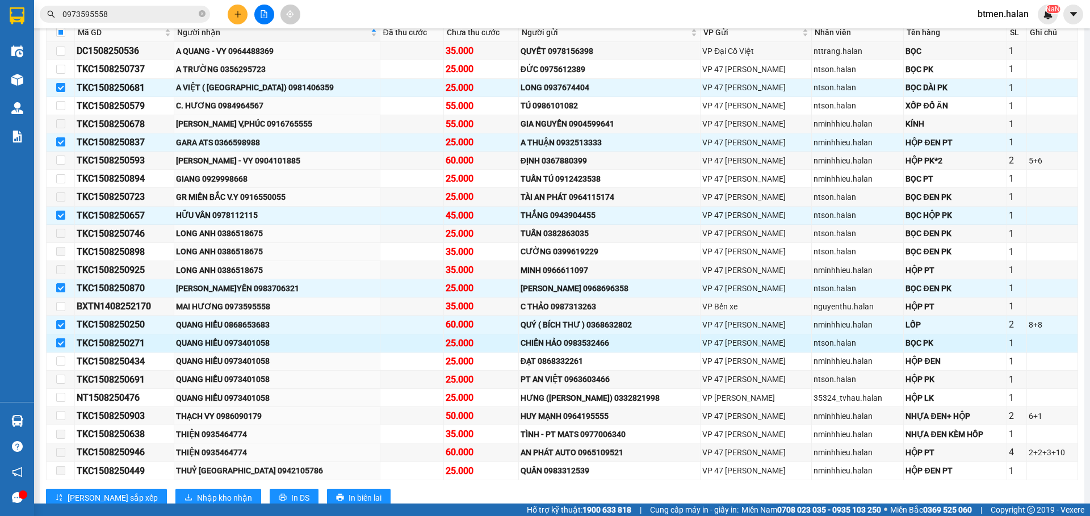
click at [58, 341] on input "checkbox" at bounding box center [60, 342] width 9 height 9
checkbox input "false"
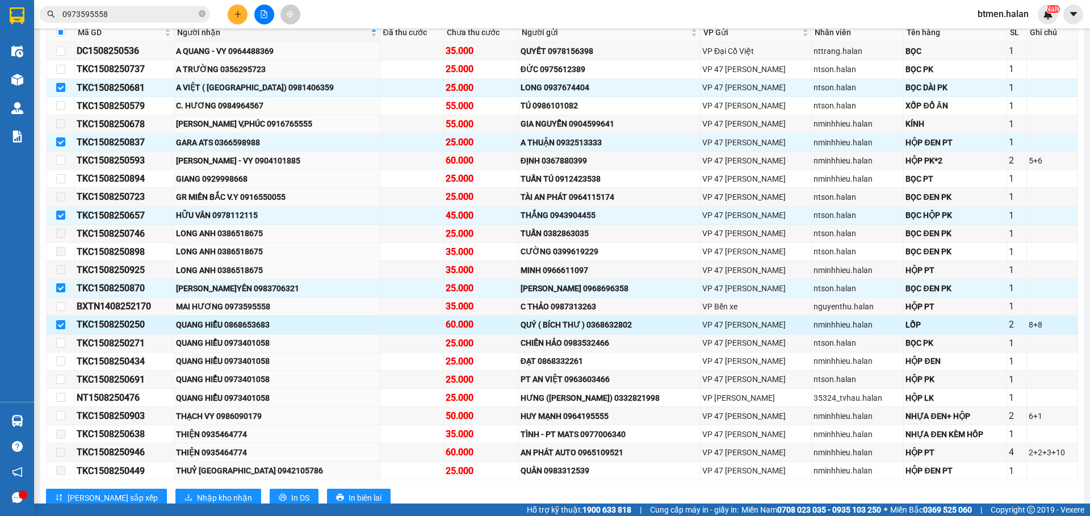
click at [62, 324] on input "checkbox" at bounding box center [60, 324] width 9 height 9
checkbox input "false"
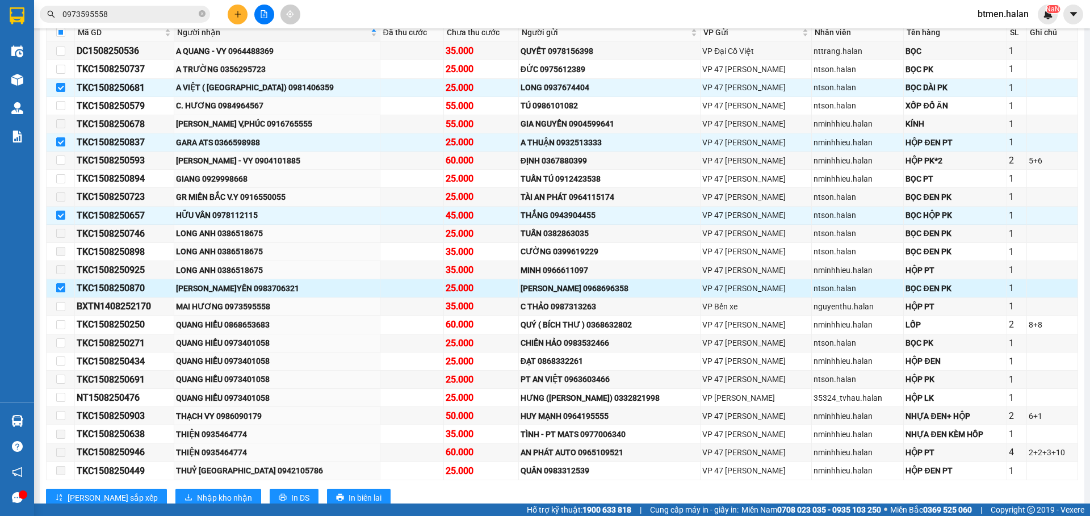
click at [61, 284] on input "checkbox" at bounding box center [60, 287] width 9 height 9
checkbox input "false"
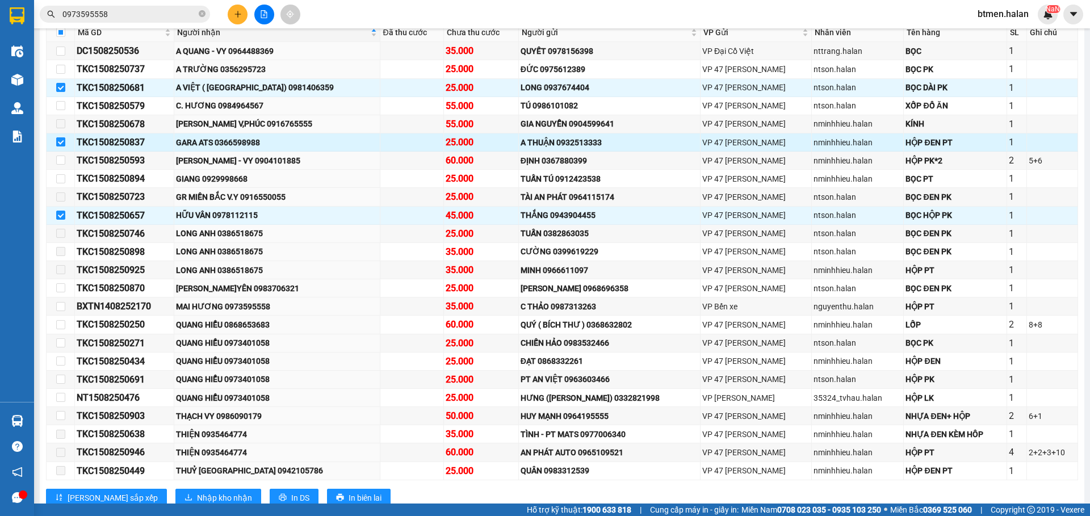
click at [58, 141] on input "checkbox" at bounding box center [60, 141] width 9 height 9
checkbox input "false"
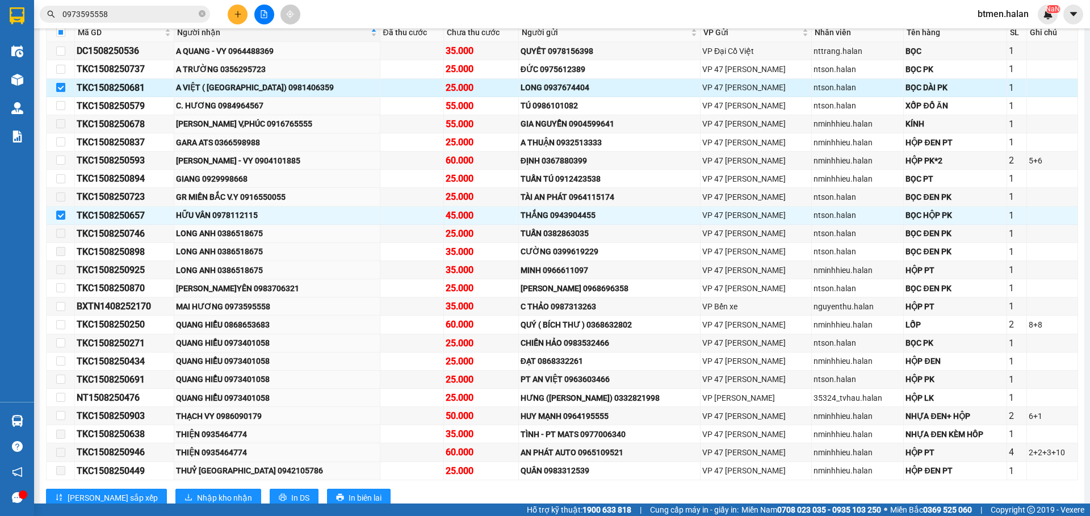
click at [63, 85] on input "checkbox" at bounding box center [60, 87] width 9 height 9
checkbox input "false"
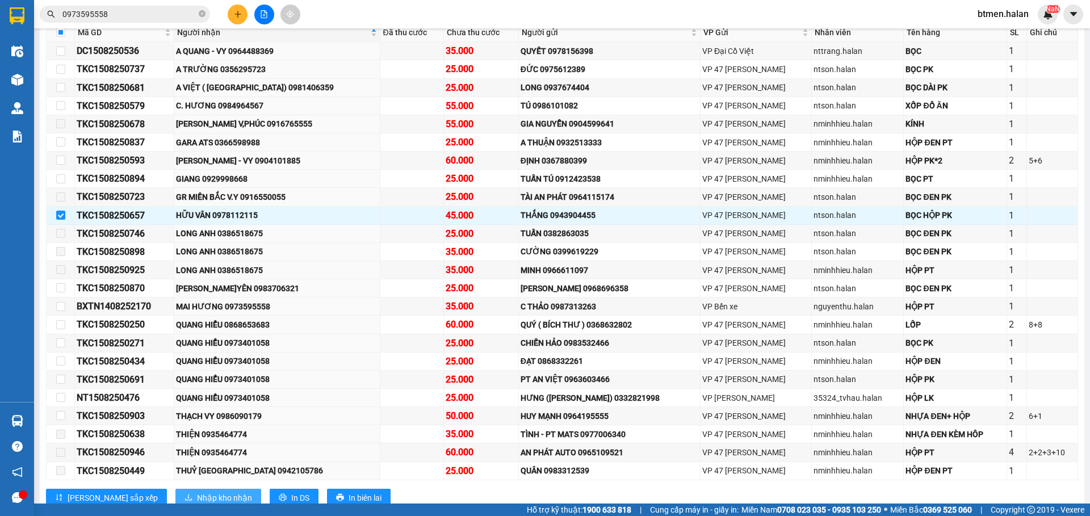
click at [197, 492] on span "Nhập kho nhận" at bounding box center [224, 498] width 55 height 12
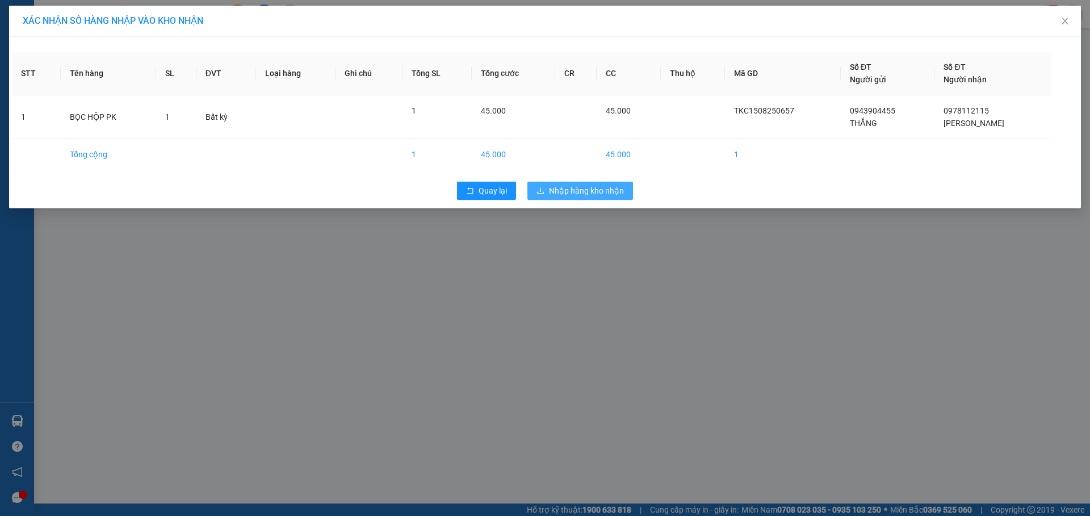
click at [611, 197] on button "Nhập hàng kho nhận" at bounding box center [580, 191] width 106 height 18
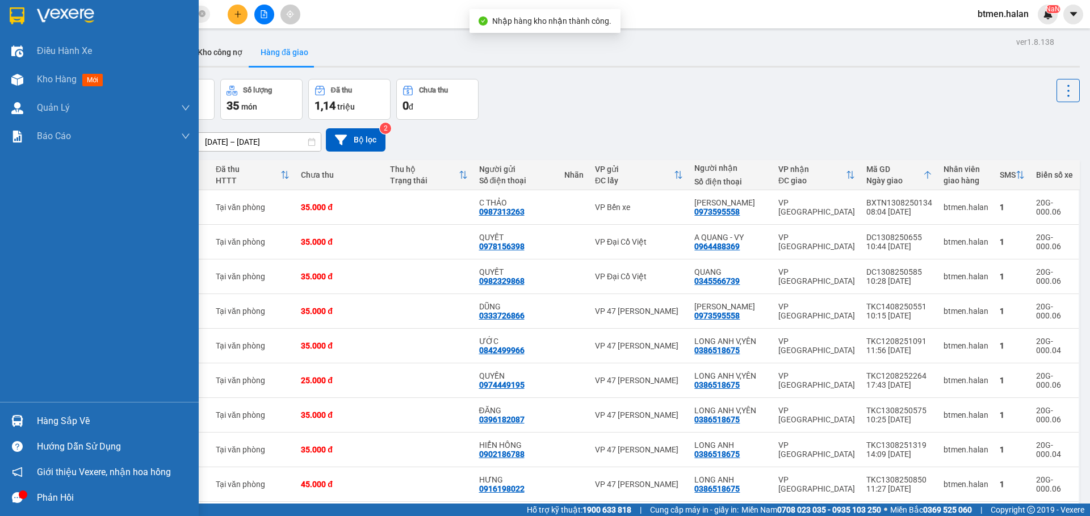
click at [56, 427] on div "Hàng sắp về" at bounding box center [113, 421] width 153 height 17
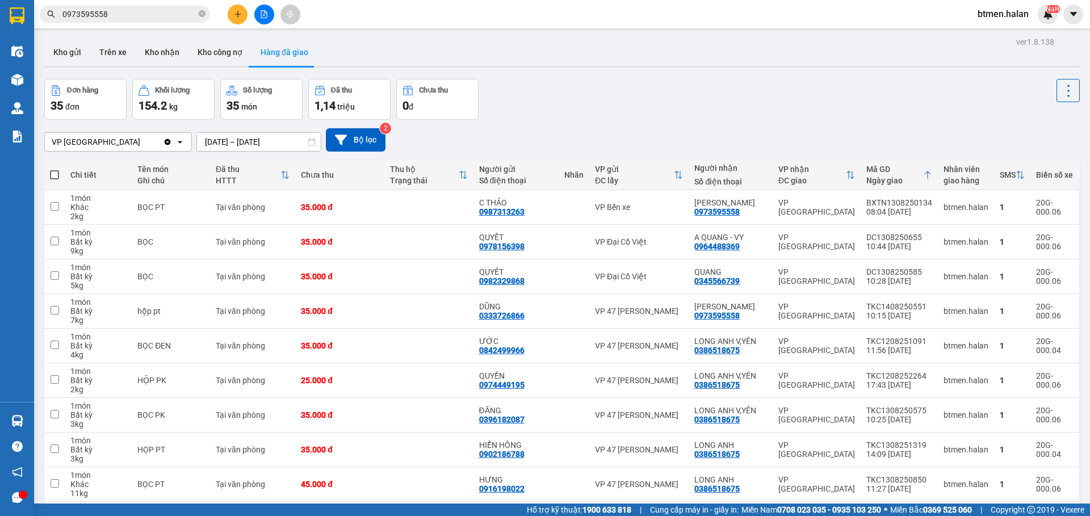
click at [615, 102] on section "Kết quả tìm kiếm ( 658 ) Bộ lọc Mã ĐH Trạng thái Món hàng Thu hộ Tổng cước Chưa…" at bounding box center [545, 258] width 1090 height 516
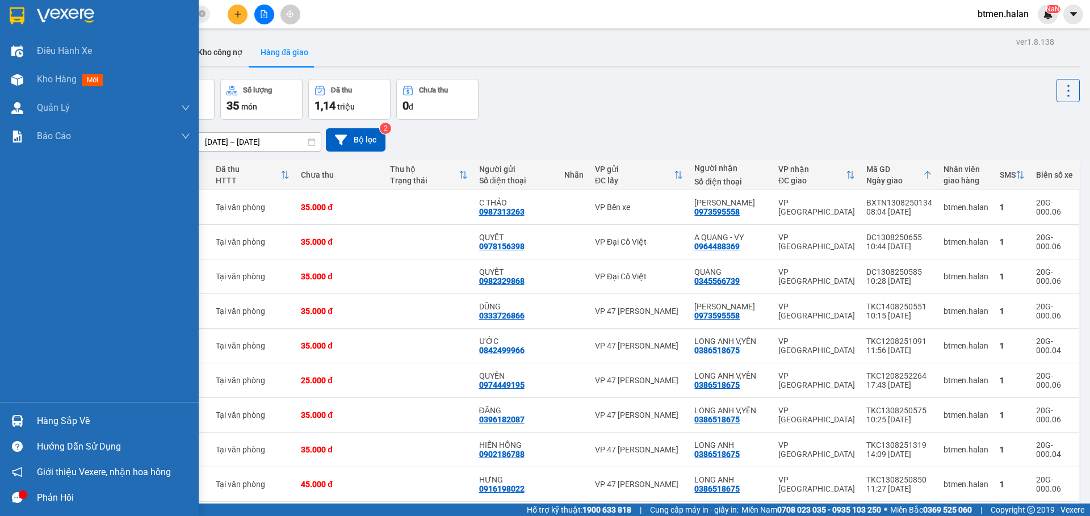
click at [50, 417] on div "Hàng sắp về" at bounding box center [113, 421] width 153 height 17
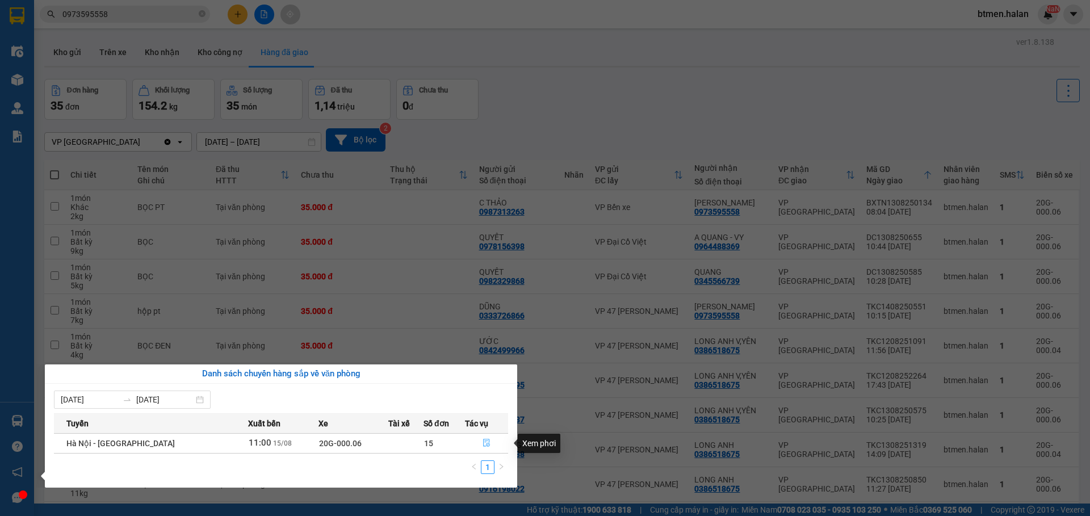
click at [482, 442] on icon "file-done" at bounding box center [486, 443] width 8 height 8
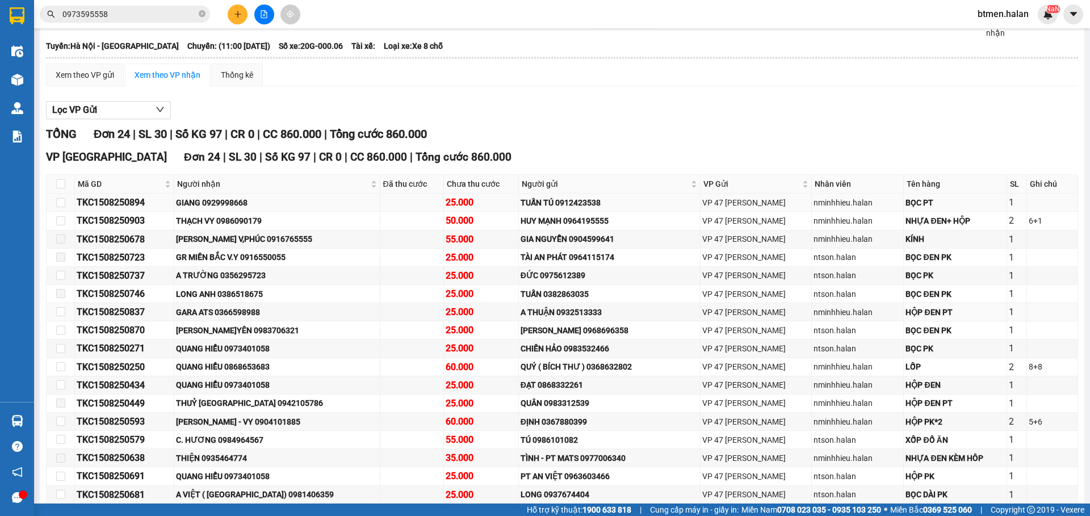
scroll to position [114, 0]
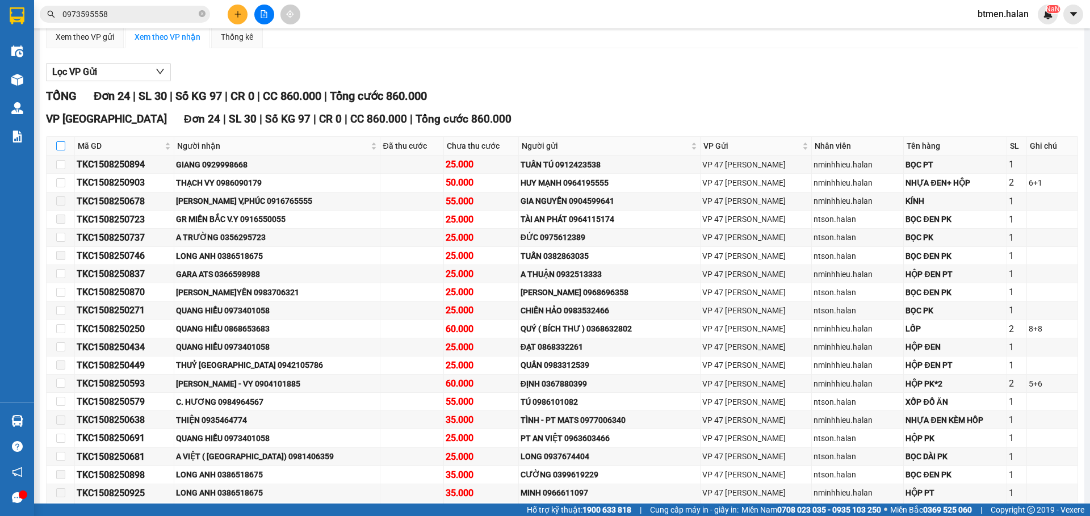
click at [62, 145] on input "checkbox" at bounding box center [60, 145] width 9 height 9
checkbox input "true"
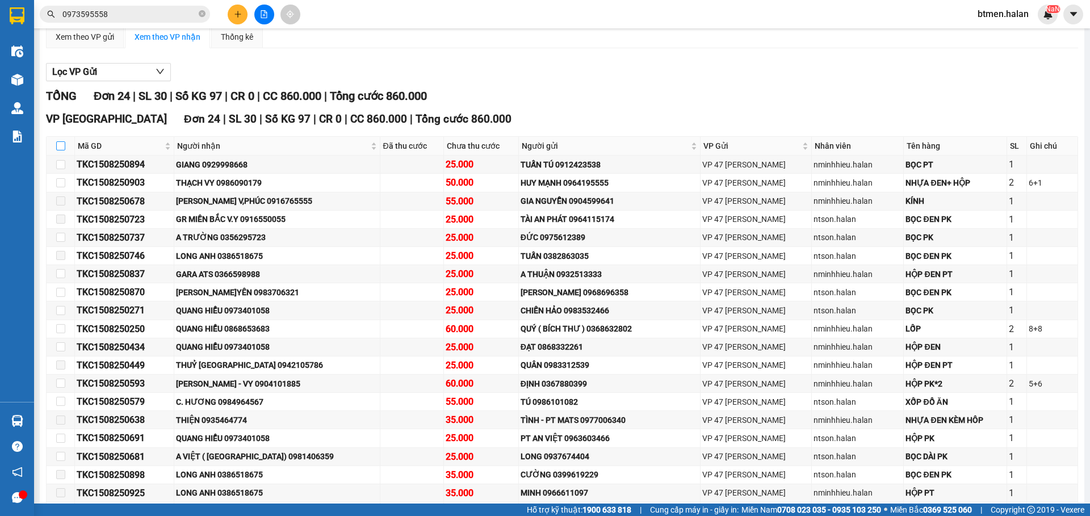
checkbox input "true"
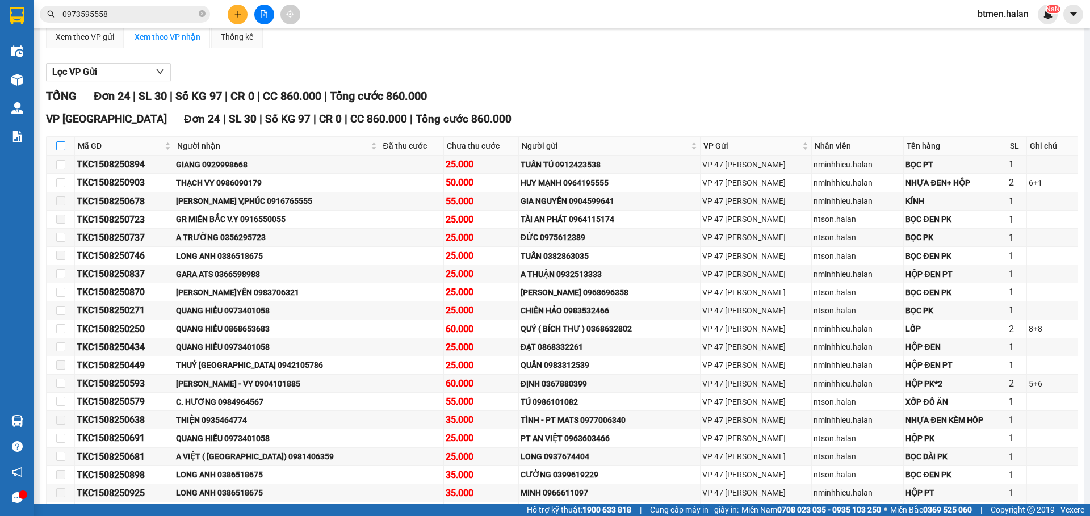
checkbox input "true"
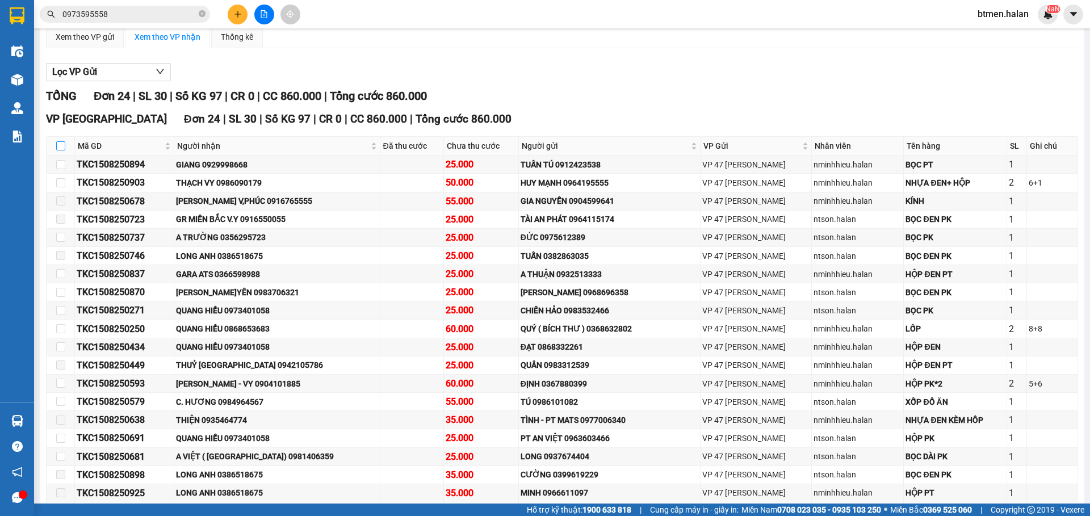
checkbox input "true"
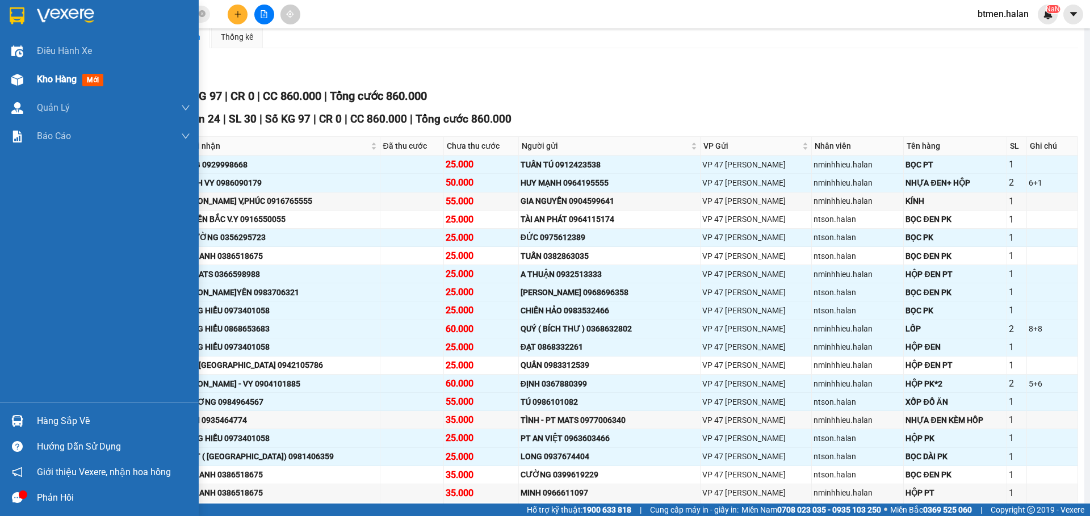
click at [18, 79] on img at bounding box center [17, 80] width 12 height 12
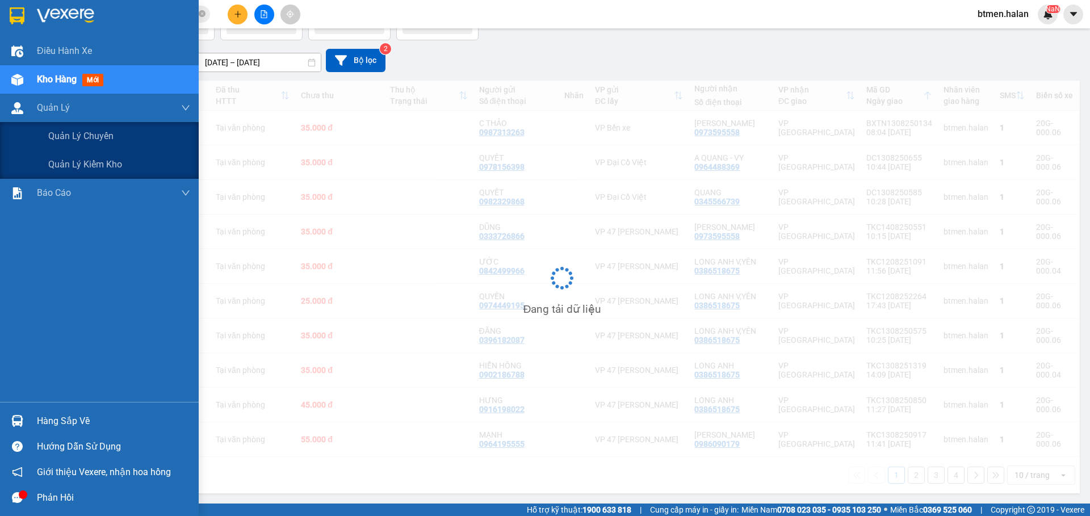
scroll to position [78, 0]
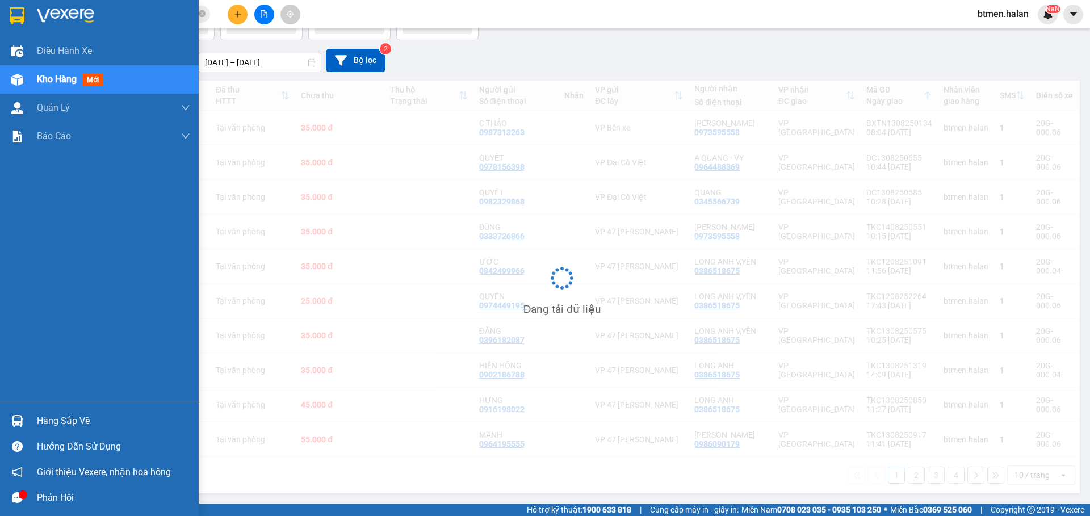
click at [54, 421] on div "Hàng sắp về" at bounding box center [113, 421] width 153 height 17
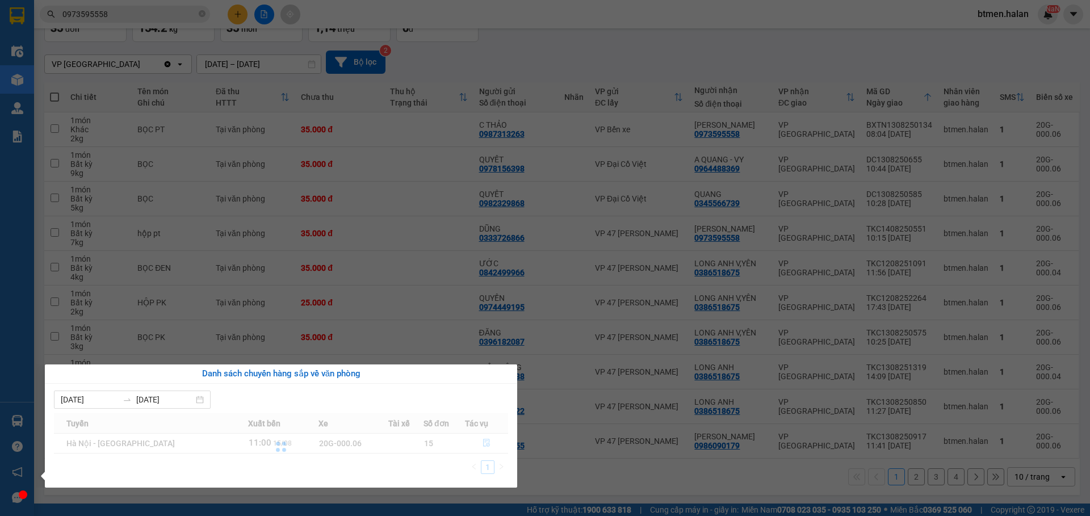
scroll to position [79, 0]
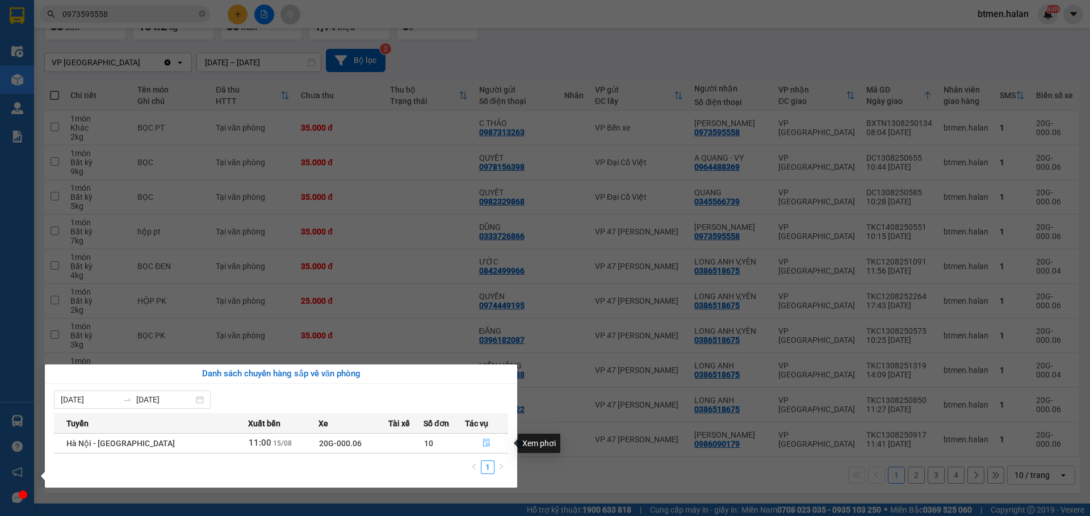
click at [478, 443] on button "button" at bounding box center [486, 443] width 43 height 18
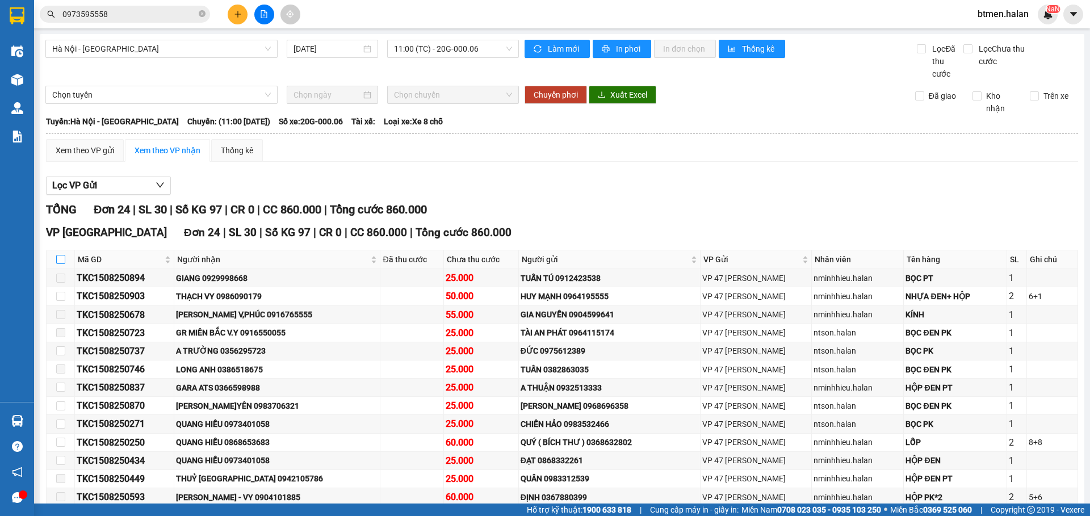
click at [61, 258] on input "checkbox" at bounding box center [60, 259] width 9 height 9
checkbox input "true"
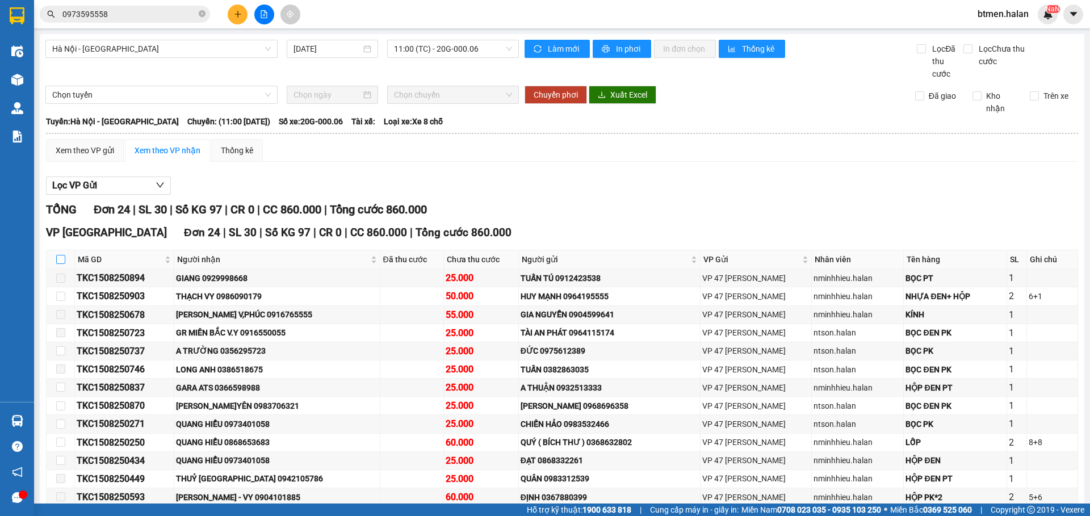
checkbox input "true"
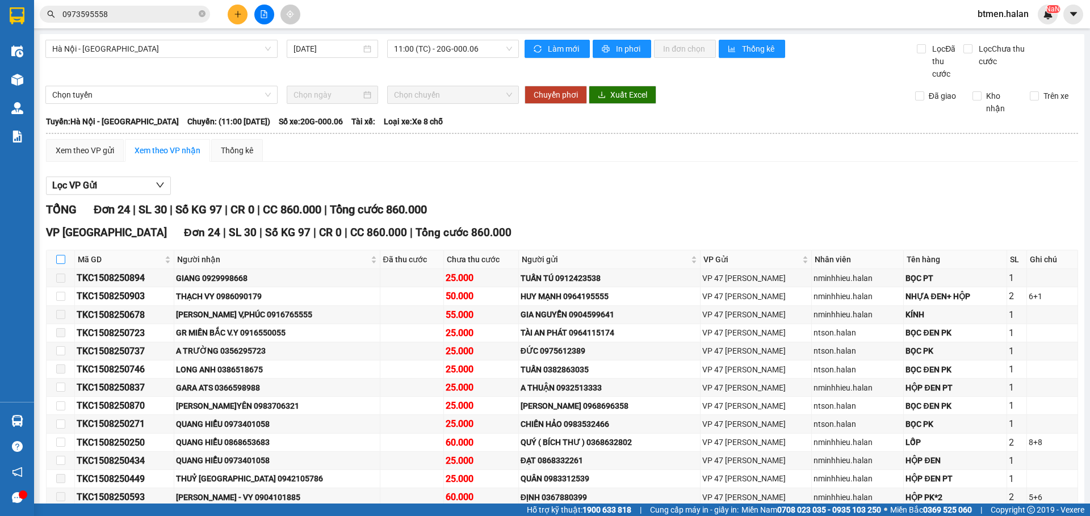
checkbox input "true"
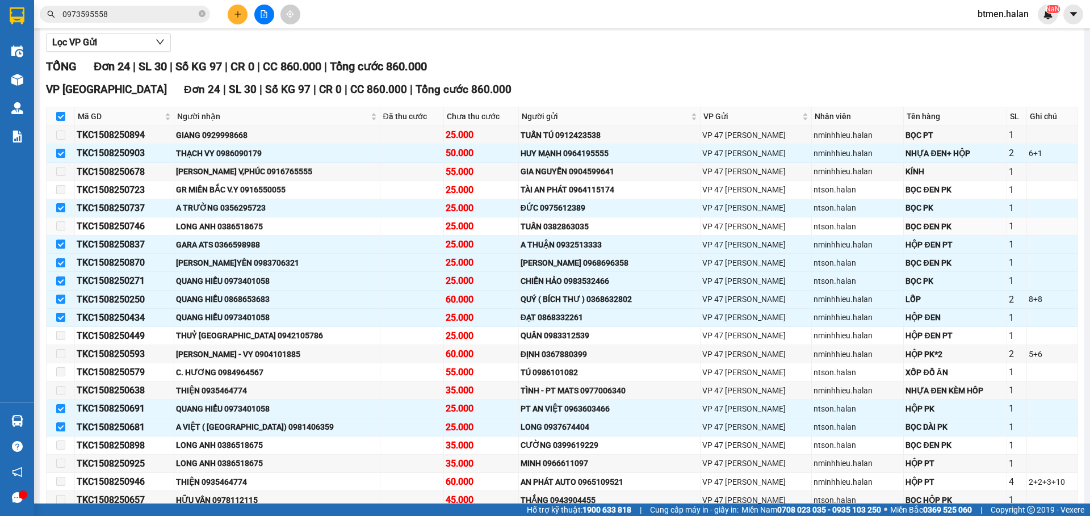
scroll to position [170, 0]
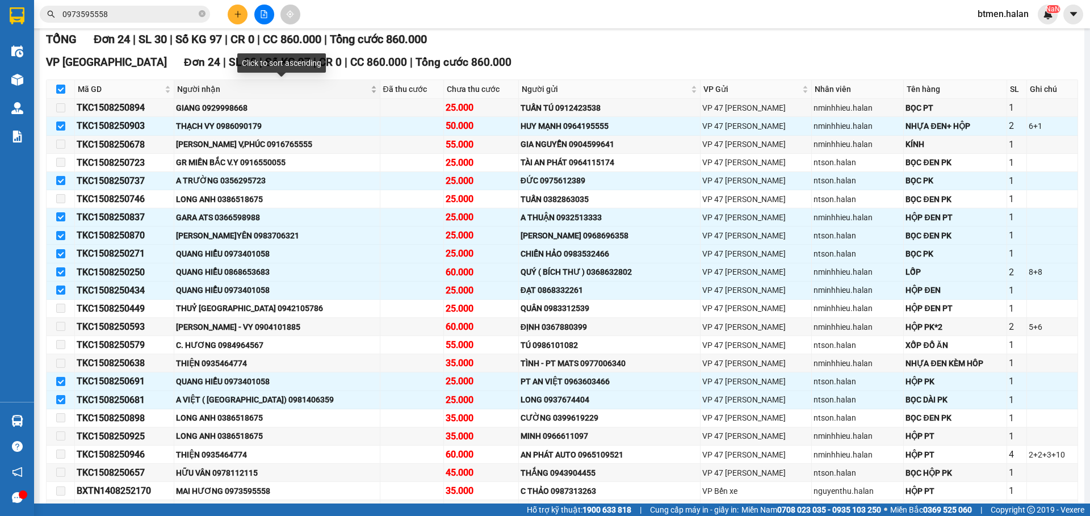
click at [201, 87] on span "Người nhận" at bounding box center [272, 89] width 191 height 12
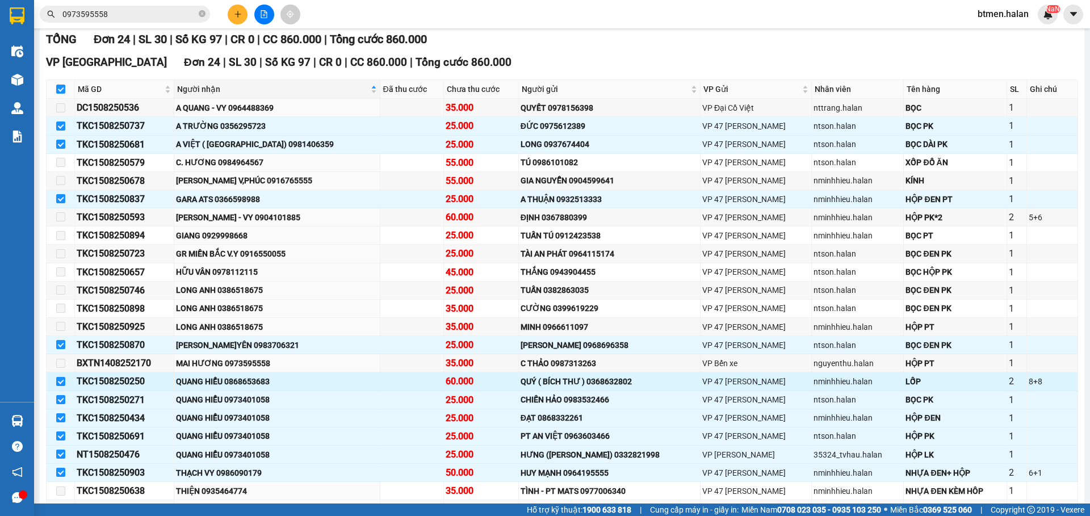
scroll to position [227, 0]
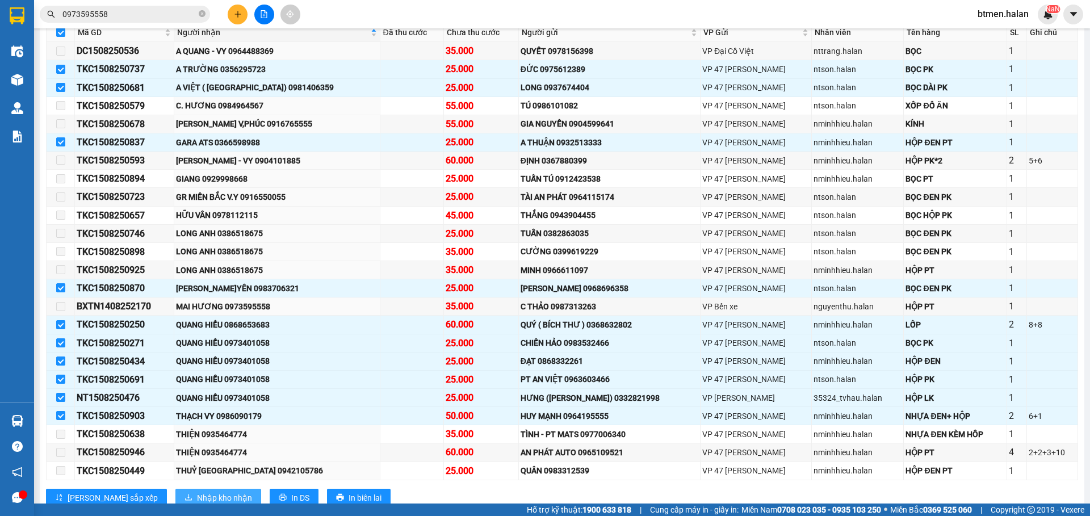
click at [197, 492] on span "Nhập kho nhận" at bounding box center [224, 498] width 55 height 12
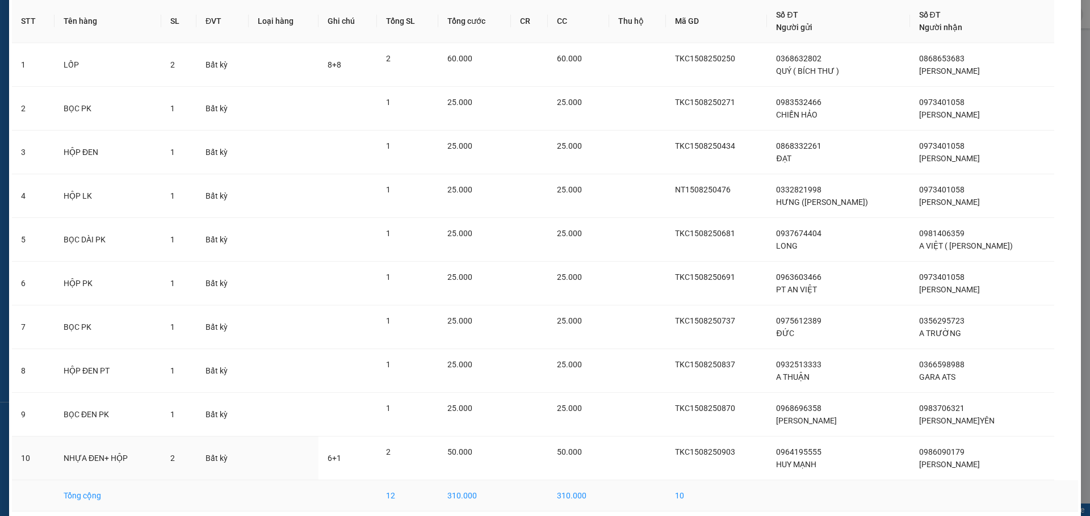
scroll to position [99, 0]
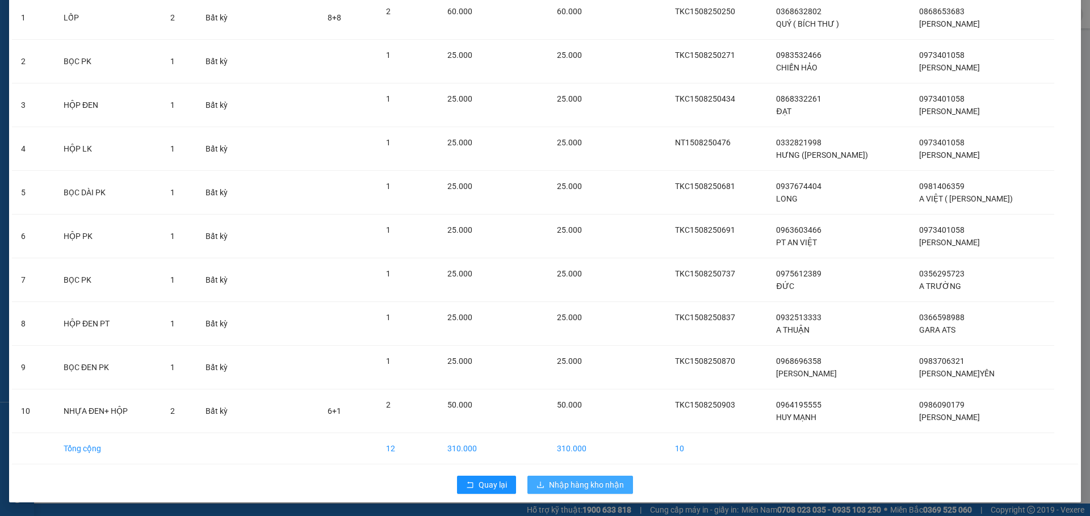
click at [571, 485] on span "Nhập hàng kho nhận" at bounding box center [586, 484] width 75 height 12
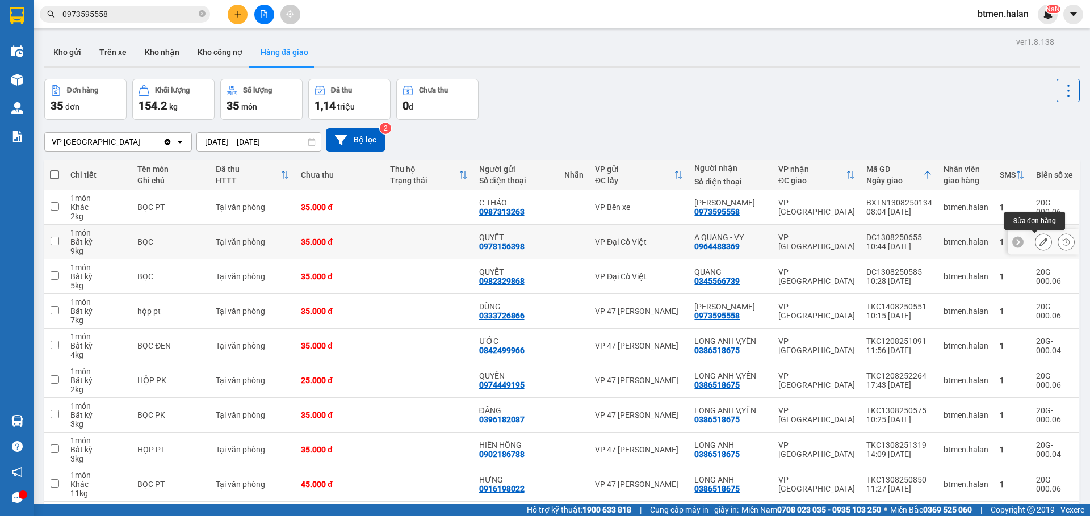
click at [1039, 241] on icon at bounding box center [1043, 242] width 8 height 8
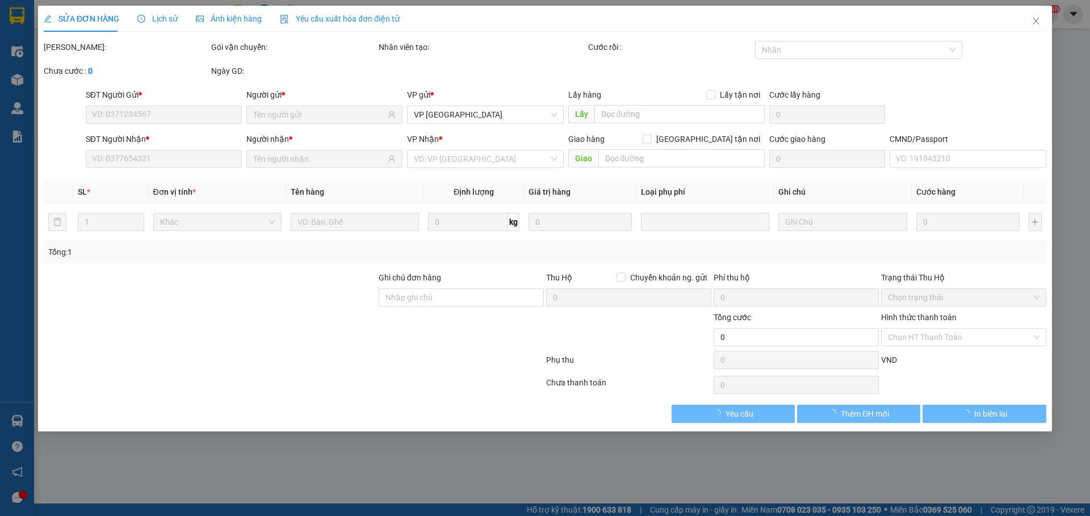
type input "0978156398"
type input "QUYẾT"
type input "0964488369"
type input "A QUANG - VY"
type input "35.000"
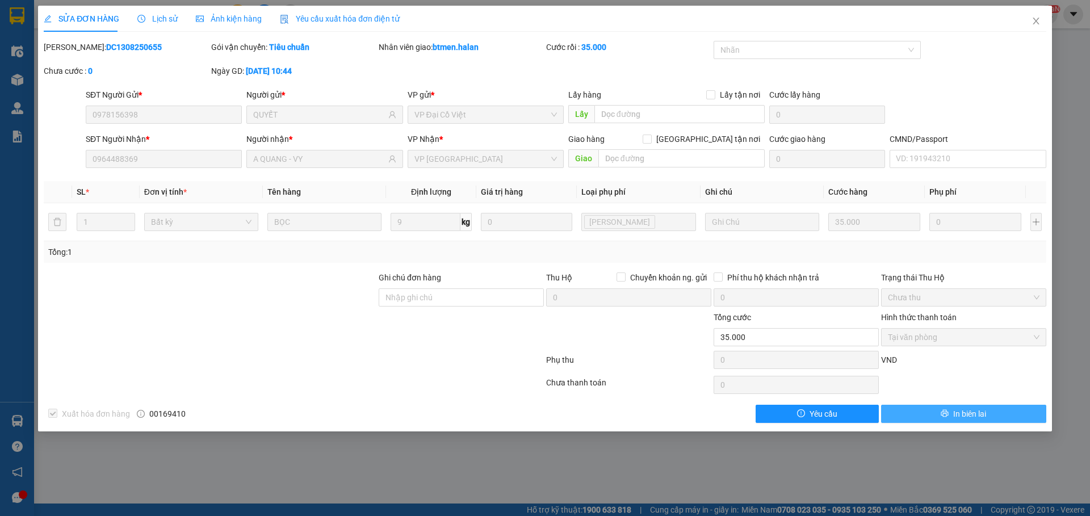
click at [957, 411] on span "In biên lai" at bounding box center [969, 414] width 33 height 12
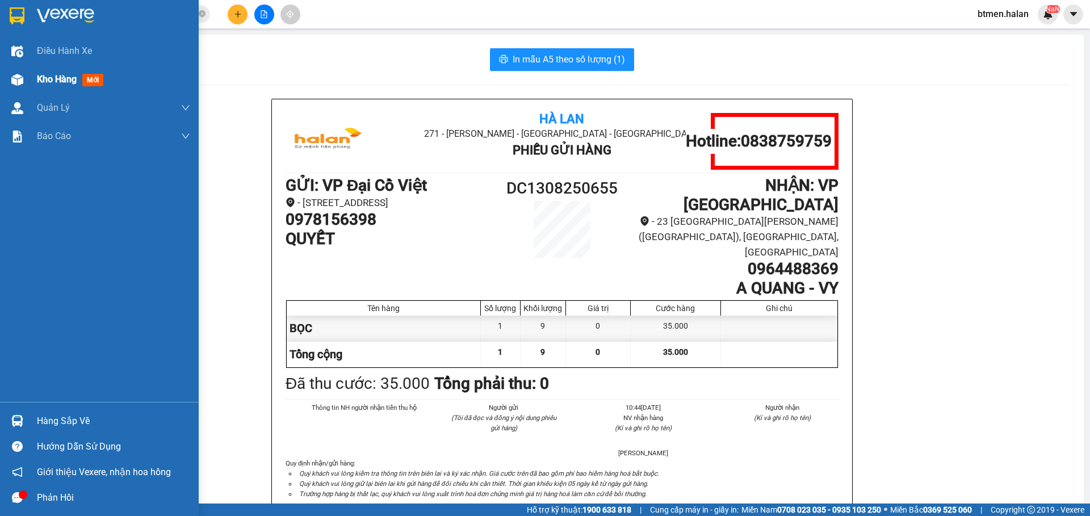
click at [25, 77] on div at bounding box center [17, 80] width 20 height 20
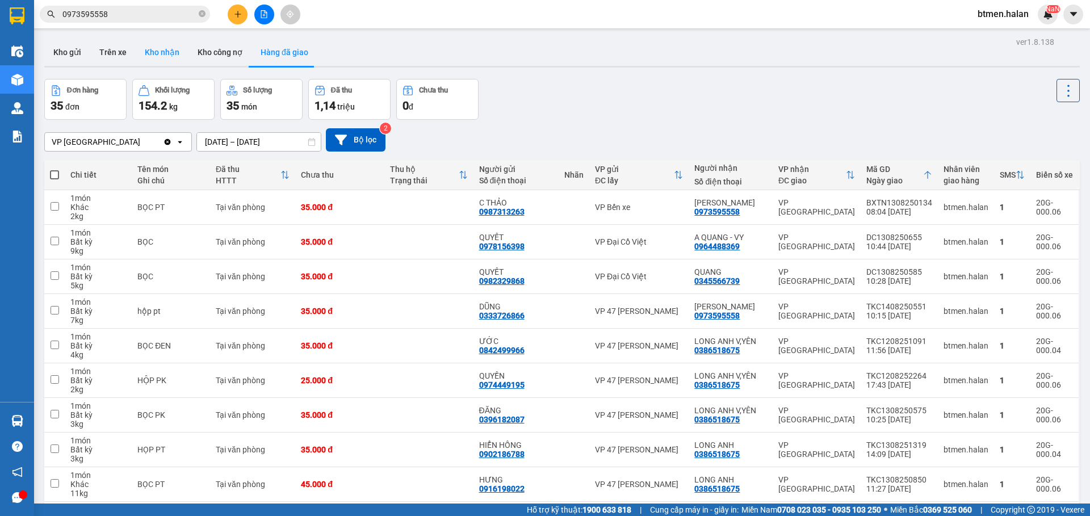
click at [148, 57] on button "Kho nhận" at bounding box center [162, 52] width 53 height 27
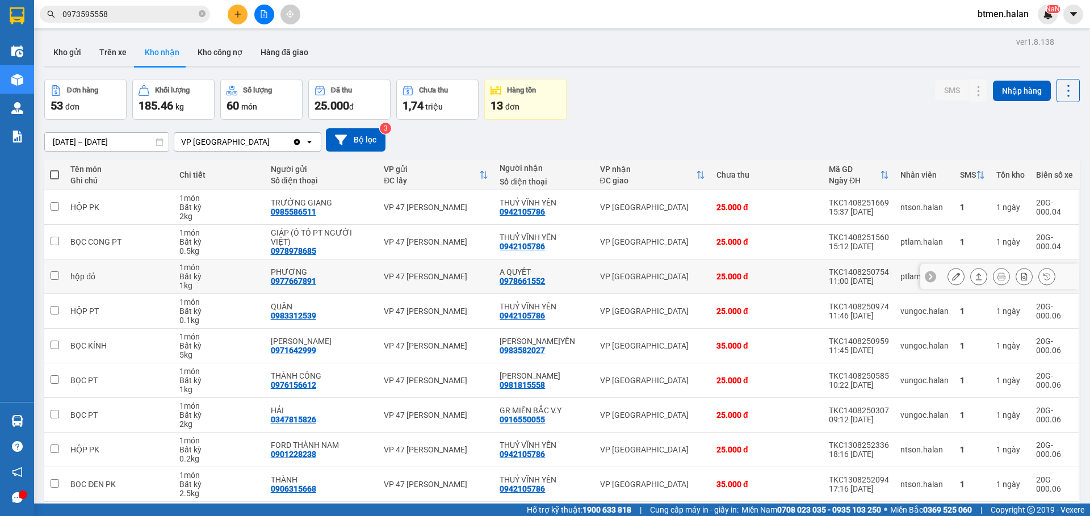
scroll to position [79, 0]
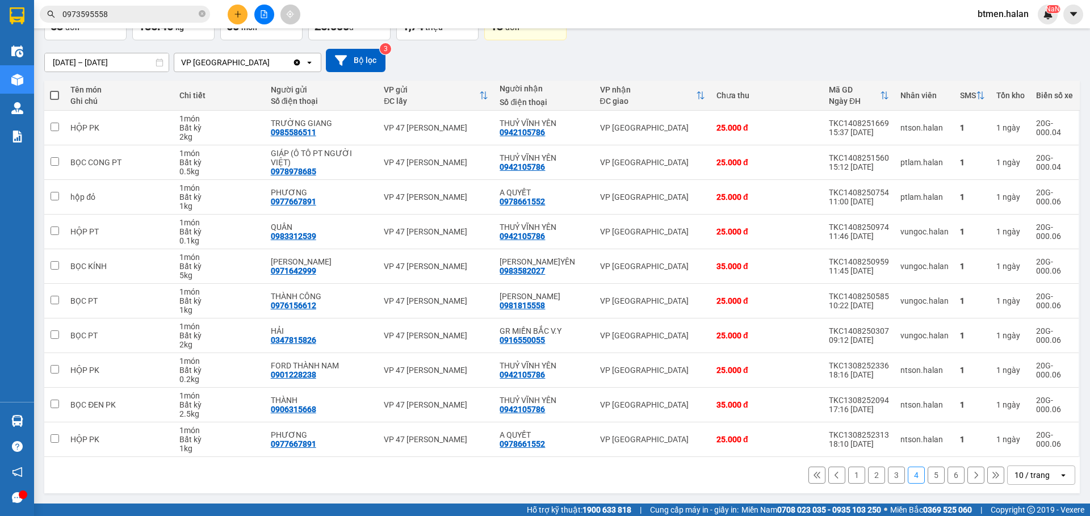
click at [852, 477] on button "1" at bounding box center [856, 475] width 17 height 17
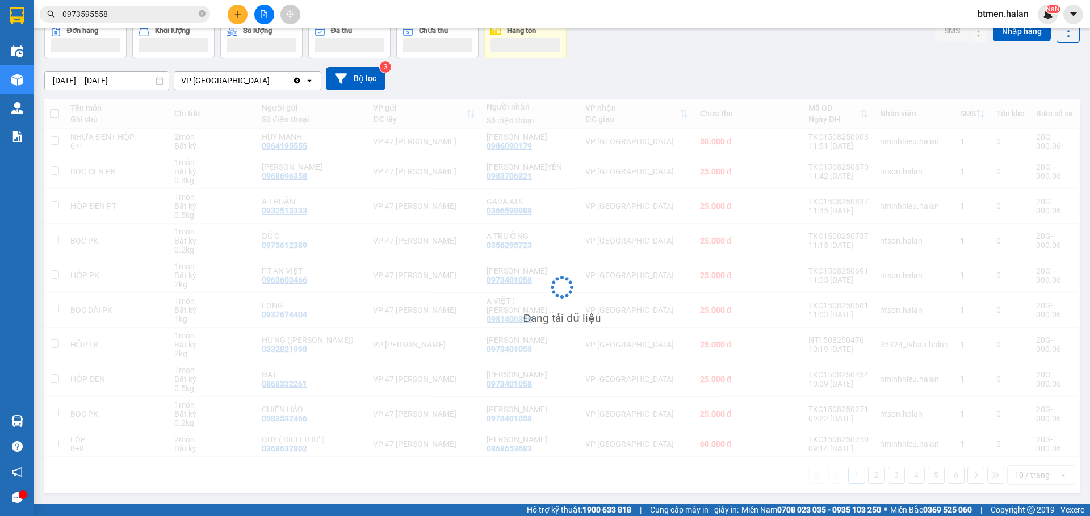
scroll to position [61, 0]
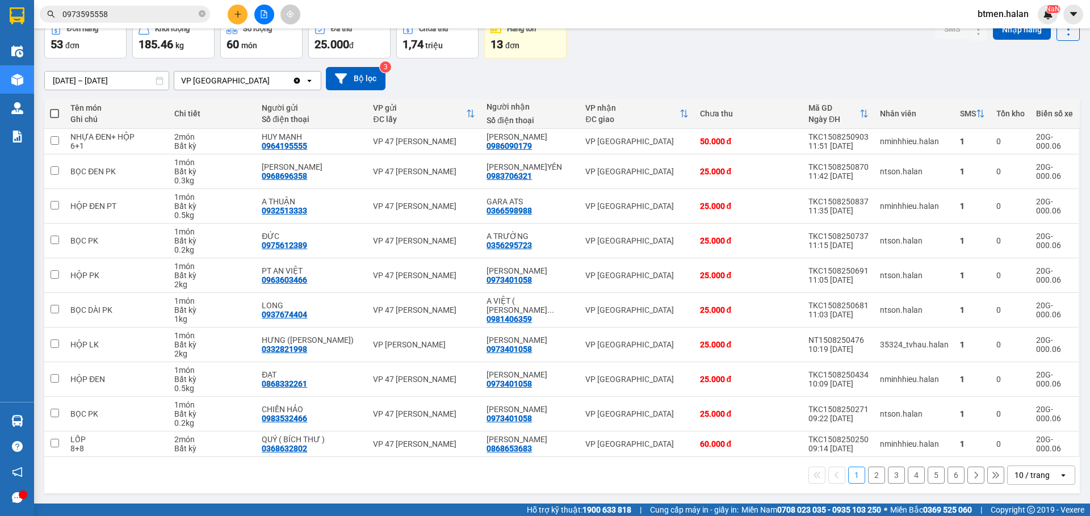
click at [872, 477] on button "2" at bounding box center [876, 475] width 17 height 17
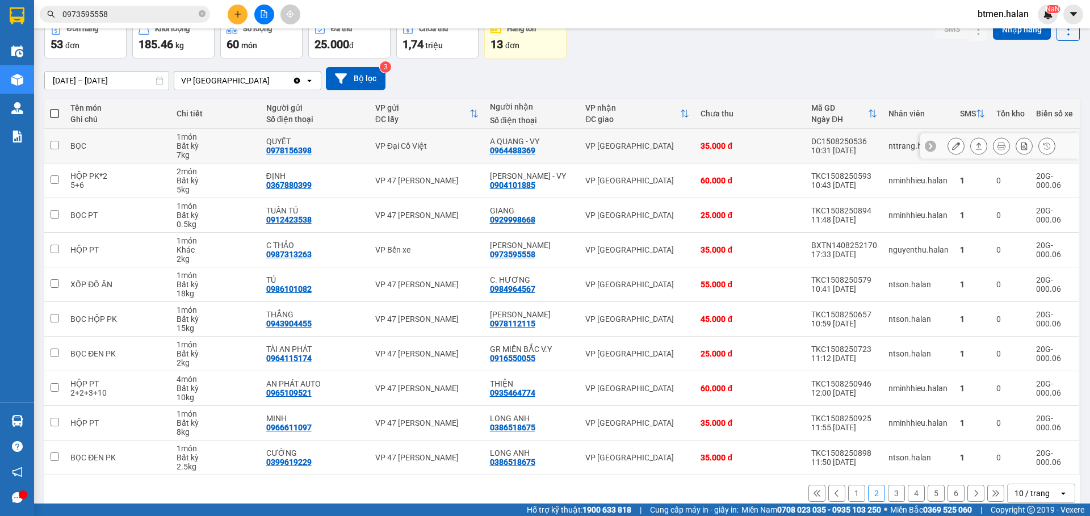
click at [997, 148] on icon at bounding box center [1001, 146] width 8 height 8
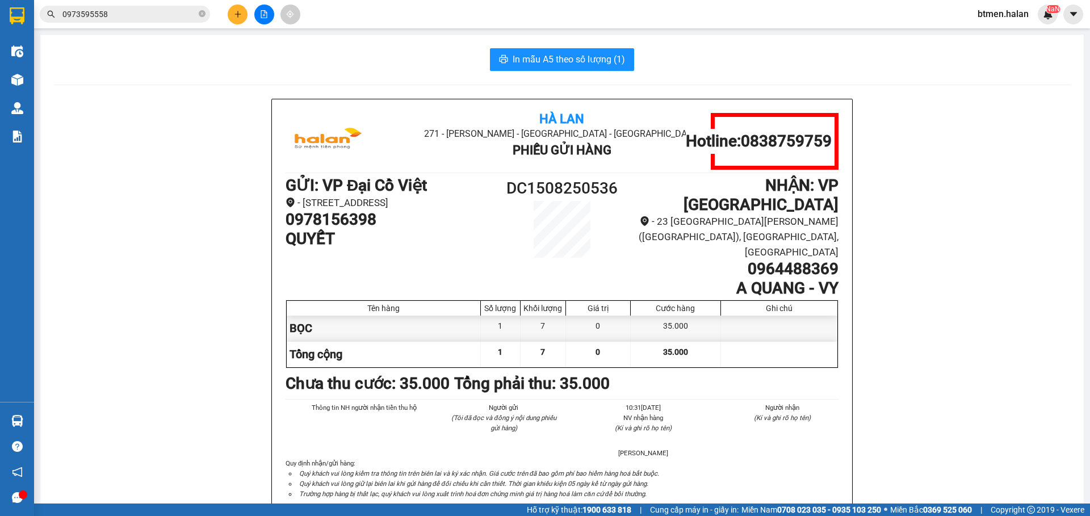
click at [1036, 24] on div "btmen.halan NaN" at bounding box center [1012, 15] width 89 height 20
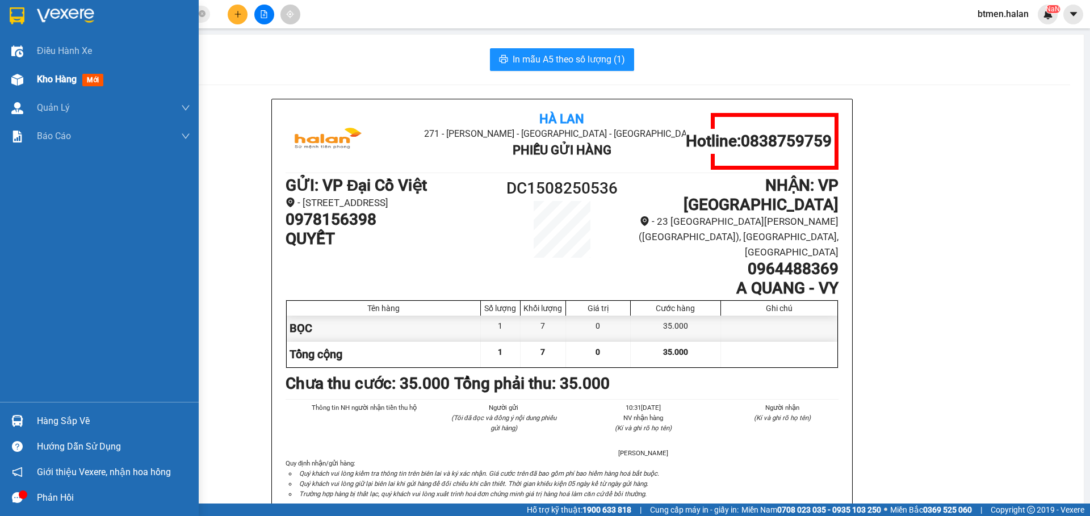
click at [18, 84] on img at bounding box center [17, 80] width 12 height 12
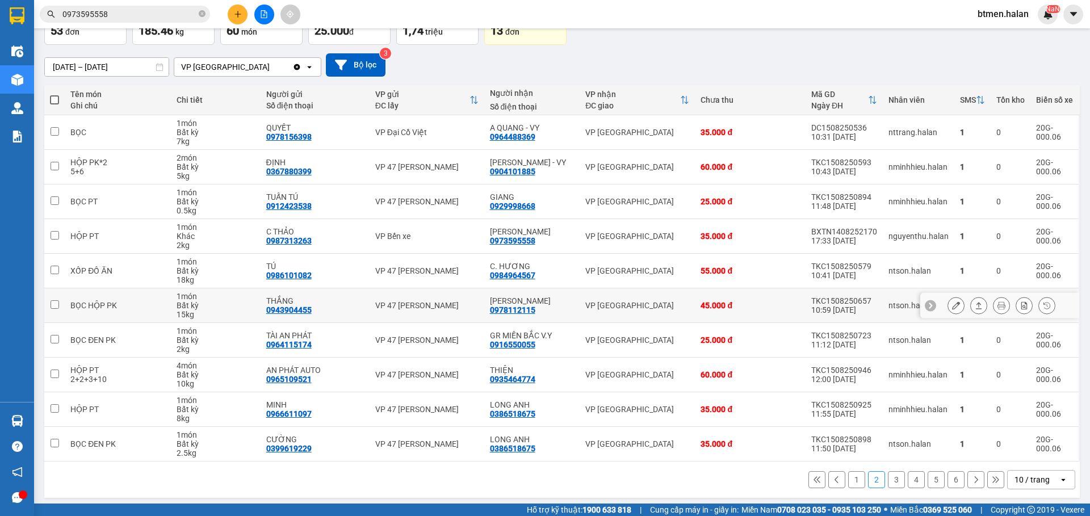
scroll to position [79, 0]
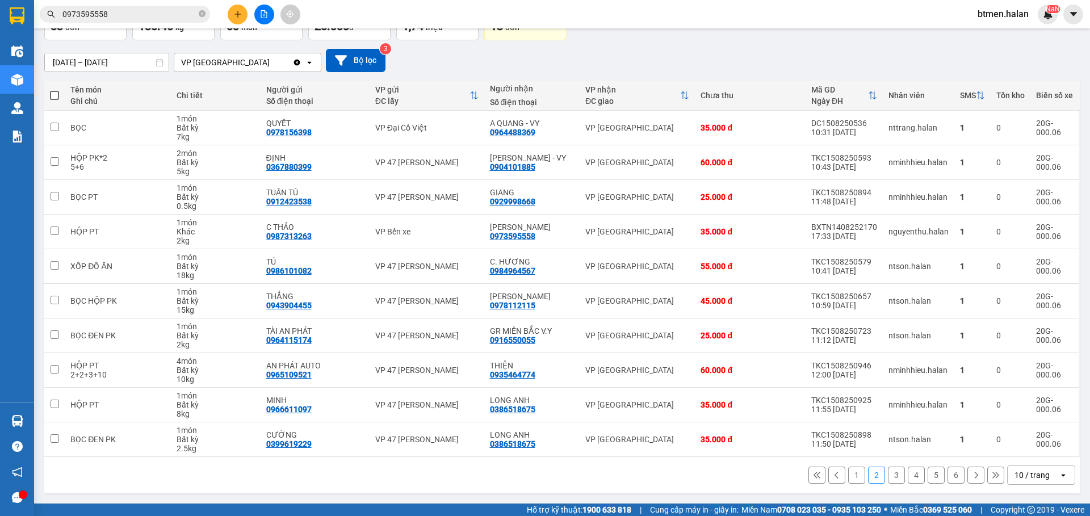
click at [855, 476] on button "1" at bounding box center [856, 475] width 17 height 17
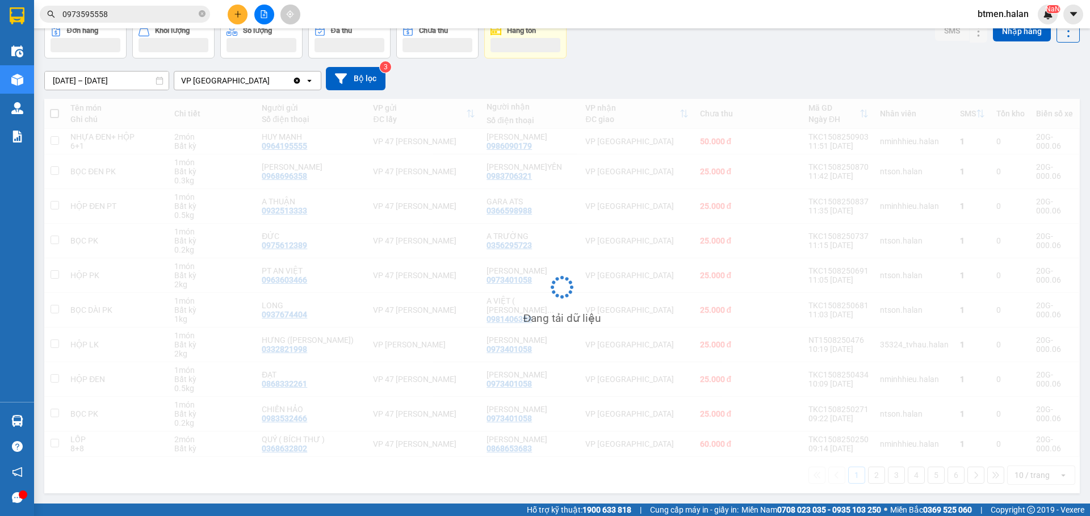
scroll to position [61, 0]
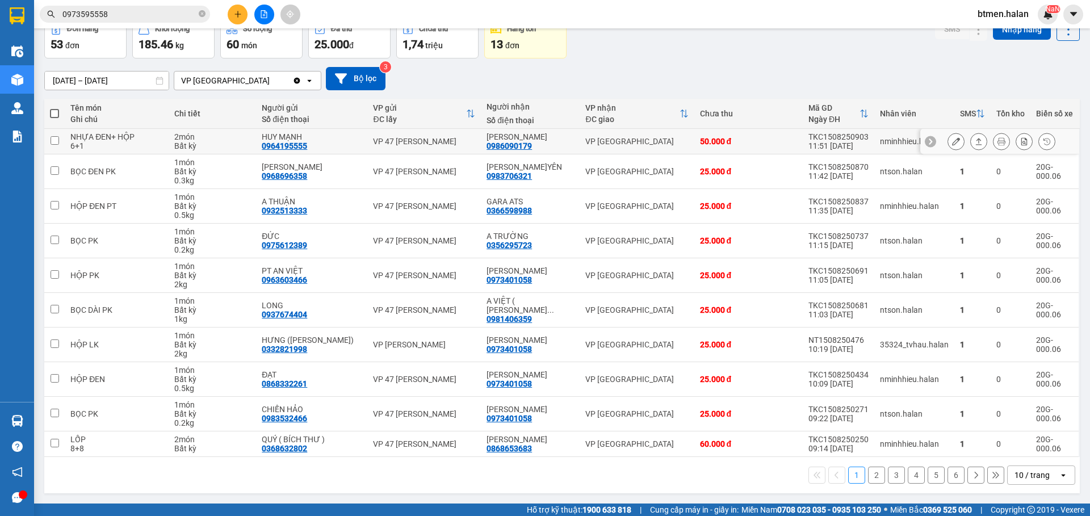
click at [511, 143] on div "0986090179" at bounding box center [508, 145] width 45 height 9
copy div "0986090179"
click at [120, 18] on input "0973595558" at bounding box center [129, 14] width 134 height 12
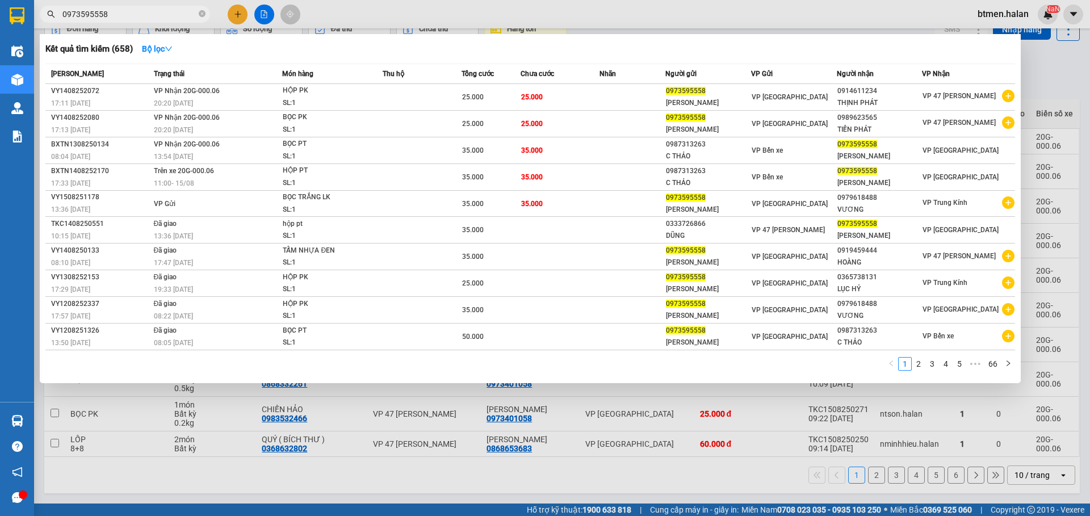
click at [120, 18] on input "0973595558" at bounding box center [129, 14] width 134 height 12
paste input "86090179"
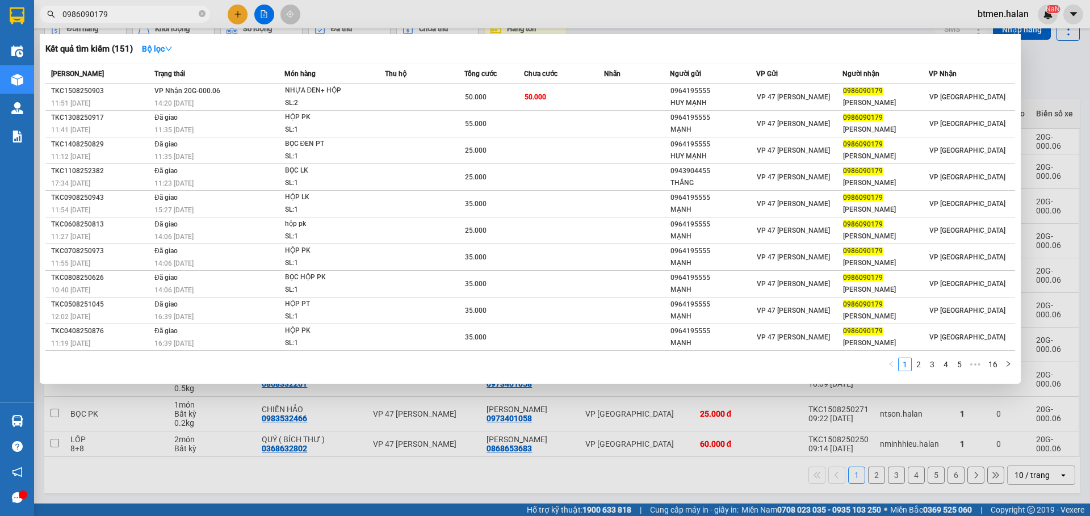
type input "0986090179"
click at [1044, 55] on div at bounding box center [545, 258] width 1090 height 516
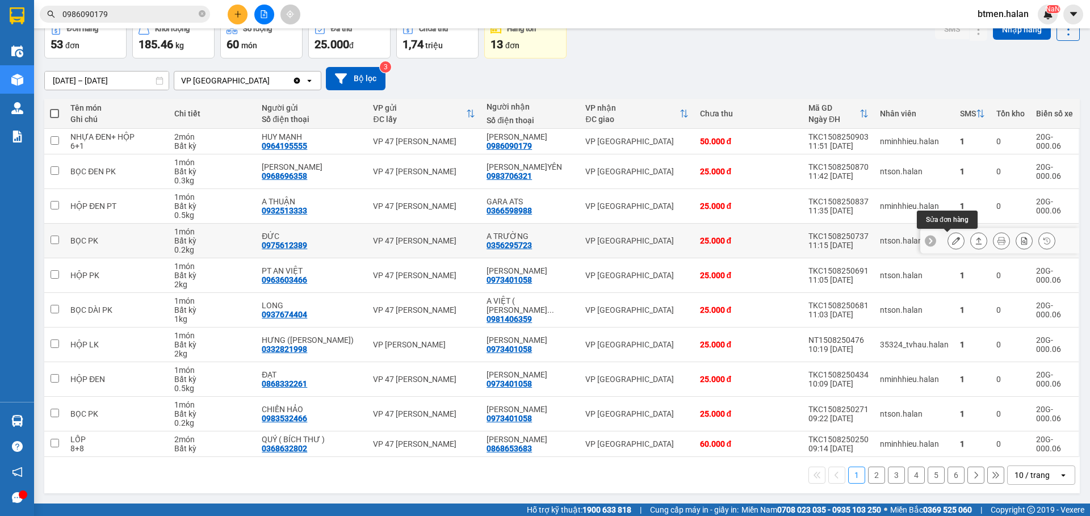
click at [952, 240] on icon at bounding box center [956, 241] width 8 height 8
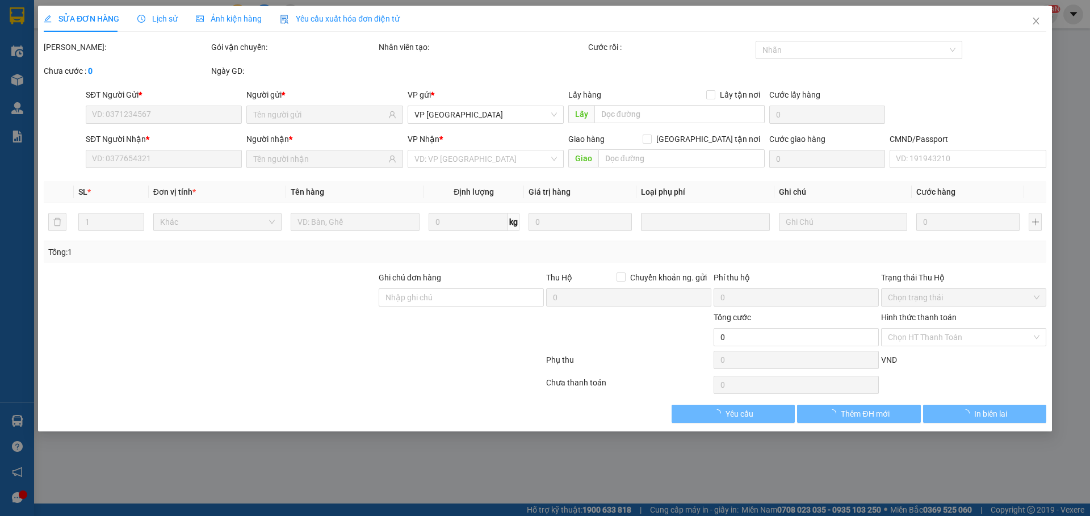
type input "0975612389"
type input "ĐỨC"
type input "0356295723"
type input "A TRƯỜNG"
type input "25.000"
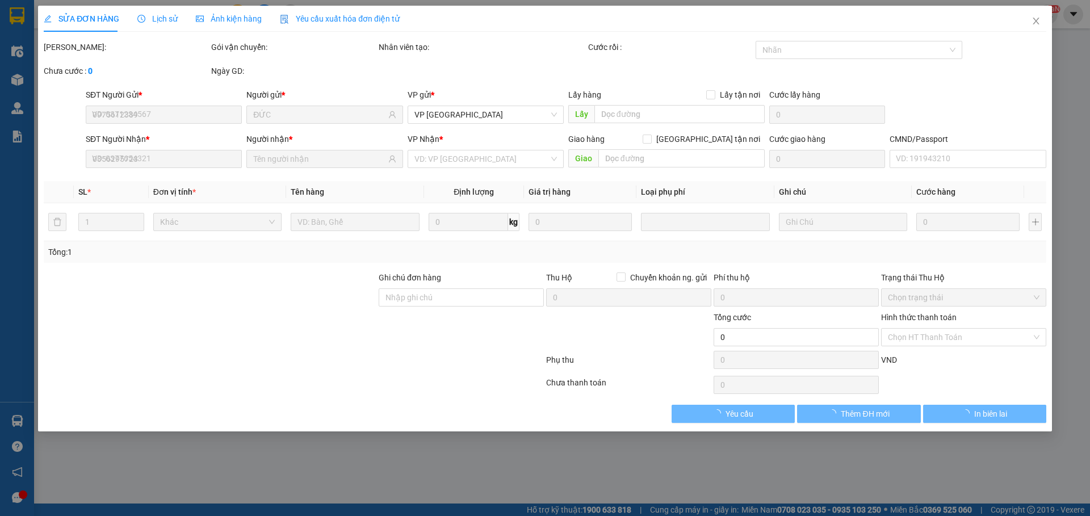
type input "25.000"
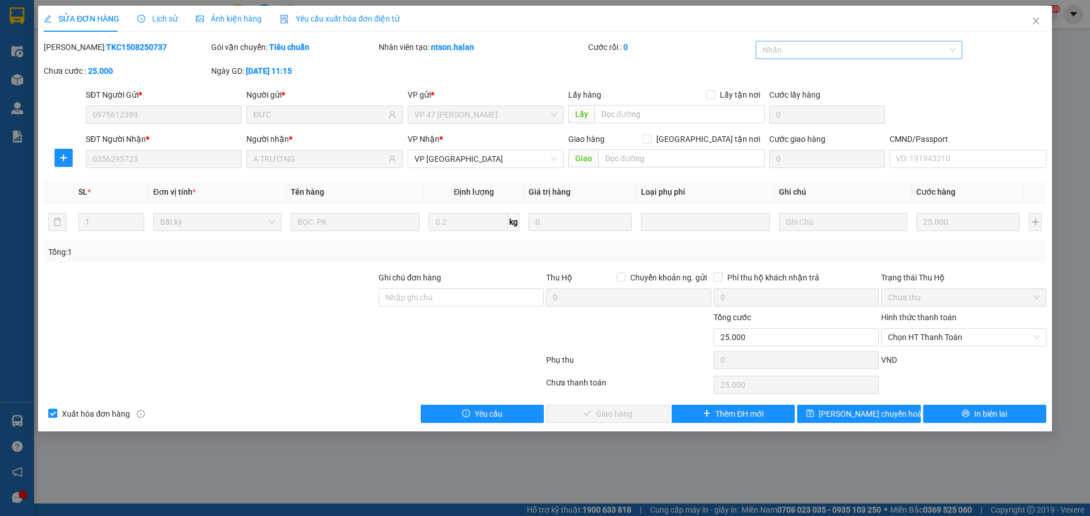
click at [816, 55] on div at bounding box center [853, 50] width 190 height 14
click at [809, 91] on div "Đơn chuyển hoàn" at bounding box center [859, 91] width 194 height 12
click at [65, 159] on icon "plus" at bounding box center [63, 157] width 9 height 9
click at [98, 198] on span "Chuyển hoàn" at bounding box center [84, 198] width 47 height 12
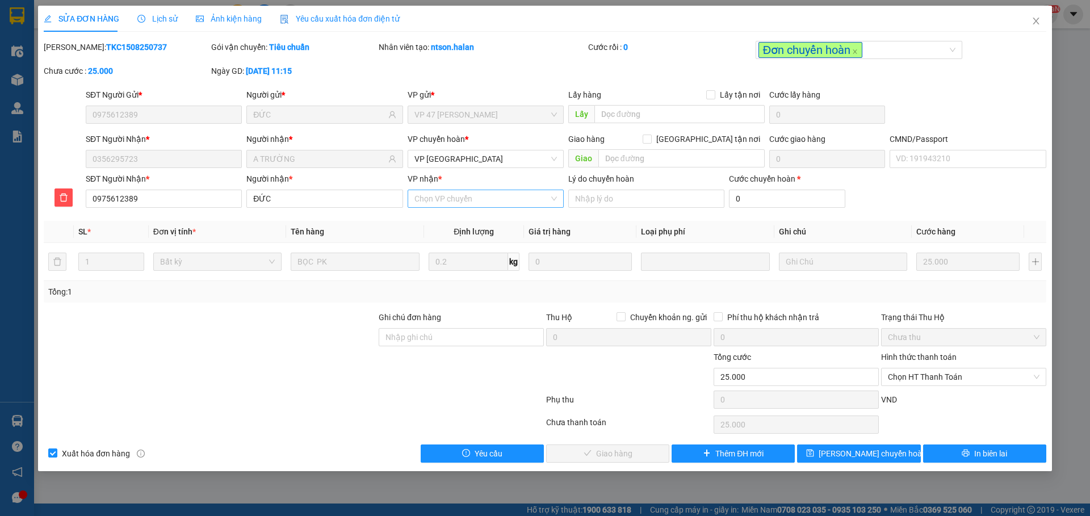
click at [433, 196] on input "VP nhận *" at bounding box center [481, 198] width 135 height 17
type input "47"
click at [501, 216] on div "VP 47 [PERSON_NAME]" at bounding box center [485, 221] width 142 height 12
click at [605, 197] on input "Lý do chuyển hoàn" at bounding box center [646, 199] width 156 height 18
type input "NG NHẬN YC HOÀN"
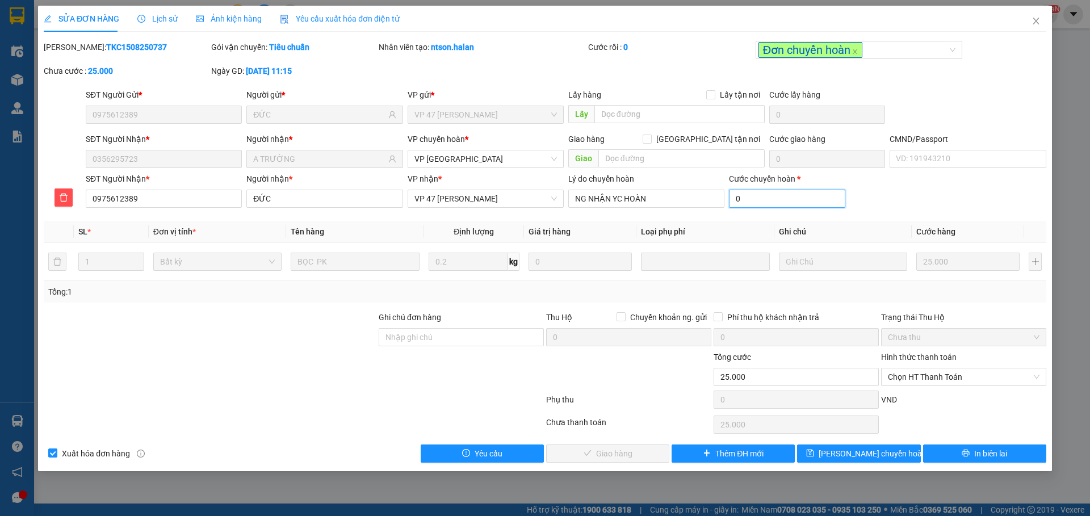
click at [775, 196] on input "0" at bounding box center [787, 199] width 116 height 18
type input "1"
type input "25.001"
type input "15"
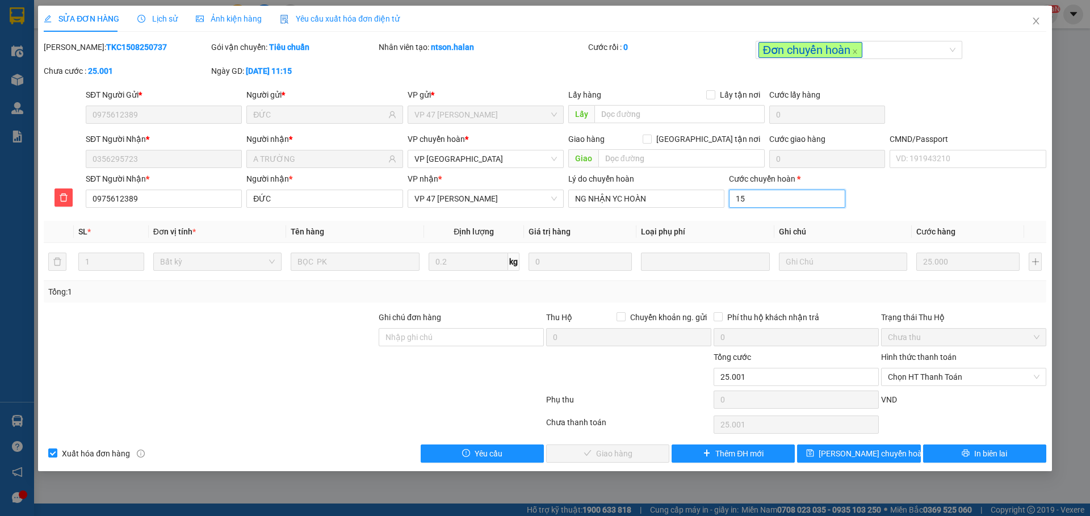
type input "25.015"
type input "15.000"
type input "40.000"
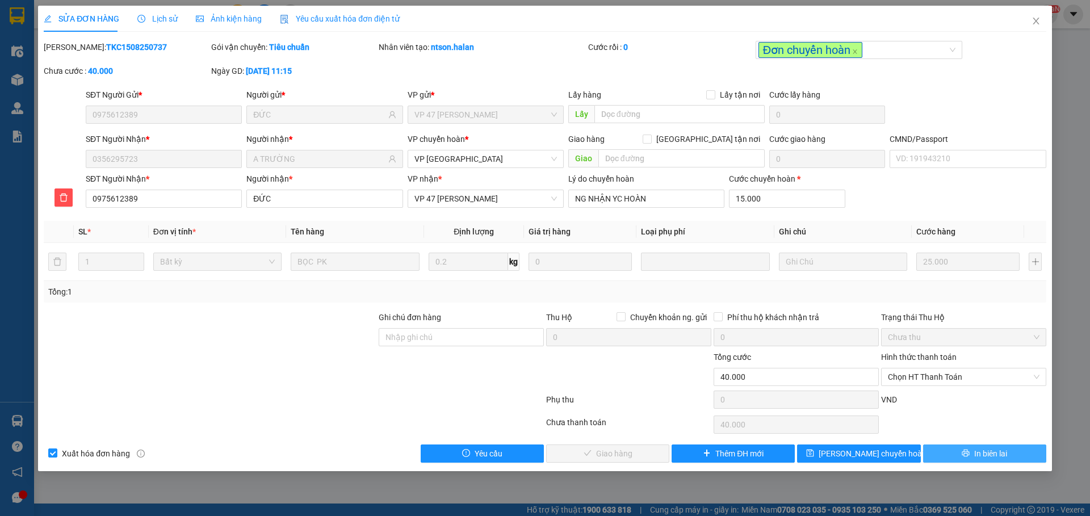
click at [973, 459] on button "In biên lai" at bounding box center [984, 453] width 123 height 18
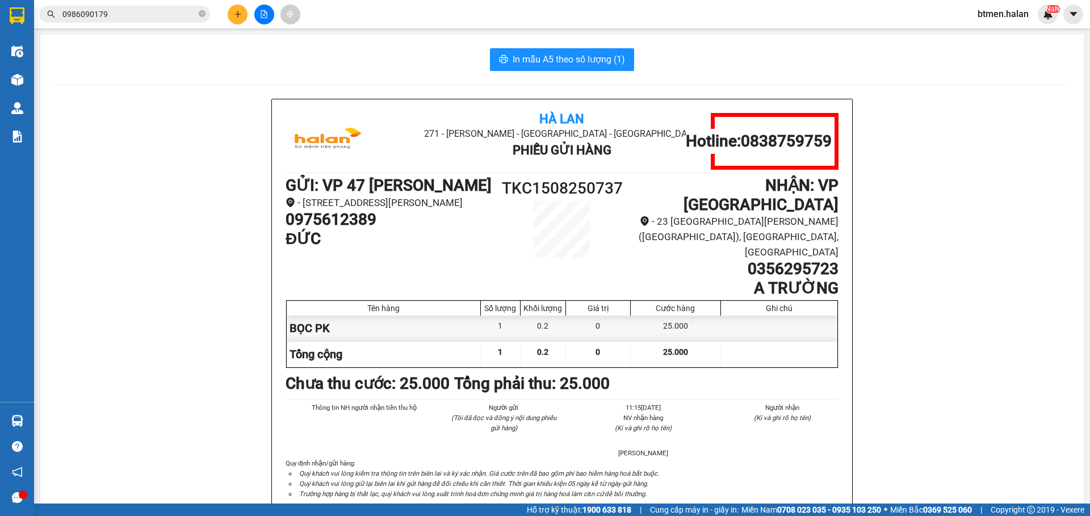
click at [581, 181] on h1 "TKC1508250737" at bounding box center [562, 188] width 138 height 25
copy h1 "TKC1508250737"
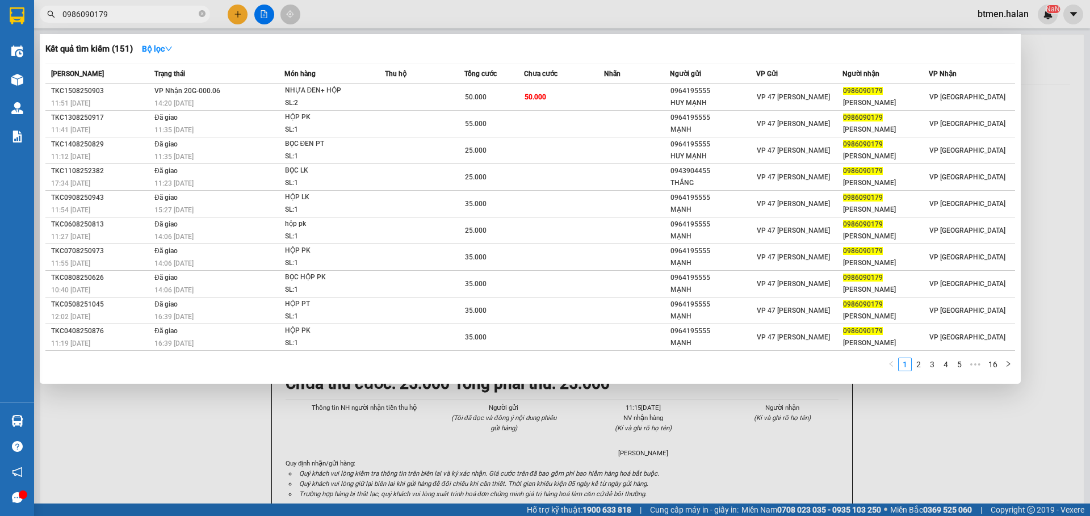
click at [161, 19] on input "0986090179" at bounding box center [129, 14] width 134 height 12
paste input "TKC1508250737"
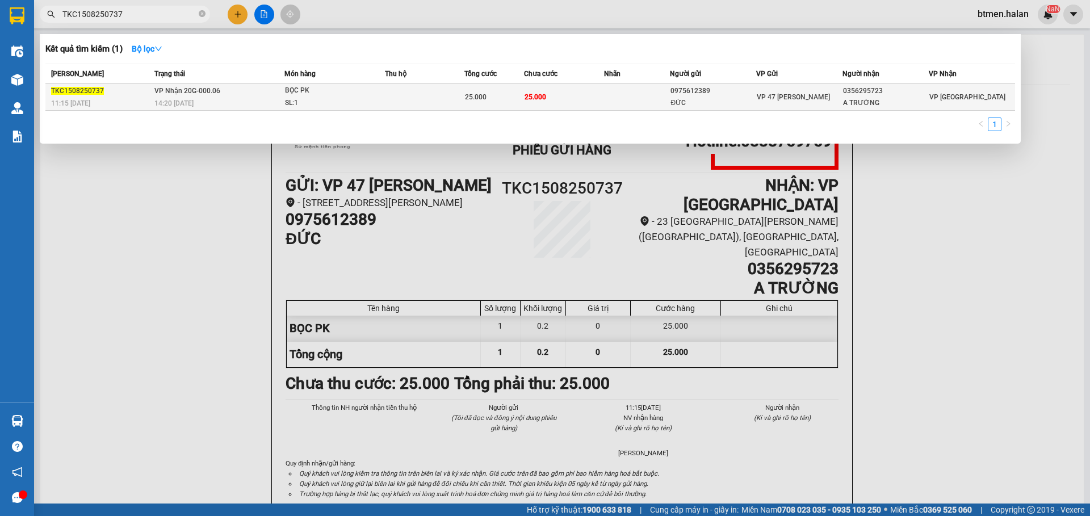
type input "TKC1508250737"
click at [841, 104] on td "VP 47 [PERSON_NAME]" at bounding box center [799, 97] width 86 height 27
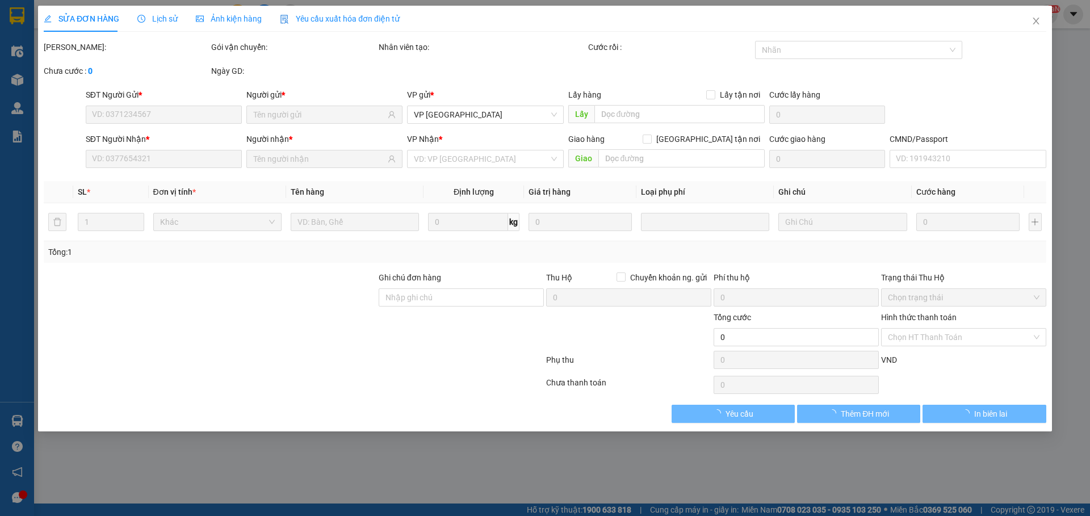
type input "0975612389"
type input "ĐỨC"
type input "0356295723"
type input "A TRƯỜNG"
type input "25.000"
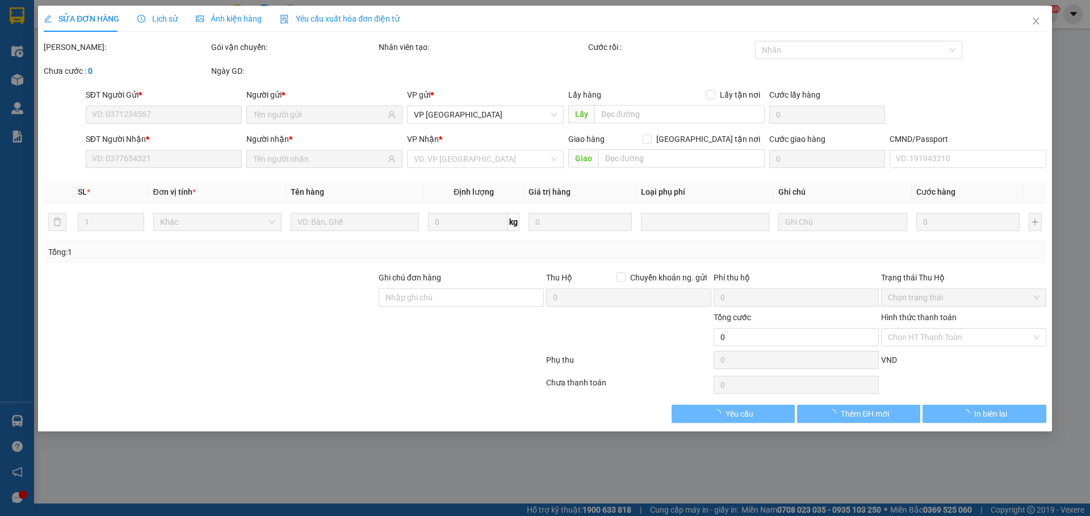
type input "25.000"
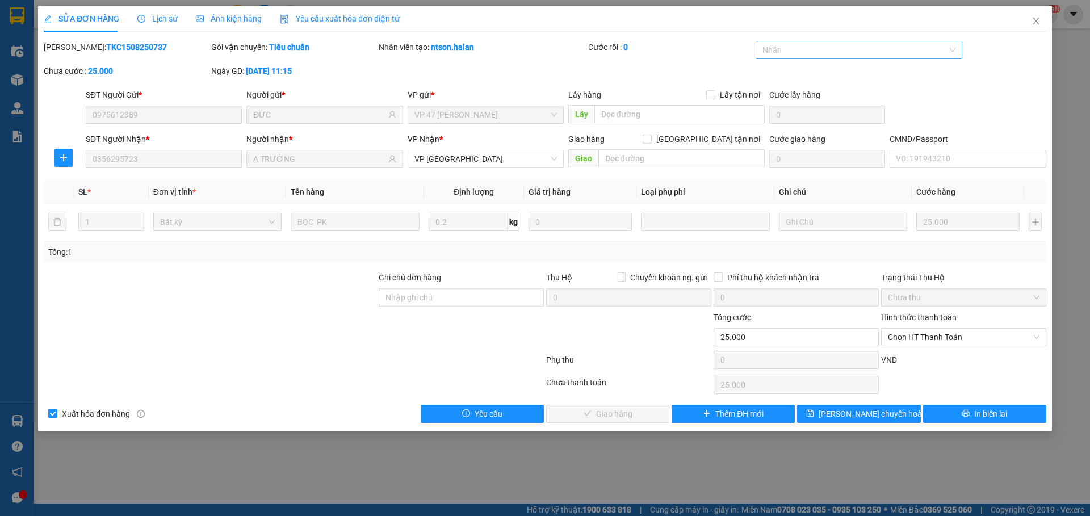
click at [823, 51] on div at bounding box center [853, 50] width 190 height 14
click at [800, 86] on div "Đơn chuyển hoàn" at bounding box center [859, 91] width 194 height 12
click at [70, 154] on span "plus" at bounding box center [63, 157] width 17 height 9
click at [107, 199] on span "Chuyển hoàn" at bounding box center [84, 198] width 47 height 12
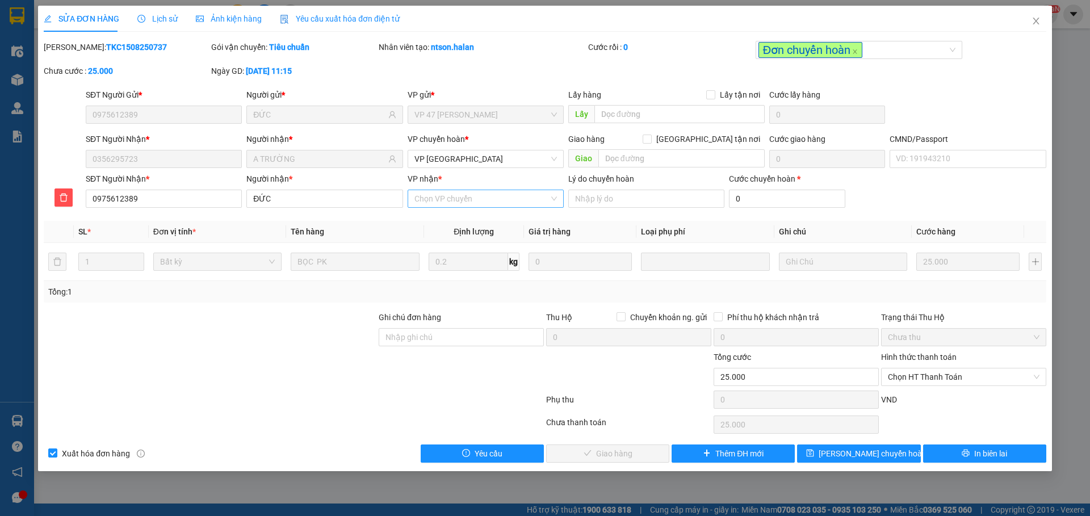
click at [447, 200] on input "VP nhận *" at bounding box center [481, 198] width 135 height 17
type input "47"
click at [482, 219] on div "VP 47 [PERSON_NAME]" at bounding box center [485, 221] width 142 height 12
click at [621, 201] on input "Lý do chuyển hoàn" at bounding box center [646, 199] width 156 height 18
type input "NG NHẬN YC HOÀN"
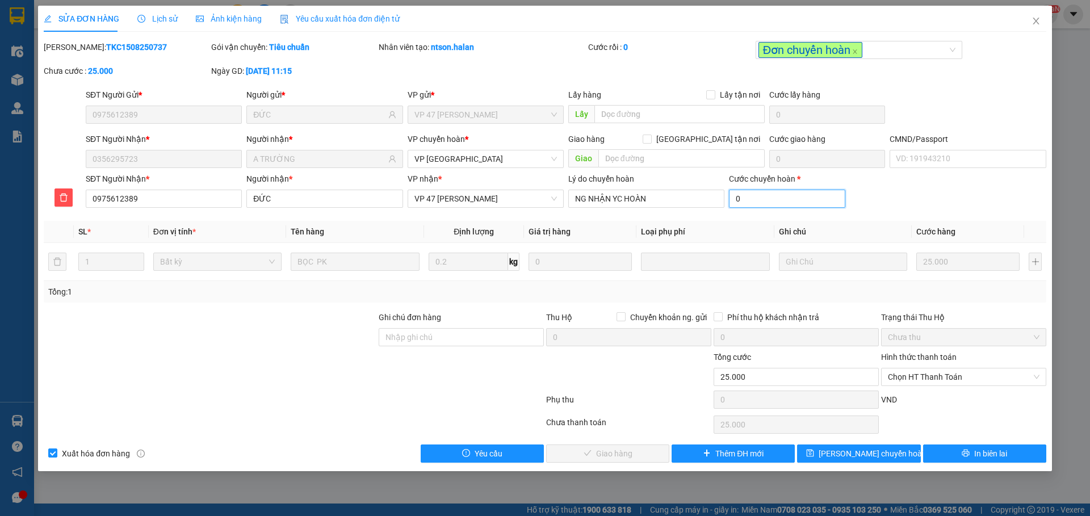
click at [789, 203] on input "0" at bounding box center [787, 199] width 116 height 18
click at [758, 200] on input "0" at bounding box center [787, 199] width 116 height 18
type input "1"
type input "25.001"
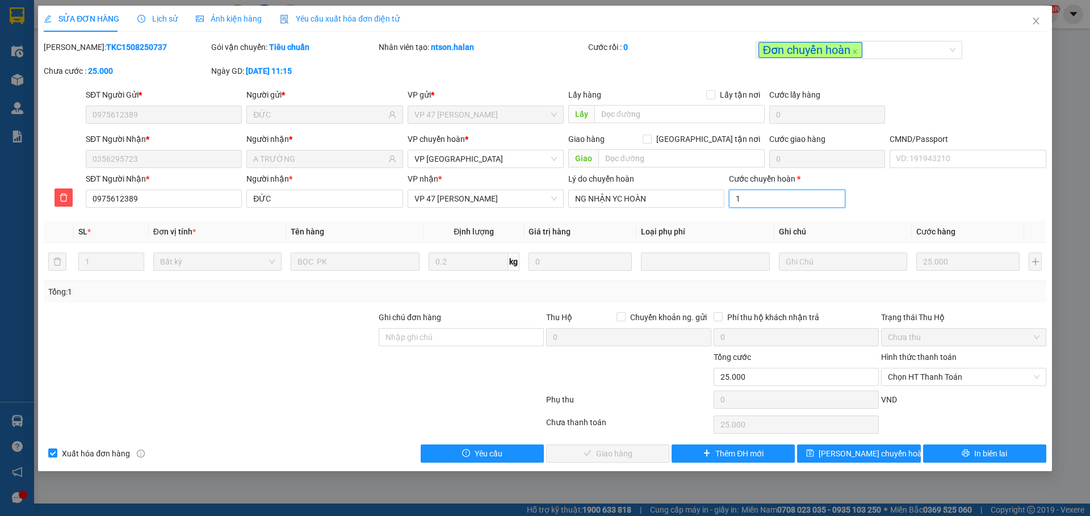
type input "25.001"
type input "25.015"
type input "15.000"
type input "40.000"
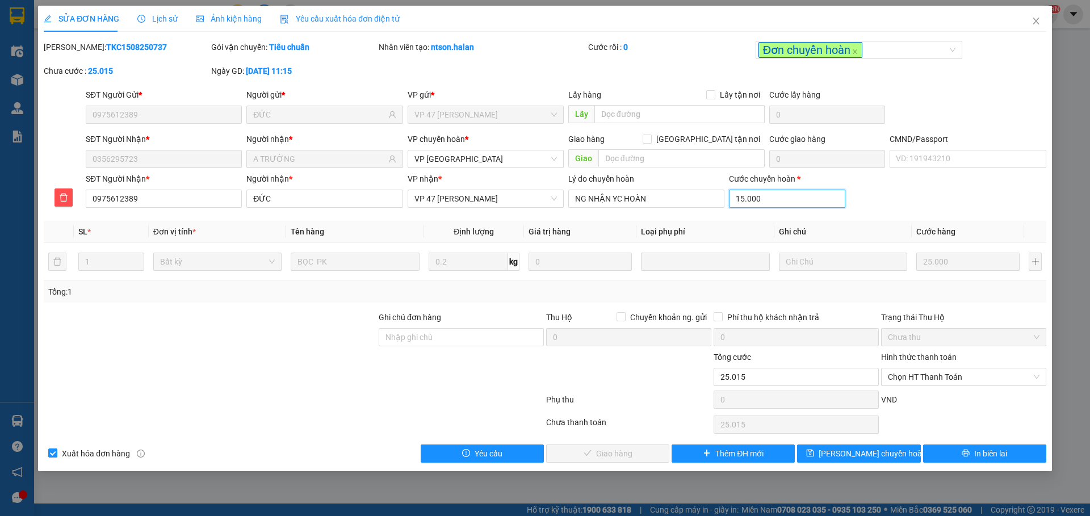
type input "40.000"
click at [875, 454] on span "Lưu chuyển hoàn" at bounding box center [872, 453] width 108 height 12
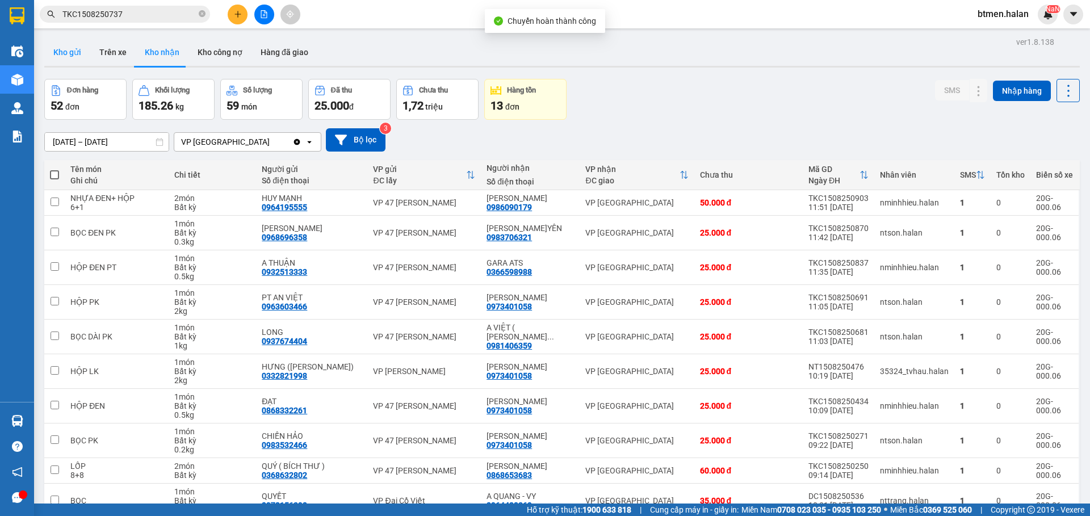
click at [69, 49] on button "Kho gửi" at bounding box center [67, 52] width 46 height 27
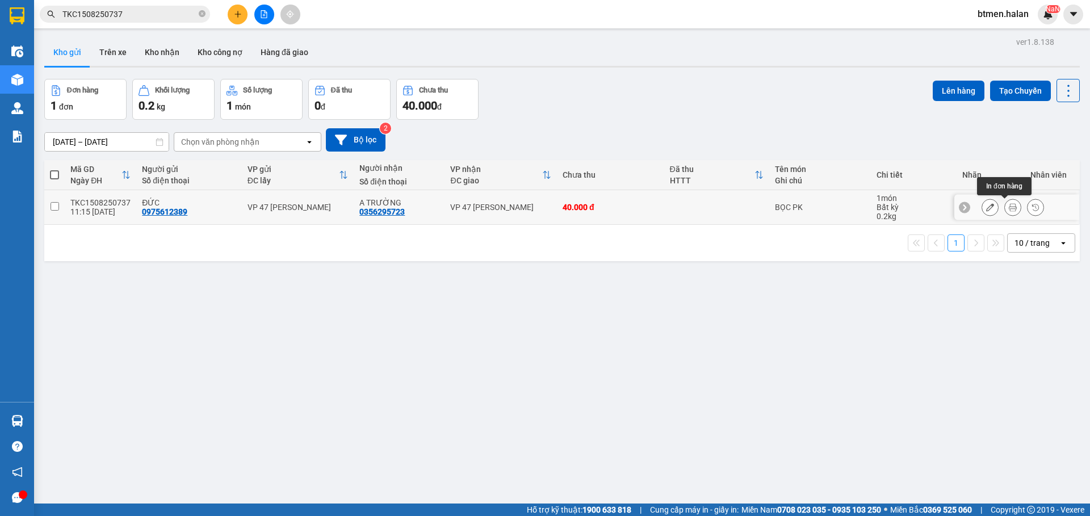
click at [1009, 207] on icon at bounding box center [1013, 207] width 8 height 8
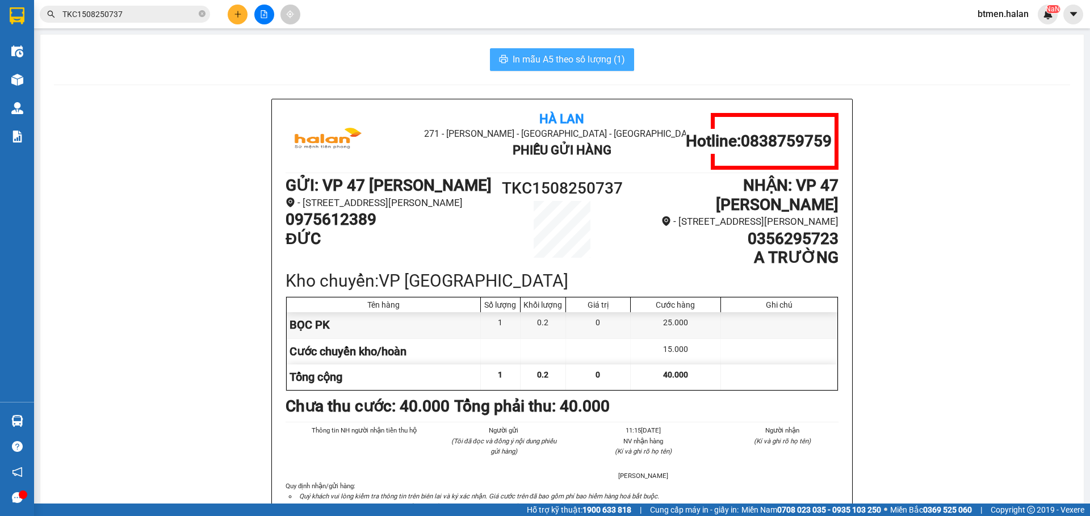
click at [597, 60] on span "In mẫu A5 theo số lượng (1)" at bounding box center [569, 59] width 112 height 14
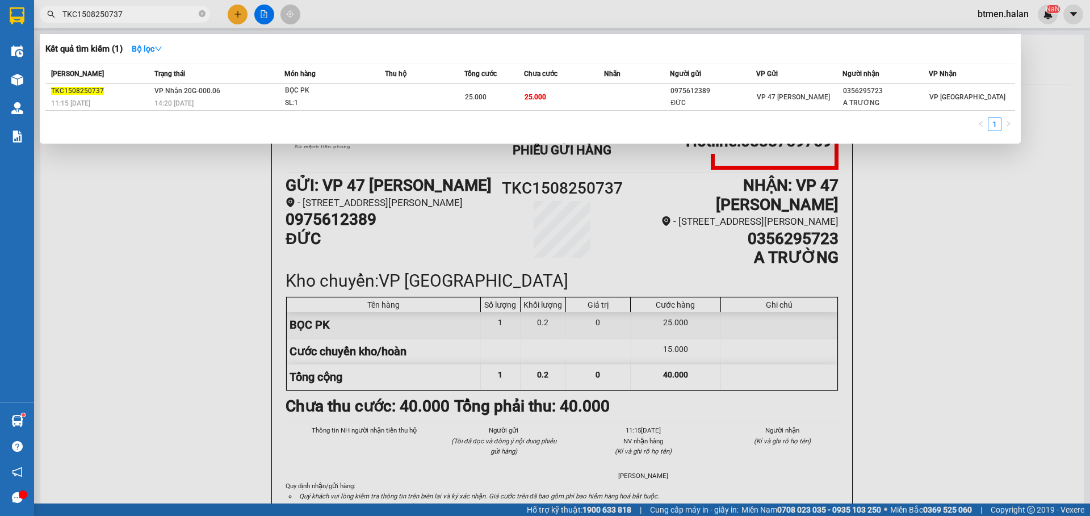
click at [158, 12] on input "TKC1508250737" at bounding box center [129, 14] width 134 height 12
paste input "0915453789"
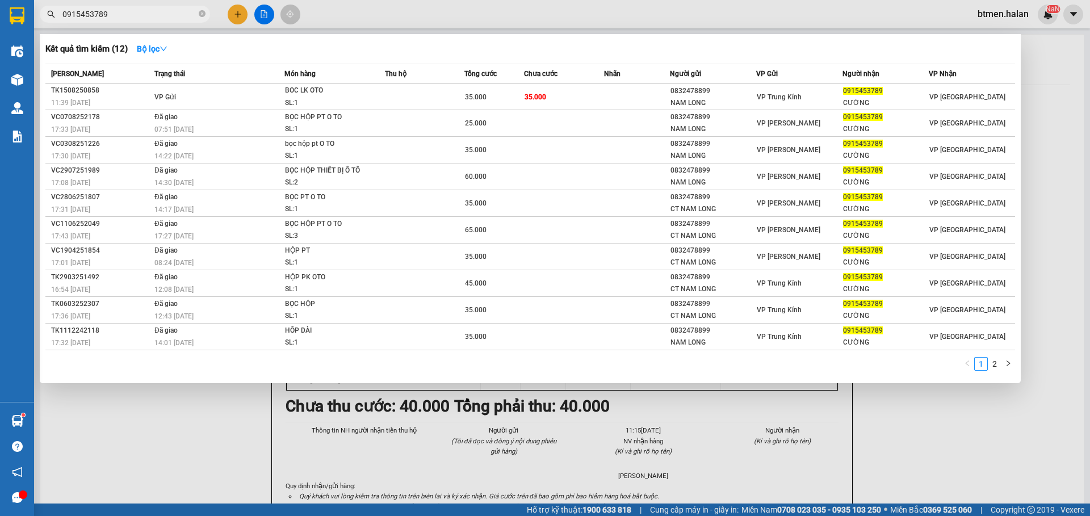
type input "0915453789"
click at [163, 463] on div at bounding box center [545, 258] width 1090 height 516
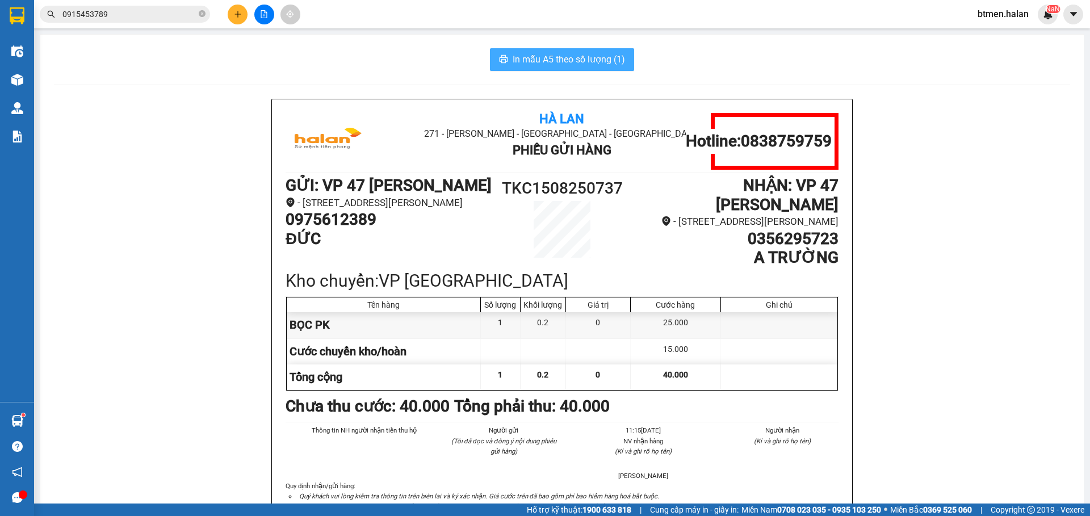
click at [567, 62] on span "In mẫu A5 theo số lượng (1)" at bounding box center [569, 59] width 112 height 14
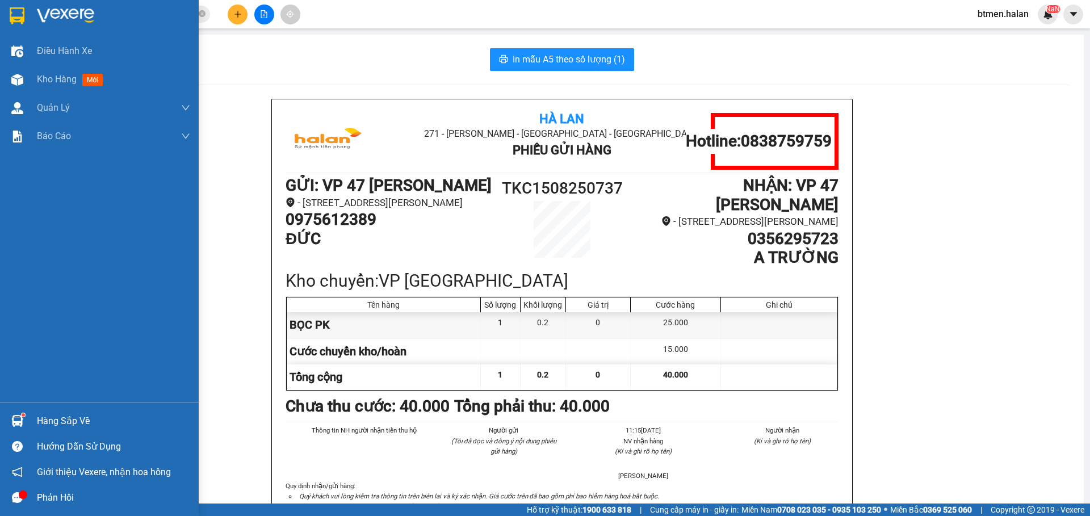
click at [42, 414] on div "Hàng sắp về" at bounding box center [113, 421] width 153 height 17
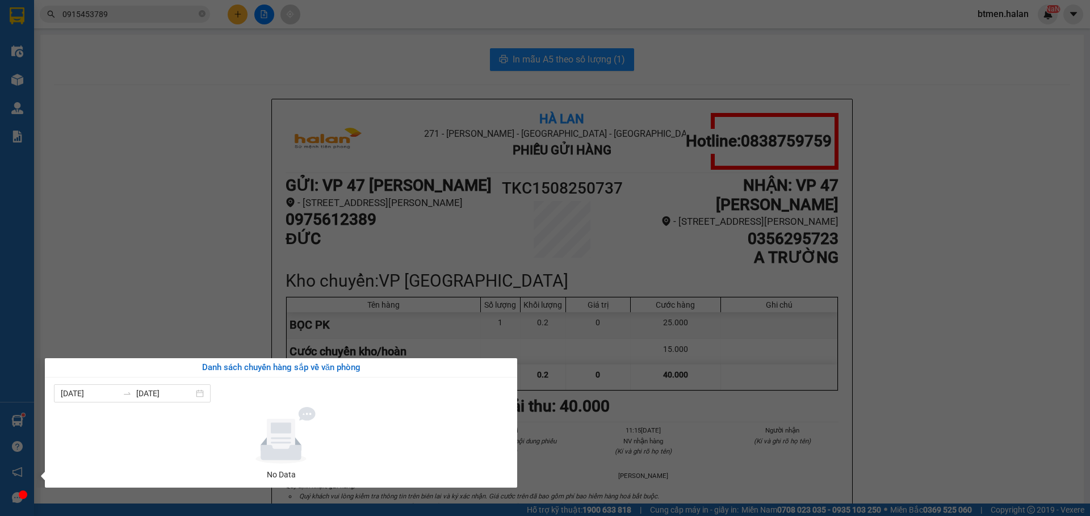
click at [182, 244] on section "Kết quả tìm kiếm ( 12 ) Bộ lọc Mã ĐH Trạng thái Món hàng Thu hộ Tổng cước Chưa …" at bounding box center [545, 258] width 1090 height 516
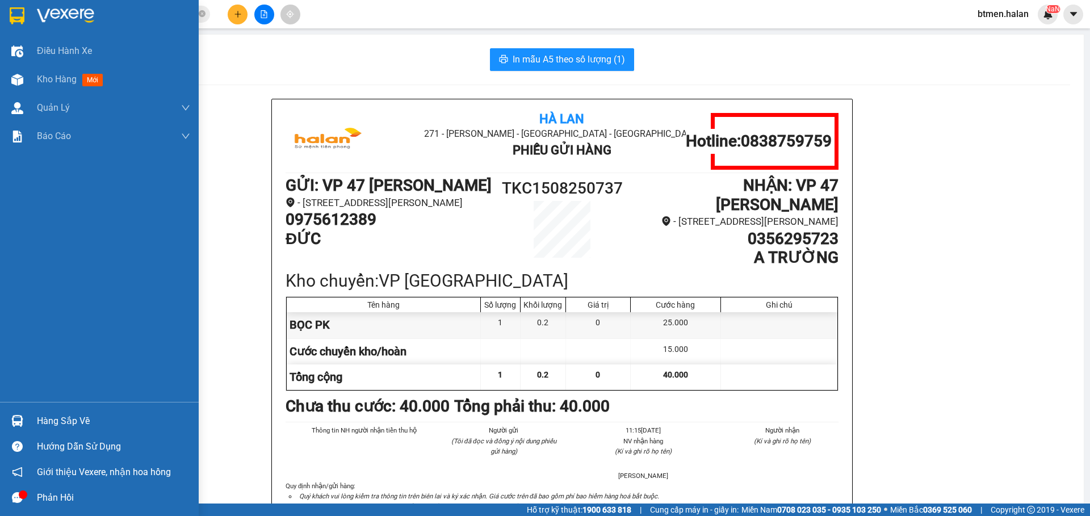
click at [39, 430] on div "Hàng sắp về" at bounding box center [99, 421] width 199 height 26
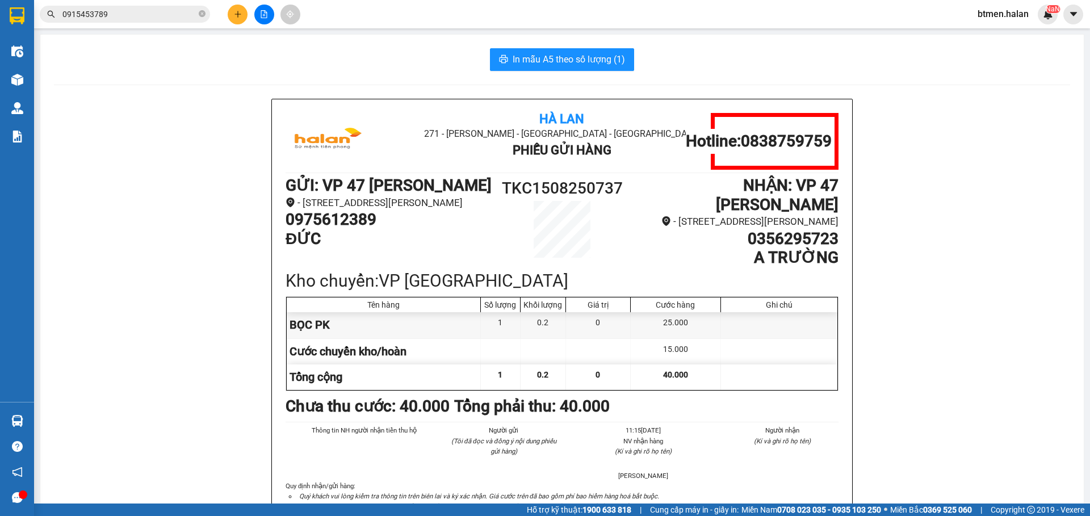
click at [986, 321] on section "Kết quả tìm kiếm ( 12 ) Bộ lọc Mã ĐH Trạng thái Món hàng Thu hộ Tổng cước Chưa …" at bounding box center [545, 258] width 1090 height 516
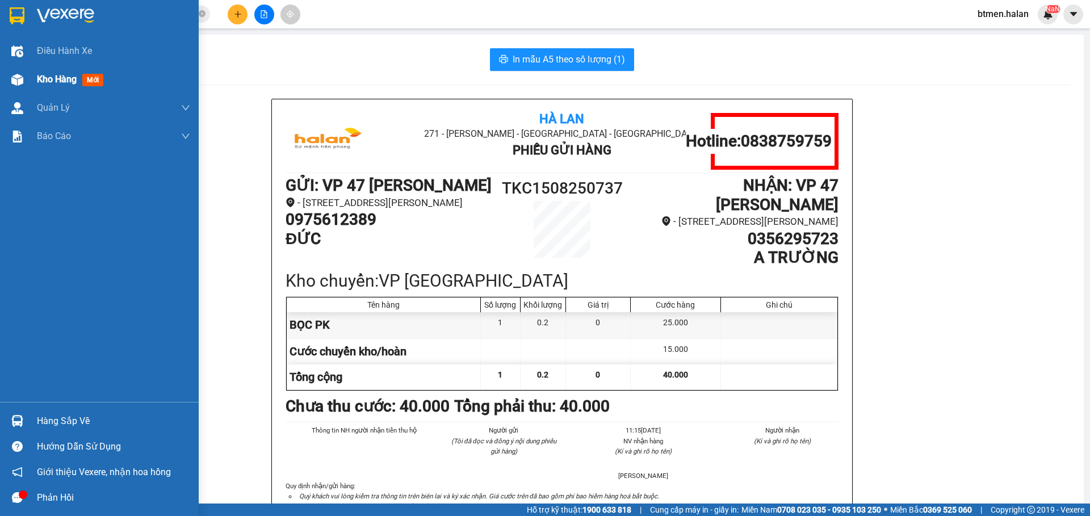
click at [47, 79] on span "Kho hàng" at bounding box center [57, 79] width 40 height 11
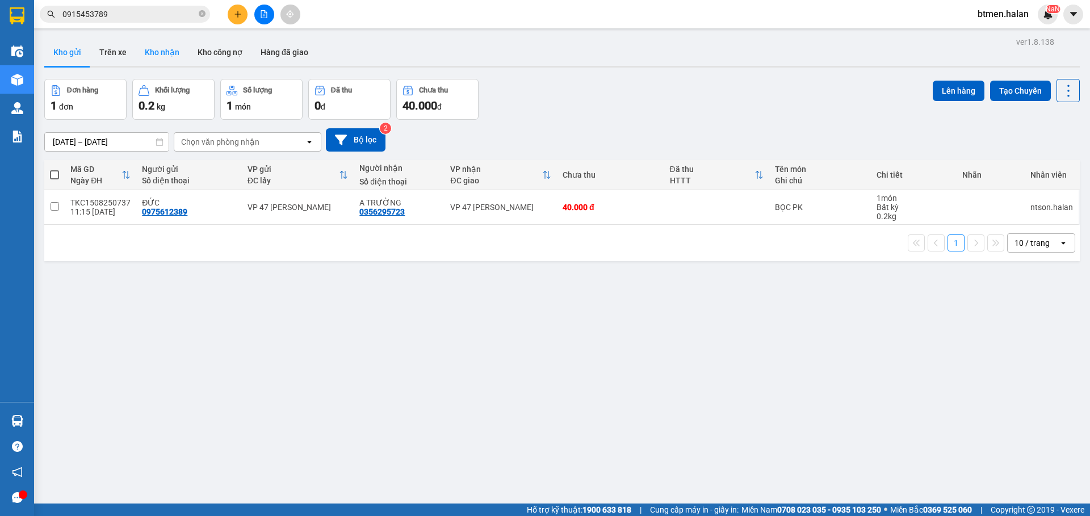
click at [171, 43] on button "Kho nhận" at bounding box center [162, 52] width 53 height 27
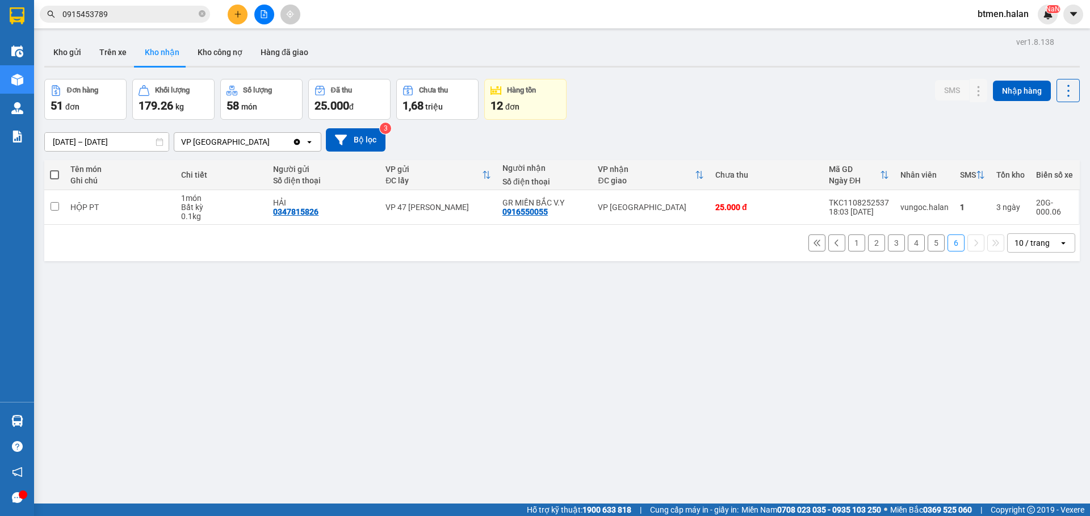
click at [849, 241] on button "1" at bounding box center [856, 242] width 17 height 17
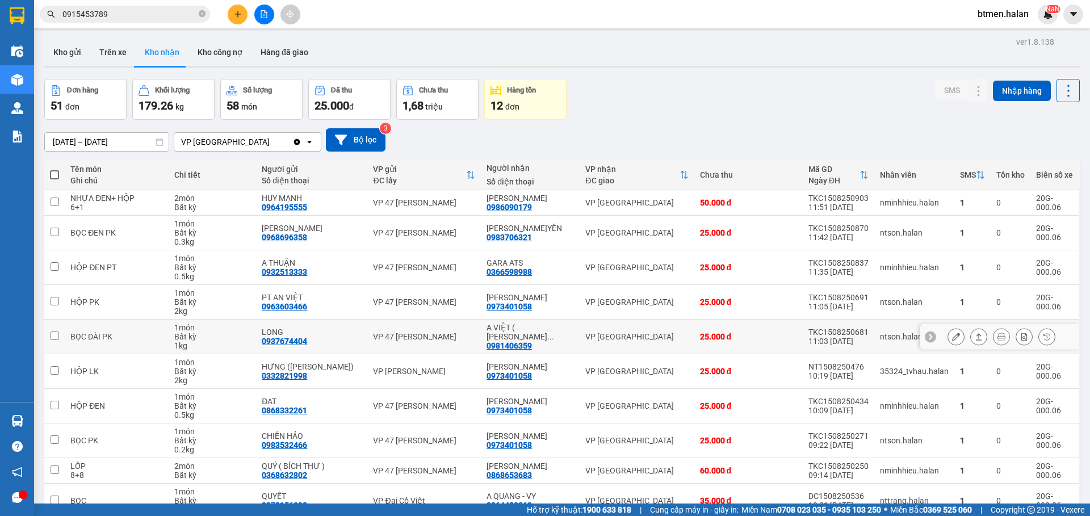
scroll to position [61, 0]
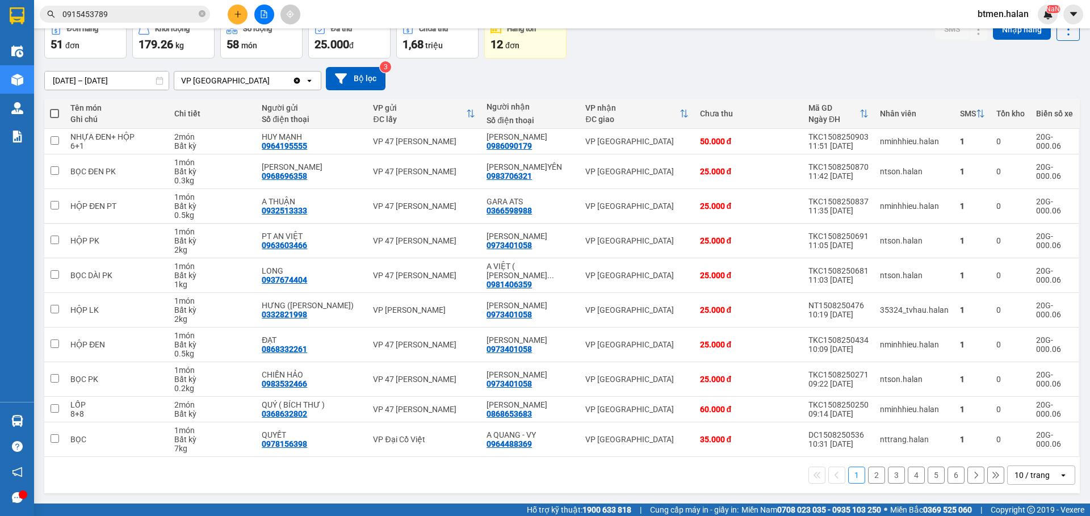
click at [876, 478] on div "1 2 3 4 5 6 10 / trang open" at bounding box center [562, 474] width 1026 height 19
click at [868, 470] on button "2" at bounding box center [876, 475] width 17 height 17
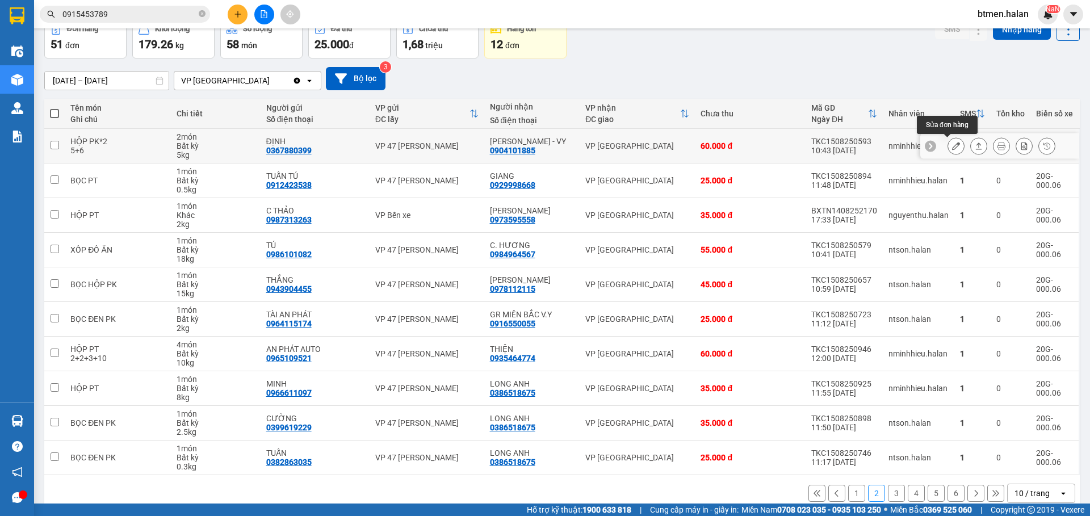
click at [952, 147] on icon at bounding box center [956, 146] width 8 height 8
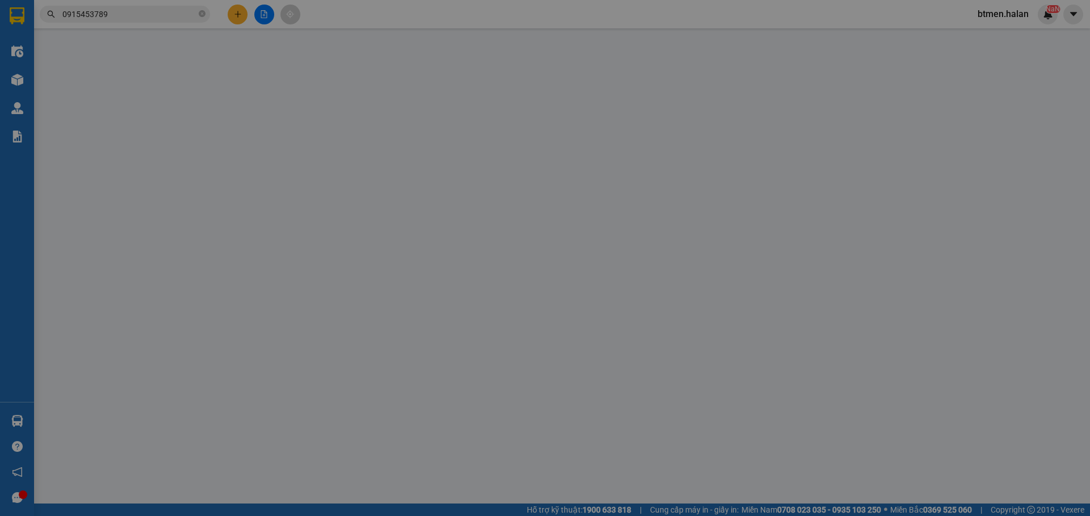
type input "0367880399"
type input "ĐỊNH"
type input "0904101885"
type input "GARA VŨ THẮNG - VY"
type input "60.000"
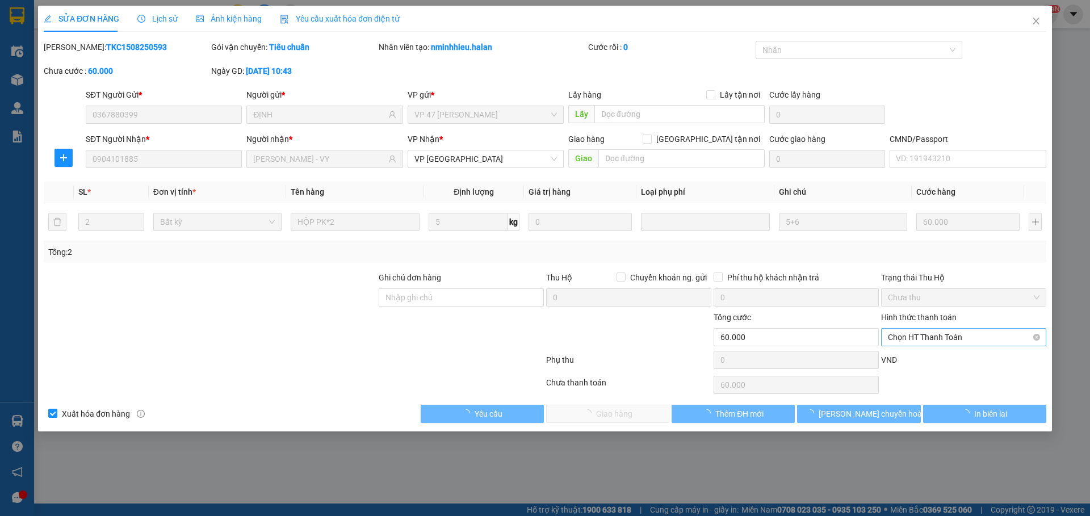
drag, startPoint x: 933, startPoint y: 337, endPoint x: 923, endPoint y: 348, distance: 14.5
click at [932, 337] on span "Chọn HT Thanh Toán" at bounding box center [964, 337] width 152 height 17
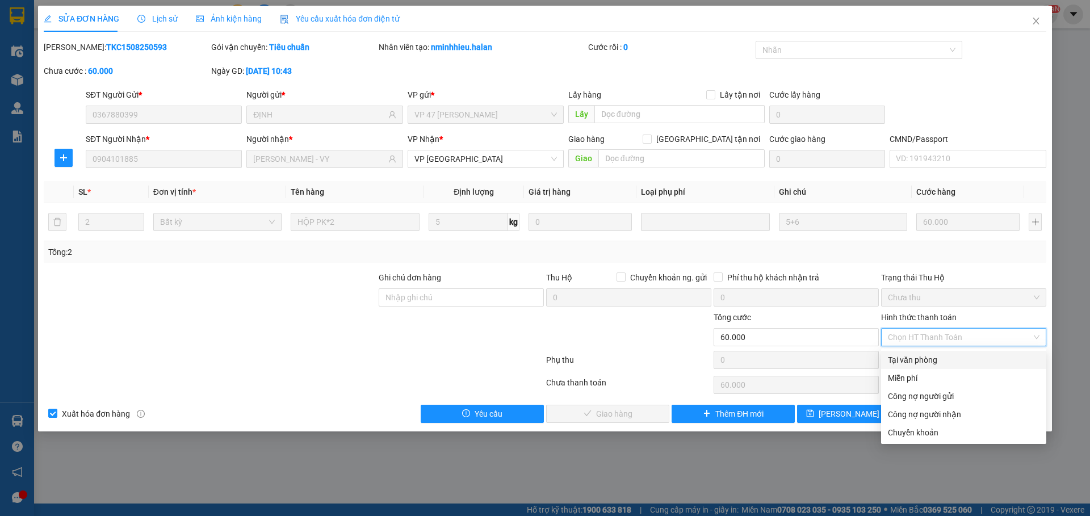
drag, startPoint x: 915, startPoint y: 358, endPoint x: 666, endPoint y: 428, distance: 258.9
click at [914, 358] on div "Tại văn phòng" at bounding box center [964, 360] width 152 height 12
type input "0"
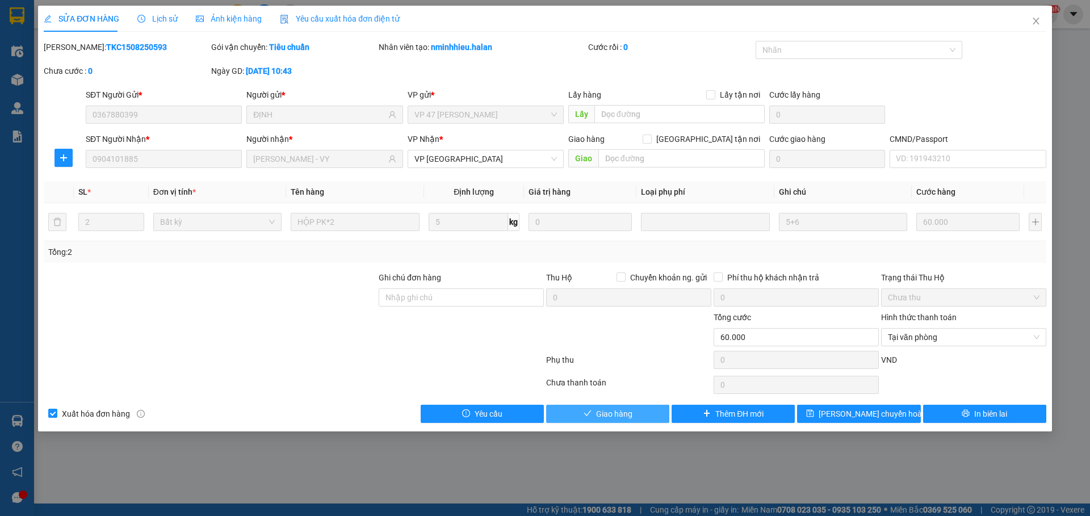
click at [612, 419] on span "Giao hàng" at bounding box center [614, 414] width 36 height 12
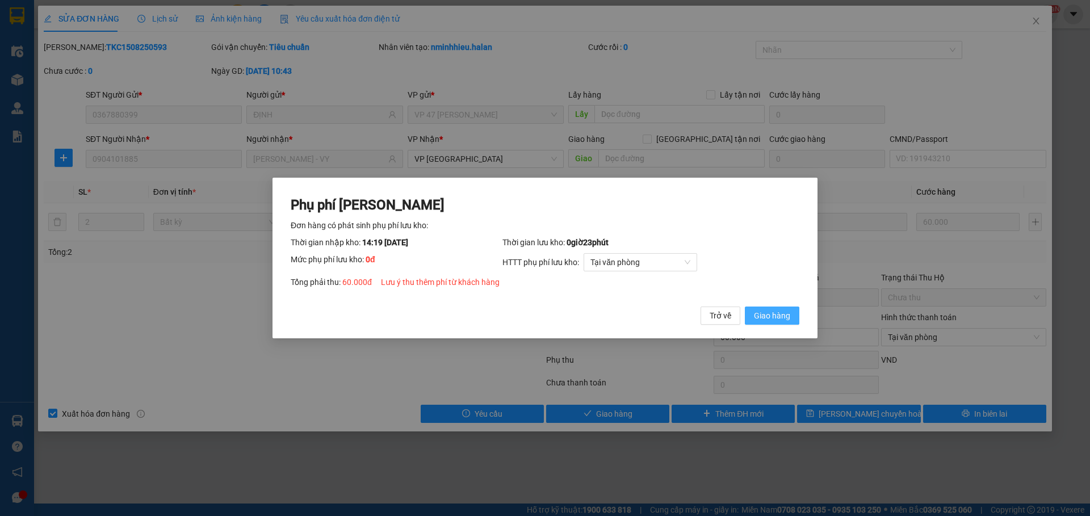
drag, startPoint x: 778, startPoint y: 318, endPoint x: 1041, endPoint y: 108, distance: 336.4
click at [778, 318] on span "Giao hàng" at bounding box center [772, 315] width 36 height 12
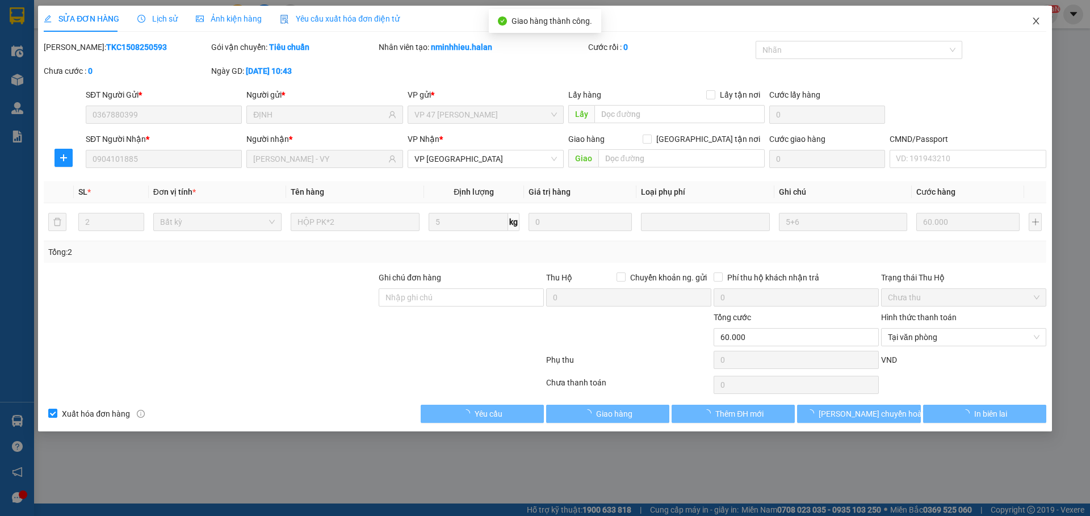
click at [1038, 23] on icon "close" at bounding box center [1035, 20] width 9 height 9
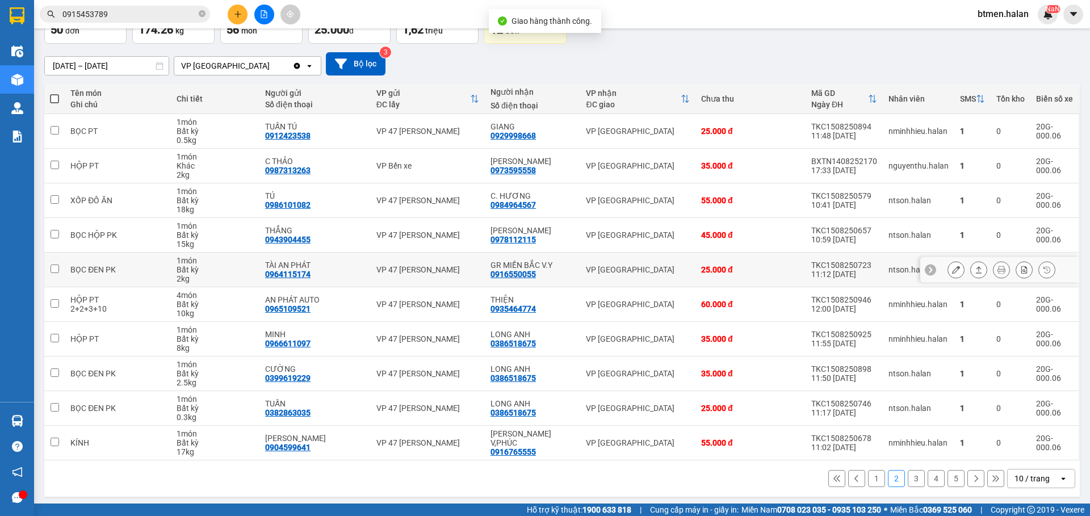
scroll to position [79, 0]
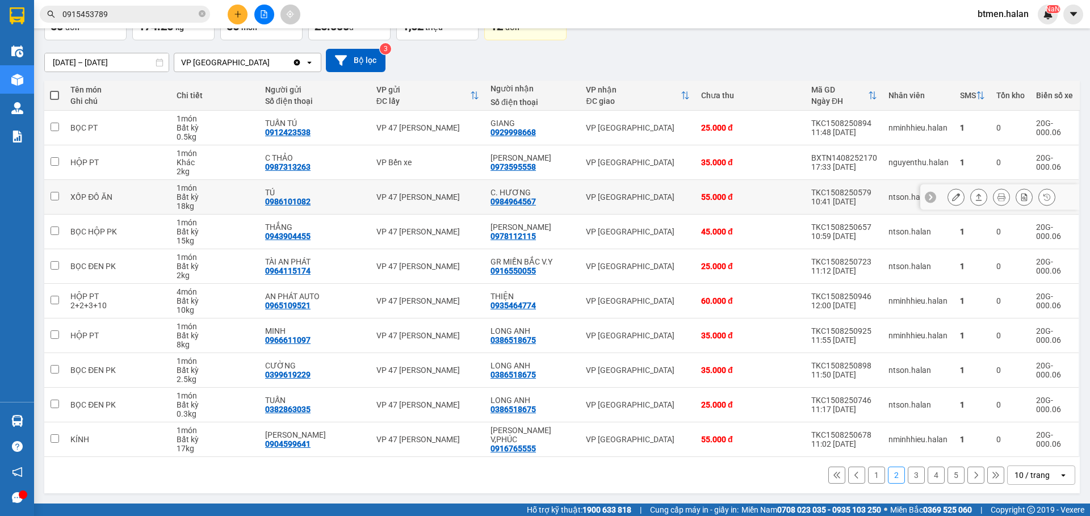
click at [952, 198] on icon at bounding box center [956, 197] width 8 height 8
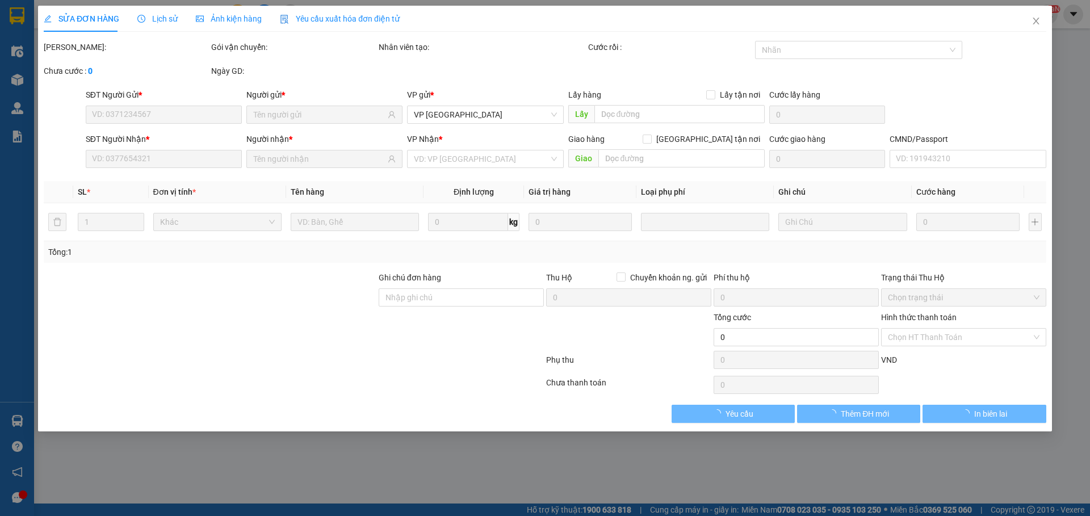
type input "0986101082"
type input "TÚ"
type input "0984964567"
type input "C. HƯƠNG"
type input "55.000"
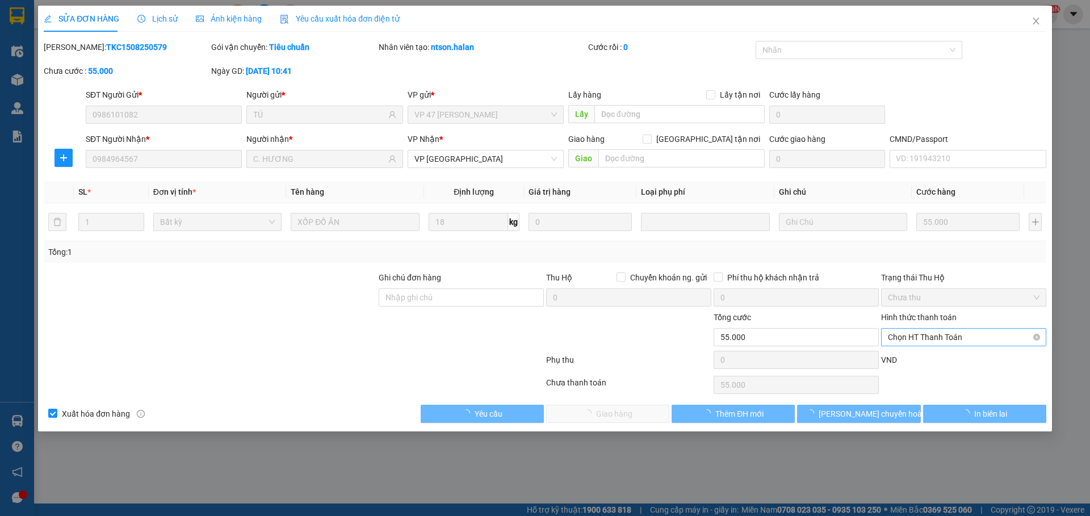
click at [921, 341] on span "Chọn HT Thanh Toán" at bounding box center [964, 337] width 152 height 17
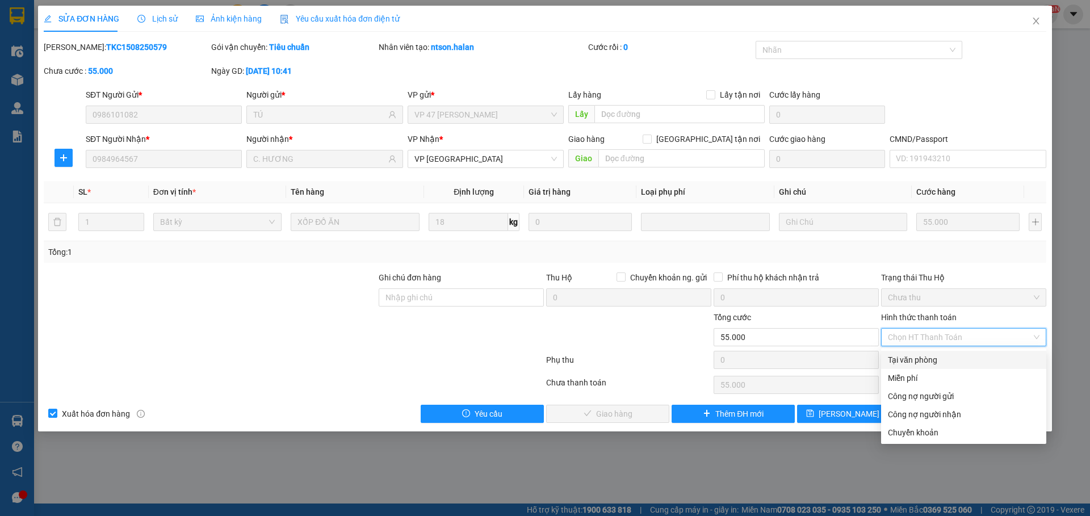
click at [914, 364] on div "Tại văn phòng" at bounding box center [964, 360] width 152 height 12
type input "0"
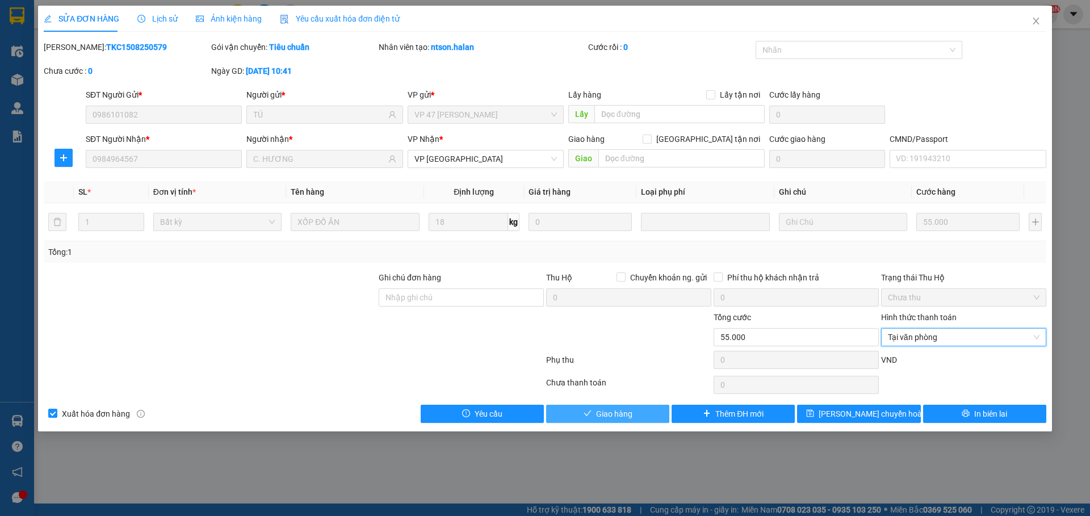
click at [610, 406] on button "Giao hàng" at bounding box center [607, 414] width 123 height 18
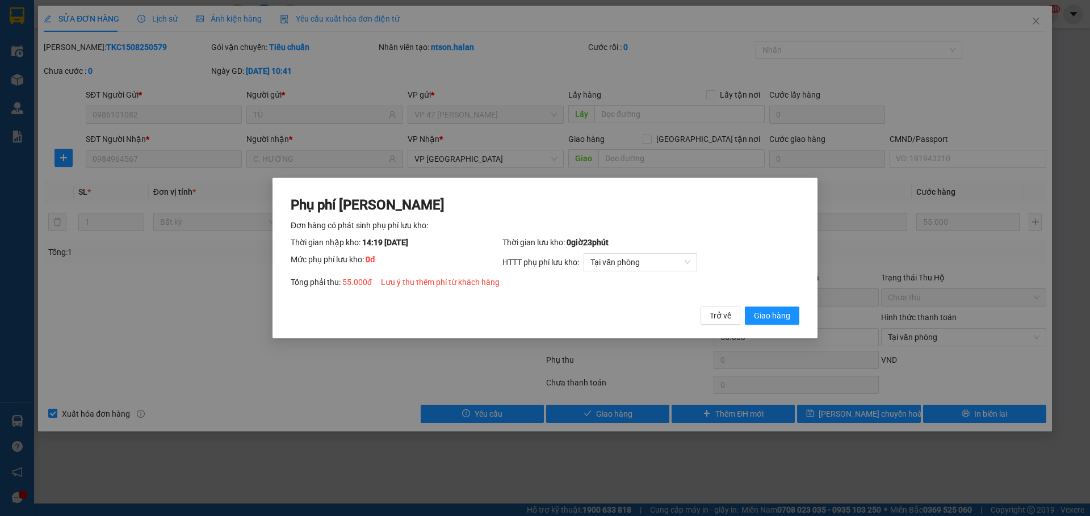
drag, startPoint x: 779, startPoint y: 315, endPoint x: 1000, endPoint y: 127, distance: 290.3
click at [780, 310] on span "Giao hàng" at bounding box center [772, 315] width 36 height 12
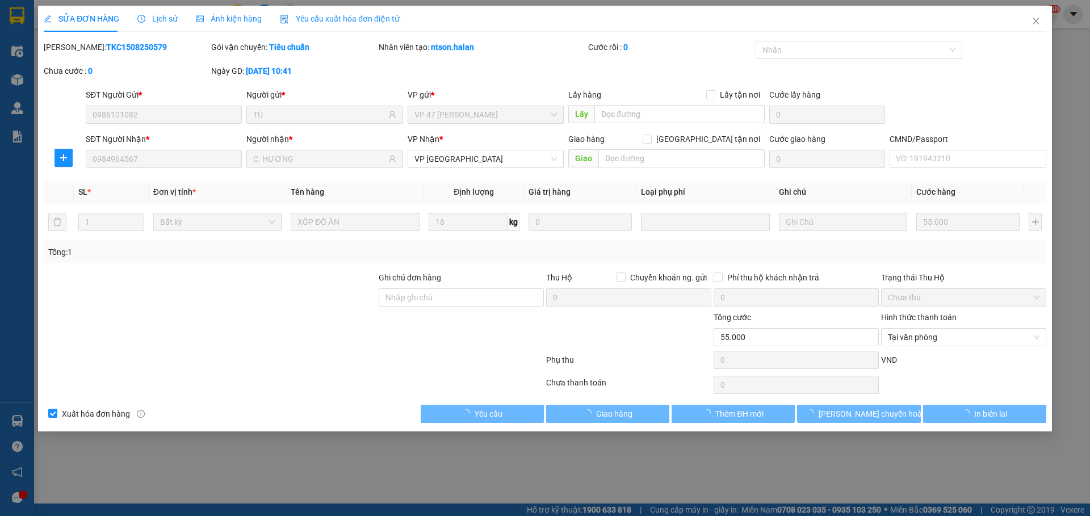
click at [1036, 22] on icon "close" at bounding box center [1035, 20] width 9 height 9
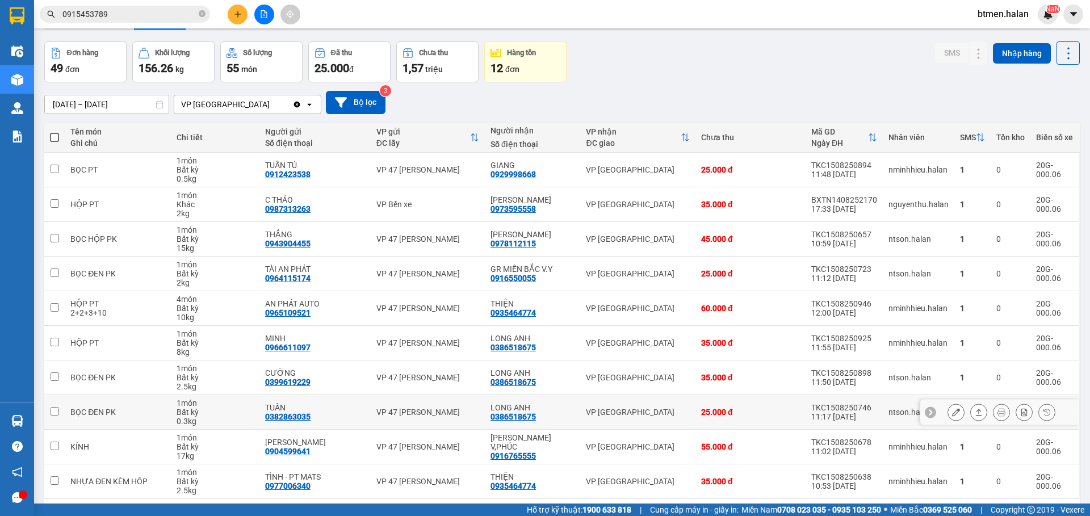
scroll to position [79, 0]
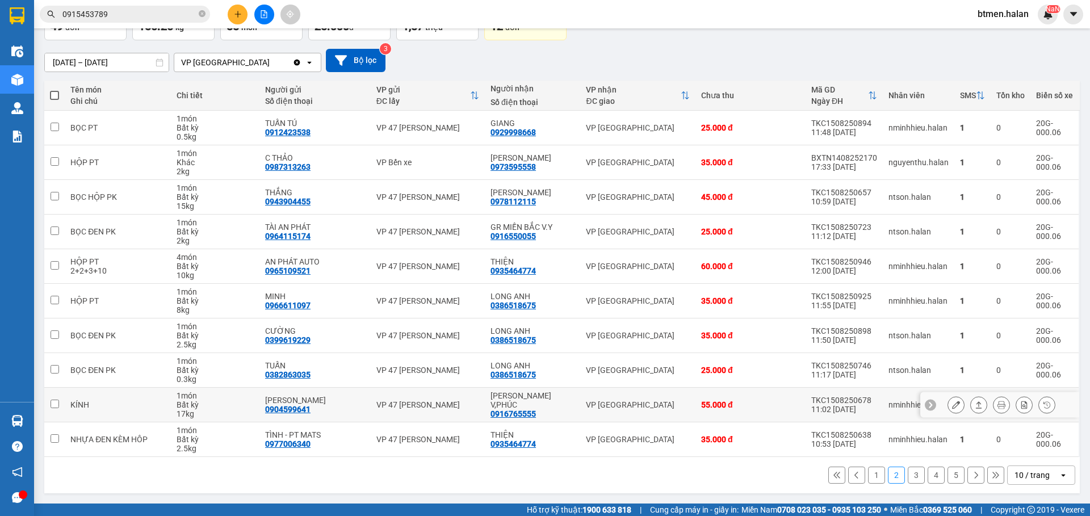
click at [507, 409] on div "0916765555" at bounding box center [512, 413] width 45 height 9
copy div "0916765555"
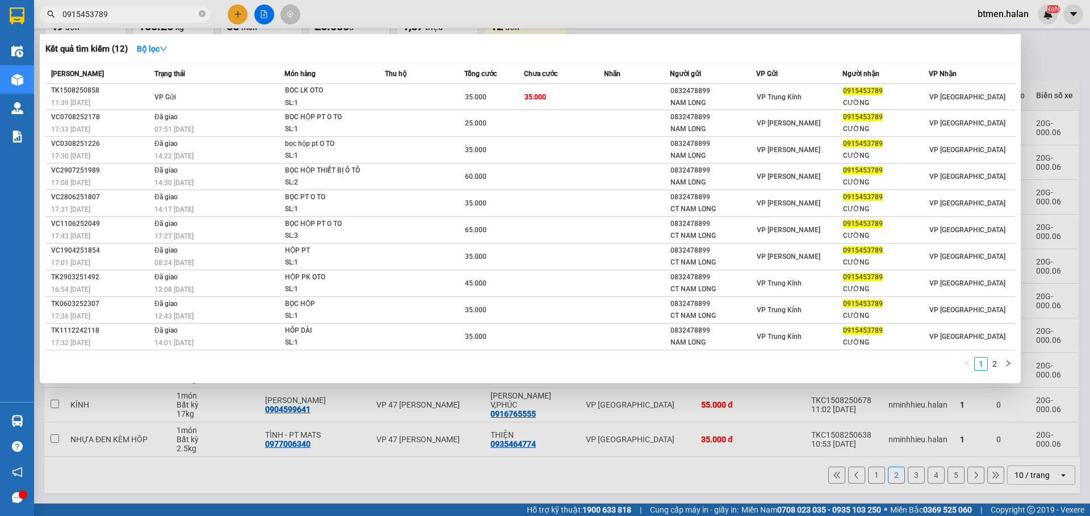
drag, startPoint x: 205, startPoint y: 13, endPoint x: 179, endPoint y: 18, distance: 26.6
click at [203, 13] on icon "close-circle" at bounding box center [202, 13] width 7 height 7
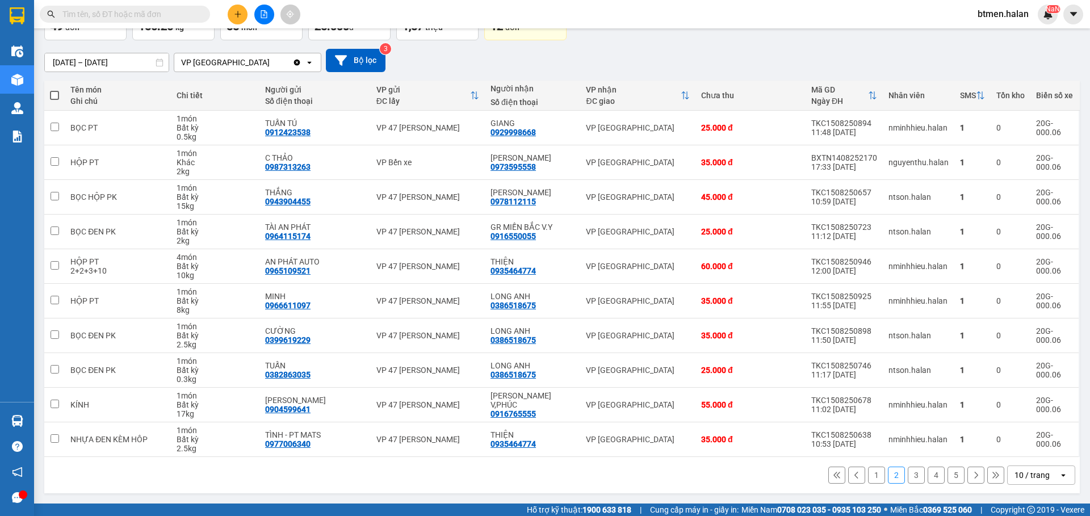
paste input "0916765555"
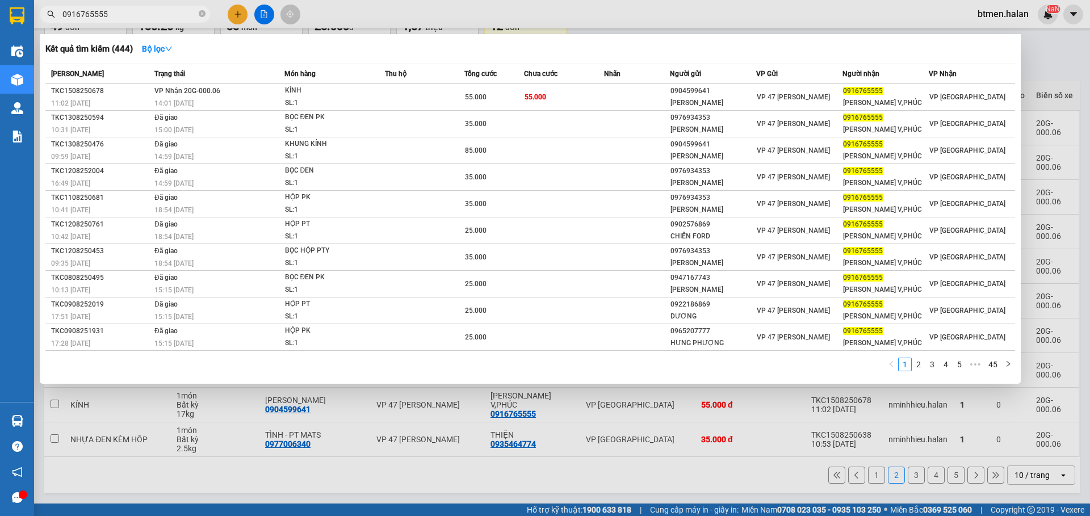
type input "0916765555"
click at [1049, 61] on div at bounding box center [545, 258] width 1090 height 516
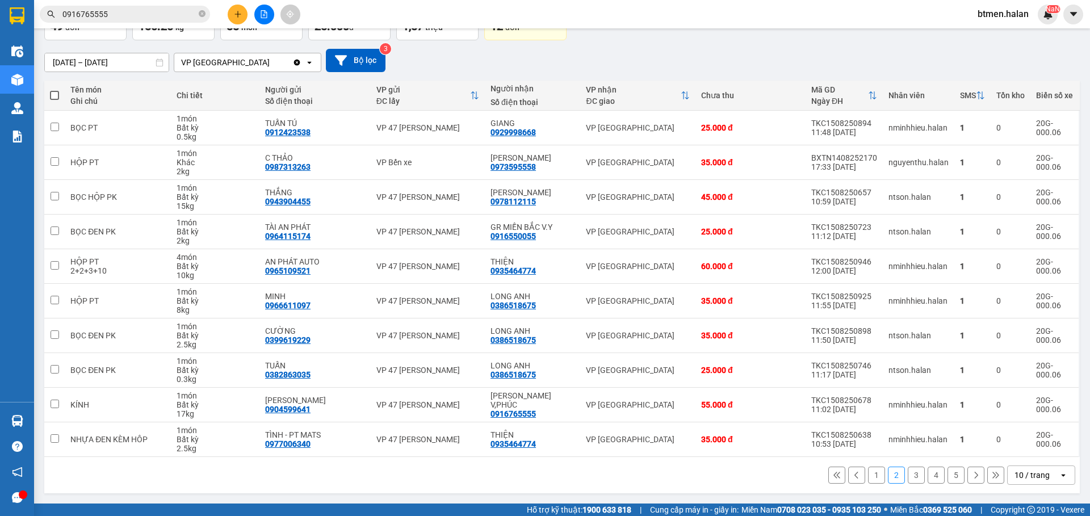
click at [952, 478] on button "5" at bounding box center [955, 475] width 17 height 17
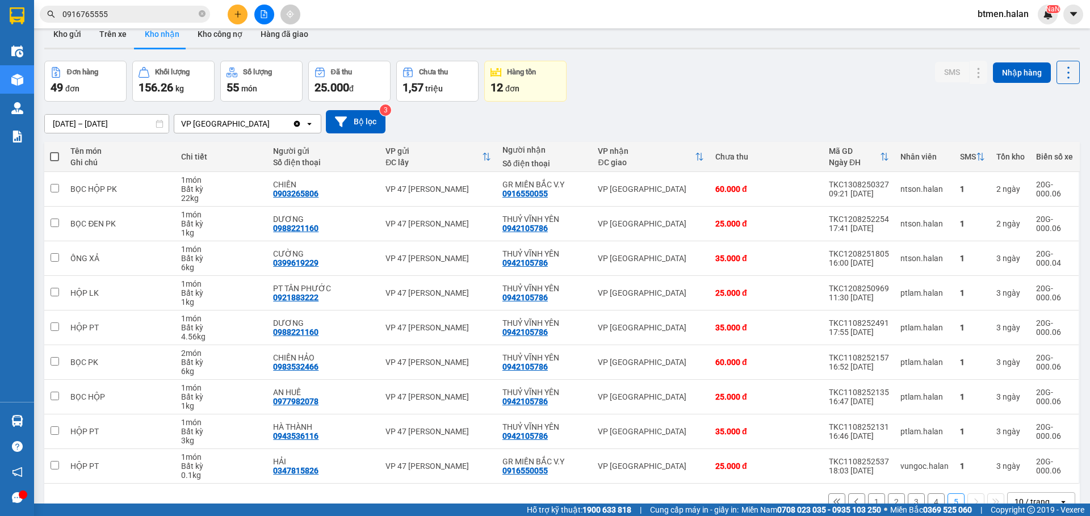
scroll to position [0, 0]
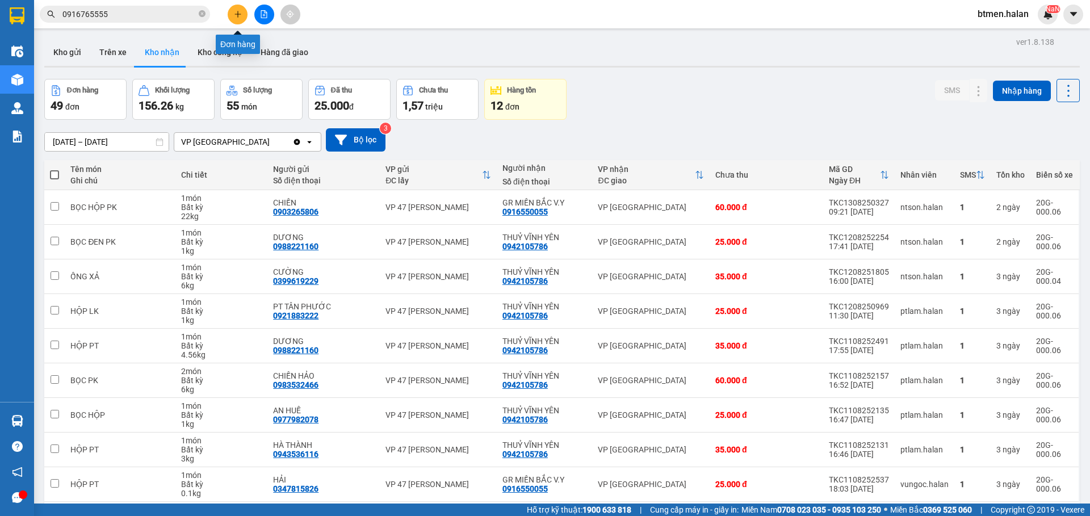
click at [234, 11] on icon "plus" at bounding box center [238, 14] width 8 height 8
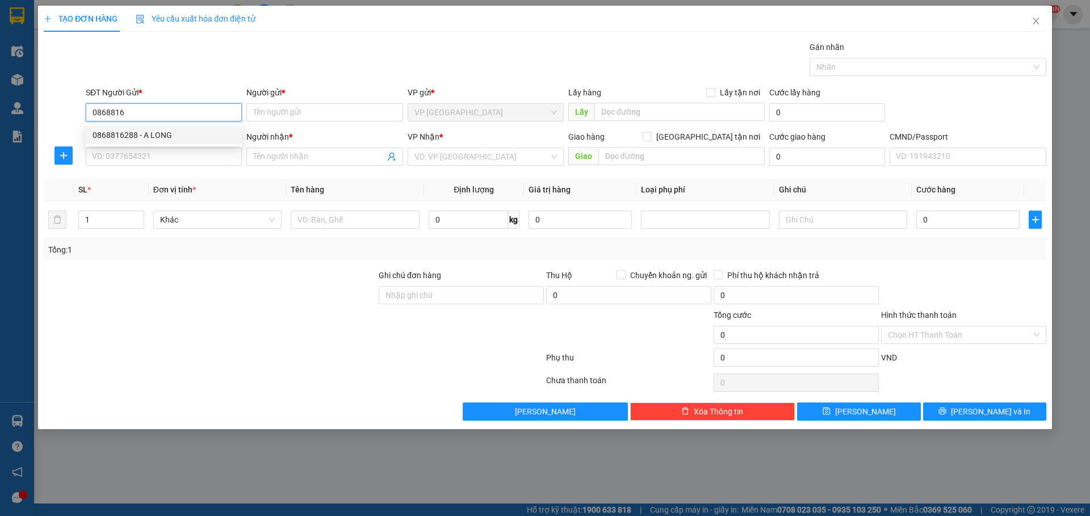
click at [175, 135] on div "0868816288 - A LONG" at bounding box center [164, 135] width 142 height 12
type input "0868816288"
type input "A LONG"
type input "0868816288"
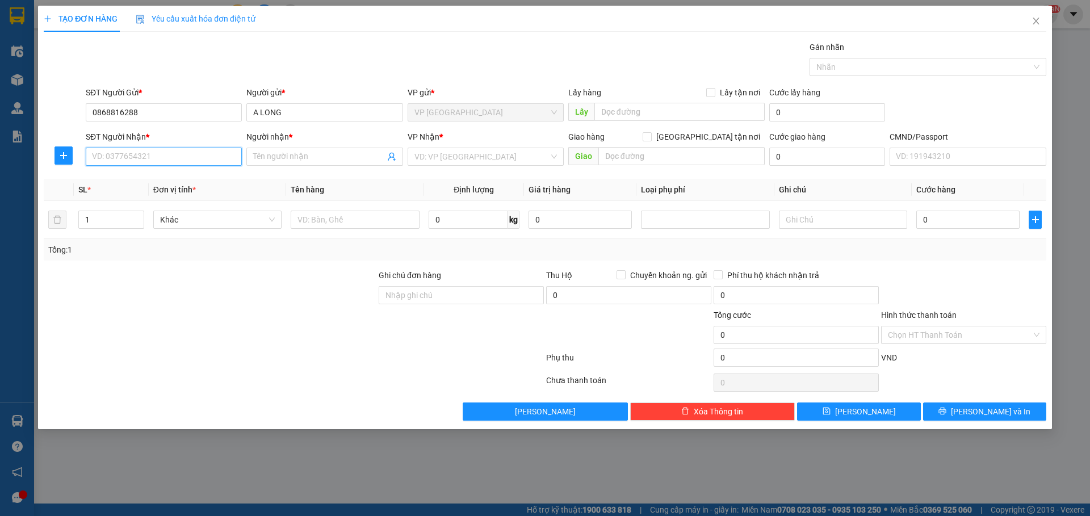
click at [157, 160] on input "SĐT Người Nhận *" at bounding box center [164, 157] width 156 height 18
drag, startPoint x: 186, startPoint y: 200, endPoint x: 292, endPoint y: 194, distance: 106.3
click at [187, 202] on div "0966263553 - NGHĨA 147 BT" at bounding box center [164, 197] width 142 height 12
type input "0966263553"
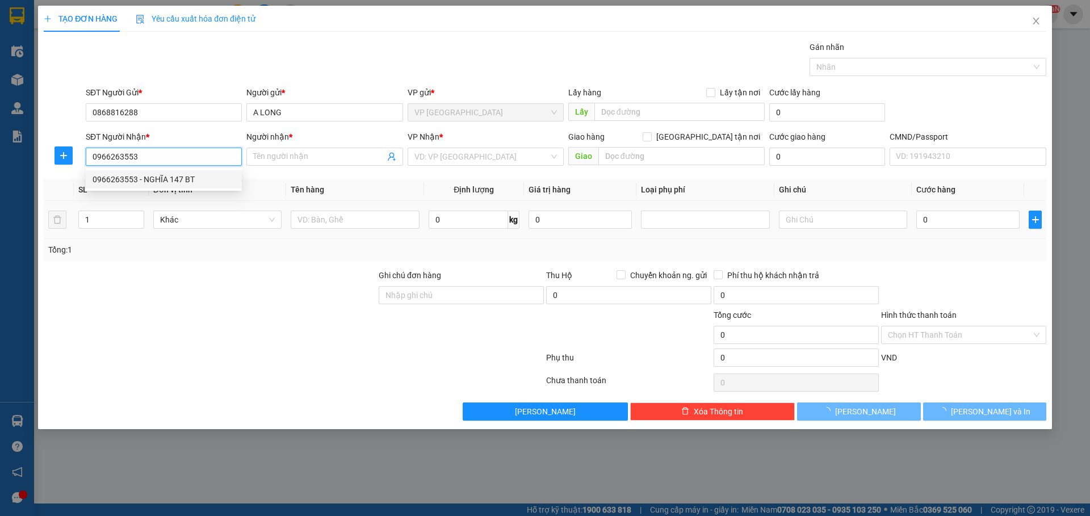
type input "NGHĨA 147 BT"
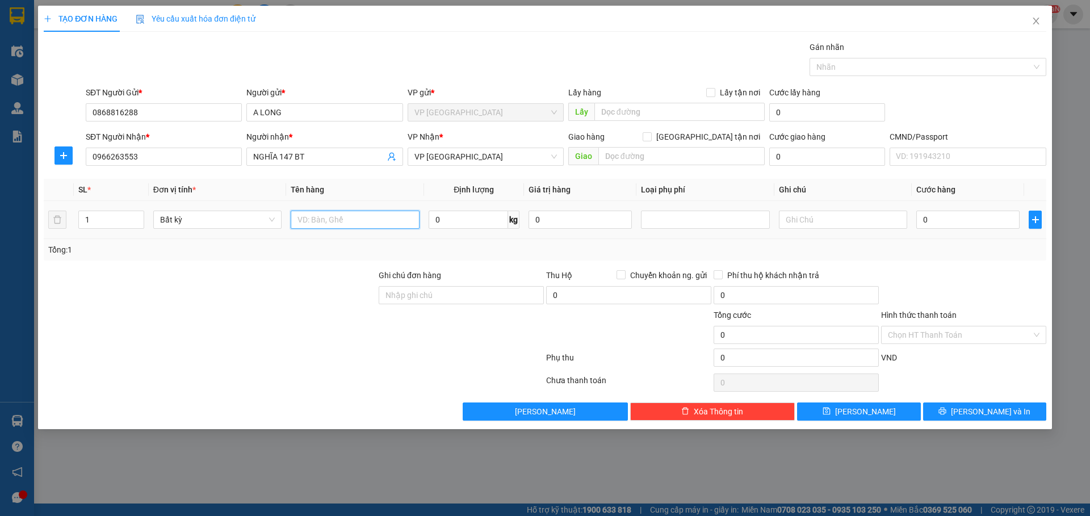
click at [309, 221] on input "text" at bounding box center [355, 220] width 128 height 18
type input "bọc trắng giày"
click at [469, 223] on input "0" at bounding box center [468, 220] width 79 height 18
type input "2.5"
click at [989, 267] on div "Transit Pickup Surcharge Ids Transit Deliver Surcharge Ids Transit Deliver Surc…" at bounding box center [545, 231] width 1002 height 380
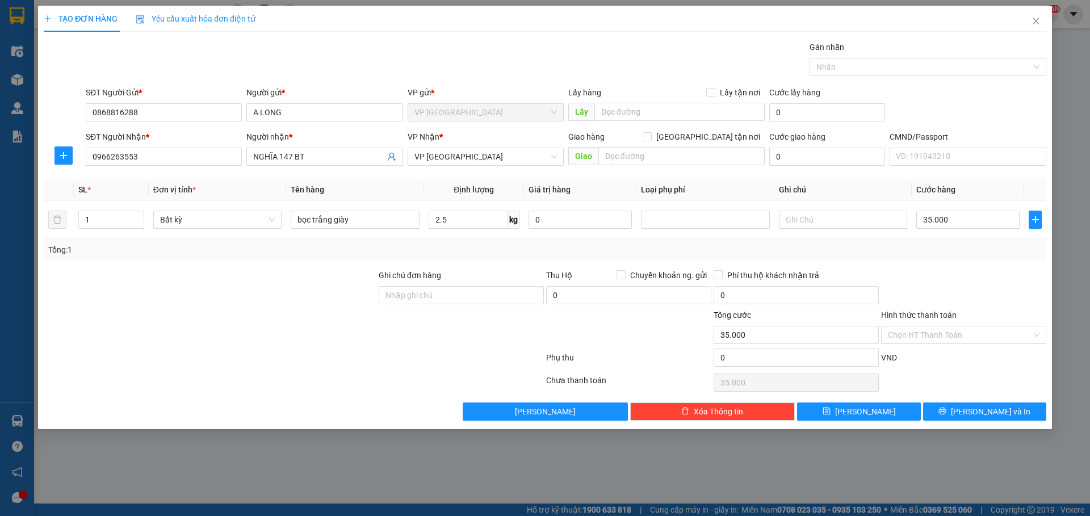
type input "35.000"
click at [469, 219] on input "2.5" at bounding box center [468, 220] width 79 height 18
click at [941, 337] on input "Hình thức thanh toán" at bounding box center [960, 334] width 144 height 17
type input "0"
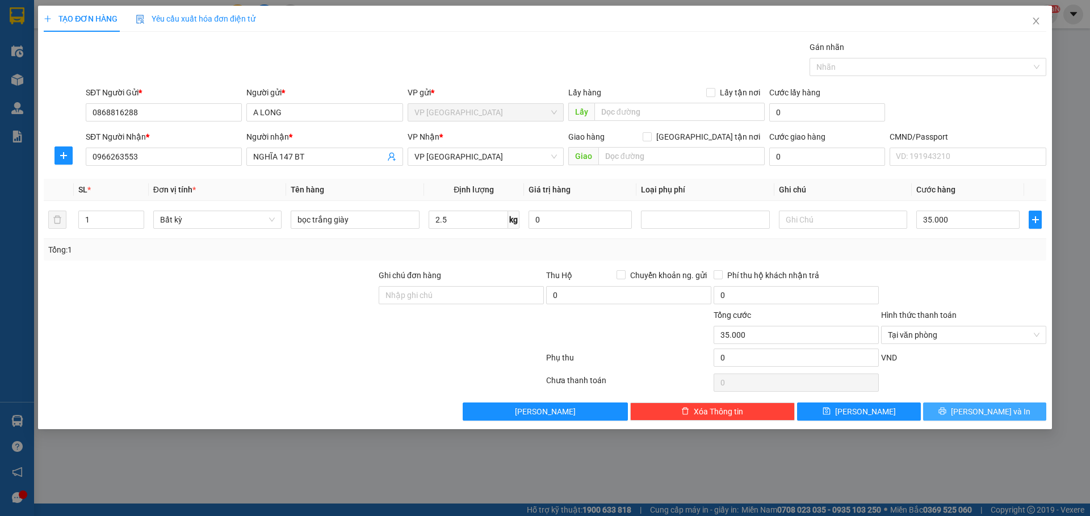
click at [946, 414] on icon "printer" at bounding box center [942, 411] width 7 height 7
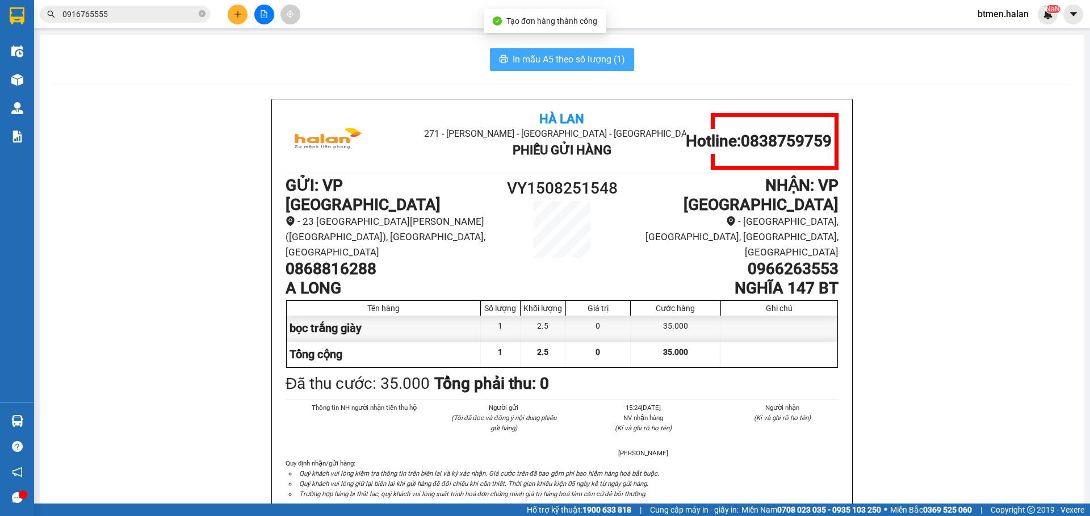
click at [601, 58] on span "In mẫu A5 theo số lượng (1)" at bounding box center [569, 59] width 112 height 14
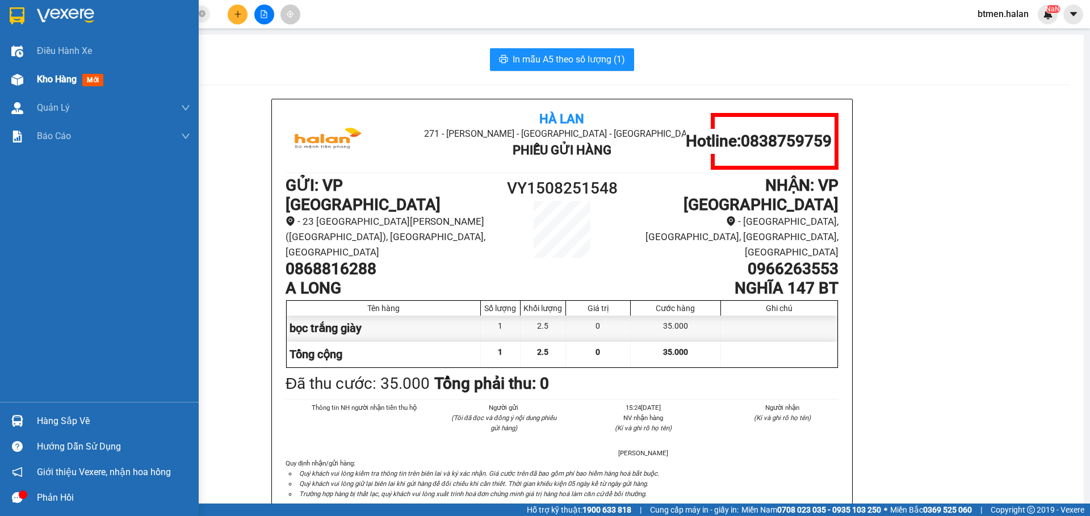
click at [48, 76] on span "Kho hàng" at bounding box center [57, 79] width 40 height 11
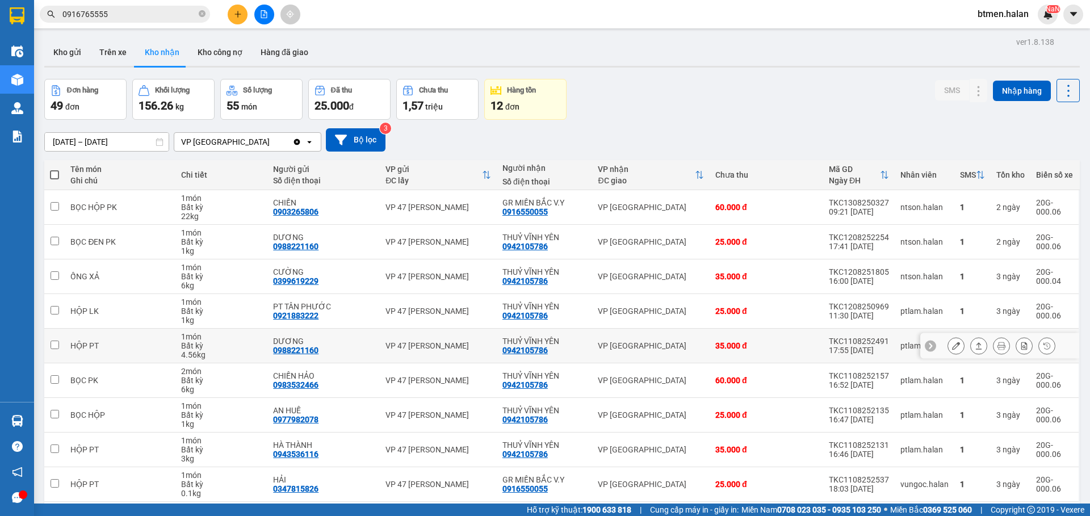
scroll to position [52, 0]
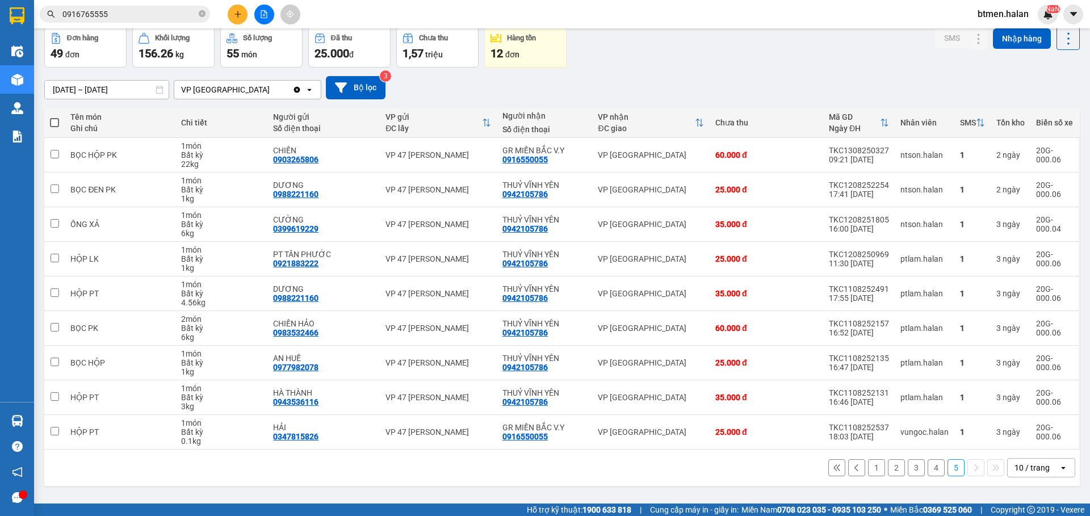
drag, startPoint x: 869, startPoint y: 469, endPoint x: 854, endPoint y: 456, distance: 19.7
click at [868, 469] on button "1" at bounding box center [876, 467] width 17 height 17
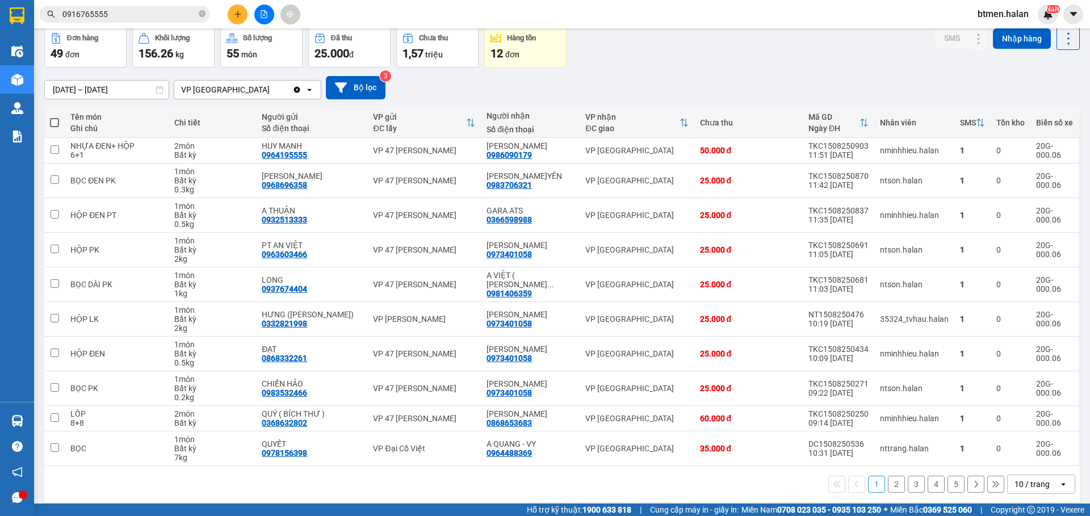
drag, startPoint x: 892, startPoint y: 481, endPoint x: 889, endPoint y: 473, distance: 9.2
click at [891, 481] on button "2" at bounding box center [896, 484] width 17 height 17
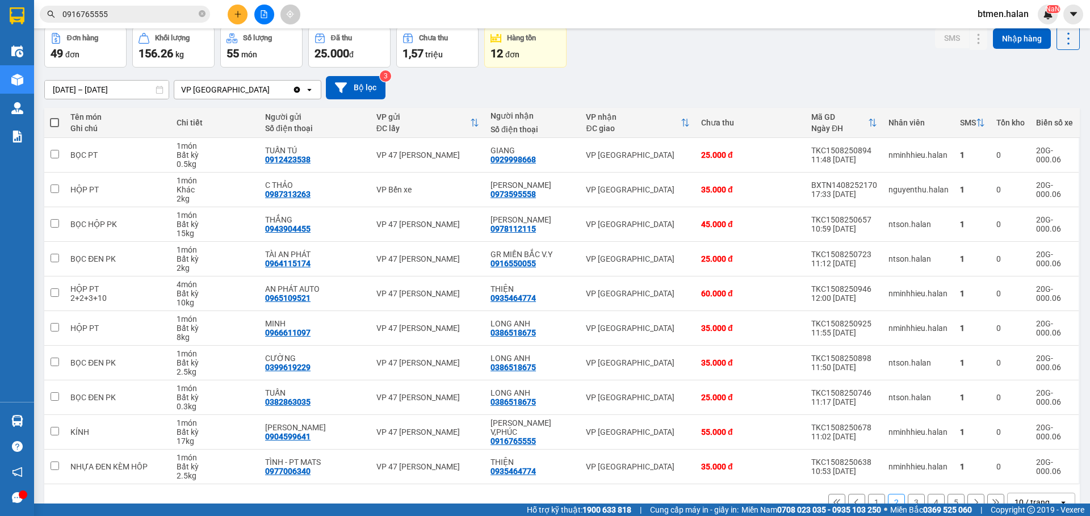
click at [908, 499] on button "3" at bounding box center [916, 502] width 17 height 17
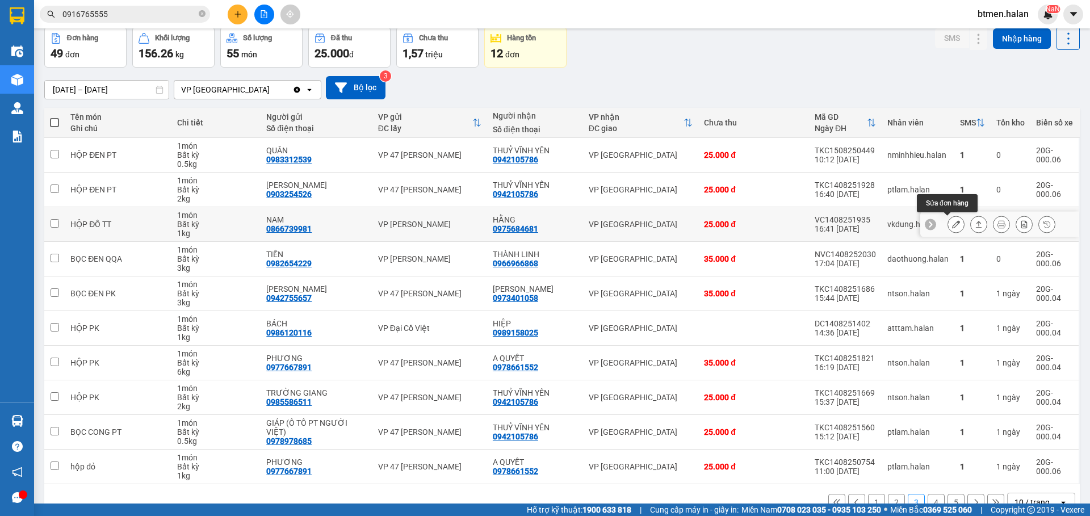
click at [952, 227] on icon at bounding box center [956, 224] width 8 height 8
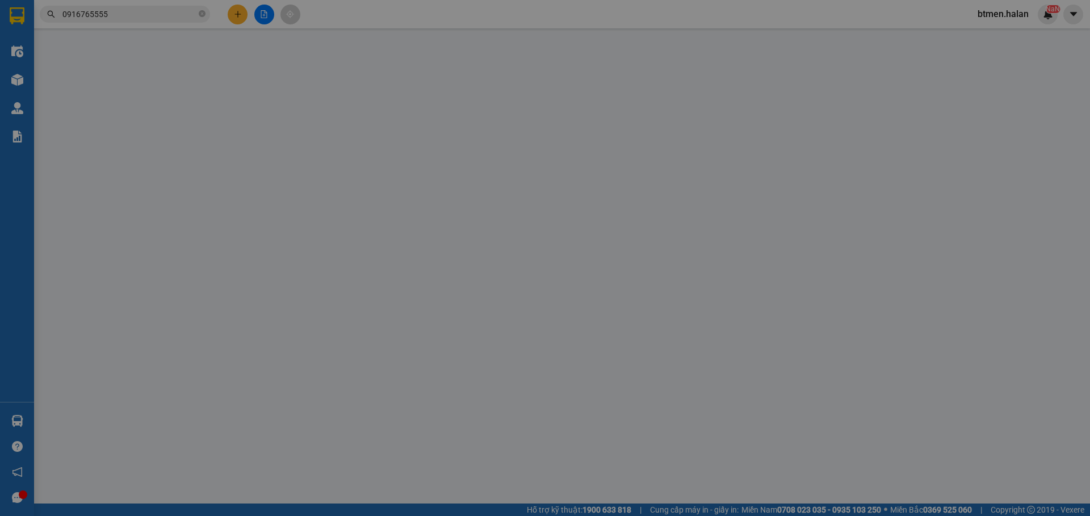
type input "0866739981"
type input "NAM"
type input "0975684681"
type input "HẰNG"
checkbox input "true"
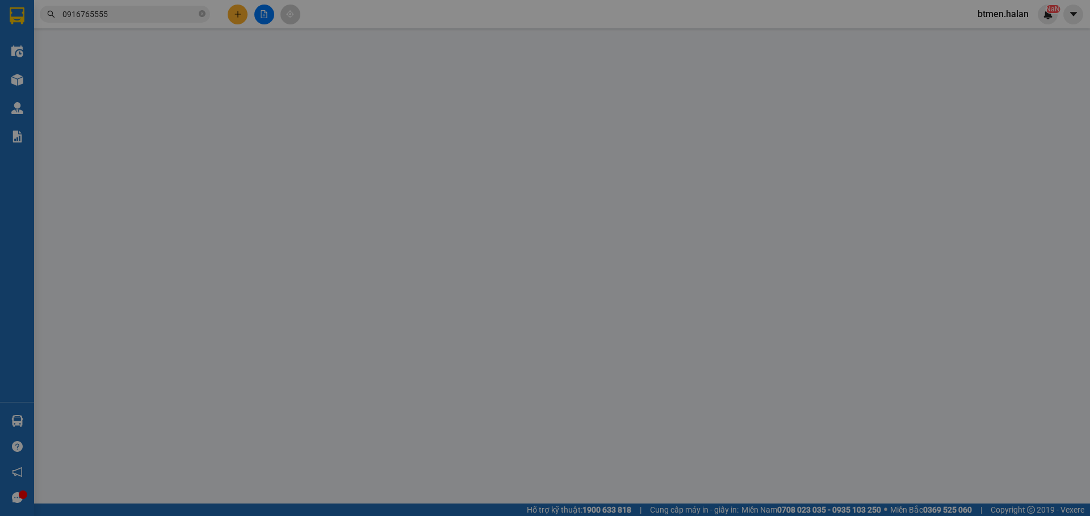
type input "2.800.000"
type input "40.000"
type input "25.000"
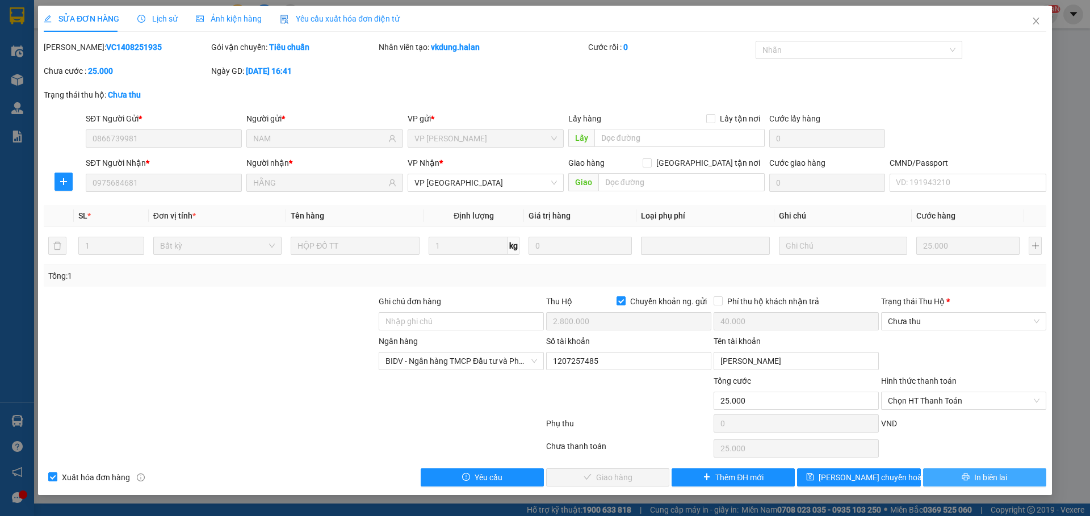
click at [977, 481] on span "In biên lai" at bounding box center [990, 477] width 33 height 12
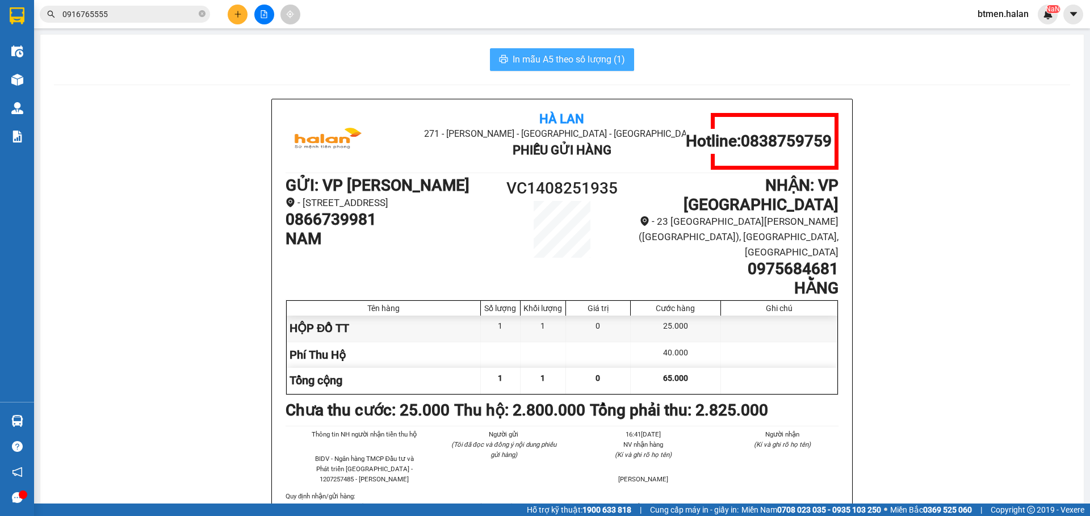
click at [594, 65] on span "In mẫu A5 theo số lượng (1)" at bounding box center [569, 59] width 112 height 14
drag, startPoint x: 1013, startPoint y: 210, endPoint x: 837, endPoint y: 287, distance: 192.7
click at [1013, 210] on div "Hà Lan 271 - Dương Tự Minh - Phường Tân Long - Thái Nguyên Phiếu Gửi Hàng Hotli…" at bounding box center [562, 339] width 1016 height 481
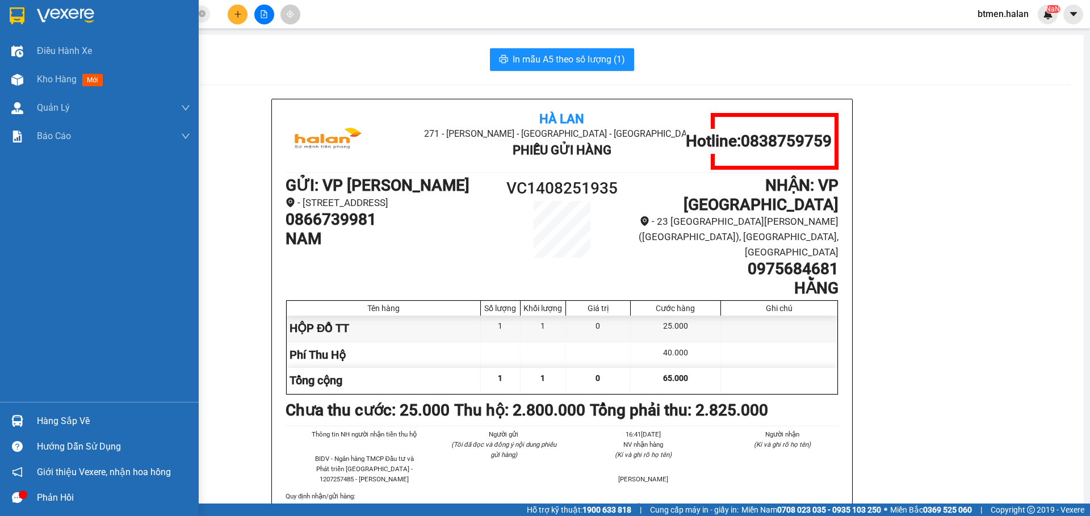
click at [47, 418] on div "Hàng sắp về" at bounding box center [113, 421] width 153 height 17
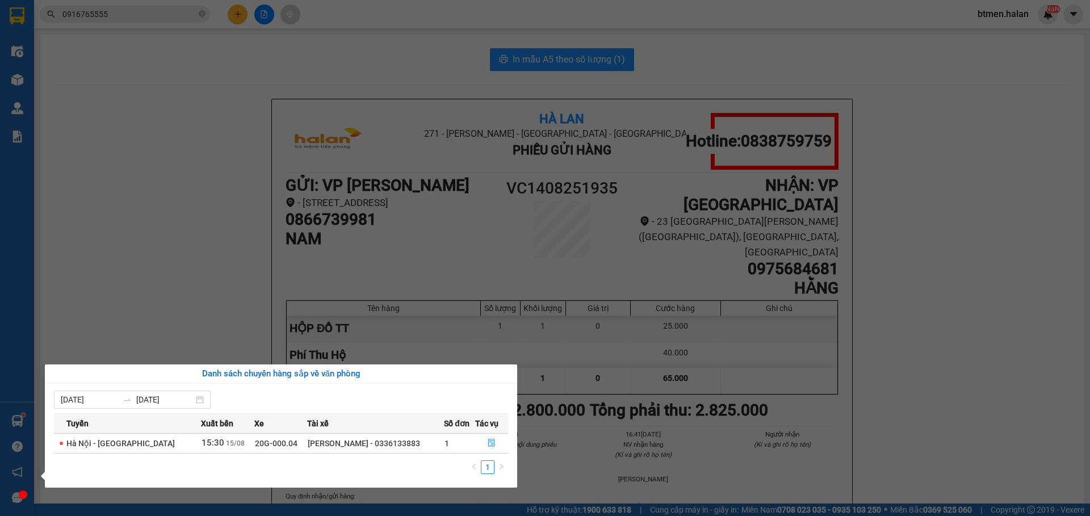
click at [21, 80] on div "Điều hành xe Kho hàng mới Quản Lý Quản lý chuyến Quản lý kiểm kho Báo cáo 12. T…" at bounding box center [17, 258] width 34 height 516
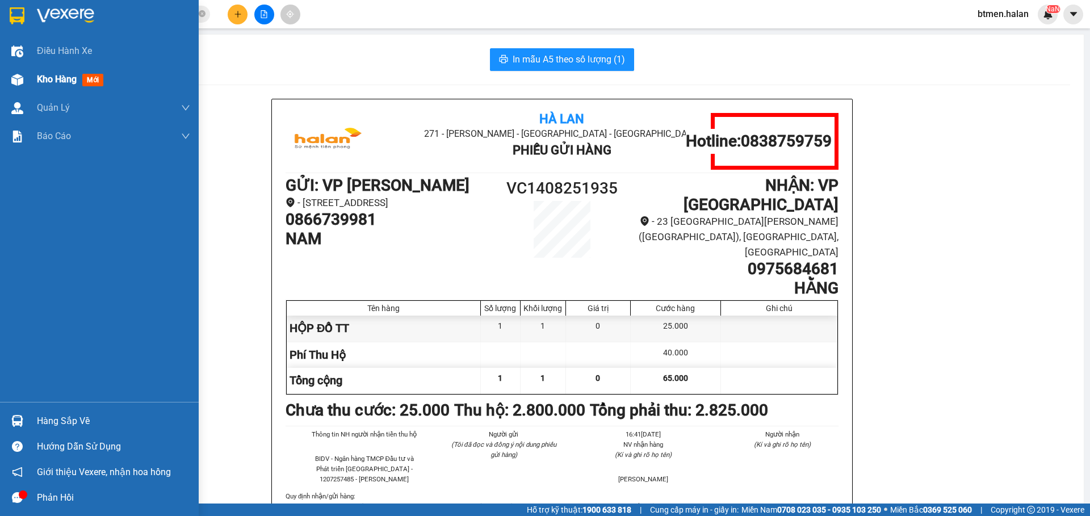
click at [43, 84] on span "Kho hàng" at bounding box center [57, 79] width 40 height 11
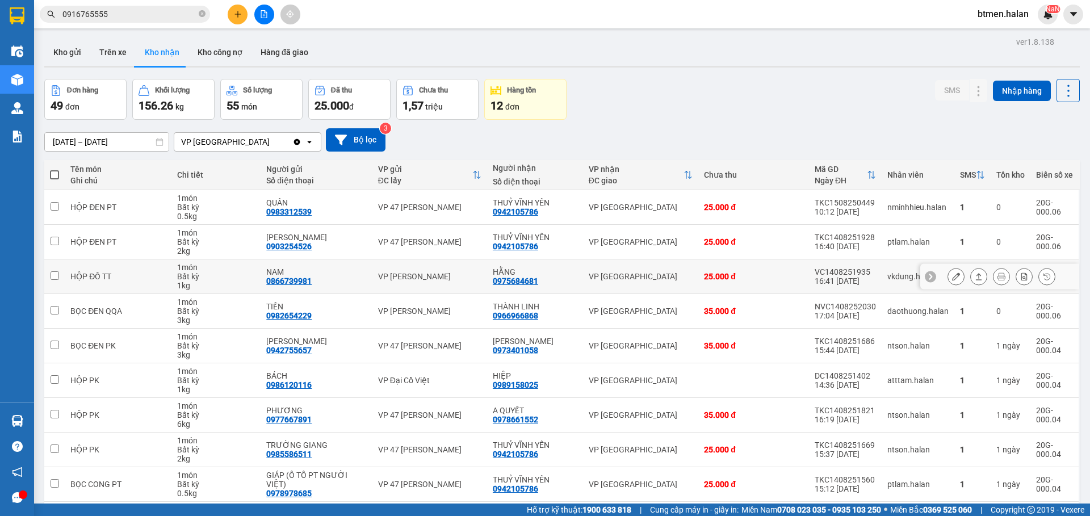
click at [952, 280] on icon at bounding box center [956, 276] width 8 height 8
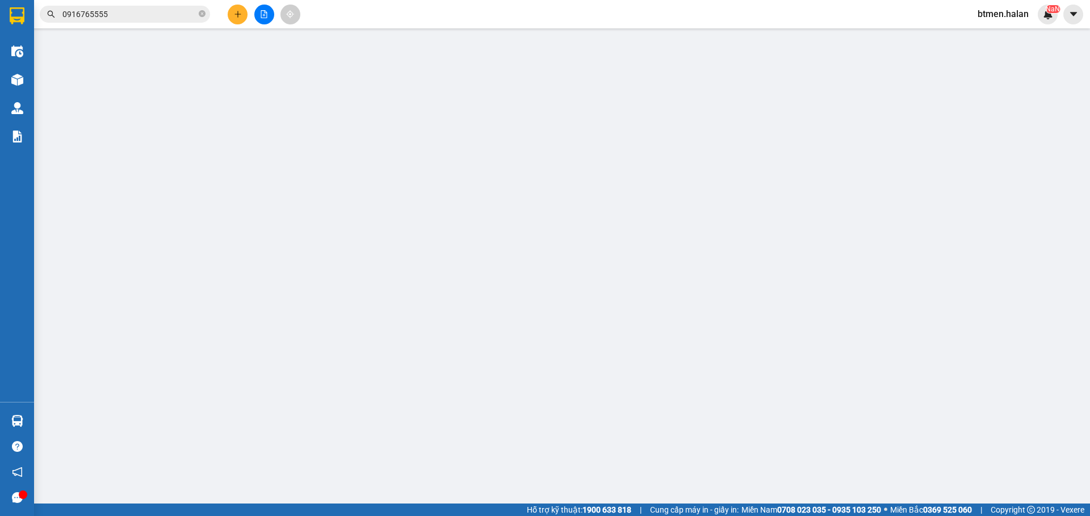
type input "0866739981"
type input "NAM"
type input "0975684681"
type input "HẰNG"
checkbox input "true"
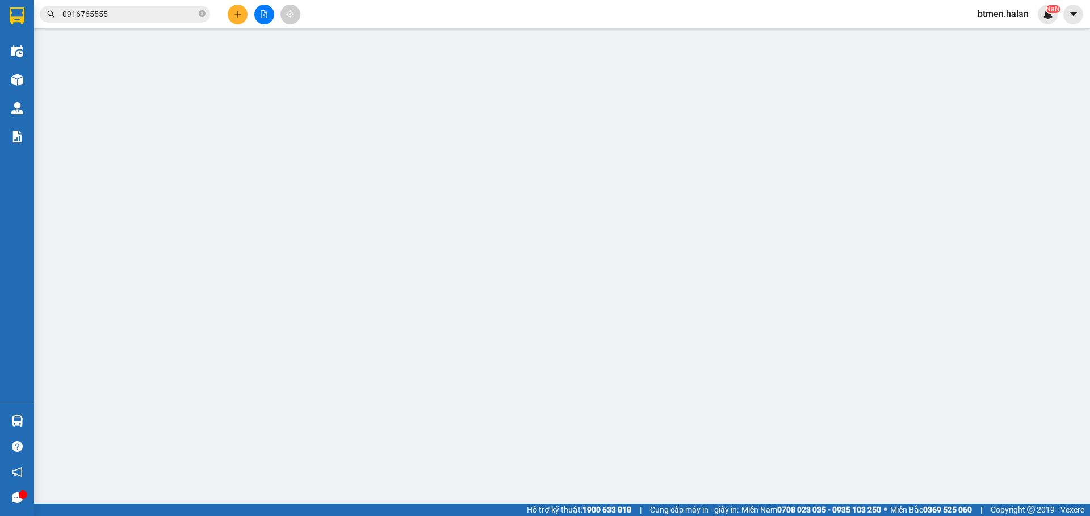
type input "2.800.000"
type input "40.000"
type input "25.000"
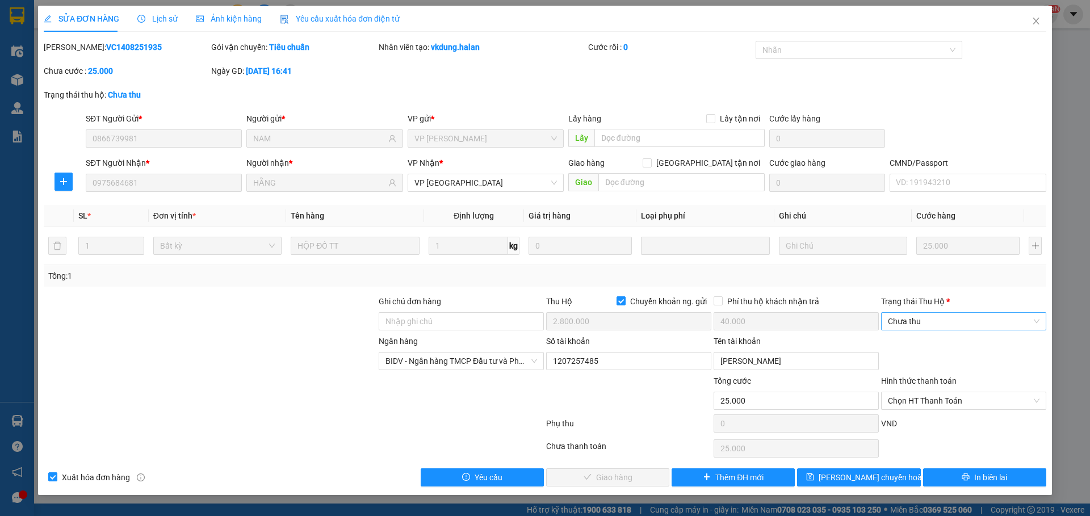
click at [924, 324] on span "Chưa thu" at bounding box center [964, 321] width 152 height 17
click at [909, 375] on div "VP đã thu" at bounding box center [964, 380] width 152 height 12
click at [917, 400] on span "Chọn HT Thanh Toán" at bounding box center [964, 400] width 152 height 17
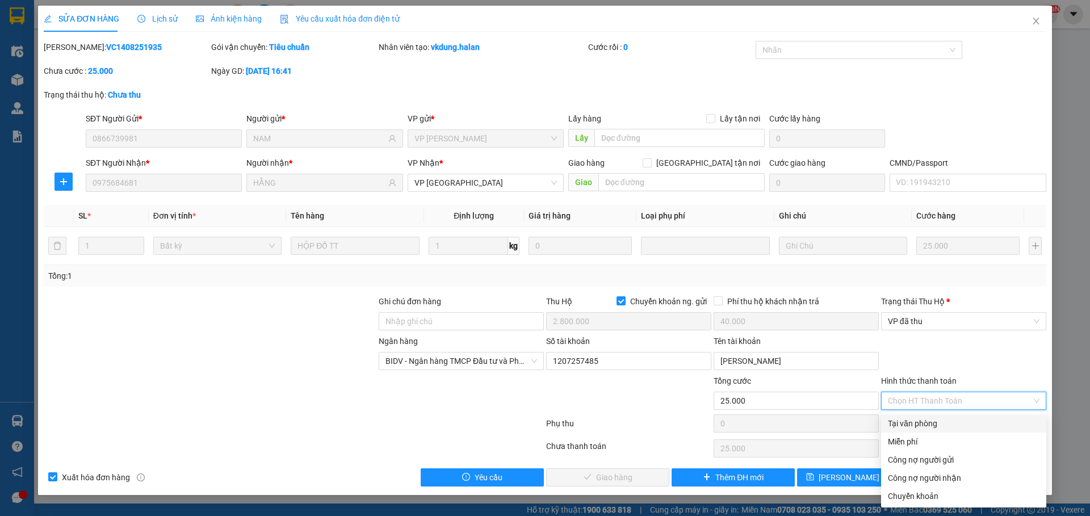
drag, startPoint x: 926, startPoint y: 426, endPoint x: 774, endPoint y: 461, distance: 156.0
click at [926, 426] on div "Tại văn phòng" at bounding box center [964, 423] width 152 height 12
type input "0"
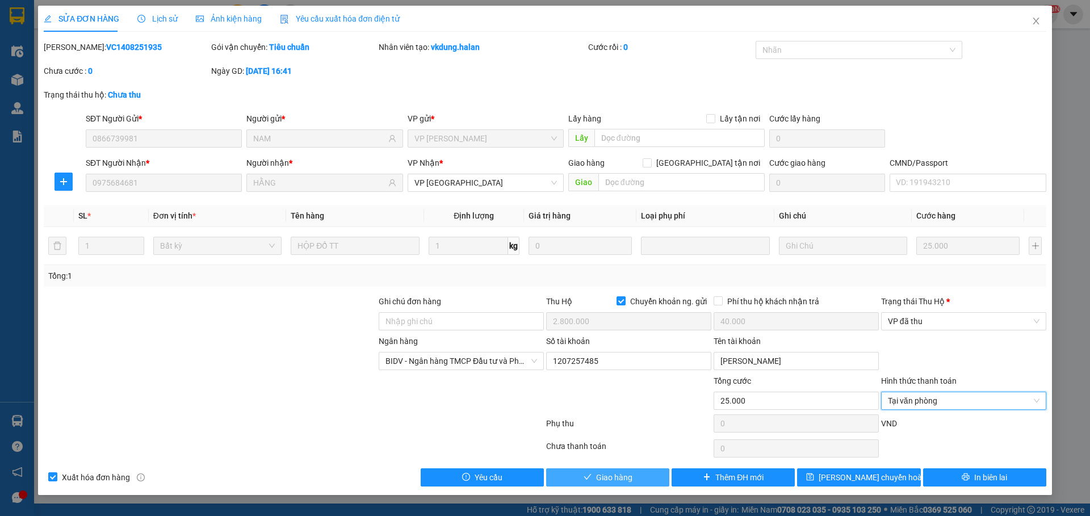
click at [653, 476] on button "Giao hàng" at bounding box center [607, 477] width 123 height 18
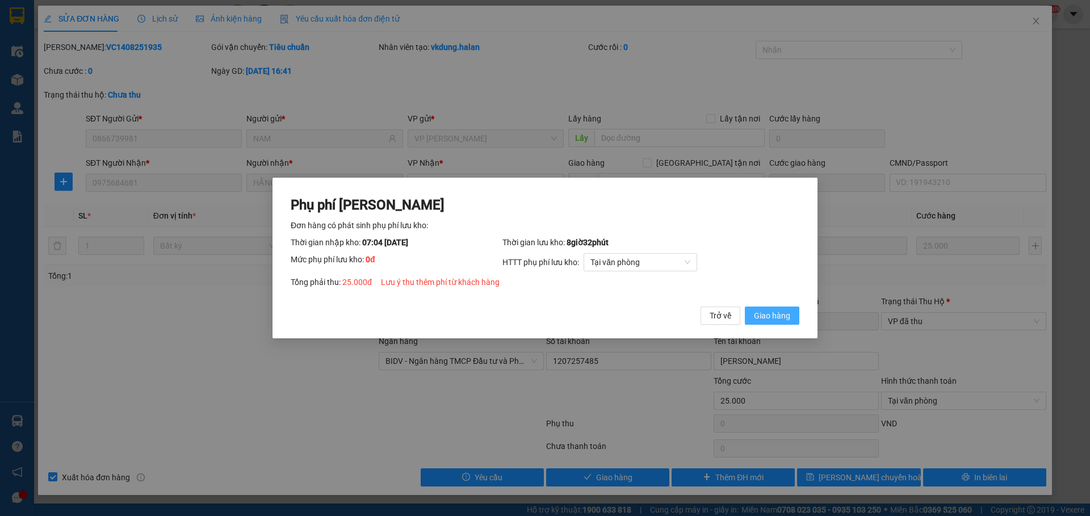
click at [776, 321] on span "Giao hàng" at bounding box center [772, 315] width 36 height 12
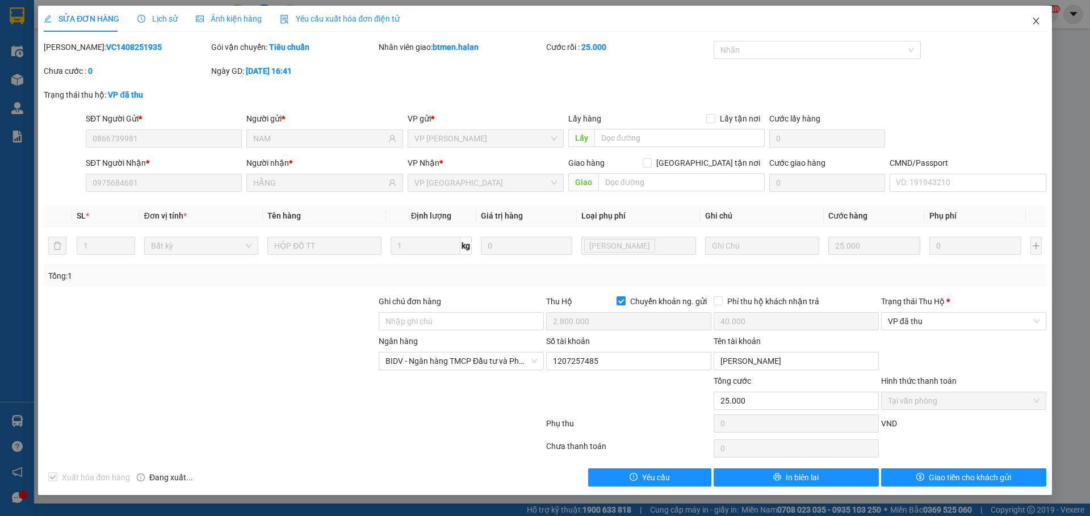
click at [1033, 22] on icon "close" at bounding box center [1035, 20] width 9 height 9
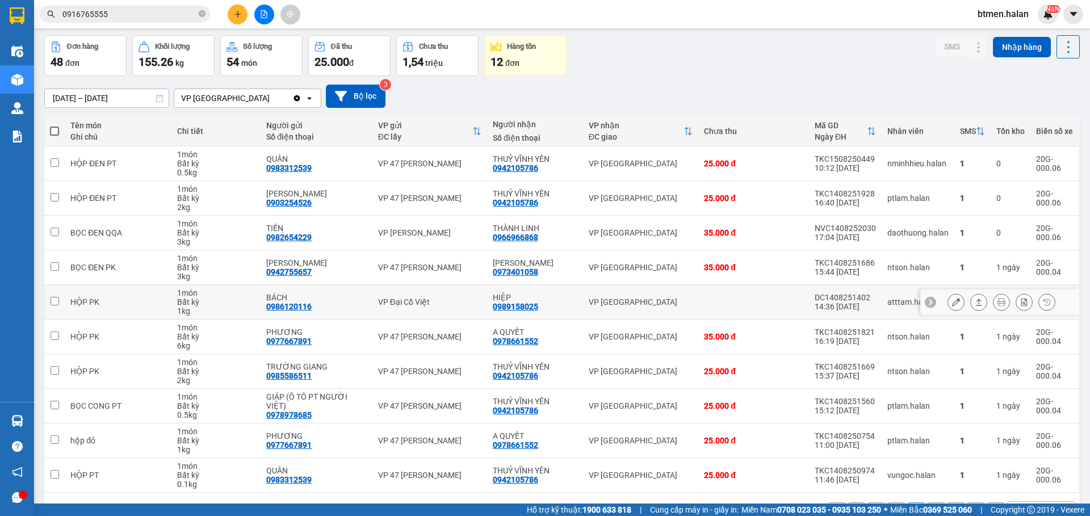
scroll to position [57, 0]
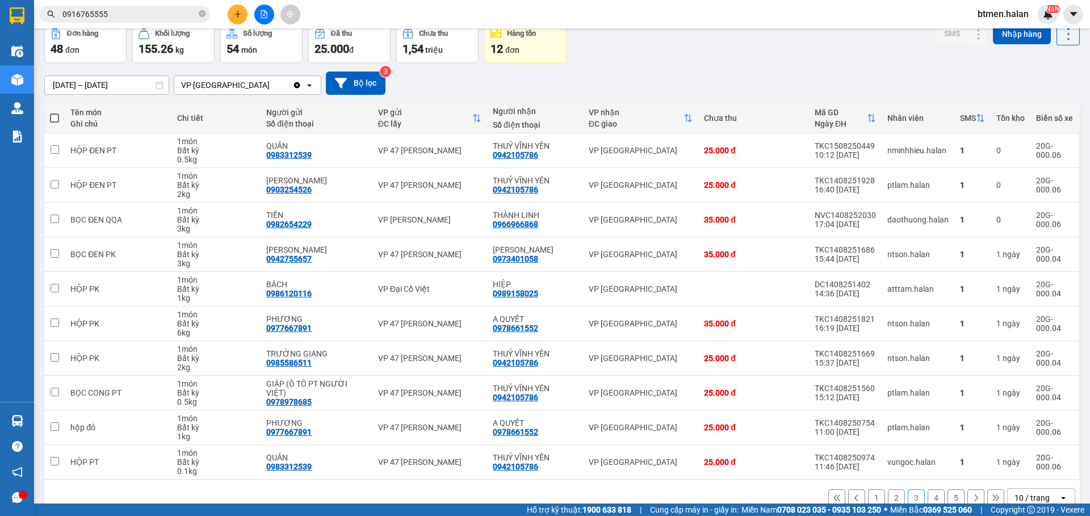
click at [947, 496] on button "5" at bounding box center [955, 497] width 17 height 17
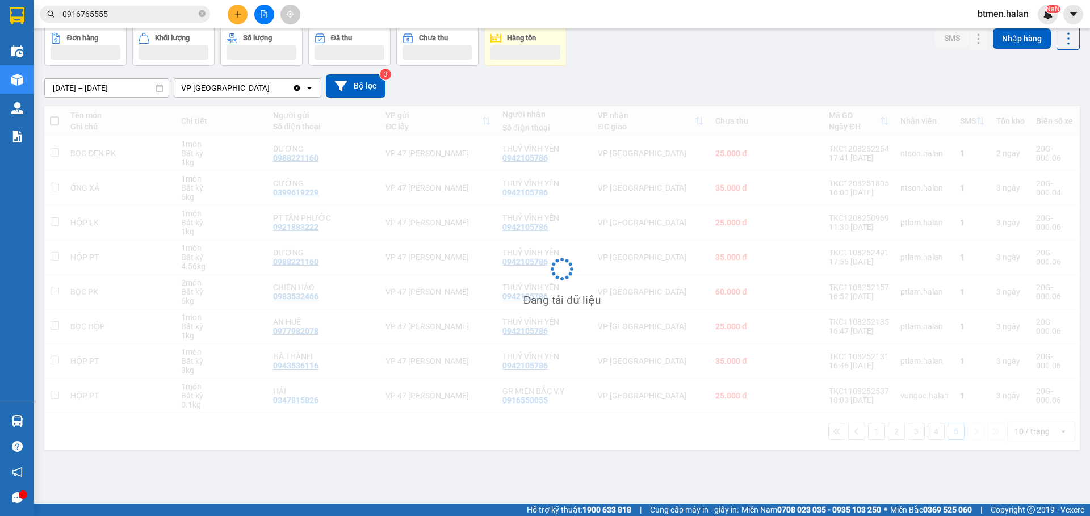
scroll to position [52, 0]
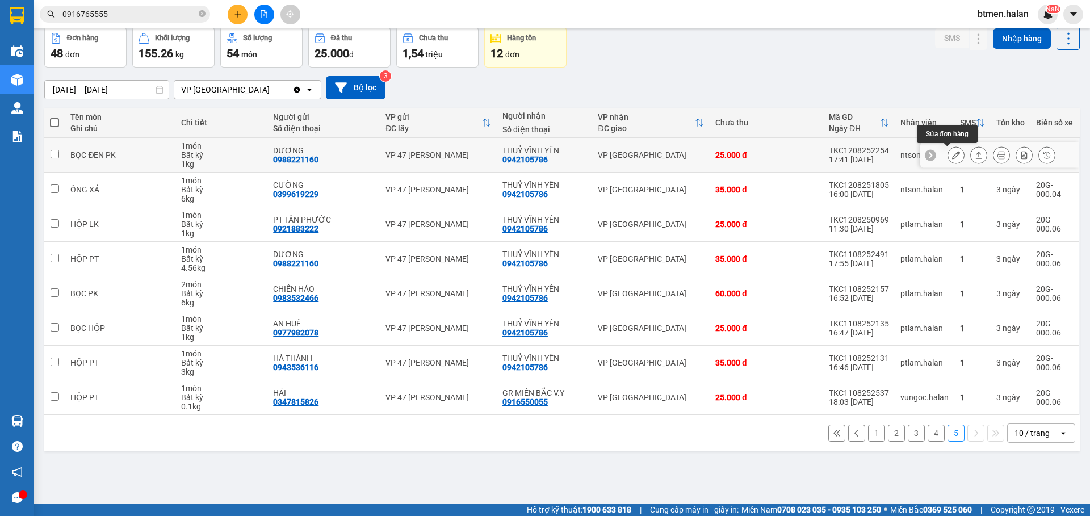
click at [952, 155] on icon at bounding box center [956, 155] width 8 height 8
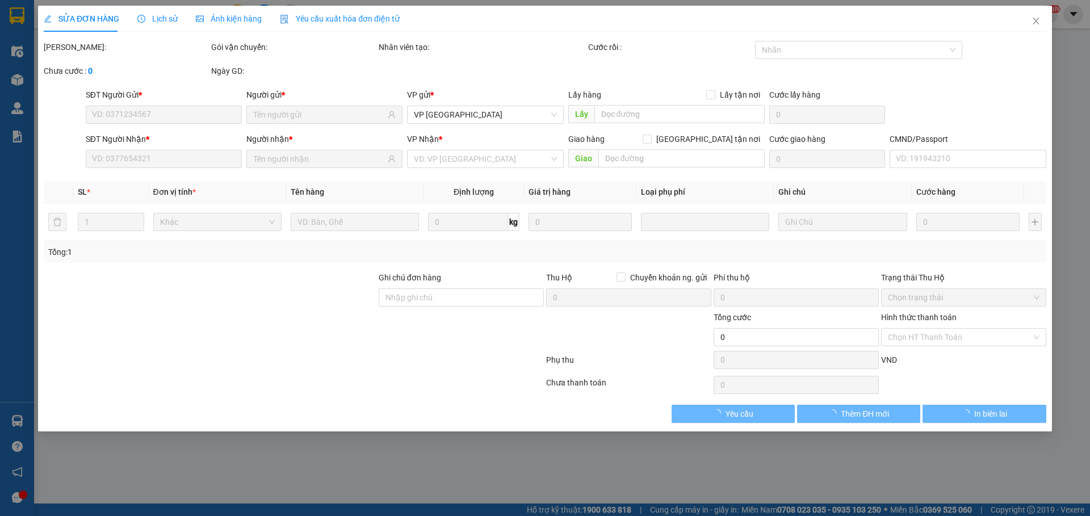
click at [947, 347] on div "Hình thức thanh toán Chọn HT Thanh Toán" at bounding box center [963, 331] width 165 height 40
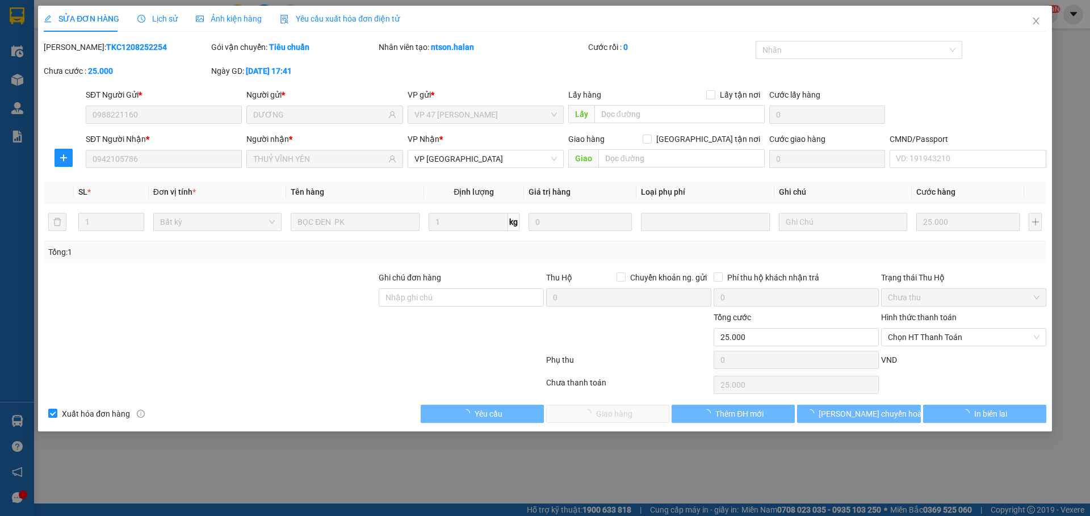
type input "0988221160"
type input "DƯƠNG"
type input "0942105786"
type input "THUỶ VĨNH YÊN"
type input "25.000"
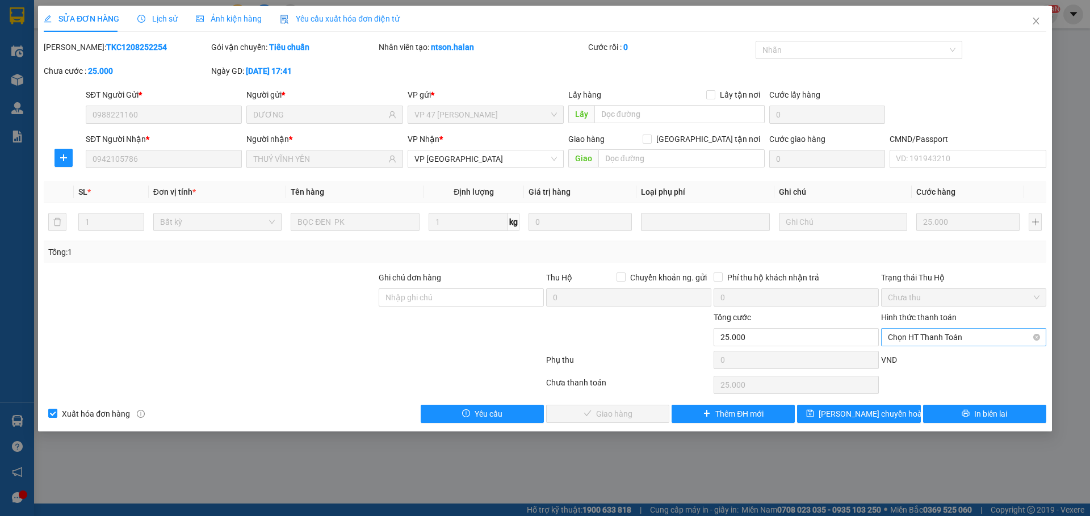
click at [947, 341] on span "Chọn HT Thanh Toán" at bounding box center [964, 337] width 152 height 17
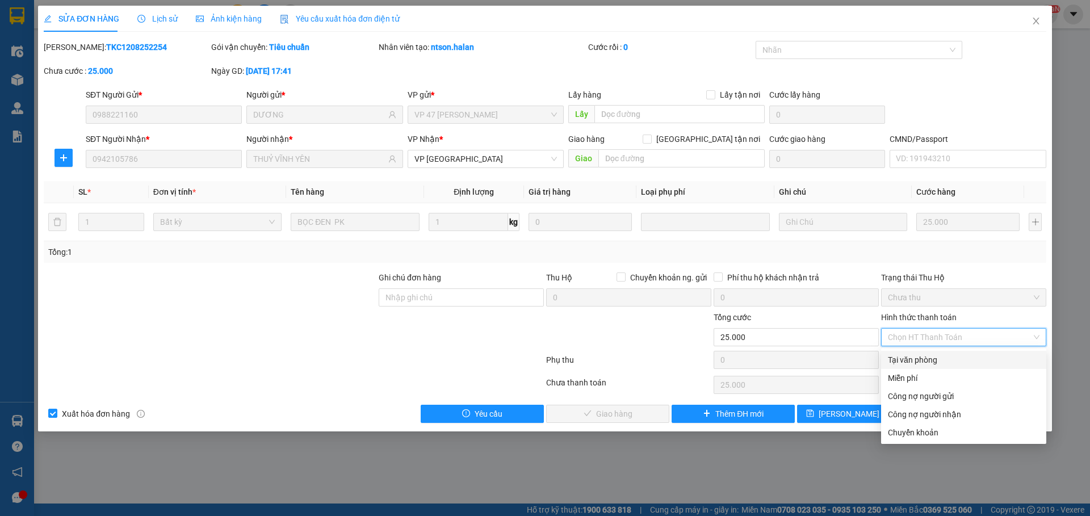
drag, startPoint x: 917, startPoint y: 366, endPoint x: 822, endPoint y: 379, distance: 95.7
click at [911, 366] on div "Tại văn phòng" at bounding box center [963, 360] width 165 height 18
type input "0"
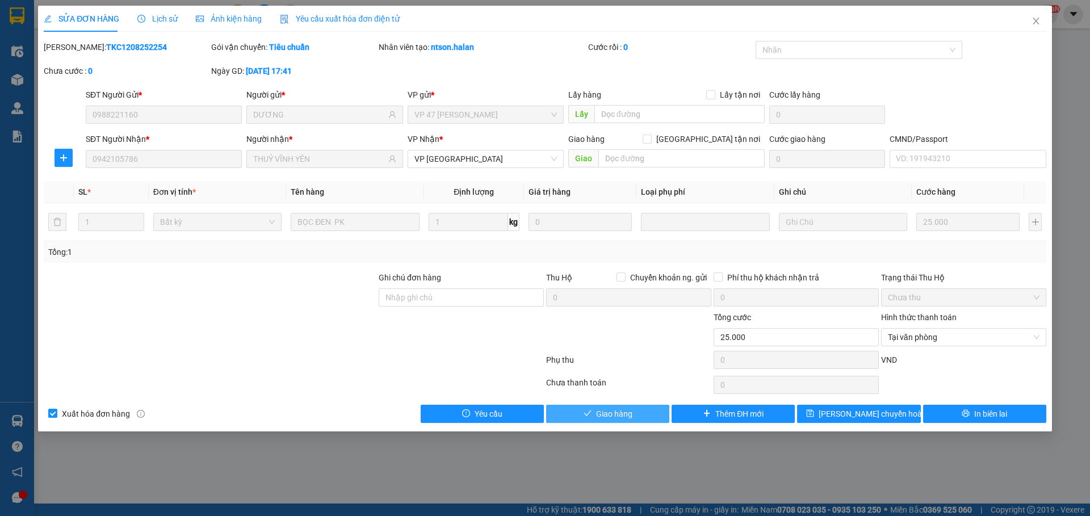
drag, startPoint x: 608, startPoint y: 415, endPoint x: 618, endPoint y: 412, distance: 10.2
click at [608, 415] on span "Giao hàng" at bounding box center [614, 414] width 36 height 12
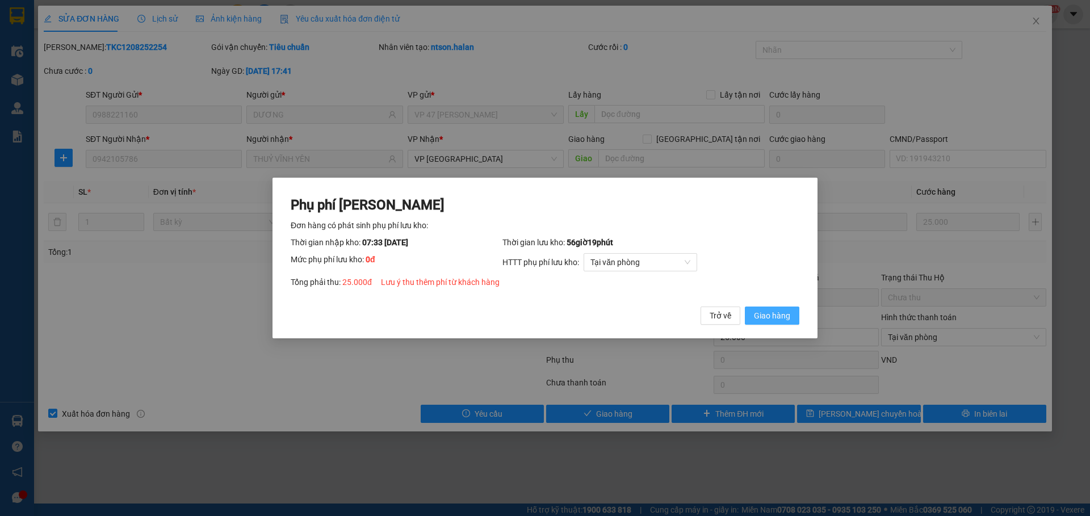
click at [746, 316] on div "Trở về Giao hàng" at bounding box center [749, 316] width 99 height 18
click at [760, 316] on span "Giao hàng" at bounding box center [772, 315] width 36 height 12
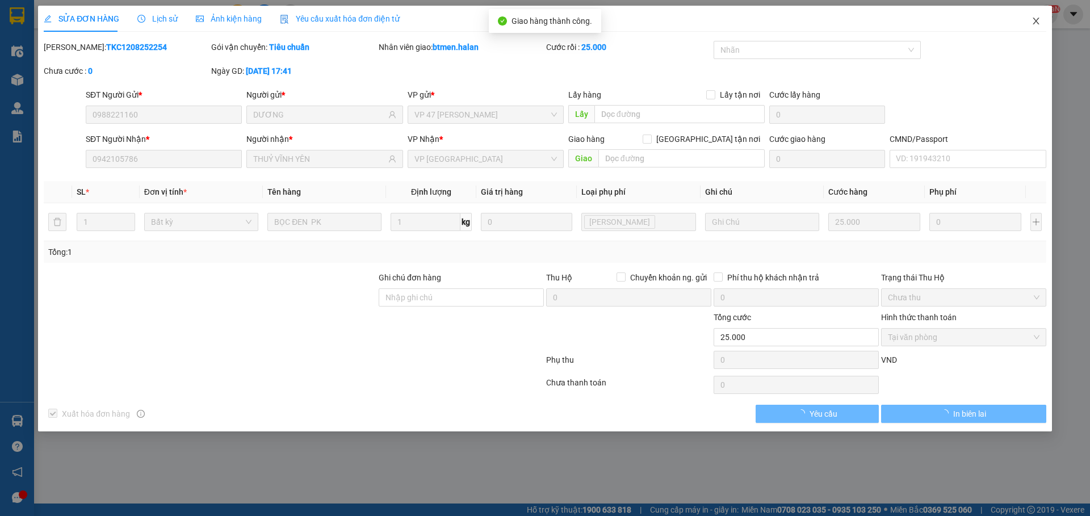
click at [1034, 22] on icon "close" at bounding box center [1035, 20] width 9 height 9
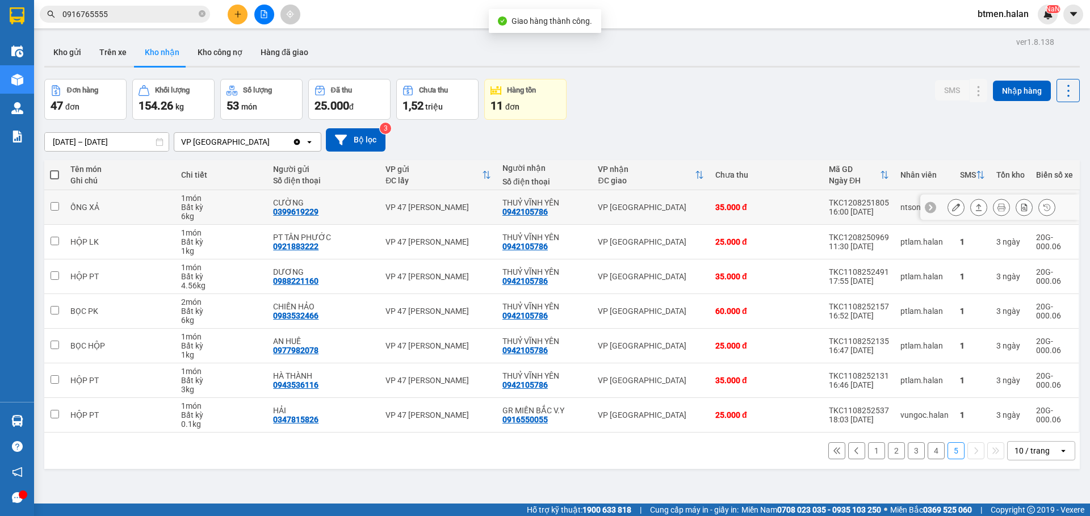
click at [948, 207] on button at bounding box center [956, 208] width 16 height 20
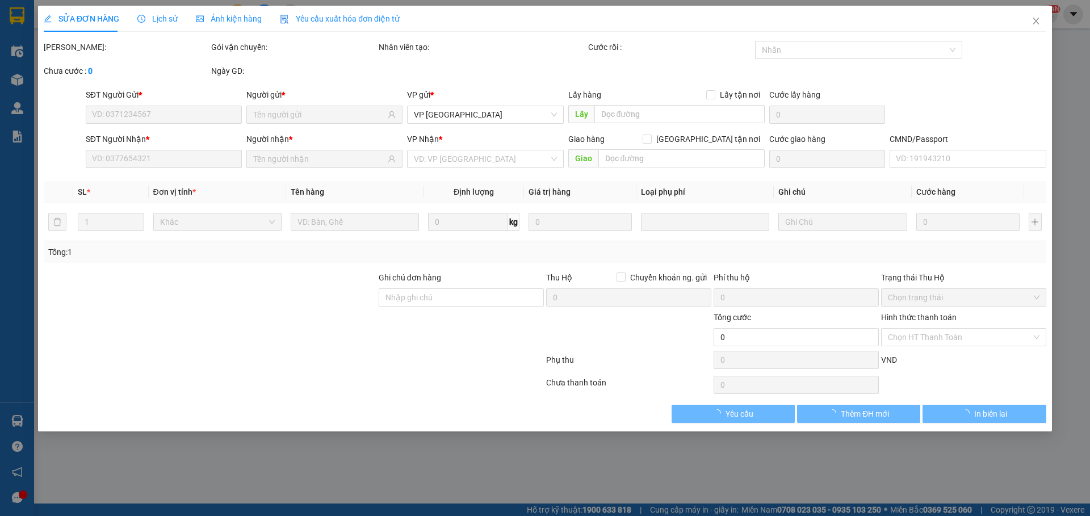
type input "0399619229"
type input "CƯỜNG"
type input "0942105786"
type input "THUỶ VĨNH YÊN"
type input "35.000"
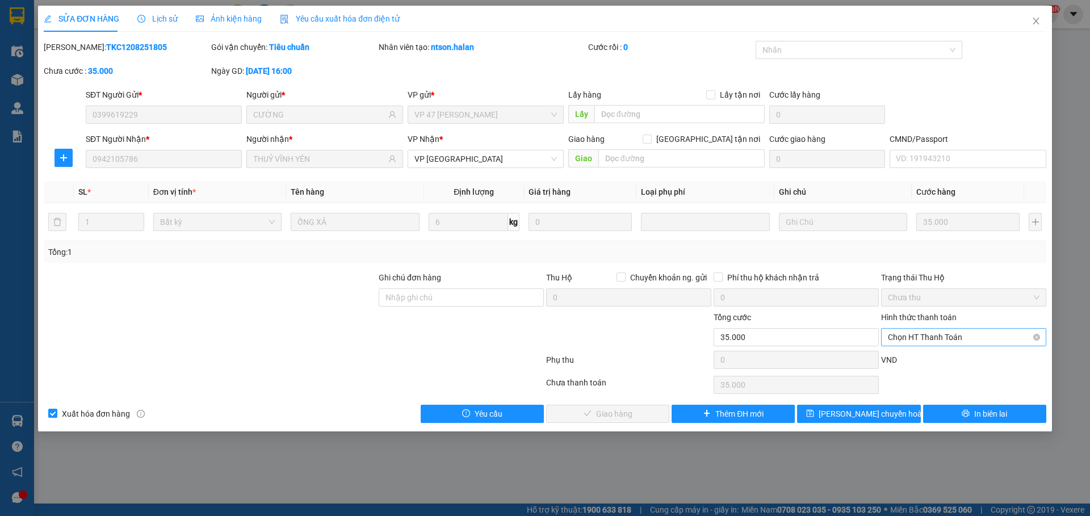
click at [917, 341] on span "Chọn HT Thanh Toán" at bounding box center [964, 337] width 152 height 17
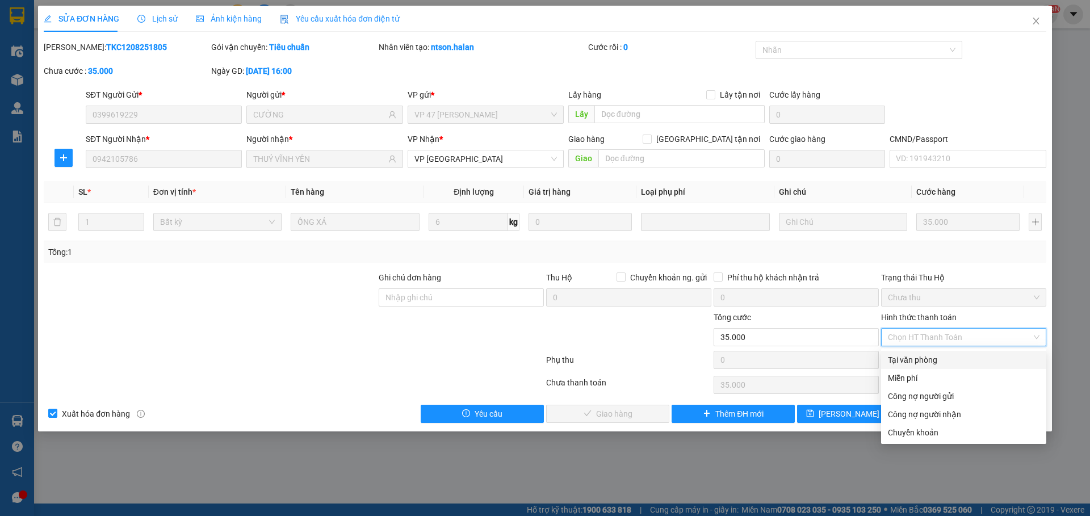
drag, startPoint x: 900, startPoint y: 364, endPoint x: 874, endPoint y: 369, distance: 25.9
click at [899, 364] on div "Tại văn phòng" at bounding box center [964, 360] width 152 height 12
type input "0"
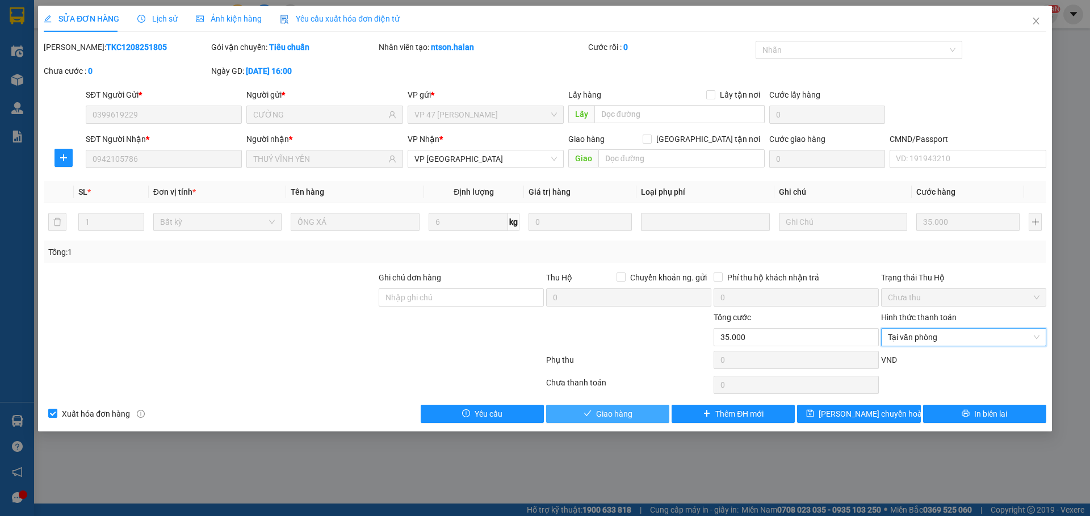
click at [640, 412] on button "Giao hàng" at bounding box center [607, 414] width 123 height 18
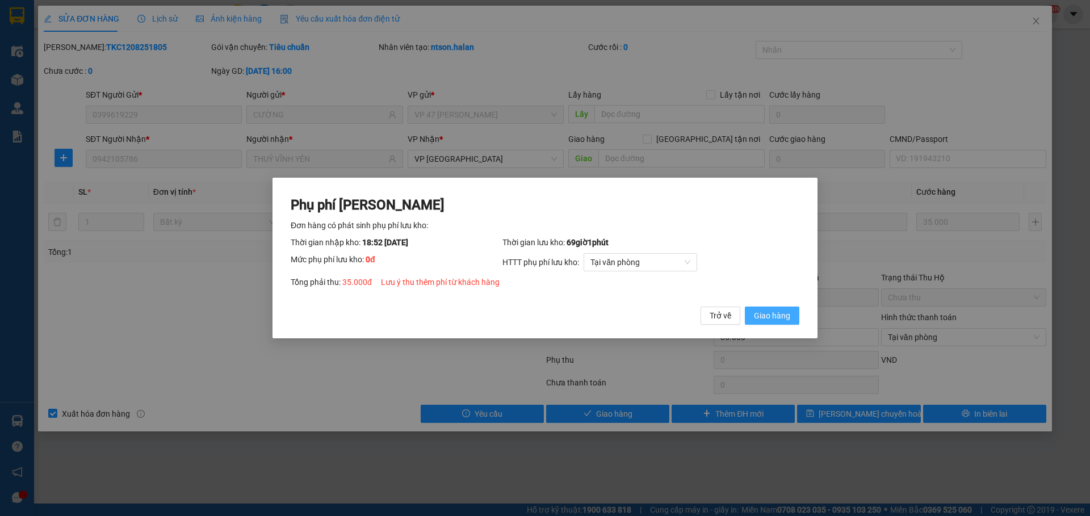
drag, startPoint x: 767, startPoint y: 318, endPoint x: 958, endPoint y: 120, distance: 275.4
click at [767, 317] on span "Giao hàng" at bounding box center [772, 315] width 36 height 12
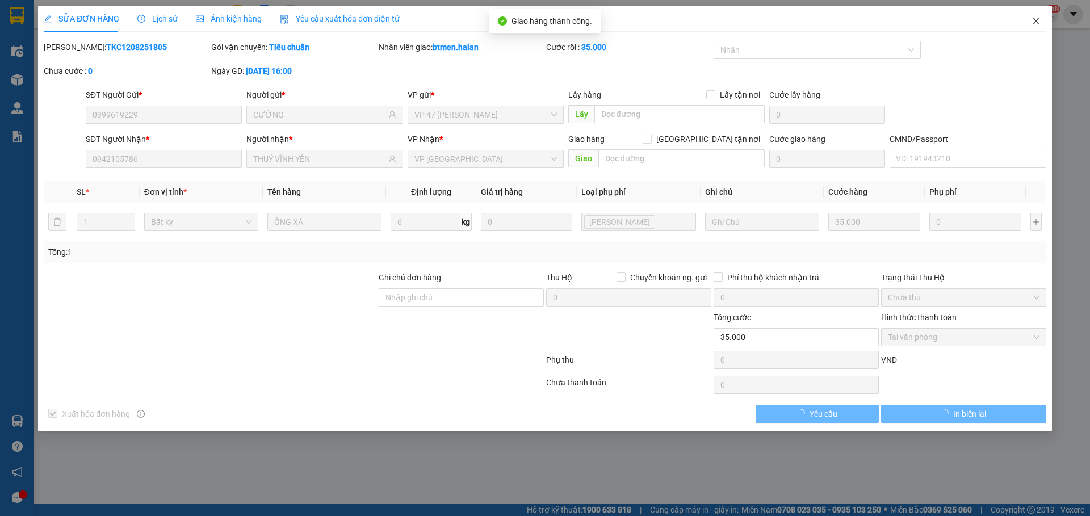
click at [1039, 21] on icon "close" at bounding box center [1035, 20] width 9 height 9
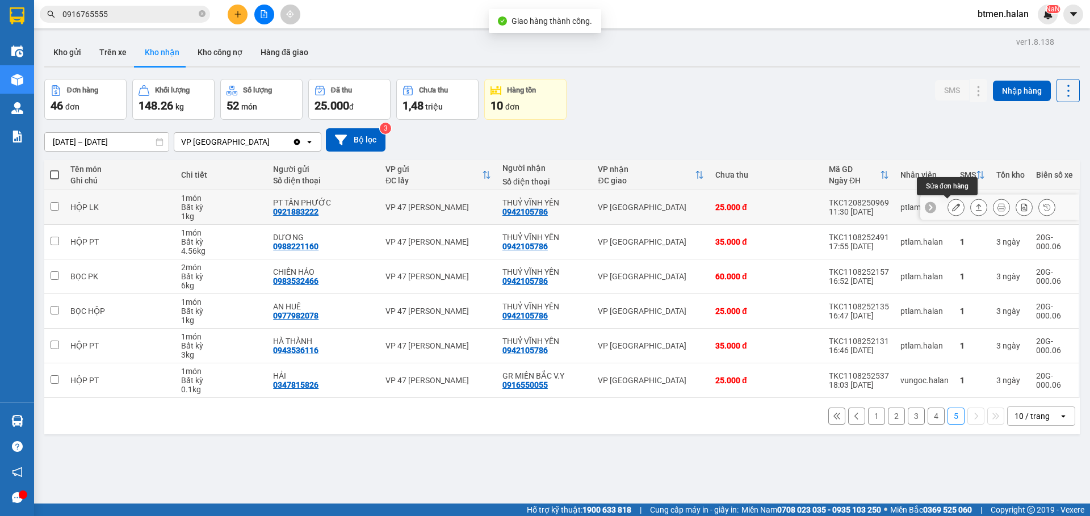
click at [952, 207] on icon at bounding box center [956, 207] width 8 height 8
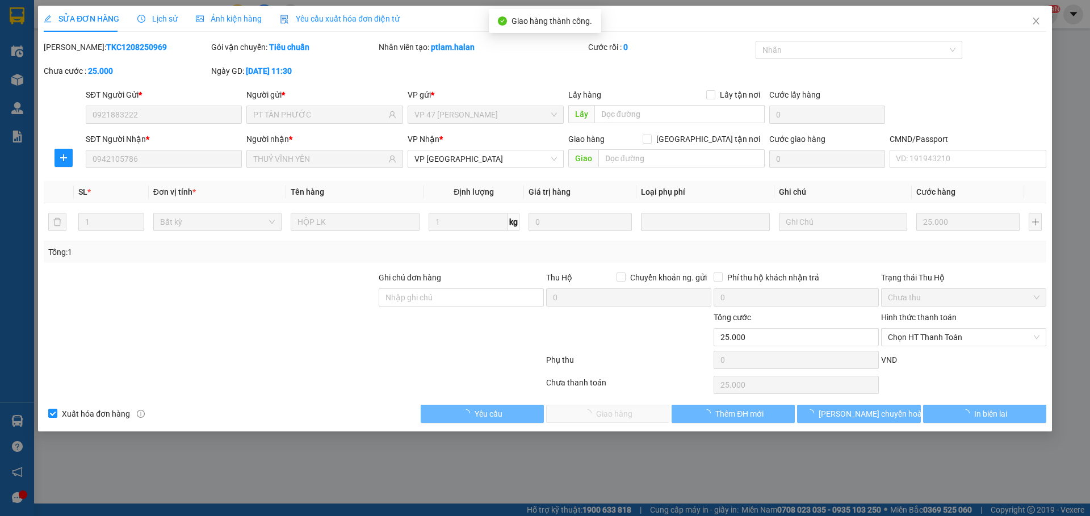
type input "0921883222"
type input "PT TÂN PHƯỚC"
type input "0942105786"
type input "THUỶ VĨNH YÊN"
type input "25.000"
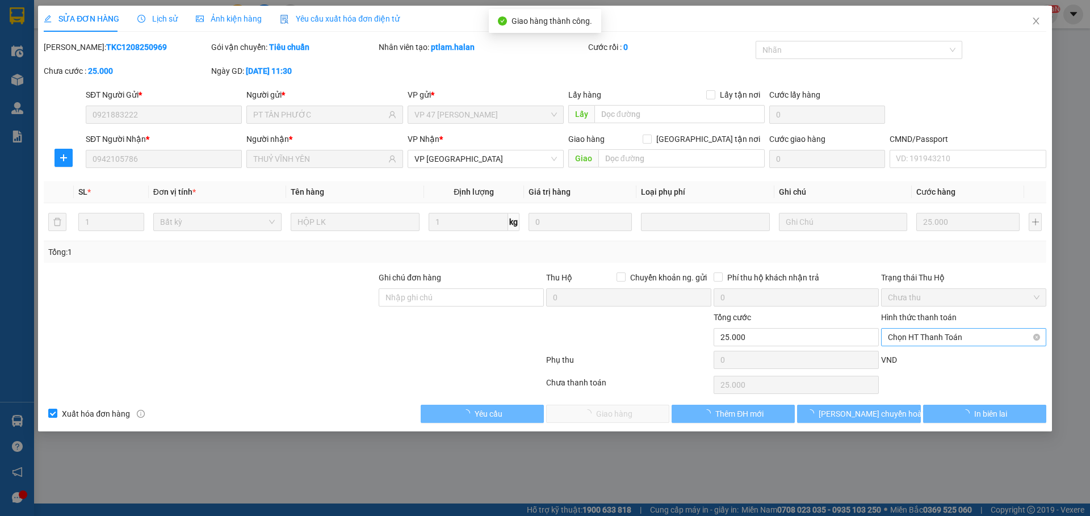
click at [900, 340] on span "Chọn HT Thanh Toán" at bounding box center [964, 337] width 152 height 17
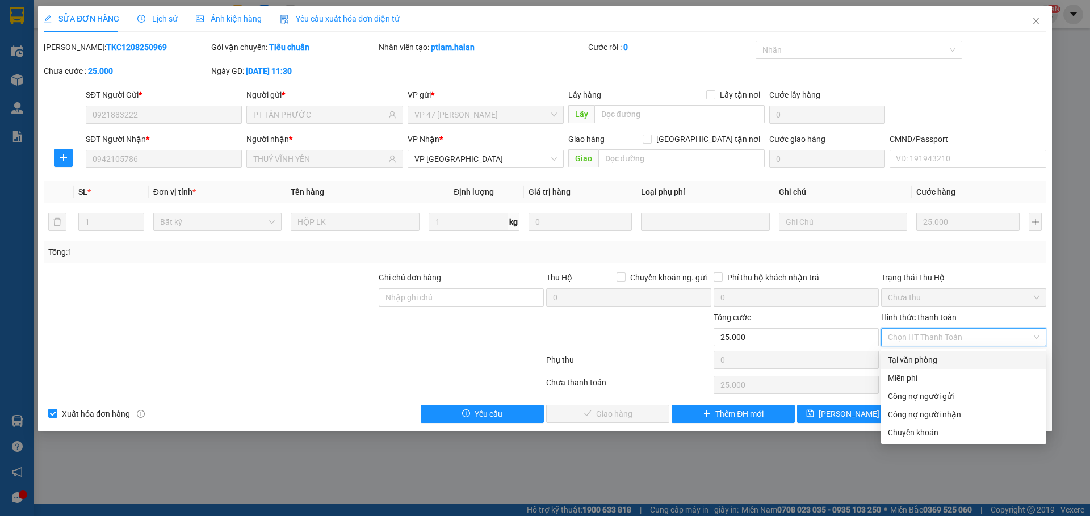
drag, startPoint x: 898, startPoint y: 355, endPoint x: 756, endPoint y: 401, distance: 149.3
click at [896, 356] on div "Tại văn phòng" at bounding box center [964, 360] width 152 height 12
type input "0"
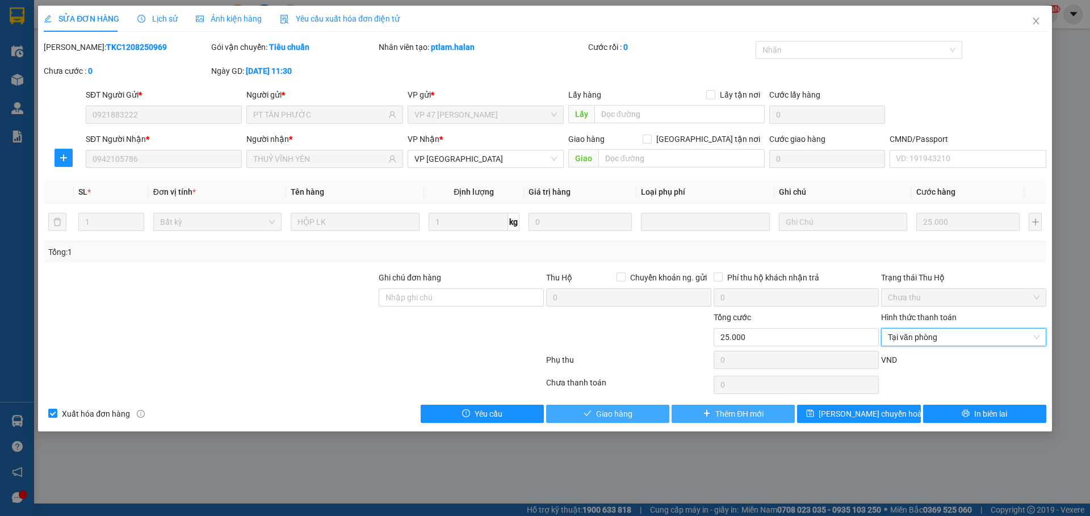
drag, startPoint x: 627, startPoint y: 413, endPoint x: 672, endPoint y: 404, distance: 46.3
click at [627, 413] on span "Giao hàng" at bounding box center [614, 414] width 36 height 12
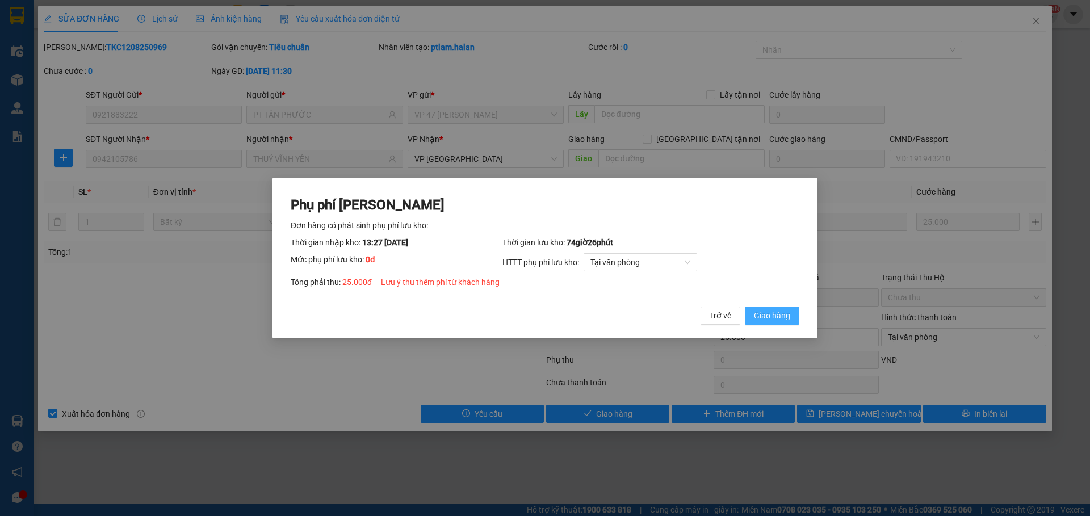
click at [755, 318] on span "Giao hàng" at bounding box center [772, 315] width 36 height 12
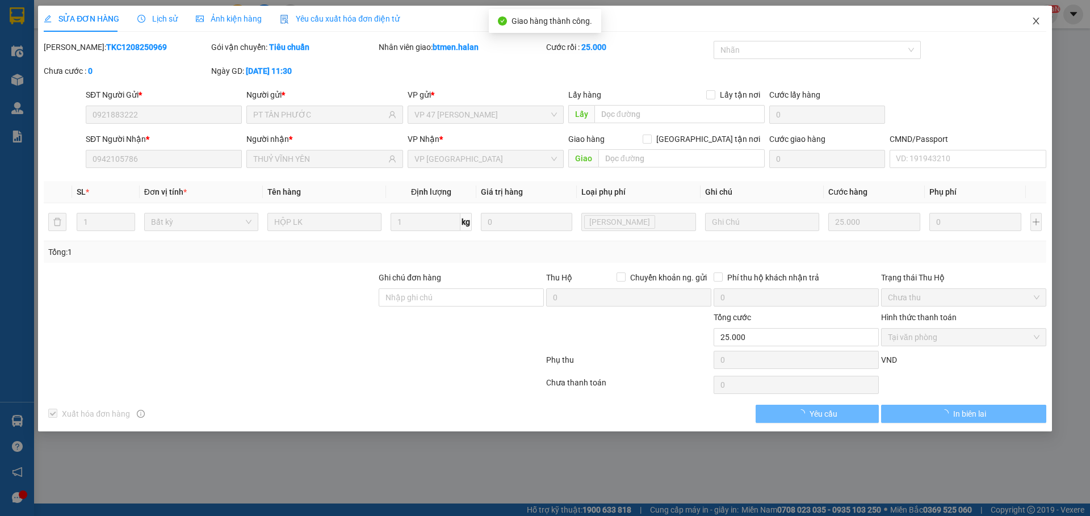
click at [1032, 18] on icon "close" at bounding box center [1035, 20] width 9 height 9
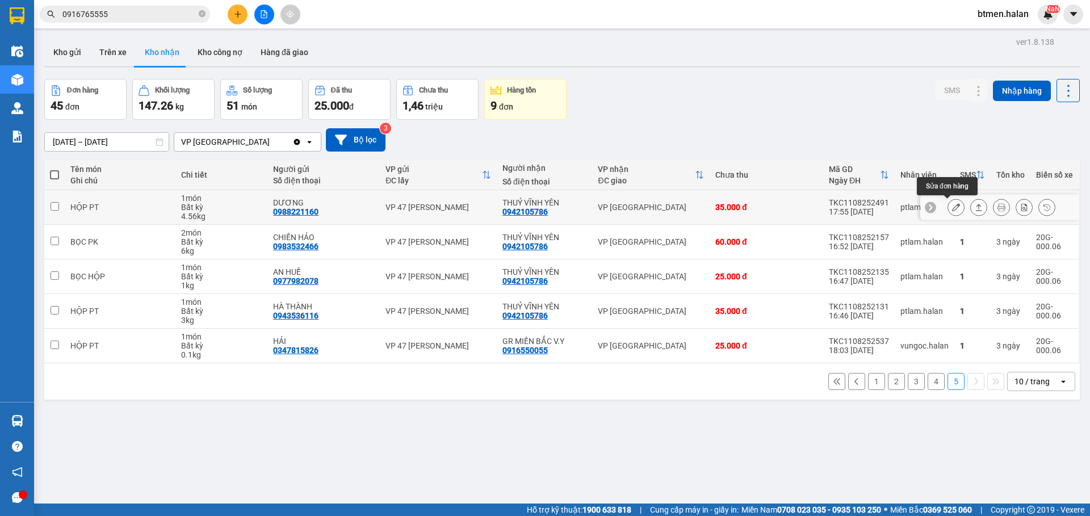
click at [952, 207] on icon at bounding box center [956, 207] width 8 height 8
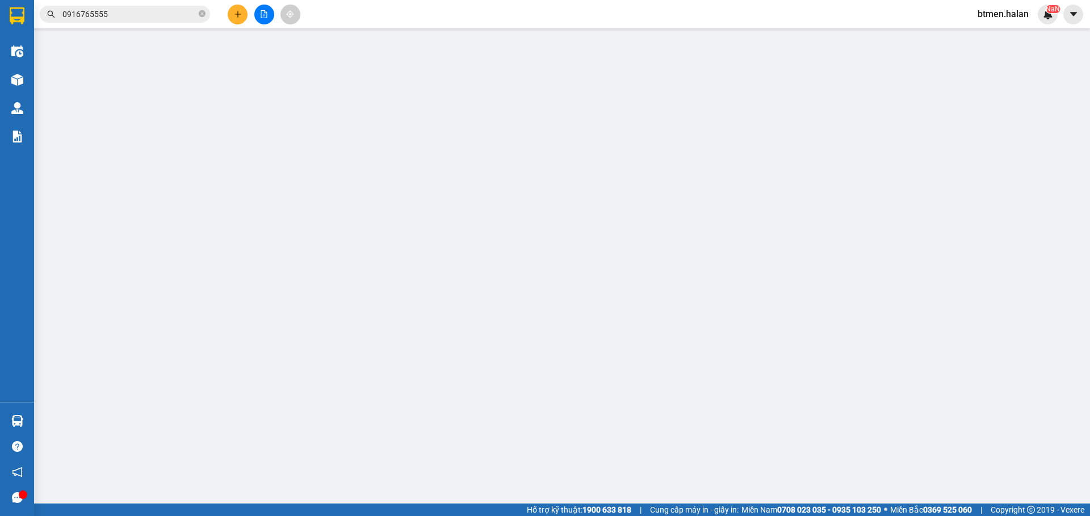
type input "0988221160"
type input "DƯƠNG"
type input "0942105786"
type input "THUỶ VĨNH YÊN"
type input "35.000"
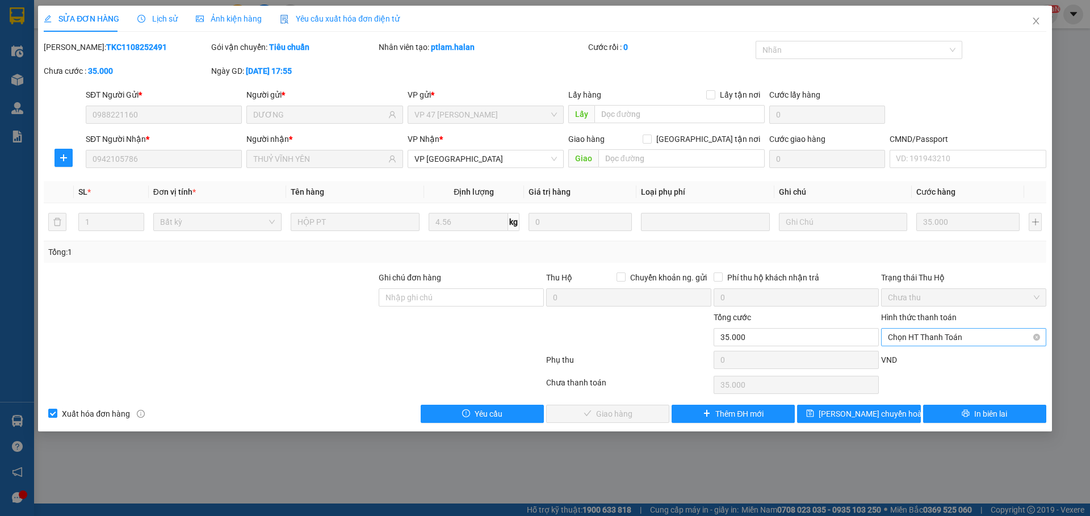
drag, startPoint x: 905, startPoint y: 335, endPoint x: 912, endPoint y: 346, distance: 12.3
click at [906, 339] on span "Chọn HT Thanh Toán" at bounding box center [964, 337] width 152 height 17
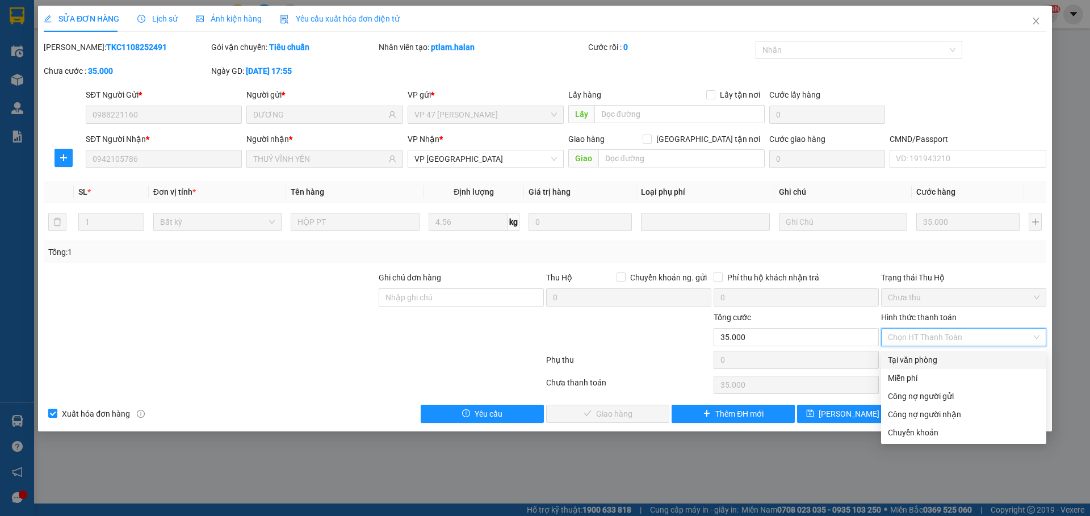
drag, startPoint x: 912, startPoint y: 346, endPoint x: 883, endPoint y: 372, distance: 38.6
click at [917, 364] on div "Tại văn phòng" at bounding box center [964, 360] width 152 height 12
type input "0"
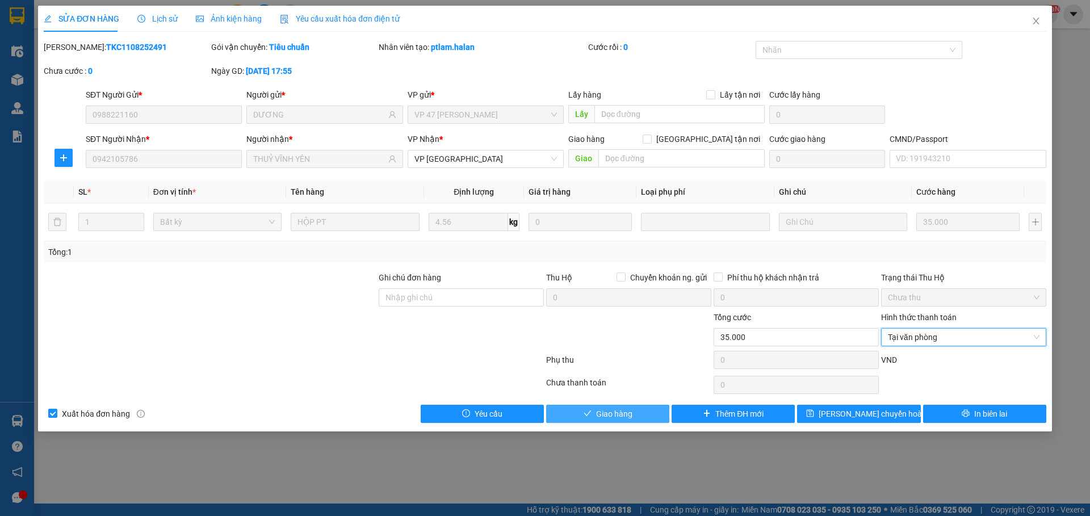
drag, startPoint x: 636, startPoint y: 415, endPoint x: 679, endPoint y: 409, distance: 43.7
click at [636, 415] on button "Giao hàng" at bounding box center [607, 414] width 123 height 18
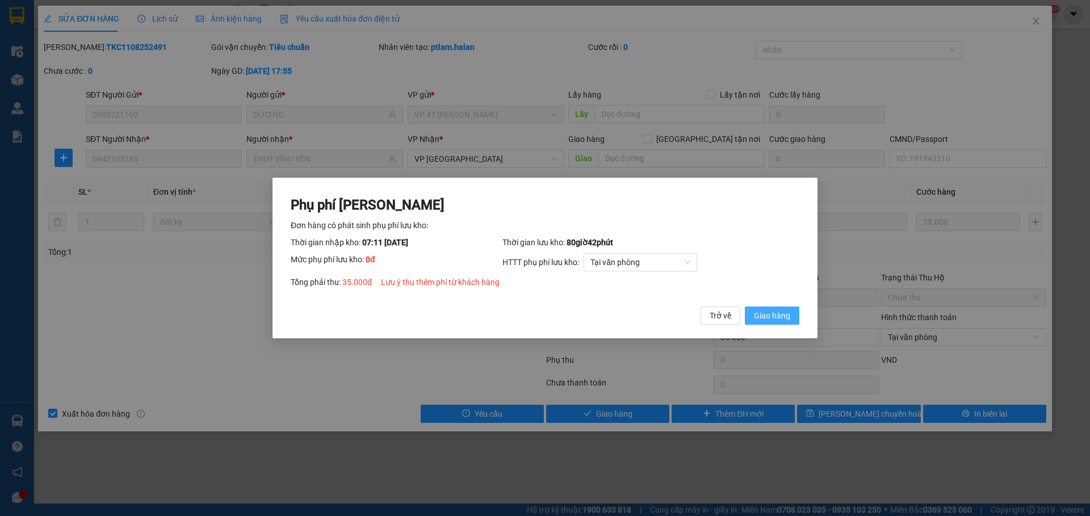
click at [775, 313] on span "Giao hàng" at bounding box center [772, 315] width 36 height 12
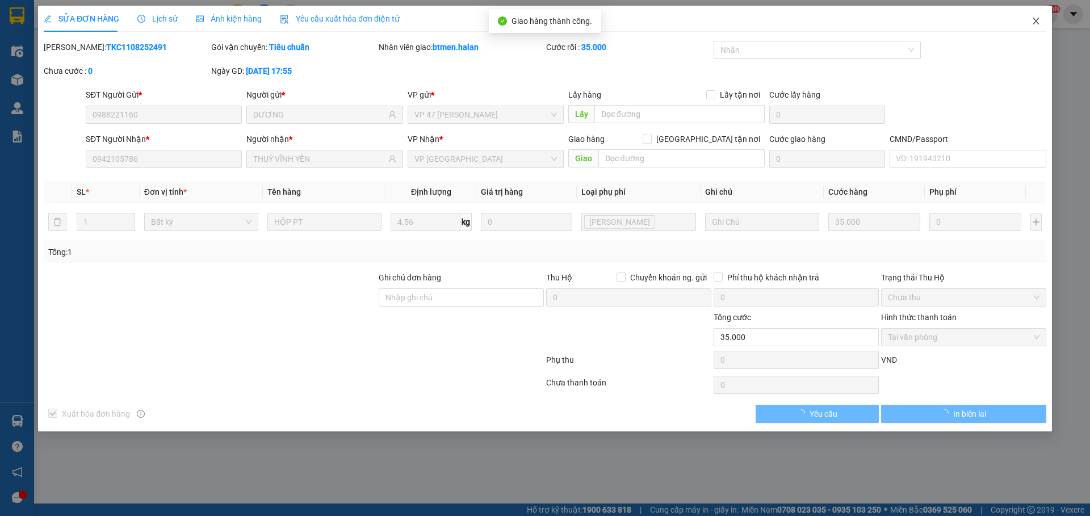
click at [1046, 22] on span "Close" at bounding box center [1036, 22] width 32 height 32
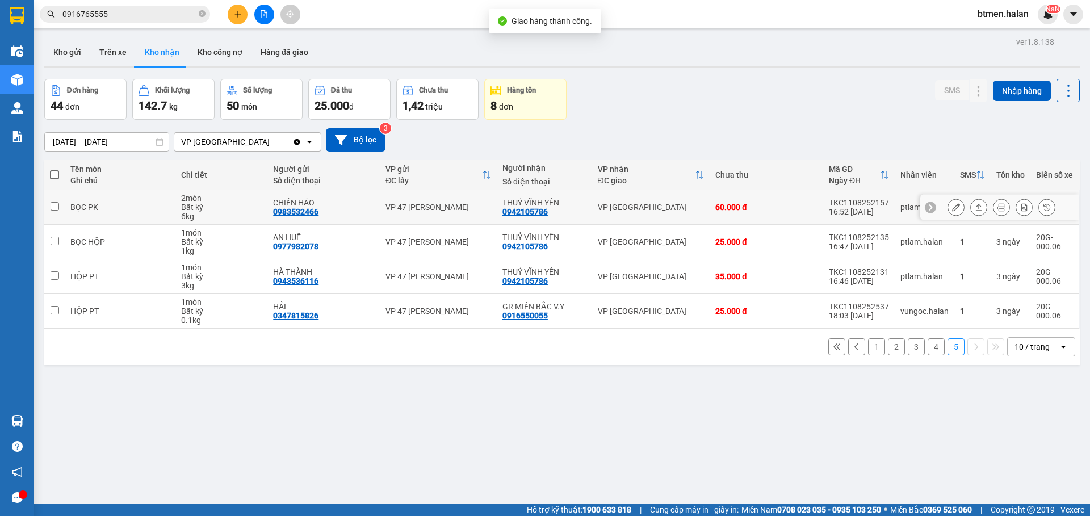
click at [952, 206] on icon at bounding box center [956, 207] width 8 height 8
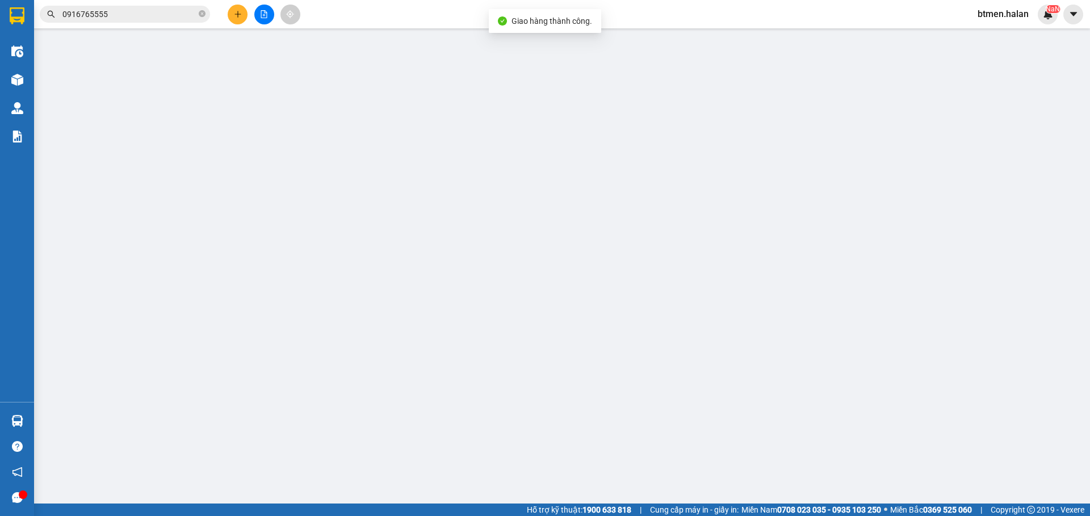
type input "0983532466"
type input "CHIẾN HẢO"
type input "0942105786"
type input "THUỶ VĨNH YÊN"
type input "60.000"
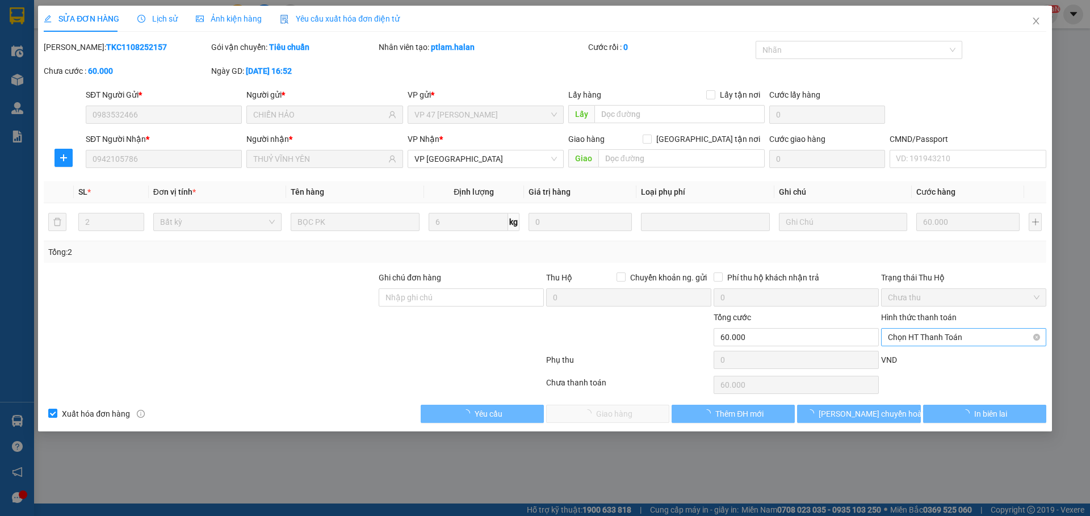
click at [911, 330] on span "Chọn HT Thanh Toán" at bounding box center [964, 337] width 152 height 17
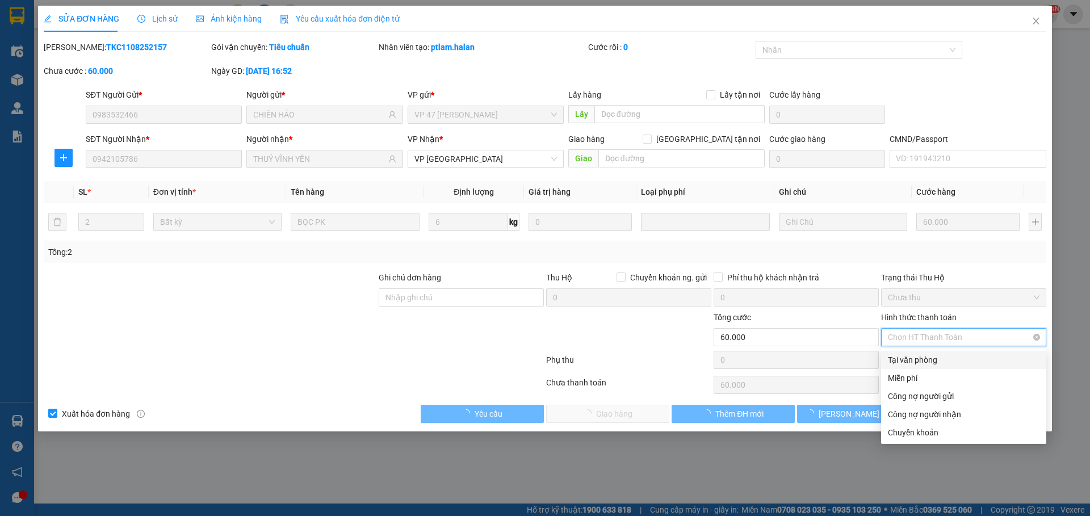
drag, startPoint x: 908, startPoint y: 345, endPoint x: 729, endPoint y: 396, distance: 186.5
click at [912, 359] on div "Tại văn phòng" at bounding box center [964, 360] width 152 height 12
type input "0"
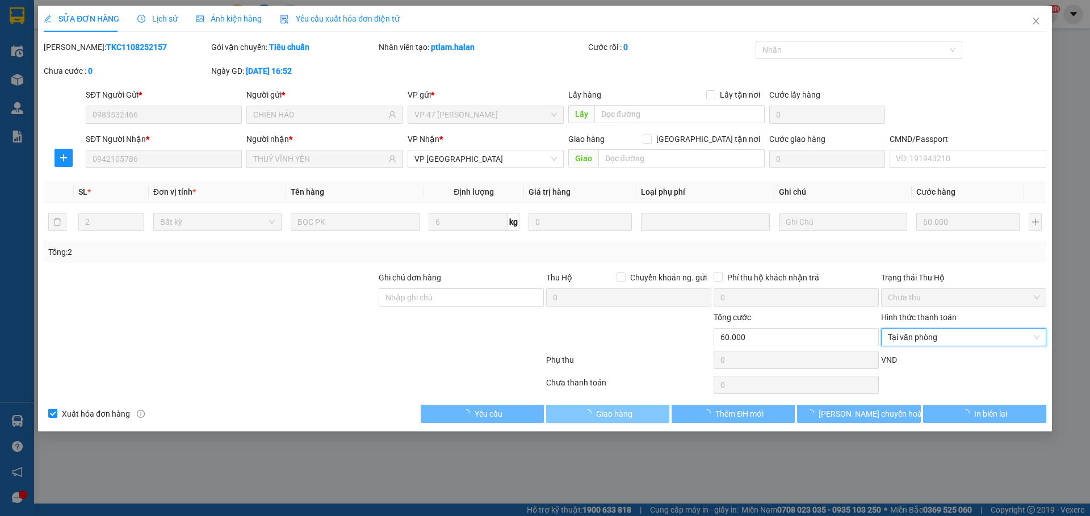
click at [634, 413] on button "Giao hàng" at bounding box center [607, 414] width 123 height 18
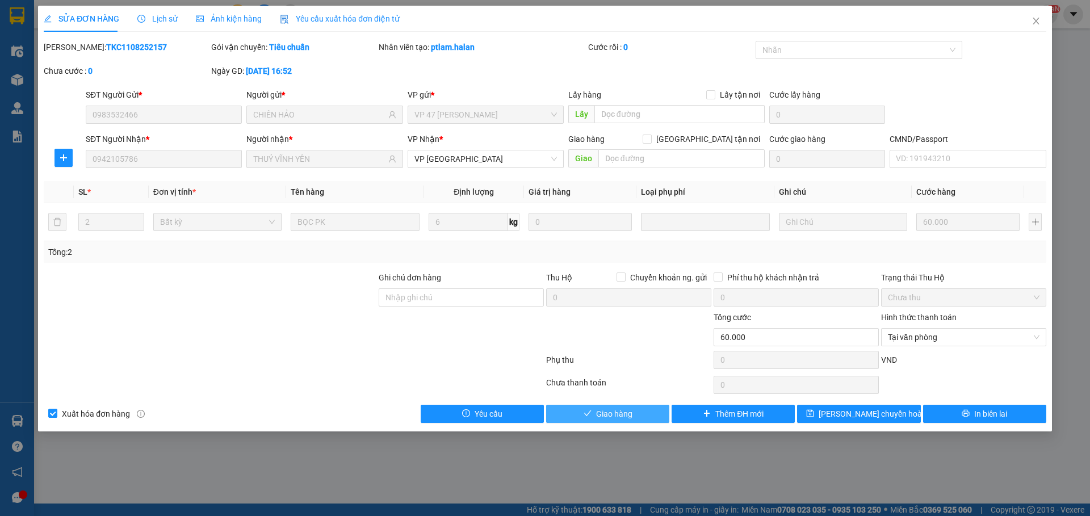
click at [639, 412] on button "Giao hàng" at bounding box center [607, 414] width 123 height 18
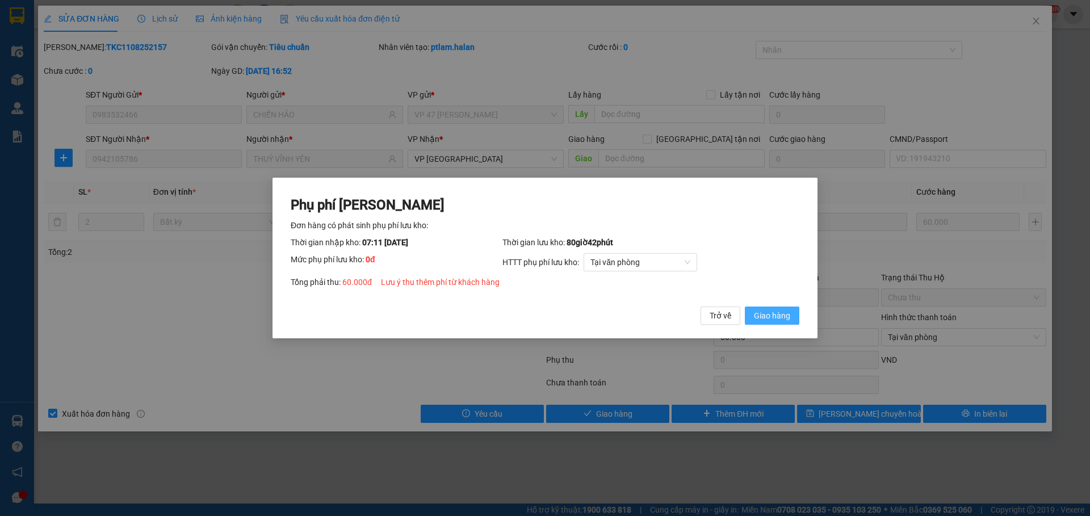
click at [747, 317] on button "Giao hàng" at bounding box center [772, 316] width 54 height 18
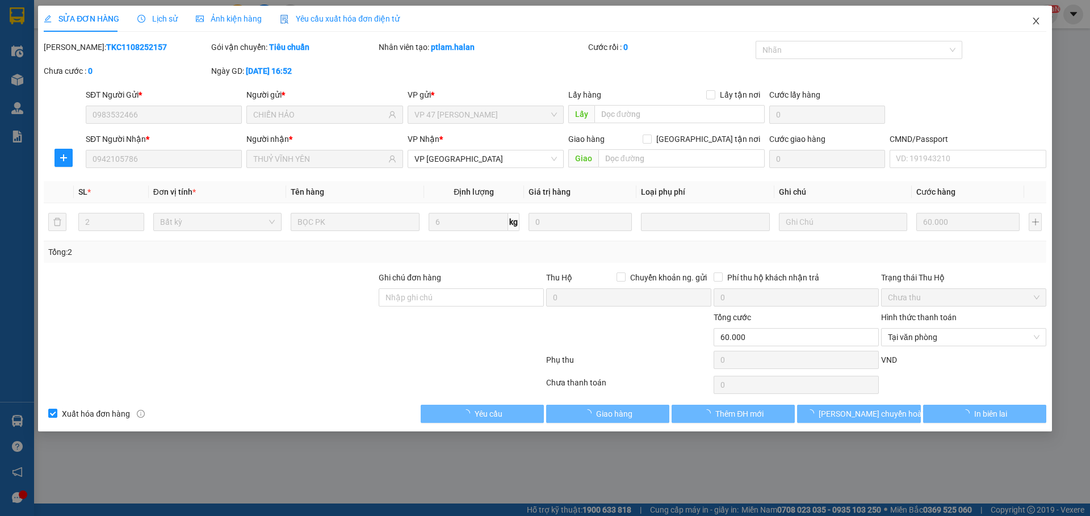
click at [1039, 22] on icon "close" at bounding box center [1035, 20] width 9 height 9
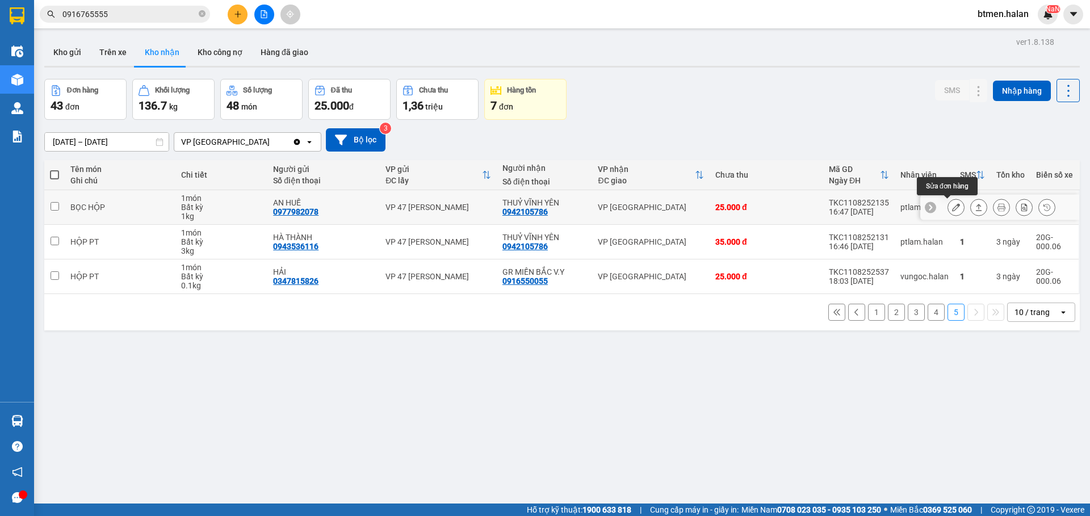
click at [952, 208] on icon at bounding box center [956, 207] width 8 height 8
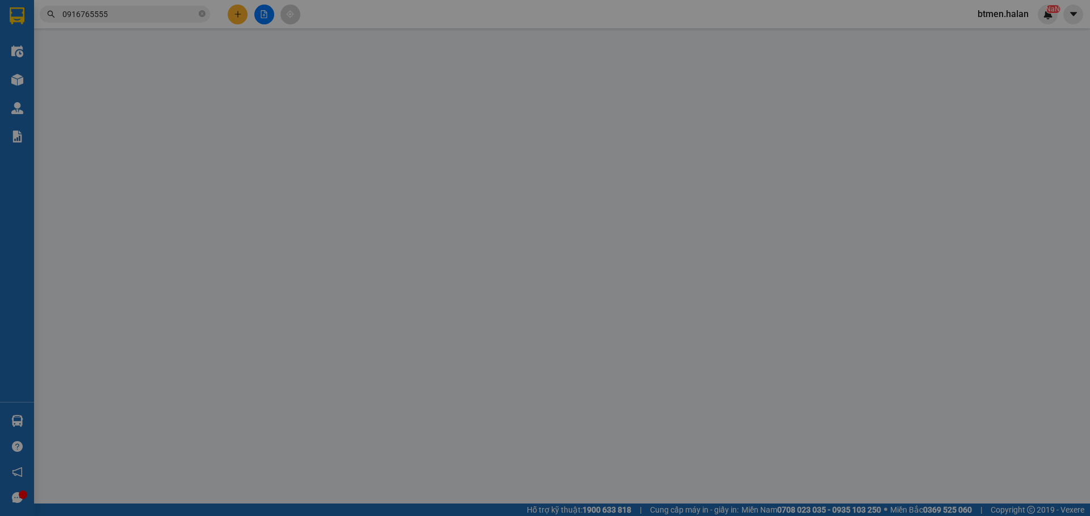
type input "0977982078"
type input "AN HUẾ"
type input "0942105786"
type input "THUỶ VĨNH YÊN"
type input "25.000"
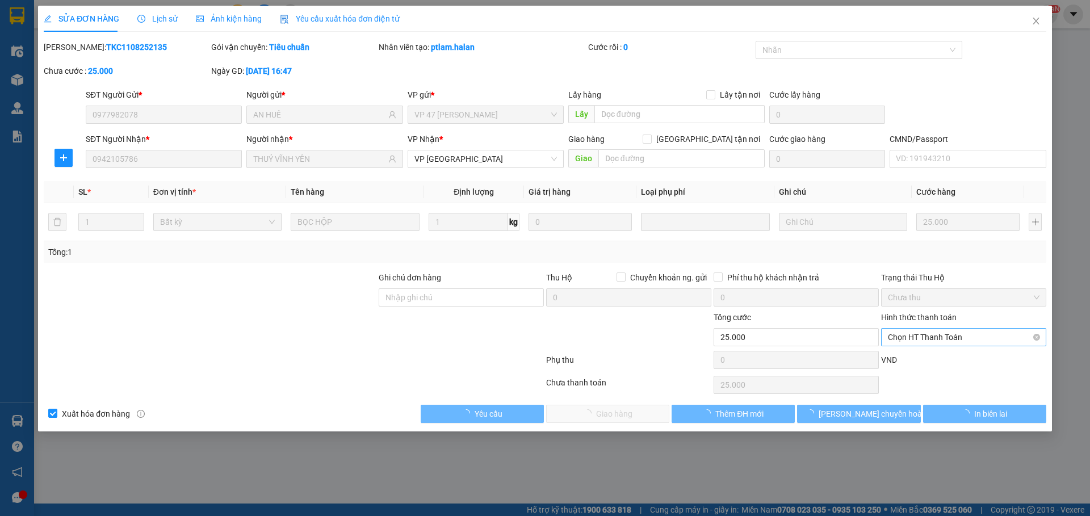
click at [929, 339] on span "Chọn HT Thanh Toán" at bounding box center [964, 337] width 152 height 17
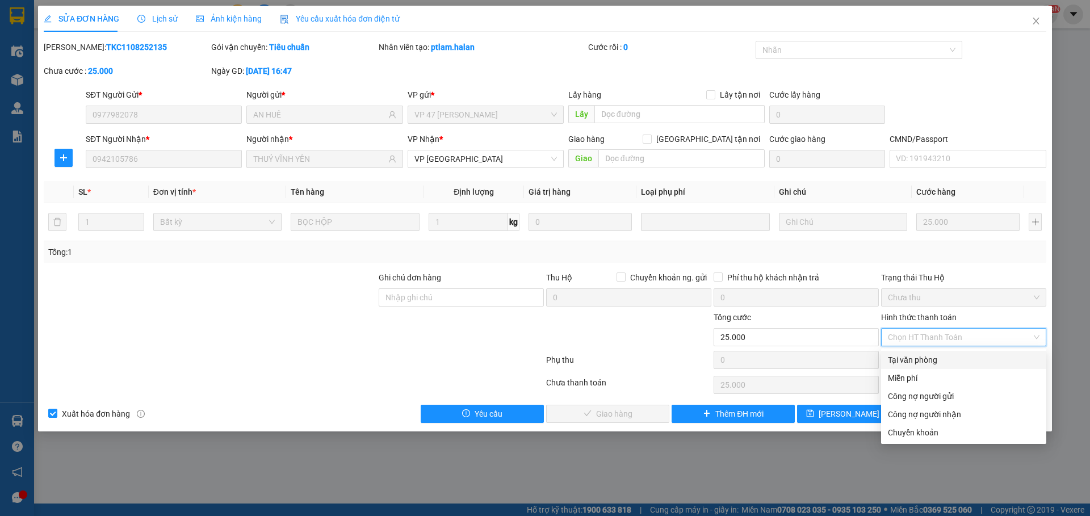
click at [903, 362] on div "Tại văn phòng" at bounding box center [964, 360] width 152 height 12
type input "0"
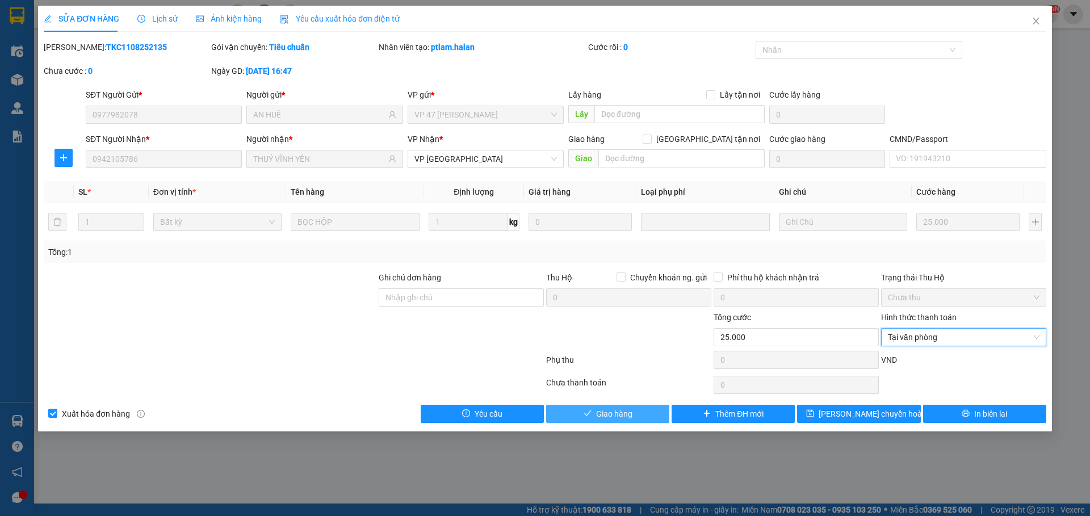
click at [627, 409] on span "Giao hàng" at bounding box center [614, 414] width 36 height 12
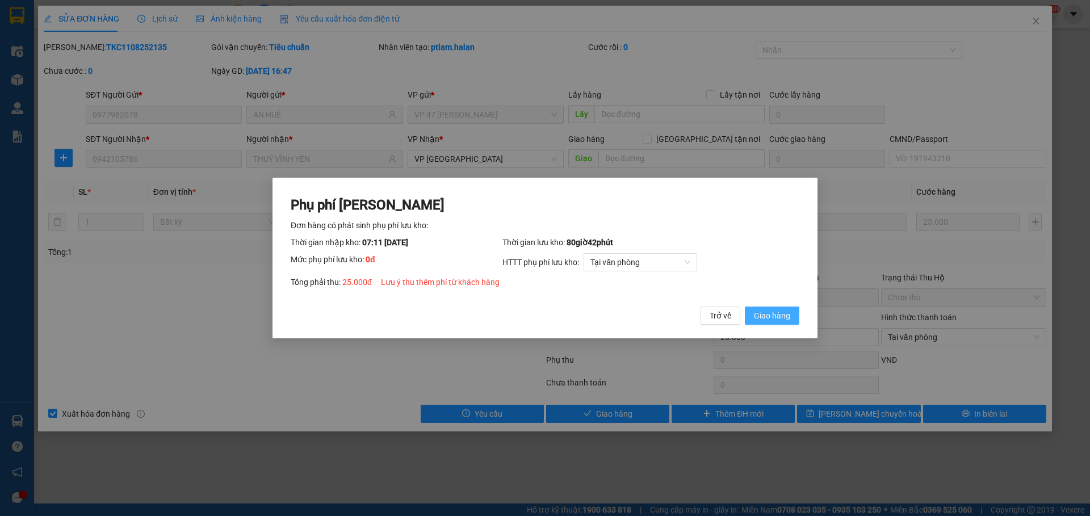
click at [758, 310] on span "Giao hàng" at bounding box center [772, 315] width 36 height 12
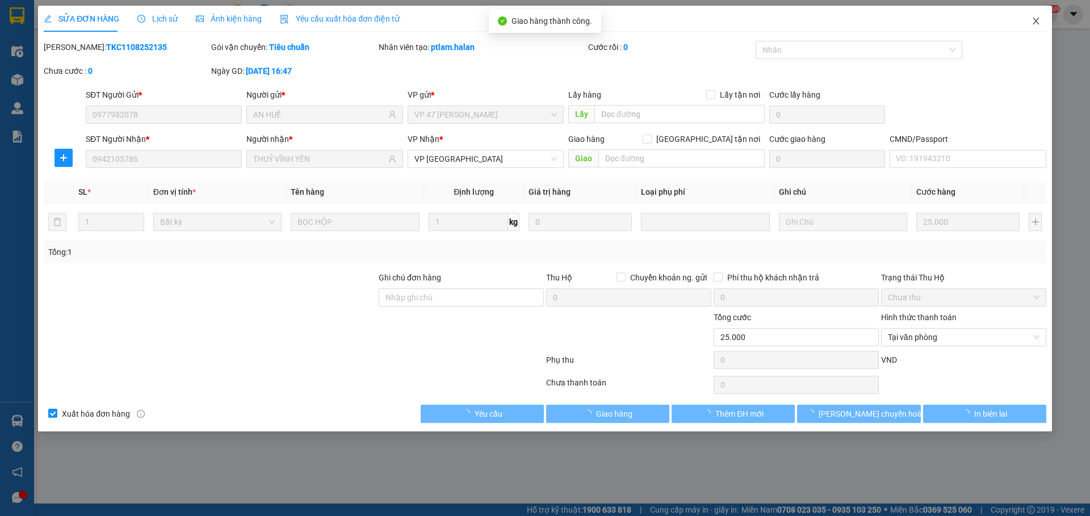
click at [1035, 24] on icon "close" at bounding box center [1035, 20] width 9 height 9
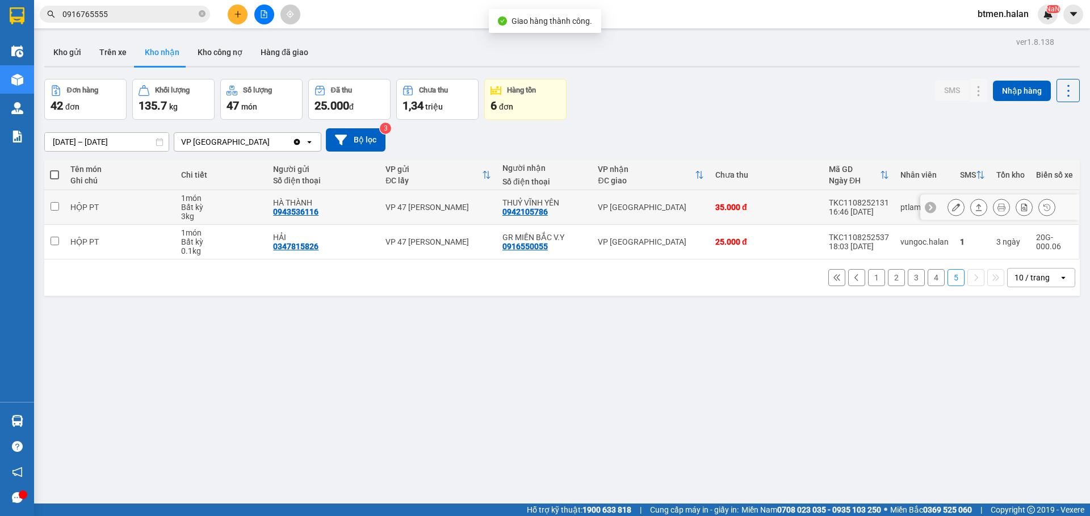
click at [952, 203] on icon at bounding box center [956, 207] width 8 height 8
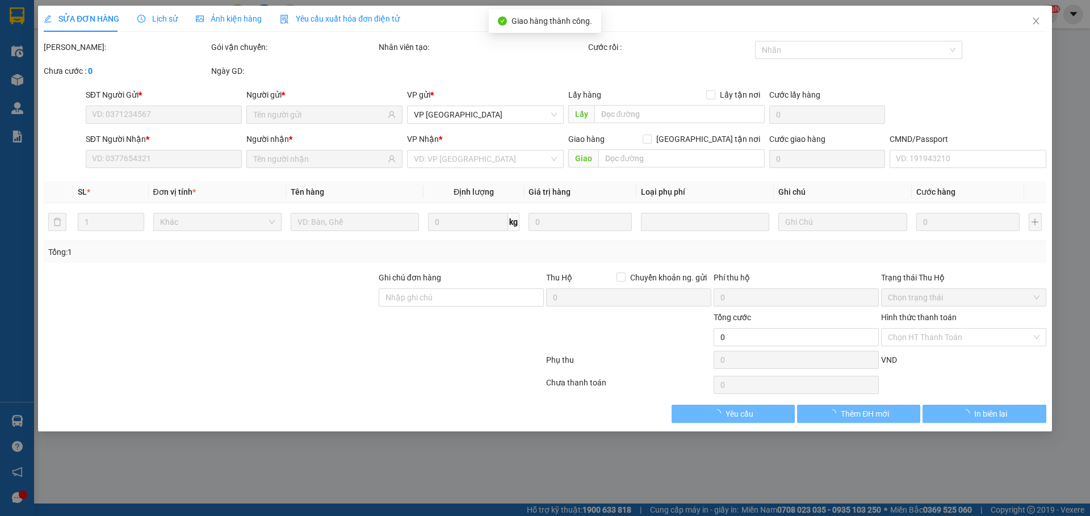
type input "0943536116"
type input "HÀ THÀNH"
type input "0942105786"
type input "THUỶ VĨNH YÊN"
type input "35.000"
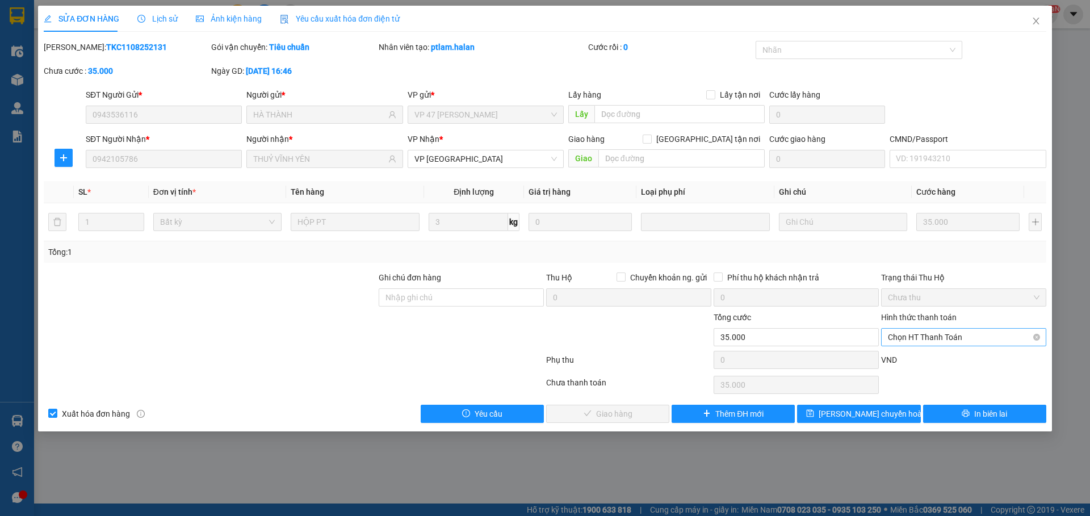
click at [930, 335] on span "Chọn HT Thanh Toán" at bounding box center [964, 337] width 152 height 17
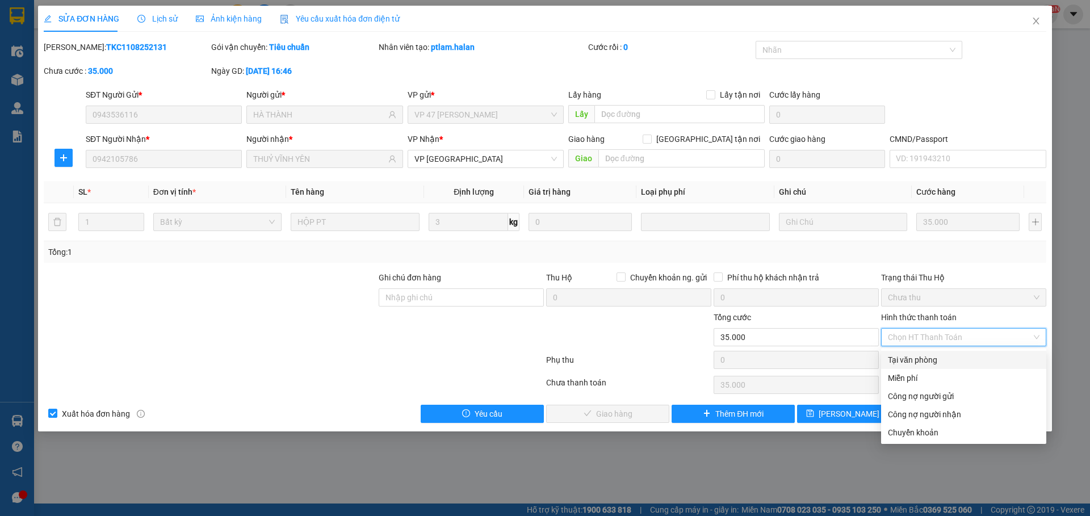
drag, startPoint x: 922, startPoint y: 364, endPoint x: 838, endPoint y: 393, distance: 88.9
click at [922, 364] on div "Tại văn phòng" at bounding box center [964, 360] width 152 height 12
type input "0"
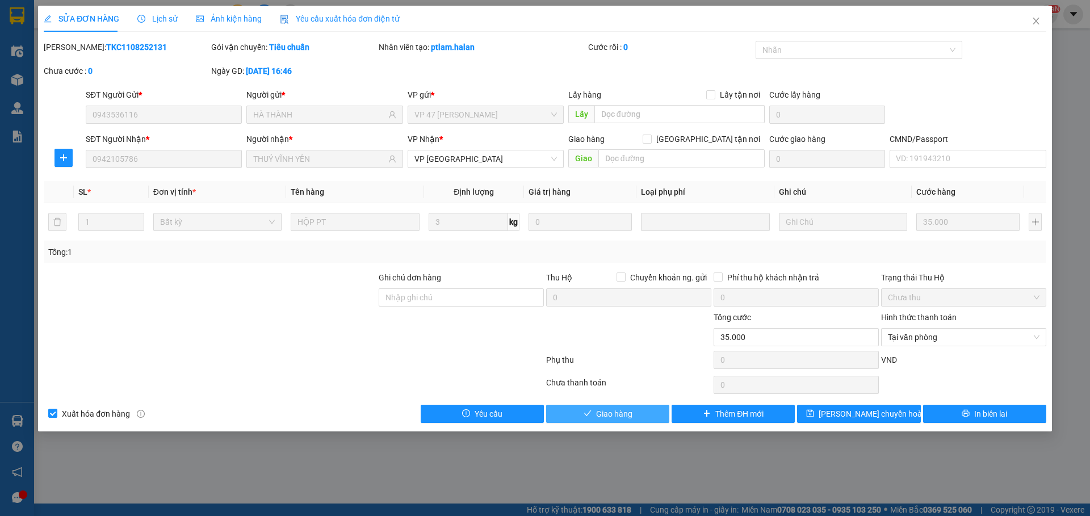
click at [631, 413] on span "Giao hàng" at bounding box center [614, 414] width 36 height 12
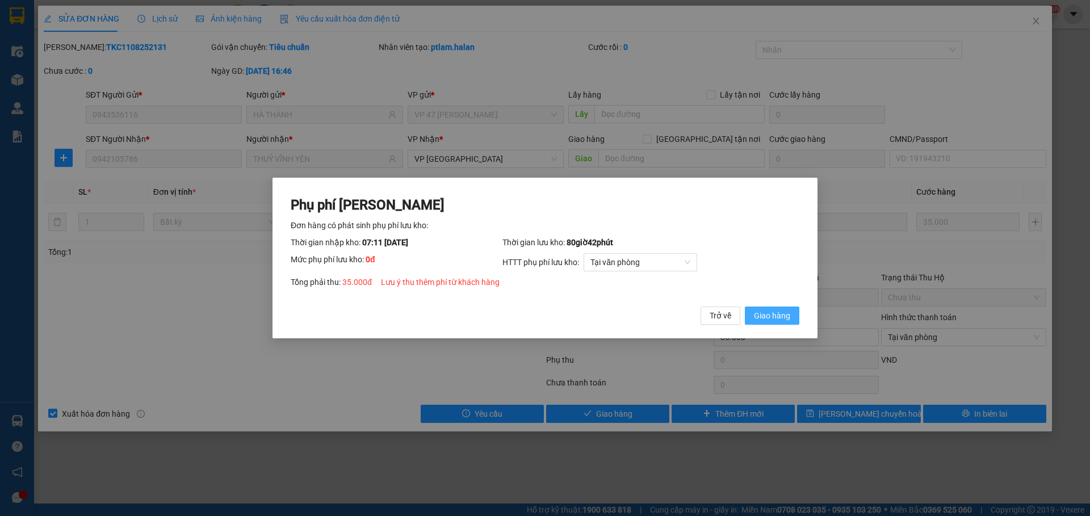
click at [789, 321] on span "Giao hàng" at bounding box center [772, 315] width 36 height 12
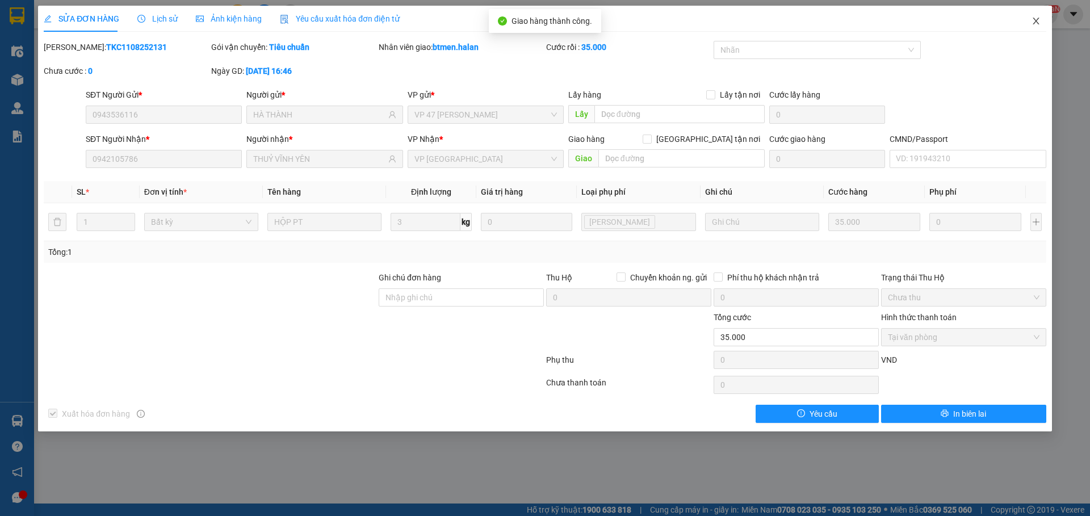
click at [1035, 21] on icon "close" at bounding box center [1035, 21] width 6 height 7
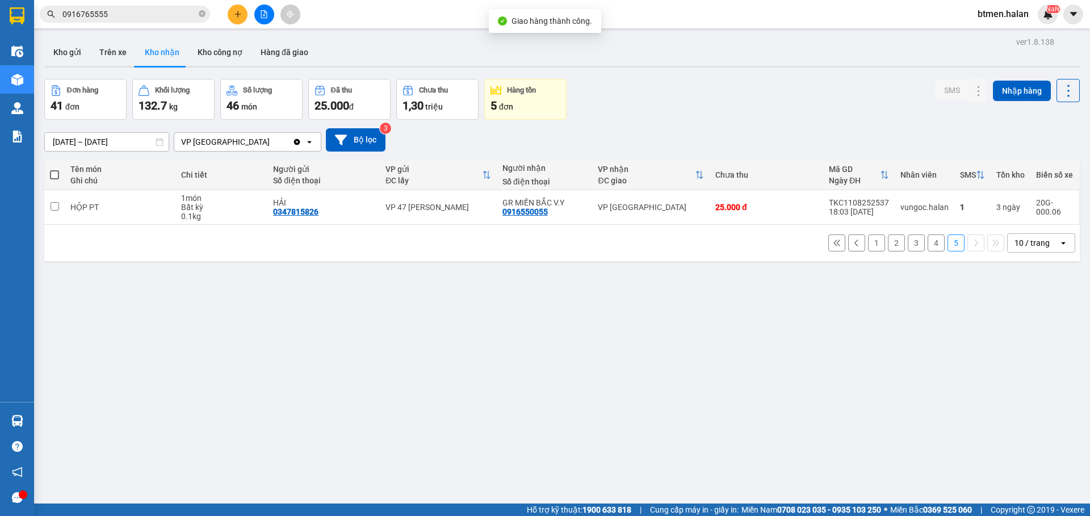
click at [927, 244] on button "4" at bounding box center [935, 242] width 17 height 17
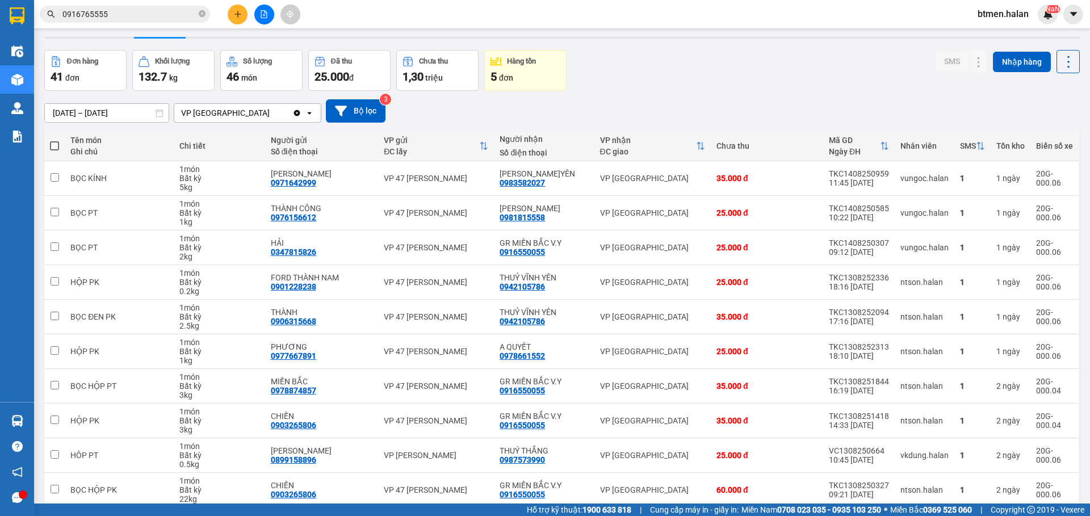
scroll to position [57, 0]
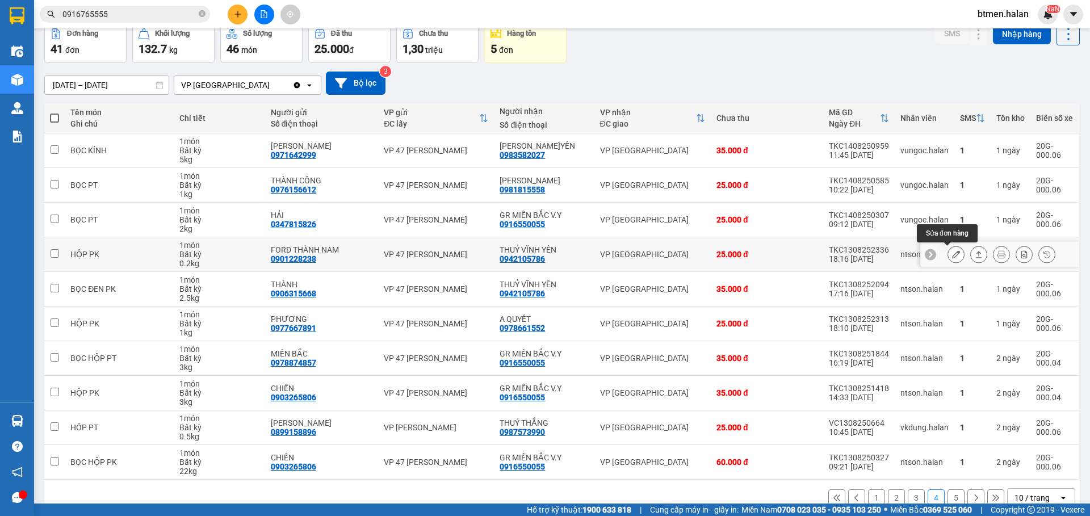
click at [952, 255] on icon at bounding box center [956, 254] width 8 height 8
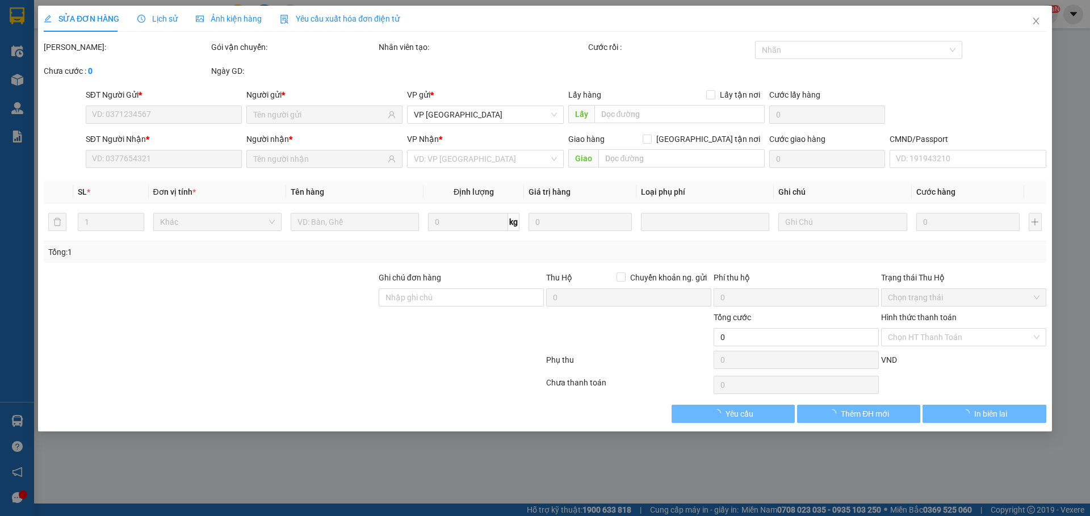
type input "0901228238"
type input "FORD THÀNH NAM"
type input "0942105786"
type input "THUỶ VĨNH YÊN"
type input "25.000"
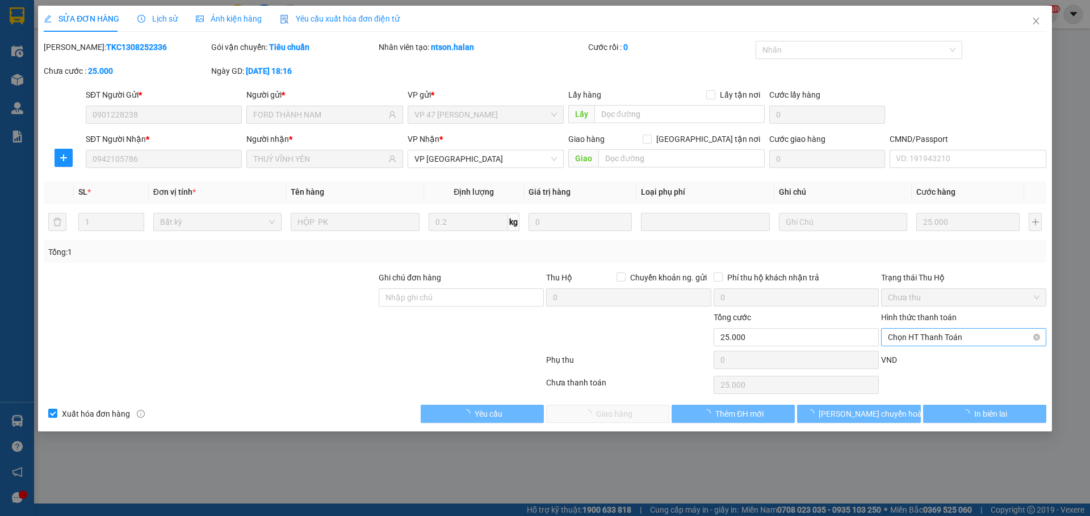
click at [937, 338] on span "Chọn HT Thanh Toán" at bounding box center [964, 337] width 152 height 17
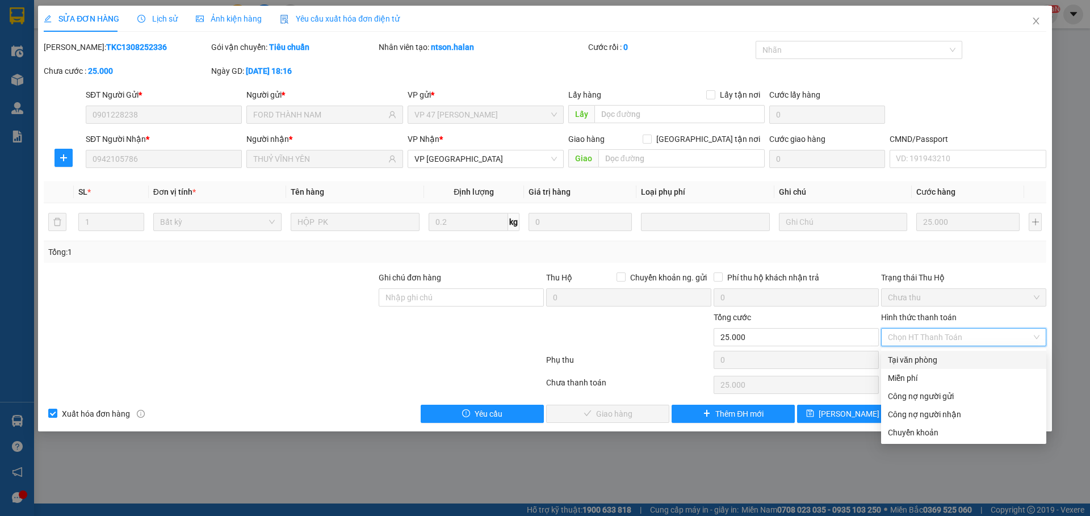
drag, startPoint x: 925, startPoint y: 358, endPoint x: 762, endPoint y: 398, distance: 168.4
click at [925, 358] on div "Tại văn phòng" at bounding box center [964, 360] width 152 height 12
type input "0"
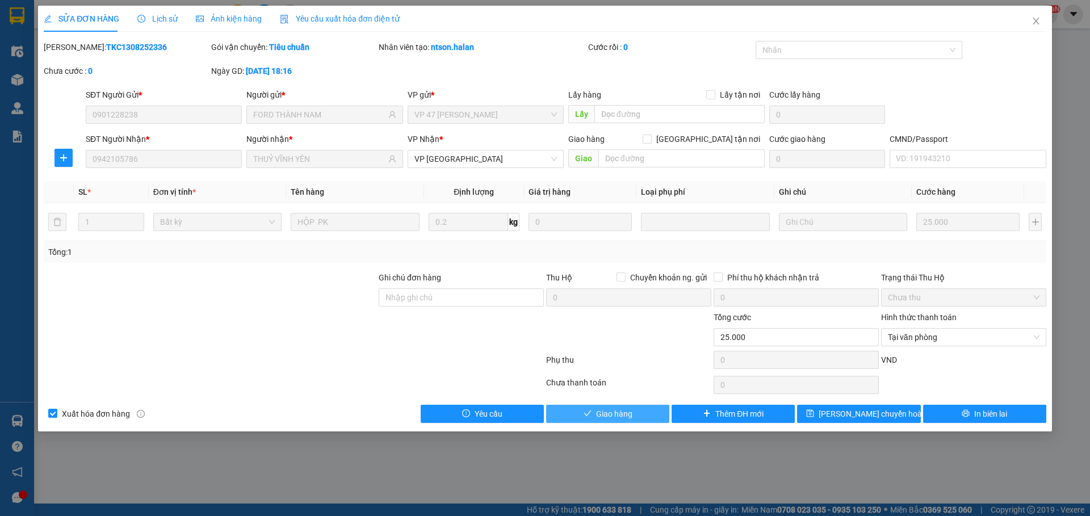
click at [626, 406] on button "Giao hàng" at bounding box center [607, 414] width 123 height 18
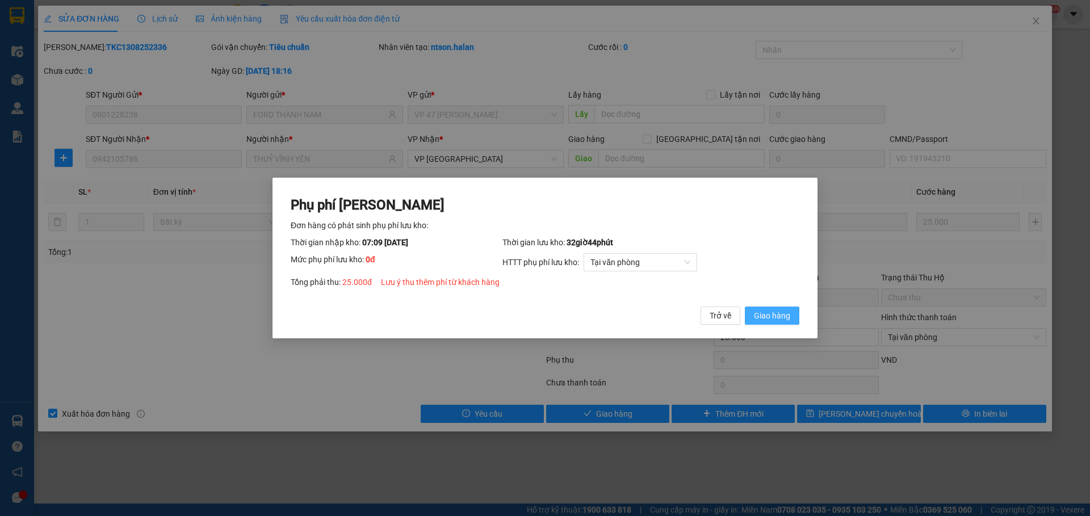
click at [774, 308] on button "Giao hàng" at bounding box center [772, 316] width 54 height 18
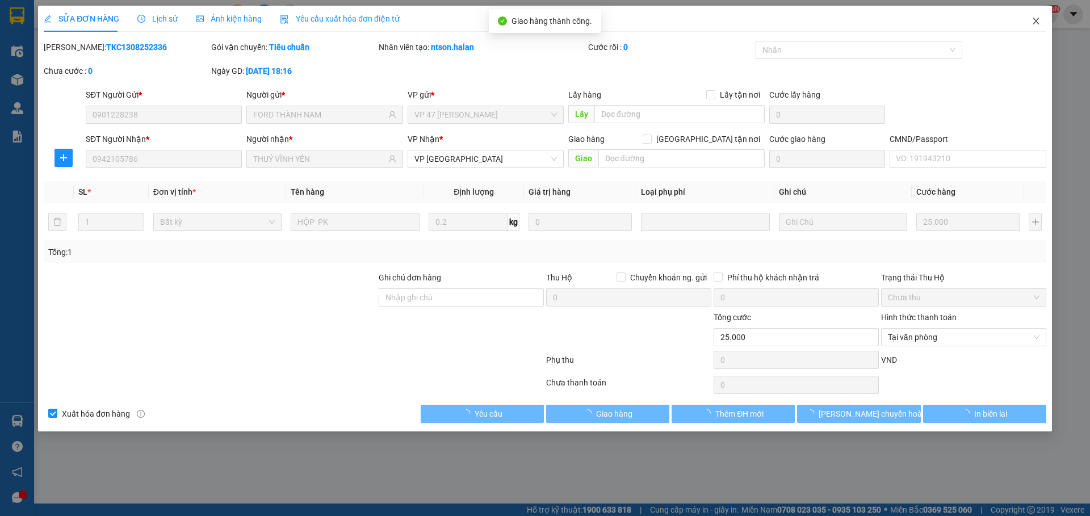
click at [1033, 22] on icon "close" at bounding box center [1035, 20] width 9 height 9
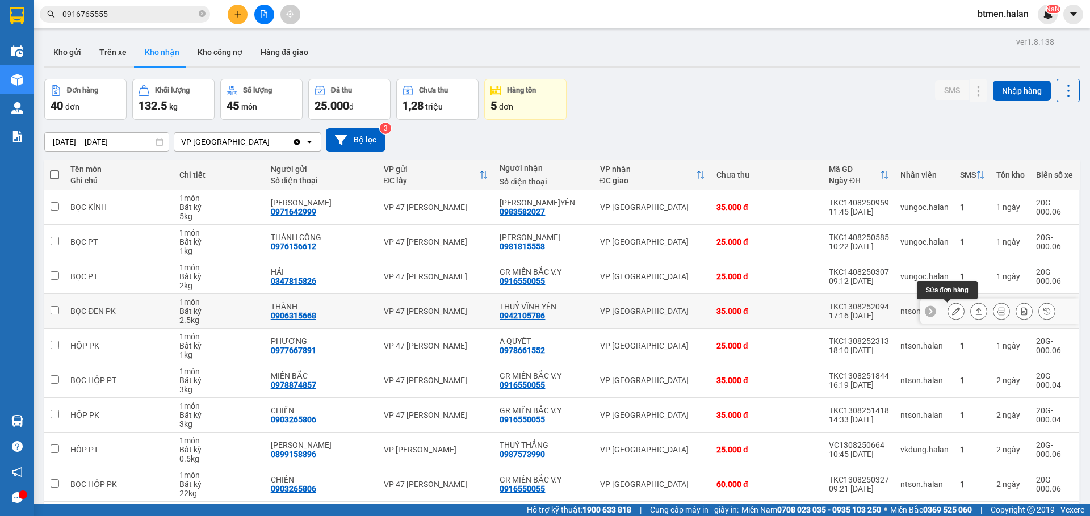
click at [952, 313] on icon at bounding box center [956, 311] width 8 height 8
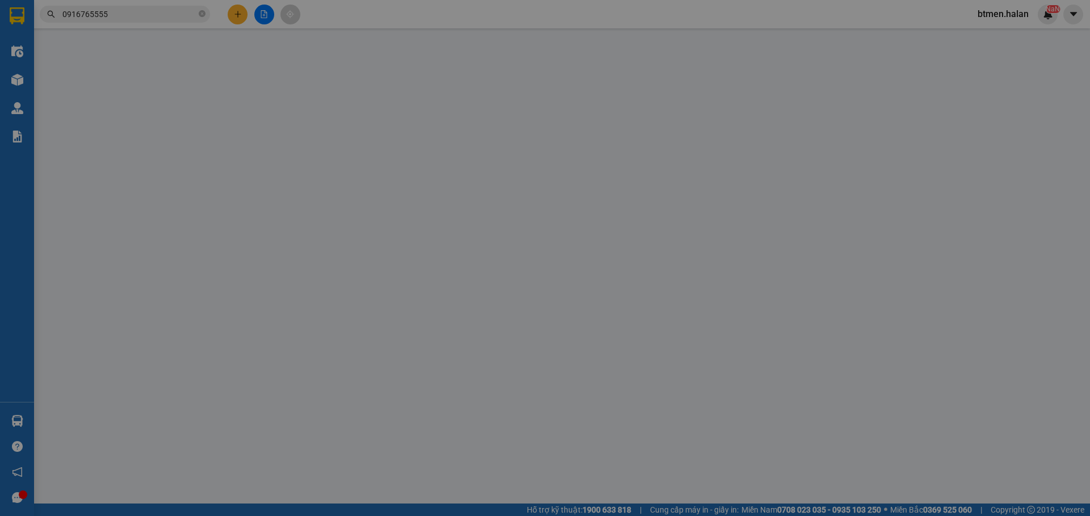
type input "0906315668"
type input "THÀNH"
type input "0942105786"
type input "THUỶ VĨNH YÊN"
type input "35.000"
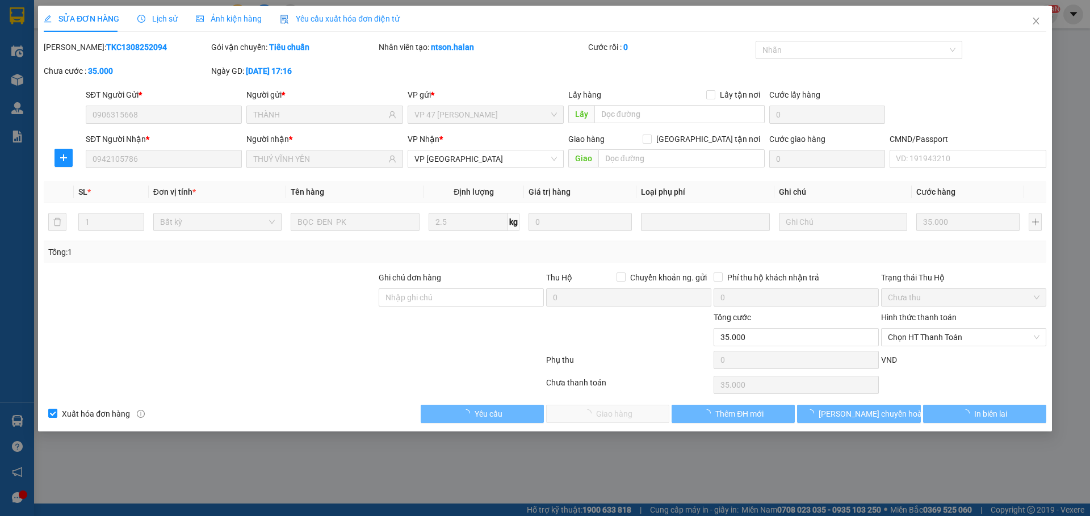
click at [932, 337] on span "Chọn HT Thanh Toán" at bounding box center [964, 337] width 152 height 17
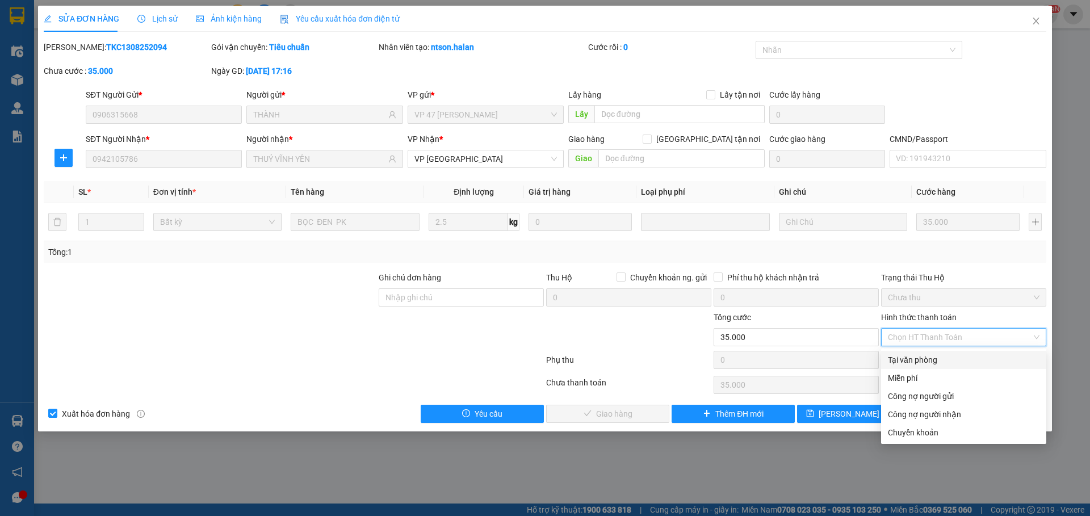
click at [910, 362] on div "Tại văn phòng" at bounding box center [964, 360] width 152 height 12
type input "0"
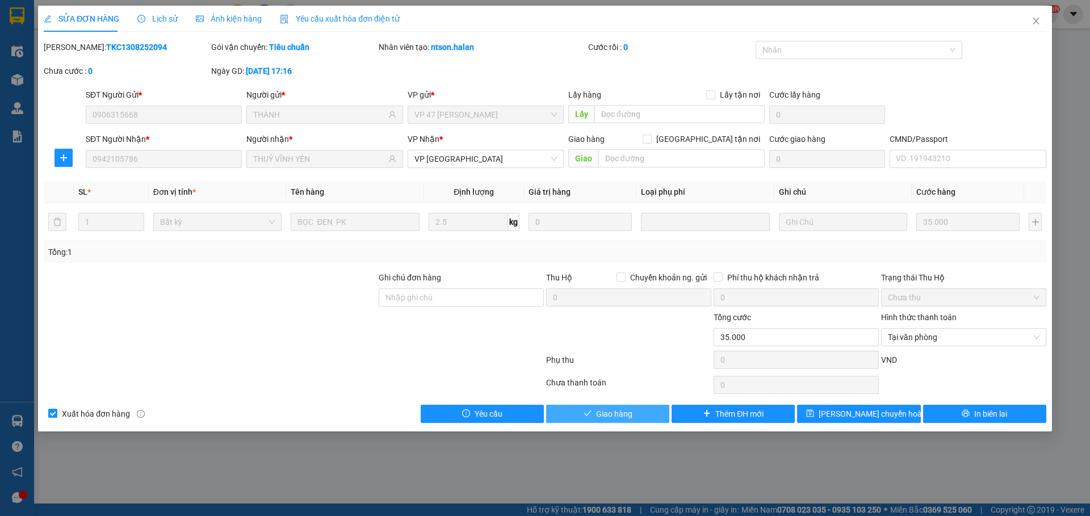
click at [613, 416] on span "Giao hàng" at bounding box center [614, 414] width 36 height 12
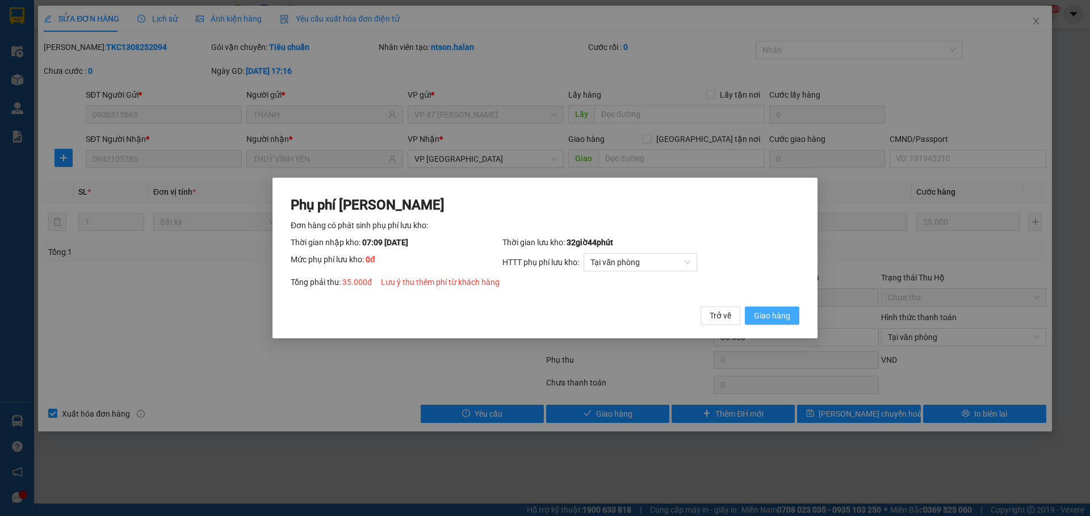
click at [781, 308] on button "Giao hàng" at bounding box center [772, 316] width 54 height 18
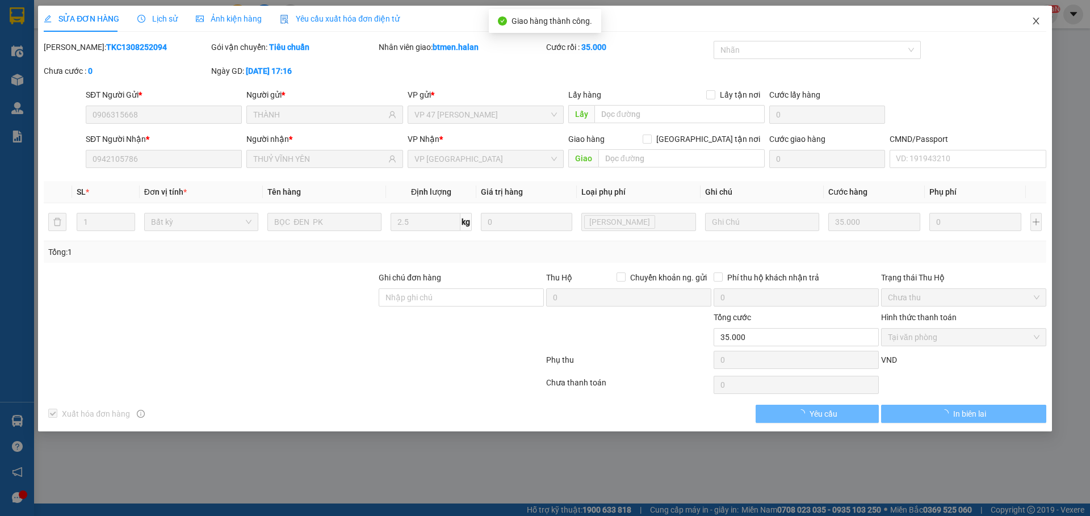
click at [1035, 22] on icon "close" at bounding box center [1035, 21] width 6 height 7
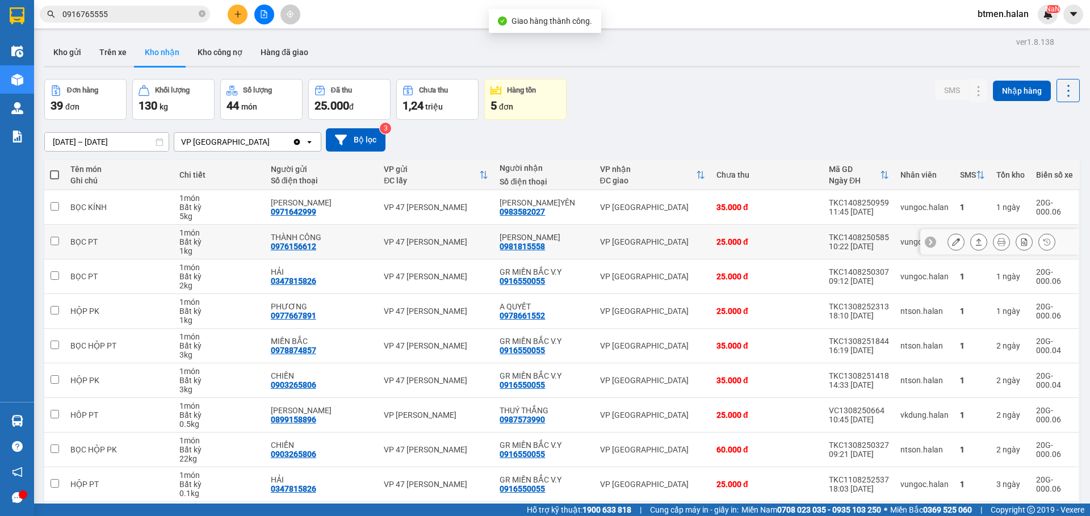
scroll to position [52, 0]
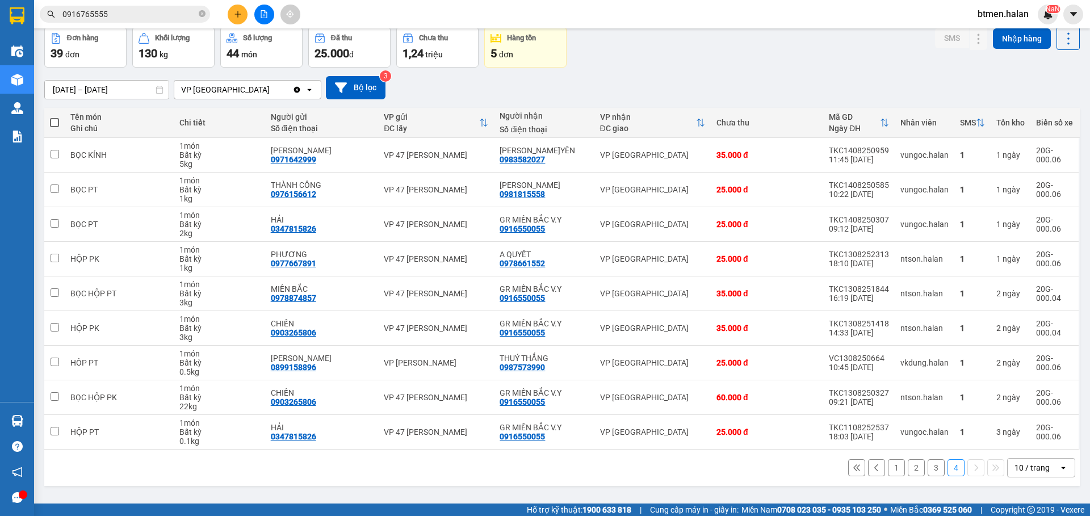
click at [927, 464] on button "3" at bounding box center [935, 467] width 17 height 17
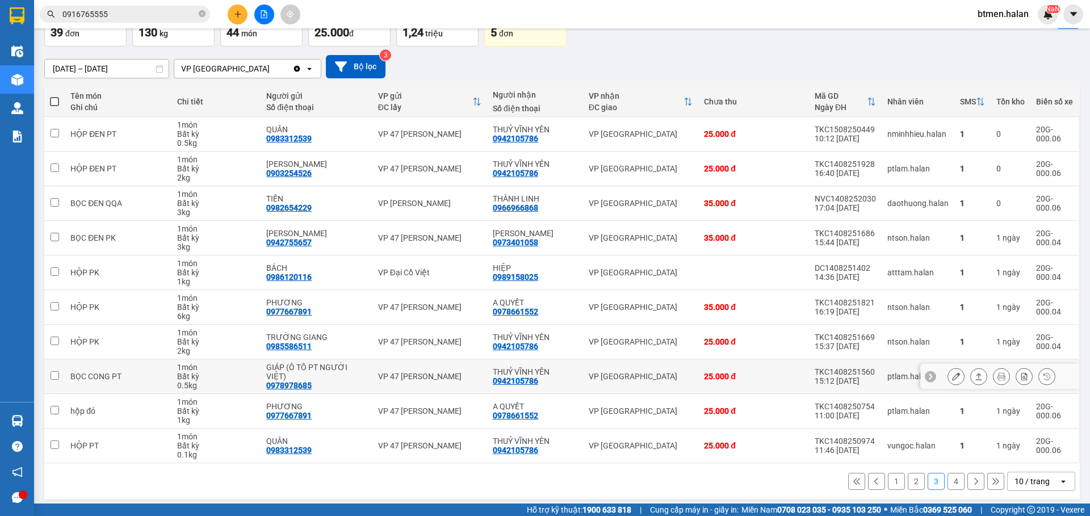
scroll to position [79, 0]
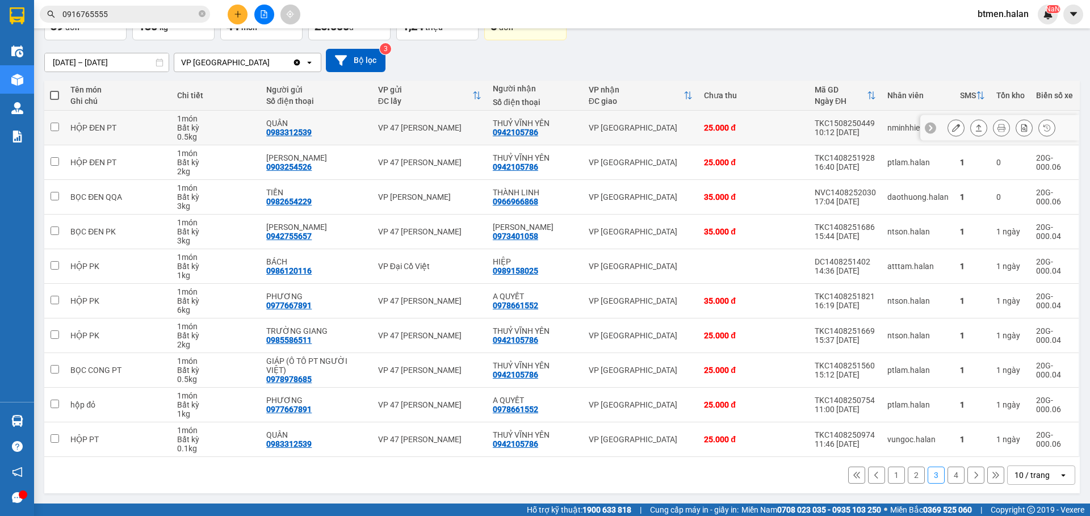
click at [952, 124] on icon at bounding box center [956, 128] width 8 height 8
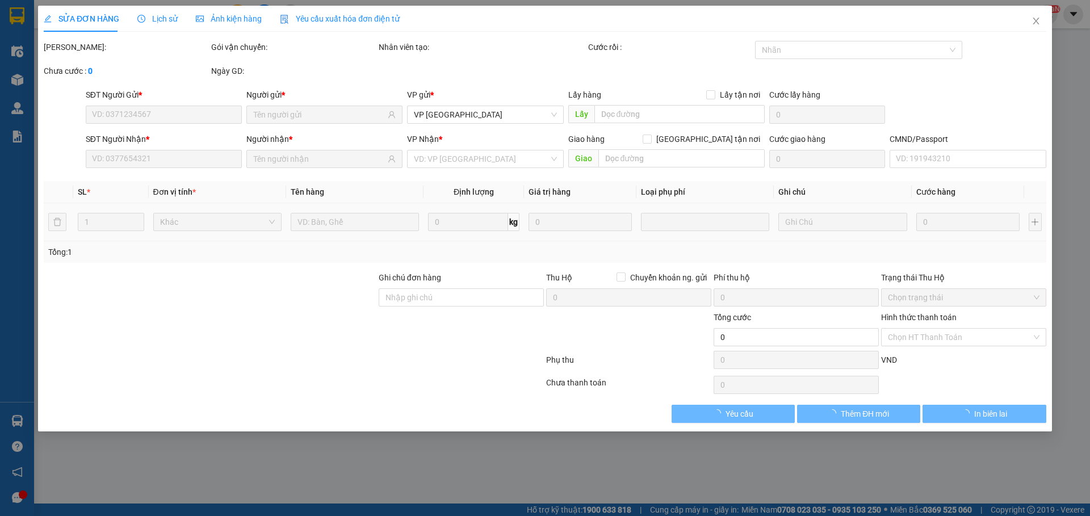
type input "0983312539"
type input "QUÂN"
type input "0942105786"
type input "THUỶ VĨNH YÊN"
type input "25.000"
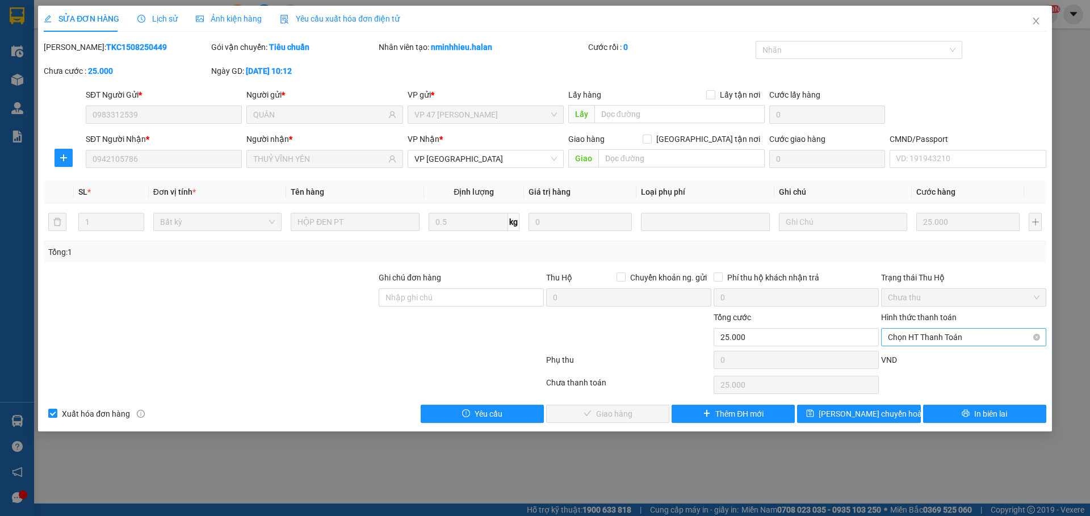
click at [924, 333] on span "Chọn HT Thanh Toán" at bounding box center [964, 337] width 152 height 17
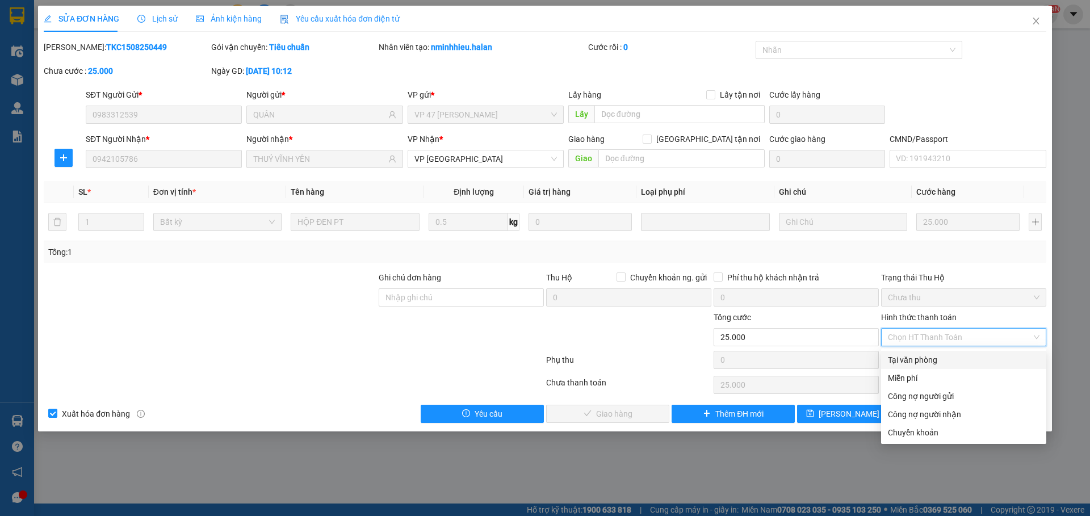
drag, startPoint x: 922, startPoint y: 355, endPoint x: 775, endPoint y: 389, distance: 151.5
click at [921, 356] on div "Tại văn phòng" at bounding box center [964, 360] width 152 height 12
type input "0"
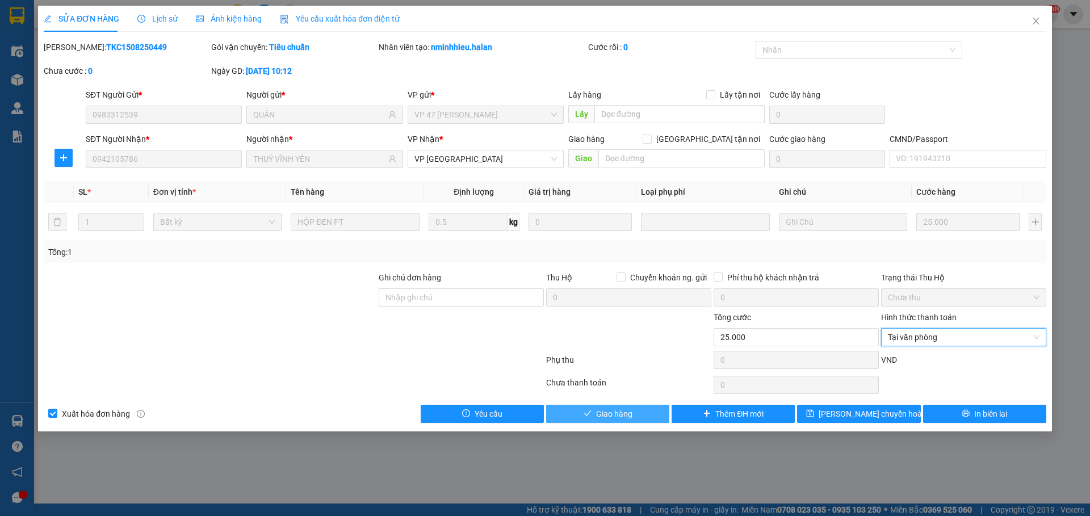
click at [639, 415] on button "Giao hàng" at bounding box center [607, 414] width 123 height 18
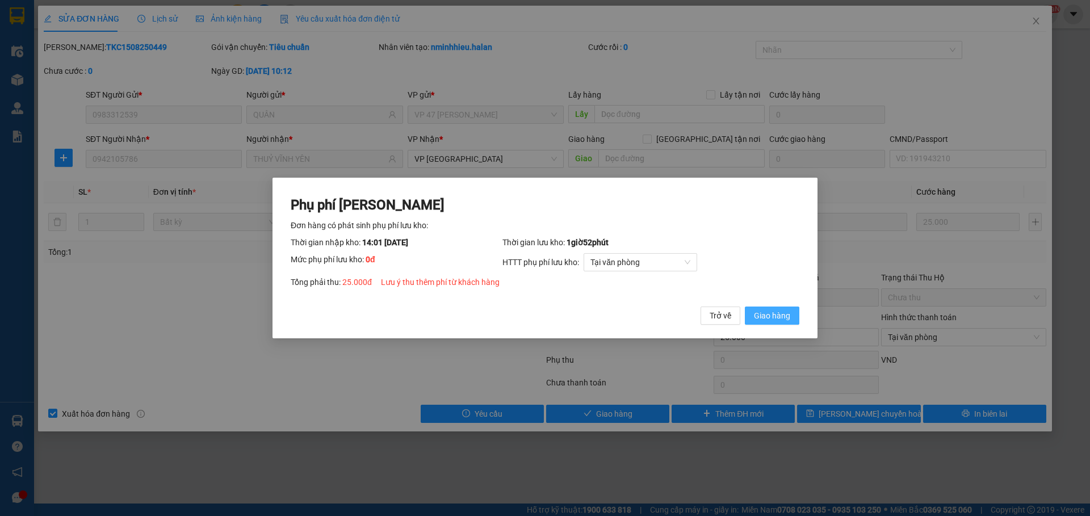
click at [758, 318] on span "Giao hàng" at bounding box center [772, 315] width 36 height 12
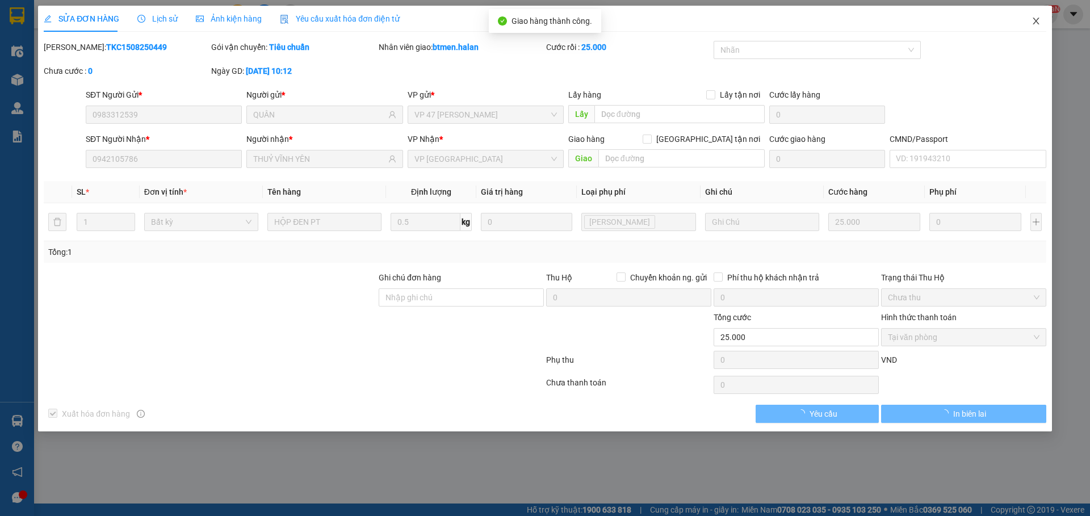
click at [1033, 21] on icon "close" at bounding box center [1035, 20] width 9 height 9
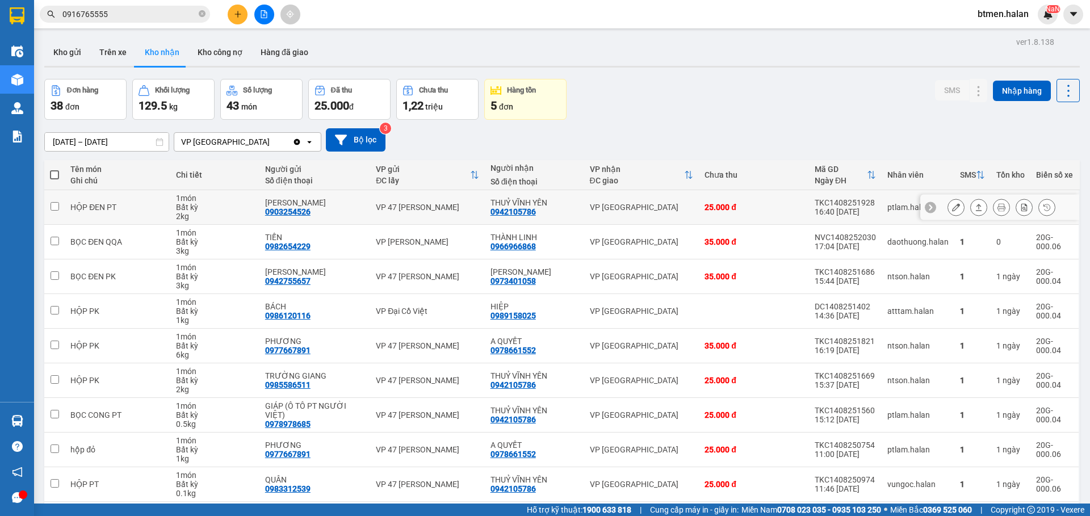
click at [952, 205] on icon at bounding box center [956, 207] width 8 height 8
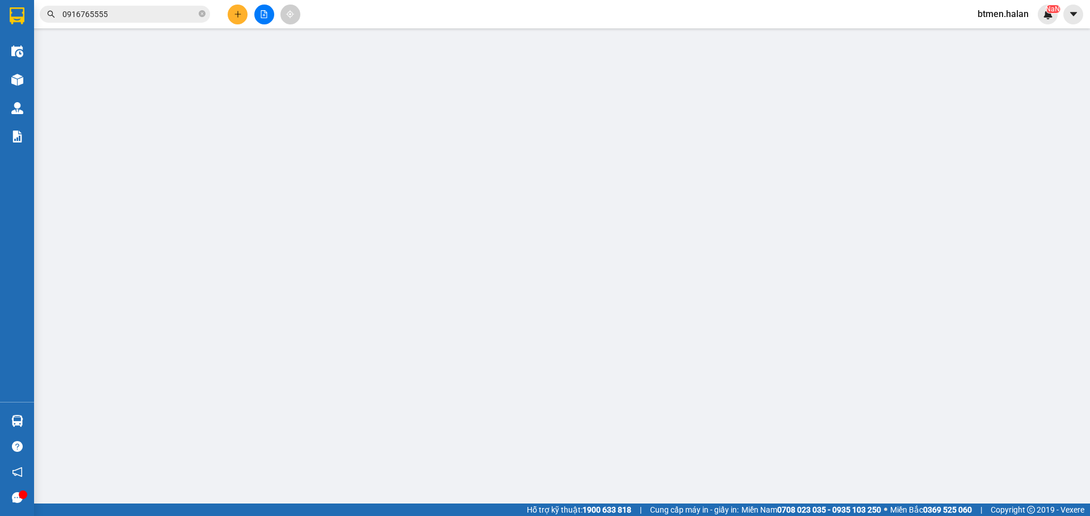
type input "0903254526"
type input "[PERSON_NAME]"
type input "0942105786"
type input "THUỶ VĨNH YÊN"
type input "25.000"
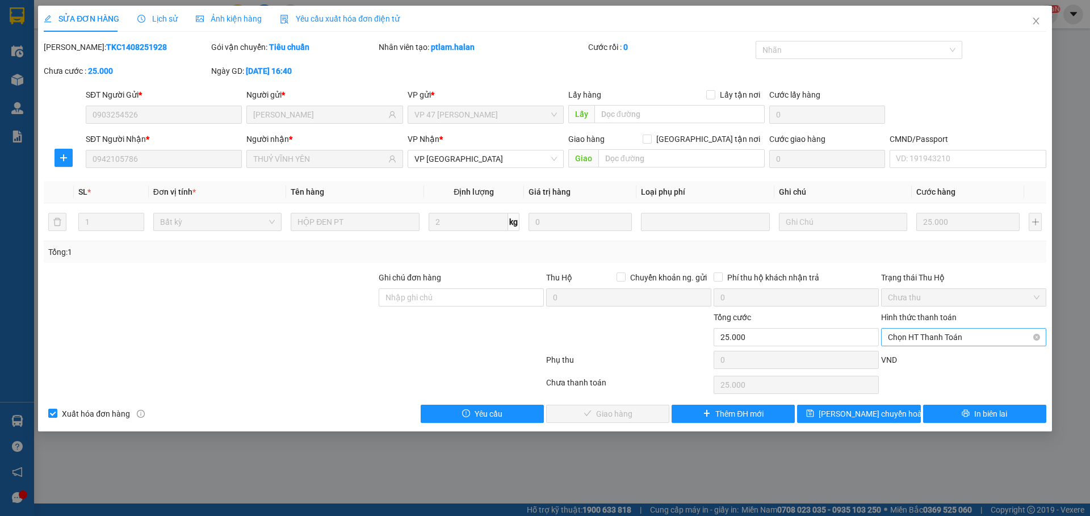
click at [934, 329] on span "Chọn HT Thanh Toán" at bounding box center [964, 337] width 152 height 17
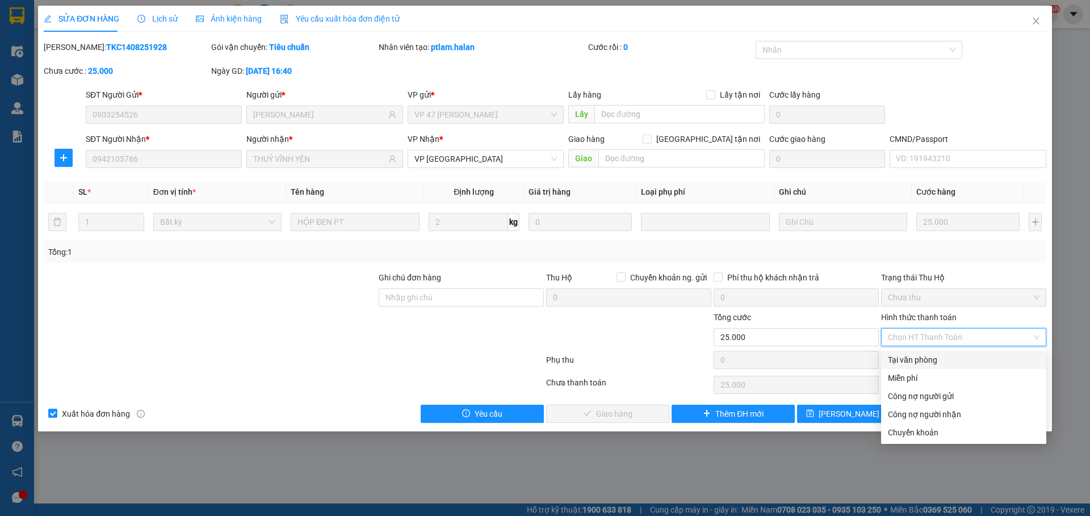
drag, startPoint x: 917, startPoint y: 356, endPoint x: 900, endPoint y: 363, distance: 17.8
click at [916, 357] on div "Tại văn phòng" at bounding box center [964, 360] width 152 height 12
type input "0"
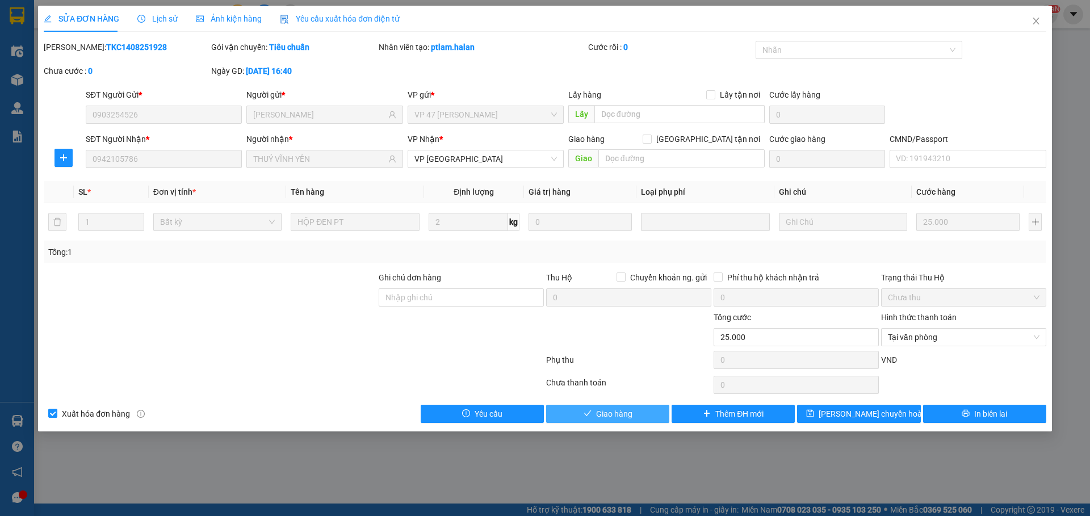
click at [592, 415] on button "Giao hàng" at bounding box center [607, 414] width 123 height 18
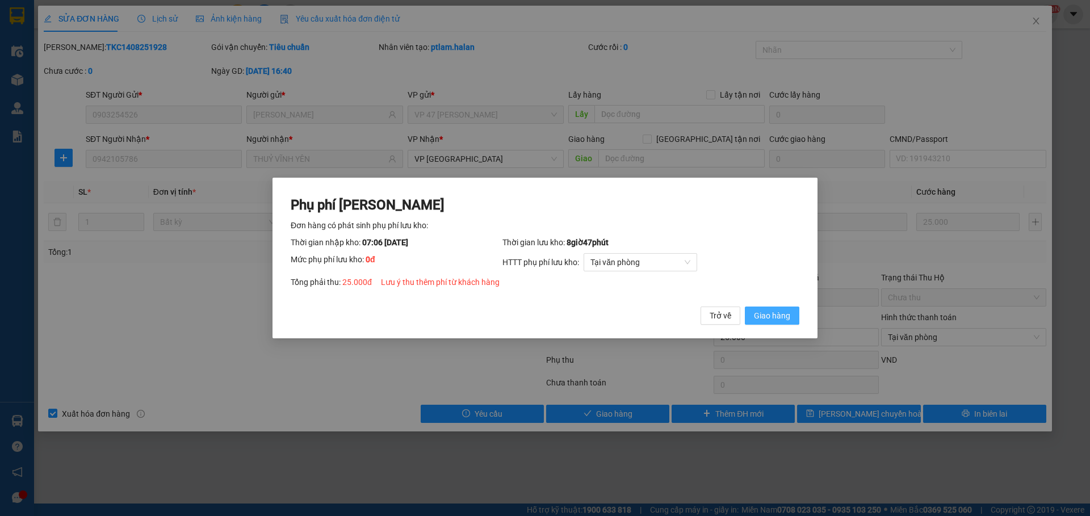
drag, startPoint x: 779, startPoint y: 313, endPoint x: 857, endPoint y: 236, distance: 109.6
click at [782, 309] on span "Giao hàng" at bounding box center [772, 315] width 36 height 12
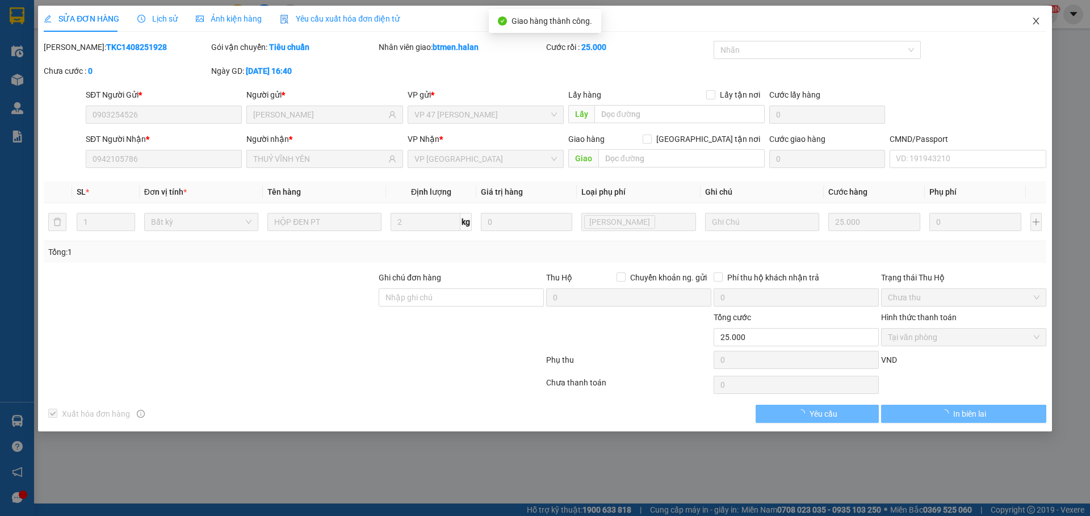
click at [1034, 18] on icon "close" at bounding box center [1035, 20] width 9 height 9
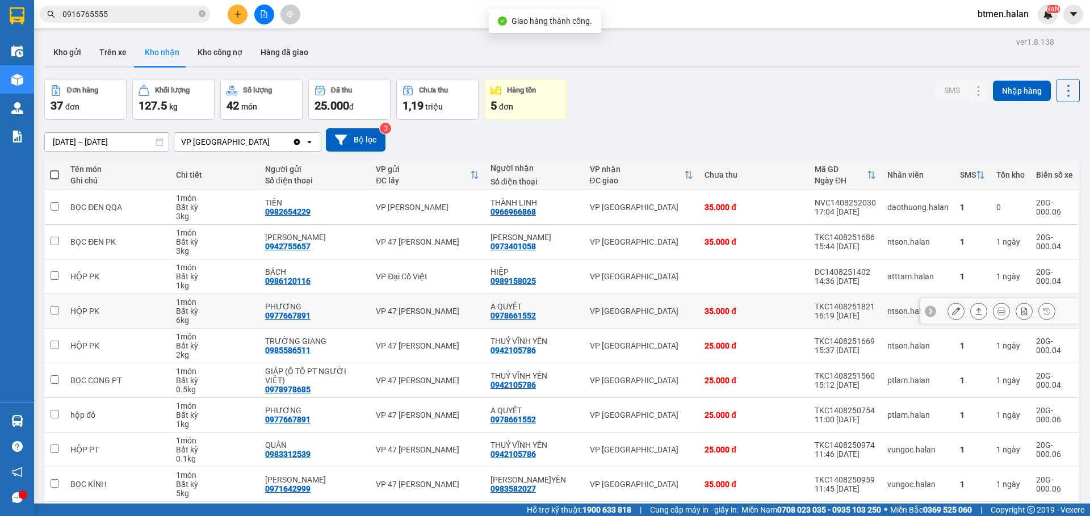
scroll to position [57, 0]
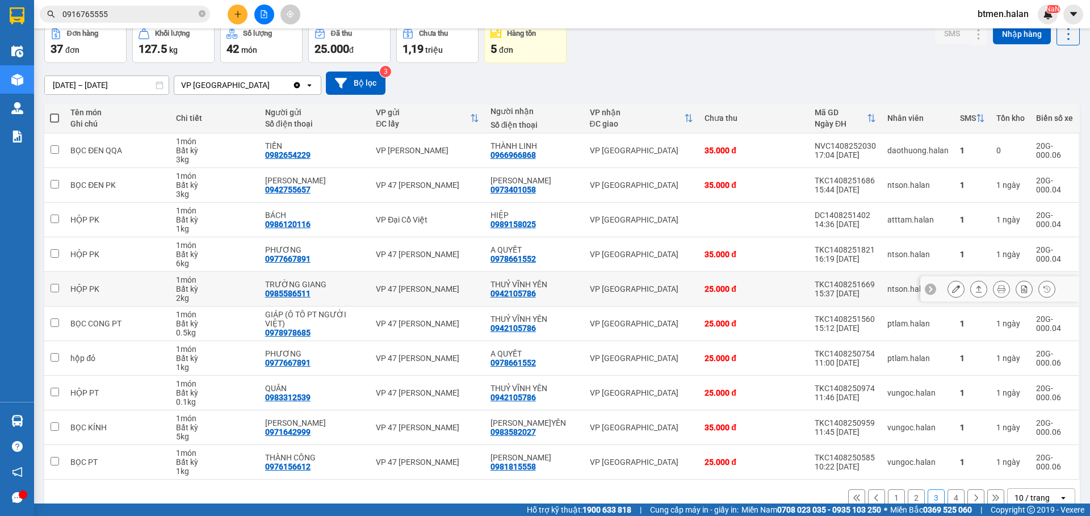
click at [948, 289] on button at bounding box center [956, 289] width 16 height 20
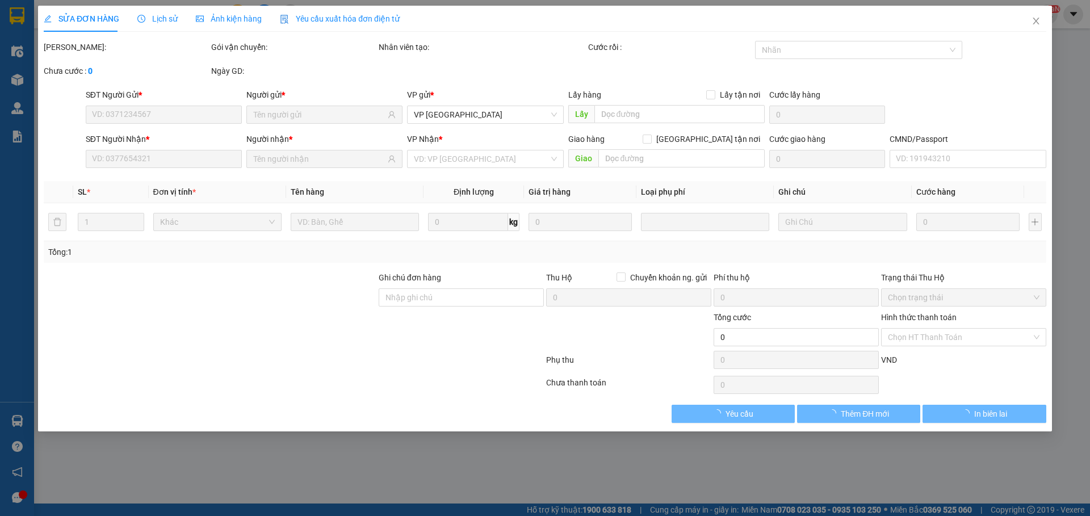
type input "0985586511"
type input "TRƯỜNG GIANG"
type input "0942105786"
type input "THUỶ VĨNH YÊN"
type input "25.000"
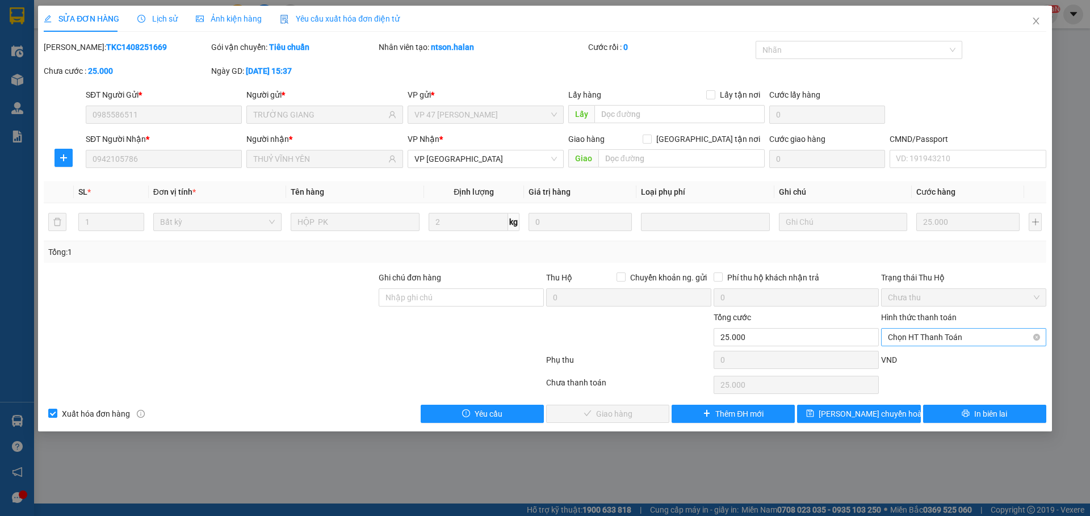
click at [922, 340] on span "Chọn HT Thanh Toán" at bounding box center [964, 337] width 152 height 17
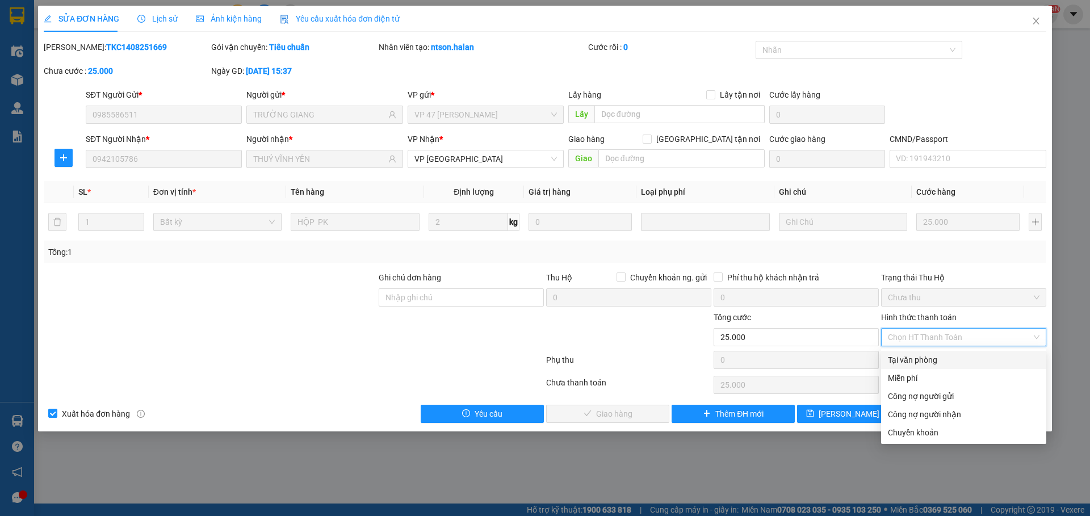
drag, startPoint x: 912, startPoint y: 356, endPoint x: 735, endPoint y: 417, distance: 186.7
click at [911, 357] on div "Tại văn phòng" at bounding box center [964, 360] width 152 height 12
type input "0"
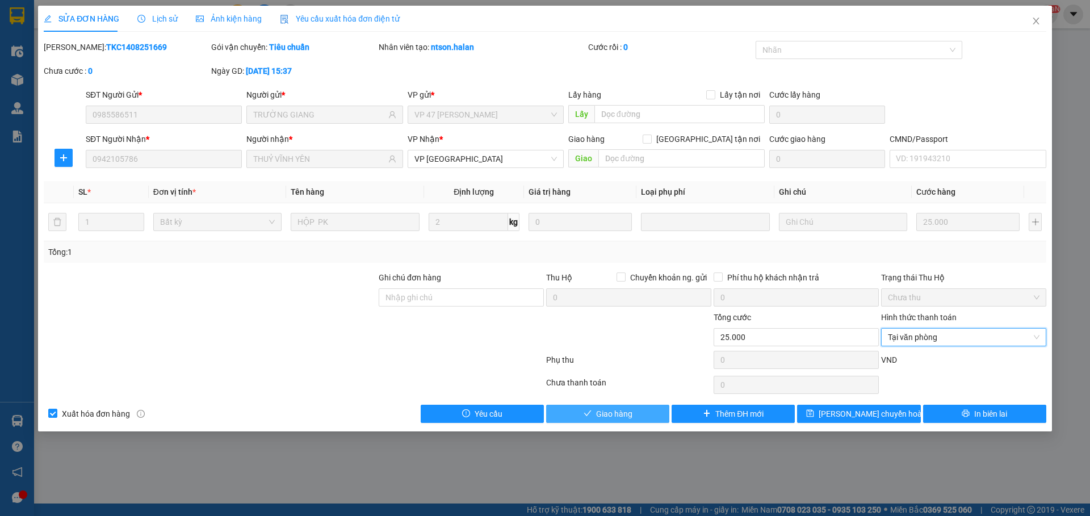
click at [611, 406] on button "Giao hàng" at bounding box center [607, 414] width 123 height 18
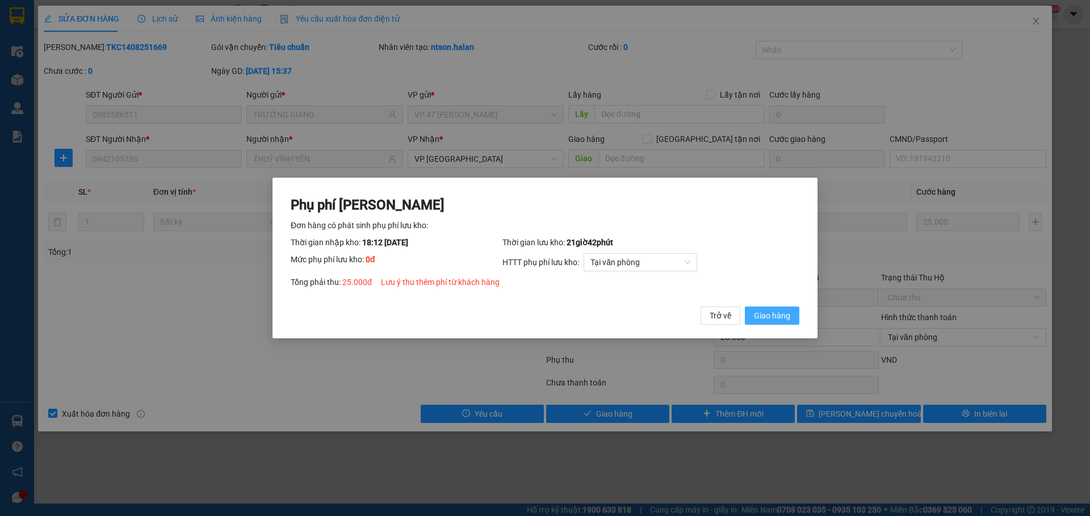
click at [779, 320] on span "Giao hàng" at bounding box center [772, 315] width 36 height 12
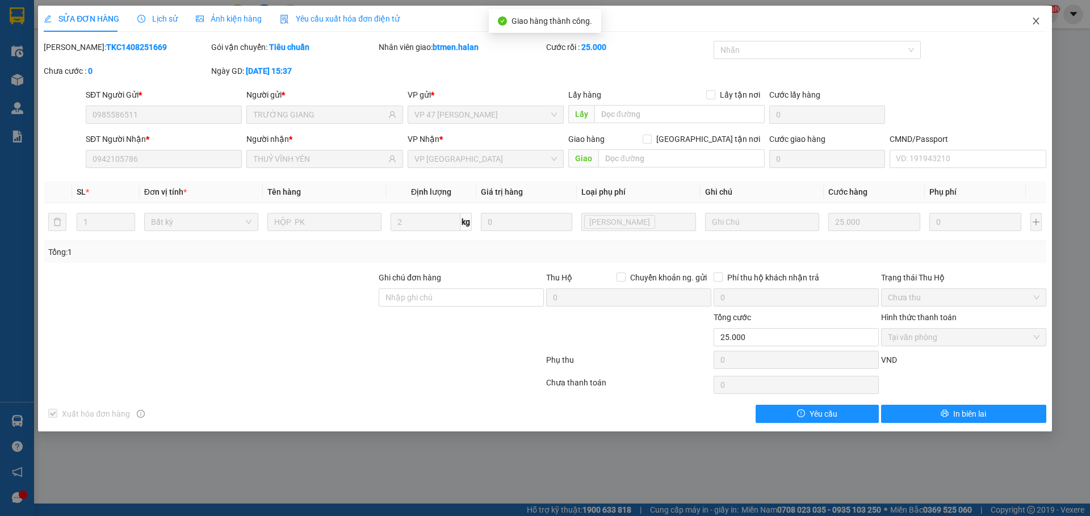
click at [1042, 28] on span "Close" at bounding box center [1036, 22] width 32 height 32
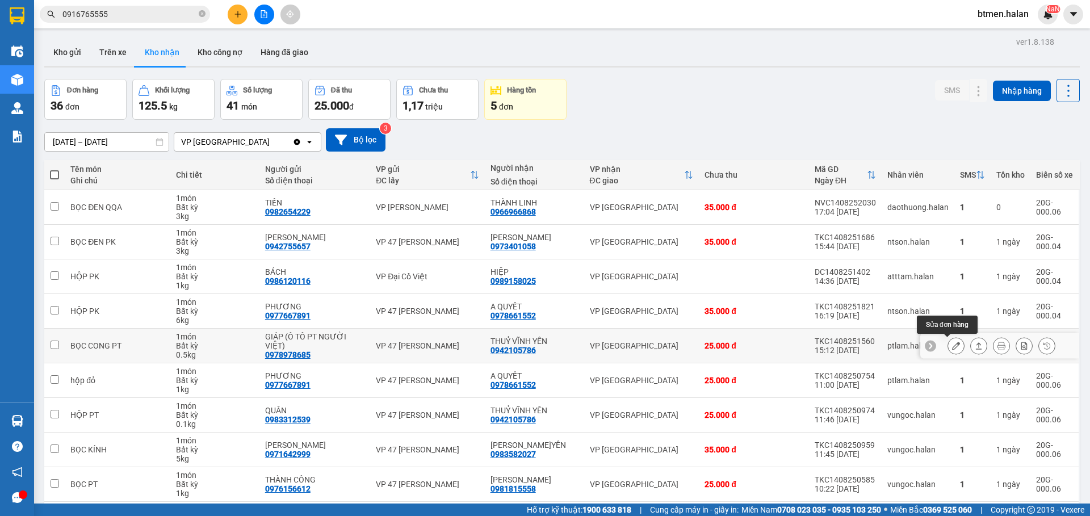
click at [952, 344] on icon at bounding box center [956, 346] width 8 height 8
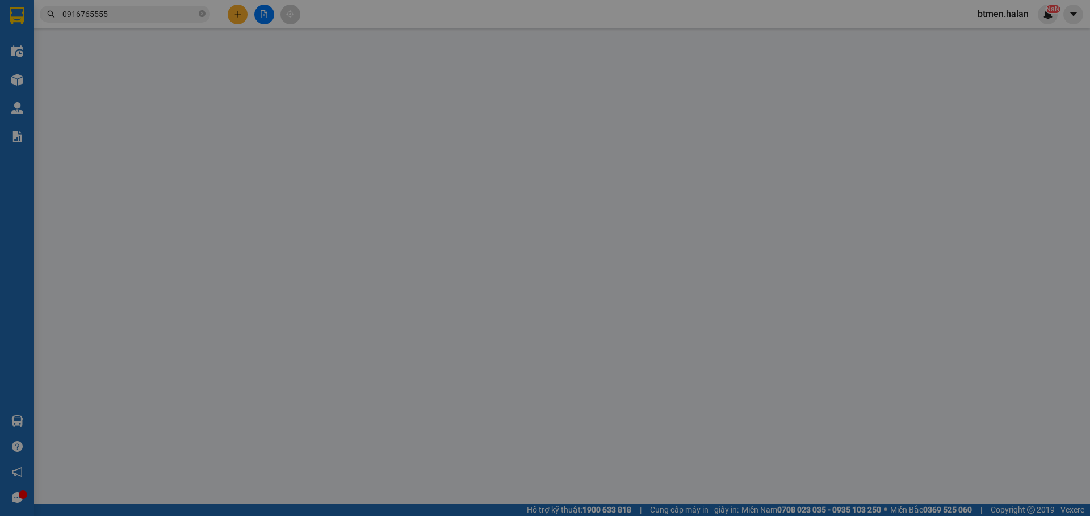
type input "0978978685"
type input "GIÁP (Ô TÔ PT NGƯỜI VIỆT)"
type input "0942105786"
type input "THUỶ VĨNH YÊN"
type input "25.000"
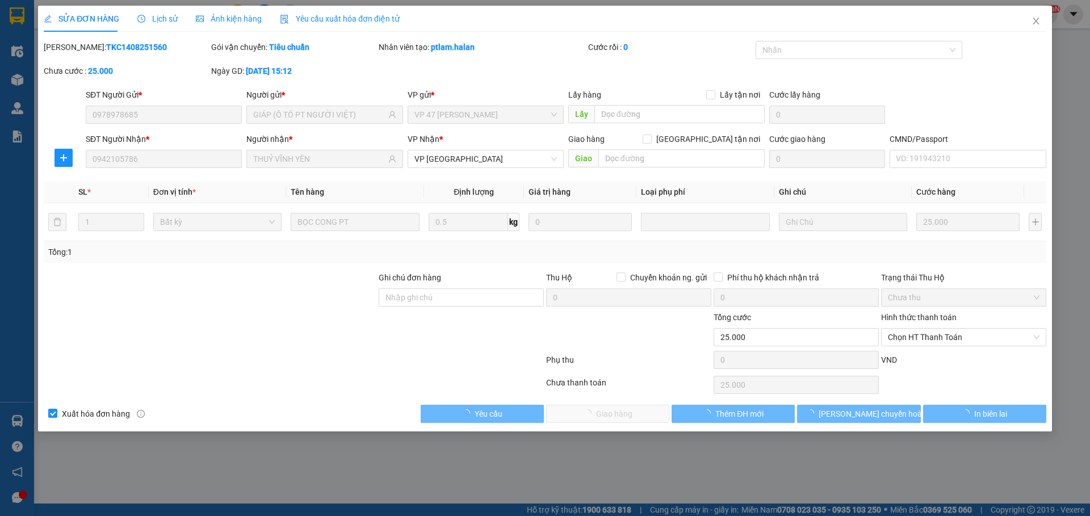
click at [961, 335] on span "Chọn HT Thanh Toán" at bounding box center [964, 337] width 152 height 17
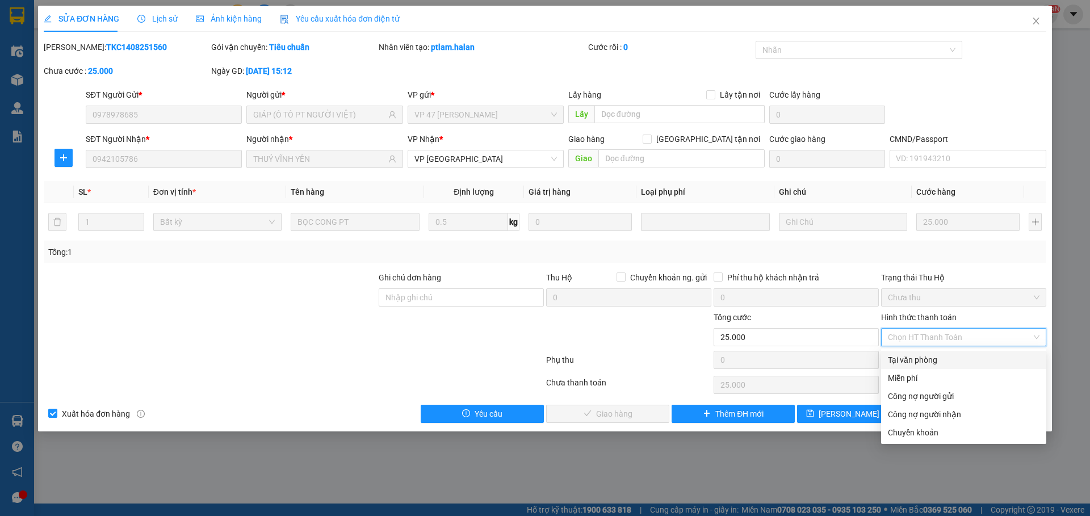
click at [930, 363] on div "Tại văn phòng" at bounding box center [964, 360] width 152 height 12
type input "0"
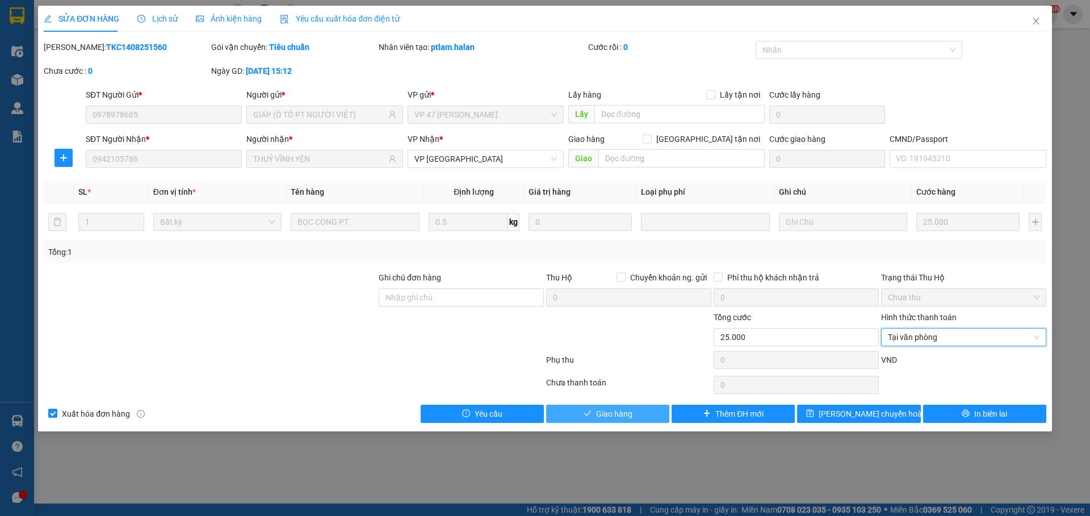
click at [640, 410] on button "Giao hàng" at bounding box center [607, 414] width 123 height 18
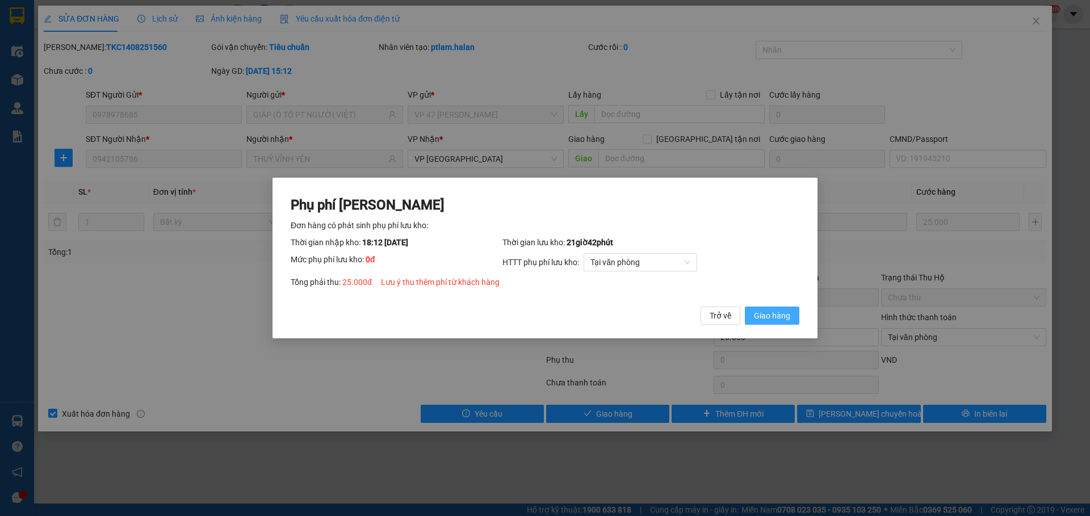
click at [780, 320] on span "Giao hàng" at bounding box center [772, 315] width 36 height 12
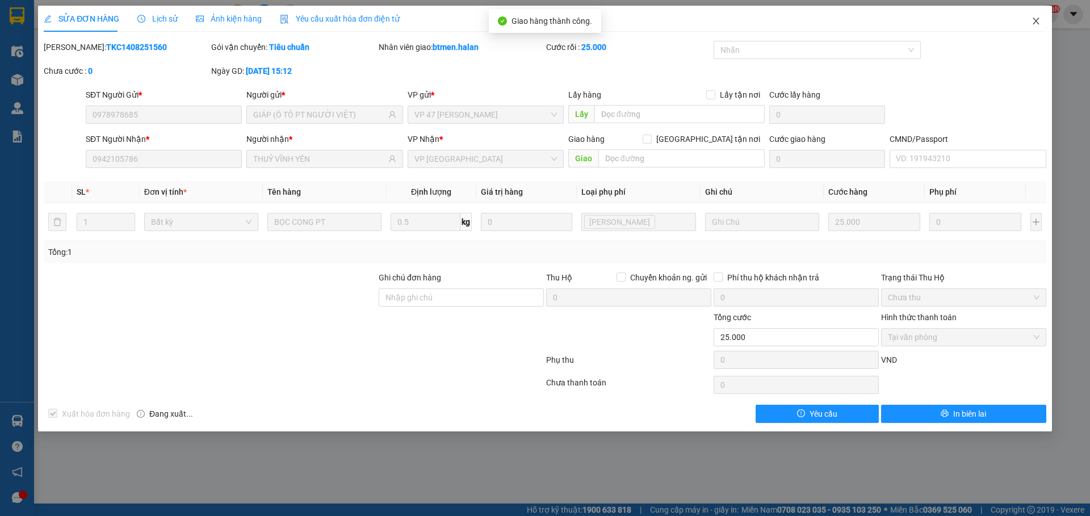
click at [1032, 21] on icon "close" at bounding box center [1035, 20] width 9 height 9
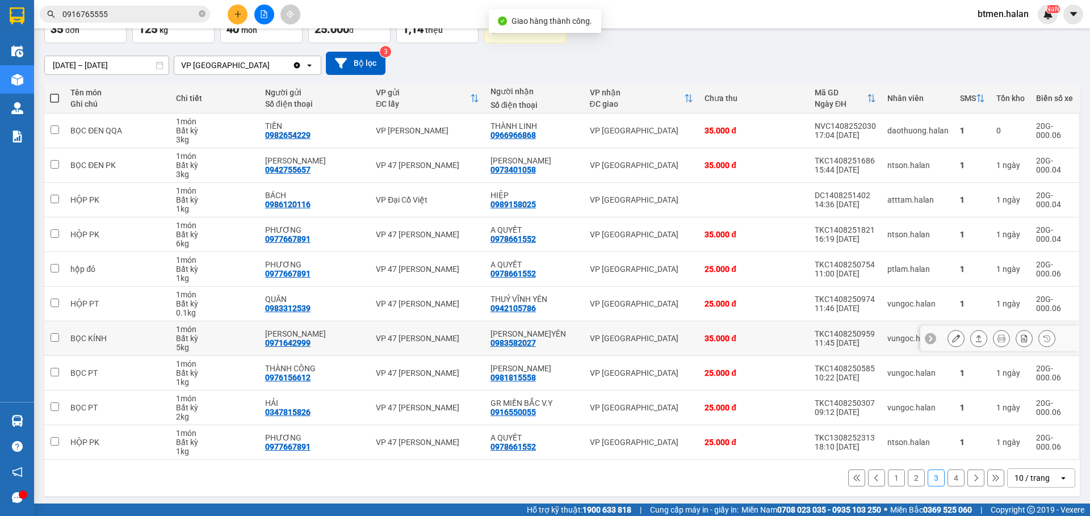
scroll to position [79, 0]
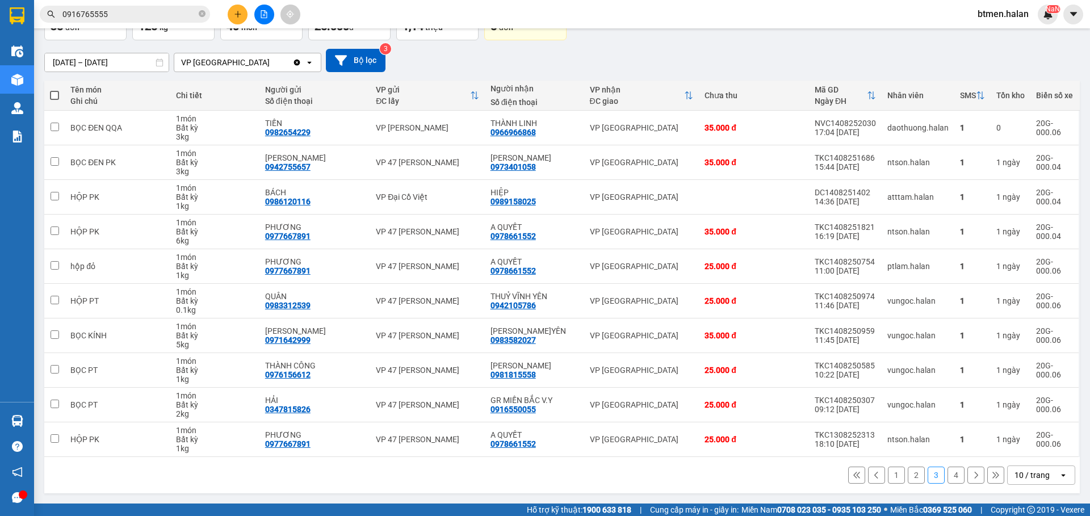
click at [908, 473] on button "2" at bounding box center [916, 475] width 17 height 17
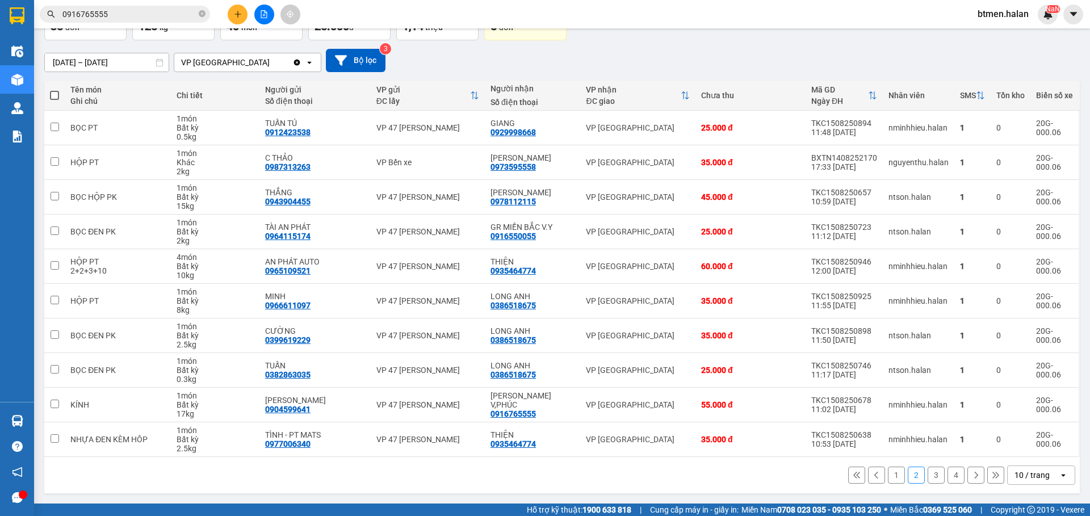
click at [891, 476] on button "1" at bounding box center [896, 475] width 17 height 17
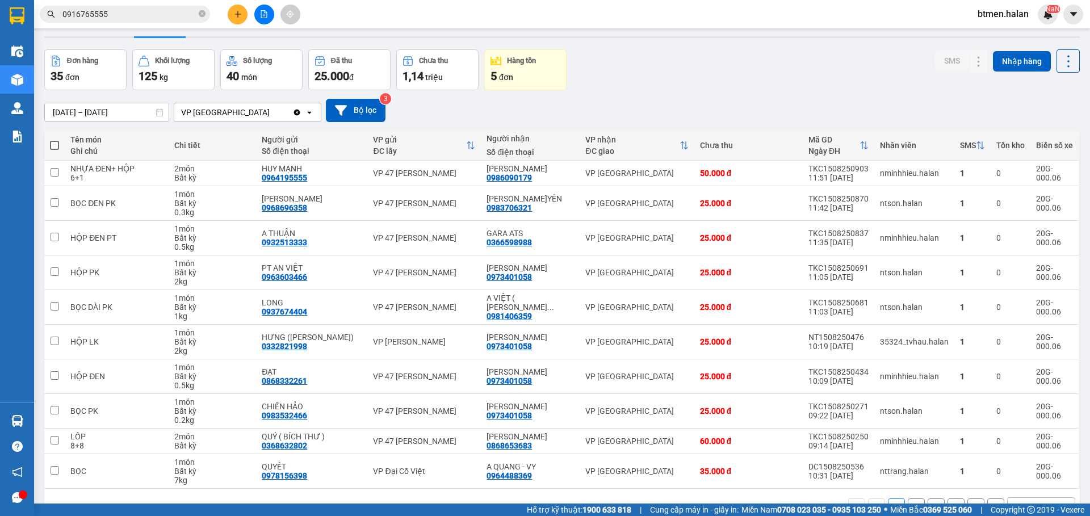
scroll to position [0, 0]
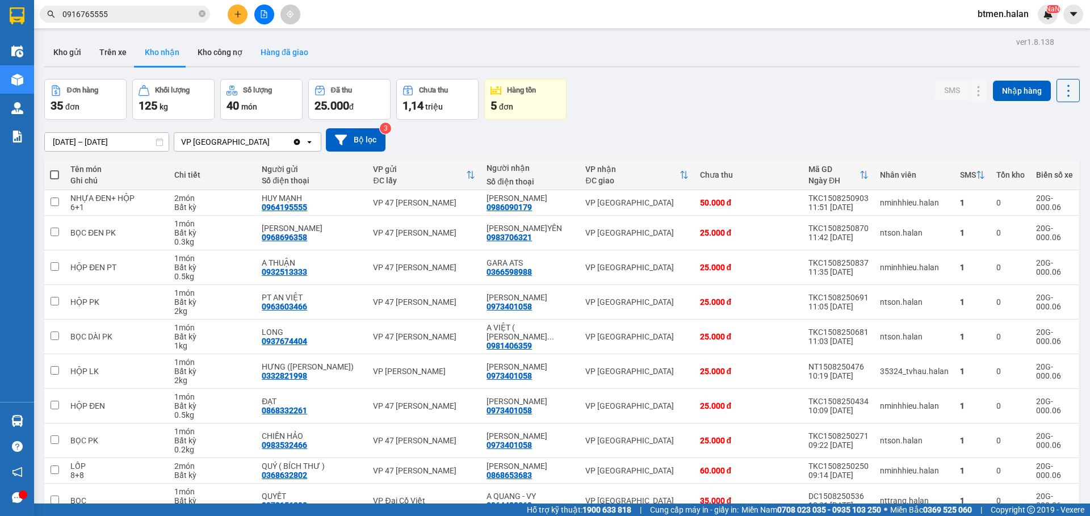
click at [280, 55] on button "Hàng đã giao" at bounding box center [284, 52] width 66 height 27
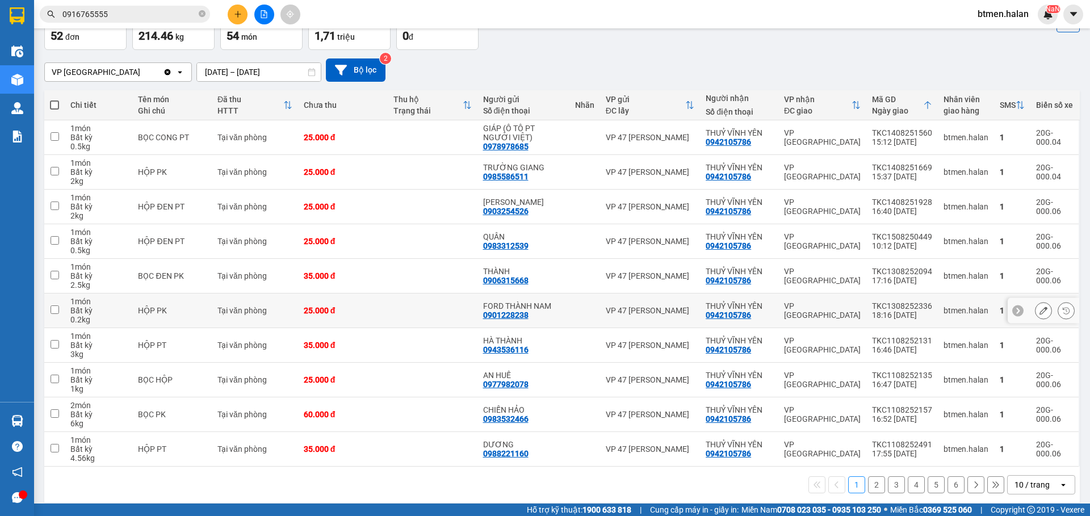
scroll to position [79, 0]
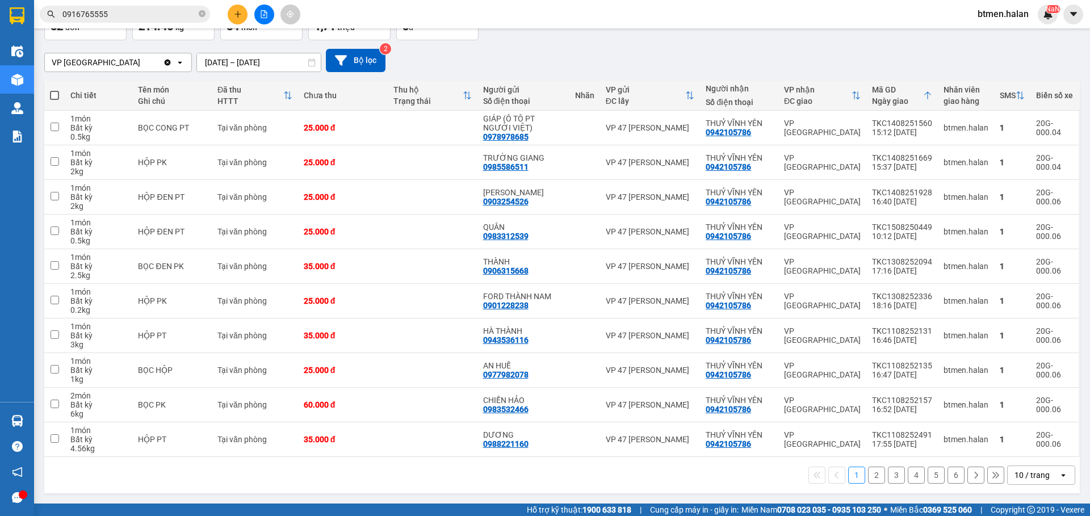
click at [868, 478] on button "2" at bounding box center [876, 475] width 17 height 17
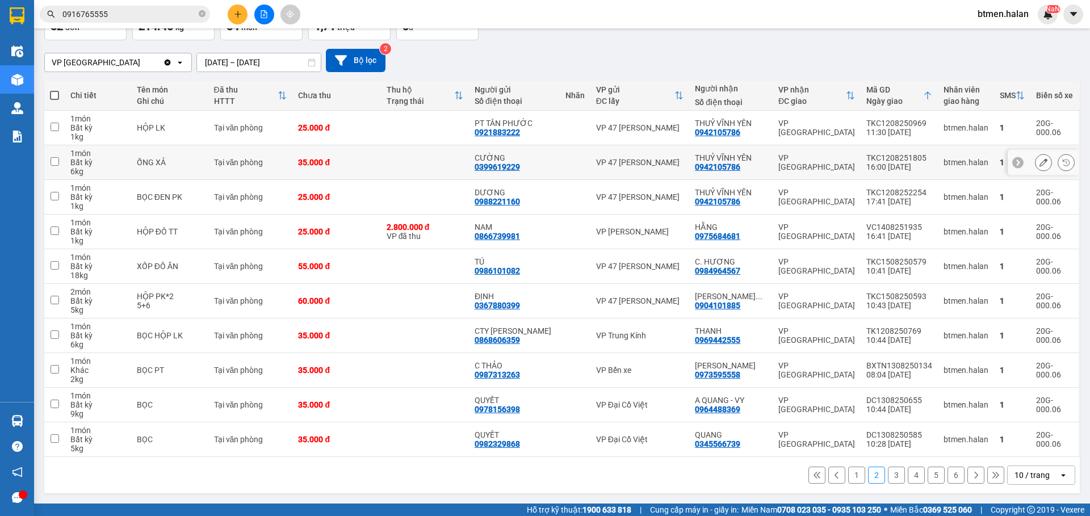
click at [708, 166] on div "0942105786" at bounding box center [717, 166] width 45 height 9
copy div "0942105786"
click at [179, 18] on input "0916765555" at bounding box center [129, 14] width 134 height 12
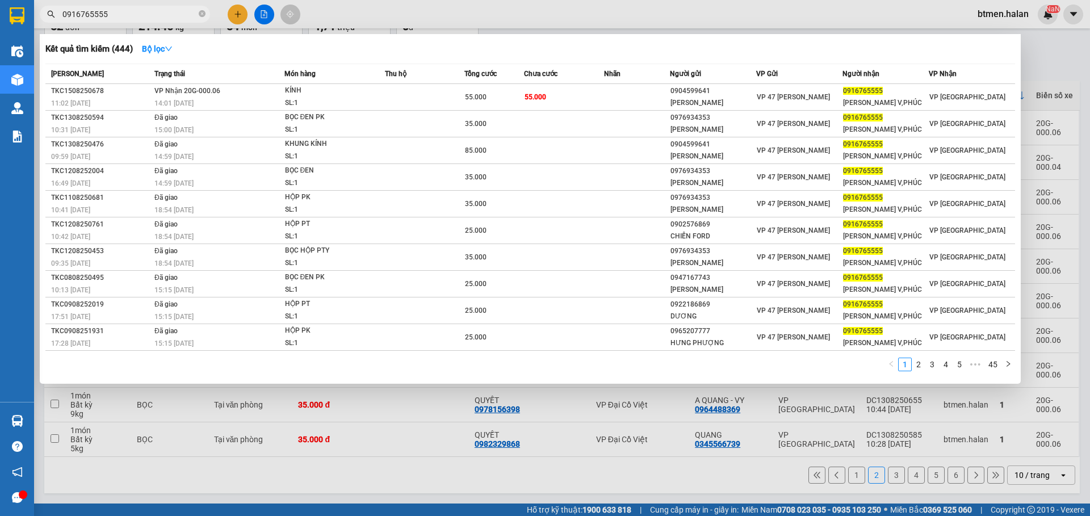
click at [179, 18] on input "0916765555" at bounding box center [129, 14] width 134 height 12
paste input "42105786"
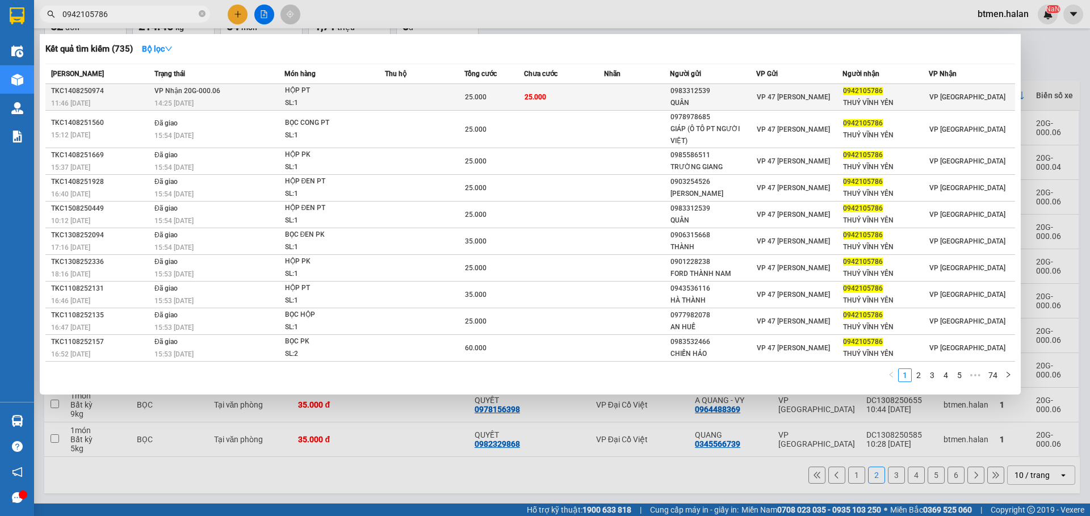
type input "0942105786"
click at [552, 95] on td "25.000" at bounding box center [563, 97] width 79 height 27
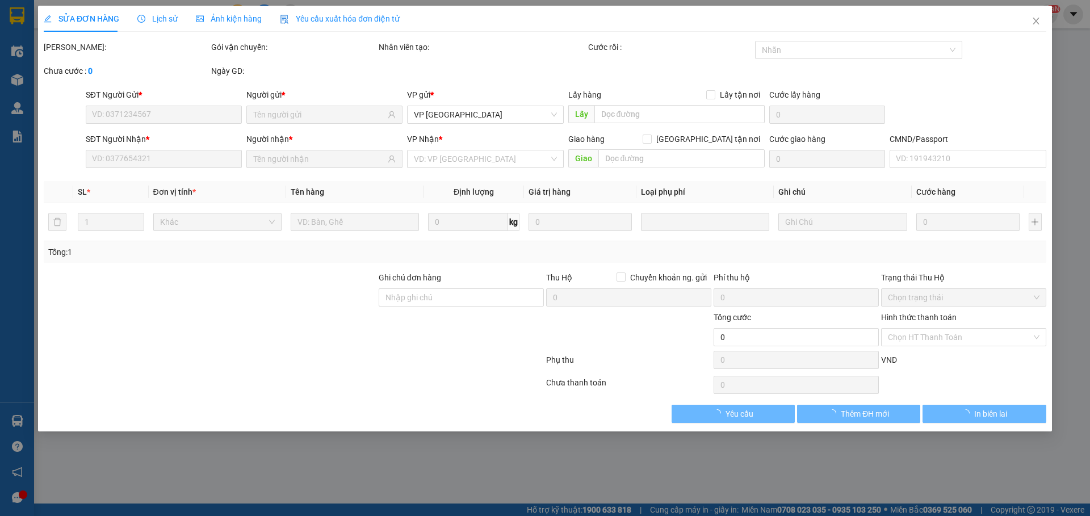
type input "0983312539"
type input "QUÂN"
type input "0942105786"
type input "THUỶ VĨNH YÊN"
type input "25.000"
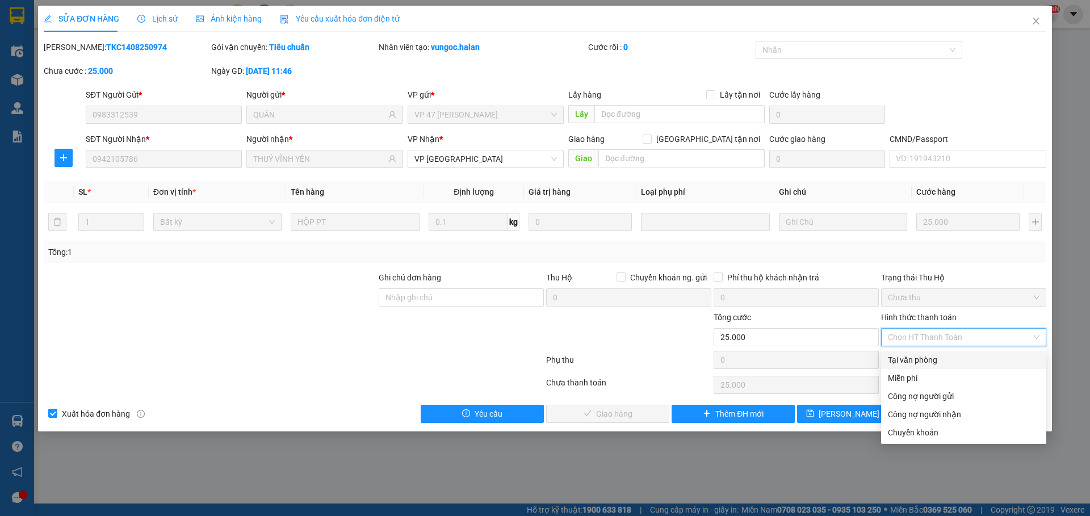
click at [922, 355] on div "Tại văn phòng" at bounding box center [964, 360] width 152 height 12
type input "0"
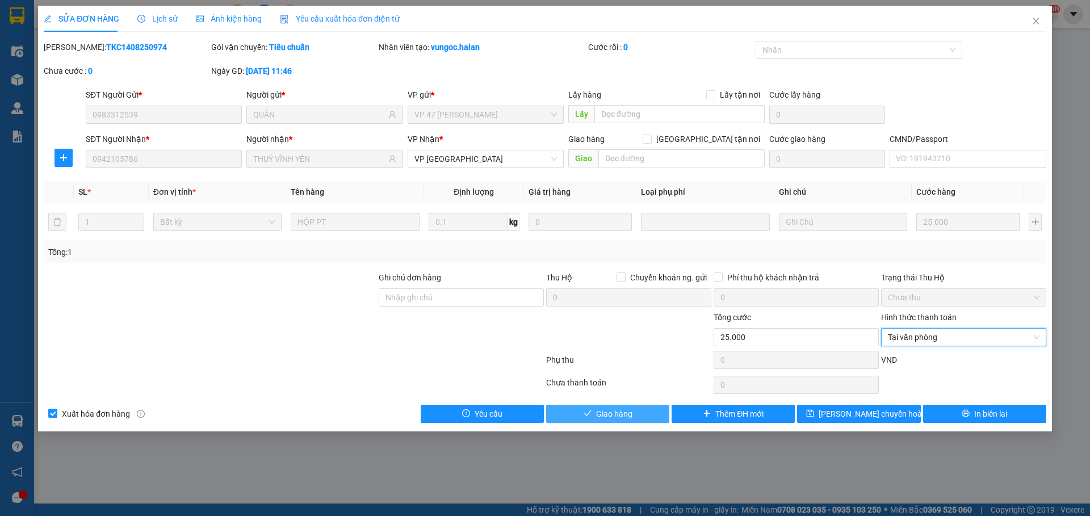
click at [618, 406] on button "Giao hàng" at bounding box center [607, 414] width 123 height 18
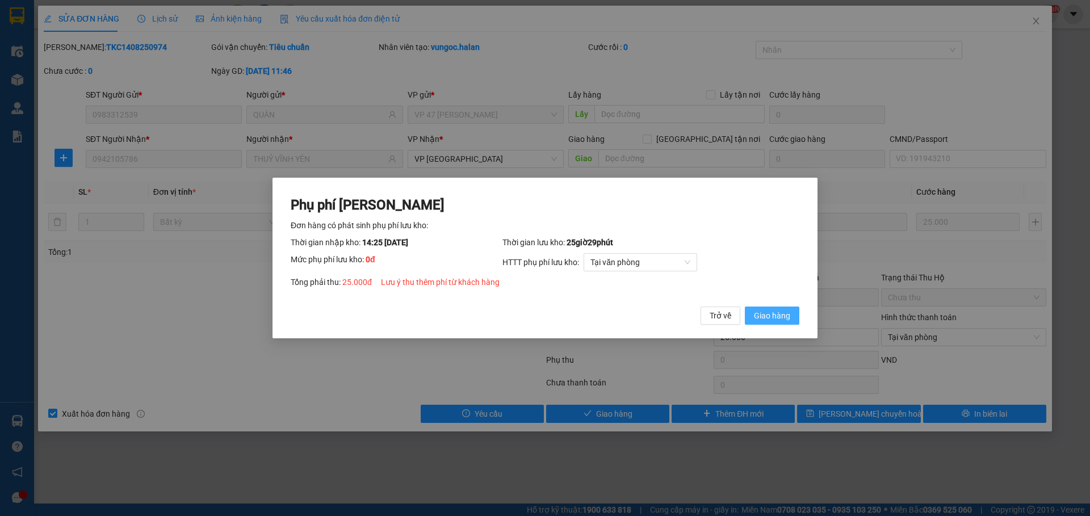
click at [781, 314] on span "Giao hàng" at bounding box center [772, 315] width 36 height 12
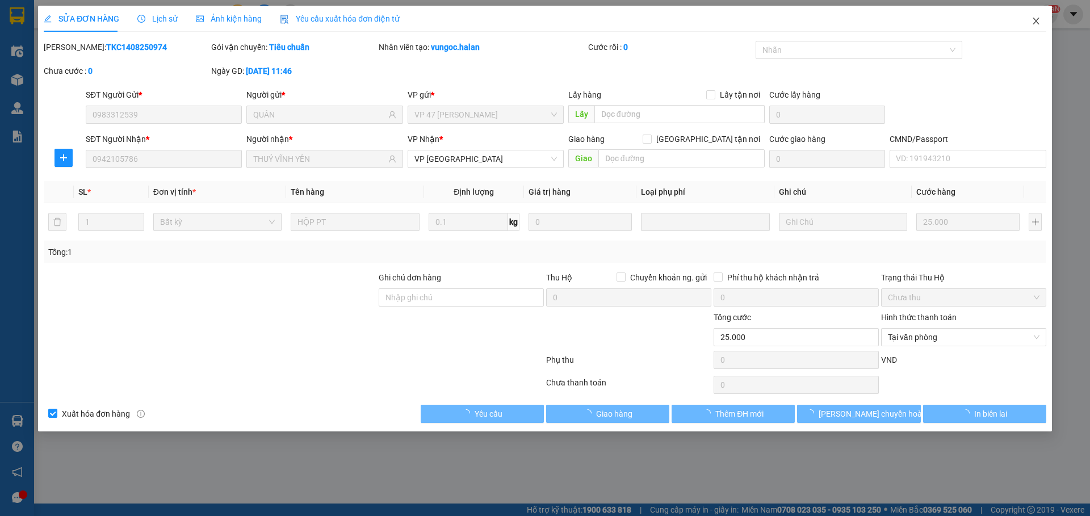
click at [1036, 18] on icon "close" at bounding box center [1035, 20] width 9 height 9
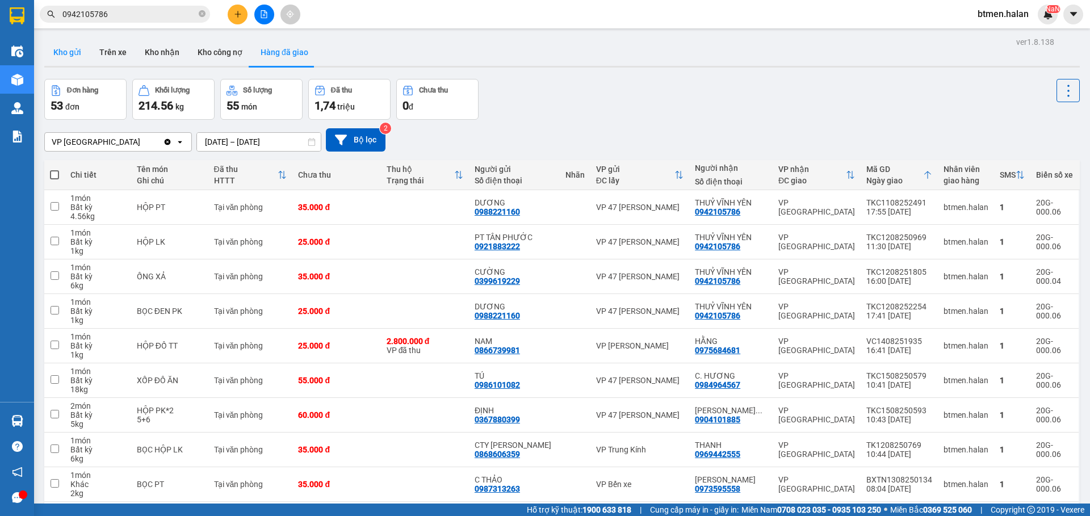
click at [71, 53] on button "Kho gửi" at bounding box center [67, 52] width 46 height 27
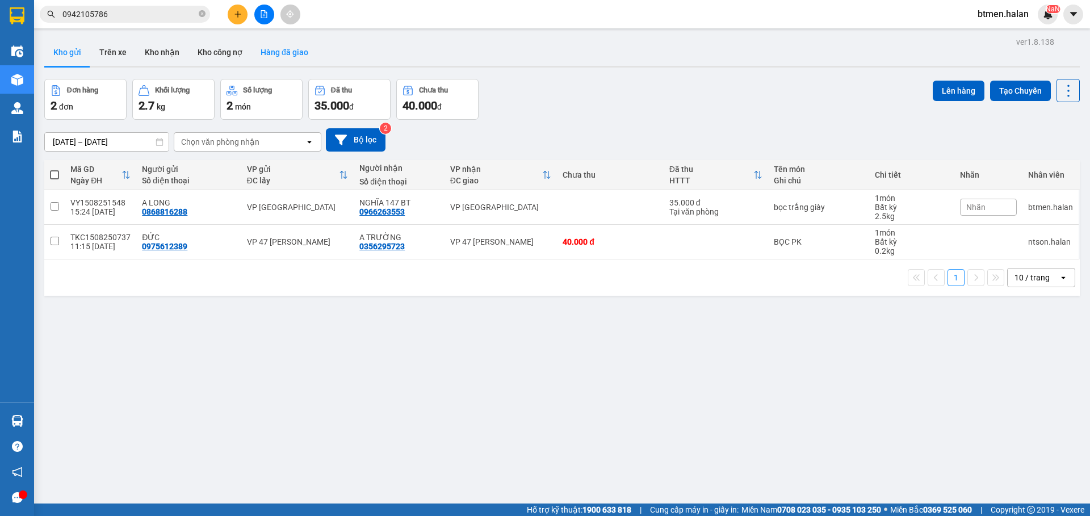
click at [274, 57] on button "Hàng đã giao" at bounding box center [284, 52] width 66 height 27
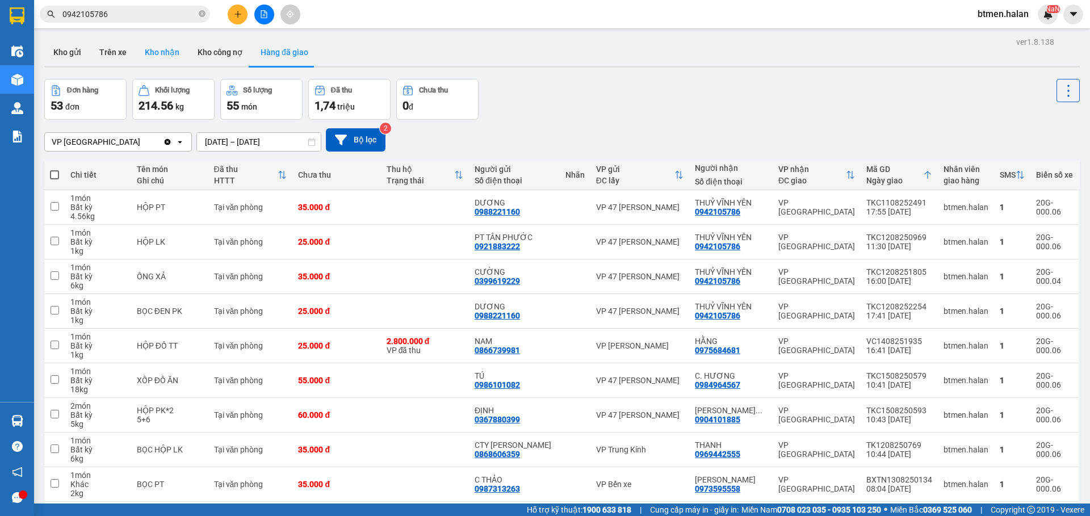
click at [163, 51] on button "Kho nhận" at bounding box center [162, 52] width 53 height 27
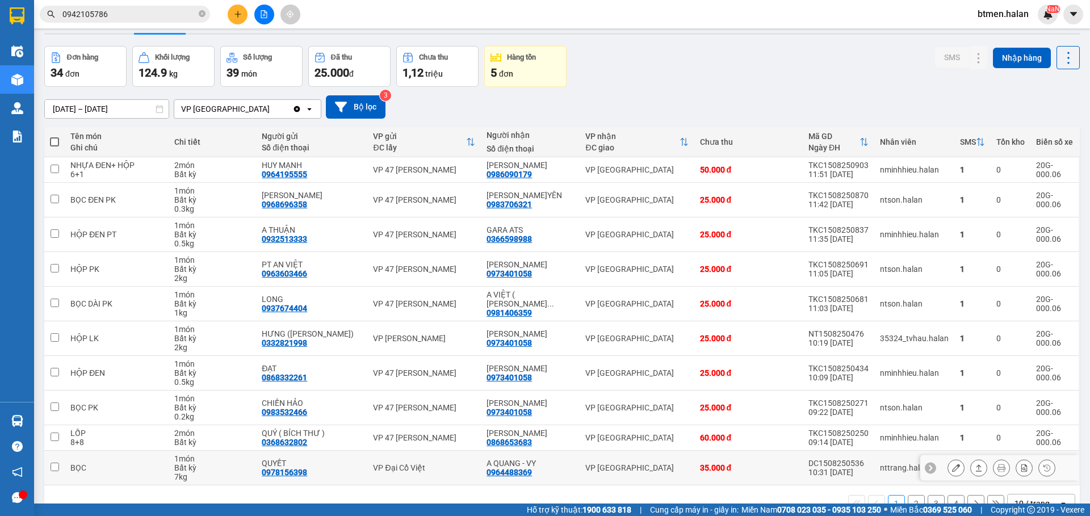
scroll to position [61, 0]
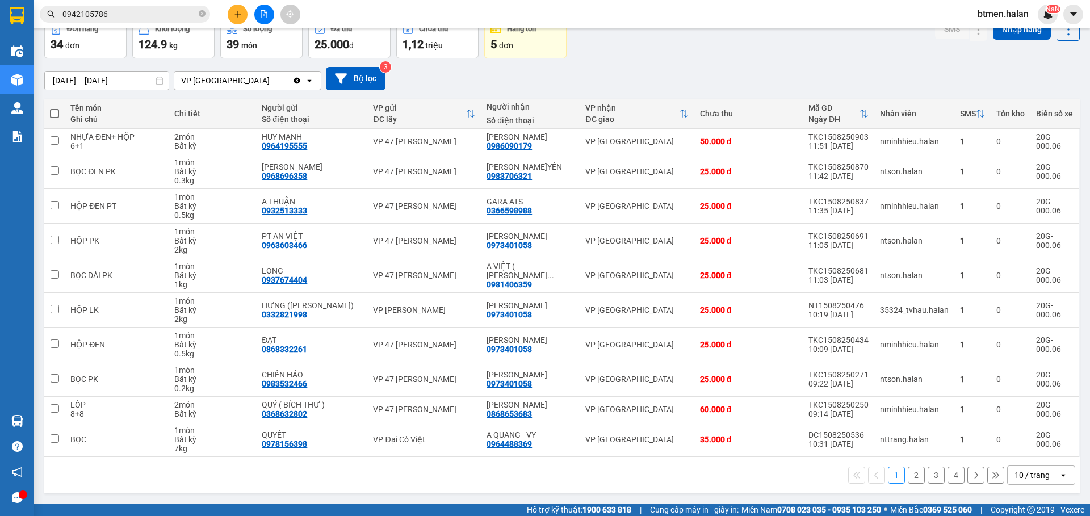
click at [951, 473] on button "4" at bounding box center [955, 475] width 17 height 17
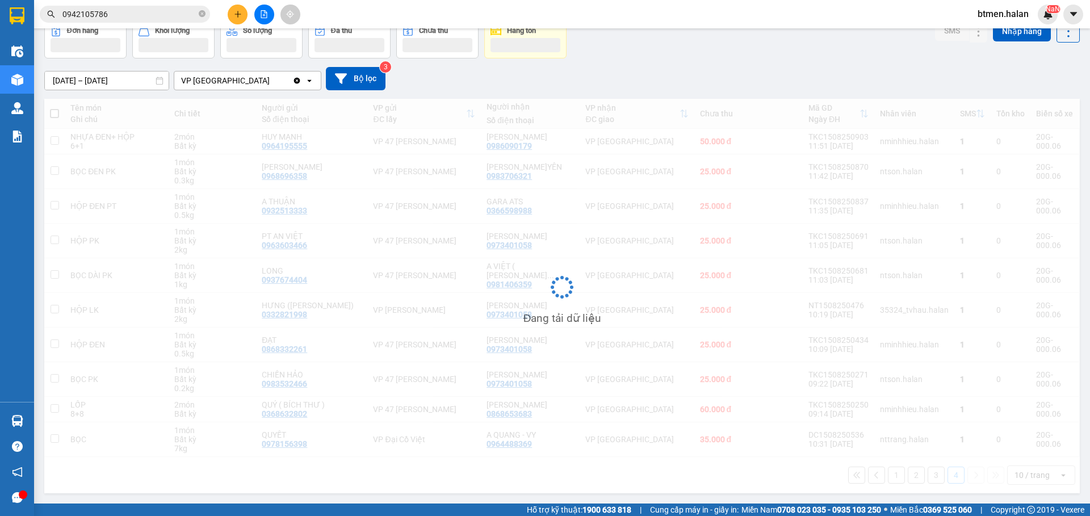
scroll to position [52, 0]
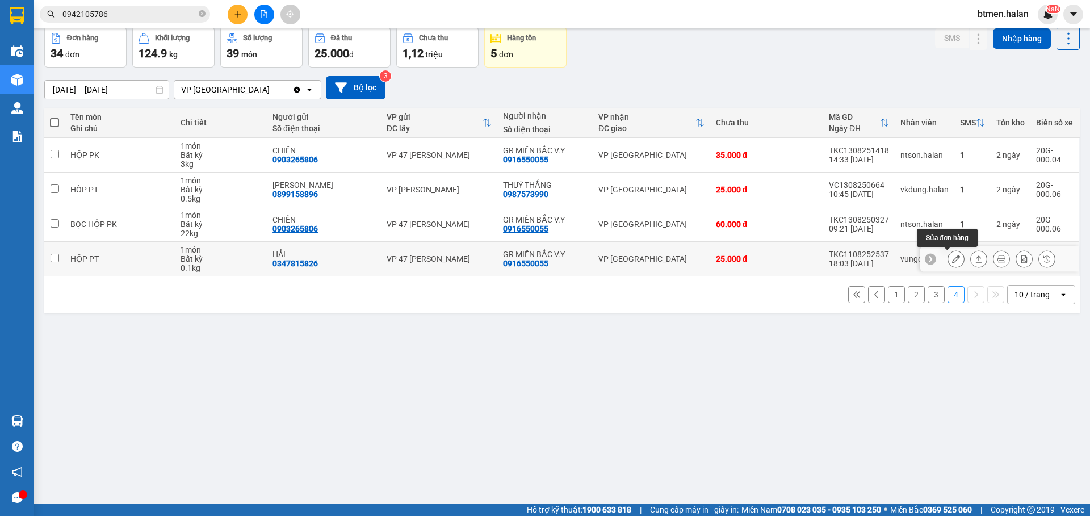
click at [952, 261] on icon at bounding box center [956, 259] width 8 height 8
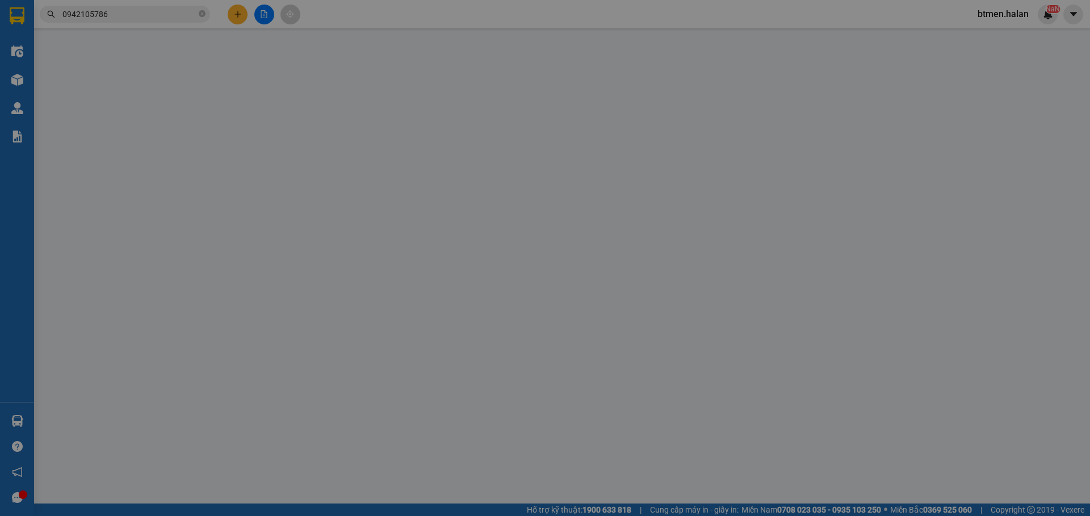
type input "0347815826"
type input "HẢI"
type input "0916550055"
type input "GR MIỀN BẮC V.Y"
type input "25.000"
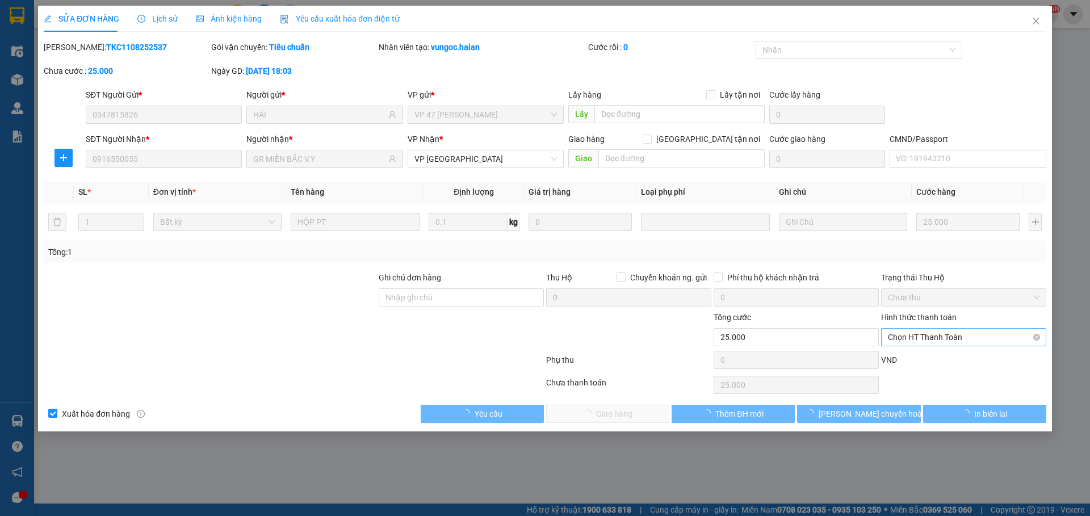
click at [917, 331] on span "Chọn HT Thanh Toán" at bounding box center [964, 337] width 152 height 17
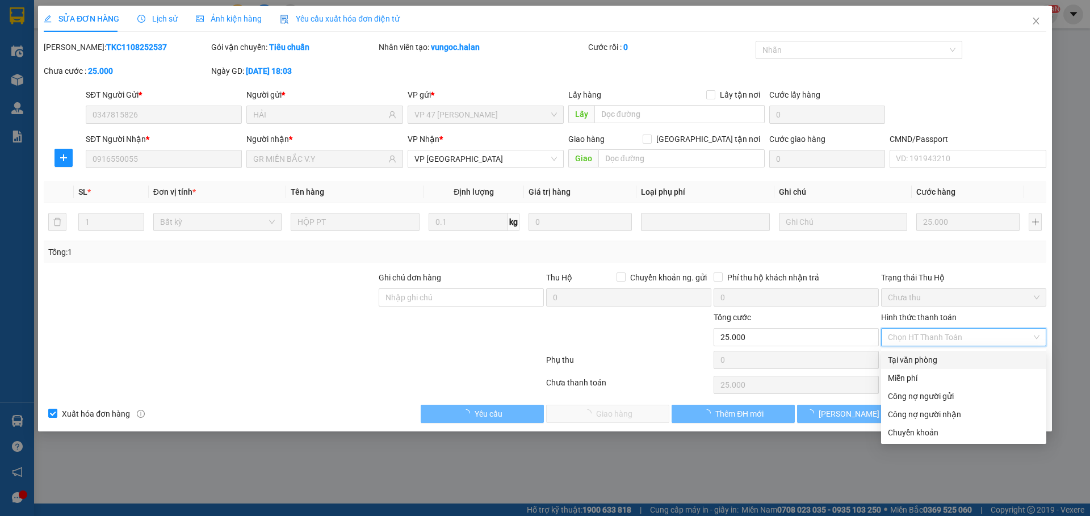
click at [917, 363] on div "Tại văn phòng" at bounding box center [964, 360] width 152 height 12
type input "0"
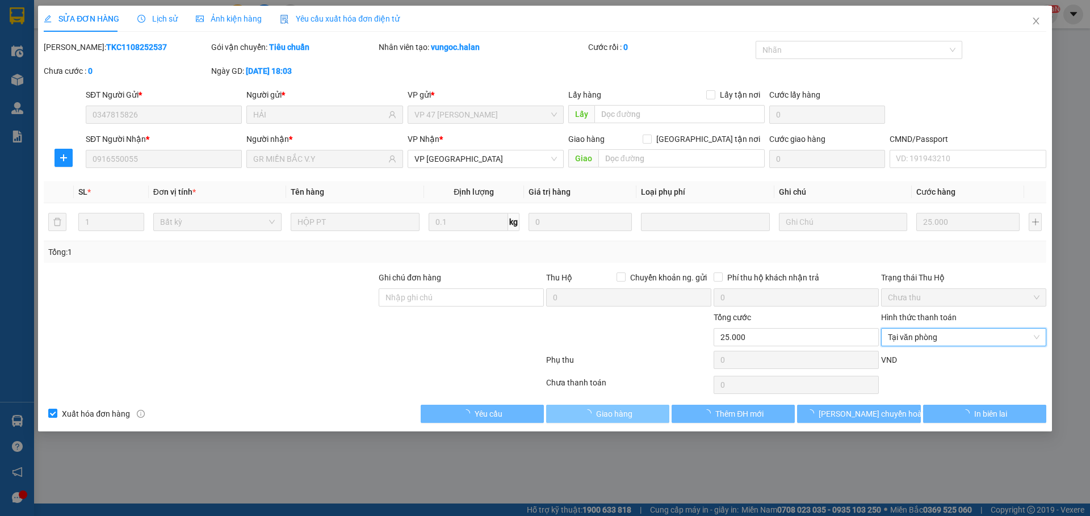
click at [640, 411] on button "Giao hàng" at bounding box center [607, 414] width 123 height 18
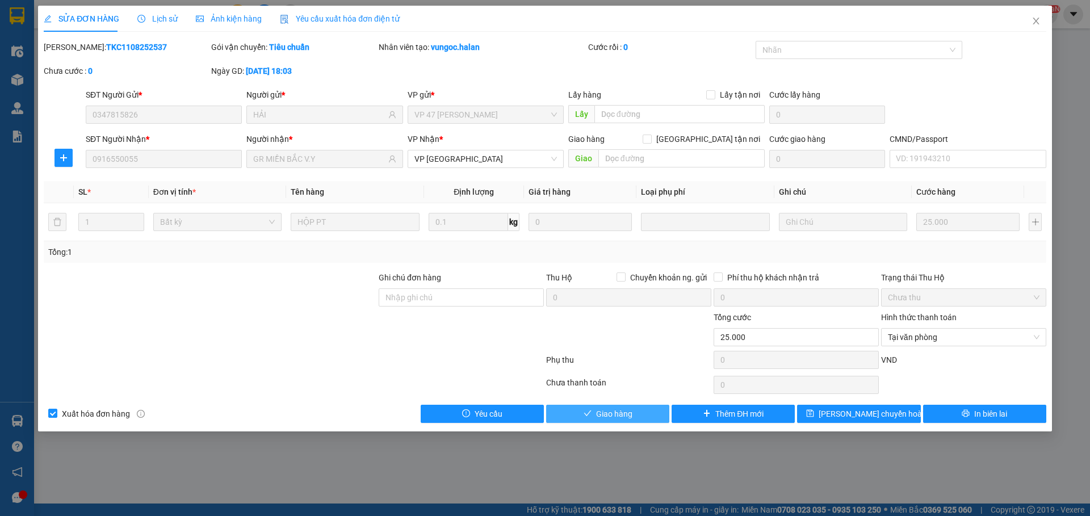
click at [643, 410] on button "Giao hàng" at bounding box center [607, 414] width 123 height 18
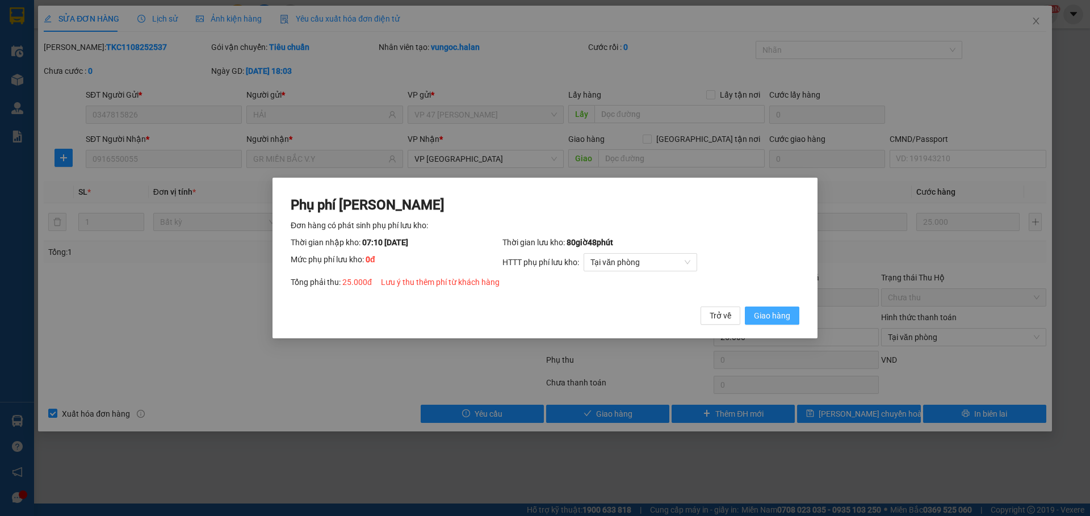
click at [773, 318] on span "Giao hàng" at bounding box center [772, 315] width 36 height 12
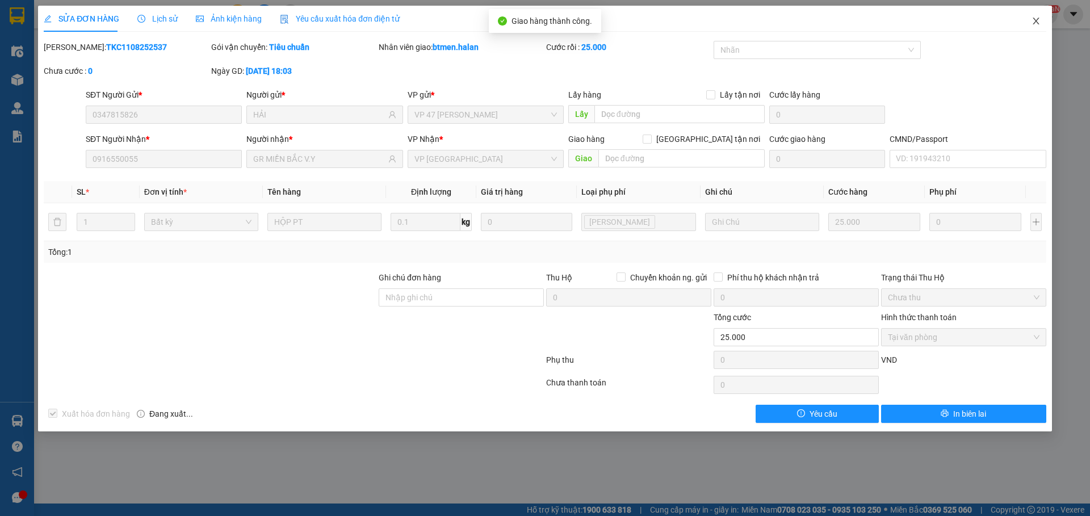
click at [1032, 23] on icon "close" at bounding box center [1035, 20] width 9 height 9
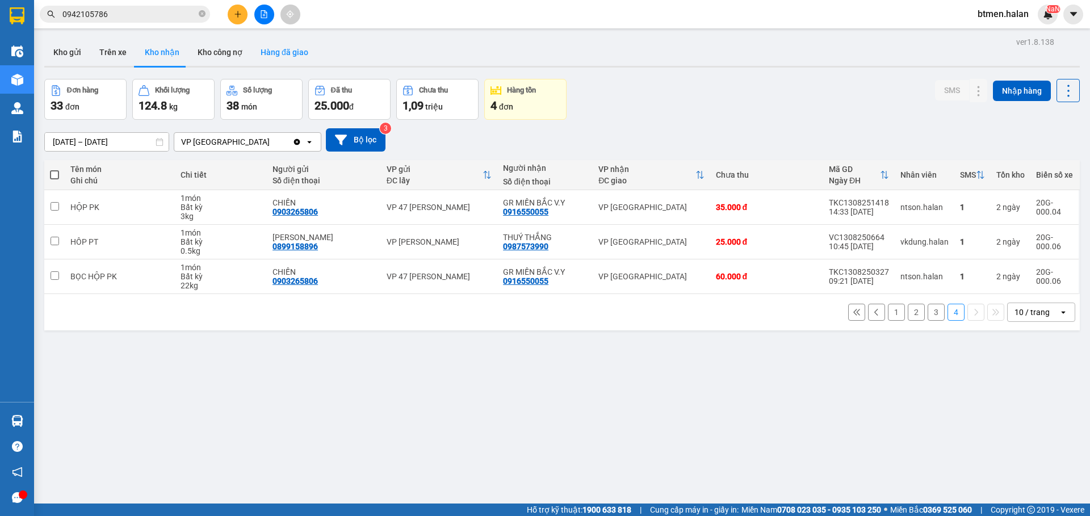
click at [277, 47] on button "Hàng đã giao" at bounding box center [284, 52] width 66 height 27
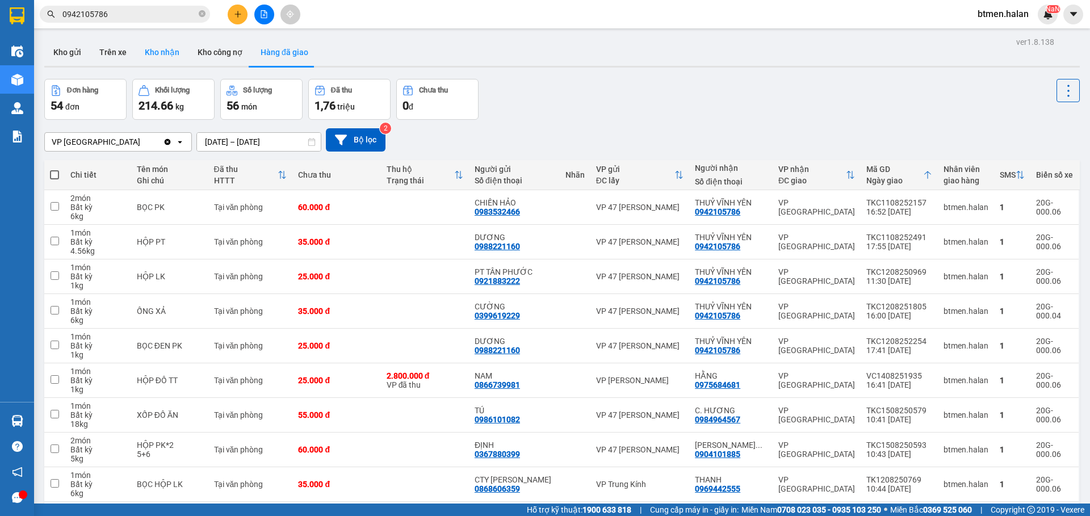
click at [163, 55] on button "Kho nhận" at bounding box center [162, 52] width 53 height 27
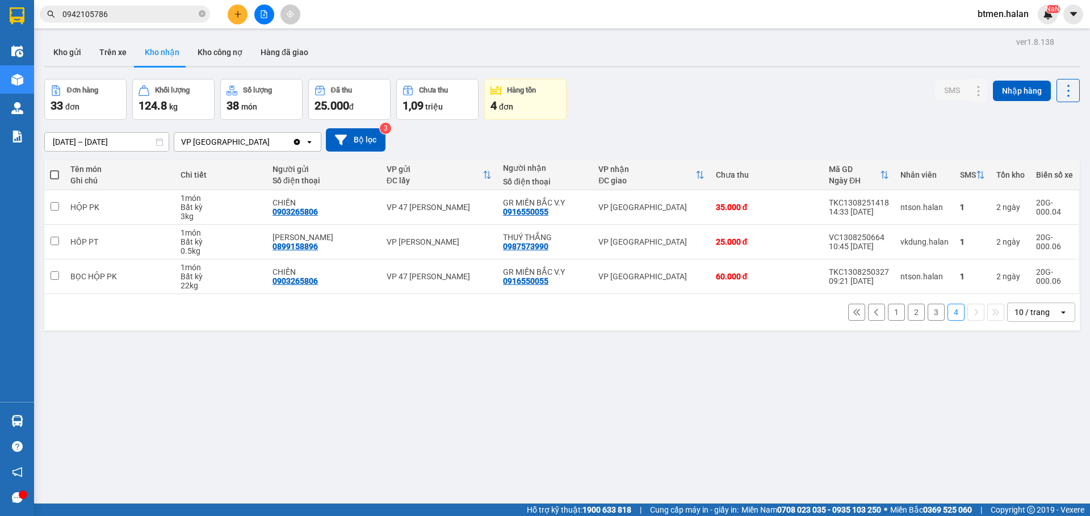
click at [891, 314] on button "1" at bounding box center [896, 312] width 17 height 17
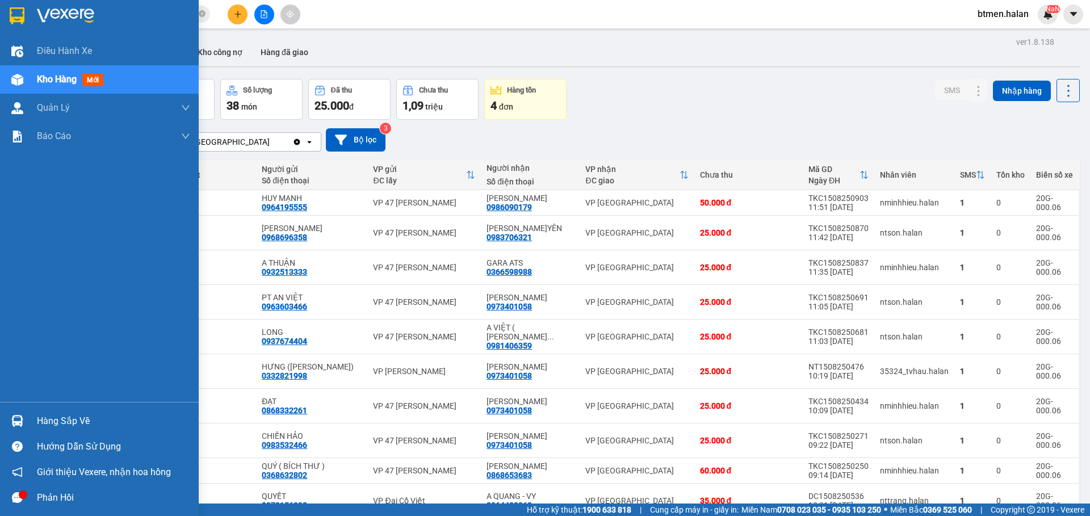
click at [29, 414] on div "Hàng sắp về" at bounding box center [99, 421] width 199 height 26
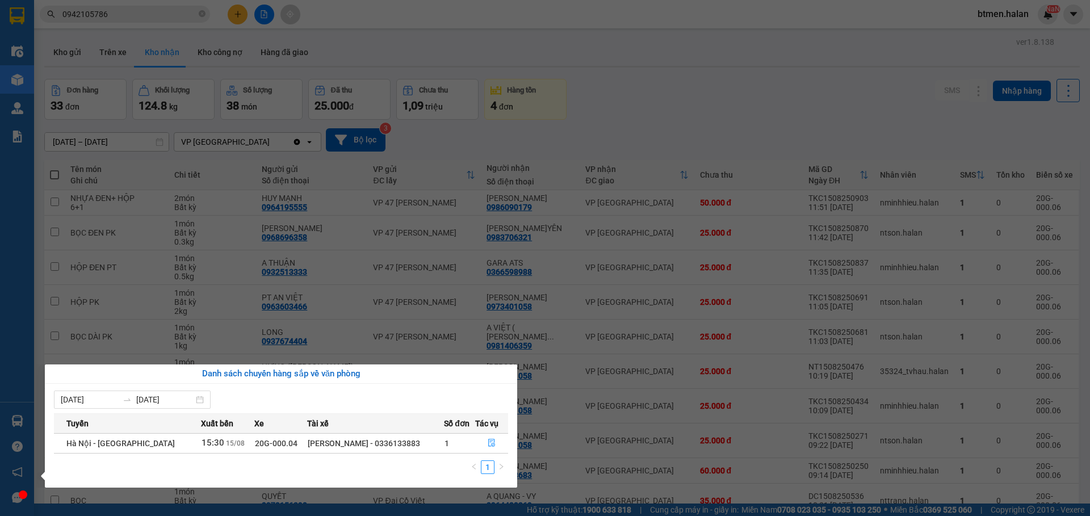
click at [661, 89] on section "Kết quả tìm kiếm ( 735 ) Bộ lọc Mã ĐH Trạng thái Món hàng Thu hộ Tổng cước Chưa…" at bounding box center [545, 258] width 1090 height 516
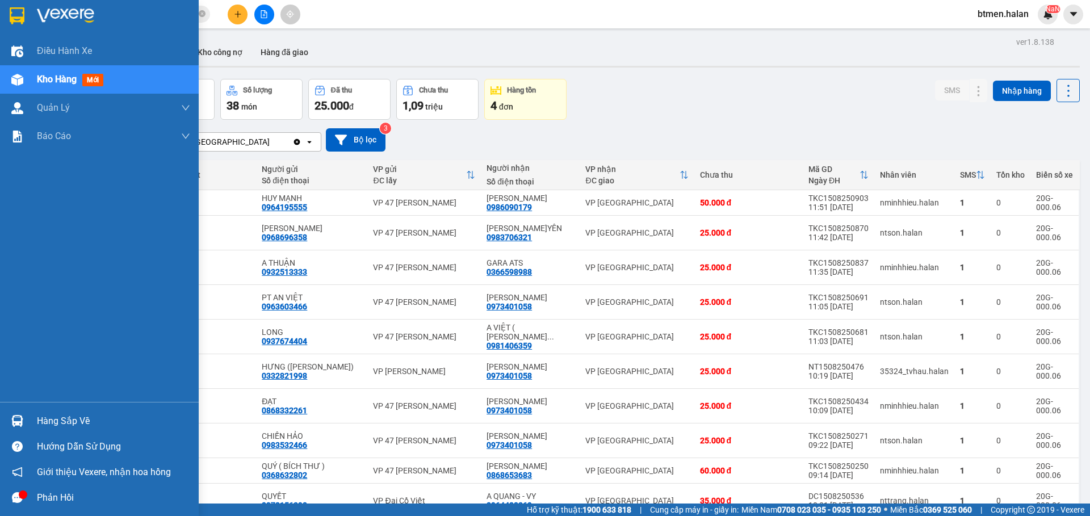
click at [61, 413] on div "Hàng sắp về" at bounding box center [113, 421] width 153 height 17
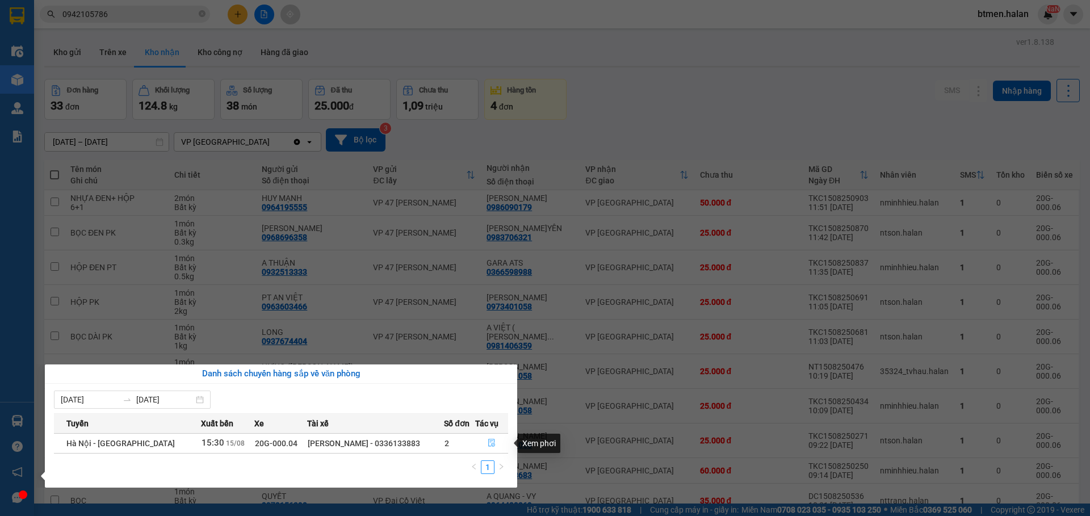
click at [488, 442] on icon "file-done" at bounding box center [491, 443] width 7 height 8
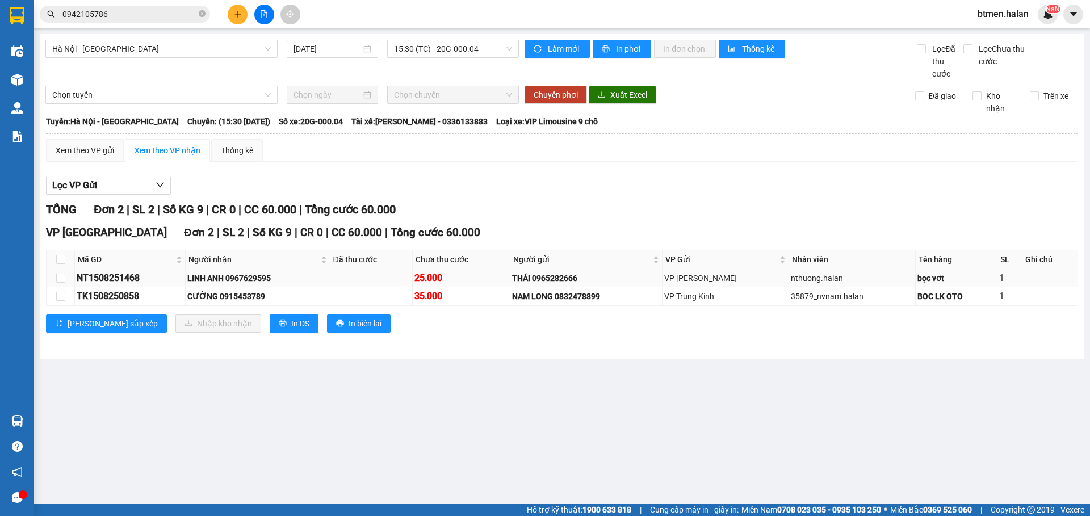
click at [269, 280] on div "LINH ANH 0967629595" at bounding box center [257, 278] width 141 height 12
copy div "0967629595"
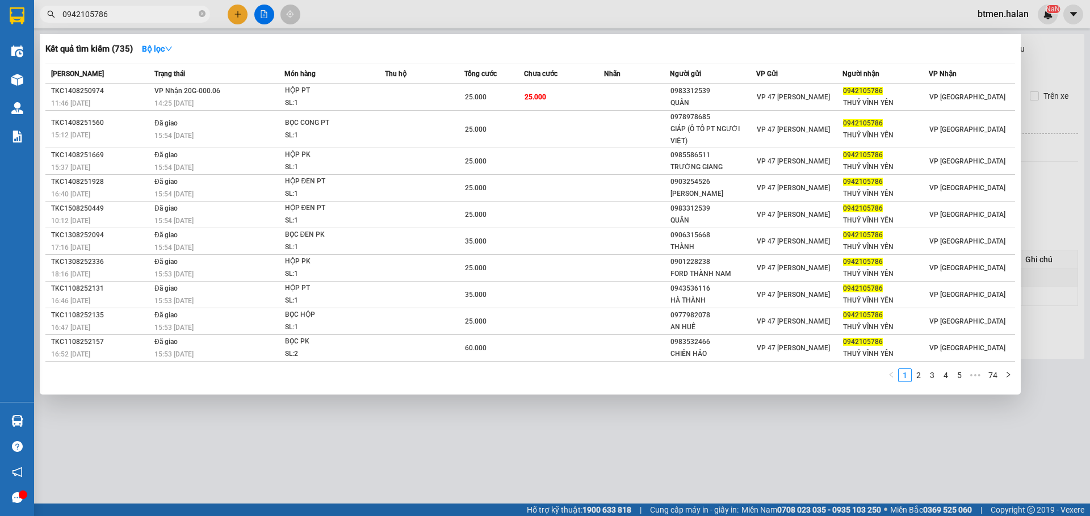
click at [107, 10] on input "0942105786" at bounding box center [129, 14] width 134 height 12
paste input "67629595"
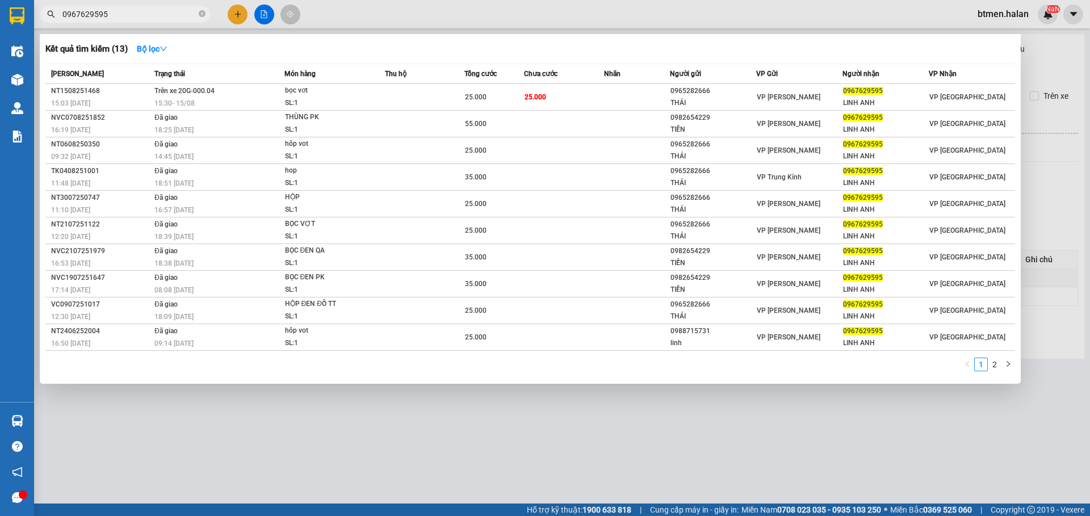
click at [1044, 138] on div at bounding box center [545, 258] width 1090 height 516
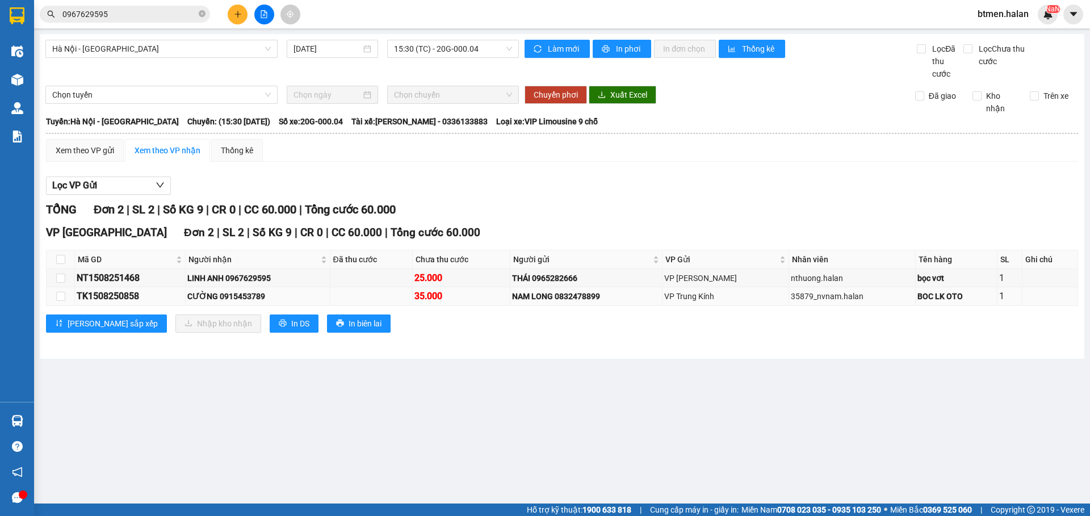
click at [238, 293] on div "CƯỜNG 0915453789" at bounding box center [257, 296] width 141 height 12
copy div "0915453789"
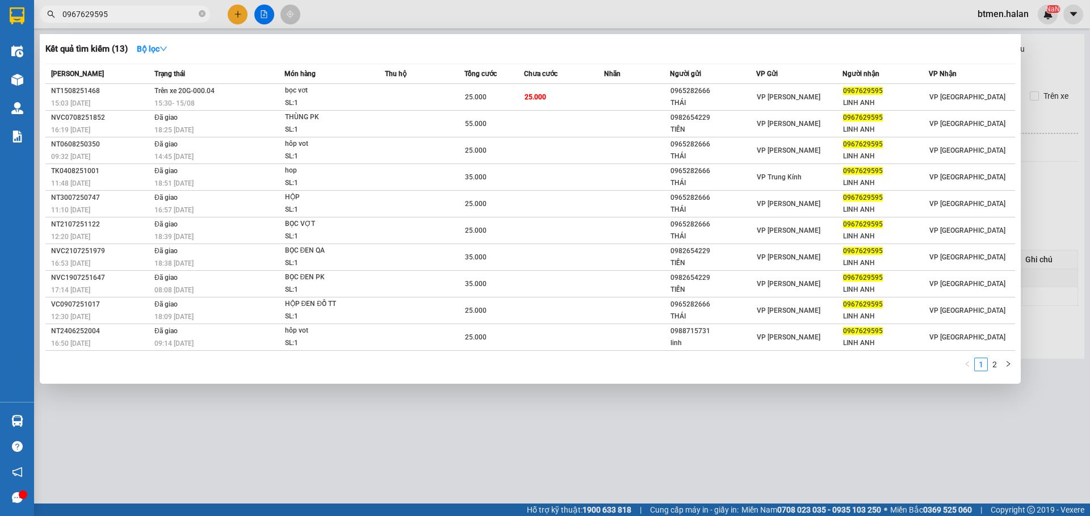
click at [194, 16] on input "0967629595" at bounding box center [129, 14] width 134 height 12
paste input "15453789"
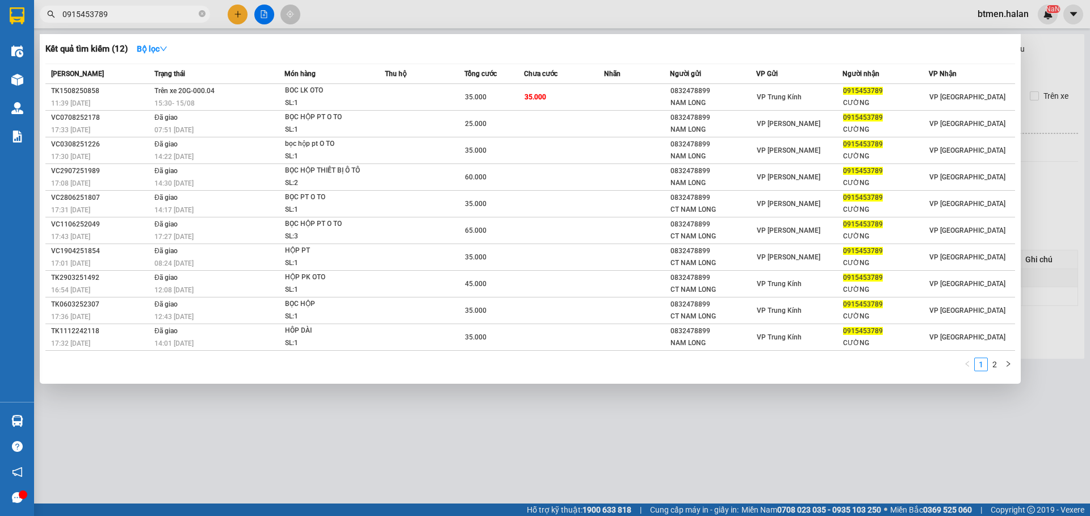
type input "0915453789"
click at [1087, 72] on div at bounding box center [545, 258] width 1090 height 516
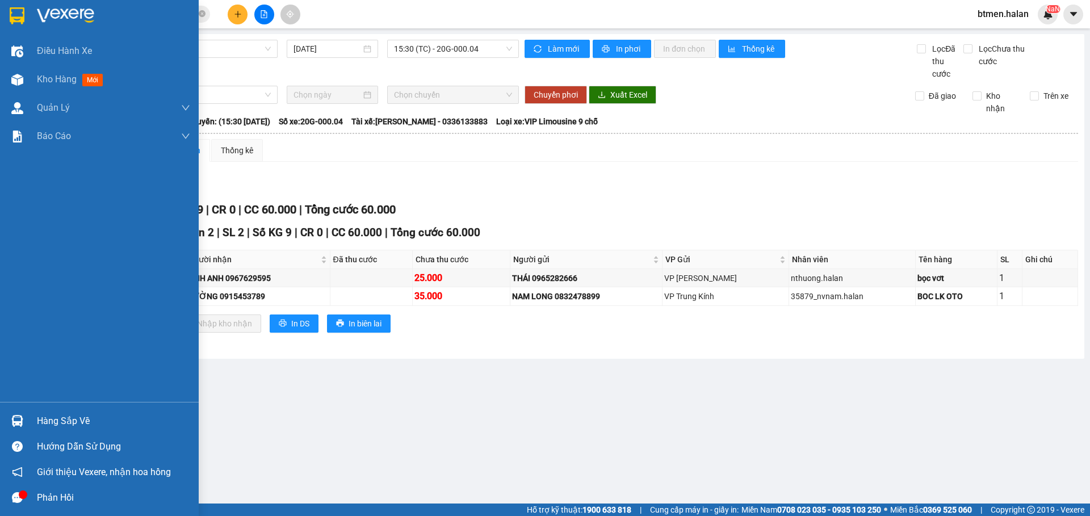
click at [53, 424] on div "Hàng sắp về" at bounding box center [113, 421] width 153 height 17
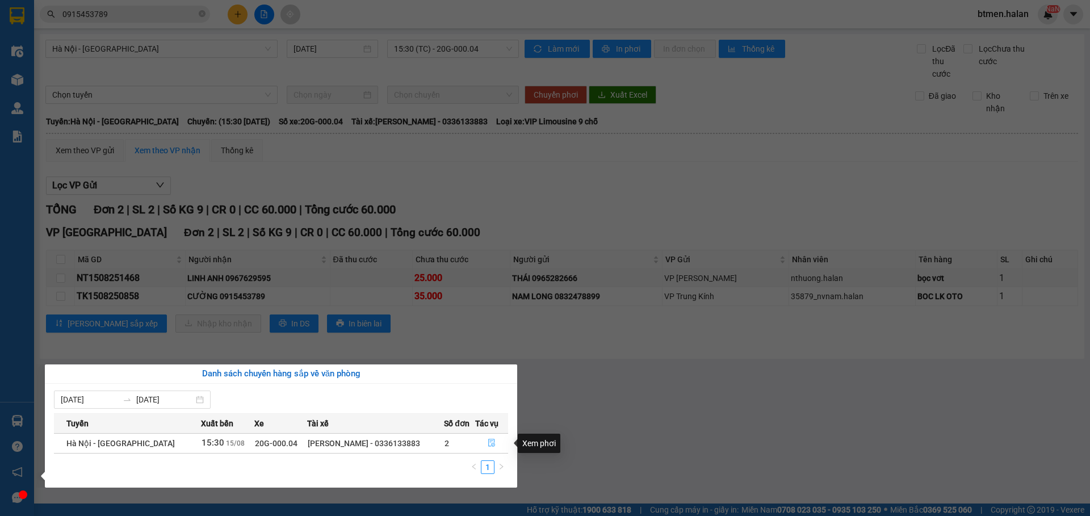
click at [491, 445] on icon "file-done" at bounding box center [491, 443] width 7 height 8
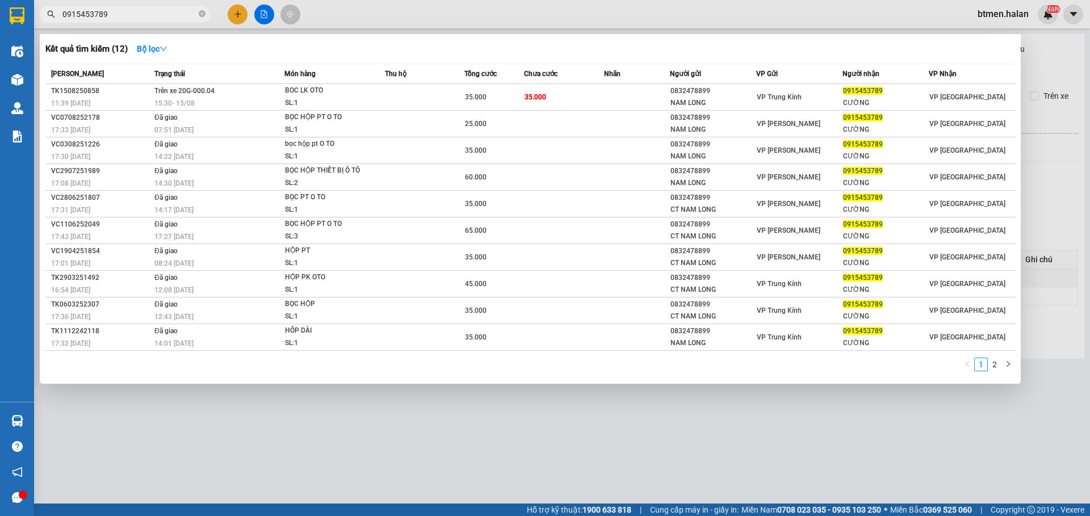
click at [171, 15] on input "0915453789" at bounding box center [129, 14] width 134 height 12
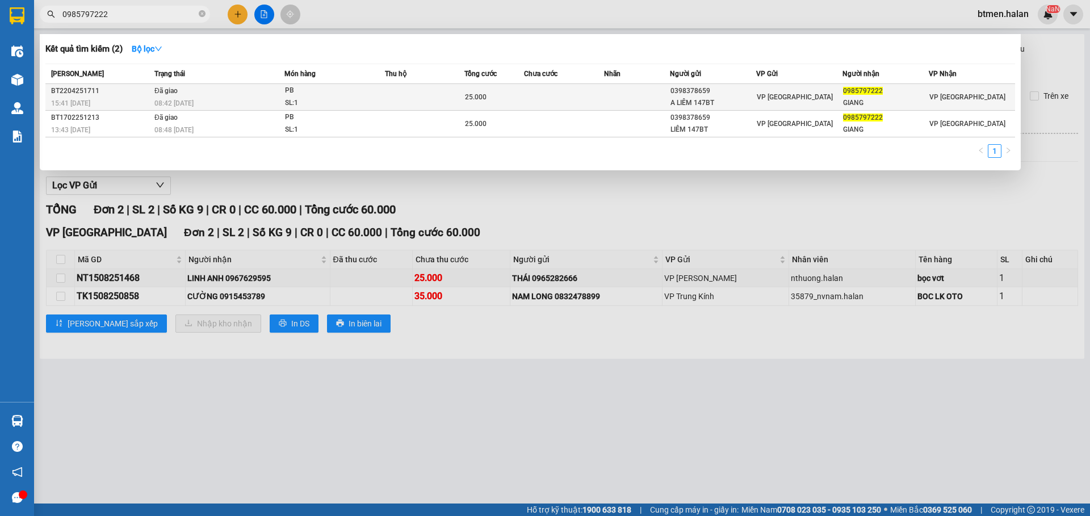
type input "0985797222"
click at [713, 94] on div "0398378659" at bounding box center [712, 91] width 85 height 12
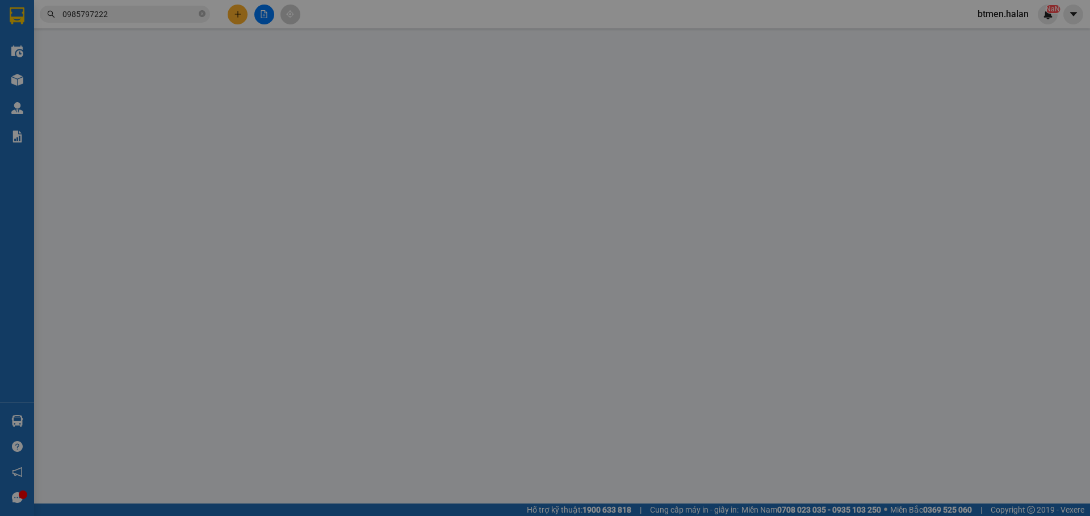
type input "0398378659"
type input "A LIÊM 147BT"
type input "0985797222"
type input "GIANG"
type input "25.000"
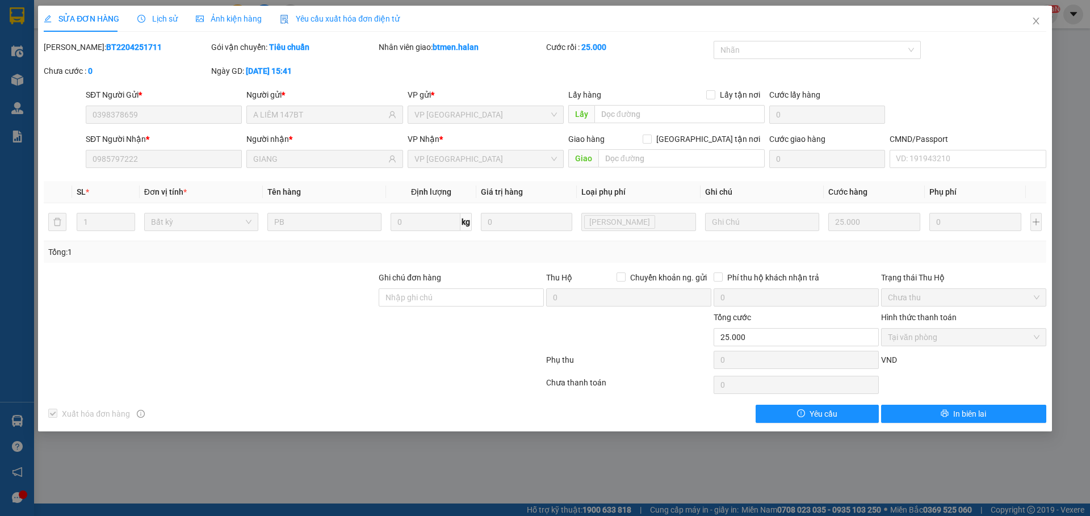
drag, startPoint x: 56, startPoint y: 459, endPoint x: 47, endPoint y: 456, distance: 9.2
click at [51, 458] on div "SỬA ĐƠN HÀNG Lịch sử Ảnh kiện hàng Yêu cầu xuất hóa đơn điện tử Total Paid Fee …" at bounding box center [545, 258] width 1090 height 516
click at [1038, 18] on icon "close" at bounding box center [1035, 20] width 9 height 9
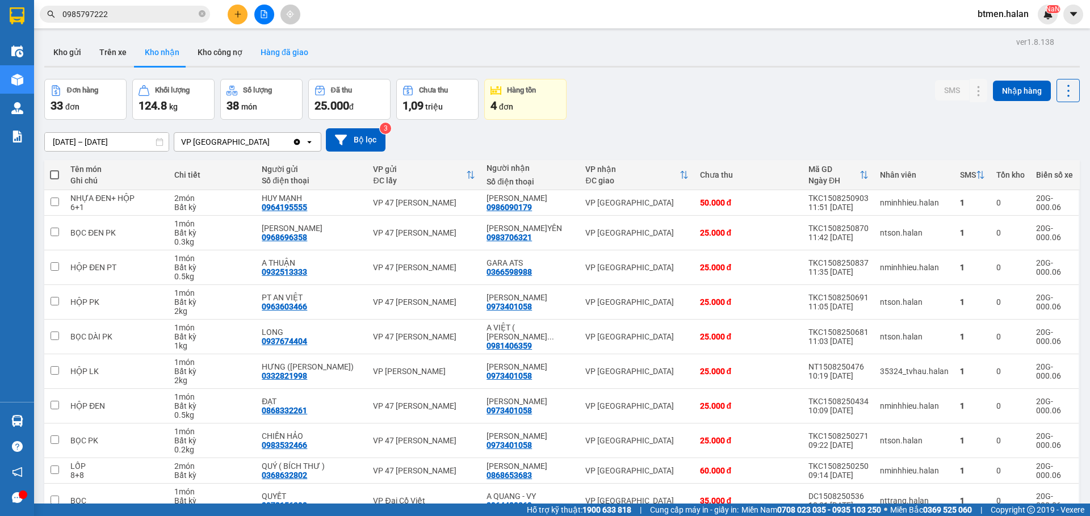
click at [289, 56] on button "Hàng đã giao" at bounding box center [284, 52] width 66 height 27
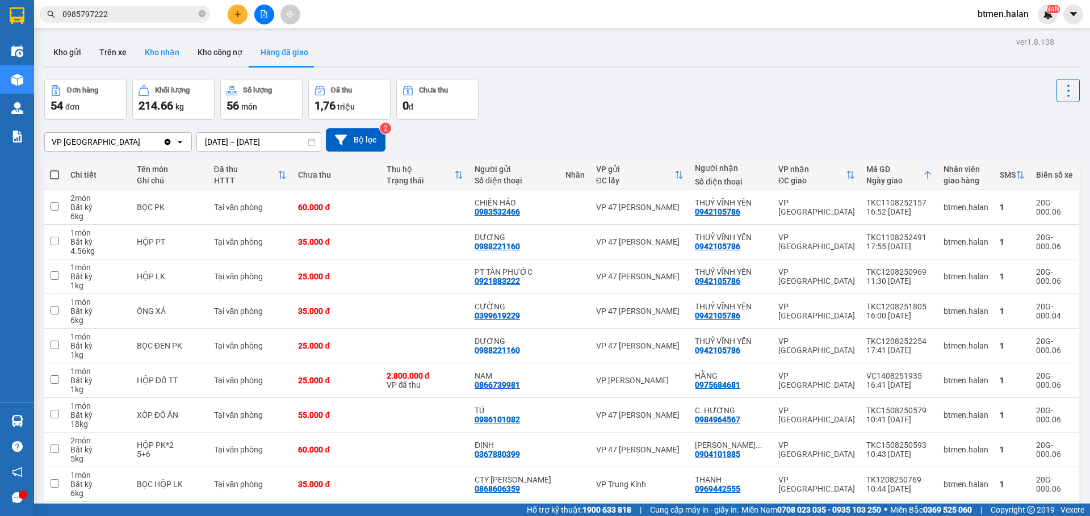
click at [167, 49] on button "Kho nhận" at bounding box center [162, 52] width 53 height 27
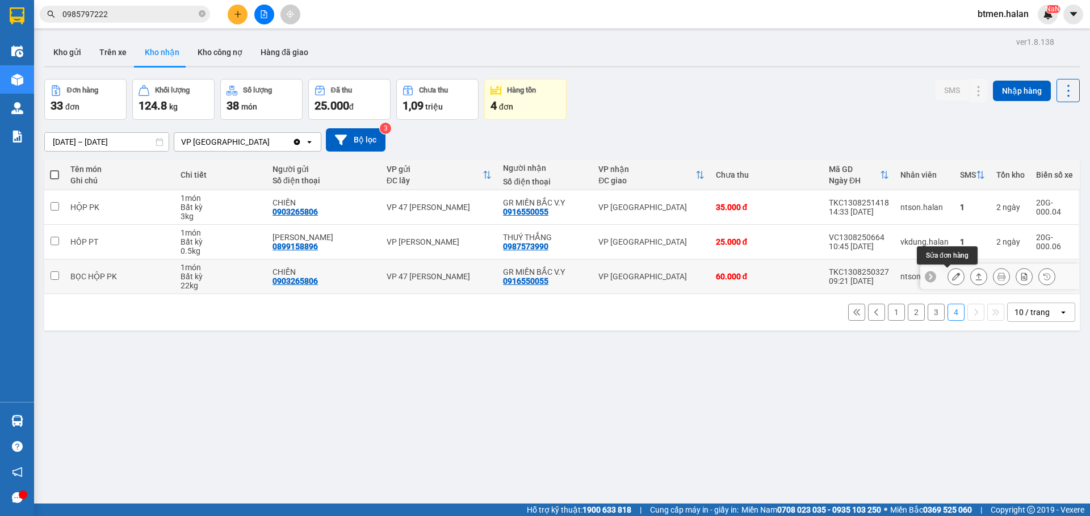
click at [952, 279] on icon at bounding box center [956, 276] width 8 height 8
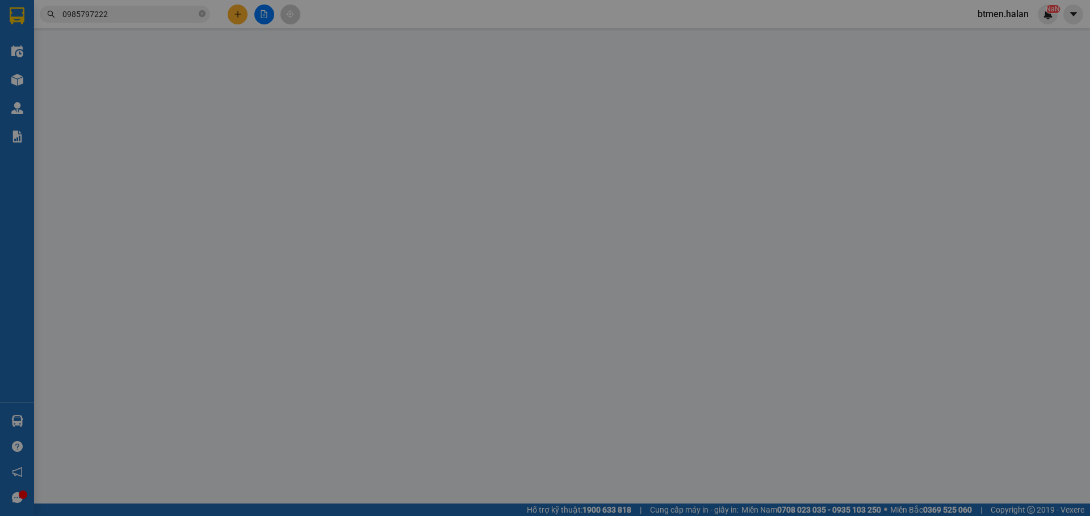
type input "0903265806"
type input "CHIẾN"
type input "0916550055"
type input "GR MIỀN BẮC V.Y"
type input "60.000"
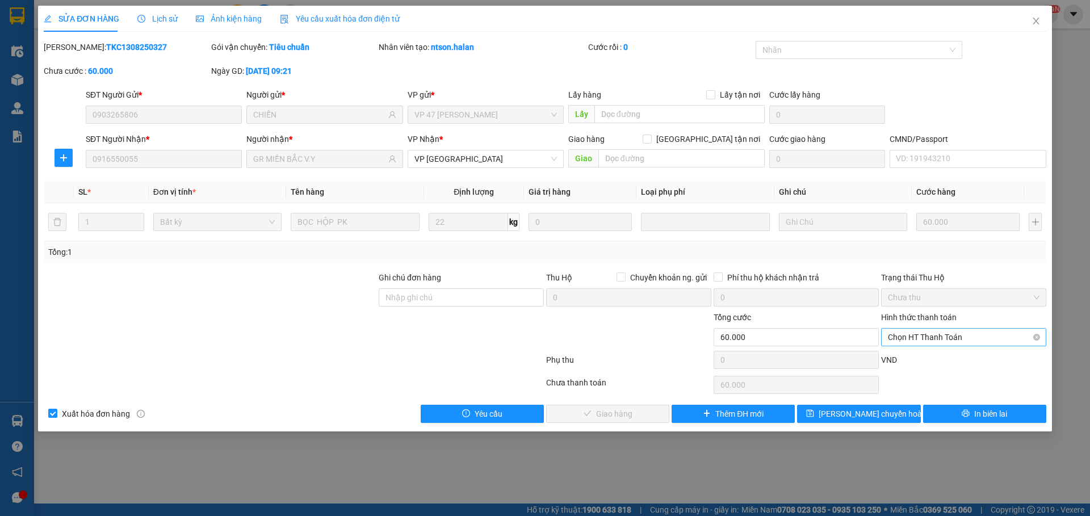
click at [925, 337] on span "Chọn HT Thanh Toán" at bounding box center [964, 337] width 152 height 17
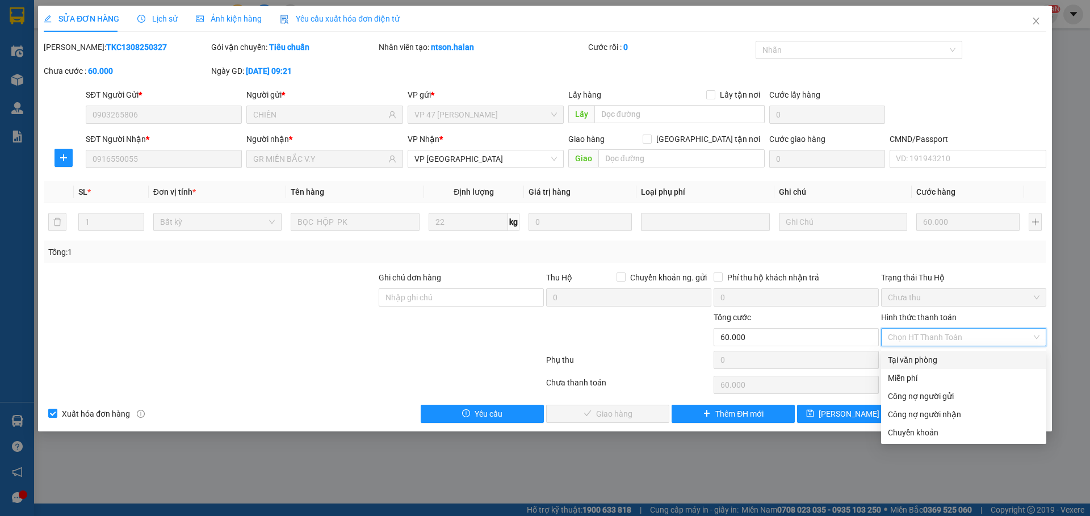
click at [917, 352] on div "Tại văn phòng" at bounding box center [963, 360] width 165 height 18
type input "0"
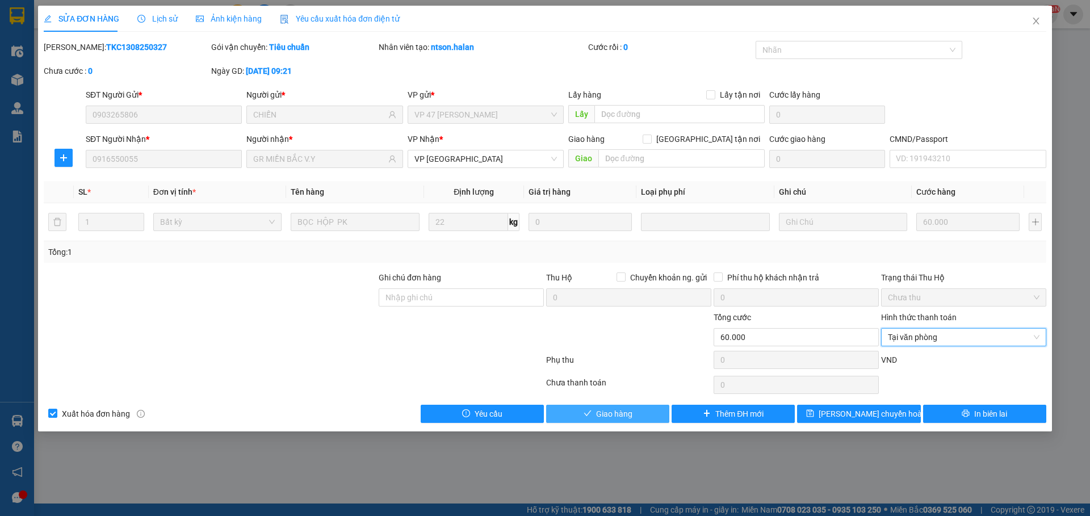
click at [640, 412] on button "Giao hàng" at bounding box center [607, 414] width 123 height 18
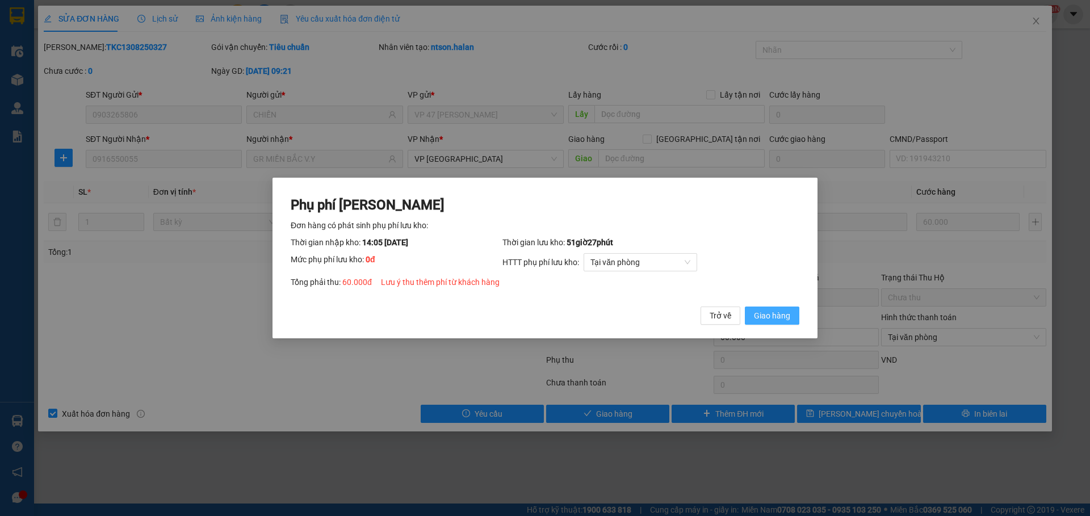
click at [762, 320] on span "Giao hàng" at bounding box center [772, 315] width 36 height 12
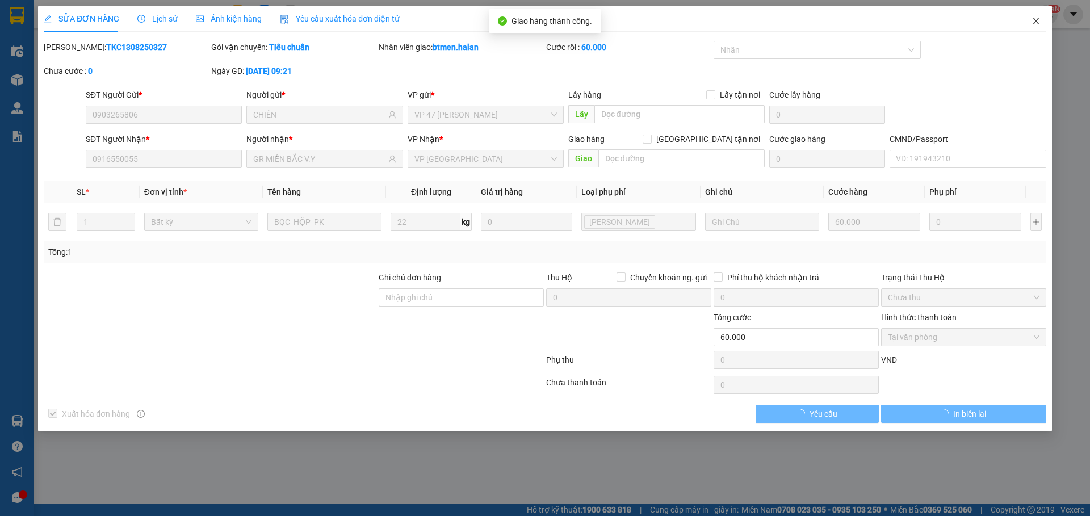
click at [1028, 20] on span "Close" at bounding box center [1036, 22] width 32 height 32
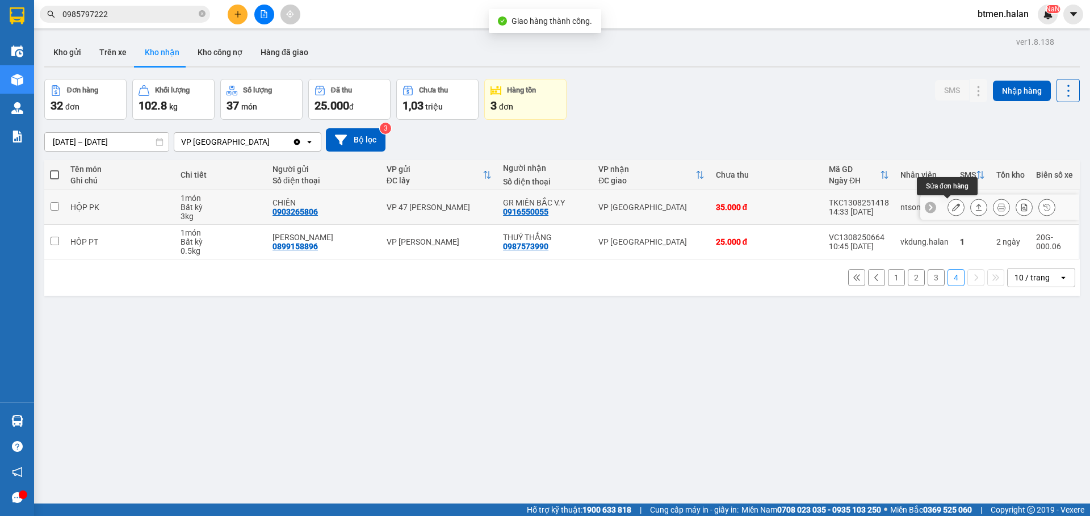
click at [952, 207] on icon at bounding box center [956, 207] width 8 height 8
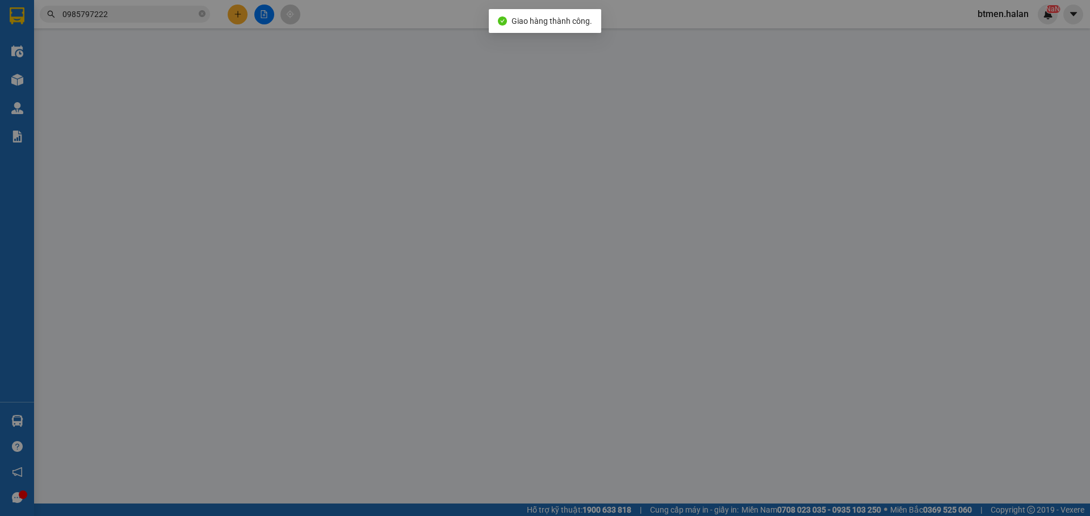
type input "0903265806"
type input "CHIẾN"
type input "0916550055"
type input "GR MIỀN BẮC V.Y"
type input "35.000"
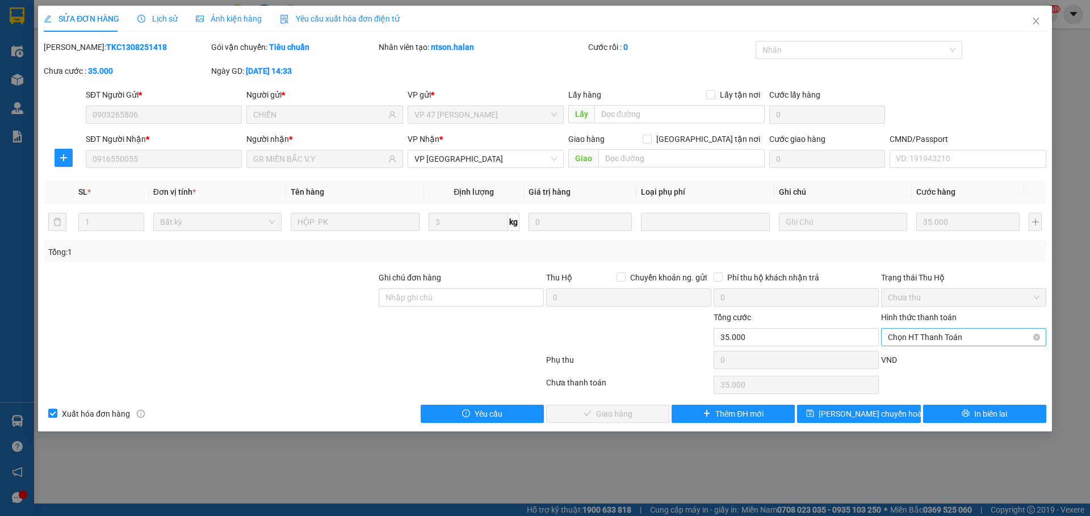
drag, startPoint x: 929, startPoint y: 329, endPoint x: 926, endPoint y: 335, distance: 7.2
click at [927, 335] on span "Chọn HT Thanh Toán" at bounding box center [964, 337] width 152 height 17
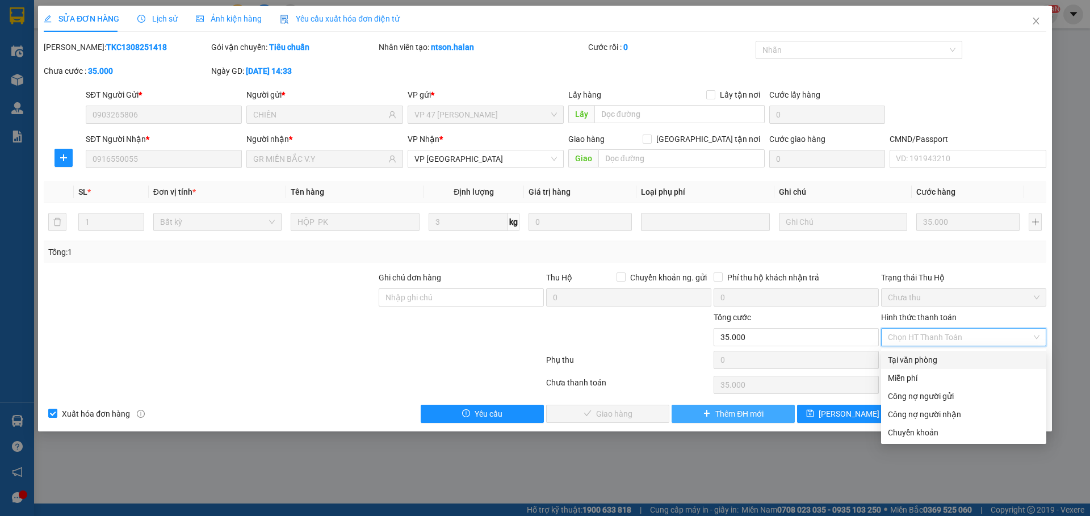
drag, startPoint x: 916, startPoint y: 356, endPoint x: 684, endPoint y: 406, distance: 237.5
click at [908, 359] on div "Tại văn phòng" at bounding box center [964, 360] width 152 height 12
type input "0"
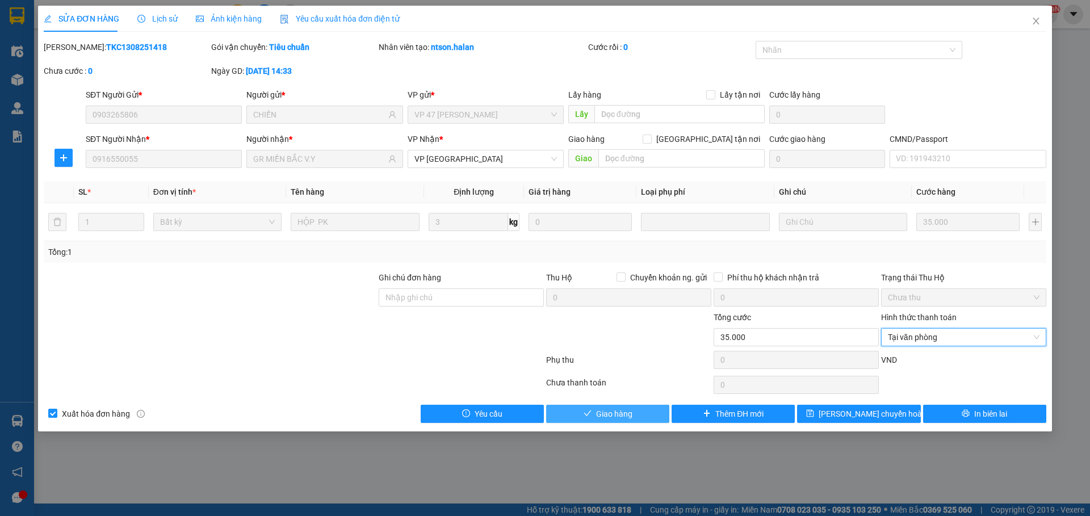
click at [633, 410] on button "Giao hàng" at bounding box center [607, 414] width 123 height 18
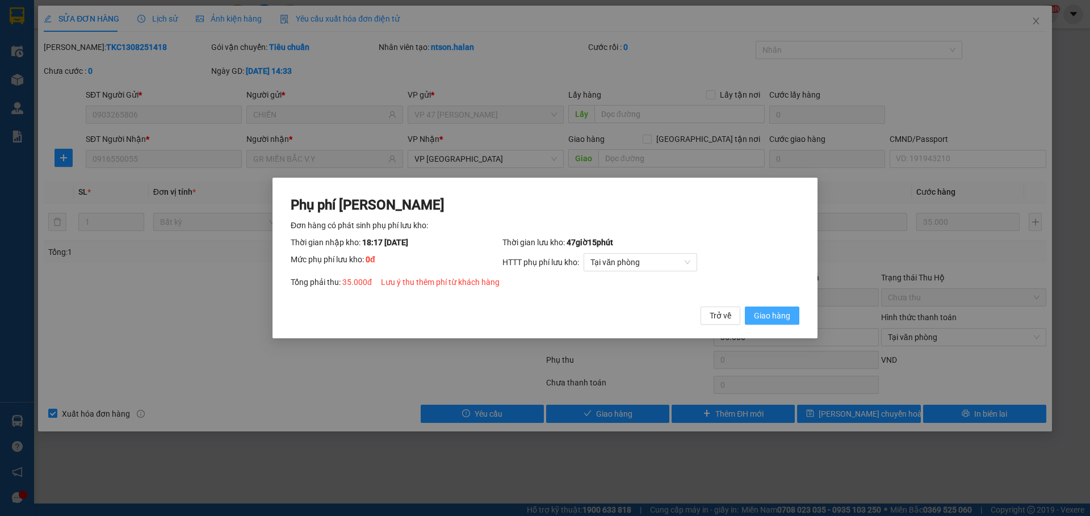
click at [771, 322] on span "Giao hàng" at bounding box center [772, 315] width 36 height 12
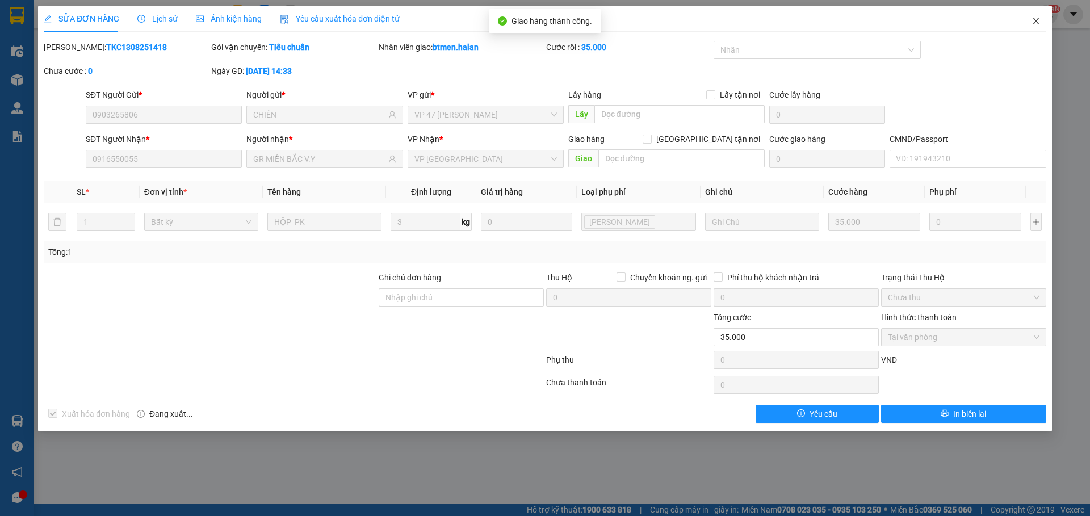
click at [1033, 27] on span "Close" at bounding box center [1036, 22] width 32 height 32
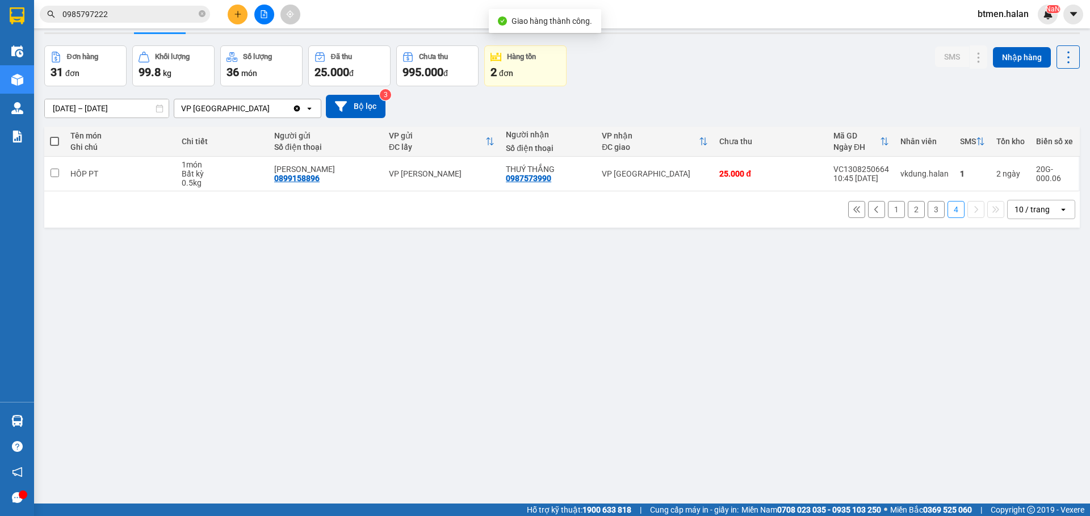
scroll to position [52, 0]
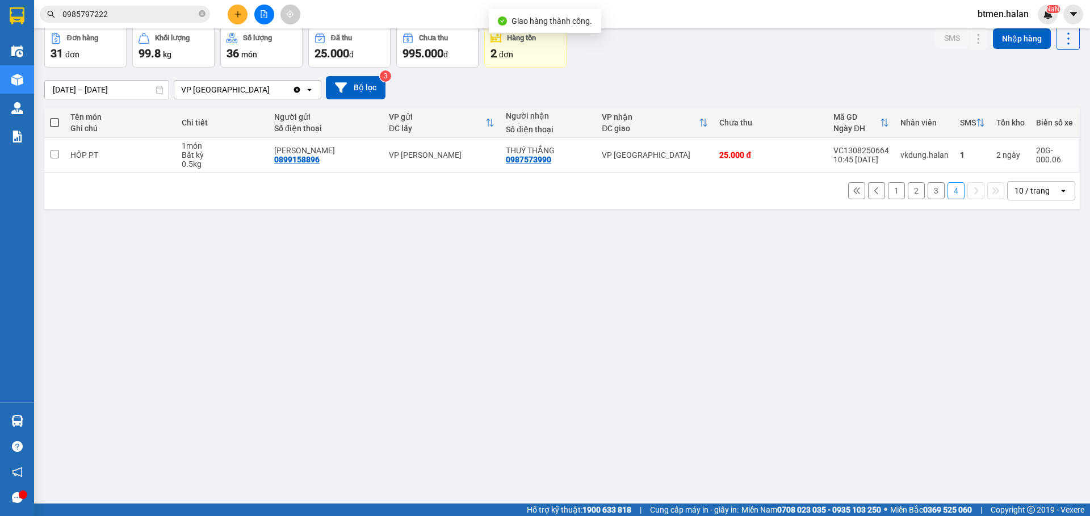
click at [927, 194] on button "3" at bounding box center [935, 190] width 17 height 17
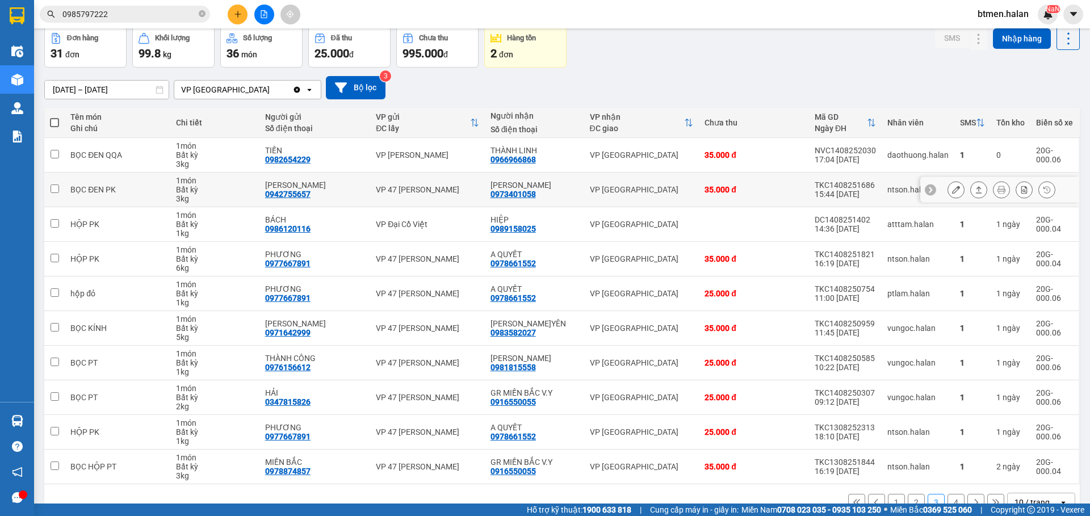
scroll to position [79, 0]
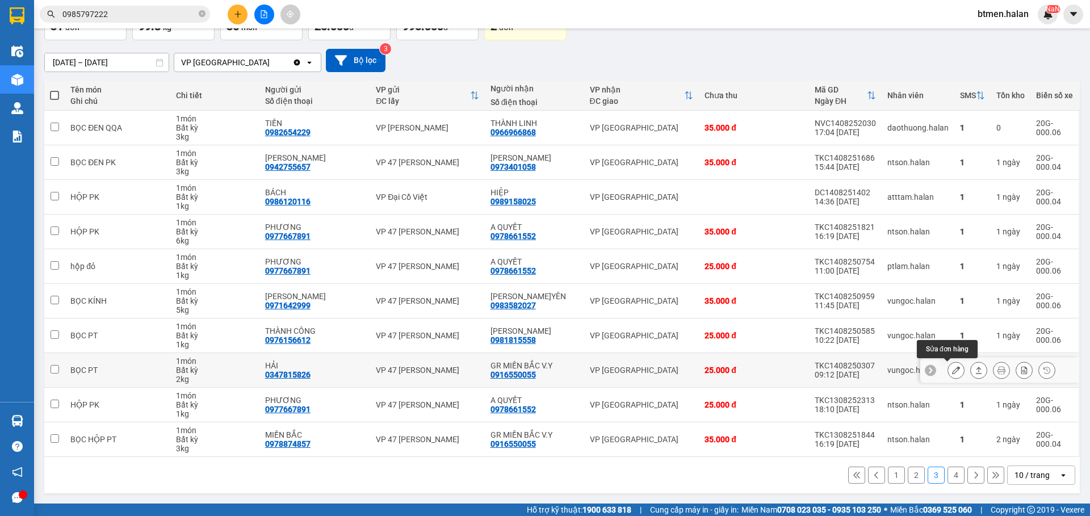
click at [952, 368] on icon at bounding box center [956, 370] width 8 height 8
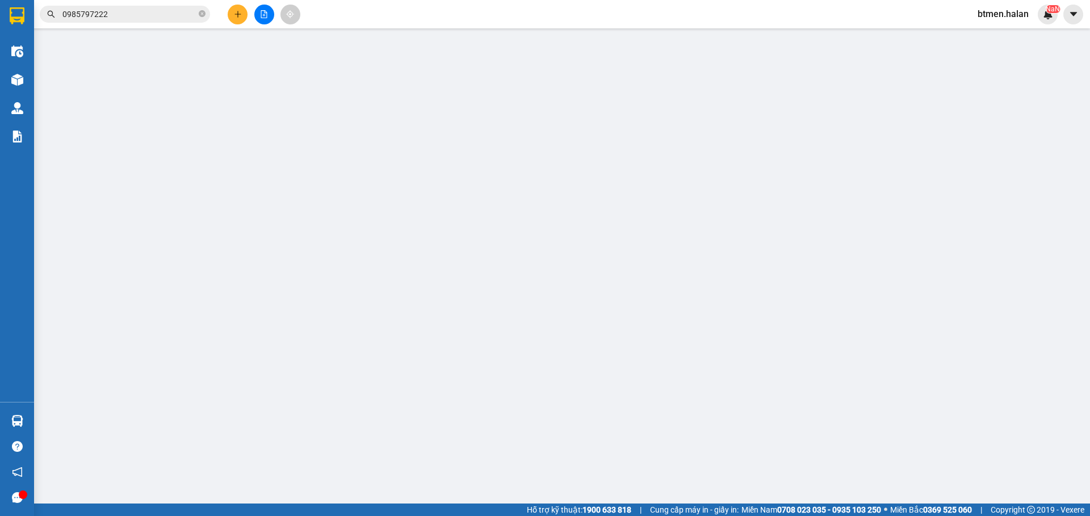
type input "0347815826"
type input "HẢI"
type input "0916550055"
type input "GR MIỀN BẮC V.Y"
type input "25.000"
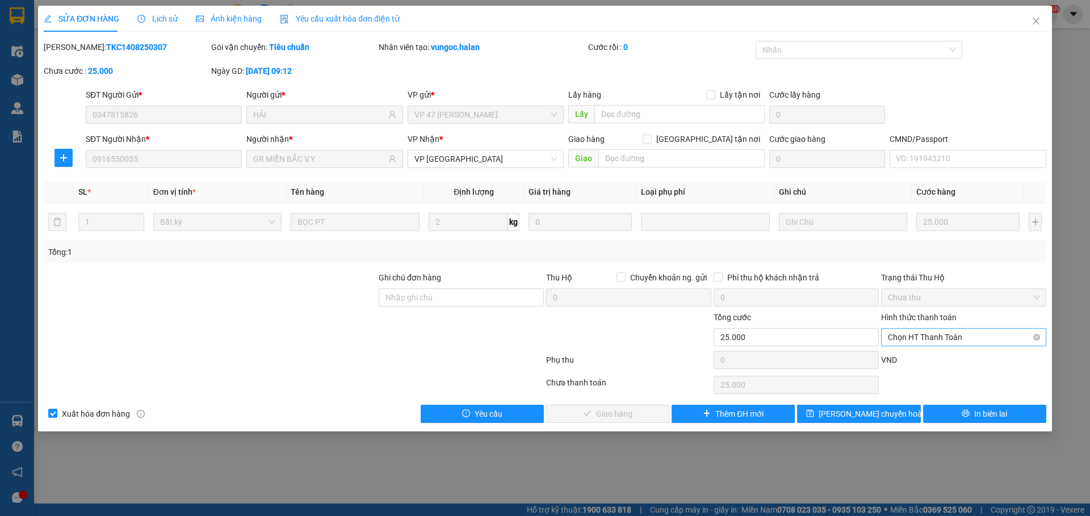
click at [912, 339] on span "Chọn HT Thanh Toán" at bounding box center [964, 337] width 152 height 17
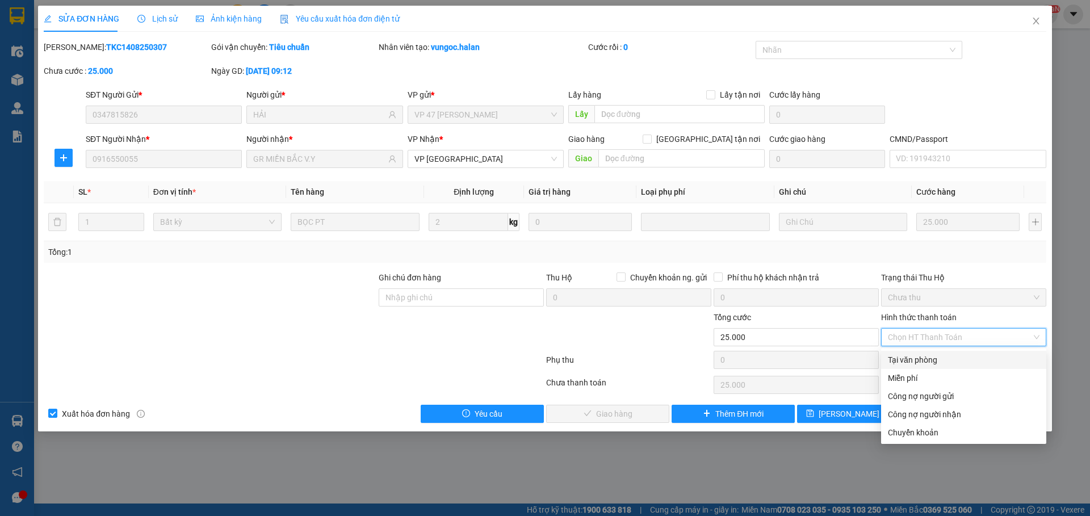
click at [899, 359] on div "Tại văn phòng" at bounding box center [964, 360] width 152 height 12
type input "0"
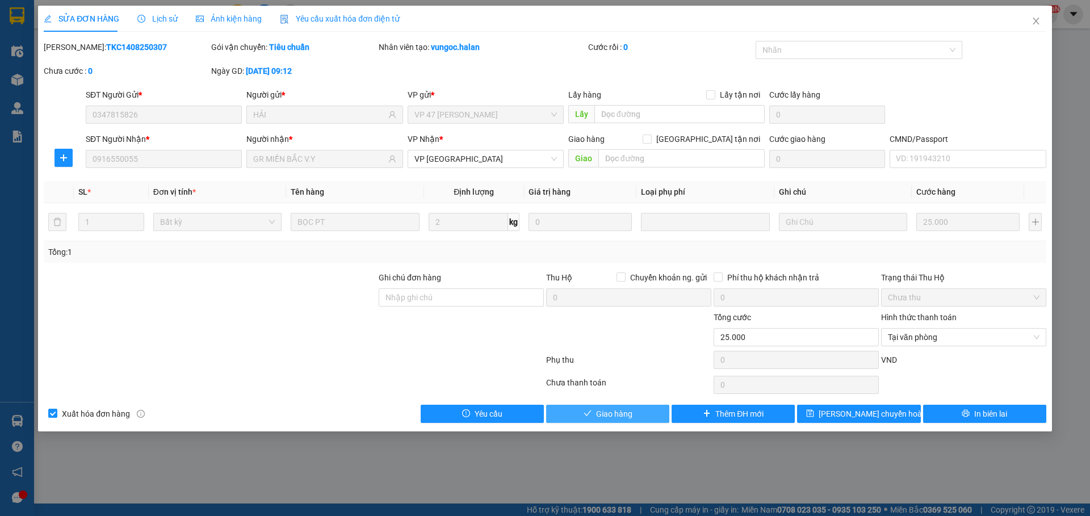
click at [635, 415] on button "Giao hàng" at bounding box center [607, 414] width 123 height 18
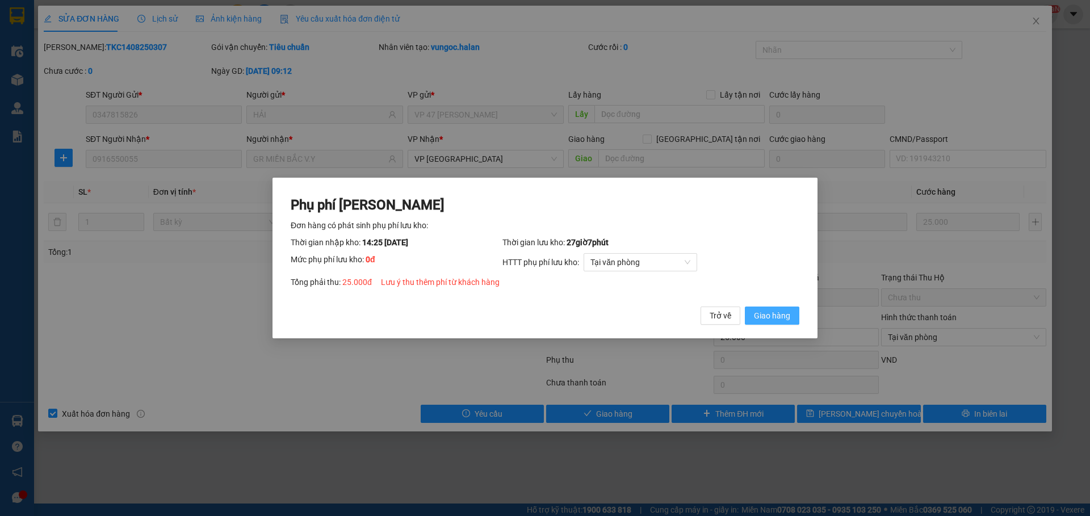
click at [765, 323] on button "Giao hàng" at bounding box center [772, 316] width 54 height 18
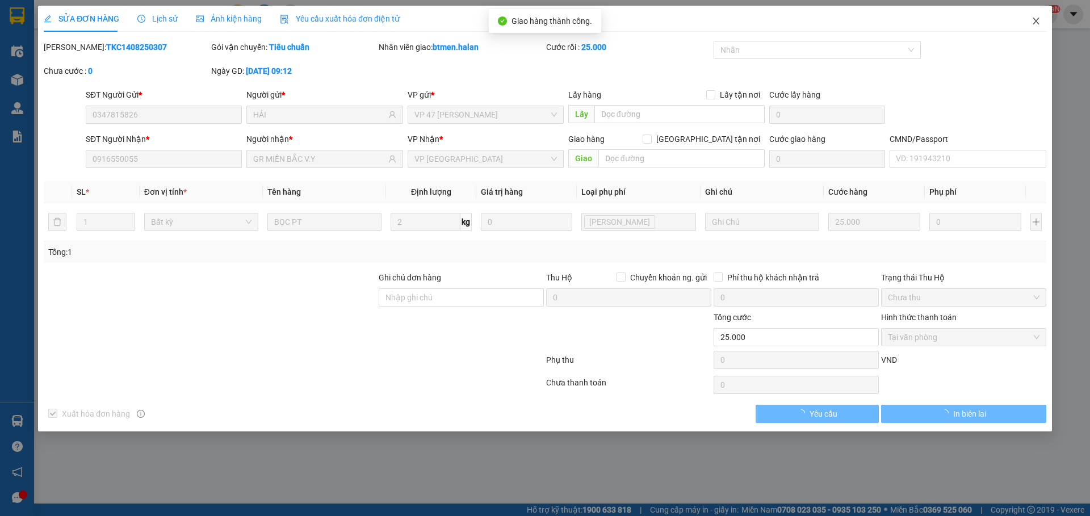
click at [1036, 20] on icon "close" at bounding box center [1035, 20] width 9 height 9
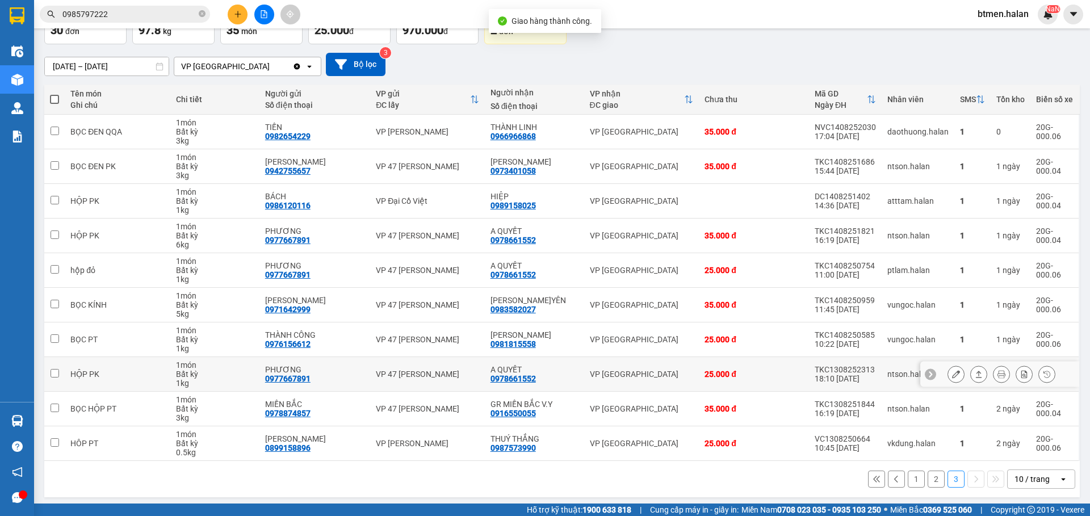
scroll to position [78, 0]
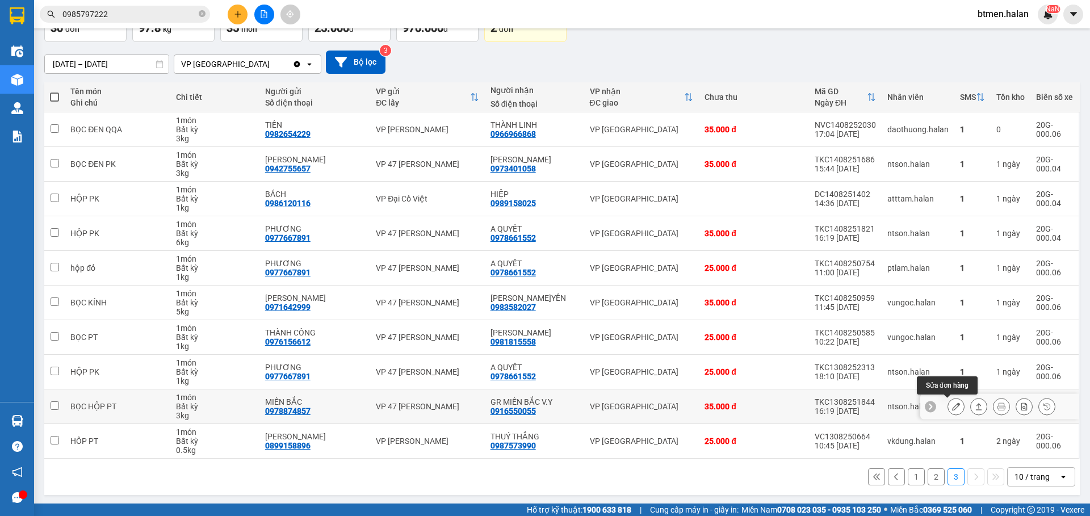
click at [948, 406] on button at bounding box center [956, 407] width 16 height 20
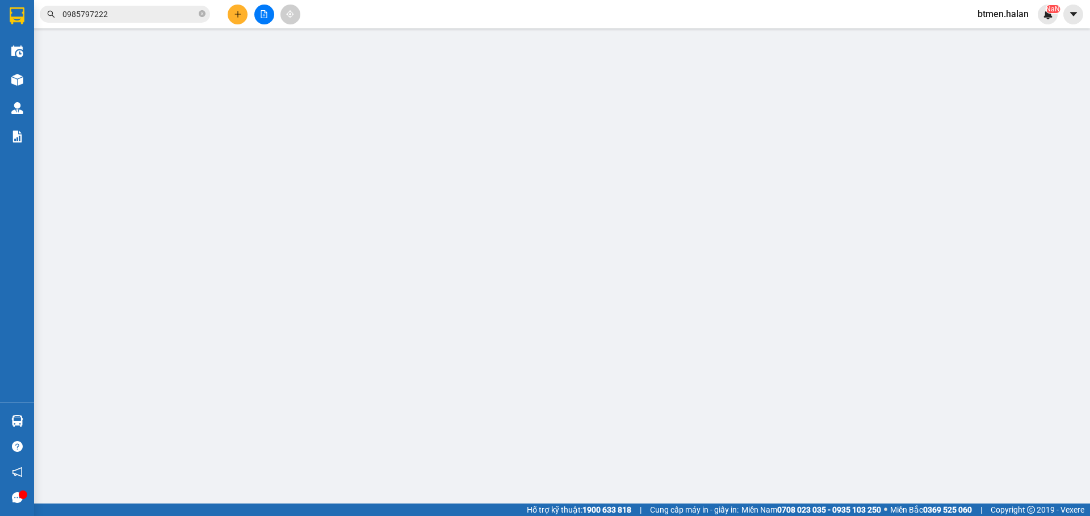
type input "0978874857"
type input "MIỀN BẮC"
type input "0916550055"
type input "GR MIỀN BẮC V.Y"
type input "35.000"
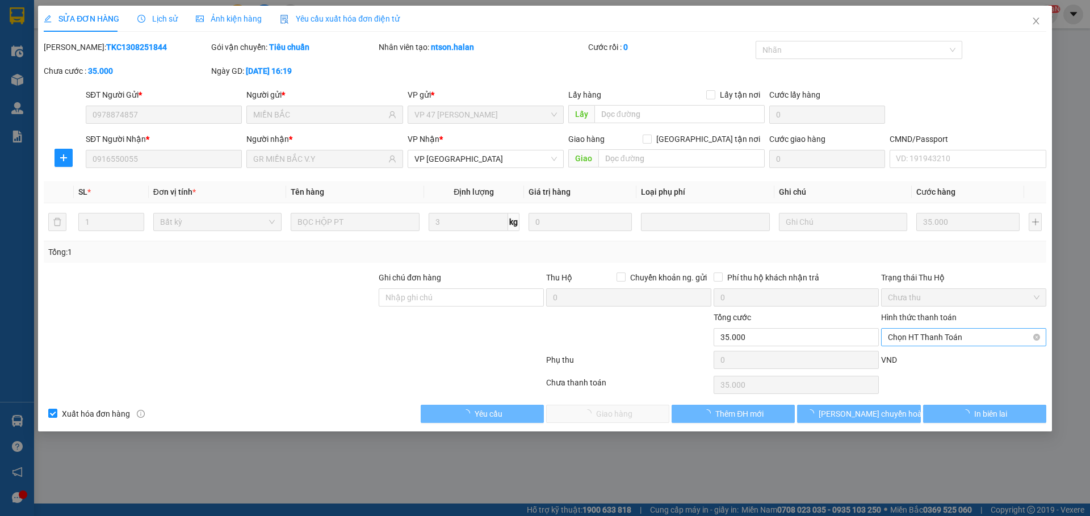
drag, startPoint x: 944, startPoint y: 338, endPoint x: 943, endPoint y: 345, distance: 6.9
click at [944, 339] on span "Chọn HT Thanh Toán" at bounding box center [964, 337] width 152 height 17
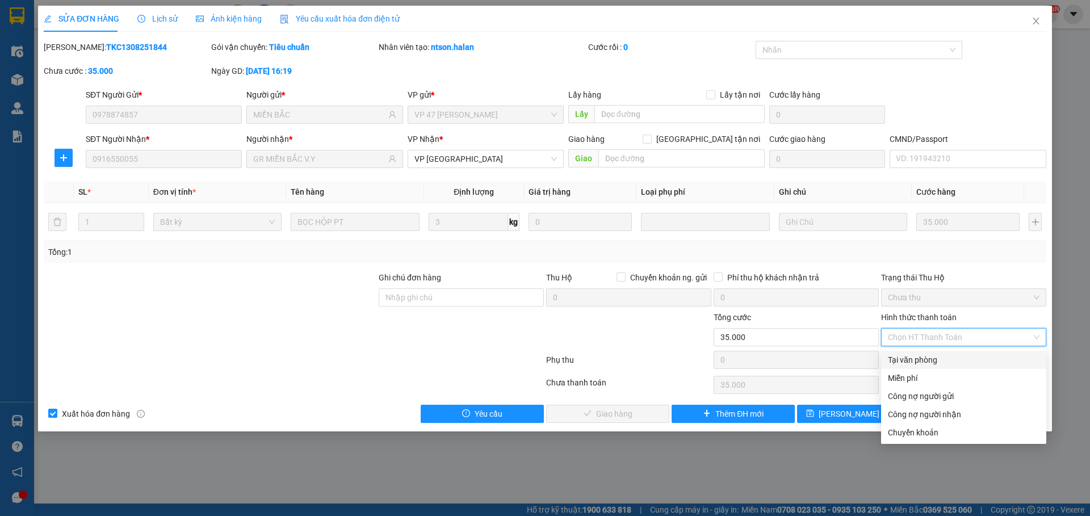
drag, startPoint x: 930, startPoint y: 360, endPoint x: 889, endPoint y: 369, distance: 41.2
click at [928, 361] on div "Tại văn phòng" at bounding box center [964, 360] width 152 height 12
type input "0"
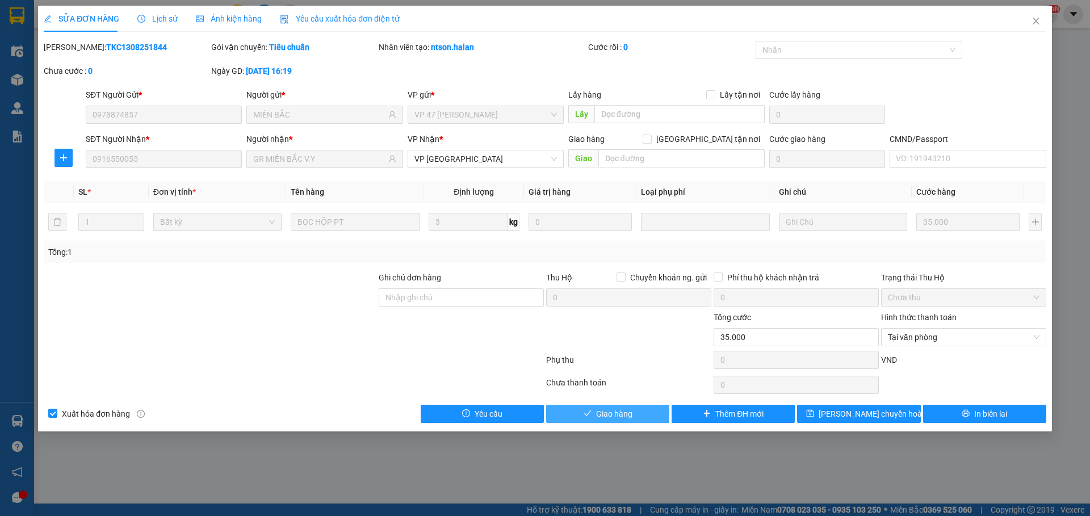
click at [634, 419] on button "Giao hàng" at bounding box center [607, 414] width 123 height 18
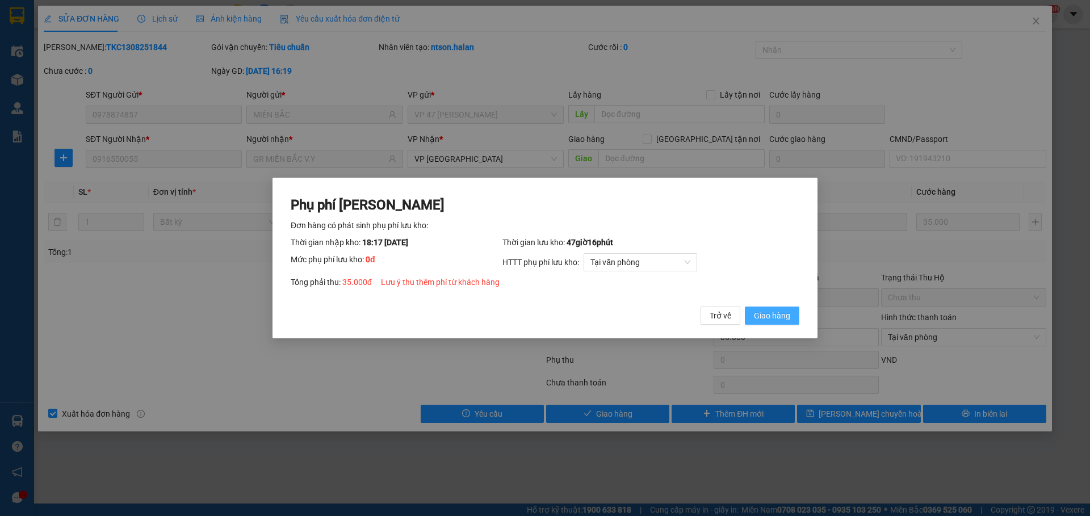
click at [780, 319] on span "Giao hàng" at bounding box center [772, 315] width 36 height 12
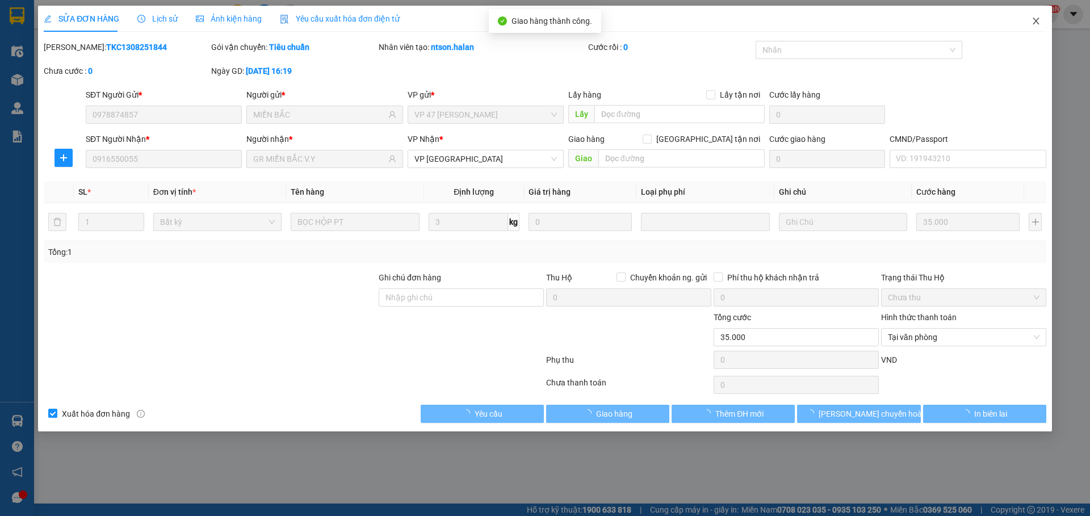
click at [1034, 22] on icon "close" at bounding box center [1035, 20] width 9 height 9
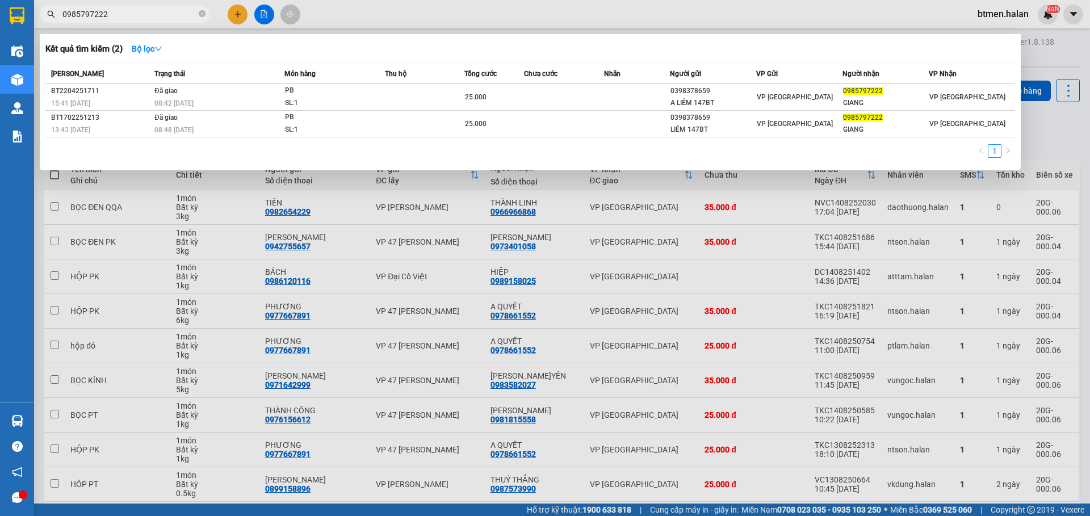
click at [137, 18] on input "0985797222" at bounding box center [129, 14] width 134 height 12
paste input "text"
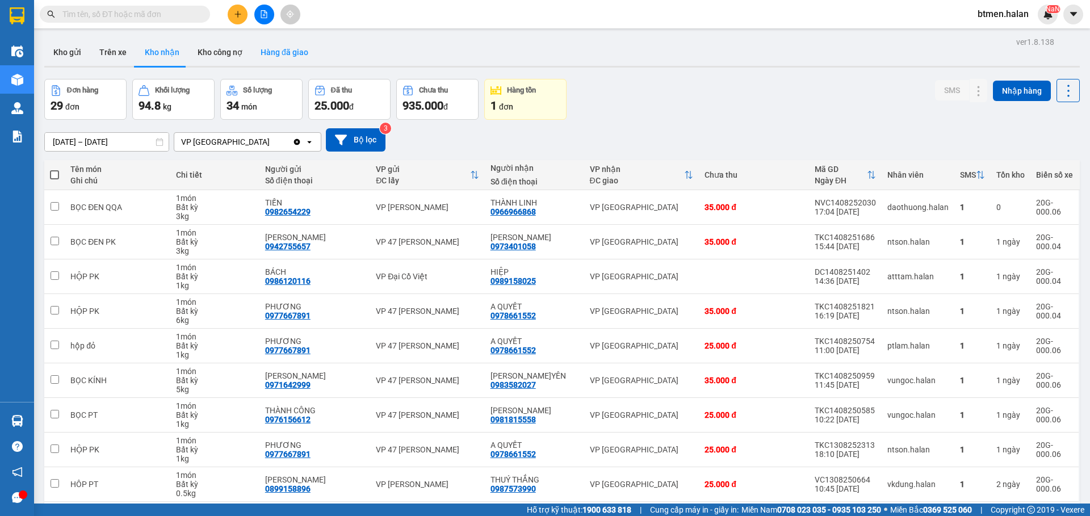
click at [265, 58] on button "Hàng đã giao" at bounding box center [284, 52] width 66 height 27
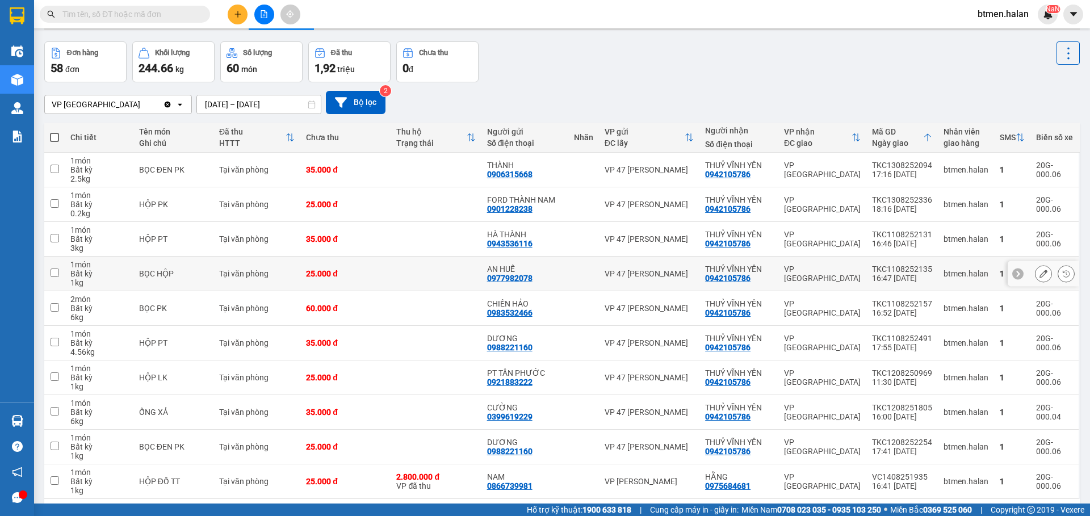
scroll to position [57, 0]
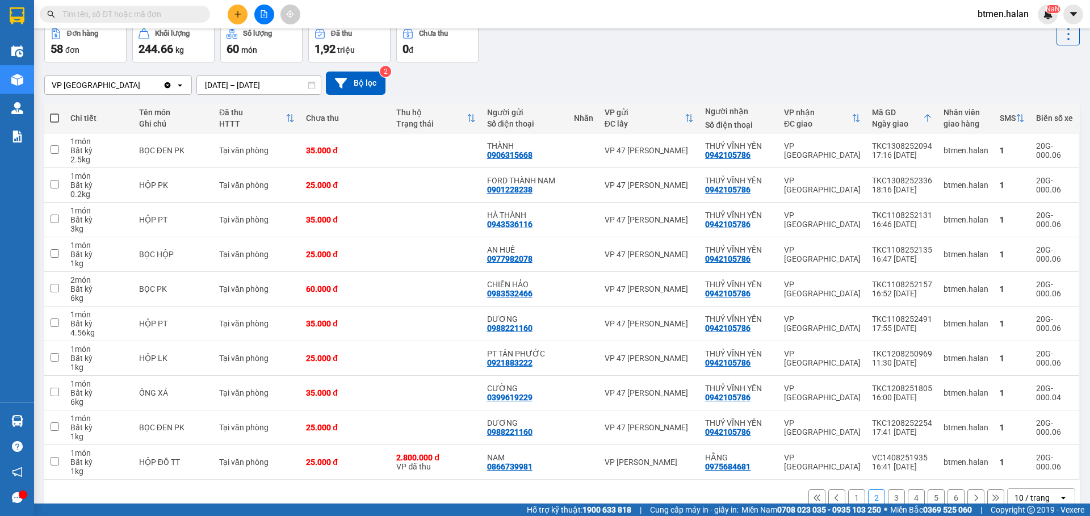
click at [850, 495] on button "1" at bounding box center [856, 497] width 17 height 17
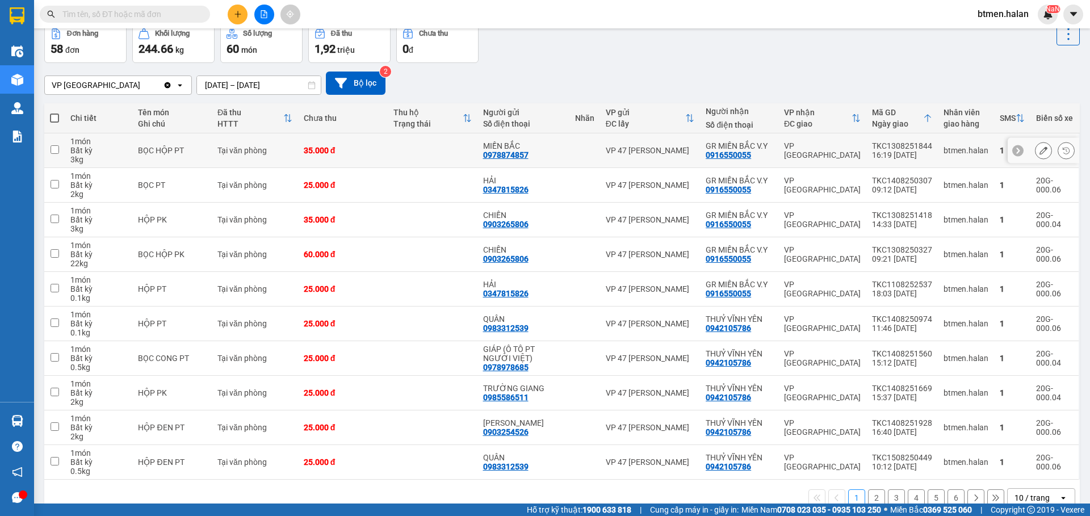
click at [729, 154] on div "0916550055" at bounding box center [728, 154] width 45 height 9
copy div "0916550055"
click at [129, 18] on input "text" at bounding box center [129, 14] width 134 height 12
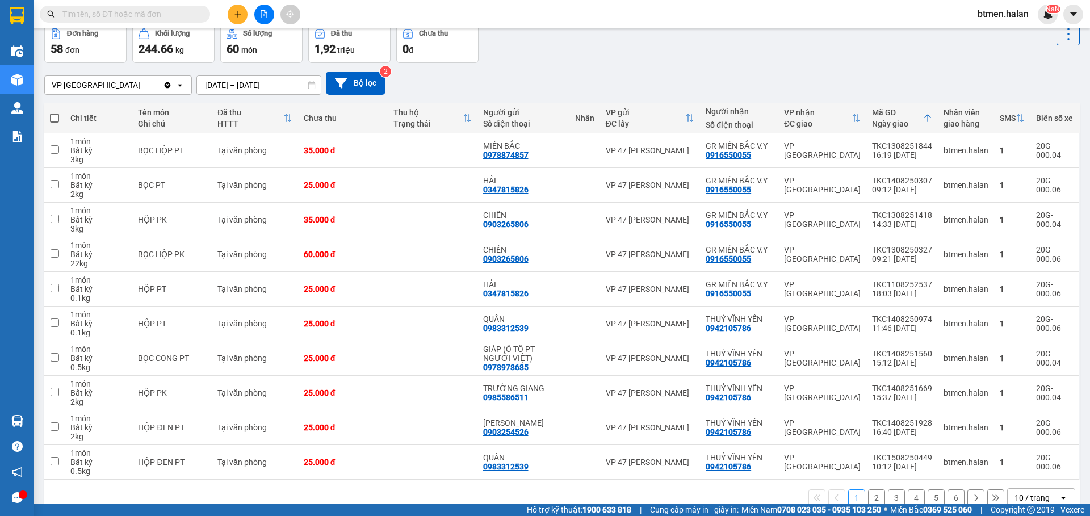
paste input "0916550055"
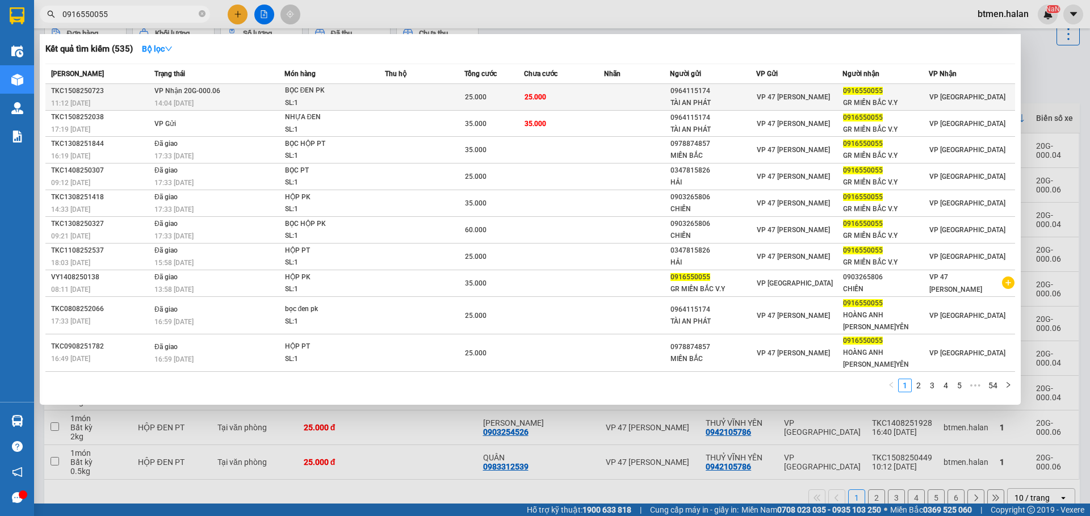
type input "0916550055"
click at [590, 102] on td "25.000" at bounding box center [563, 97] width 79 height 27
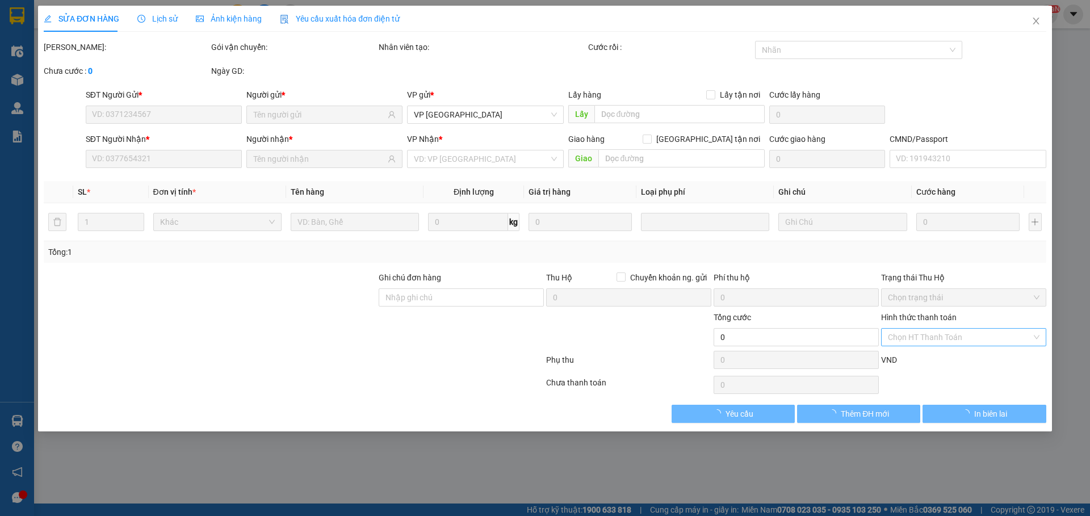
type input "0964115174"
type input "TÀI AN PHÁT"
type input "0916550055"
type input "GR MIỀN BẮC V.Y"
type input "25.000"
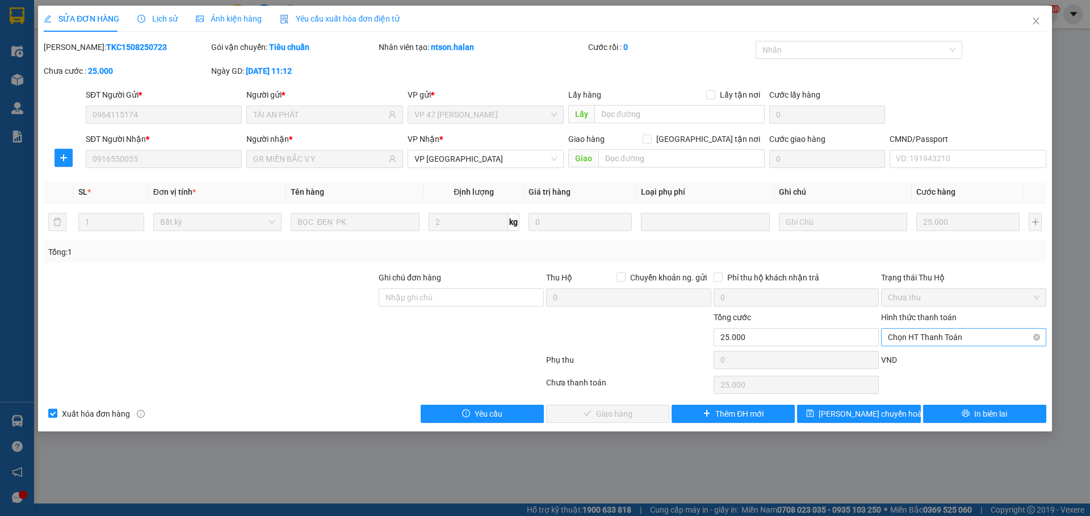
drag, startPoint x: 939, startPoint y: 332, endPoint x: 924, endPoint y: 355, distance: 27.4
click at [939, 333] on span "Chọn HT Thanh Toán" at bounding box center [964, 337] width 152 height 17
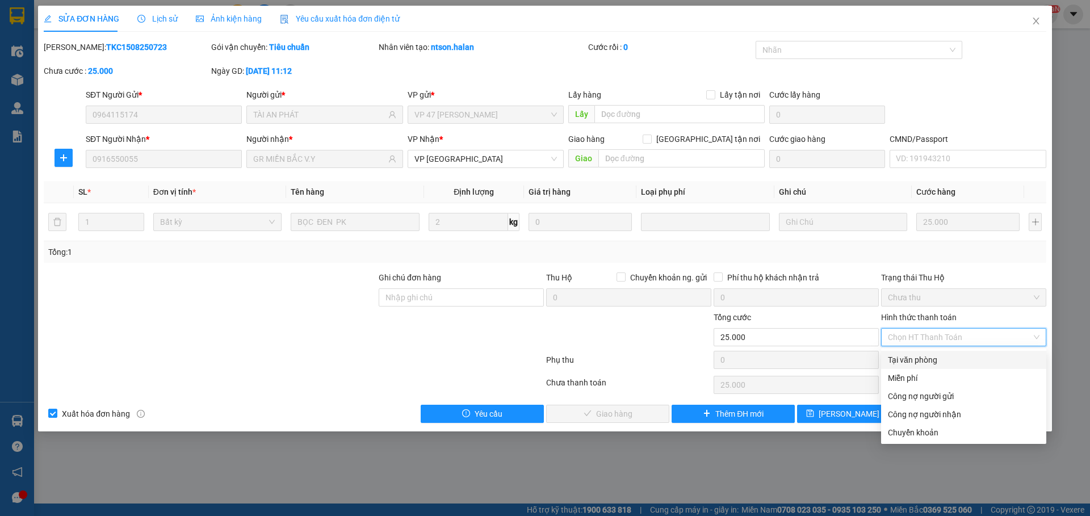
click at [922, 358] on div "Tại văn phòng" at bounding box center [964, 360] width 152 height 12
type input "0"
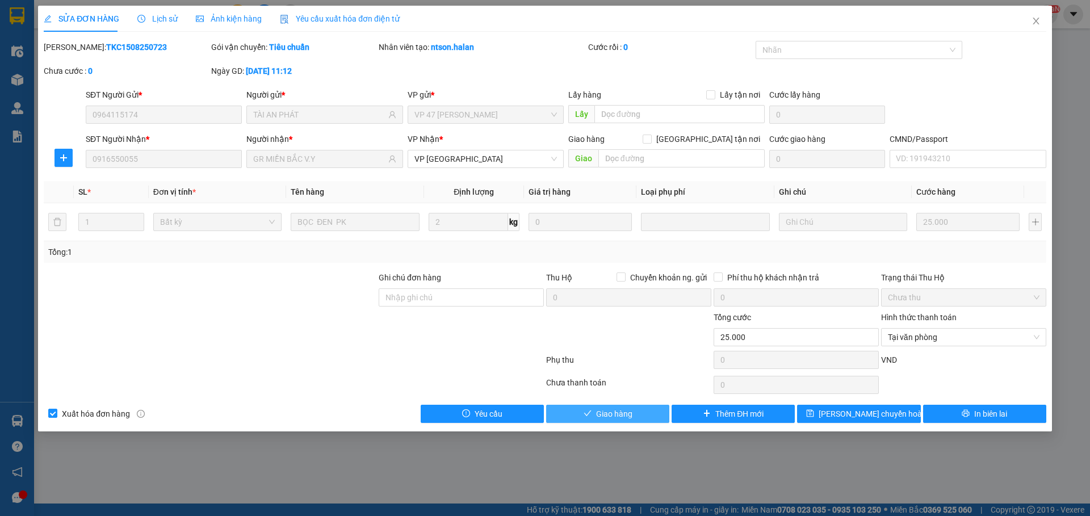
click at [577, 415] on button "Giao hàng" at bounding box center [607, 414] width 123 height 18
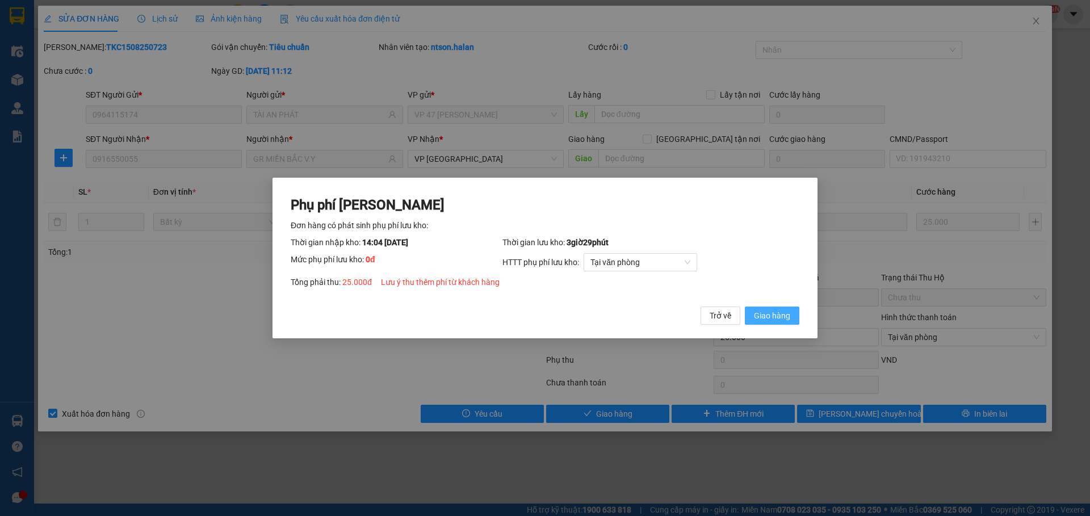
click at [792, 317] on button "Giao hàng" at bounding box center [772, 316] width 54 height 18
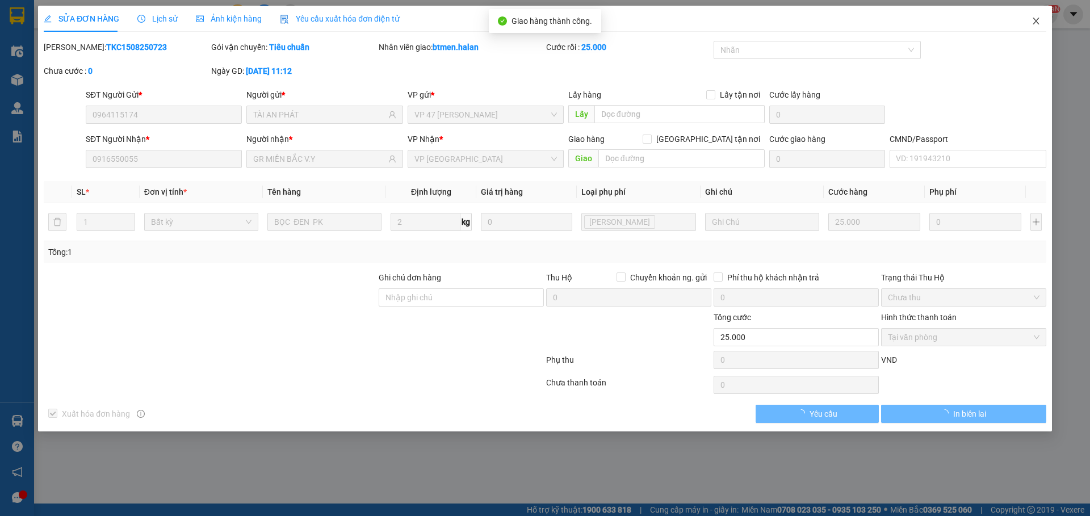
click at [1034, 23] on icon "close" at bounding box center [1035, 20] width 9 height 9
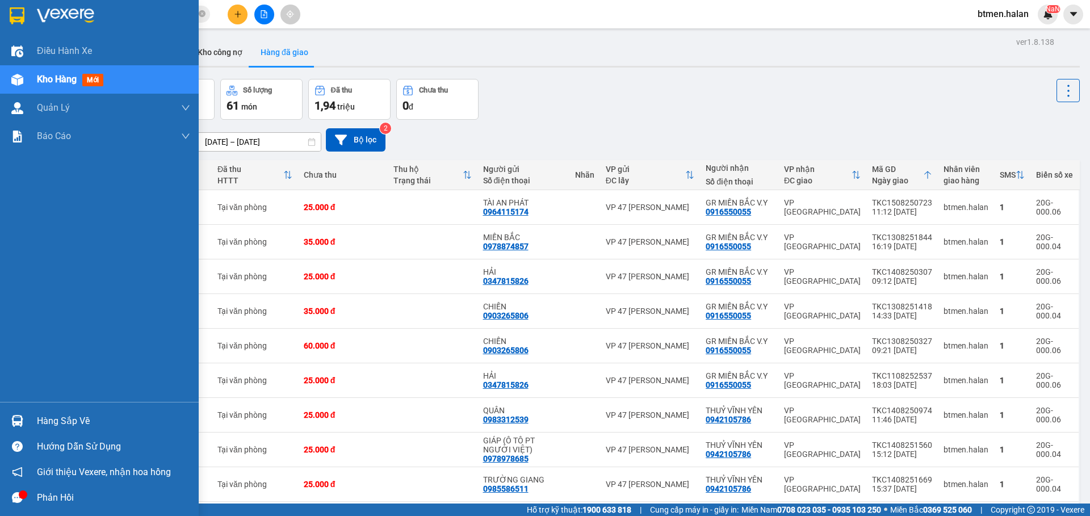
click at [39, 415] on div "Hàng sắp về" at bounding box center [113, 421] width 153 height 17
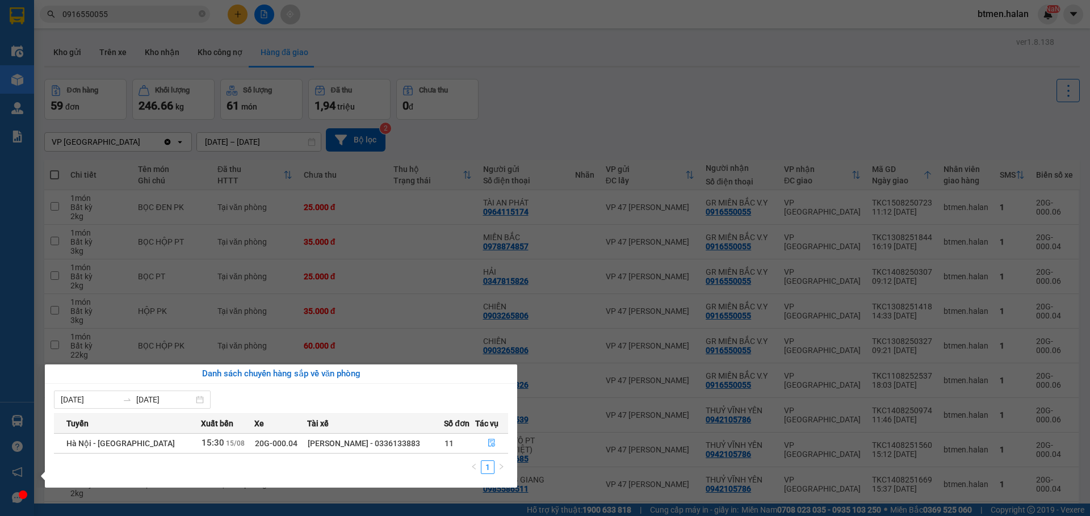
click at [655, 18] on section "Kết quả tìm kiếm ( 535 ) Bộ lọc Mã ĐH Trạng thái Món hàng Thu hộ Tổng cước Chưa…" at bounding box center [545, 258] width 1090 height 516
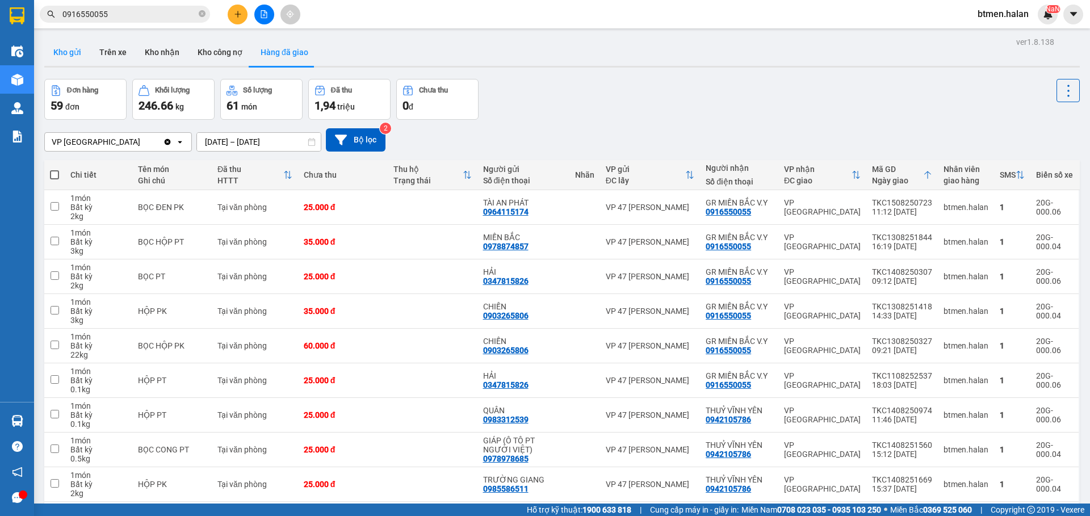
click at [61, 55] on button "Kho gửi" at bounding box center [67, 52] width 46 height 27
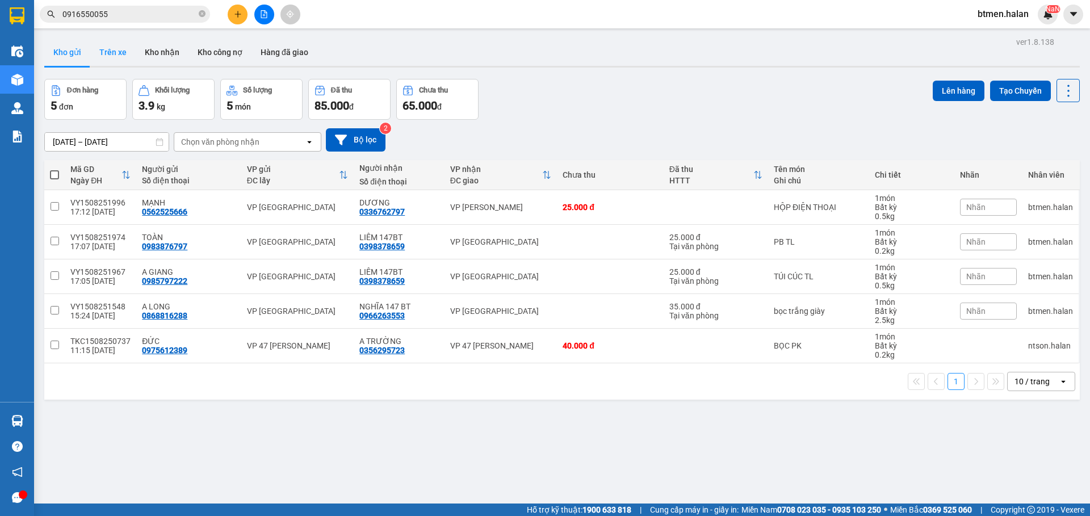
click at [114, 55] on button "Trên xe" at bounding box center [112, 52] width 45 height 27
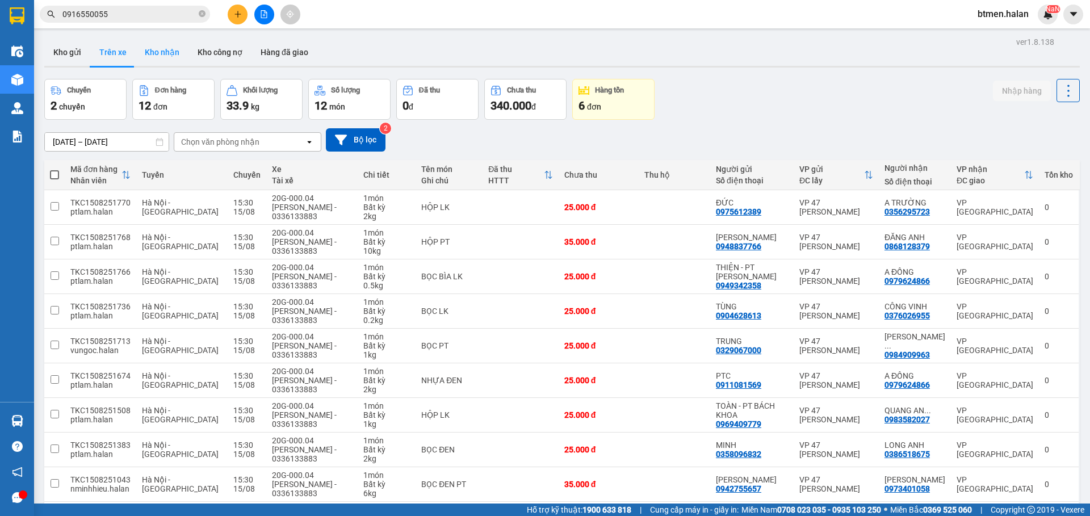
click at [160, 64] on button "Kho nhận" at bounding box center [162, 52] width 53 height 27
type input "[DATE] – [DATE]"
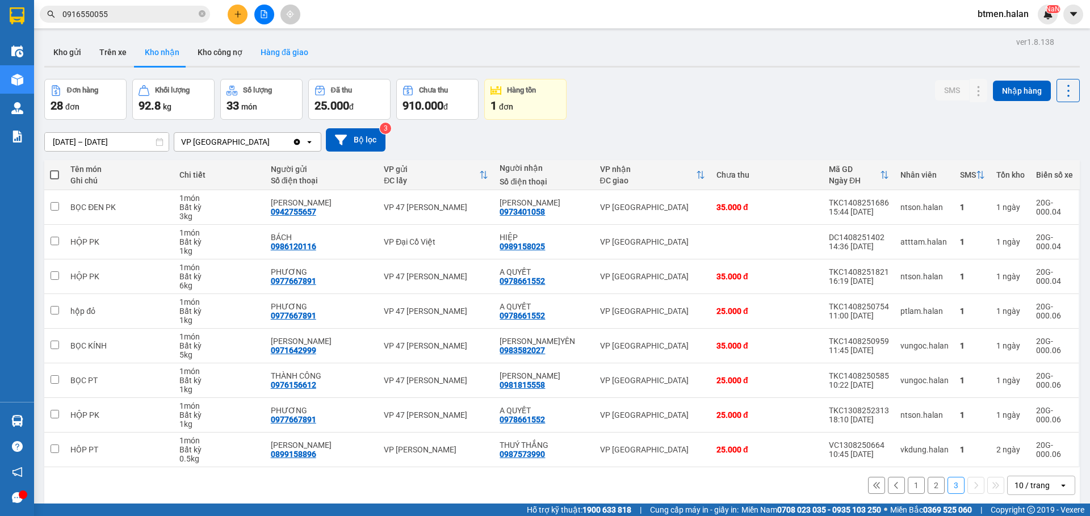
click at [302, 51] on button "Hàng đã giao" at bounding box center [284, 52] width 66 height 27
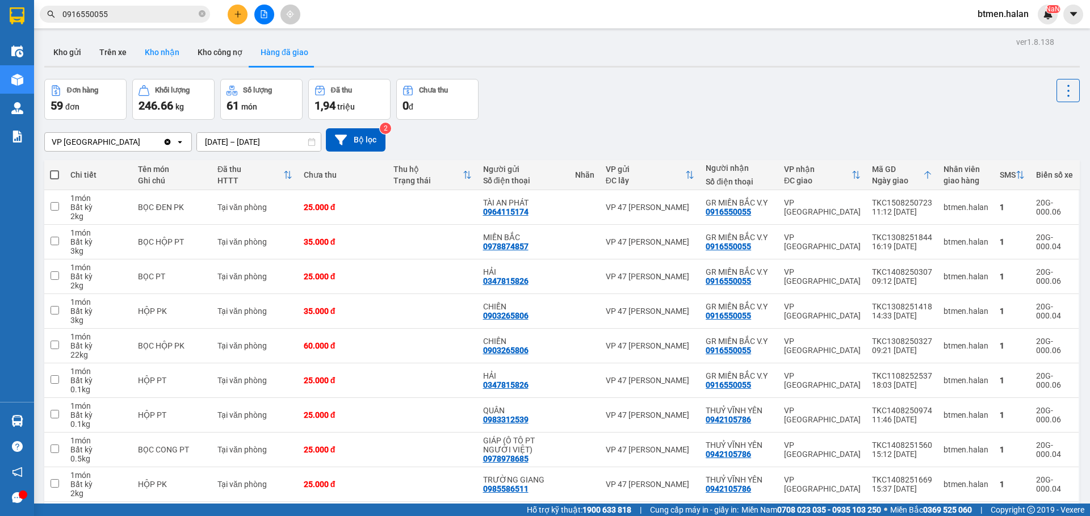
click at [168, 49] on button "Kho nhận" at bounding box center [162, 52] width 53 height 27
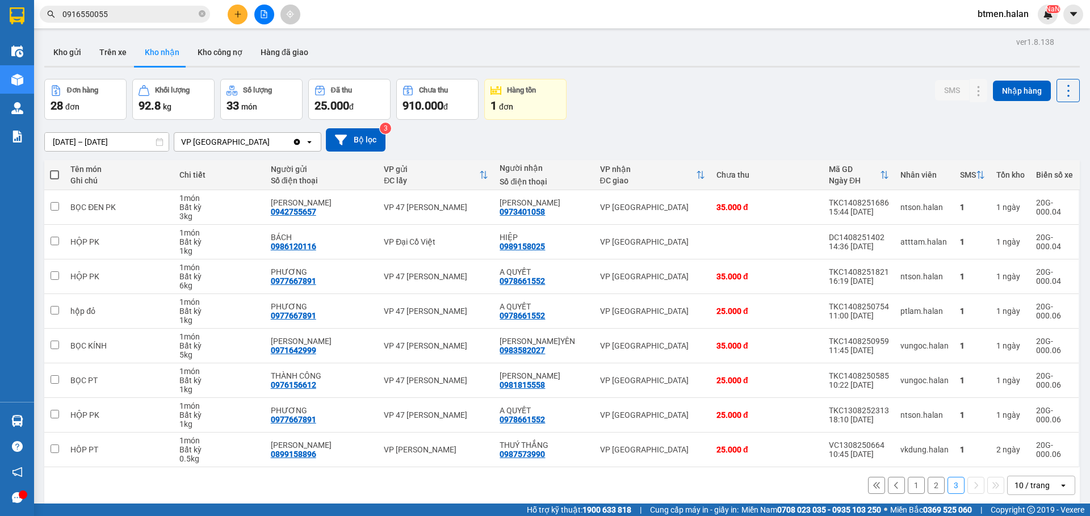
click at [908, 484] on button "1" at bounding box center [916, 485] width 17 height 17
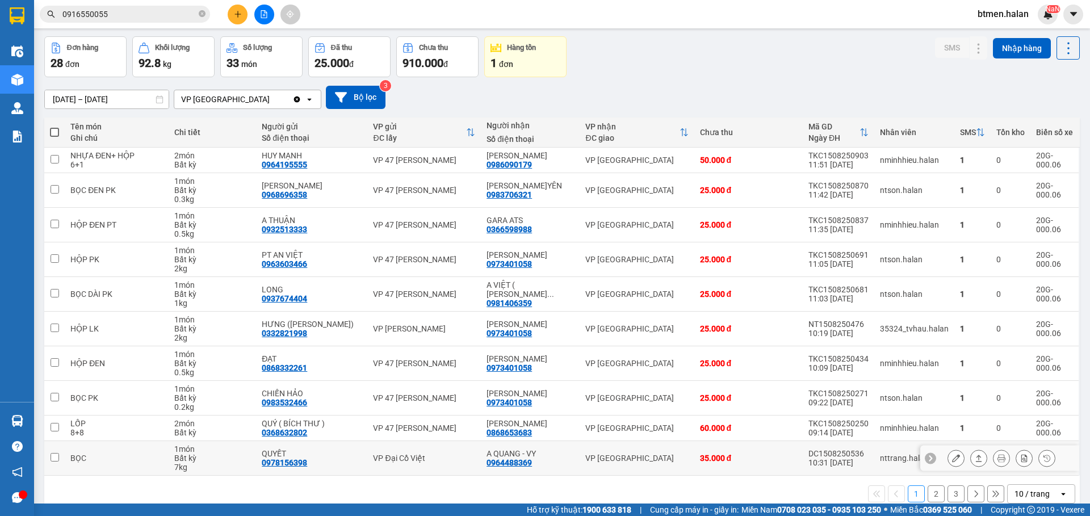
scroll to position [61, 0]
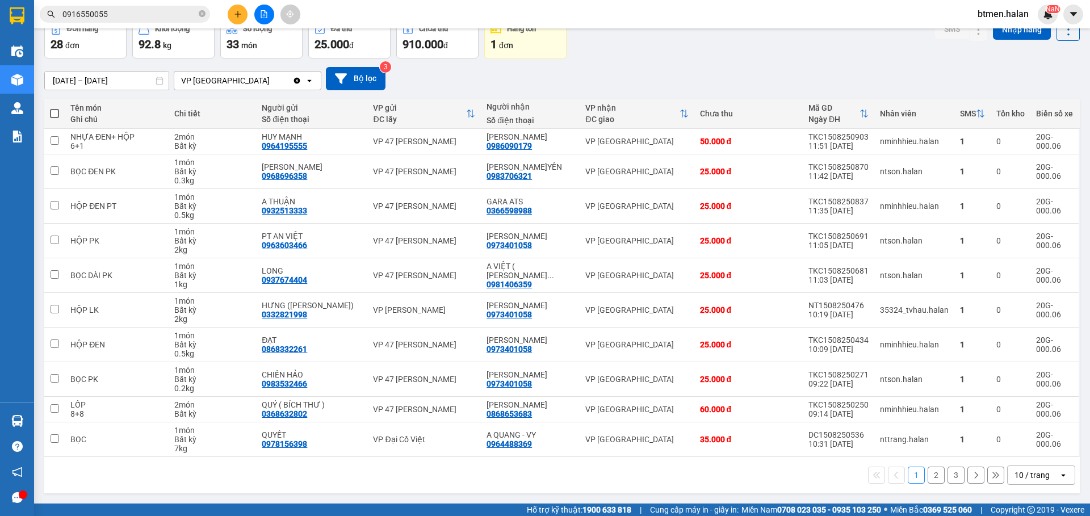
click at [927, 473] on button "2" at bounding box center [935, 475] width 17 height 17
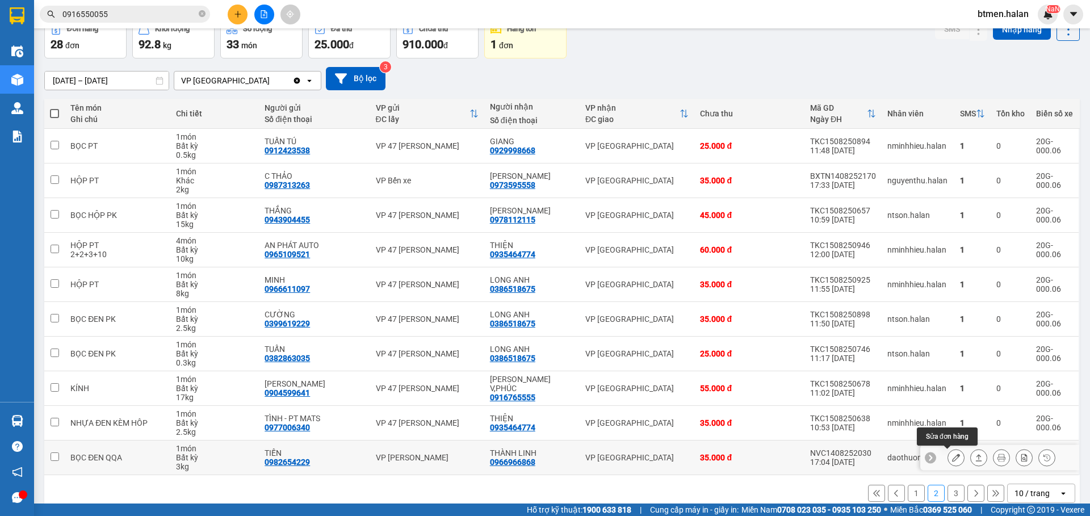
click at [952, 457] on icon at bounding box center [956, 458] width 8 height 8
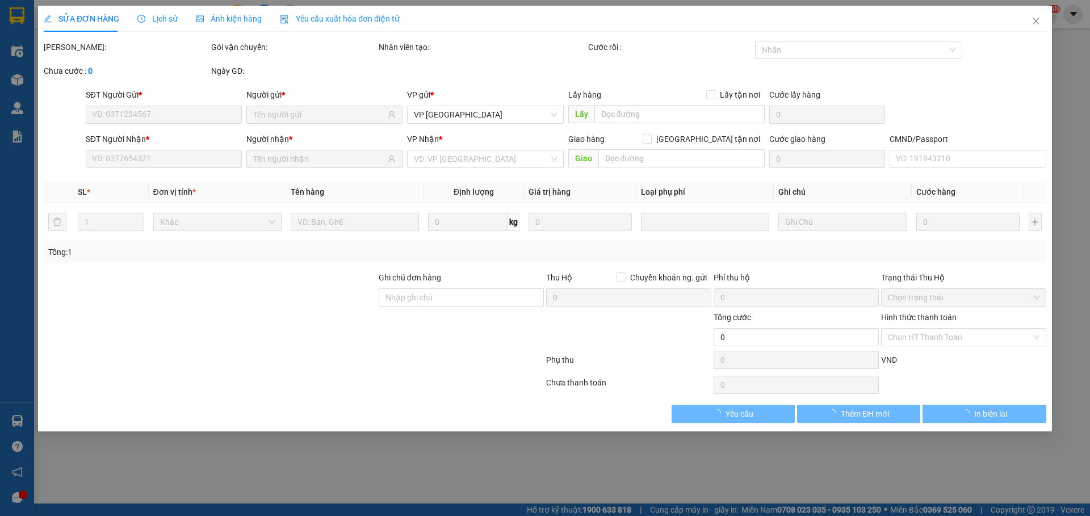
type input "0982654229"
type input "TIẾN"
type input "0966966868"
type input "THÀNH LINH"
type input "35.000"
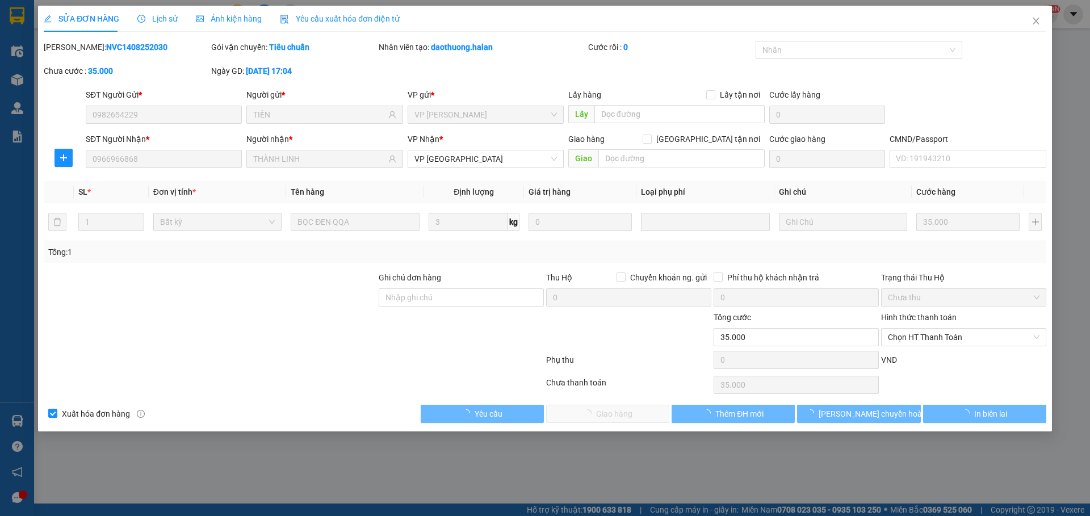
click at [908, 334] on span "Chọn HT Thanh Toán" at bounding box center [964, 337] width 152 height 17
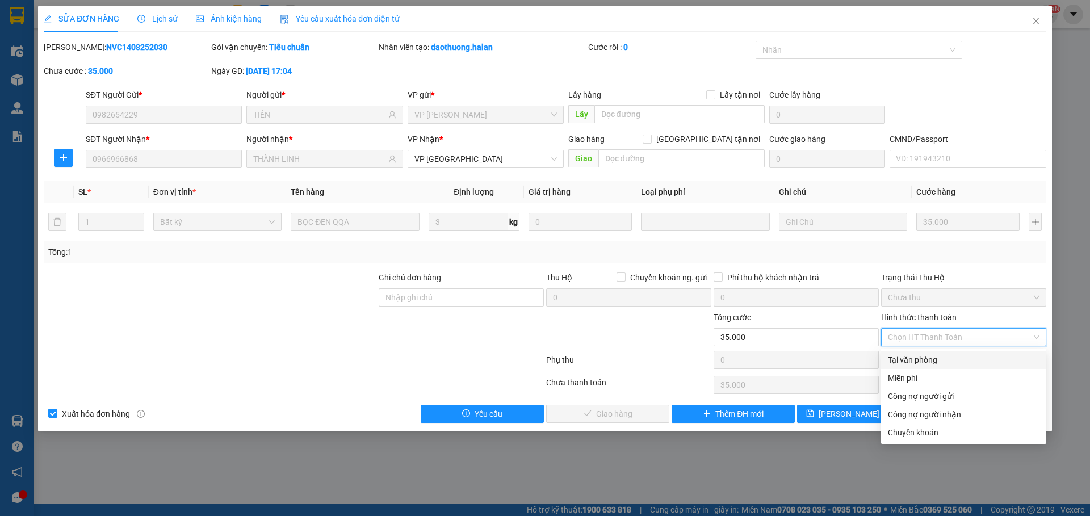
click at [918, 358] on div "Tại văn phòng" at bounding box center [964, 360] width 152 height 12
type input "0"
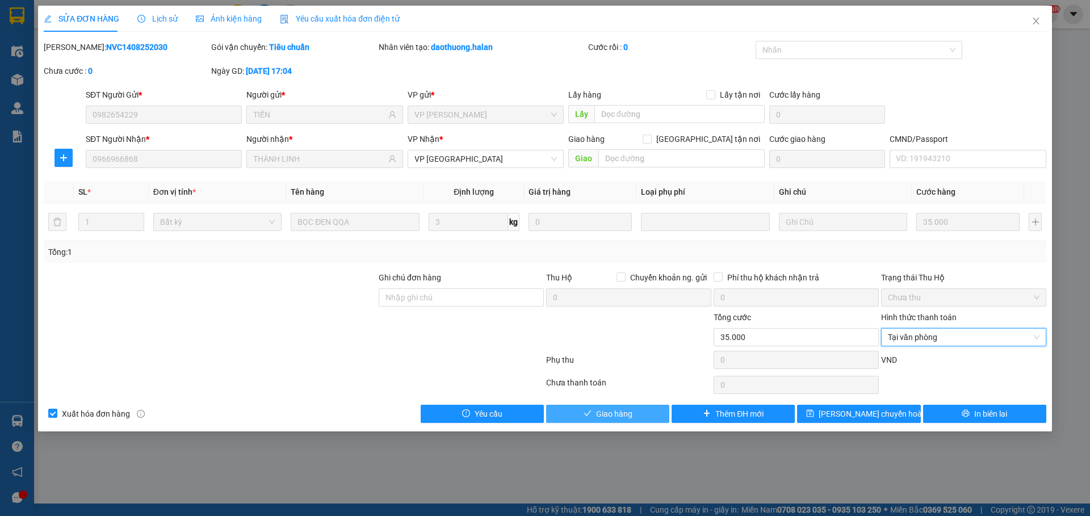
click at [601, 417] on span "Giao hàng" at bounding box center [614, 414] width 36 height 12
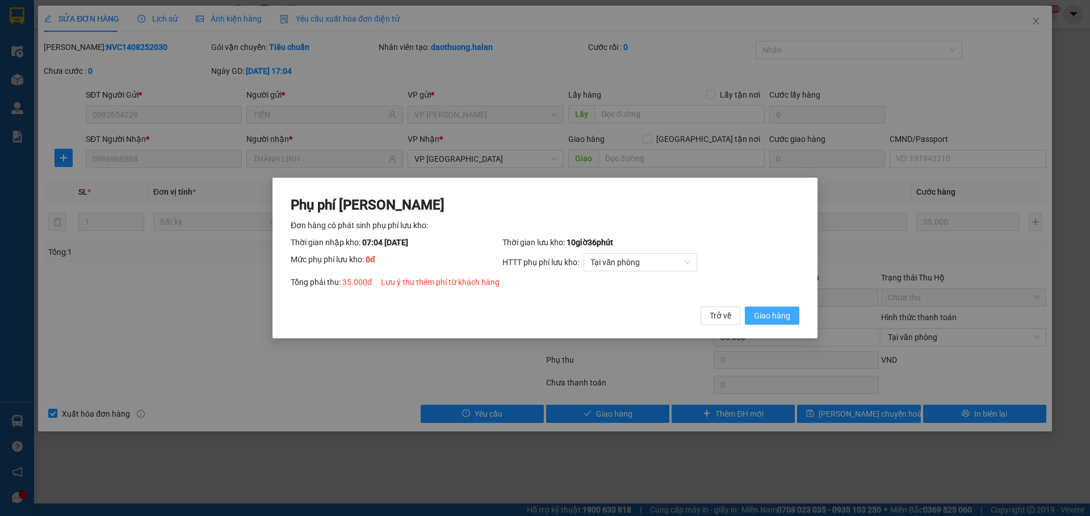
click at [788, 318] on span "Giao hàng" at bounding box center [772, 315] width 36 height 12
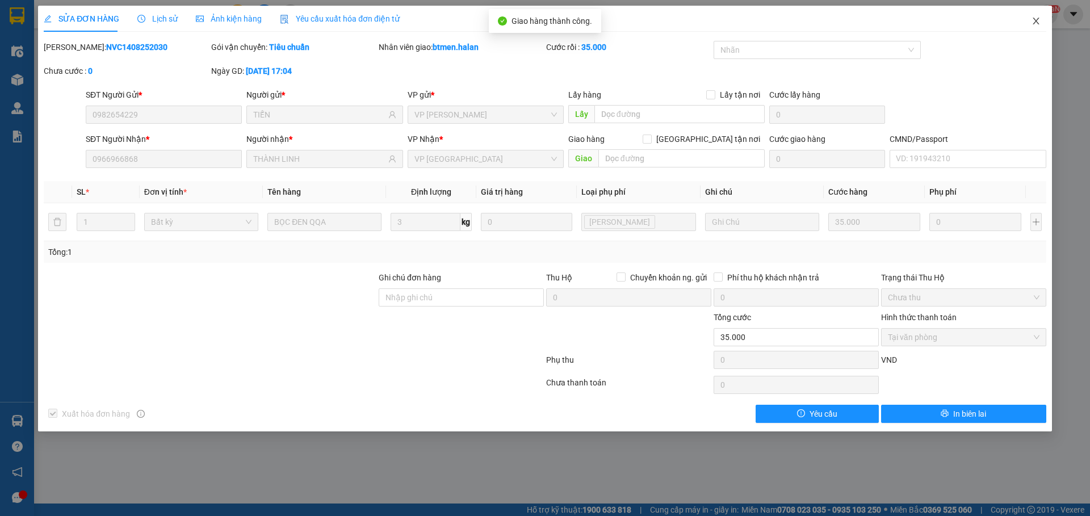
click at [1031, 30] on span "Close" at bounding box center [1036, 22] width 32 height 32
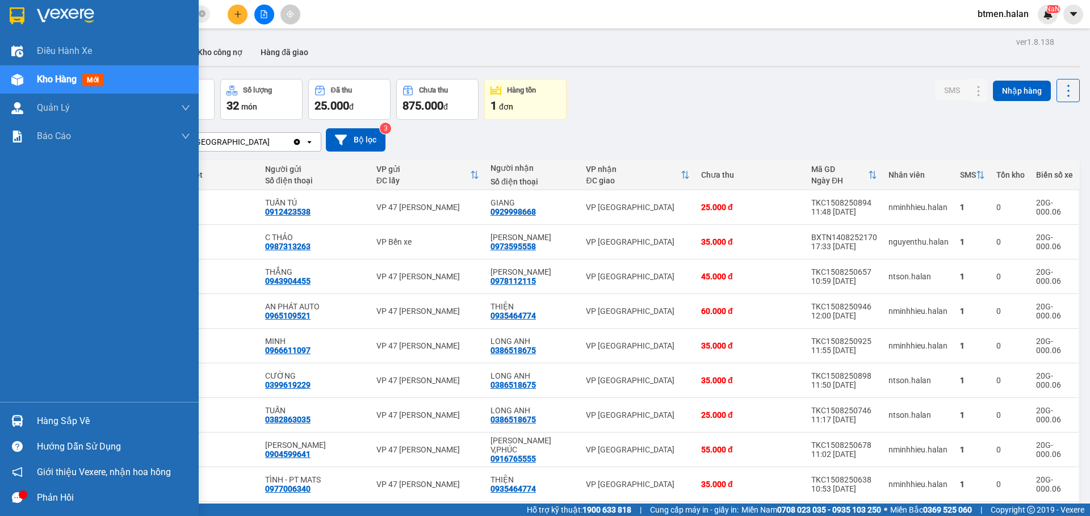
click at [58, 414] on div "Hàng sắp về" at bounding box center [113, 421] width 153 height 17
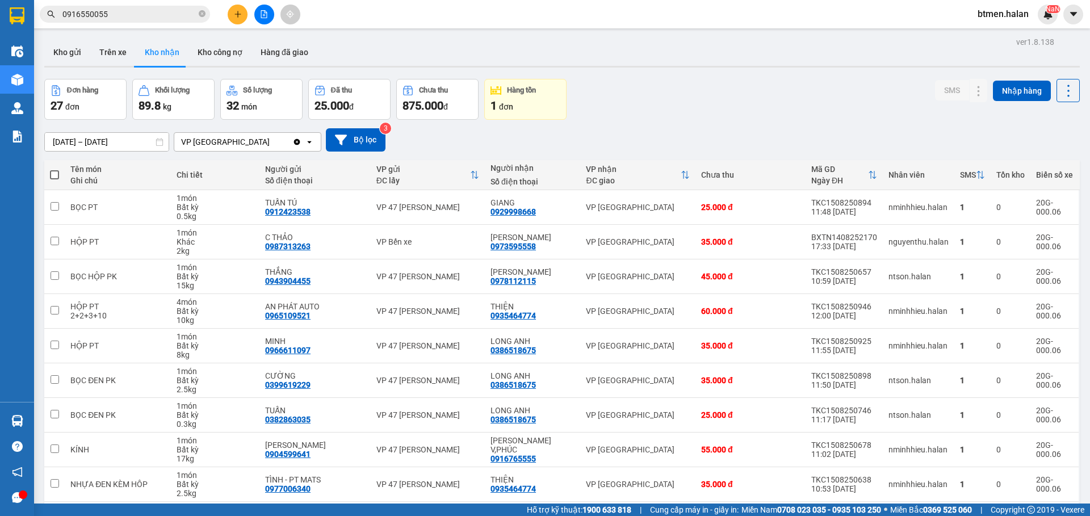
click at [636, 93] on section "Kết quả tìm kiếm ( 535 ) Bộ lọc Mã ĐH Trạng thái Món hàng Thu hộ Tổng cước Chưa…" at bounding box center [545, 258] width 1090 height 516
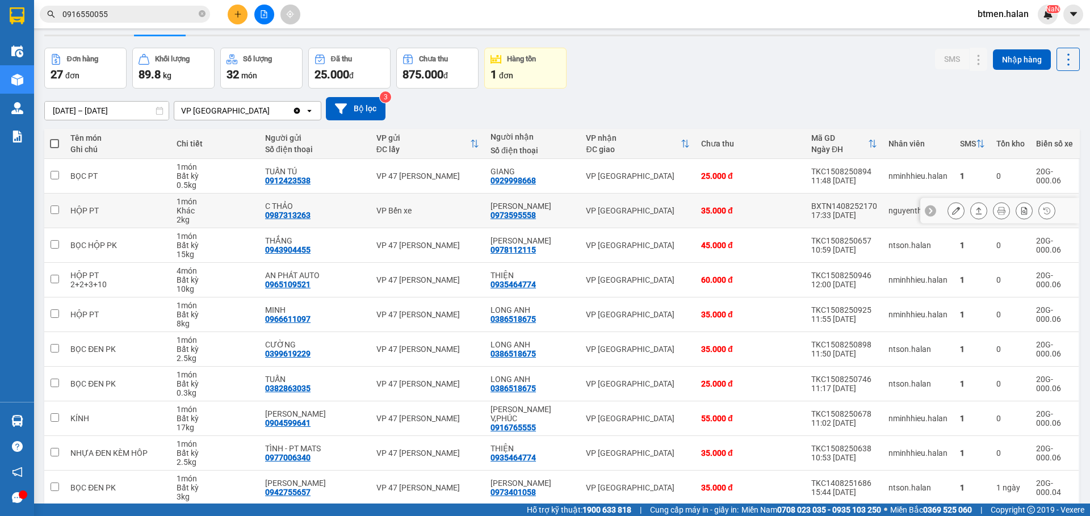
scroll to position [79, 0]
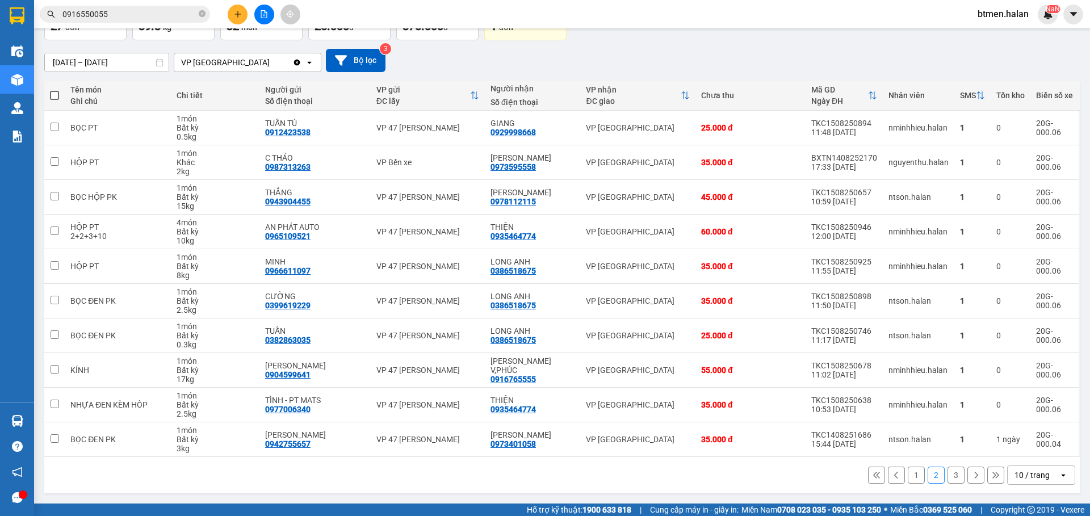
click at [950, 480] on button "3" at bounding box center [955, 475] width 17 height 17
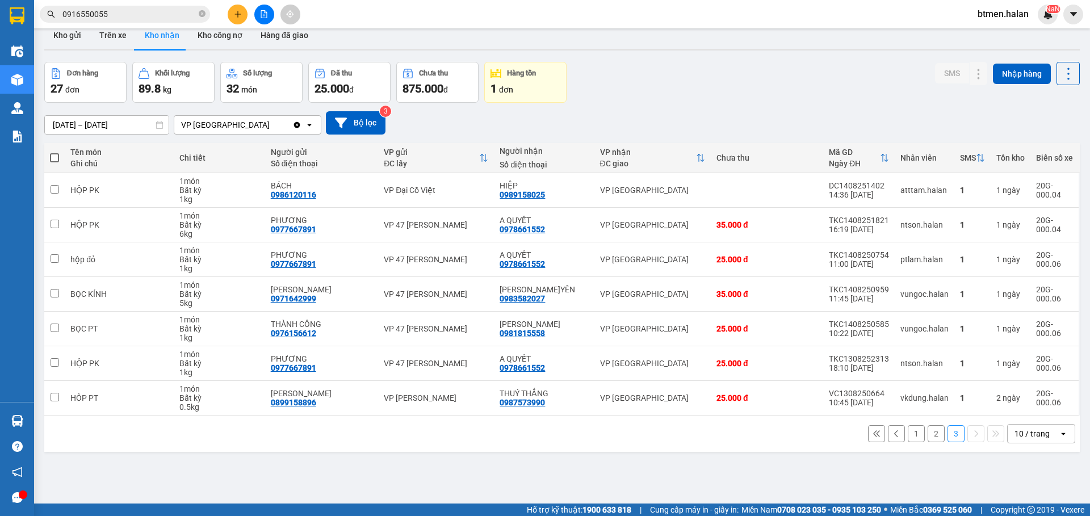
scroll to position [0, 0]
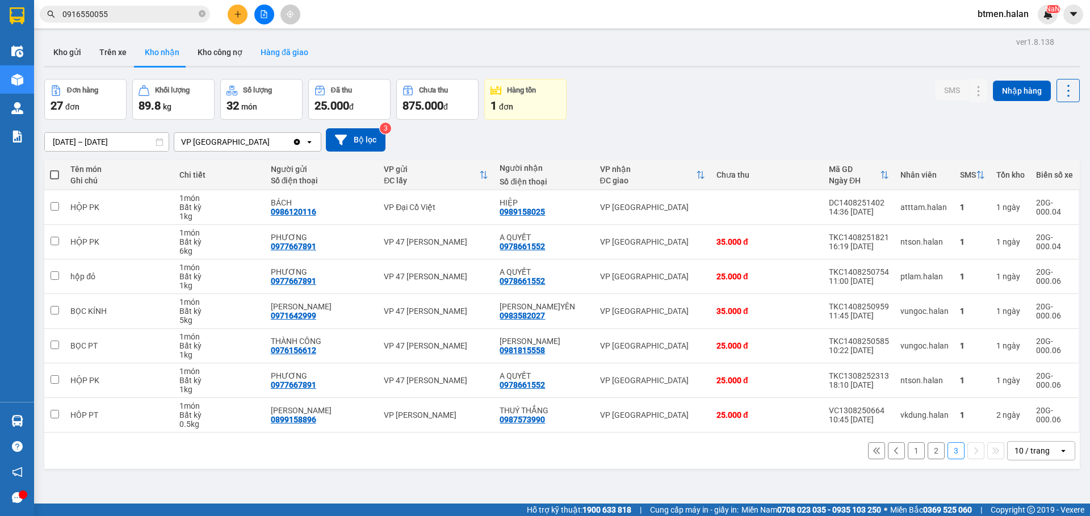
click at [293, 42] on button "Hàng đã giao" at bounding box center [284, 52] width 66 height 27
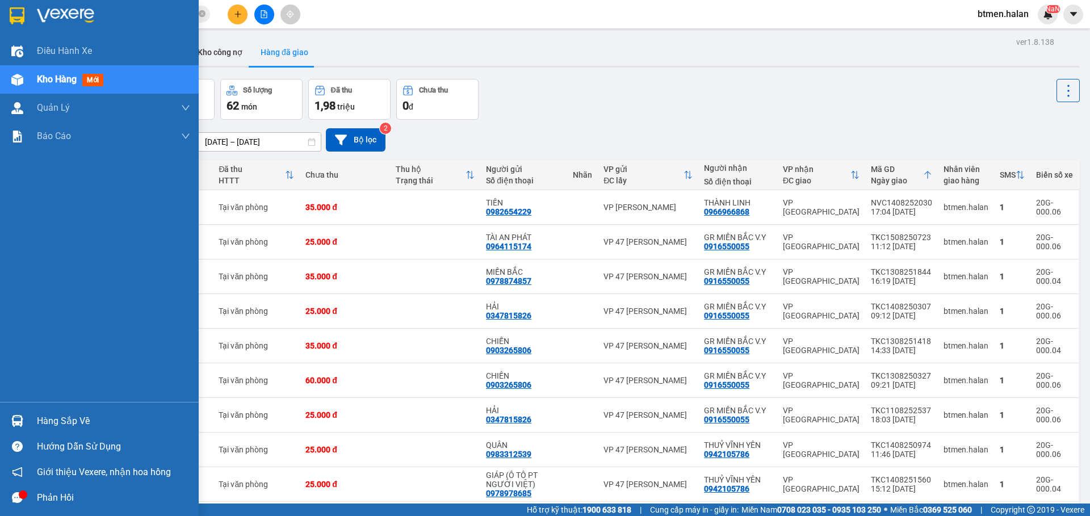
click at [19, 431] on div "Hàng sắp về" at bounding box center [99, 421] width 199 height 26
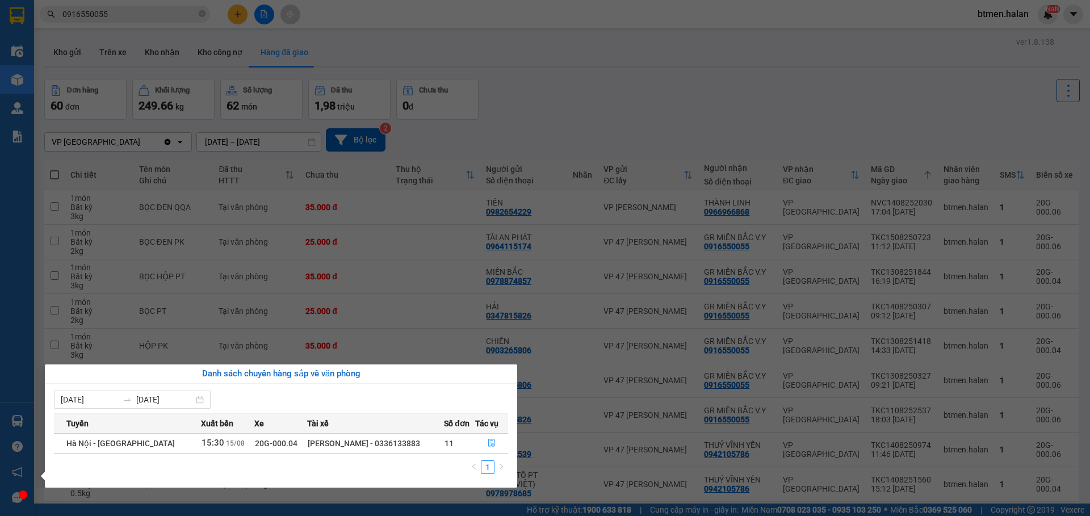
click at [479, 69] on section "Kết quả tìm kiếm ( 535 ) Bộ lọc Mã ĐH Trạng thái Món hàng Thu hộ Tổng cước Chưa…" at bounding box center [545, 258] width 1090 height 516
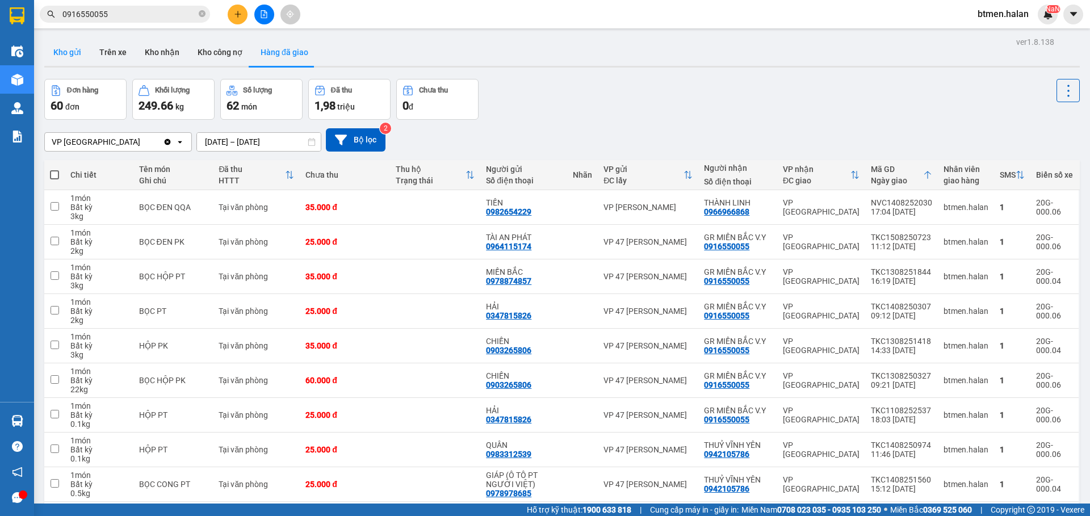
click at [68, 43] on button "Kho gửi" at bounding box center [67, 52] width 46 height 27
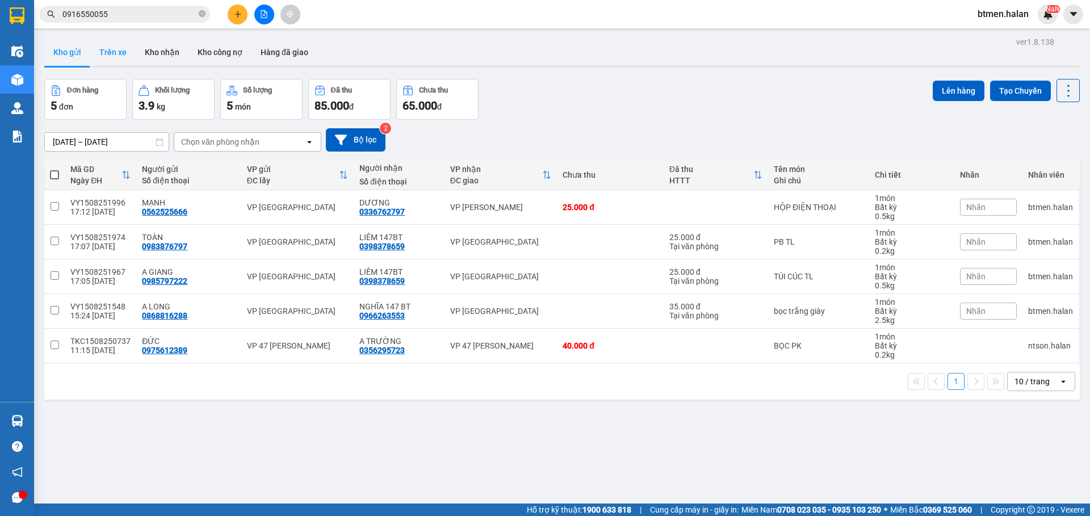
click at [98, 51] on button "Trên xe" at bounding box center [112, 52] width 45 height 27
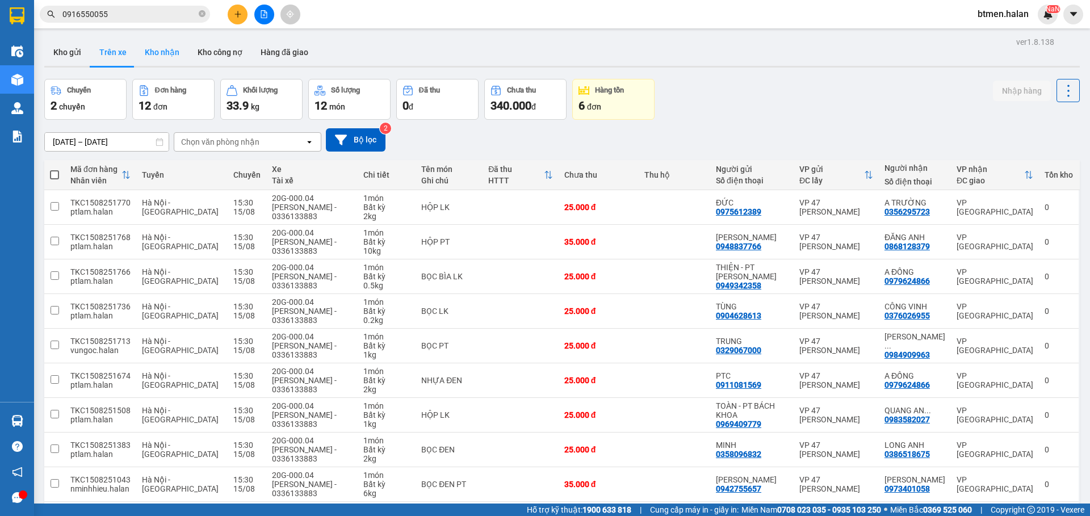
click at [138, 56] on button "Kho nhận" at bounding box center [162, 52] width 53 height 27
type input "[DATE] – [DATE]"
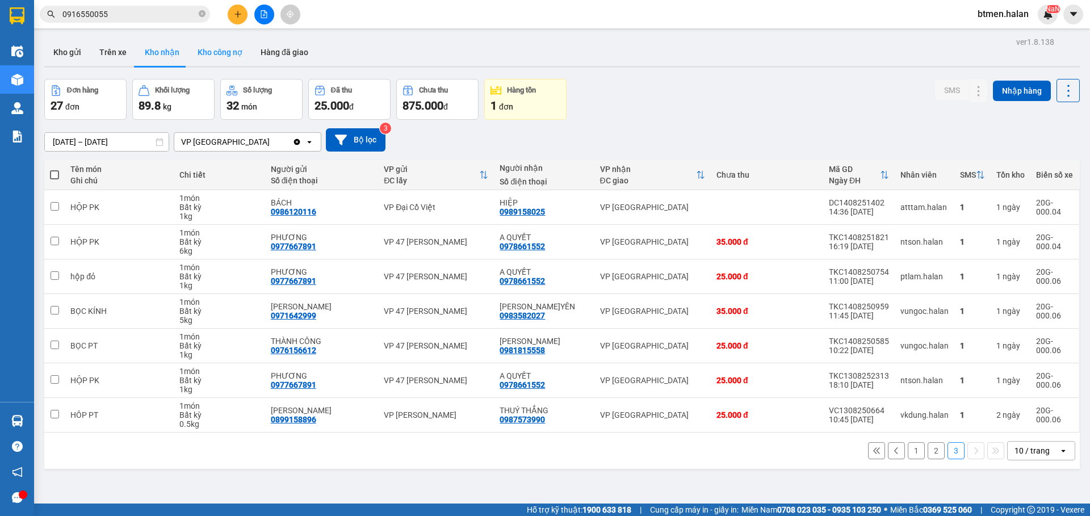
click at [226, 56] on button "Kho công nợ" at bounding box center [219, 52] width 63 height 27
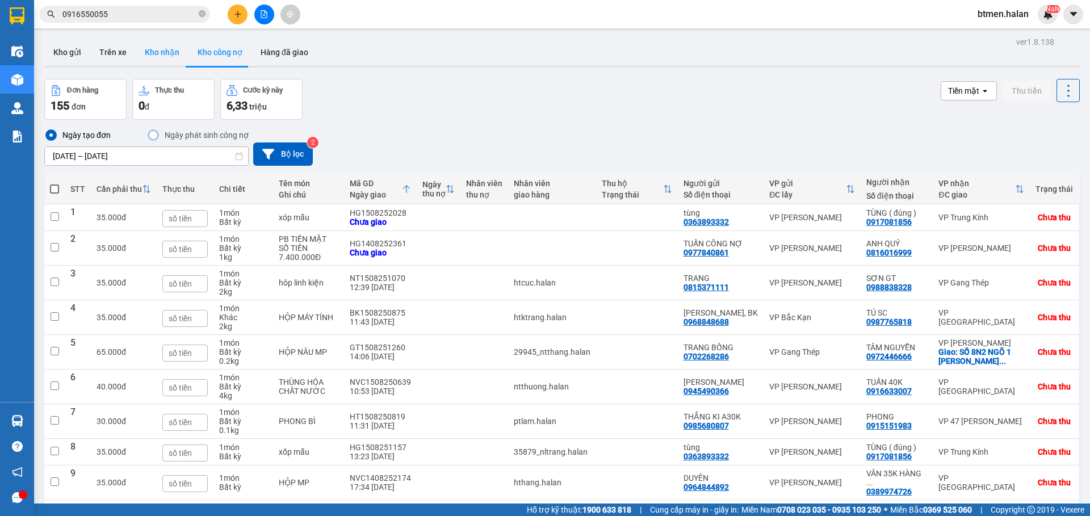
click at [162, 47] on button "Kho nhận" at bounding box center [162, 52] width 53 height 27
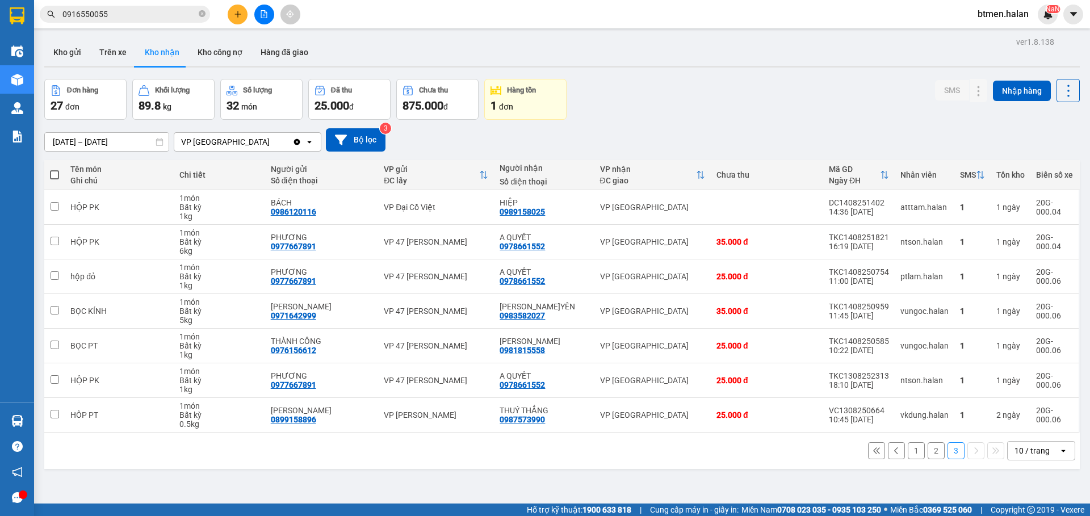
click at [908, 452] on button "1" at bounding box center [916, 450] width 17 height 17
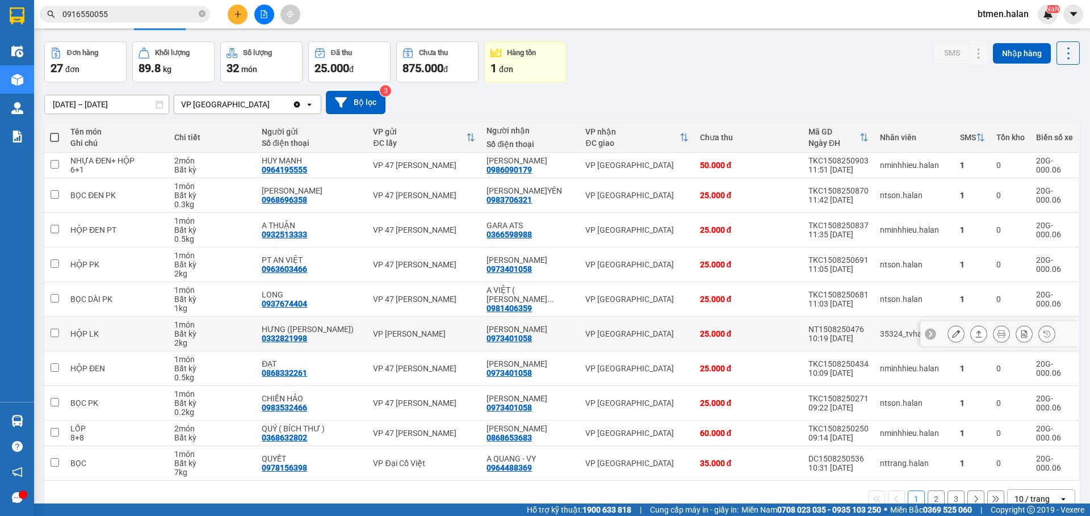
scroll to position [61, 0]
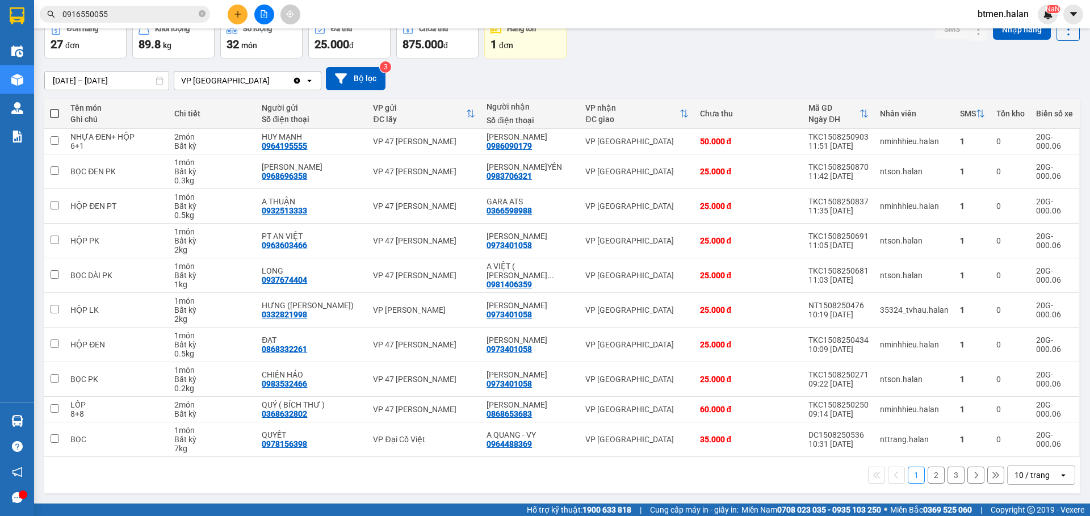
click at [927, 474] on button "2" at bounding box center [935, 475] width 17 height 17
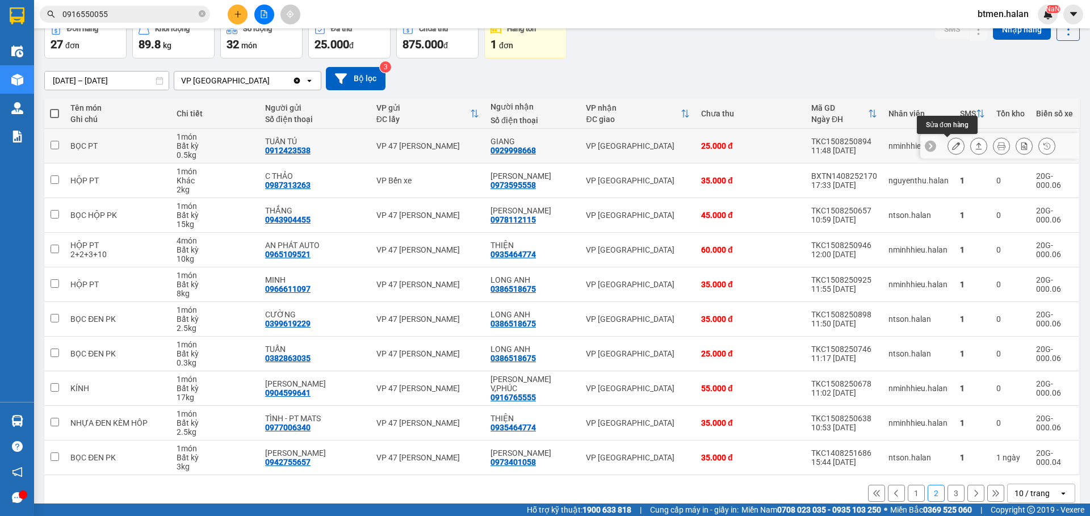
click at [952, 145] on icon at bounding box center [956, 146] width 8 height 8
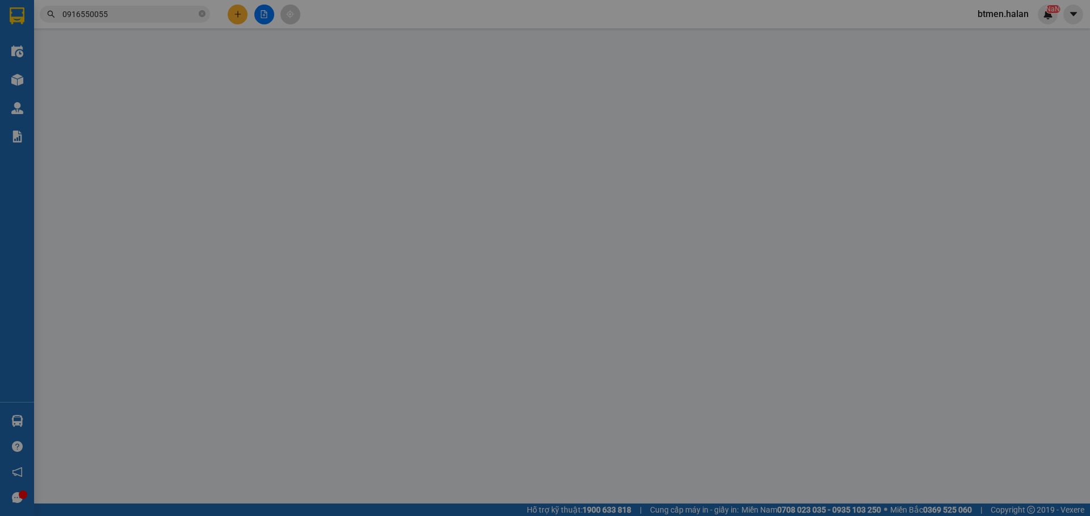
type input "0912423538"
type input "TUẤN TÚ"
type input "0929998668"
type input "GIANG"
type input "25.000"
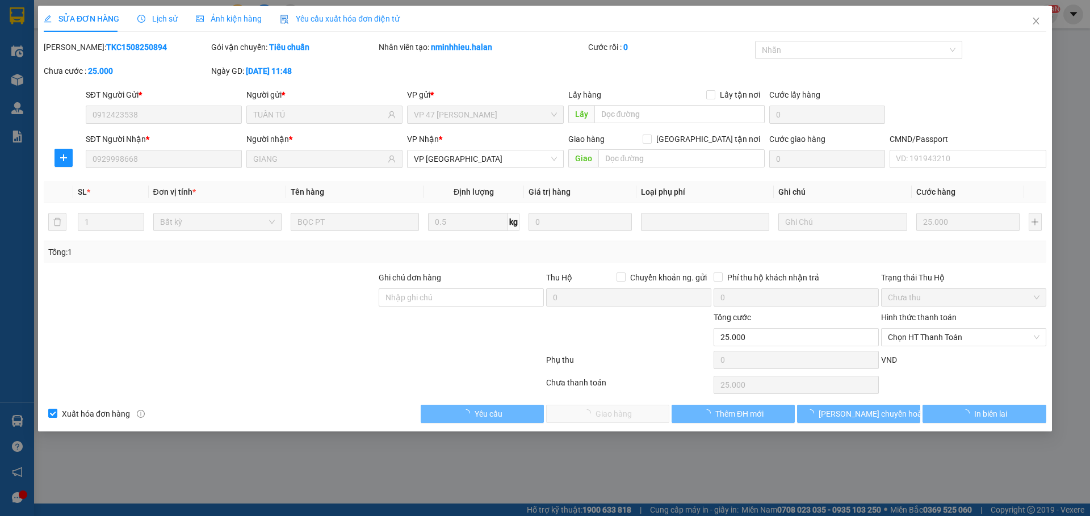
drag, startPoint x: 927, startPoint y: 338, endPoint x: 907, endPoint y: 358, distance: 28.1
click at [926, 337] on span "Chọn HT Thanh Toán" at bounding box center [964, 337] width 152 height 17
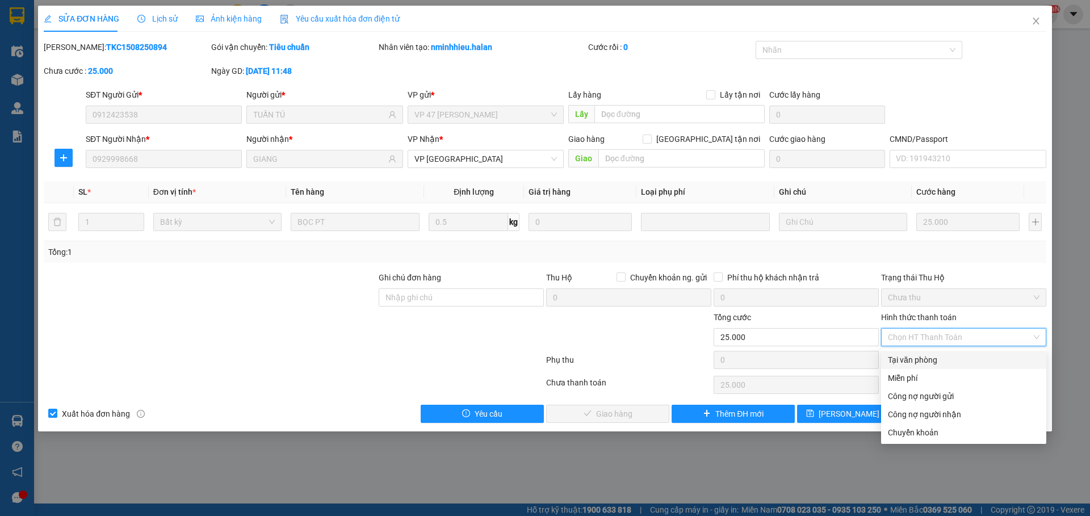
drag, startPoint x: 909, startPoint y: 357, endPoint x: 679, endPoint y: 405, distance: 234.3
click at [909, 358] on div "Tại văn phòng" at bounding box center [964, 360] width 152 height 12
type input "0"
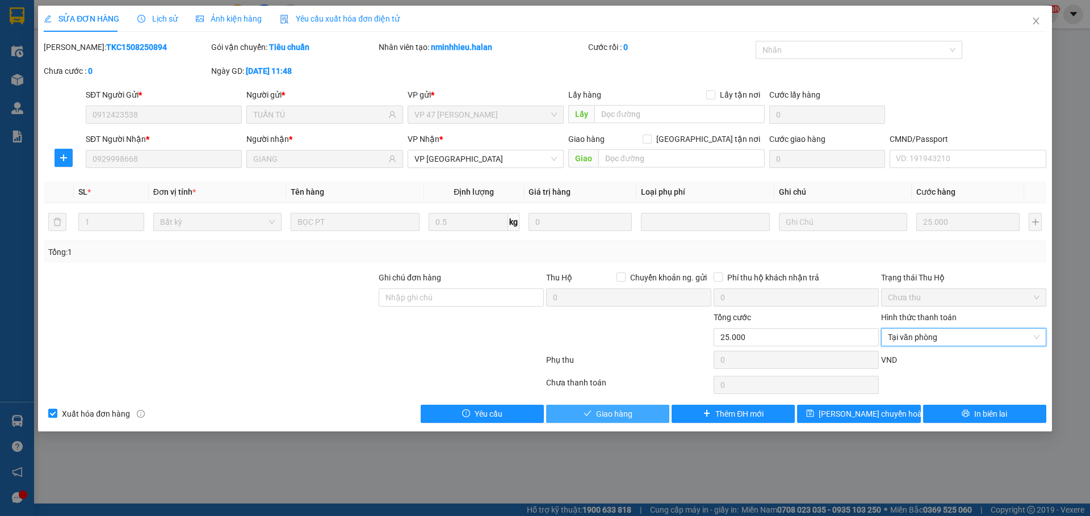
click at [637, 411] on button "Giao hàng" at bounding box center [607, 414] width 123 height 18
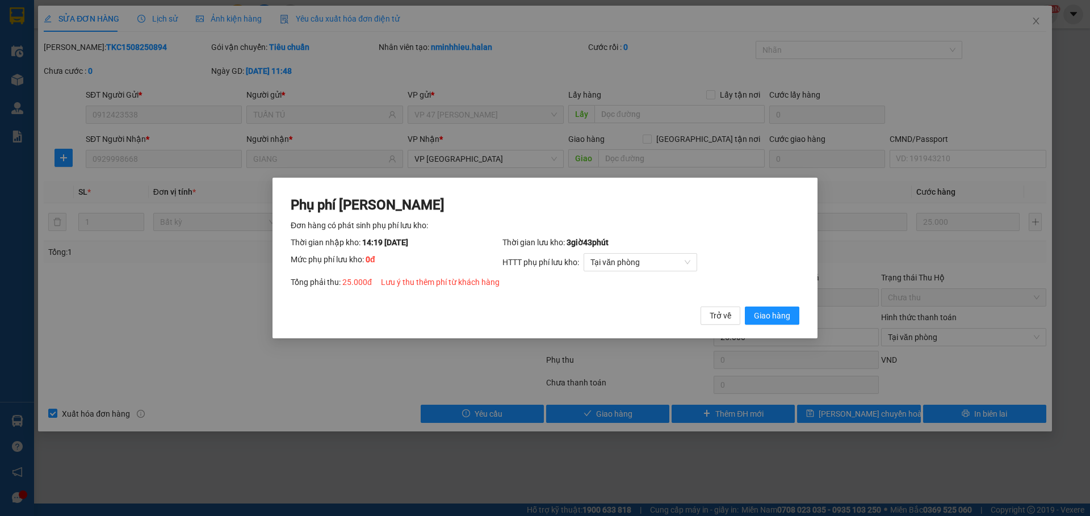
drag, startPoint x: 775, startPoint y: 314, endPoint x: 992, endPoint y: 67, distance: 329.4
click at [779, 310] on span "Giao hàng" at bounding box center [772, 315] width 36 height 12
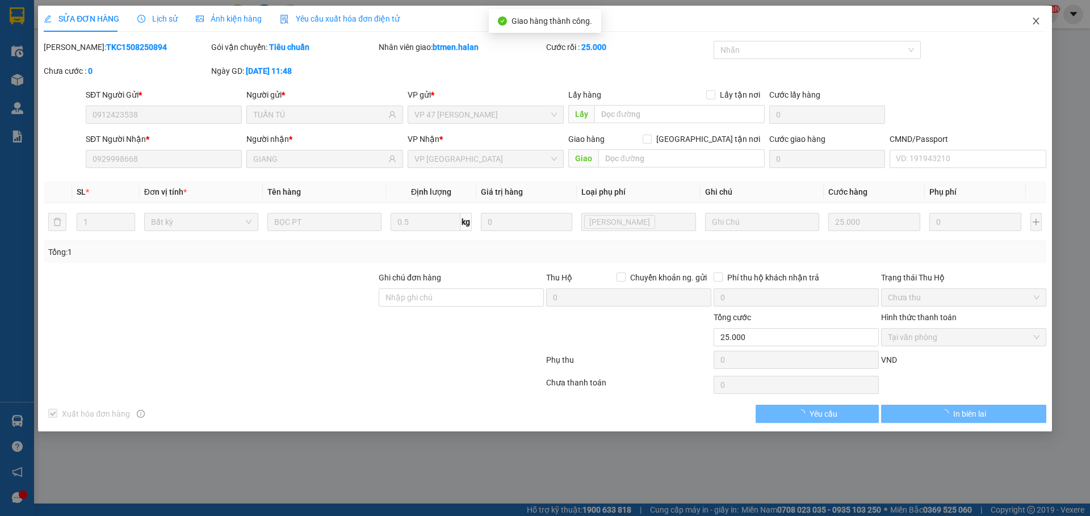
click at [1044, 25] on span "Close" at bounding box center [1036, 22] width 32 height 32
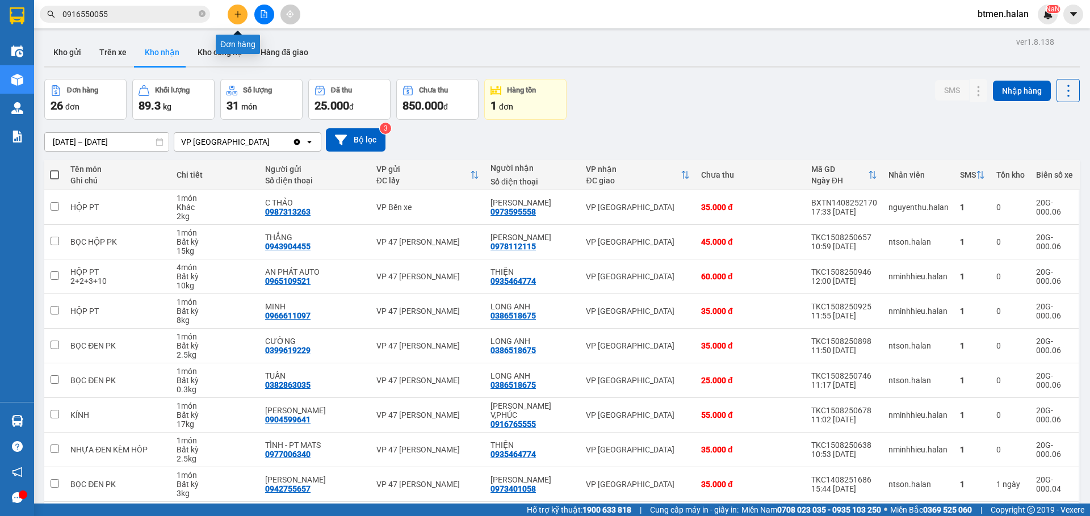
click at [234, 18] on icon "plus" at bounding box center [238, 14] width 8 height 8
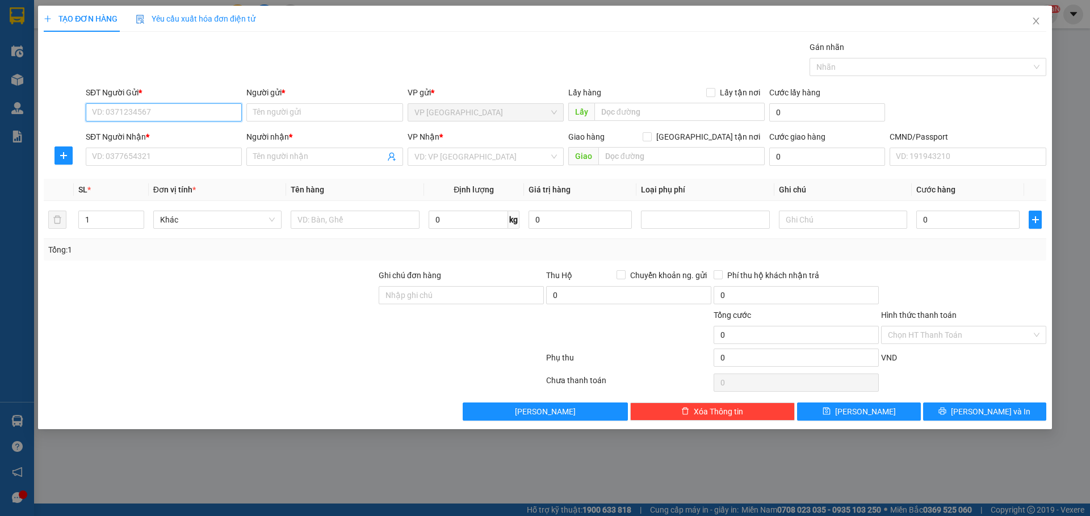
click at [144, 105] on input "SĐT Người Gửi *" at bounding box center [164, 112] width 156 height 18
click at [286, 114] on input "Người gửi *" at bounding box center [324, 112] width 156 height 18
paste input "Hà Huy lxe 0336133883"
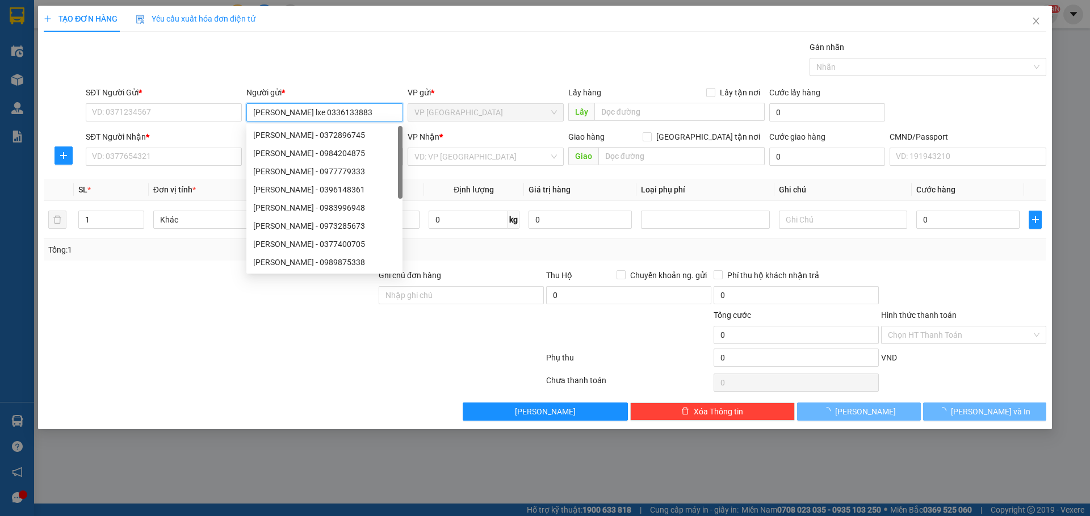
drag, startPoint x: 292, startPoint y: 112, endPoint x: 346, endPoint y: 119, distance: 53.8
click at [346, 119] on input "Hà Huy lxe 0336133883" at bounding box center [324, 112] width 156 height 18
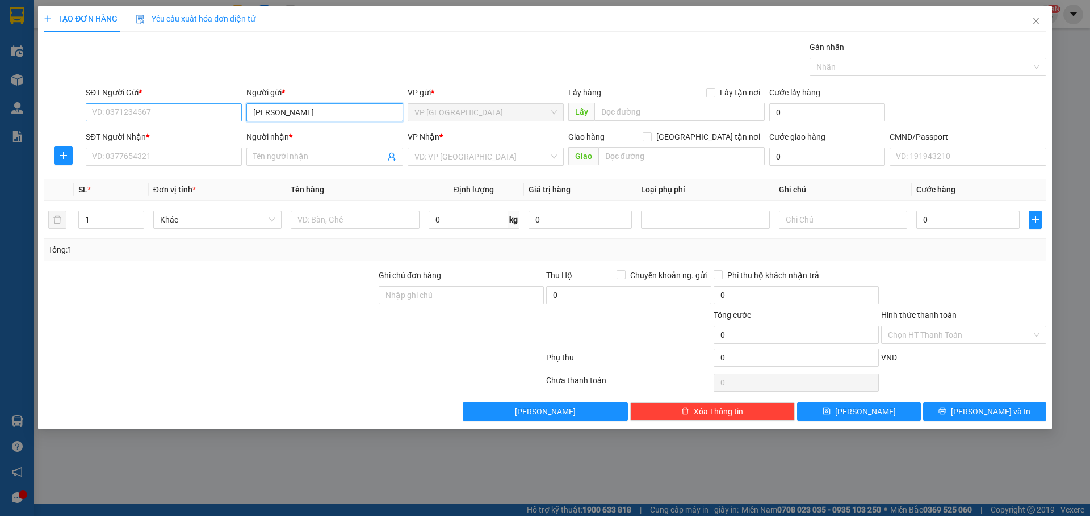
type input "[PERSON_NAME]"
click at [186, 115] on input "SĐT Người Gửi *" at bounding box center [164, 112] width 156 height 18
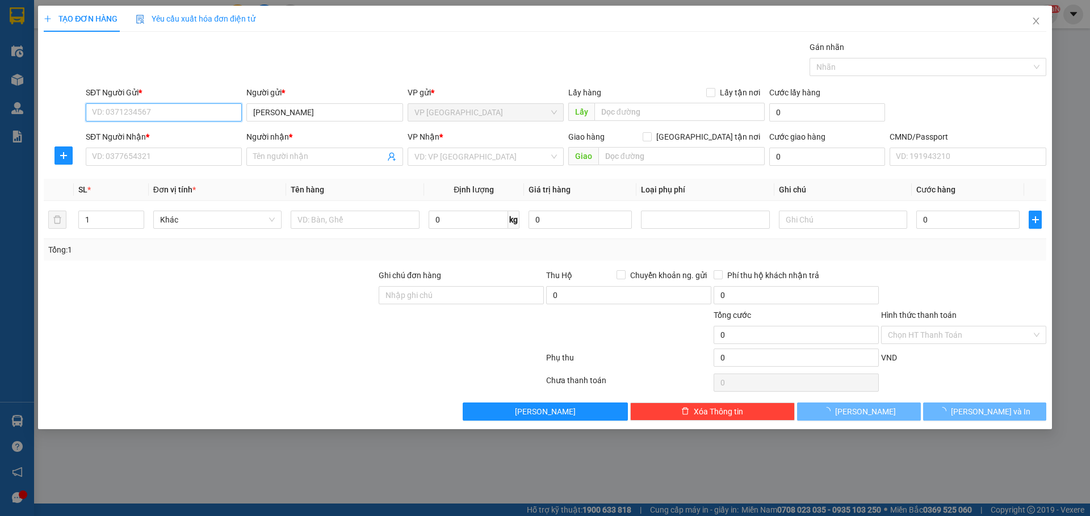
paste input "0336133883"
type input "0336133883"
click at [172, 157] on input "SĐT Người Nhận *" at bounding box center [164, 157] width 156 height 18
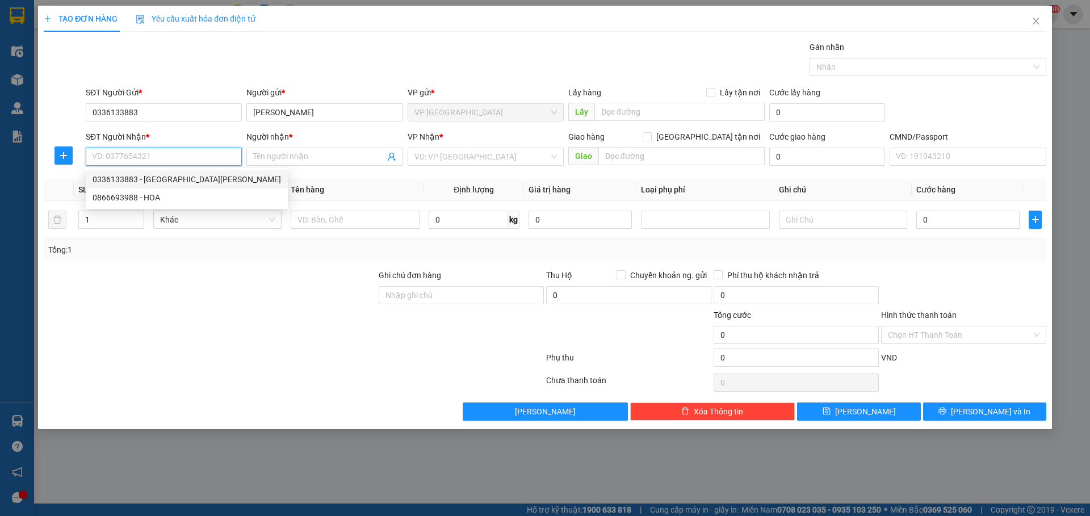
click at [166, 182] on div "0336133883 - Hà Huy lxe" at bounding box center [187, 179] width 188 height 12
type input "0336133883"
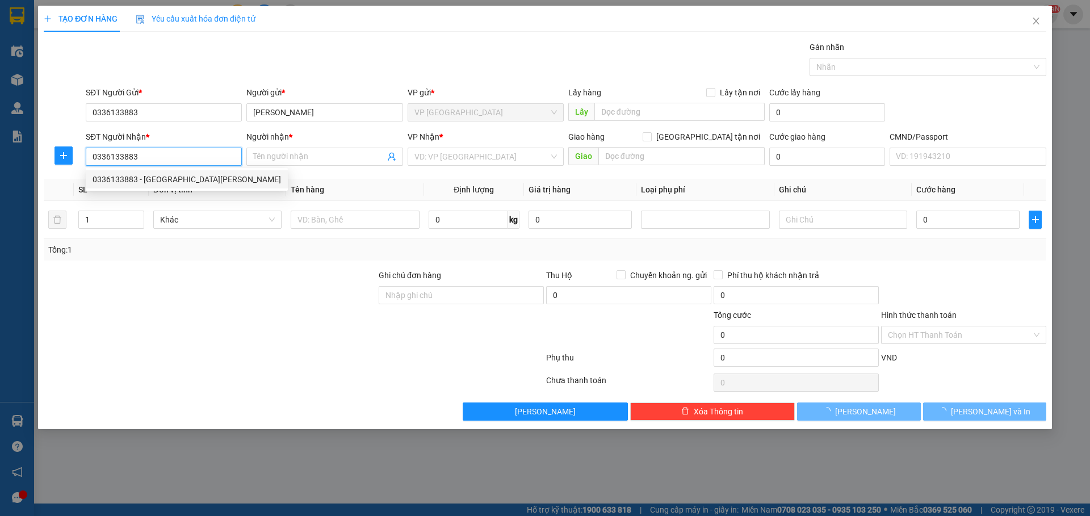
type input "[PERSON_NAME]"
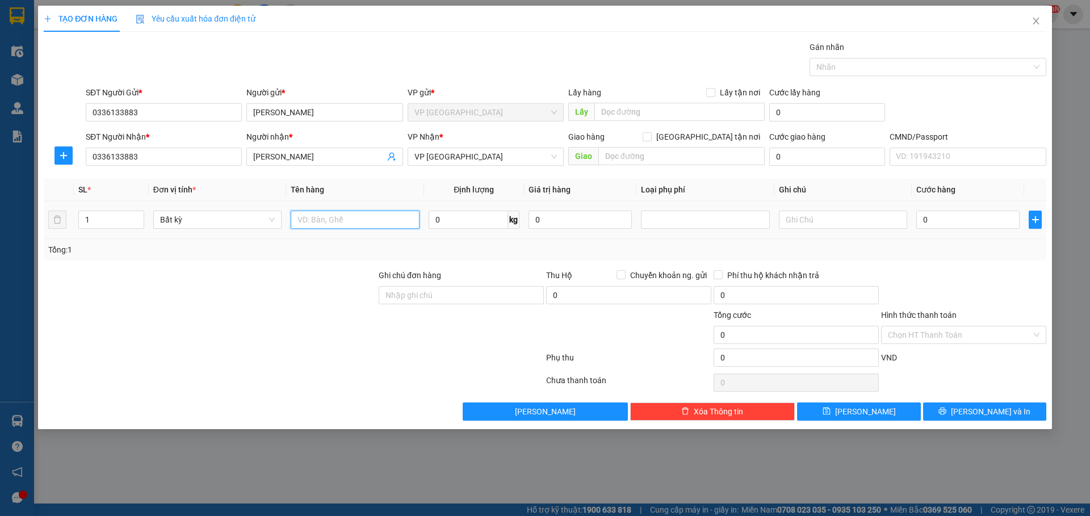
click at [343, 215] on input "text" at bounding box center [355, 220] width 128 height 18
type input "D"
type input "ĐỒ GIA DỤNG"
click at [455, 214] on input "0" at bounding box center [468, 220] width 79 height 18
click at [821, 224] on input "text" at bounding box center [843, 220] width 128 height 18
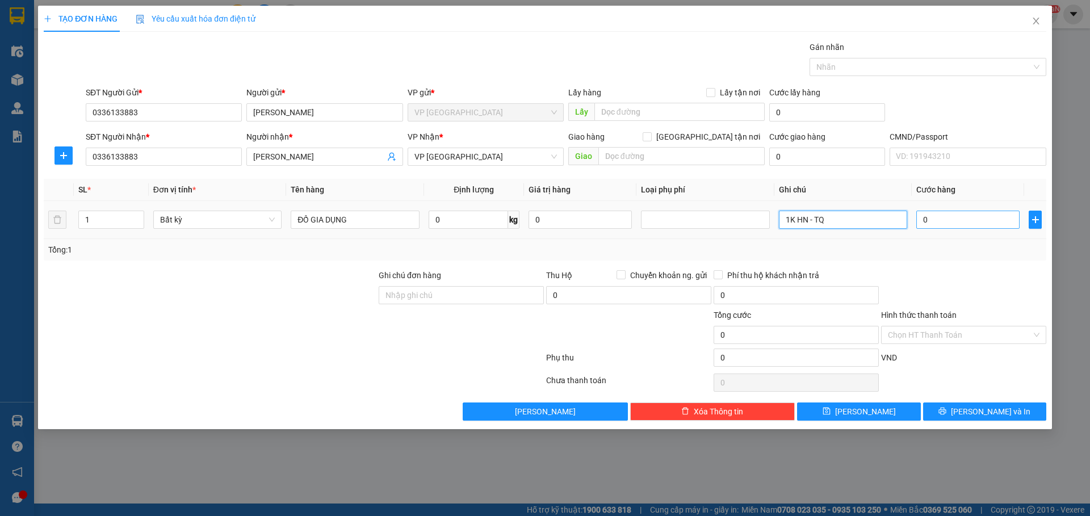
type input "1K HN - TQ"
click at [931, 220] on input "0" at bounding box center [967, 220] width 103 height 18
click at [452, 219] on input "0" at bounding box center [468, 220] width 79 height 18
click at [930, 219] on input "0" at bounding box center [967, 220] width 103 height 18
type input "1"
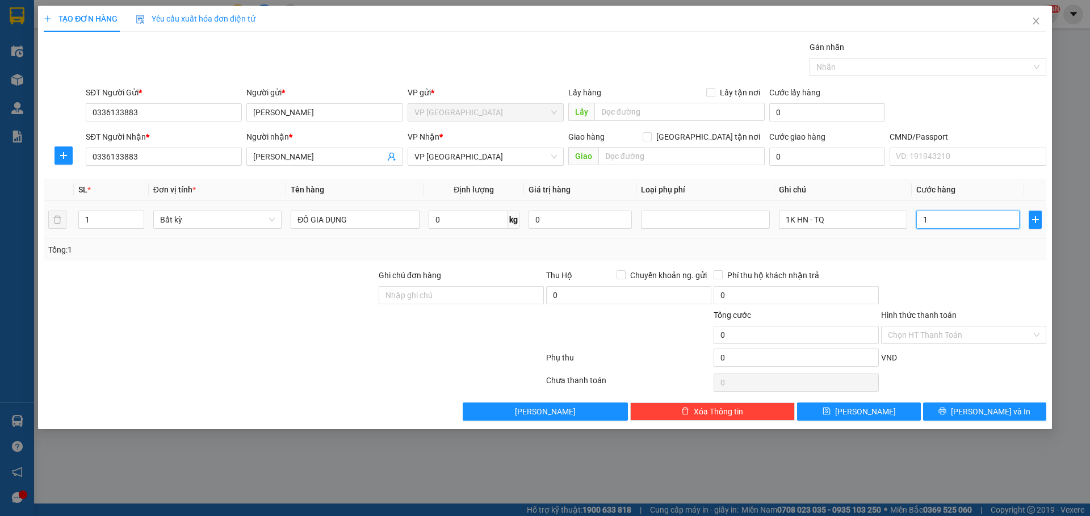
type input "1"
type input "13"
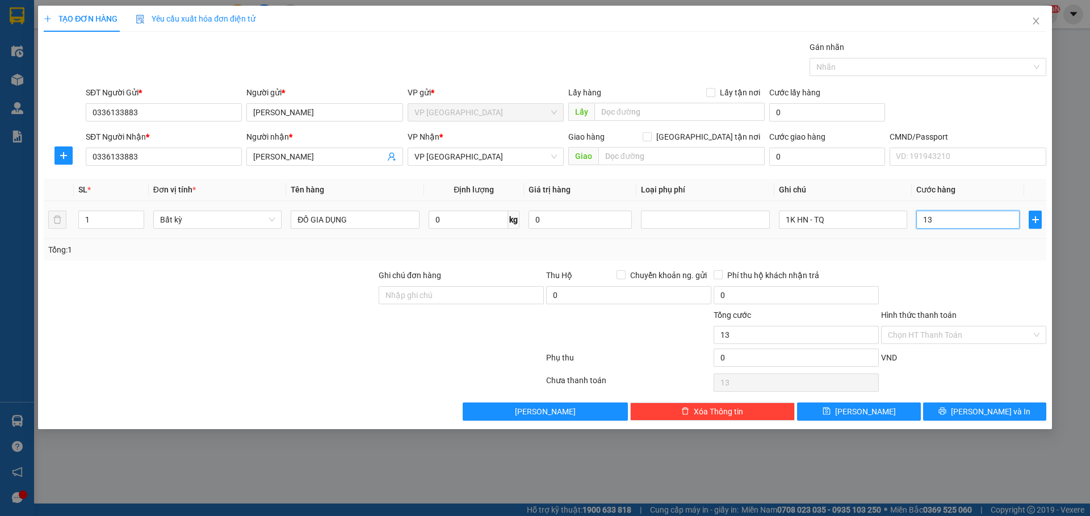
type input "130"
type input "1.300"
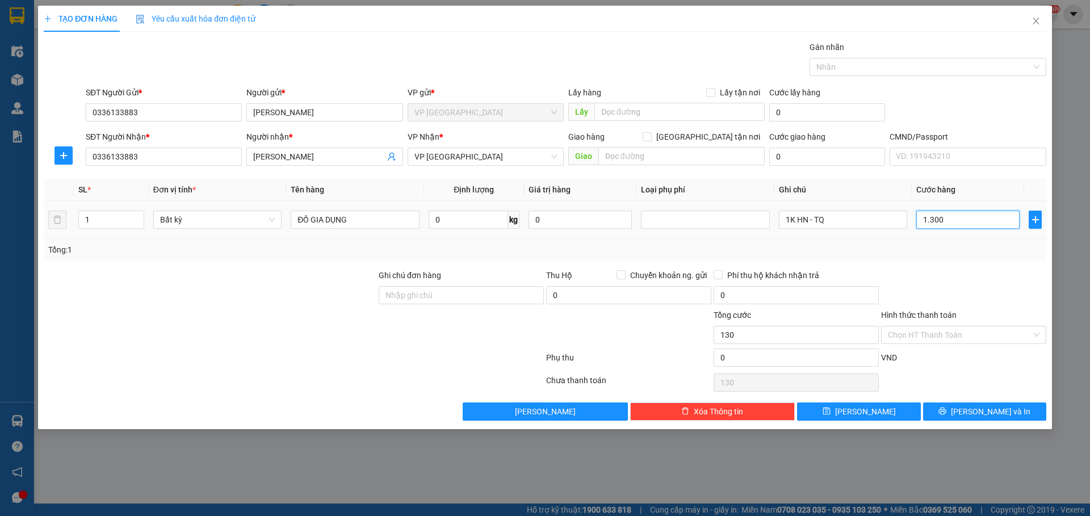
type input "1.300"
type input "13.000"
type input "130.000"
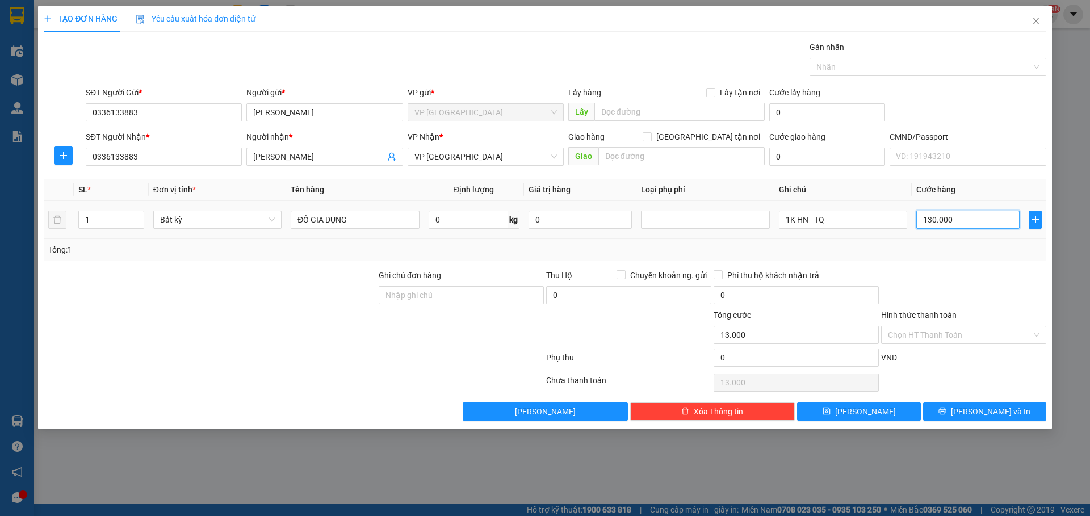
type input "130.000"
click at [959, 254] on div "Tổng: 1" at bounding box center [544, 250] width 993 height 12
click at [347, 253] on div "Tổng: 1" at bounding box center [234, 250] width 372 height 12
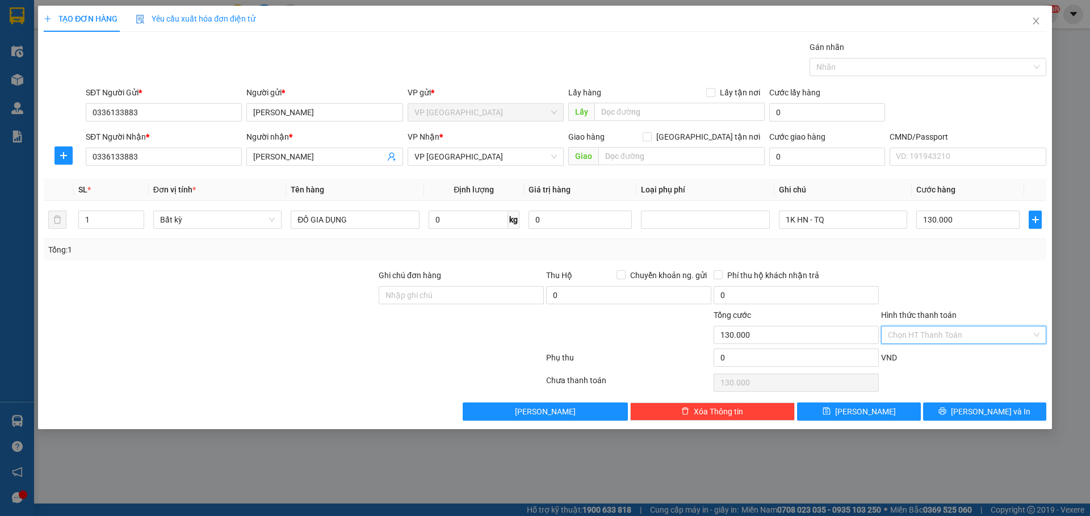
drag, startPoint x: 941, startPoint y: 334, endPoint x: 923, endPoint y: 349, distance: 23.4
click at [941, 335] on input "Hình thức thanh toán" at bounding box center [960, 334] width 144 height 17
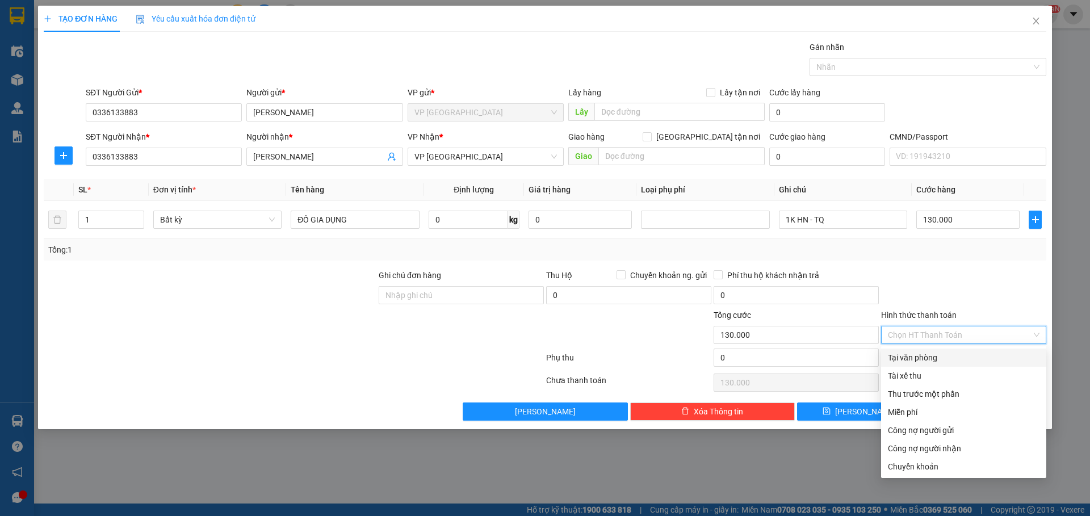
drag, startPoint x: 922, startPoint y: 356, endPoint x: 971, endPoint y: 412, distance: 74.8
click at [922, 356] on div "Tại văn phòng" at bounding box center [964, 357] width 152 height 12
type input "0"
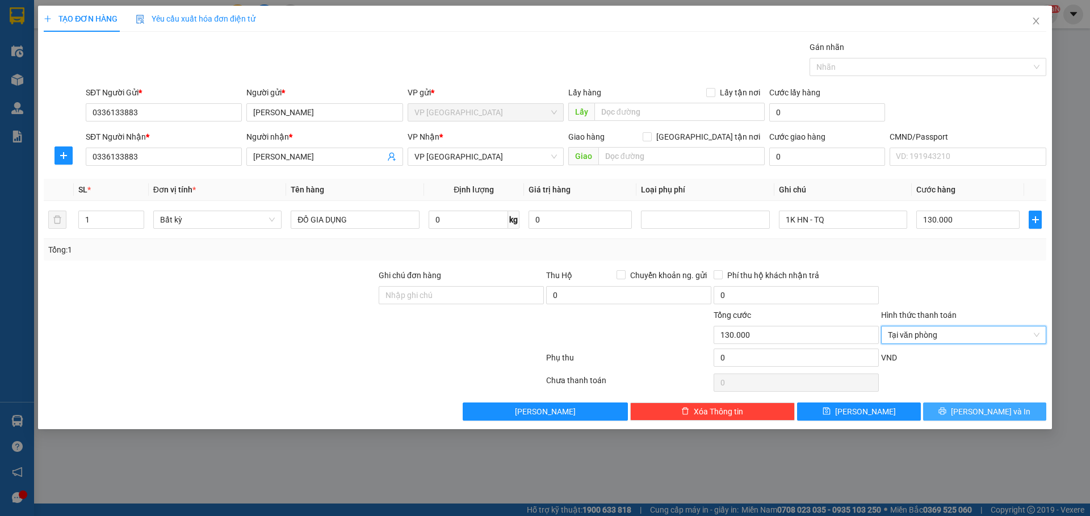
click at [947, 415] on button "Lưu và In" at bounding box center [984, 411] width 123 height 18
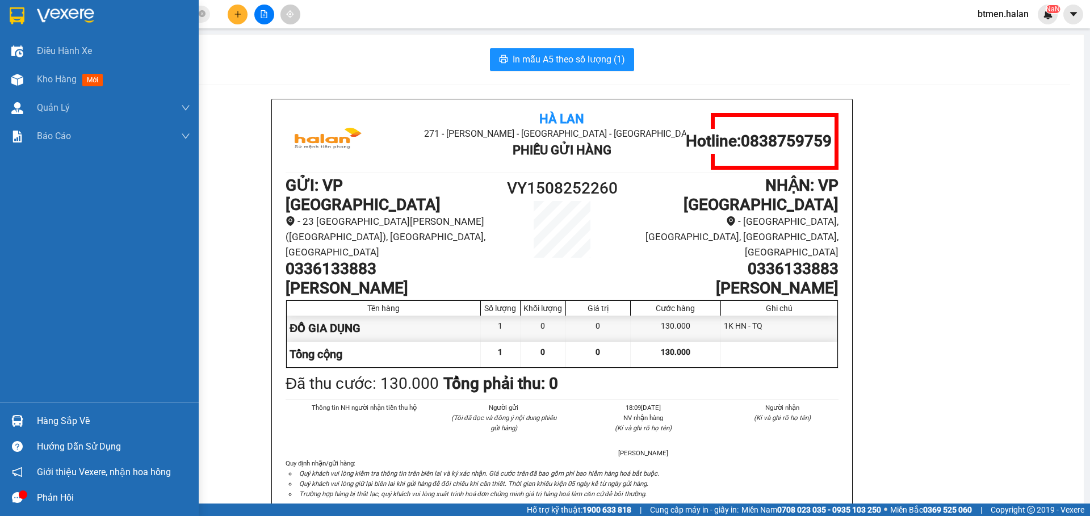
drag, startPoint x: 48, startPoint y: 415, endPoint x: 108, endPoint y: 408, distance: 60.7
click at [51, 416] on div "Hàng sắp về" at bounding box center [113, 421] width 153 height 17
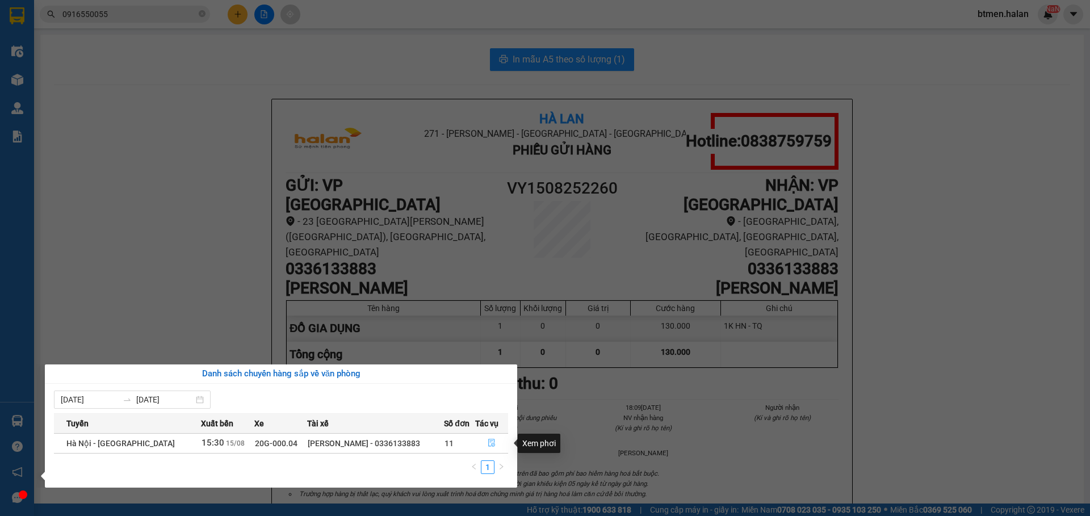
click at [488, 440] on icon "file-done" at bounding box center [492, 443] width 8 height 8
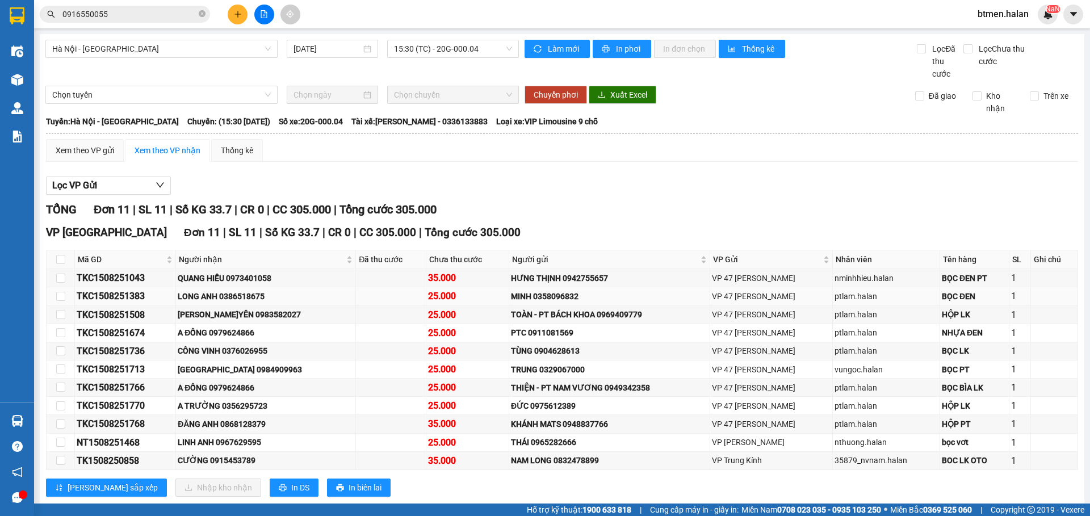
scroll to position [25, 0]
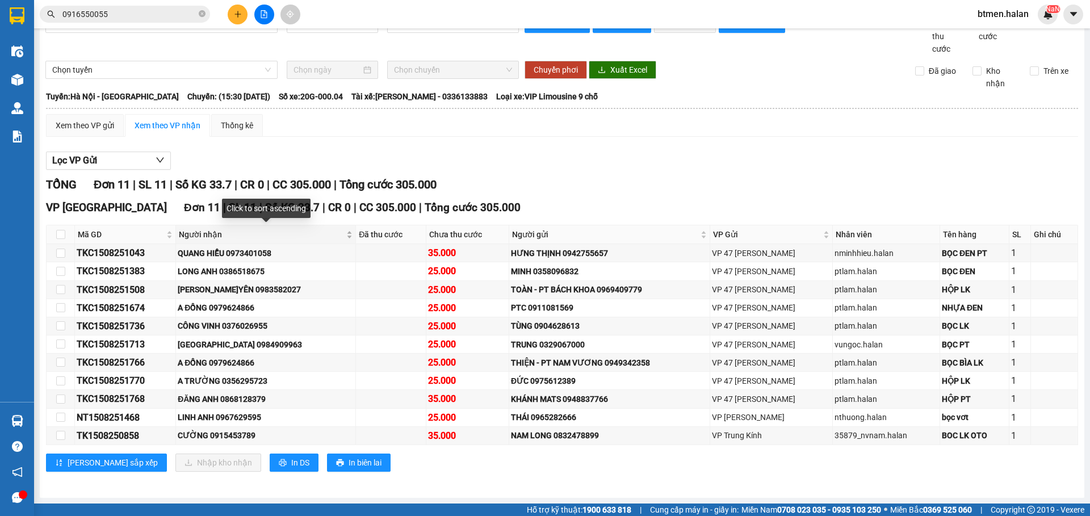
click at [225, 236] on span "Người nhận" at bounding box center [261, 234] width 165 height 12
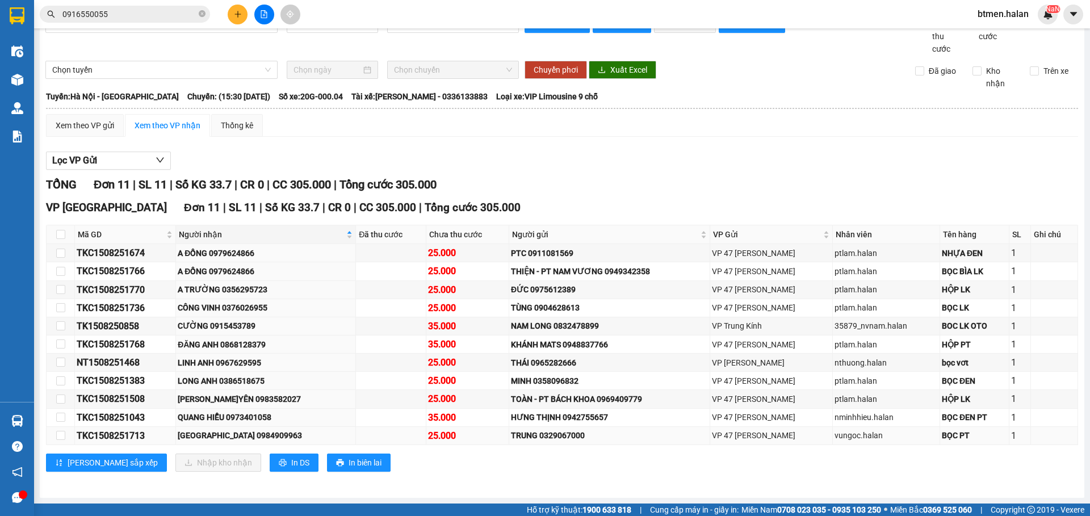
click at [271, 433] on div "THUẬN VĨNH YÊN 0984909963" at bounding box center [266, 435] width 176 height 12
click at [254, 409] on td "QUANG HIỂU 0973401058" at bounding box center [266, 418] width 180 height 18
click at [247, 359] on div "LINH ANH 0967629595" at bounding box center [266, 362] width 176 height 12
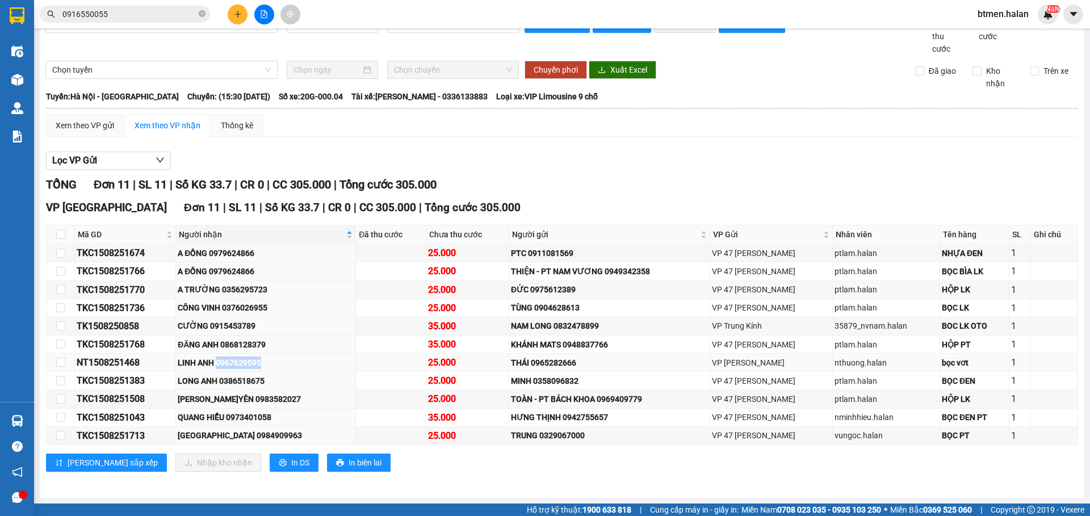
click at [247, 359] on div "LINH ANH 0967629595" at bounding box center [266, 362] width 176 height 12
click at [257, 342] on div "ĐĂNG ANH 0868128379" at bounding box center [266, 344] width 176 height 12
copy div "0868128379"
click at [242, 328] on div "CƯỜNG 0915453789" at bounding box center [266, 326] width 176 height 12
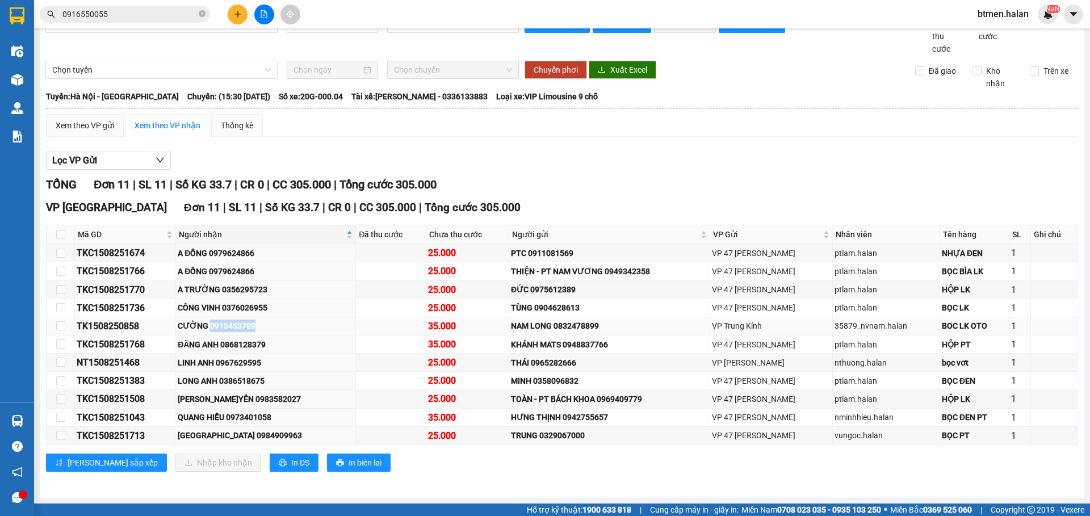
click at [242, 328] on div "CƯỜNG 0915453789" at bounding box center [266, 326] width 176 height 12
copy div "0915453789"
click at [241, 304] on div "CÔNG VINH 0376026955" at bounding box center [266, 307] width 176 height 12
click at [239, 281] on td "A TRƯỜNG 0356295723" at bounding box center [266, 290] width 180 height 18
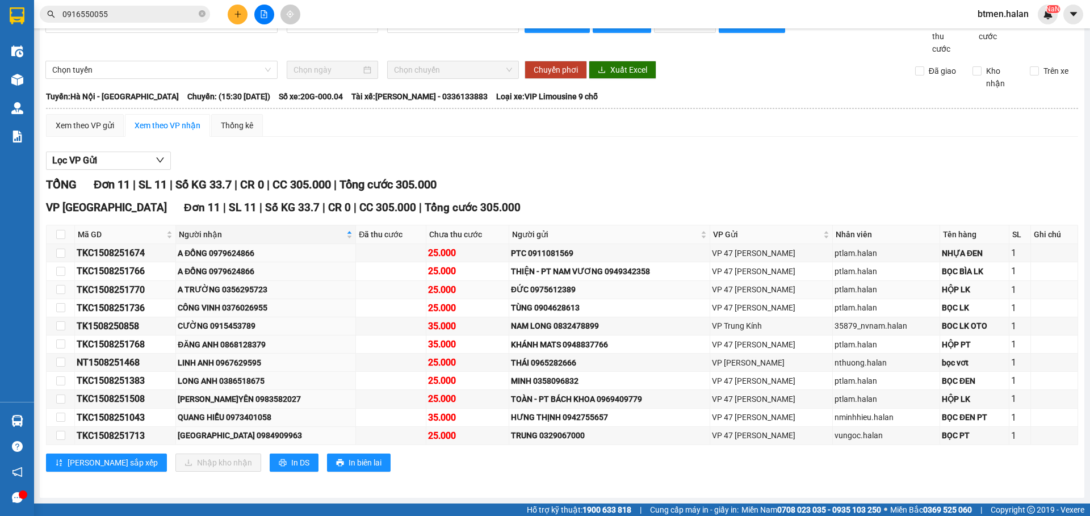
click at [243, 284] on div "A TRƯỜNG 0356295723" at bounding box center [266, 289] width 176 height 12
click at [251, 270] on div "A ĐỒNG 0979624866" at bounding box center [266, 271] width 176 height 12
click at [249, 292] on div "A TRƯỜNG 0356295723" at bounding box center [266, 289] width 176 height 12
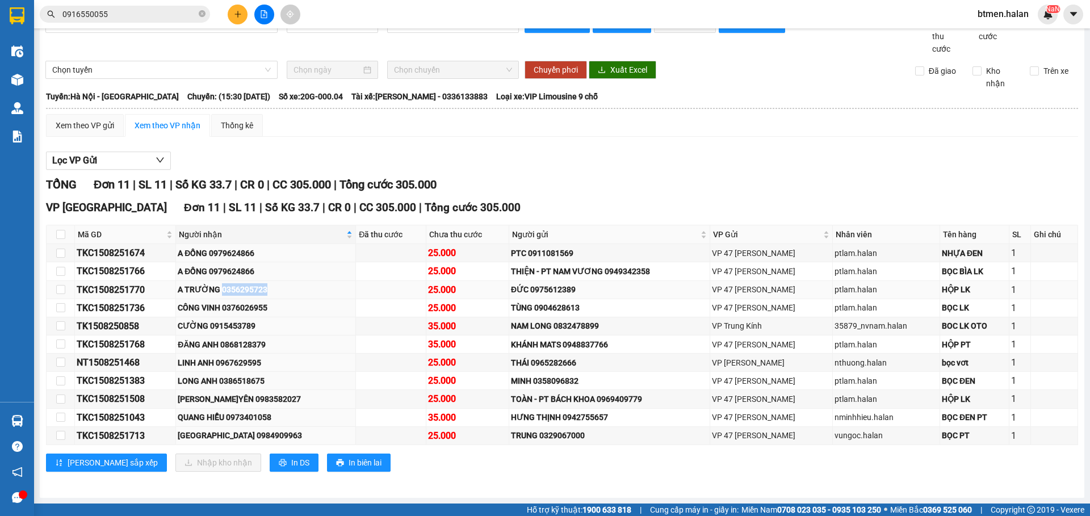
click at [249, 292] on div "A TRƯỜNG 0356295723" at bounding box center [266, 289] width 176 height 12
click at [259, 362] on div "LINH ANH 0967629595" at bounding box center [266, 362] width 176 height 12
copy div "0967629595"
drag, startPoint x: 278, startPoint y: 433, endPoint x: 300, endPoint y: 431, distance: 22.2
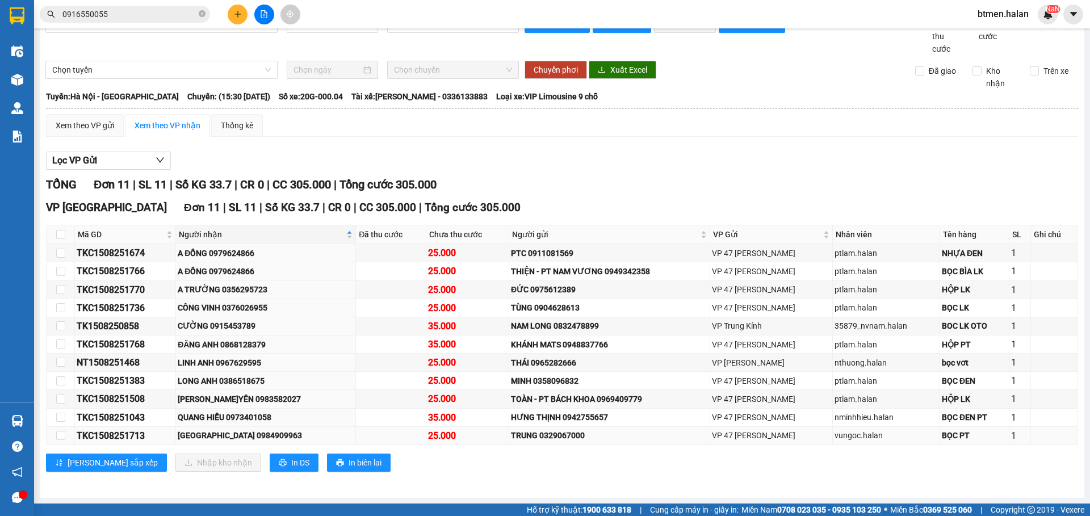
click at [278, 433] on div "THUẬN VĨNH YÊN 0984909963" at bounding box center [266, 435] width 176 height 12
click at [54, 401] on td at bounding box center [61, 399] width 28 height 18
click at [57, 401] on input "checkbox" at bounding box center [60, 398] width 9 height 9
checkbox input "true"
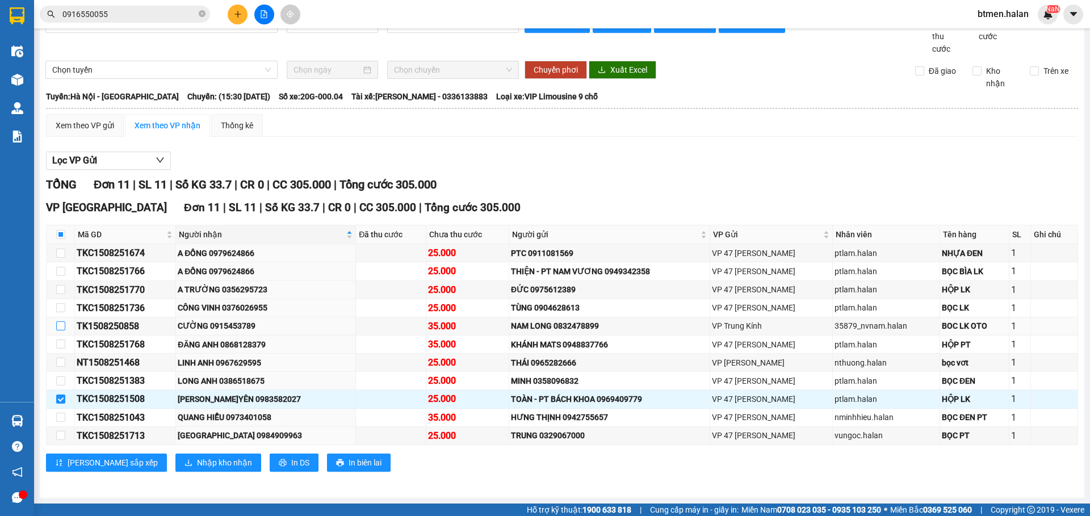
drag, startPoint x: 57, startPoint y: 326, endPoint x: 154, endPoint y: 448, distance: 155.9
click at [58, 326] on input "checkbox" at bounding box center [60, 325] width 9 height 9
checkbox input "true"
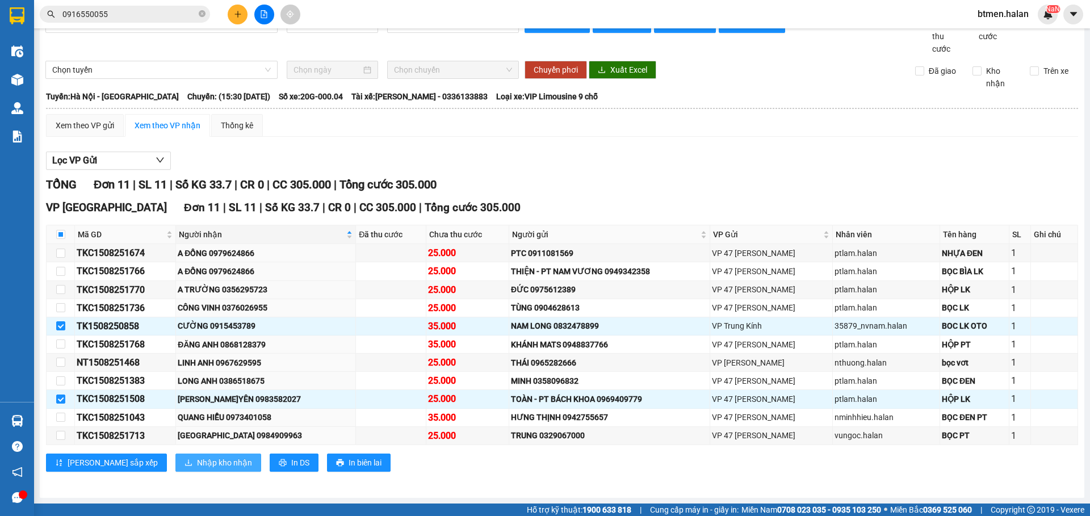
click at [197, 462] on span "Nhập kho nhận" at bounding box center [224, 462] width 55 height 12
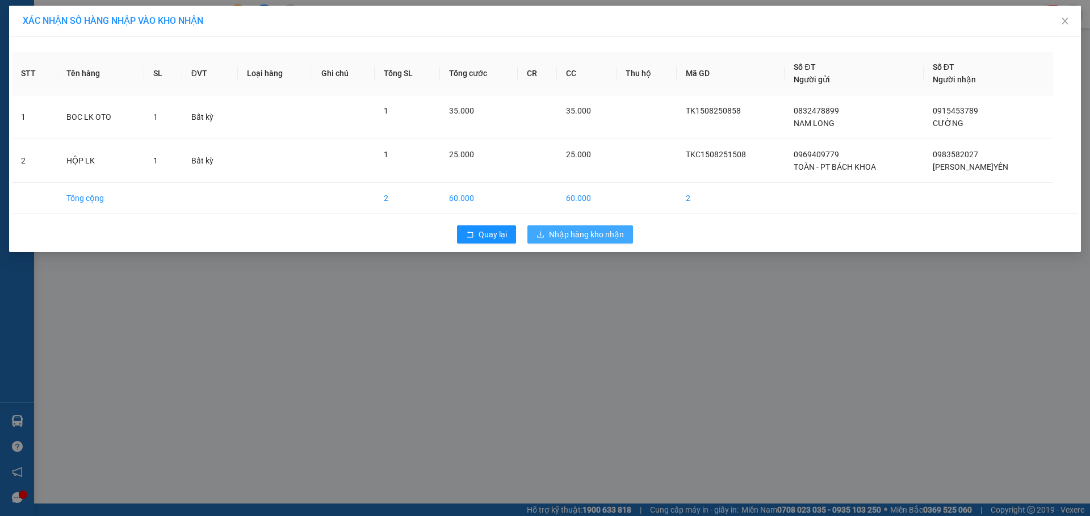
click at [602, 236] on span "Nhập hàng kho nhận" at bounding box center [586, 234] width 75 height 12
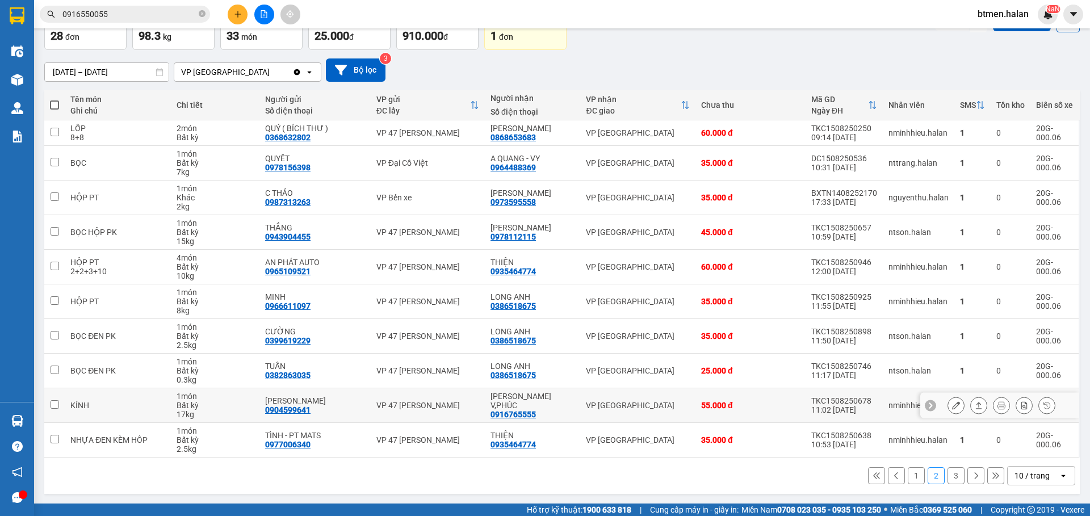
scroll to position [70, 0]
click at [909, 479] on button "1" at bounding box center [916, 475] width 17 height 17
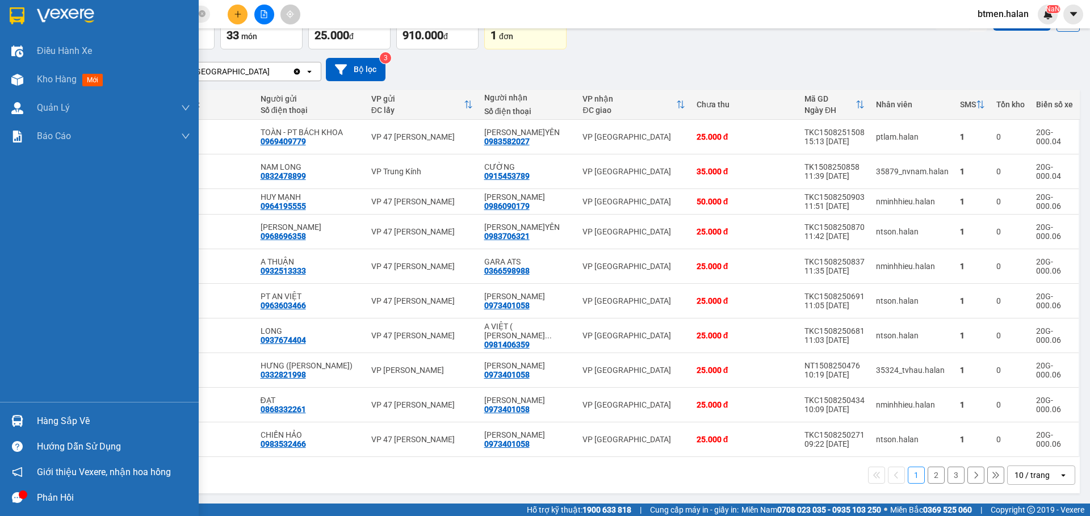
click at [49, 420] on div "Hàng sắp về" at bounding box center [113, 421] width 153 height 17
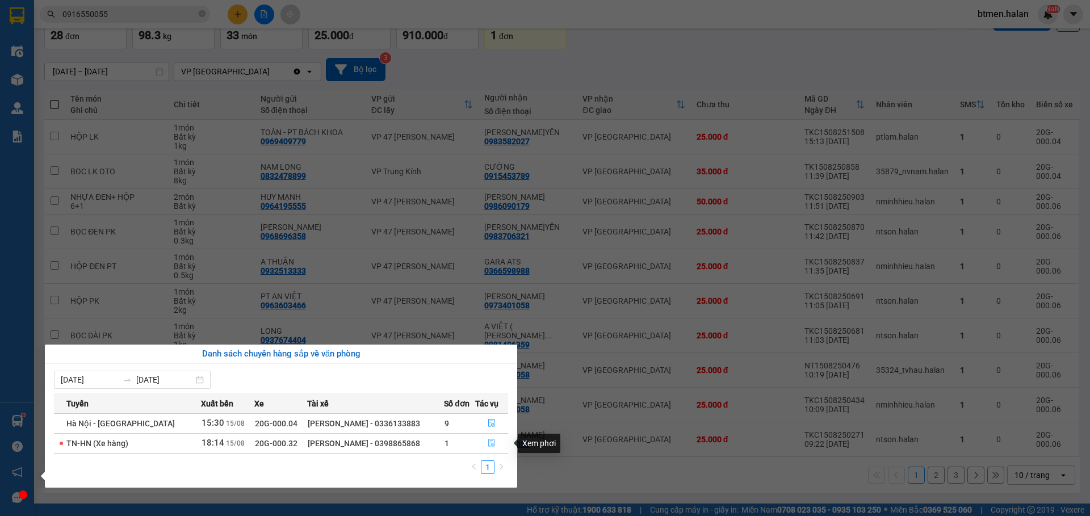
click at [488, 444] on icon "file-done" at bounding box center [492, 443] width 8 height 8
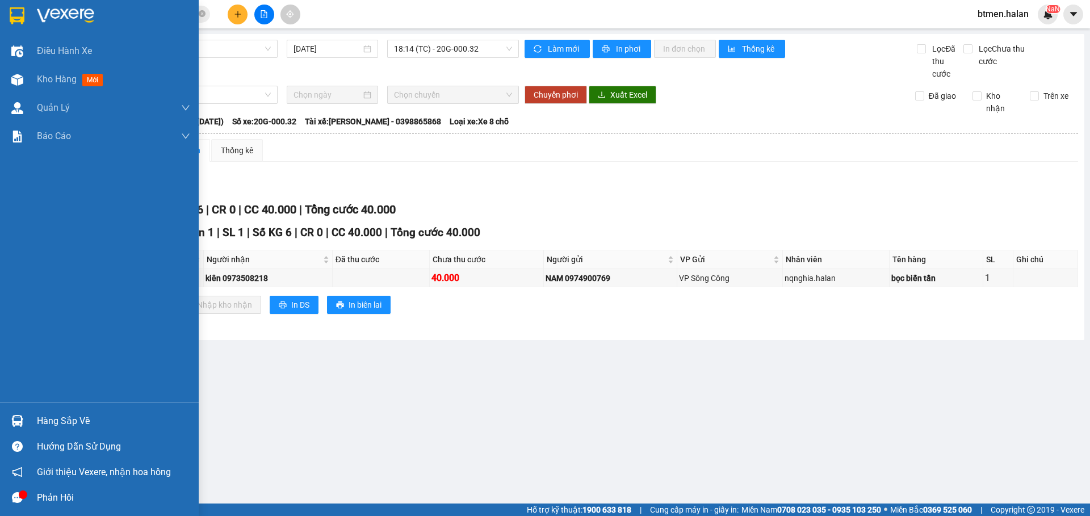
click at [22, 417] on img at bounding box center [17, 421] width 12 height 12
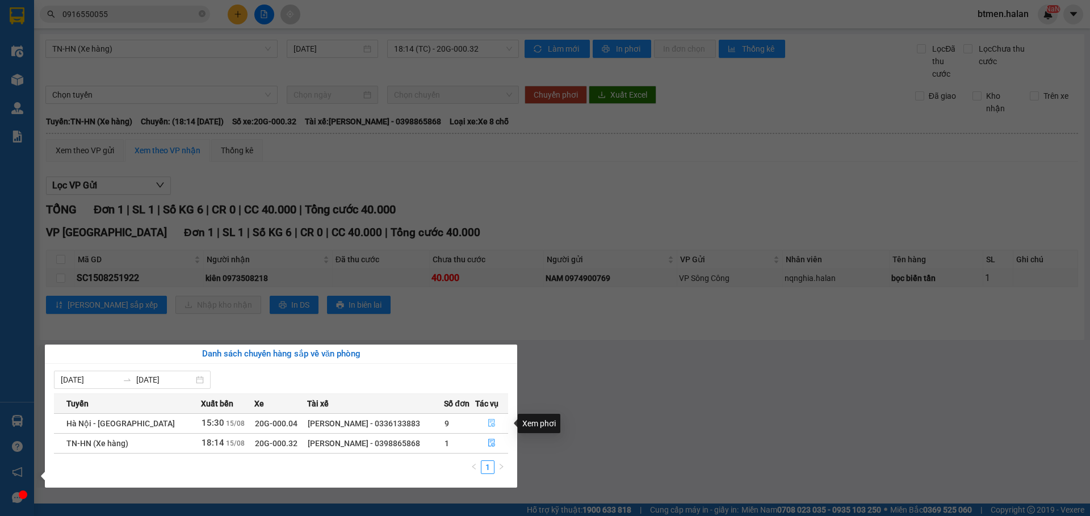
click at [493, 423] on icon "file-done" at bounding box center [492, 423] width 8 height 8
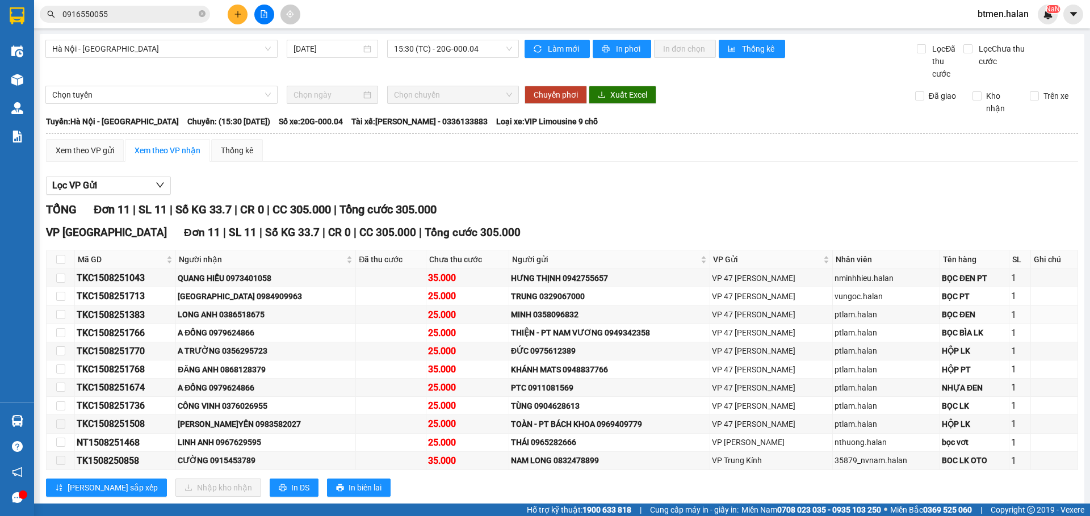
scroll to position [25, 0]
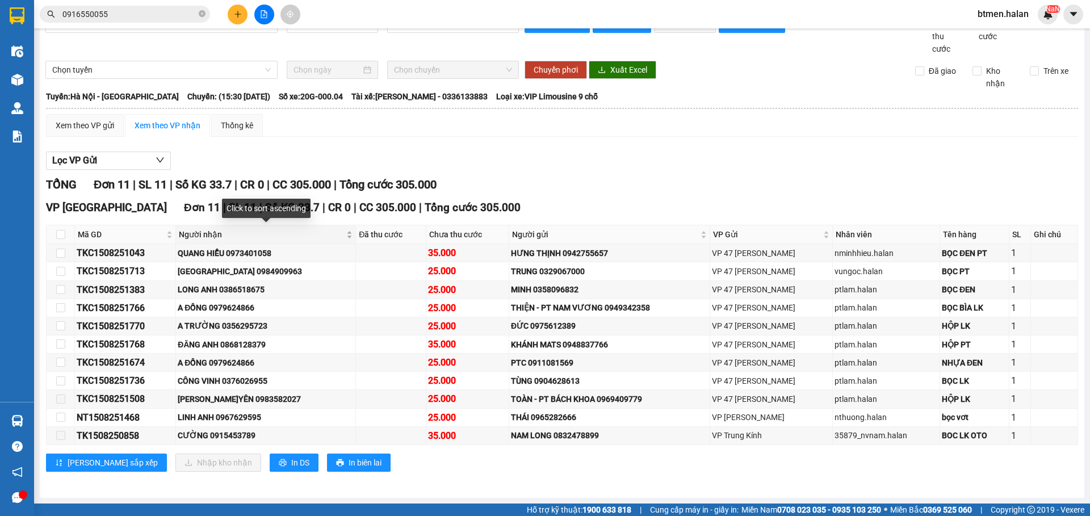
click at [223, 234] on span "Người nhận" at bounding box center [261, 234] width 165 height 12
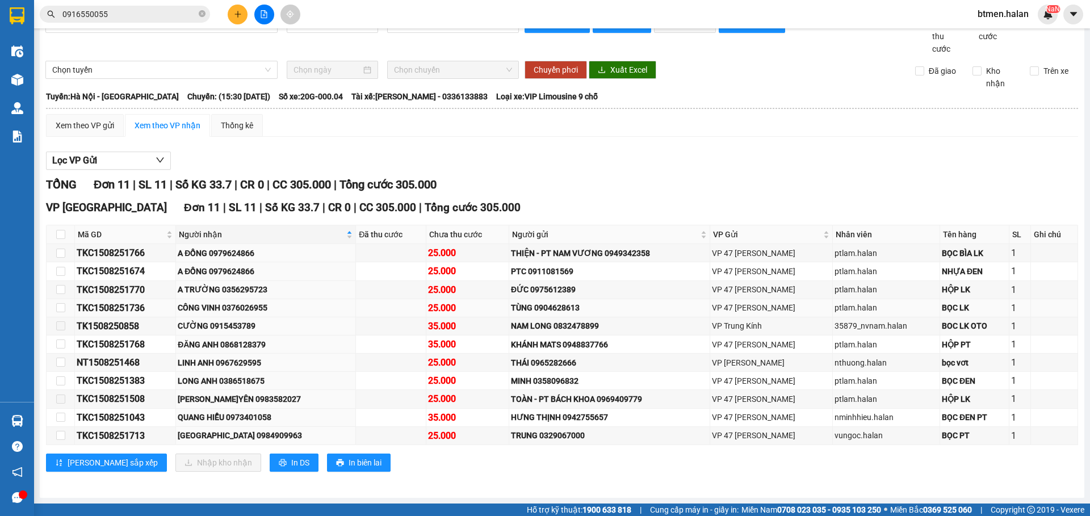
click at [247, 313] on div "CÔNG VINH 0376026955" at bounding box center [266, 307] width 176 height 12
click at [837, 159] on div "Lọc VP Gửi" at bounding box center [562, 161] width 1032 height 19
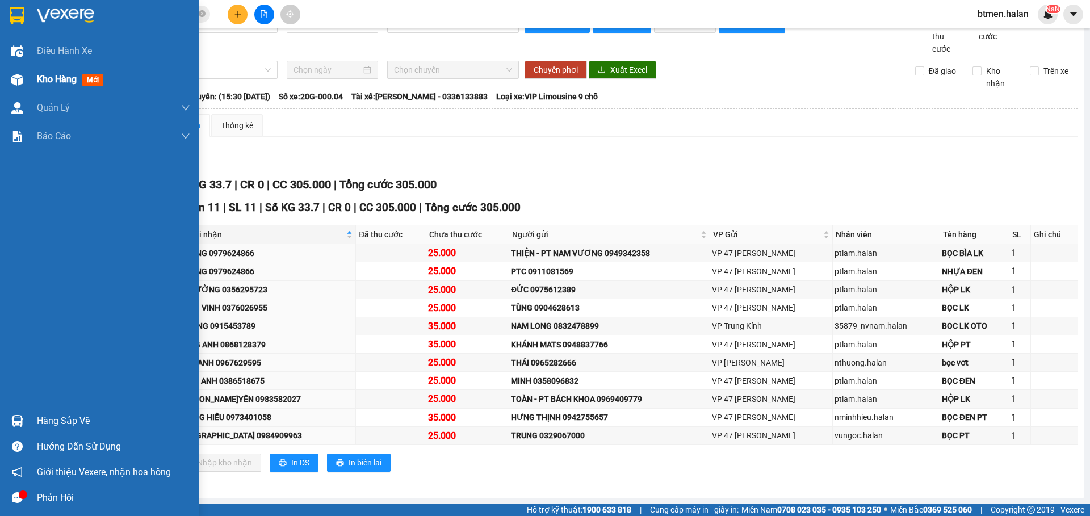
click at [26, 77] on div at bounding box center [17, 80] width 20 height 20
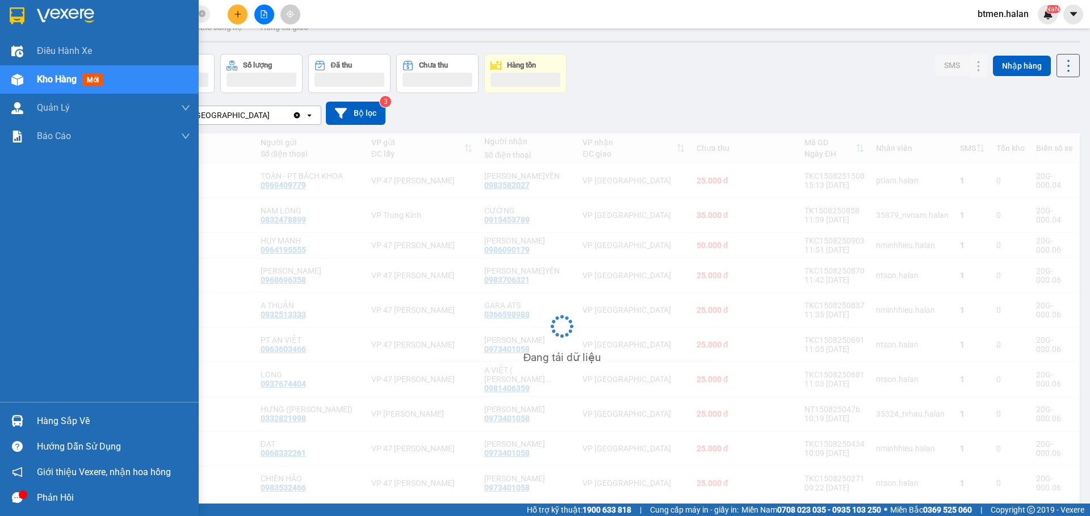
click at [72, 421] on div "Hàng sắp về" at bounding box center [113, 421] width 153 height 17
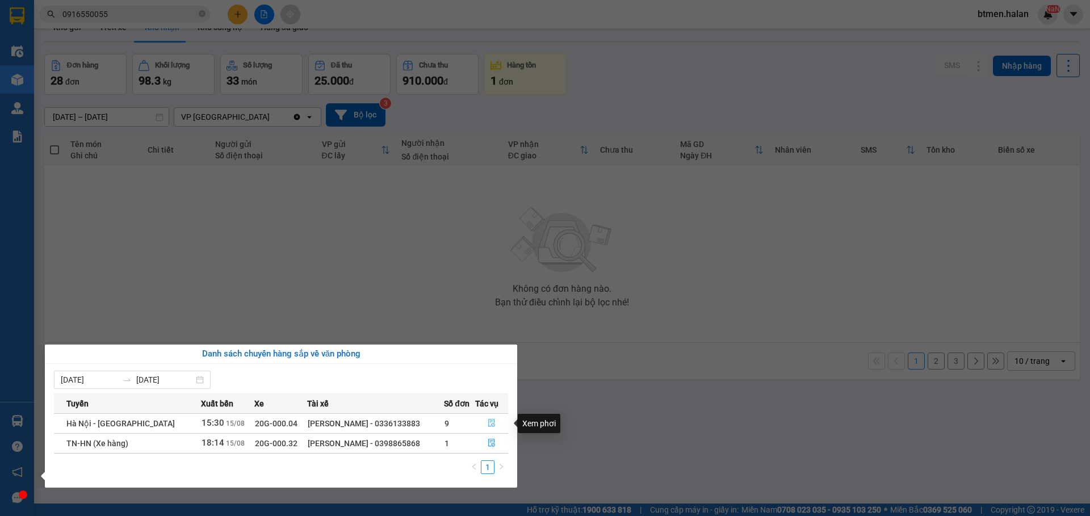
click at [492, 425] on icon "file-done" at bounding box center [491, 423] width 7 height 8
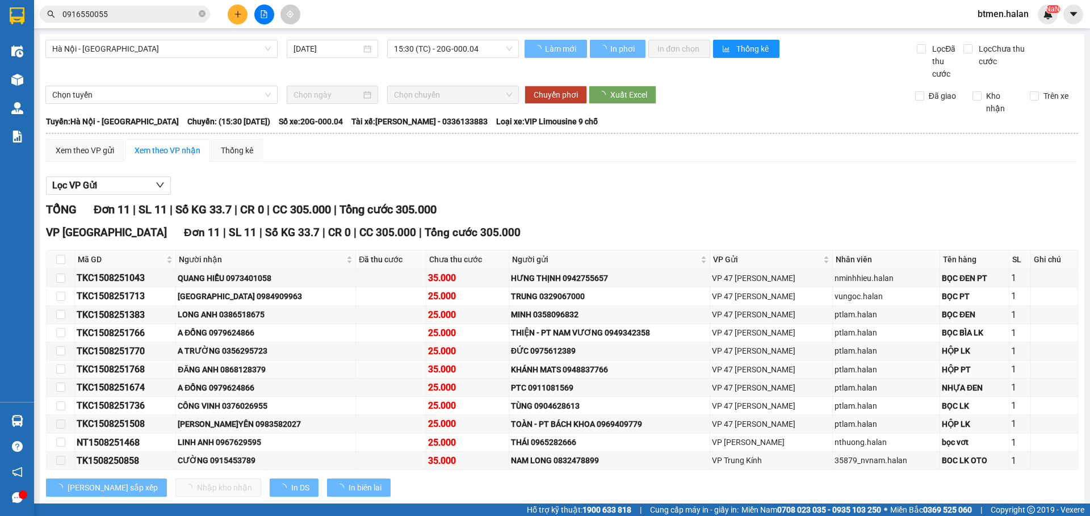
scroll to position [25, 0]
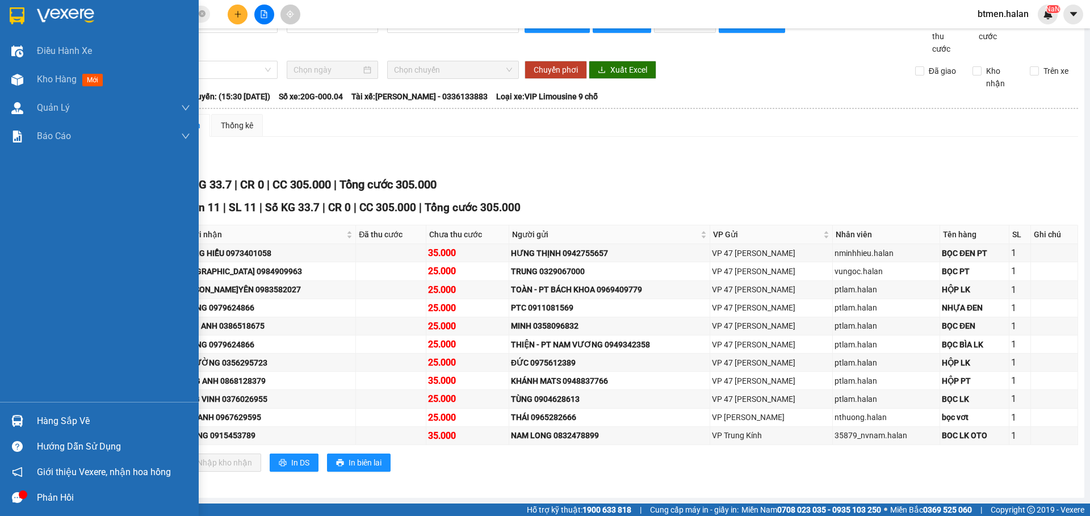
click at [46, 425] on div "Hàng sắp về" at bounding box center [113, 421] width 153 height 17
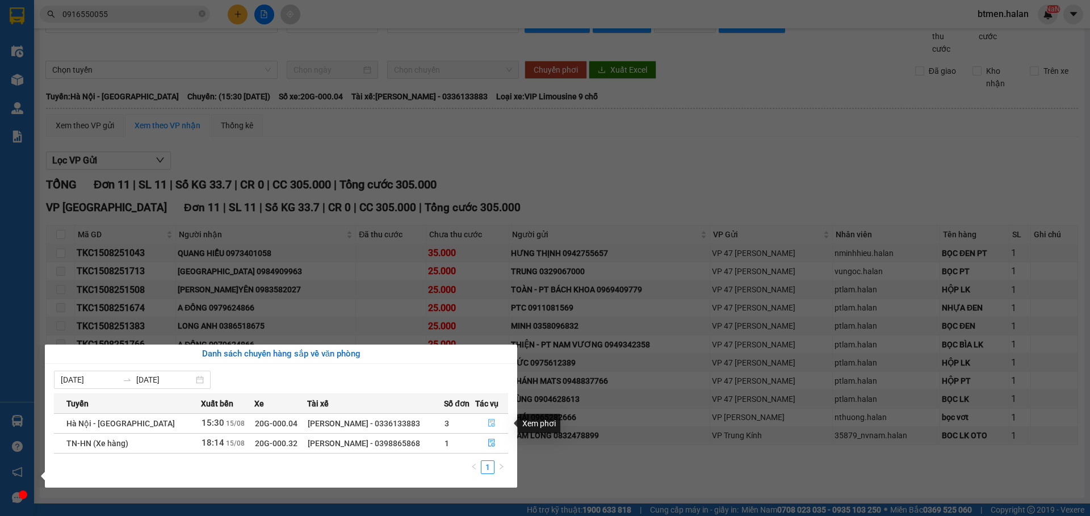
click at [485, 426] on button "button" at bounding box center [492, 423] width 32 height 18
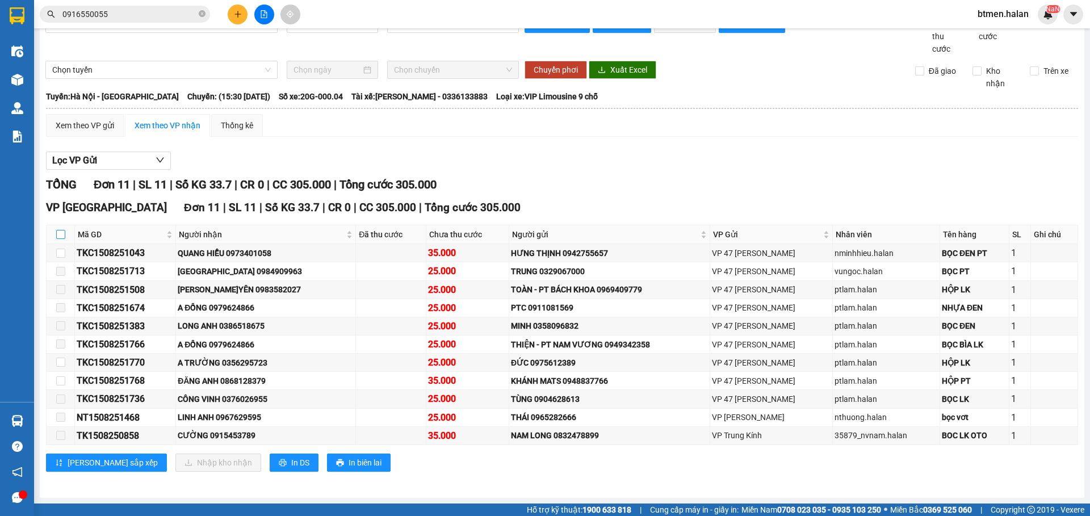
click at [63, 232] on input "checkbox" at bounding box center [60, 234] width 9 height 9
checkbox input "true"
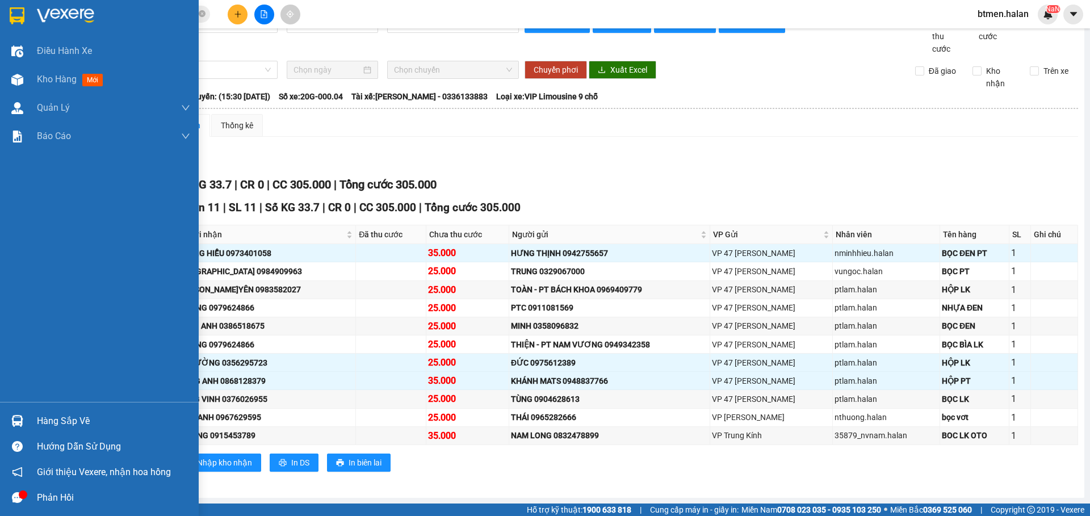
drag, startPoint x: 64, startPoint y: 413, endPoint x: 101, endPoint y: 415, distance: 37.0
click at [65, 413] on div "Hàng sắp về" at bounding box center [113, 421] width 153 height 17
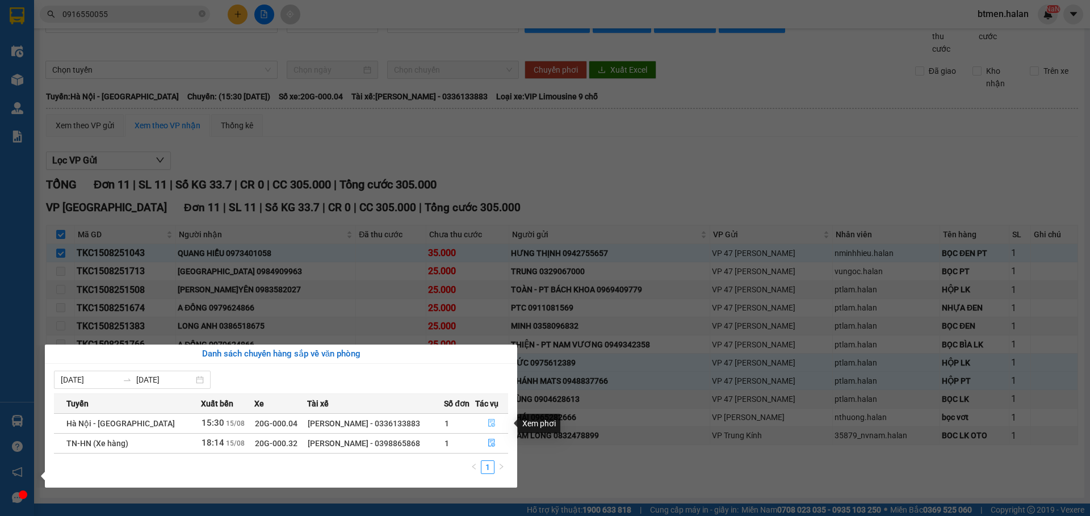
click at [493, 419] on icon "file-done" at bounding box center [491, 423] width 7 height 8
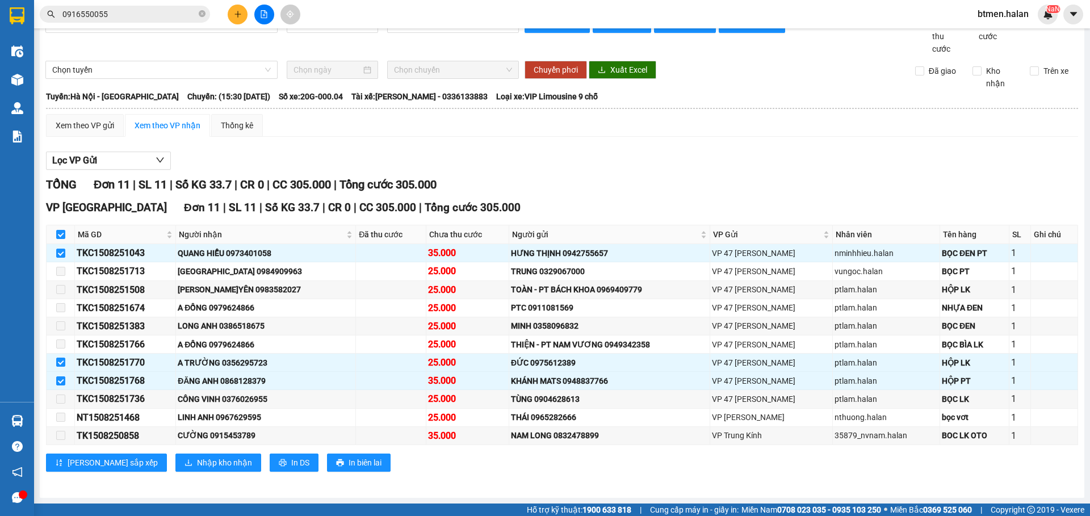
click at [601, 172] on div "Lọc VP Gửi TỔNG Đơn 11 | SL 11 | Số KG 33.7 | CR 0 | CC 305.000 | Tổng cước 30…" at bounding box center [562, 316] width 1032 height 340
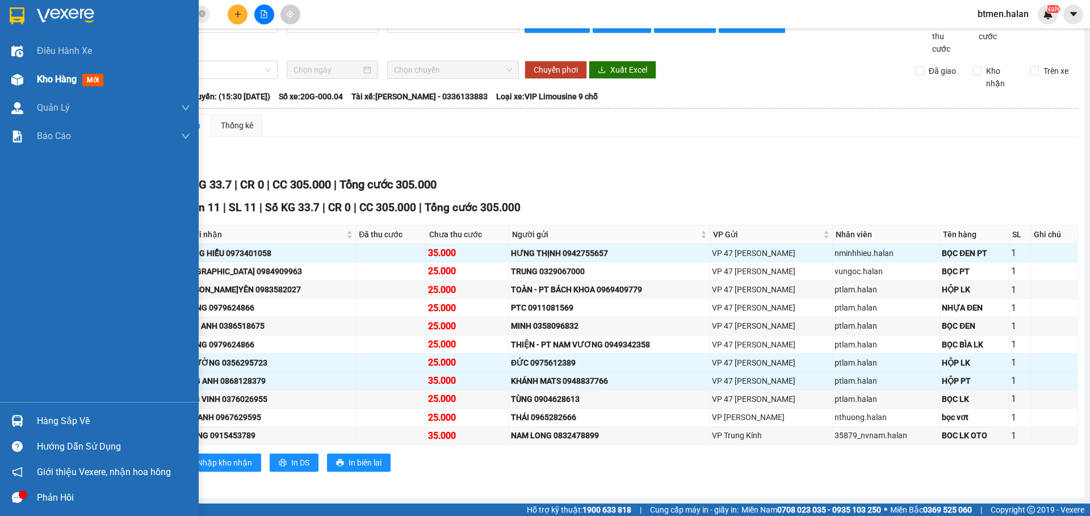
click at [36, 74] on div "Kho hàng mới" at bounding box center [99, 79] width 199 height 28
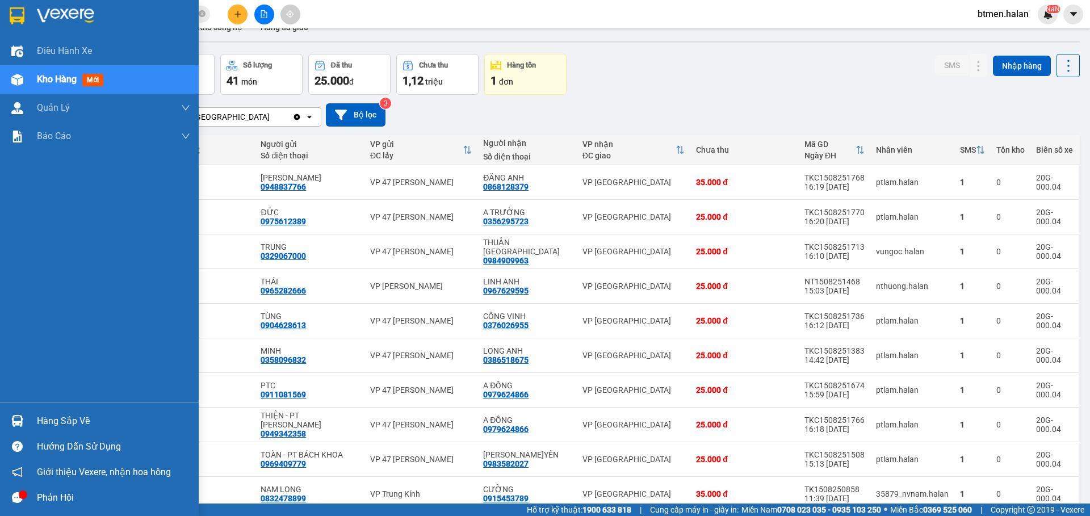
click at [26, 420] on div at bounding box center [17, 421] width 20 height 20
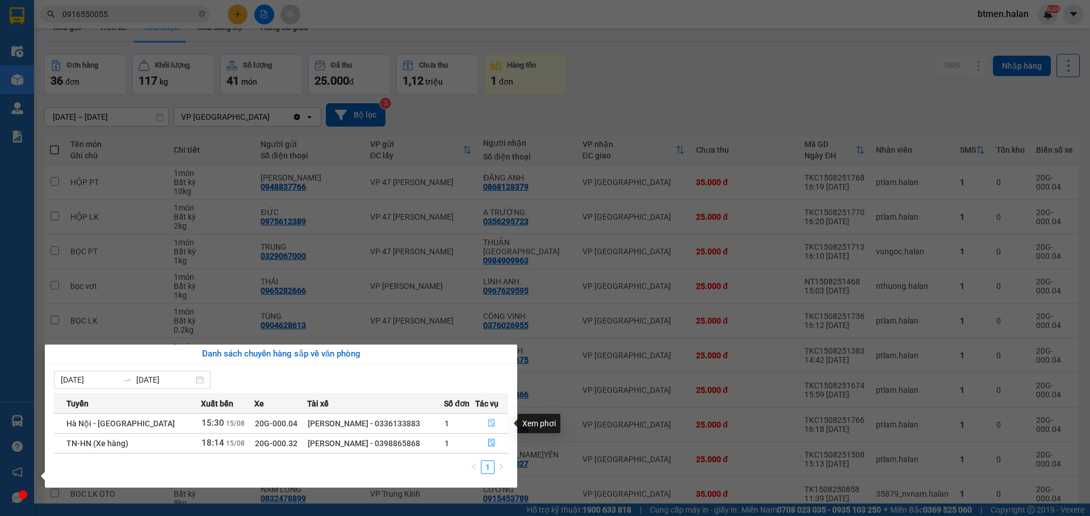
click at [490, 423] on icon "file-done" at bounding box center [492, 423] width 8 height 8
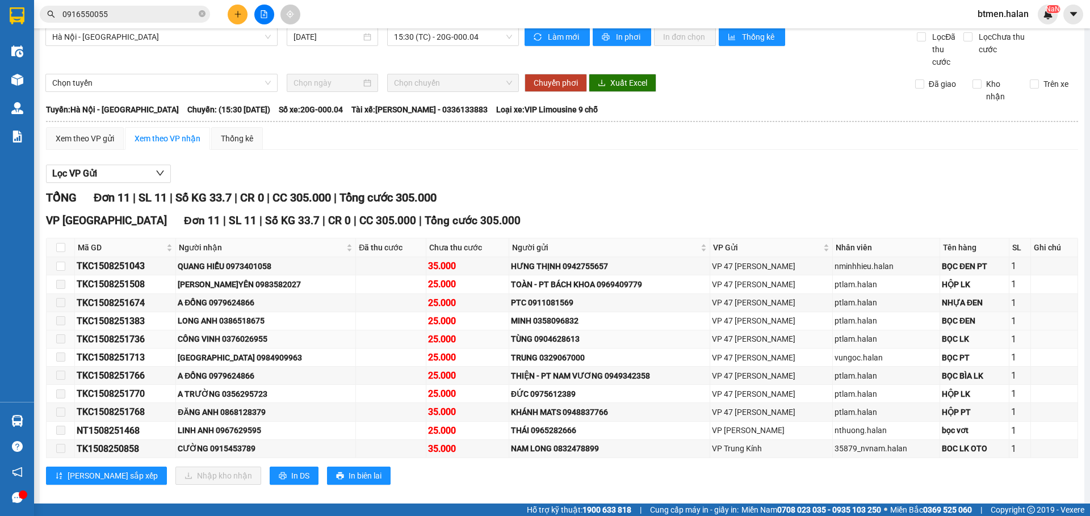
scroll to position [25, 0]
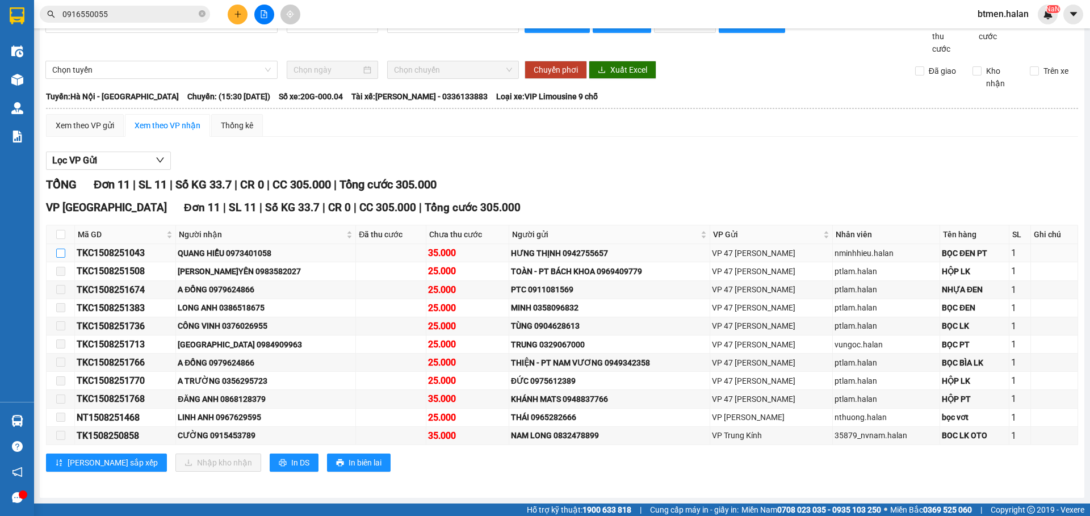
click at [60, 254] on input "checkbox" at bounding box center [60, 253] width 9 height 9
checkbox input "true"
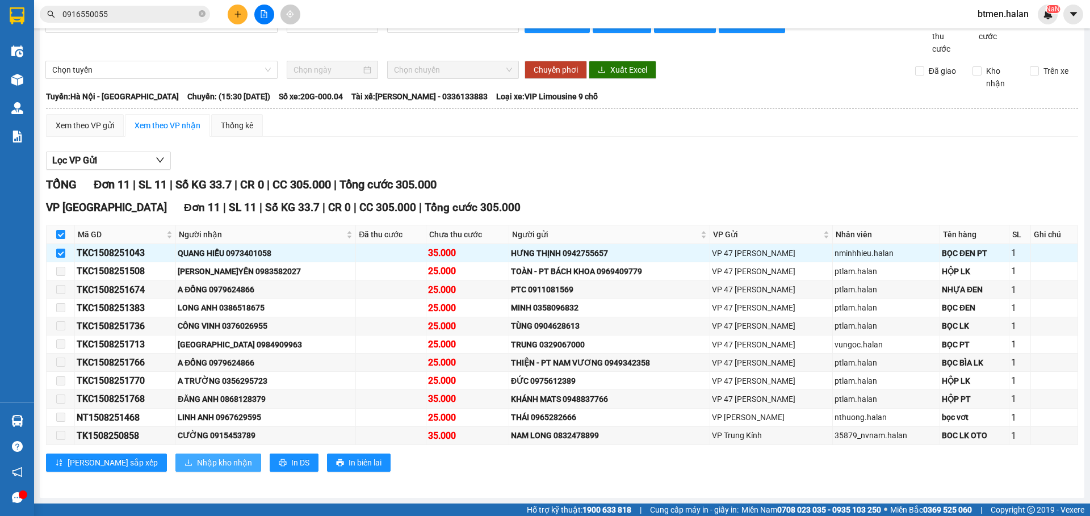
click at [197, 463] on span "Nhập kho nhận" at bounding box center [224, 462] width 55 height 12
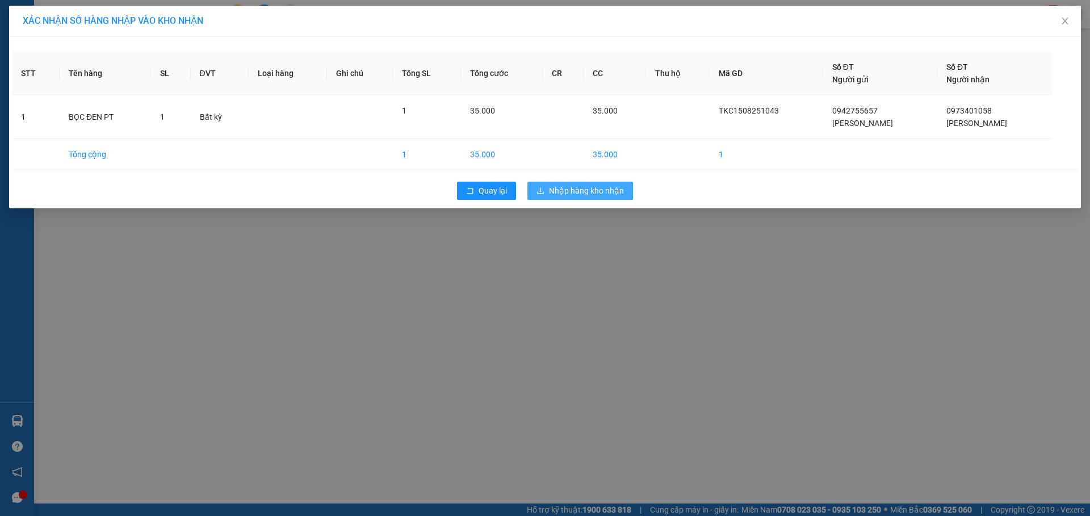
click at [602, 195] on span "Nhập hàng kho nhận" at bounding box center [586, 190] width 75 height 12
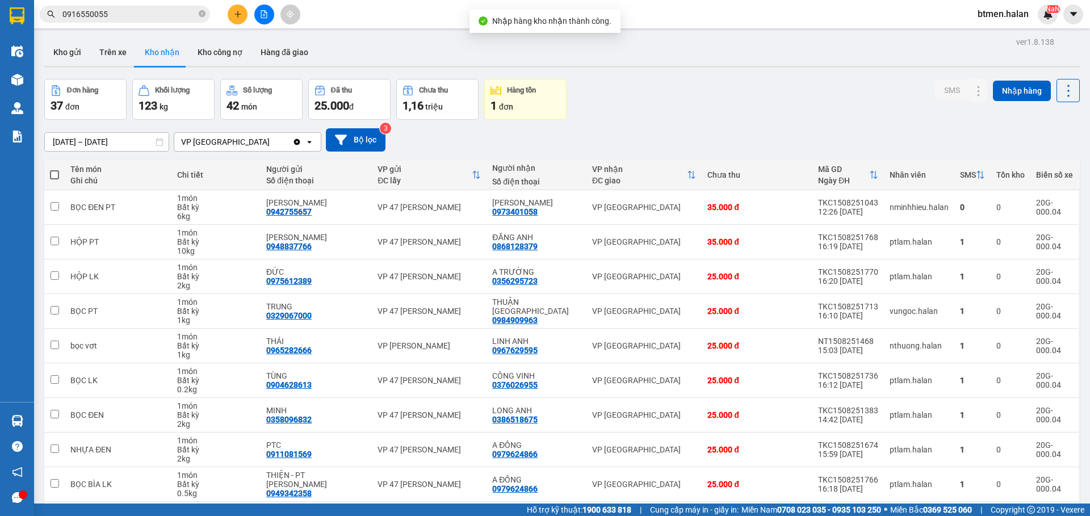
click at [788, 98] on div "Đơn hàng 37 đơn Khối lượng 123 kg Số lượng 42 món Đã thu 25.000 đ Chưa thu 1,16…" at bounding box center [561, 99] width 1035 height 41
click at [64, 51] on button "Kho gửi" at bounding box center [67, 52] width 46 height 27
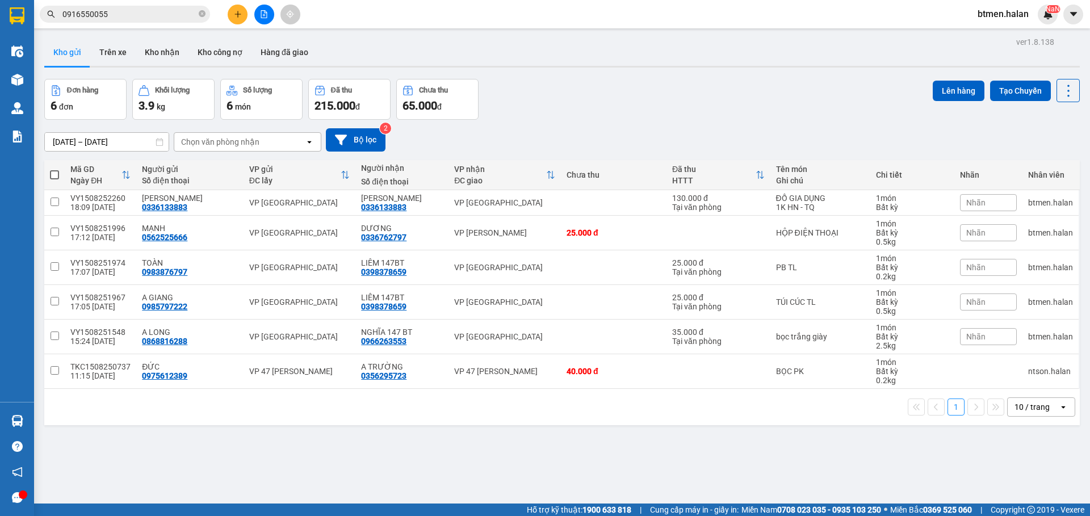
click at [56, 175] on span at bounding box center [54, 174] width 9 height 9
click at [54, 169] on input "checkbox" at bounding box center [54, 169] width 0 height 0
checkbox input "true"
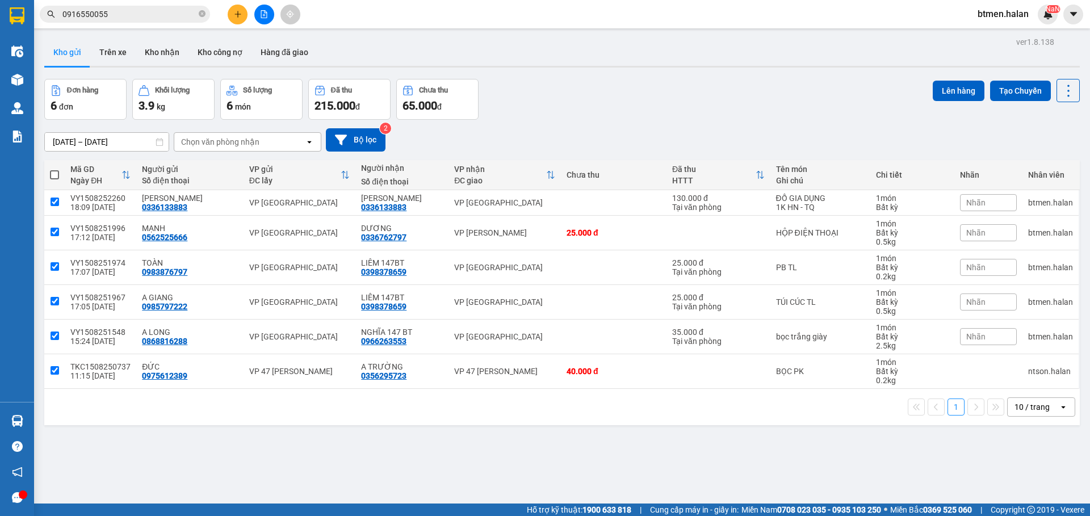
checkbox input "true"
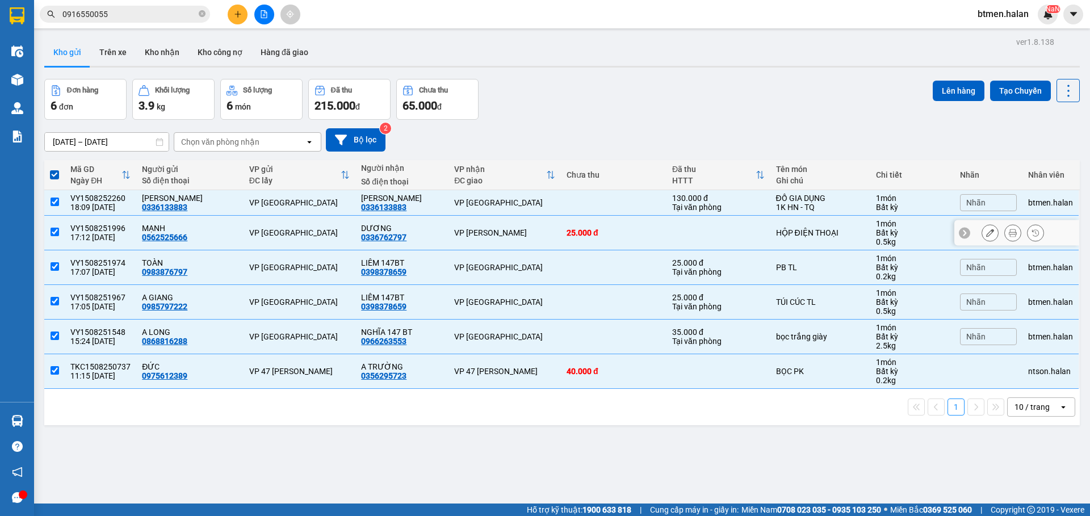
click at [53, 232] on input "checkbox" at bounding box center [55, 232] width 9 height 9
checkbox input "false"
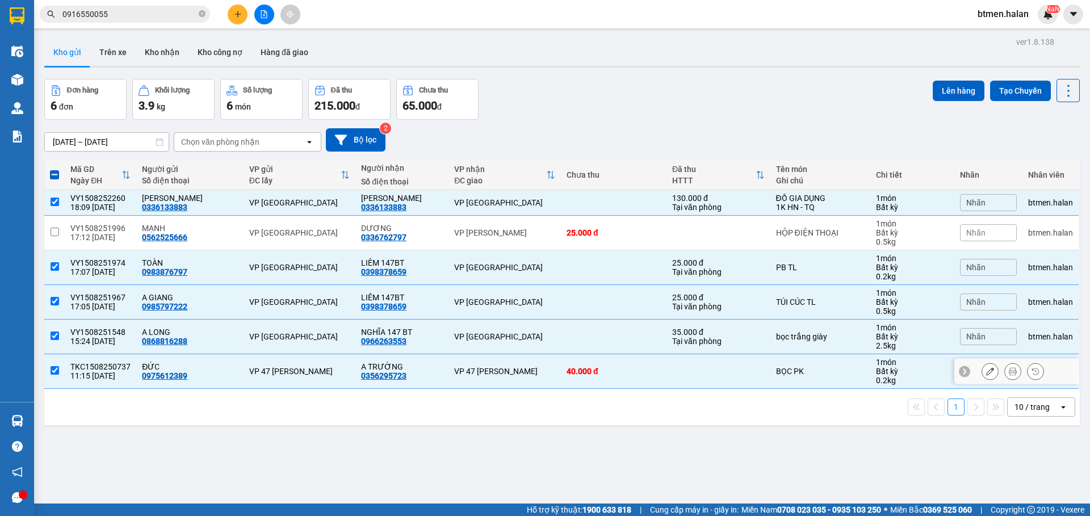
click at [54, 368] on input "checkbox" at bounding box center [55, 370] width 9 height 9
checkbox input "false"
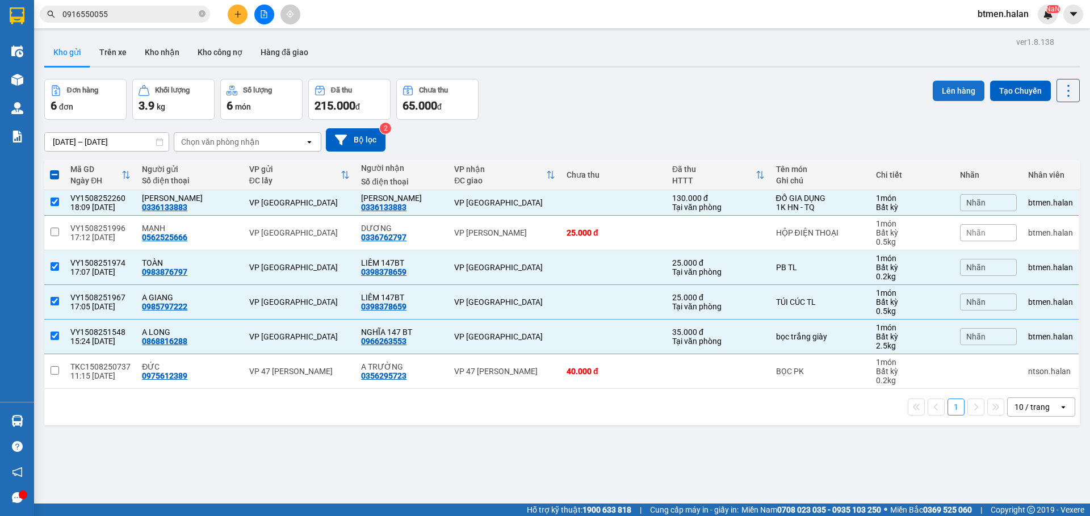
click at [941, 91] on button "Lên hàng" at bounding box center [959, 91] width 52 height 20
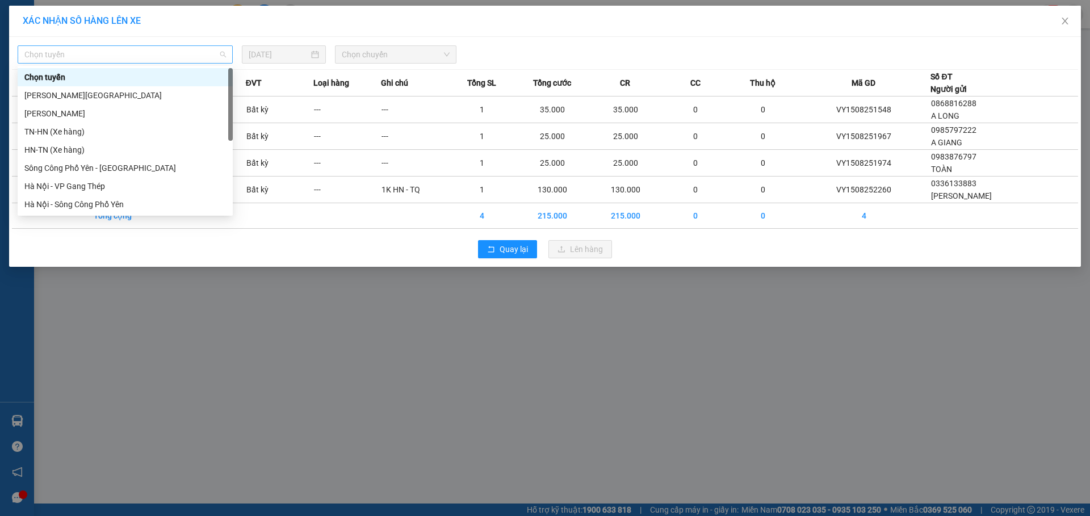
click at [196, 57] on span "Chọn tuyến" at bounding box center [125, 54] width 202 height 17
type input "hn"
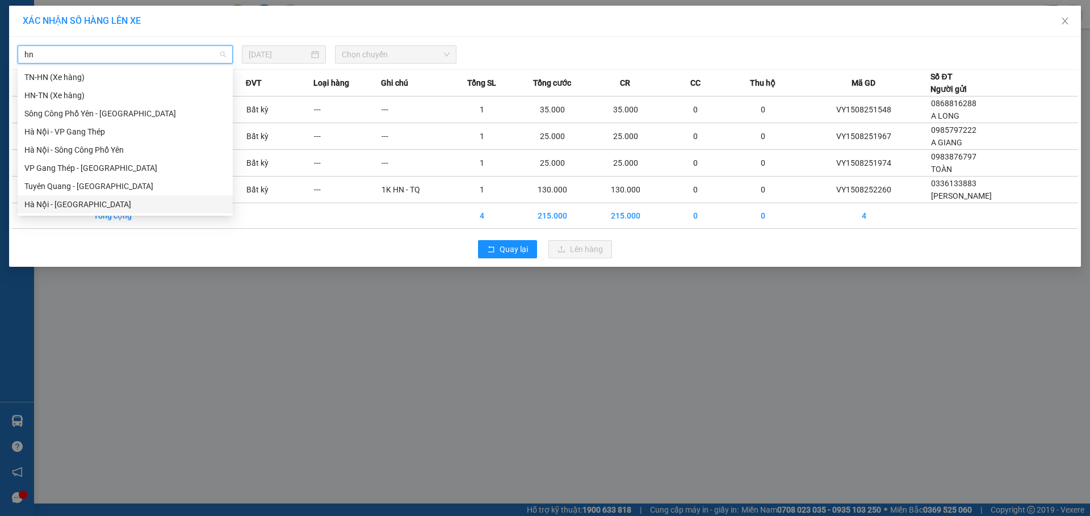
click at [86, 200] on div "Hà Nội - [GEOGRAPHIC_DATA]" at bounding box center [125, 204] width 202 height 12
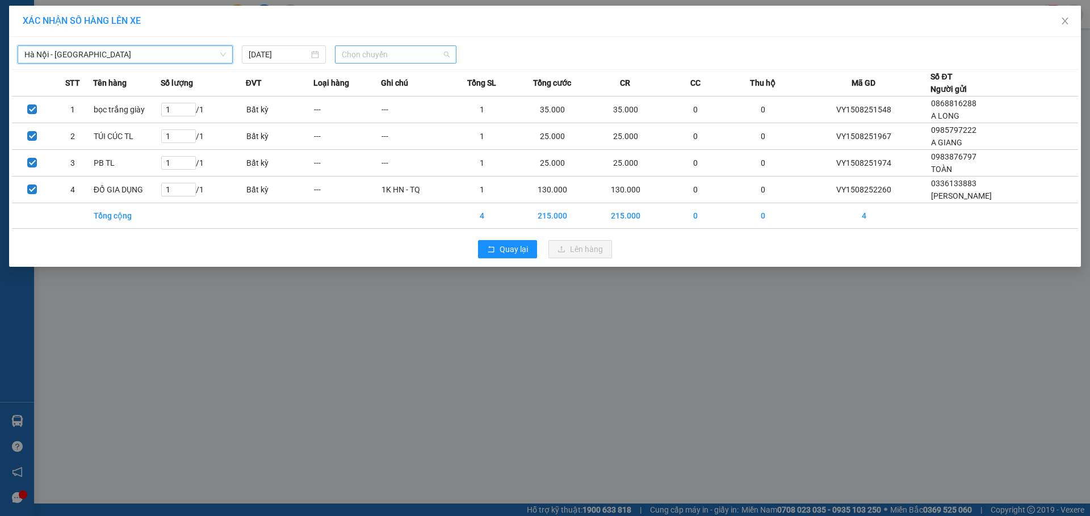
click at [414, 57] on span "Chọn chuyến" at bounding box center [396, 54] width 108 height 17
click at [403, 110] on div "15:30 (TC) - 20G-000.04" at bounding box center [386, 113] width 89 height 12
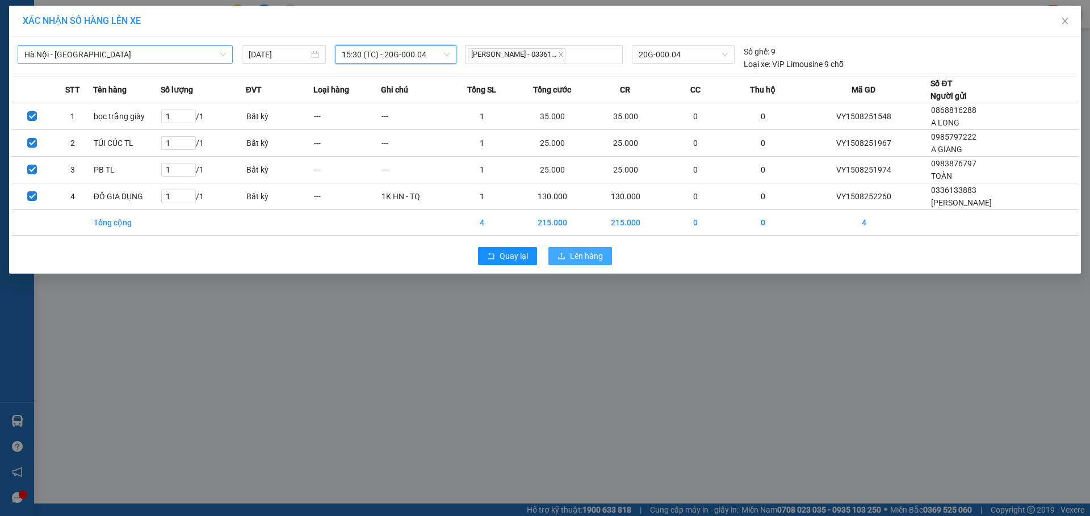
click at [595, 259] on span "Lên hàng" at bounding box center [586, 256] width 33 height 12
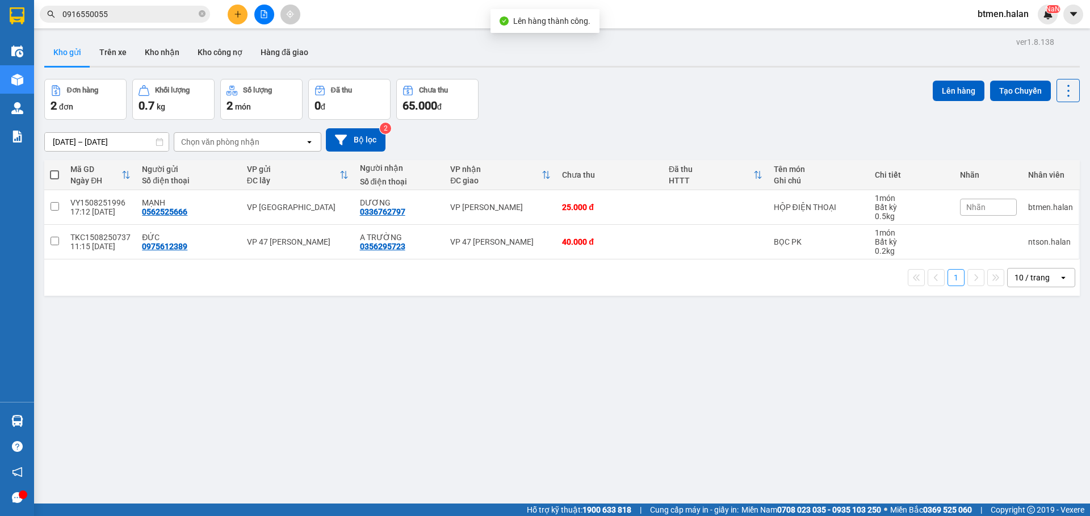
click at [51, 175] on span at bounding box center [54, 174] width 9 height 9
click at [54, 169] on input "checkbox" at bounding box center [54, 169] width 0 height 0
checkbox input "true"
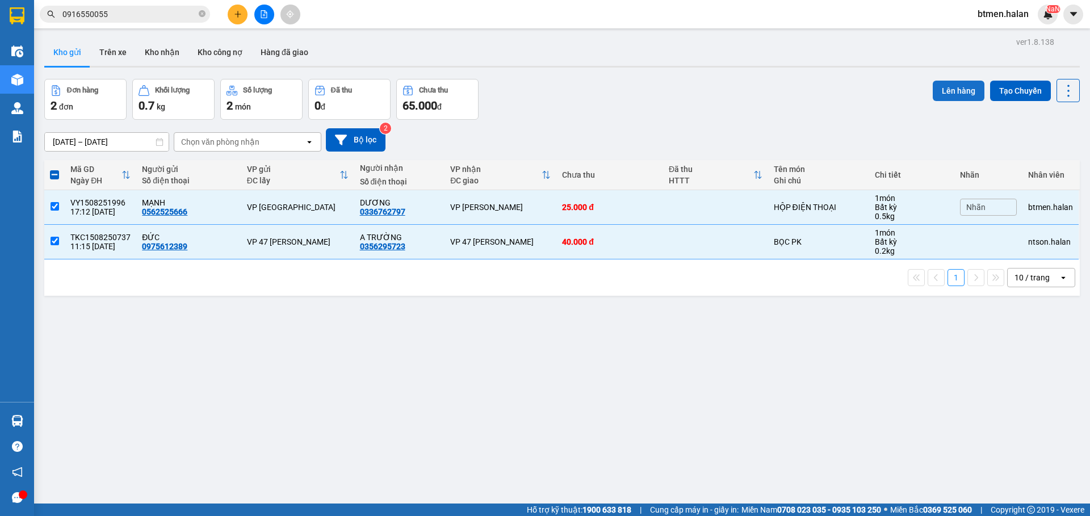
click at [961, 92] on button "Lên hàng" at bounding box center [959, 91] width 52 height 20
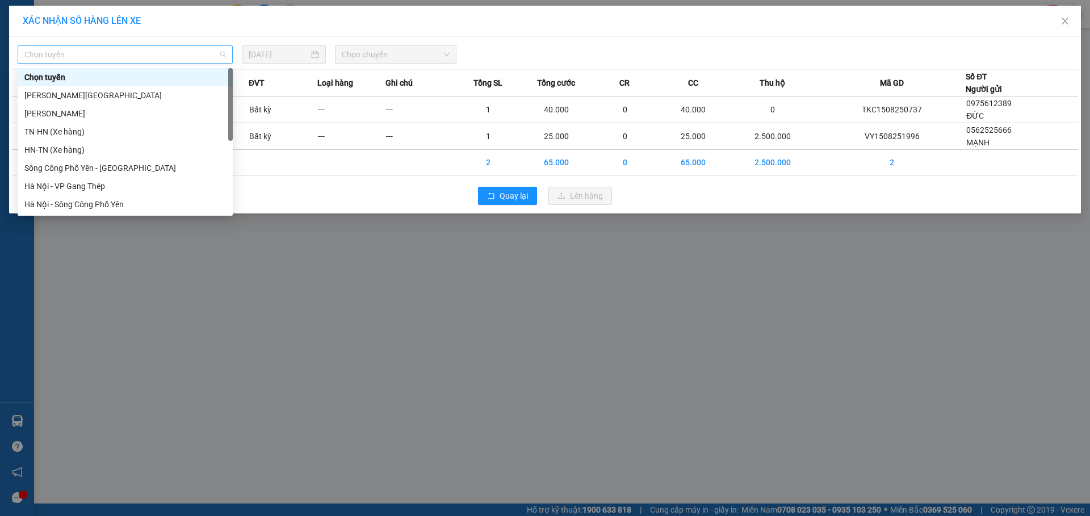
click at [123, 60] on span "Chọn tuyến" at bounding box center [125, 54] width 202 height 17
type input "tq"
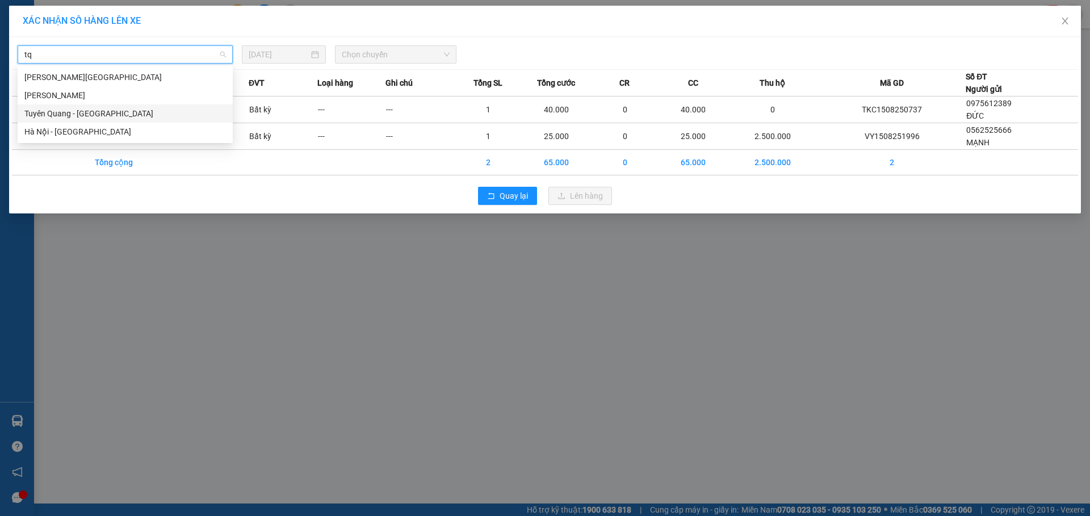
drag, startPoint x: 87, startPoint y: 119, endPoint x: 263, endPoint y: 82, distance: 179.2
click at [88, 119] on div "Tuyên Quang - [GEOGRAPHIC_DATA]" at bounding box center [125, 113] width 202 height 12
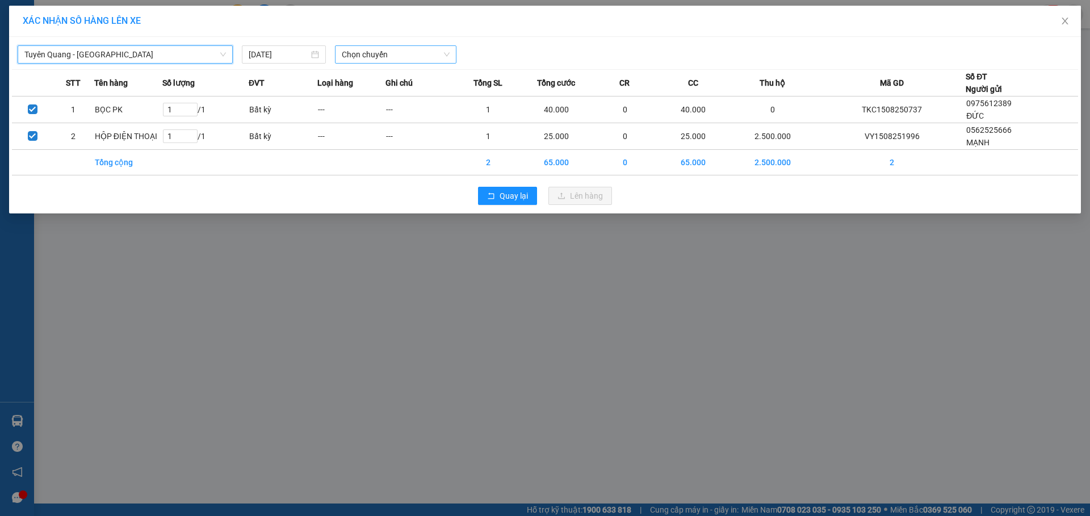
click at [360, 54] on span "Chọn chuyến" at bounding box center [396, 54] width 108 height 17
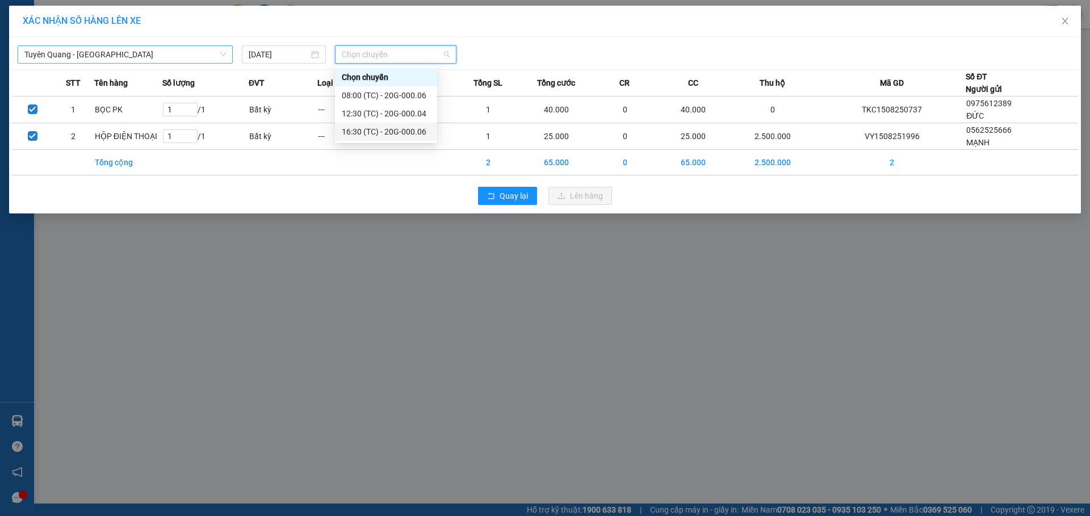
click at [394, 128] on div "16:30 (TC) - 20G-000.06" at bounding box center [386, 131] width 89 height 12
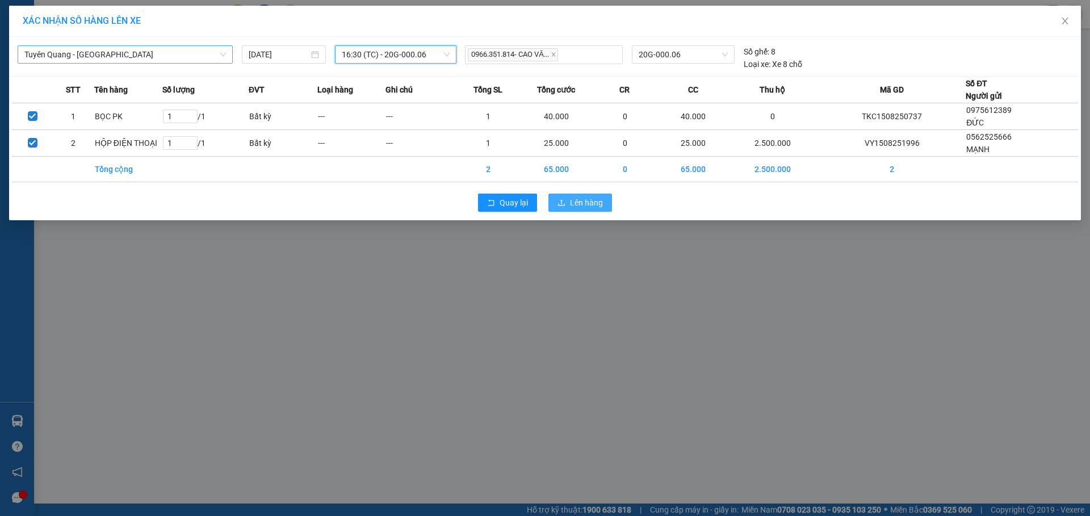
click at [589, 200] on span "Lên hàng" at bounding box center [586, 202] width 33 height 12
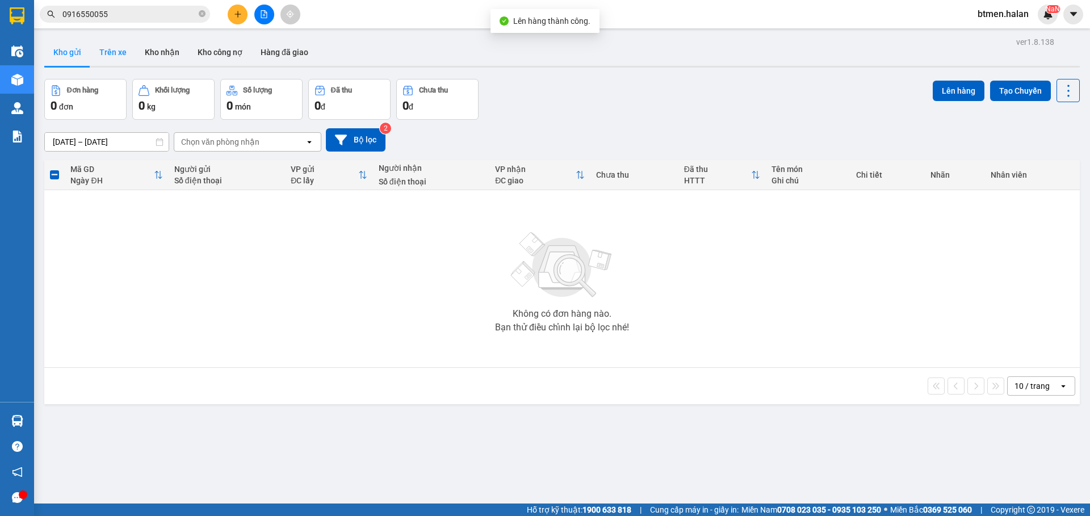
click at [118, 52] on button "Trên xe" at bounding box center [112, 52] width 45 height 27
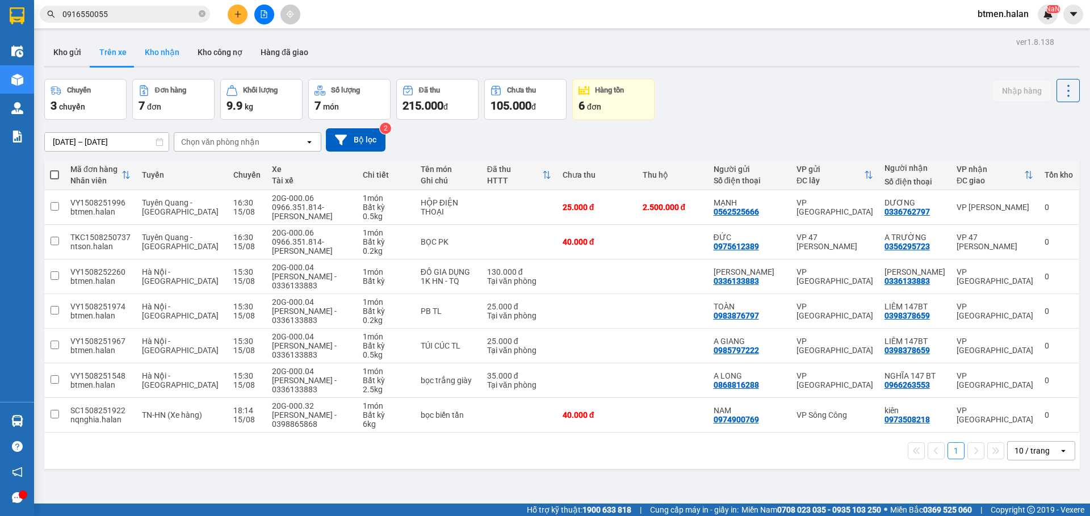
click at [159, 53] on button "Kho nhận" at bounding box center [162, 52] width 53 height 27
type input "[DATE] – [DATE]"
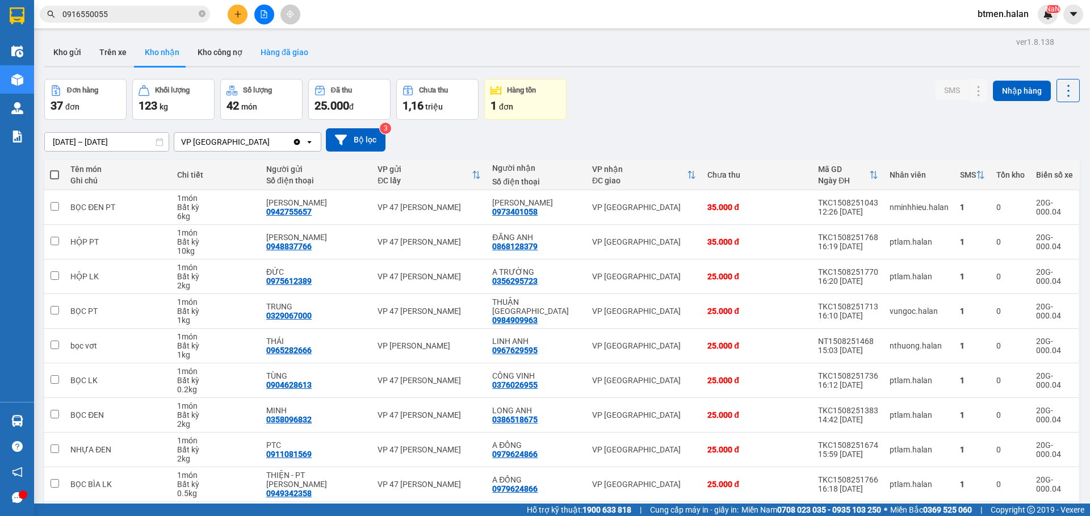
click at [271, 53] on button "Hàng đã giao" at bounding box center [284, 52] width 66 height 27
